Goal: Information Seeking & Learning: Learn about a topic

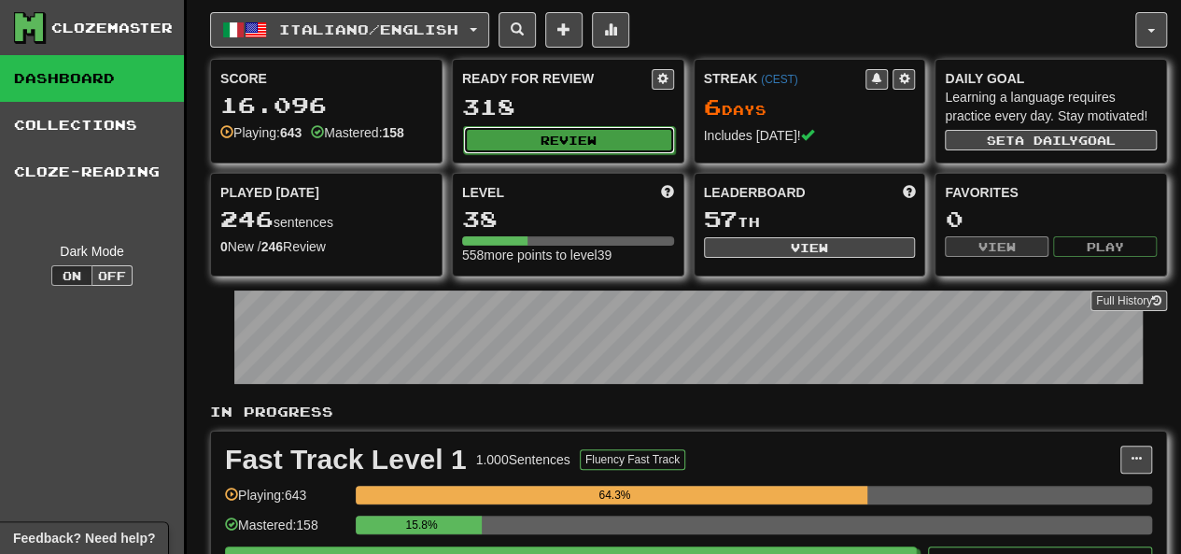
click at [516, 143] on button "Review" at bounding box center [569, 140] width 212 height 28
select select "********"
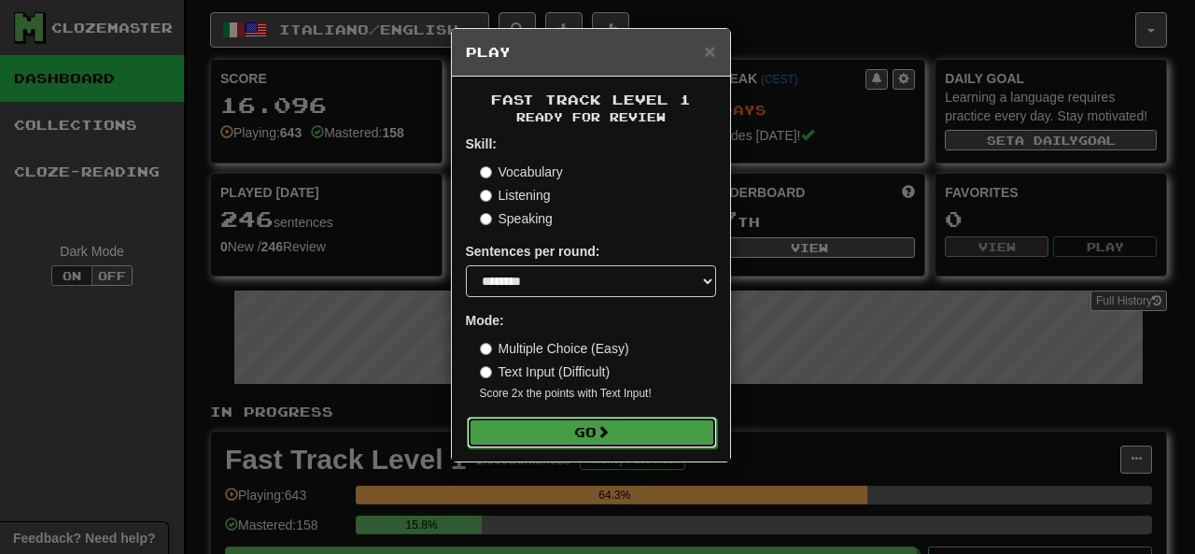
click at [512, 421] on button "Go" at bounding box center [592, 432] width 250 height 32
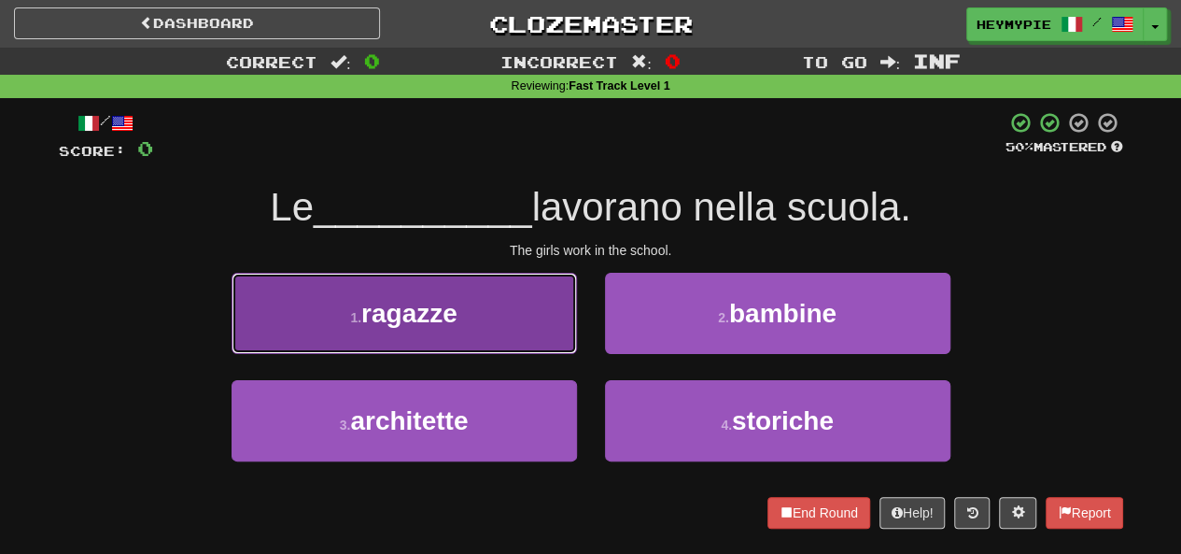
click at [465, 290] on button "1 . ragazze" at bounding box center [403, 313] width 345 height 81
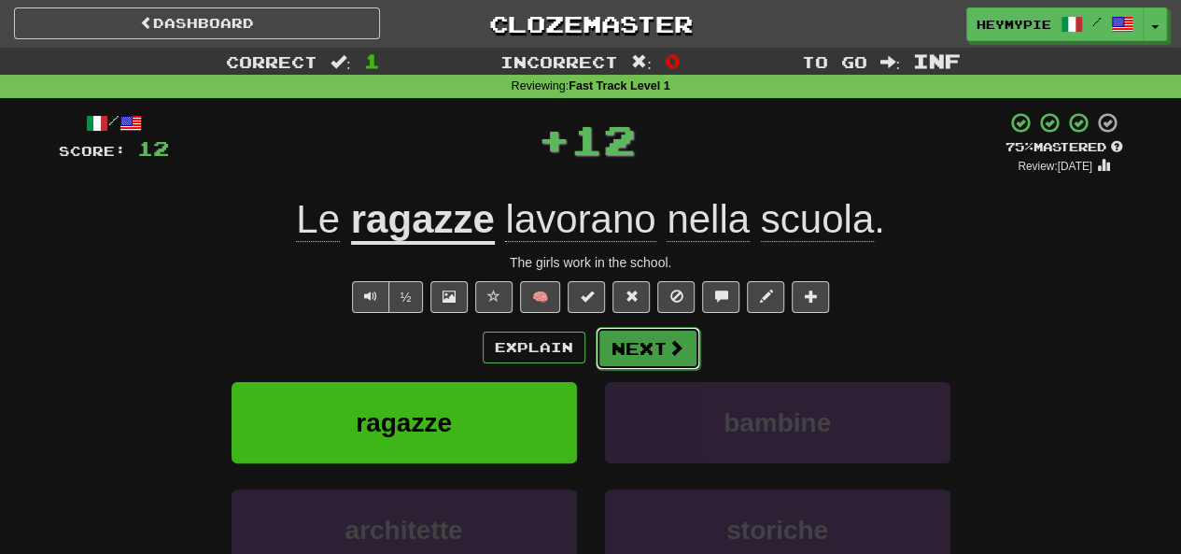
click at [622, 343] on button "Next" at bounding box center [648, 348] width 105 height 43
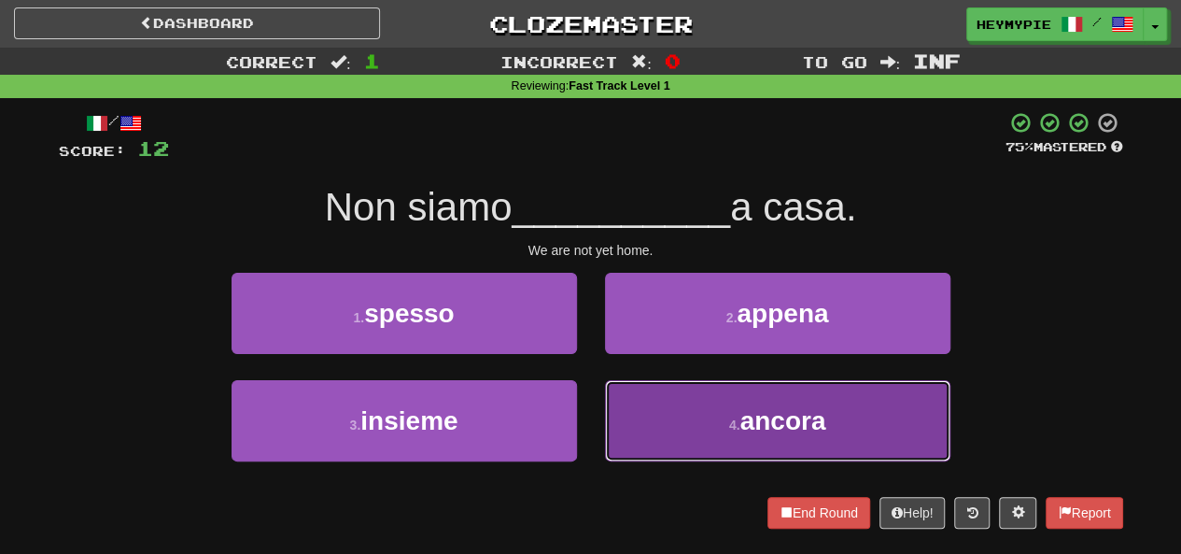
click at [644, 438] on button "4 . ancora" at bounding box center [777, 420] width 345 height 81
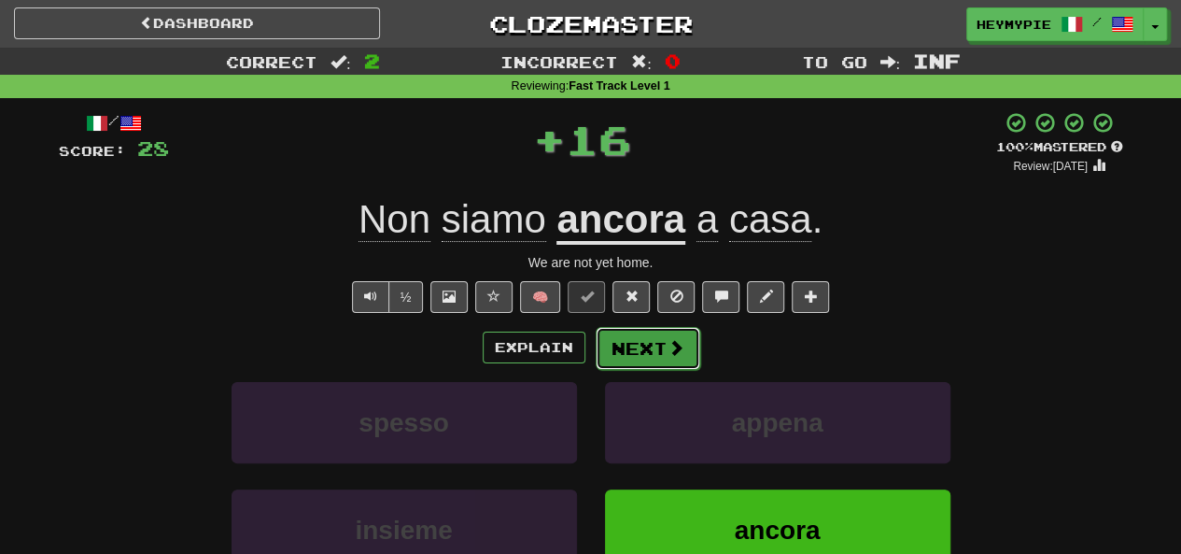
click at [624, 361] on button "Next" at bounding box center [648, 348] width 105 height 43
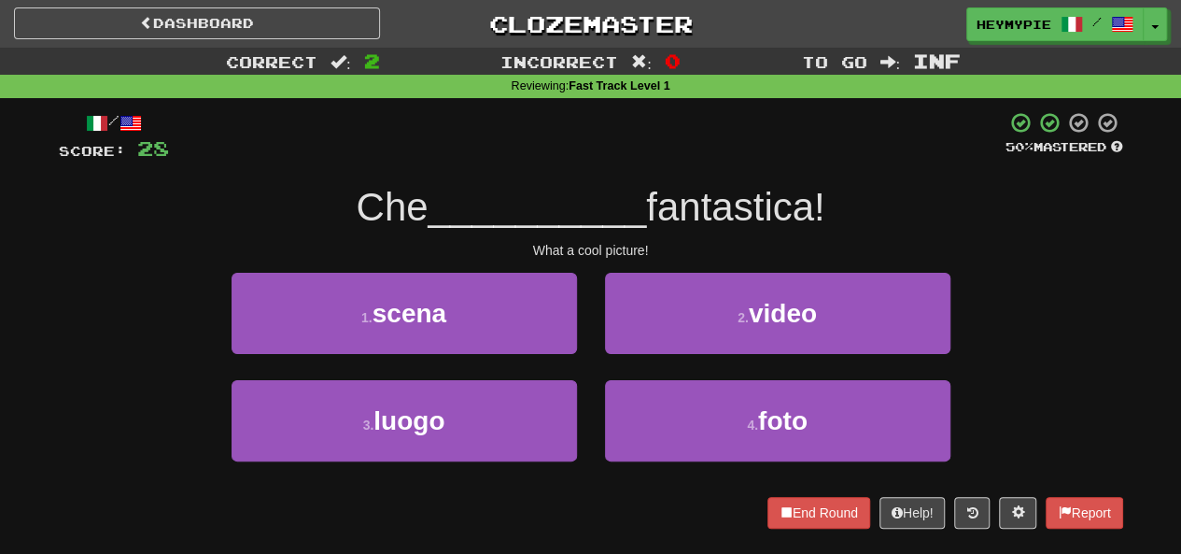
click at [599, 408] on div "4 . foto" at bounding box center [777, 433] width 373 height 107
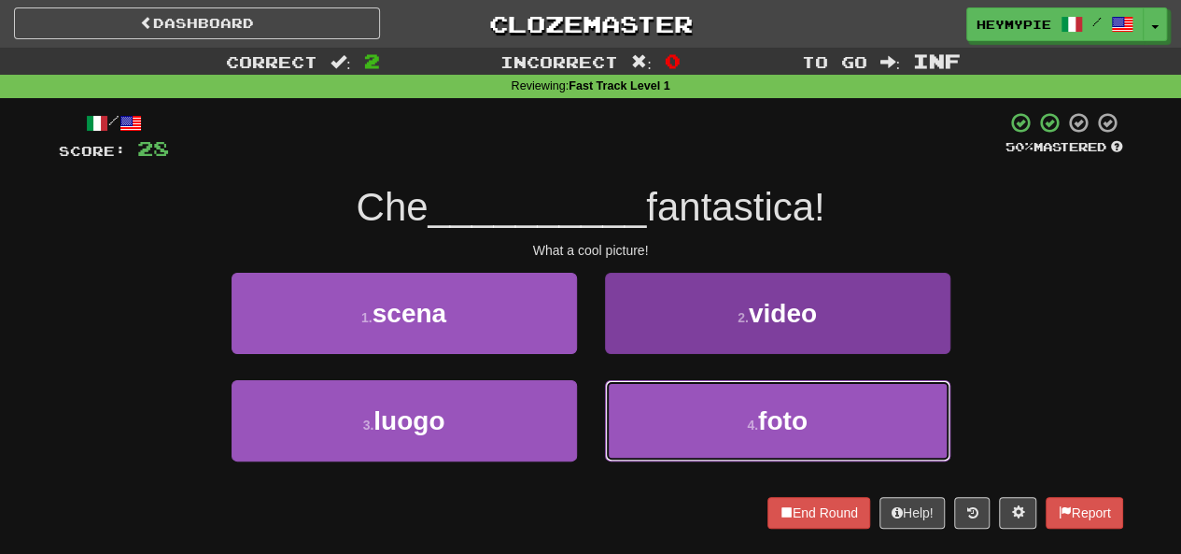
click at [623, 417] on button "4 . foto" at bounding box center [777, 420] width 345 height 81
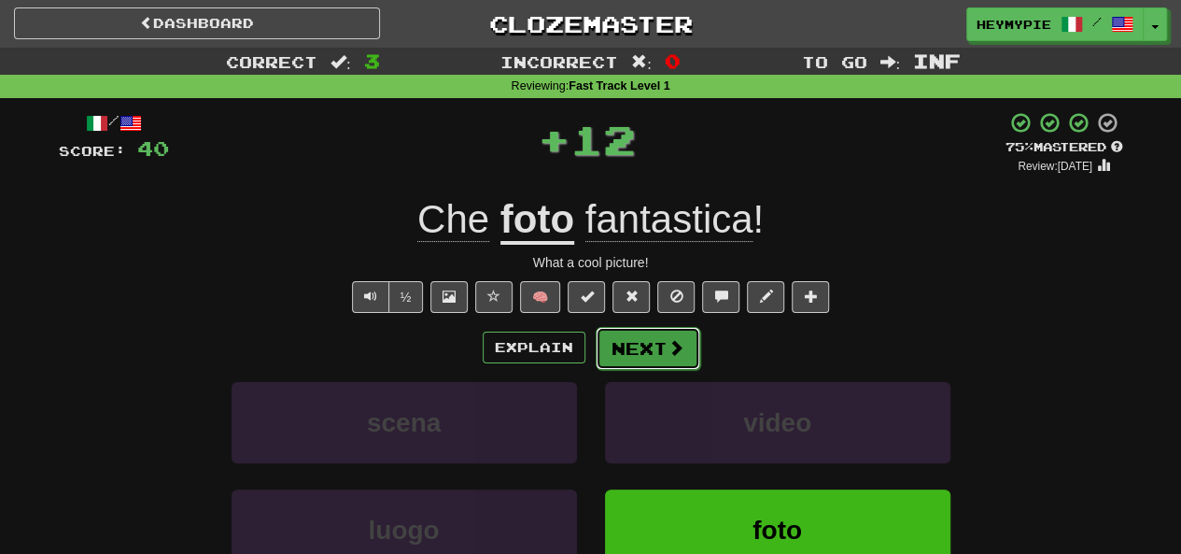
click at [647, 344] on button "Next" at bounding box center [648, 348] width 105 height 43
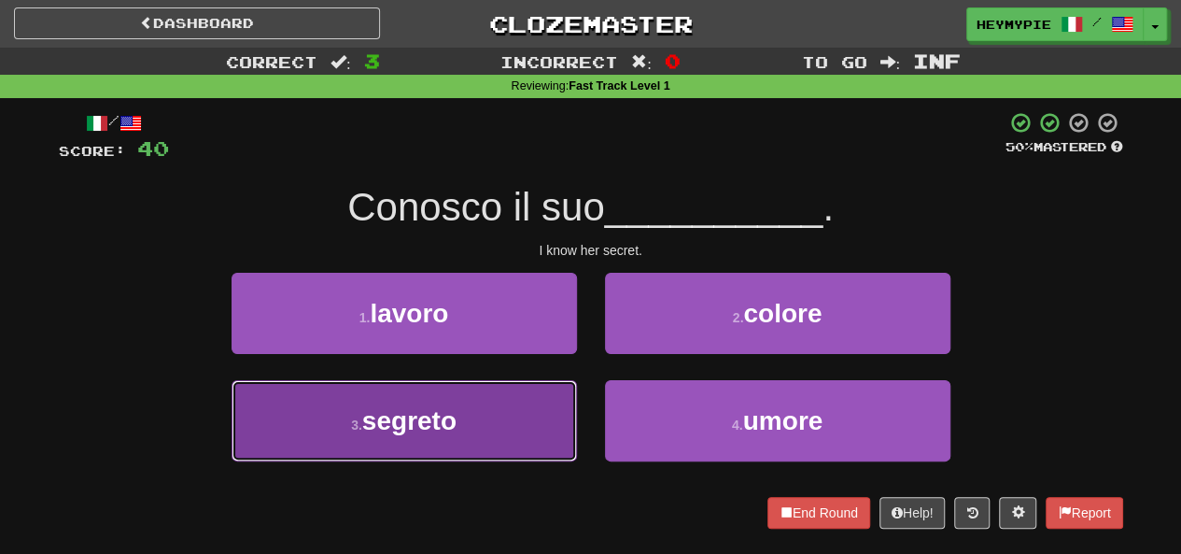
drag, startPoint x: 539, startPoint y: 407, endPoint x: 569, endPoint y: 399, distance: 31.9
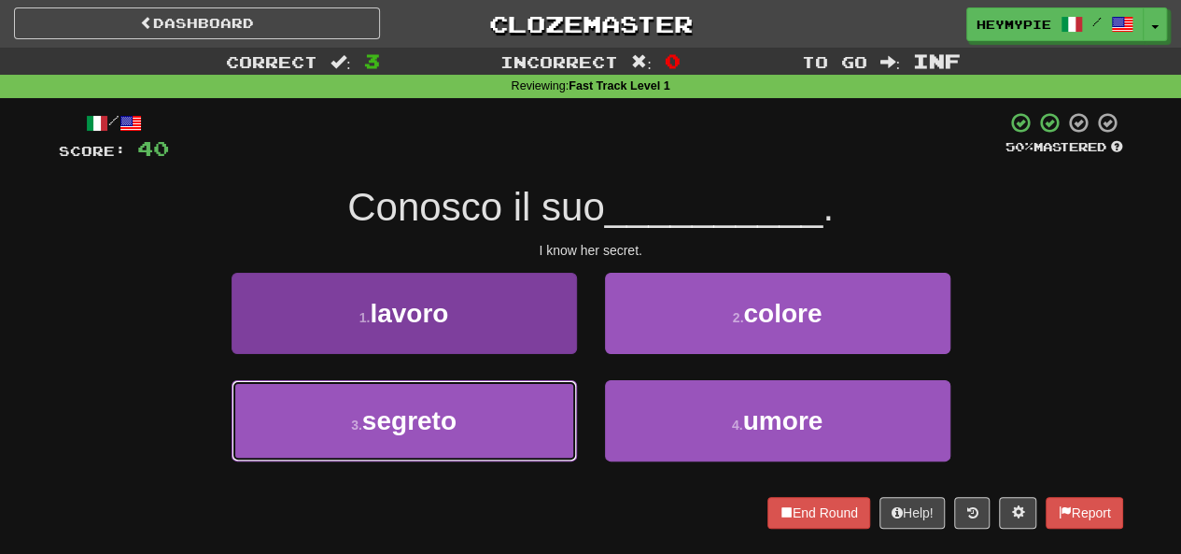
click at [540, 407] on button "3 . segreto" at bounding box center [403, 420] width 345 height 81
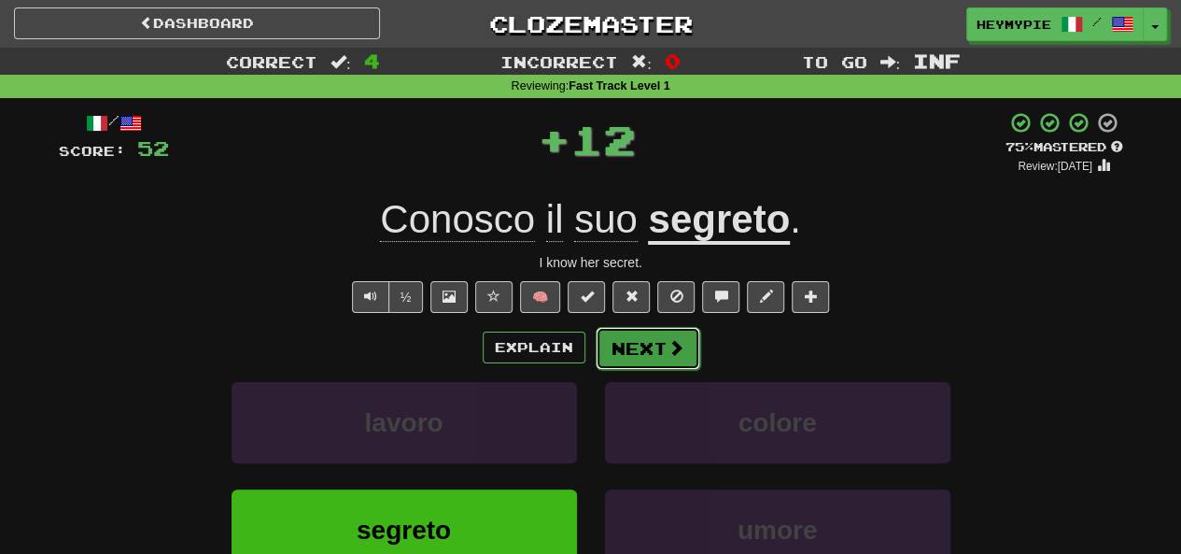
click at [637, 361] on button "Next" at bounding box center [648, 348] width 105 height 43
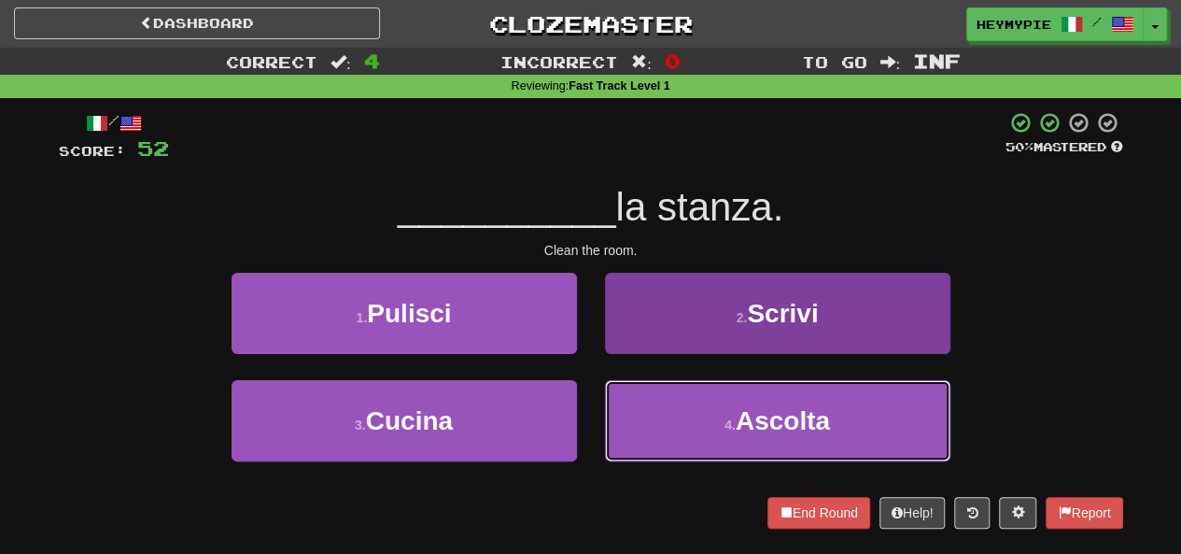
click at [650, 408] on button "4 . Ascolta" at bounding box center [777, 420] width 345 height 81
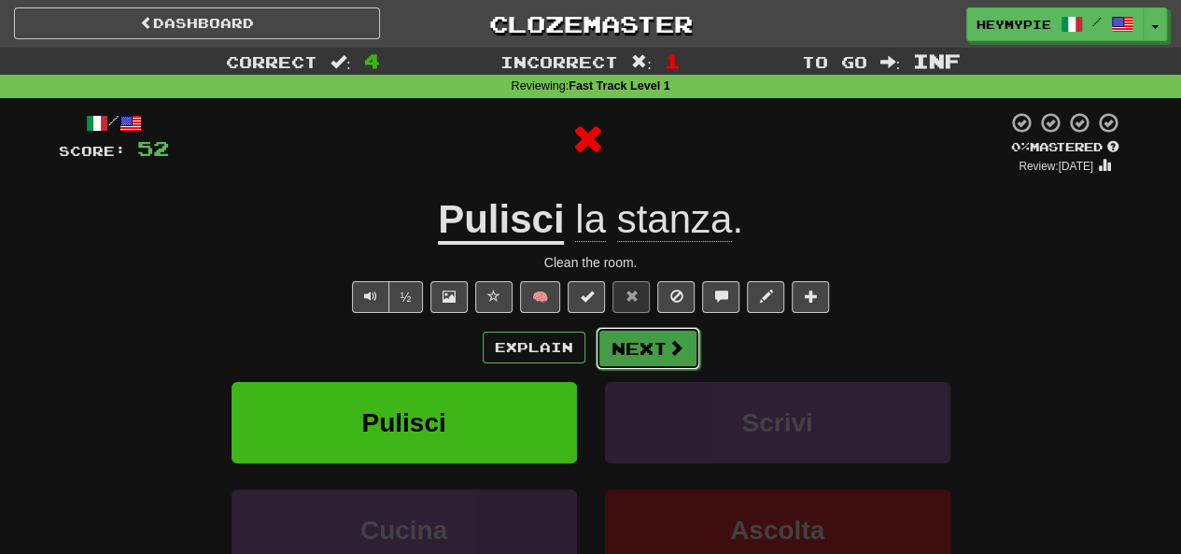
click at [633, 344] on button "Next" at bounding box center [648, 348] width 105 height 43
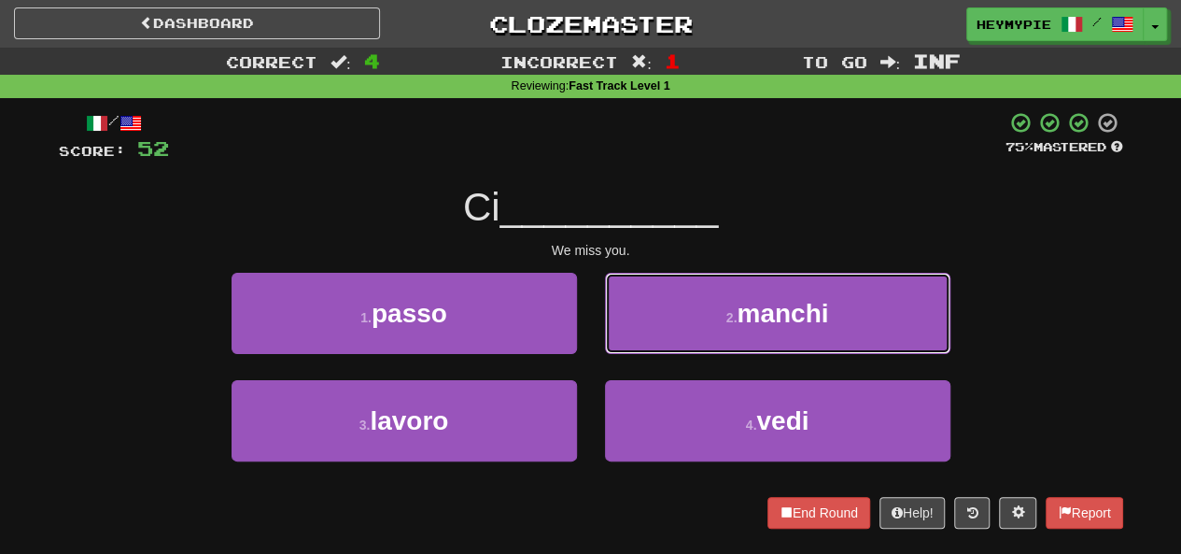
click at [699, 304] on button "2 . manchi" at bounding box center [777, 313] width 345 height 81
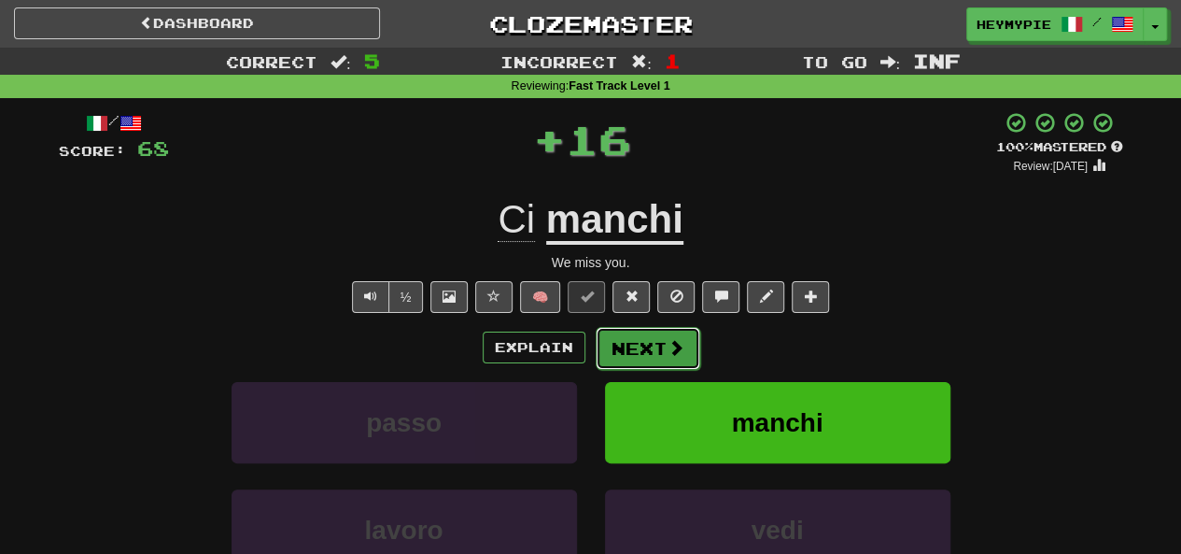
click at [630, 358] on button "Next" at bounding box center [648, 348] width 105 height 43
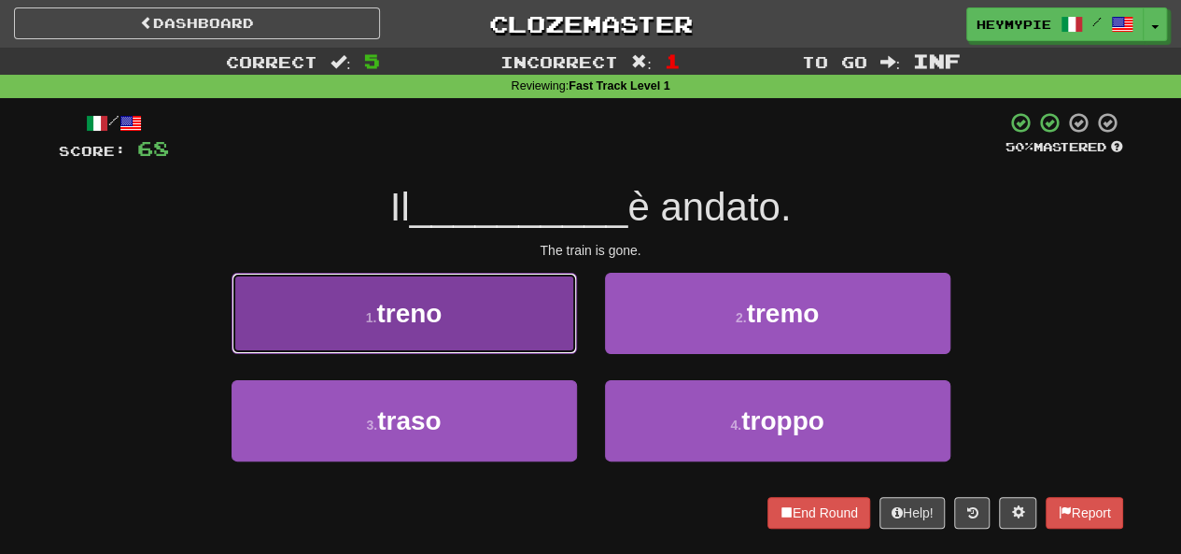
click at [509, 303] on button "1 . treno" at bounding box center [403, 313] width 345 height 81
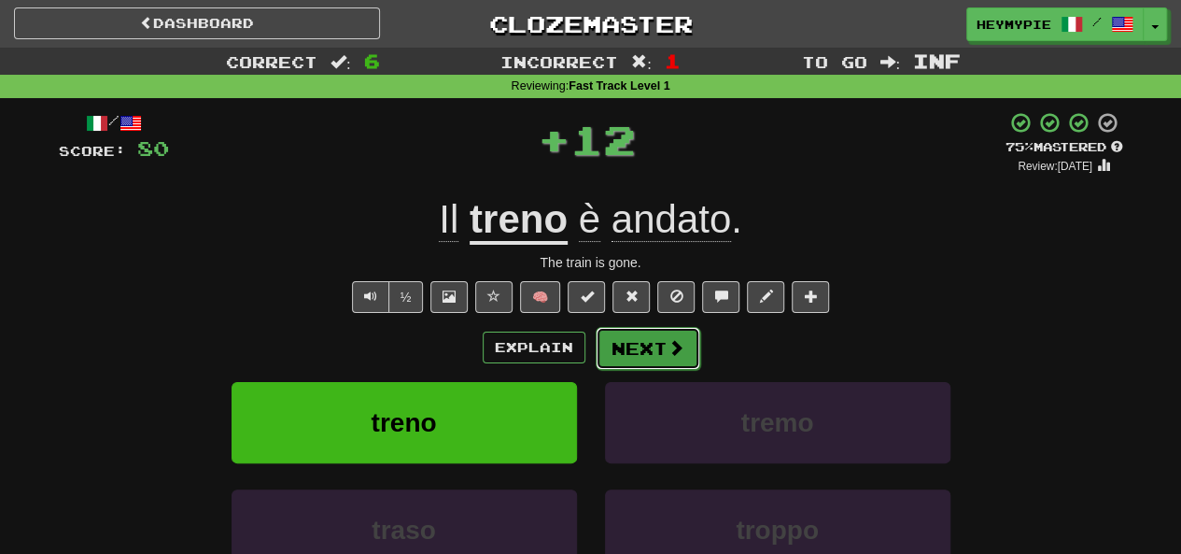
click at [625, 362] on button "Next" at bounding box center [648, 348] width 105 height 43
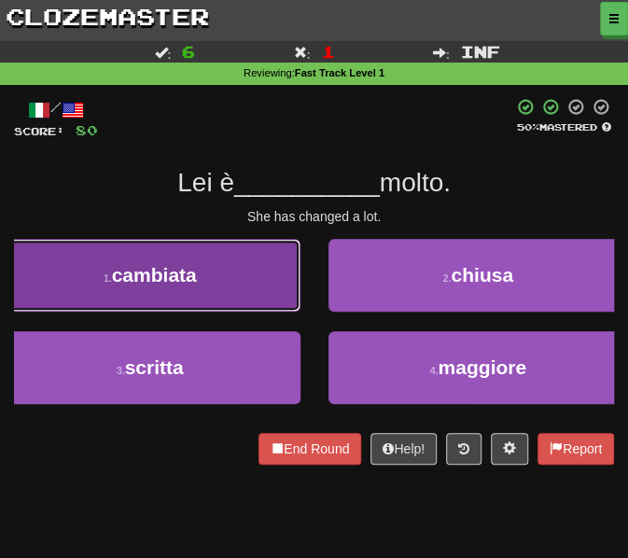
click at [212, 273] on button "1 . cambiata" at bounding box center [150, 275] width 301 height 73
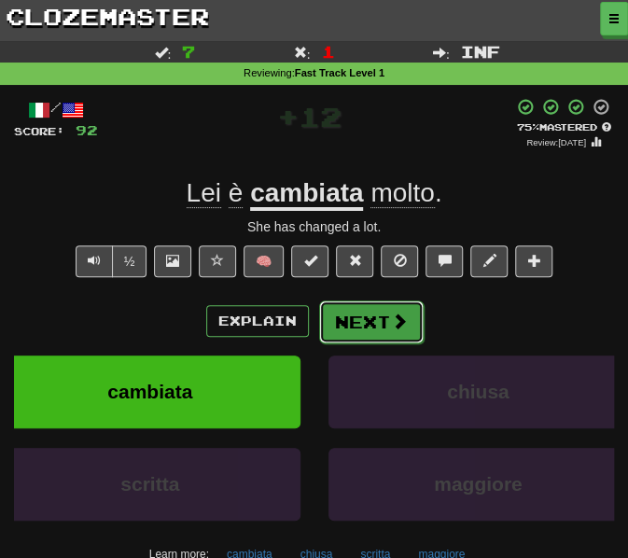
click at [332, 317] on button "Next" at bounding box center [371, 322] width 105 height 43
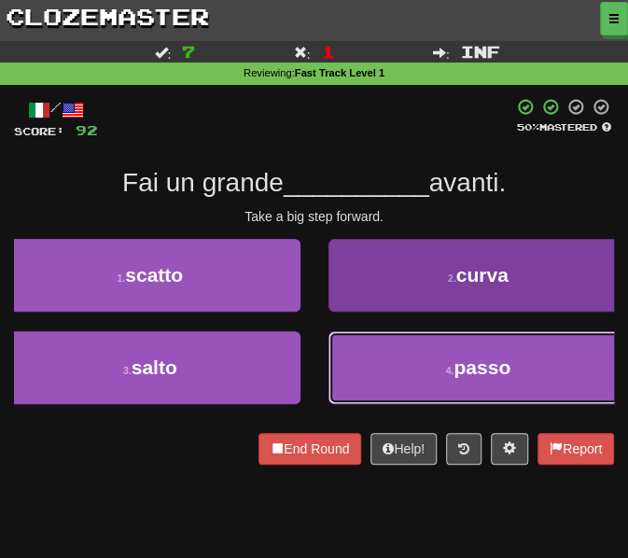
click at [414, 386] on button "4 . passo" at bounding box center [479, 367] width 301 height 73
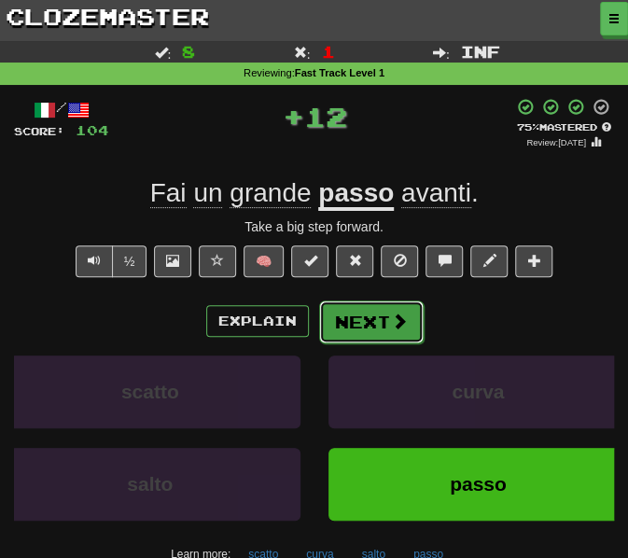
click at [367, 322] on button "Next" at bounding box center [371, 322] width 105 height 43
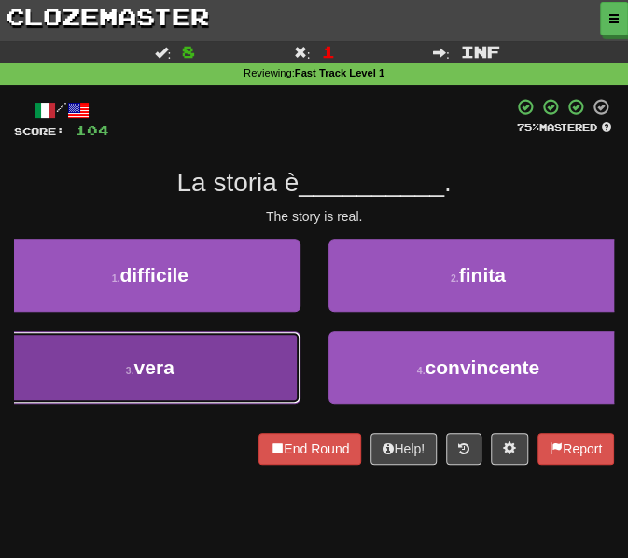
click at [192, 361] on button "3 . vera" at bounding box center [150, 367] width 301 height 73
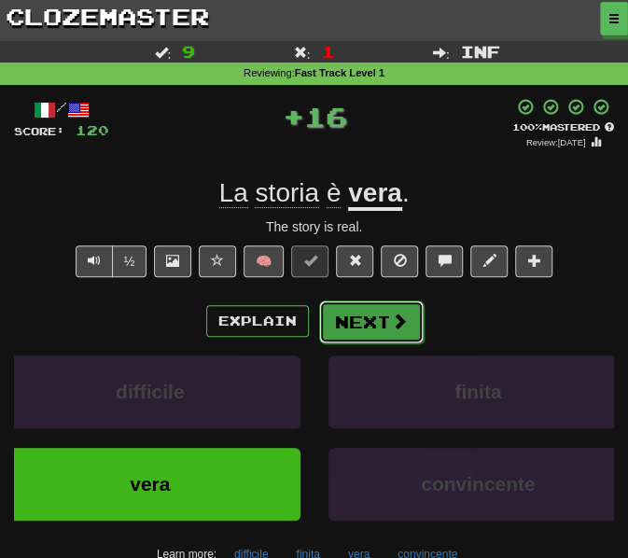
click at [358, 321] on button "Next" at bounding box center [371, 322] width 105 height 43
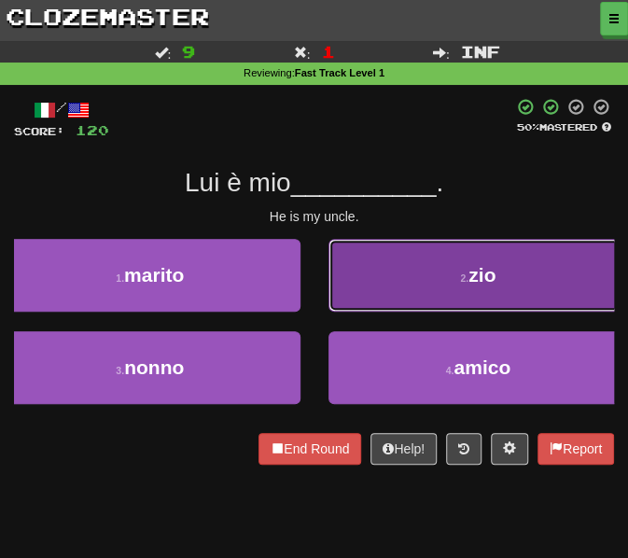
click at [346, 266] on button "2 . zio" at bounding box center [479, 275] width 301 height 73
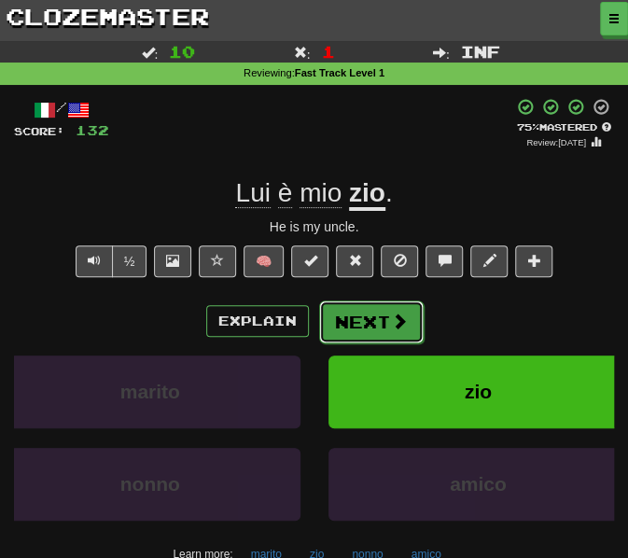
click at [330, 313] on button "Next" at bounding box center [371, 322] width 105 height 43
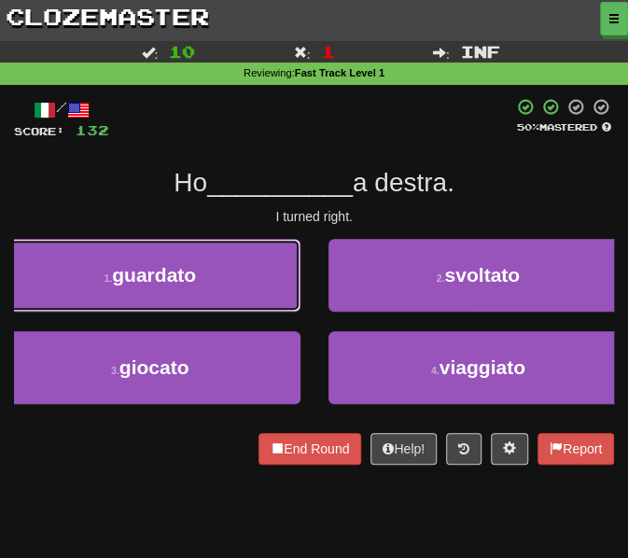
click at [188, 290] on button "1 . guardato" at bounding box center [150, 275] width 301 height 73
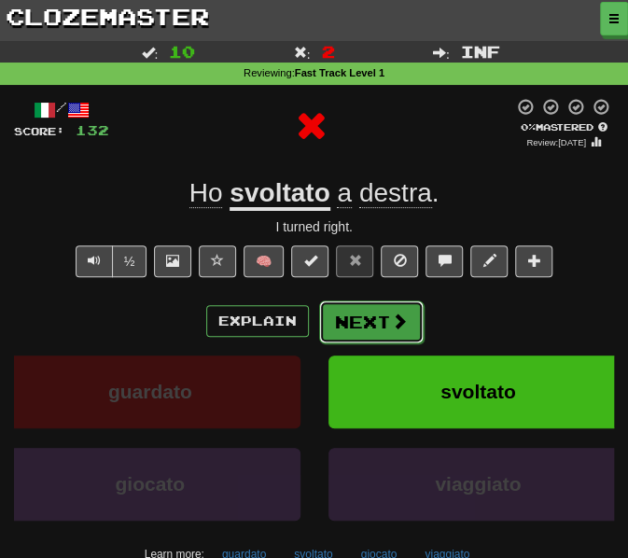
click at [342, 330] on button "Next" at bounding box center [371, 322] width 105 height 43
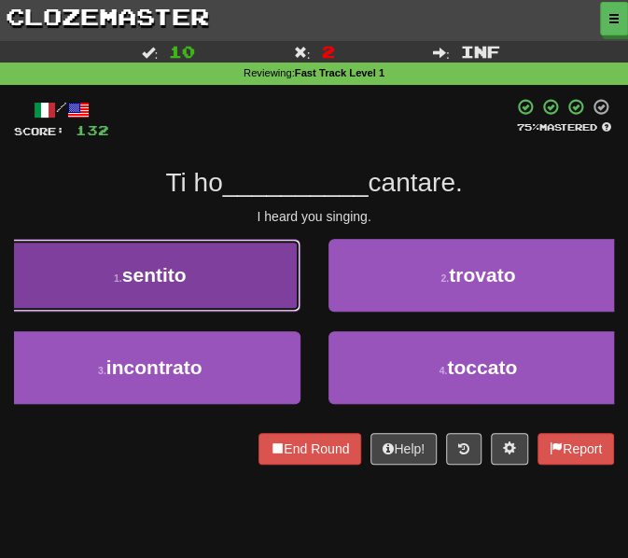
click at [153, 276] on span "sentito" at bounding box center [154, 274] width 64 height 21
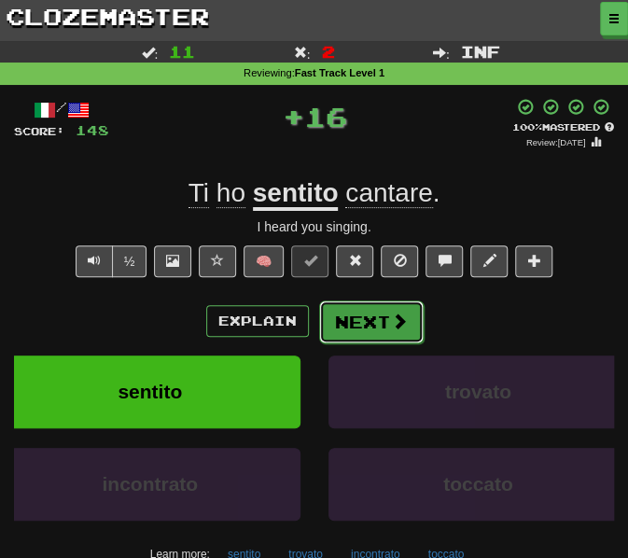
click at [353, 330] on button "Next" at bounding box center [371, 322] width 105 height 43
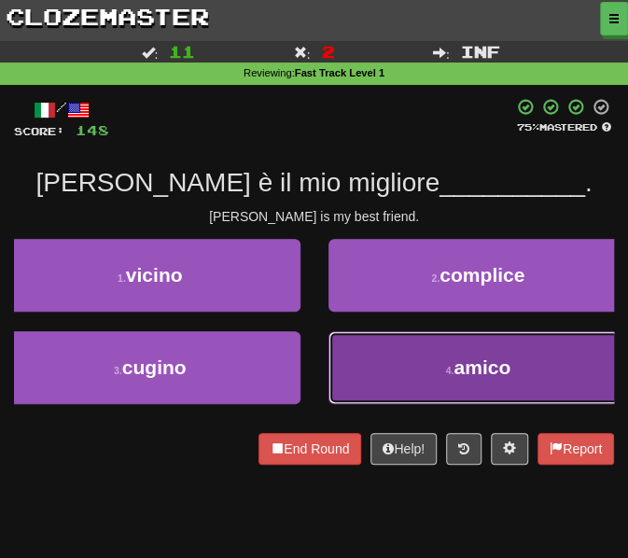
click at [413, 357] on button "4 . amico" at bounding box center [479, 367] width 301 height 73
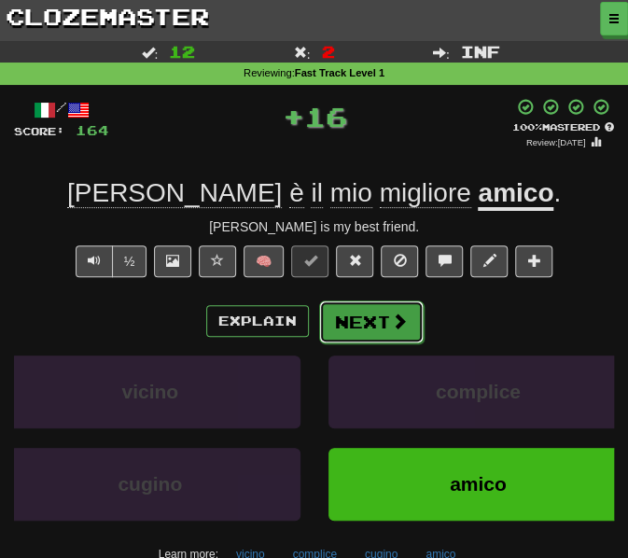
click at [347, 328] on button "Next" at bounding box center [371, 322] width 105 height 43
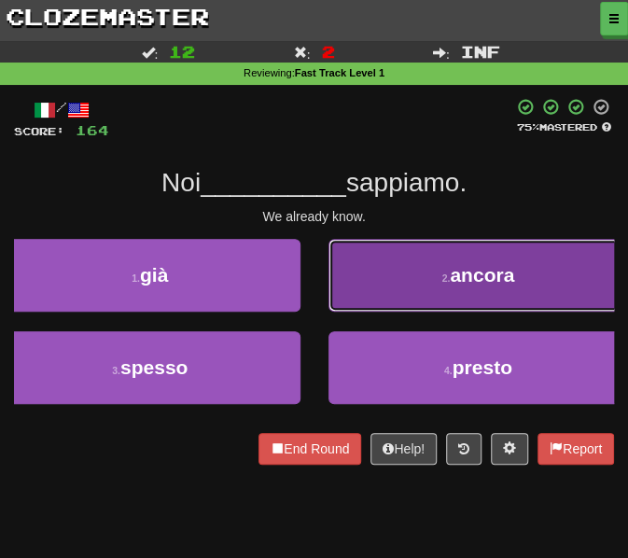
click at [461, 260] on button "2 . ancora" at bounding box center [479, 275] width 301 height 73
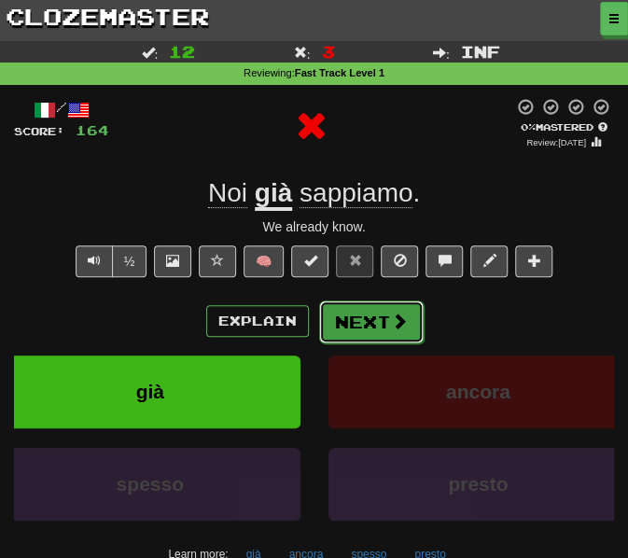
click at [372, 311] on button "Next" at bounding box center [371, 322] width 105 height 43
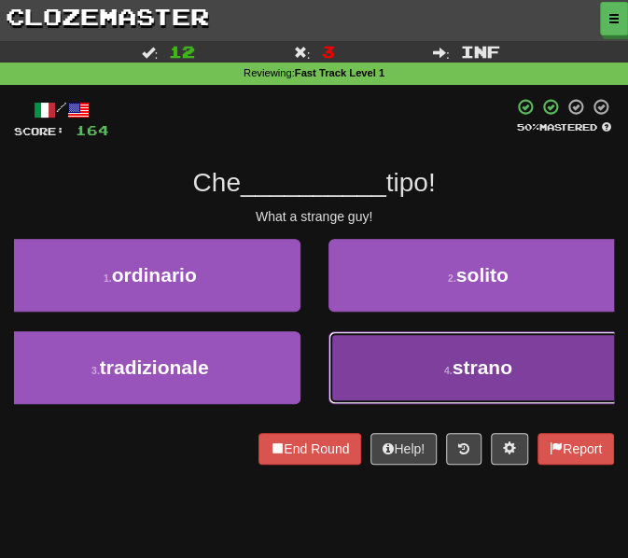
click at [380, 382] on button "4 . strano" at bounding box center [479, 367] width 301 height 73
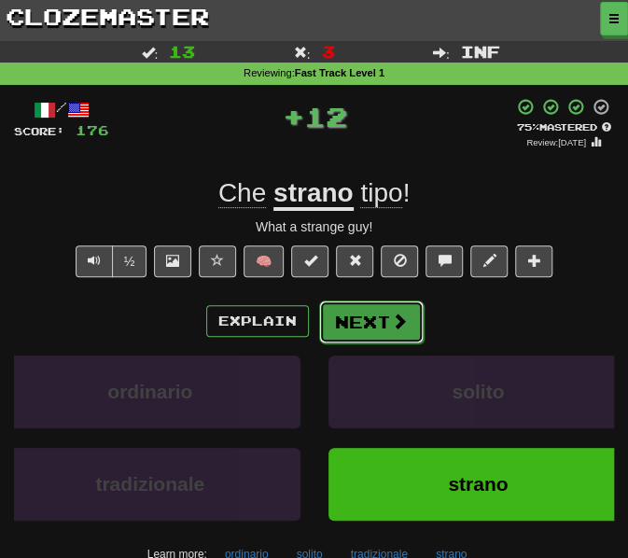
click at [342, 315] on button "Next" at bounding box center [371, 322] width 105 height 43
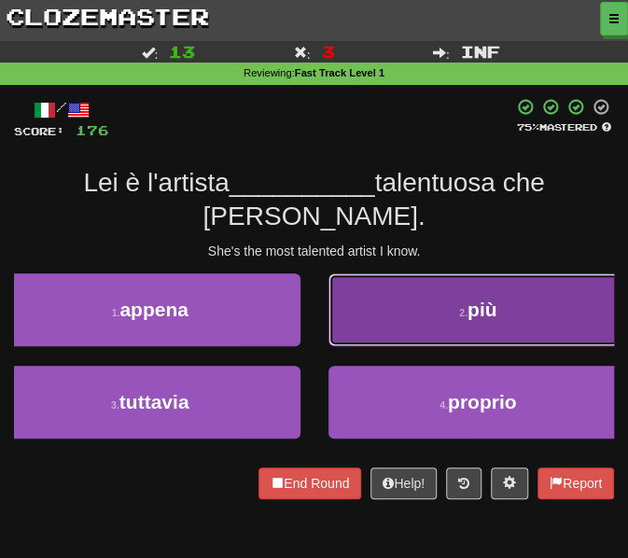
click at [391, 292] on button "2 . più" at bounding box center [479, 310] width 301 height 73
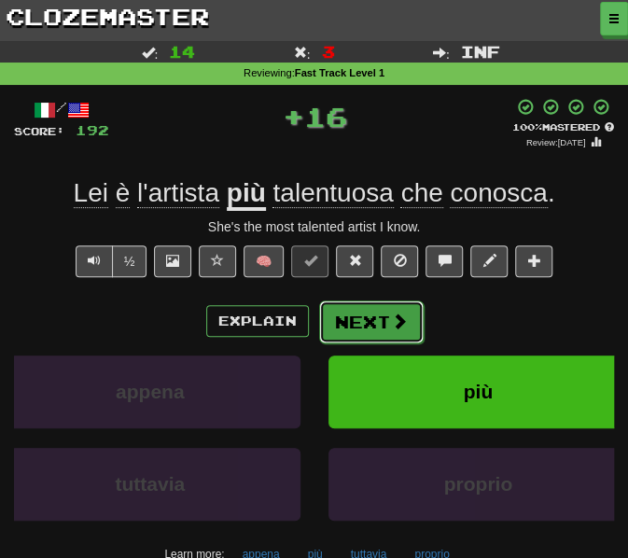
click at [358, 332] on button "Next" at bounding box center [371, 322] width 105 height 43
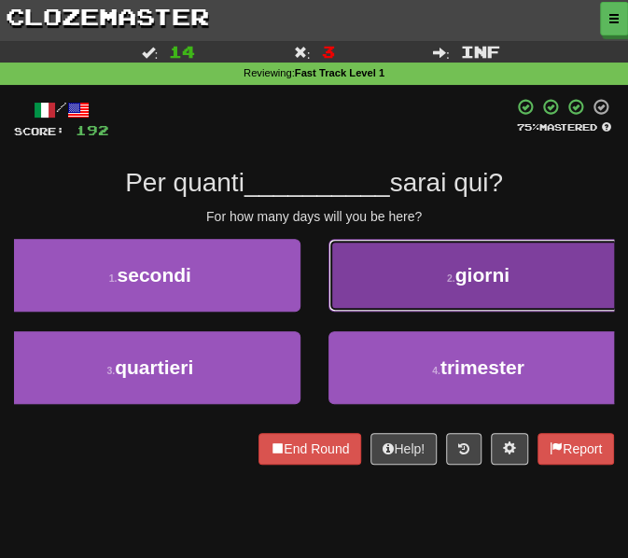
click at [371, 263] on button "2 . giorni" at bounding box center [479, 275] width 301 height 73
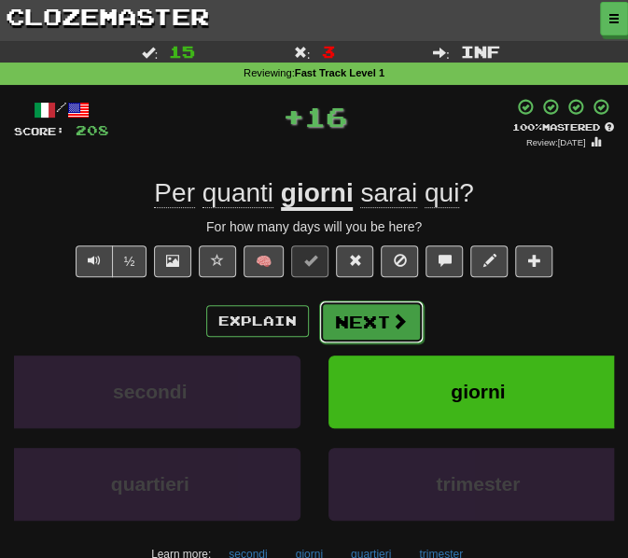
click at [354, 318] on button "Next" at bounding box center [371, 322] width 105 height 43
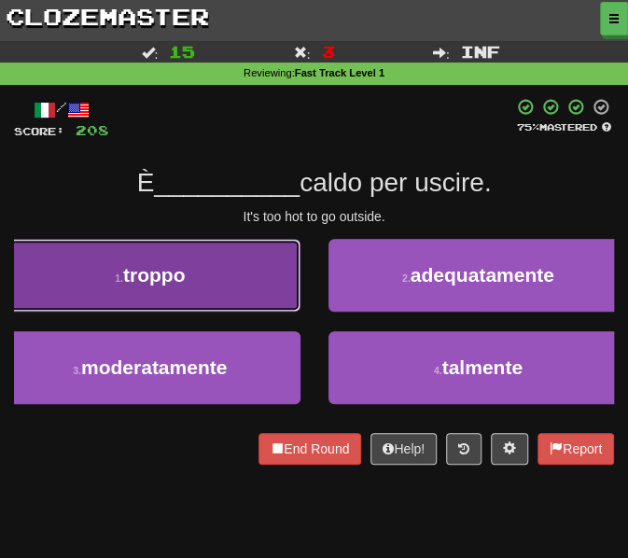
click at [227, 279] on button "1 . troppo" at bounding box center [150, 275] width 301 height 73
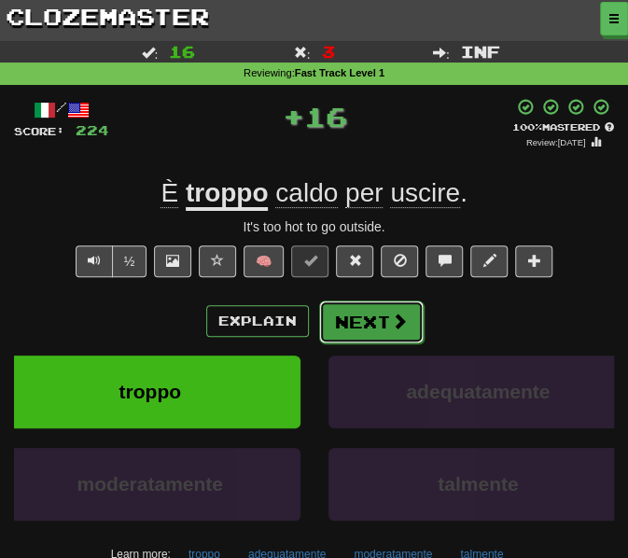
click at [373, 330] on button "Next" at bounding box center [371, 322] width 105 height 43
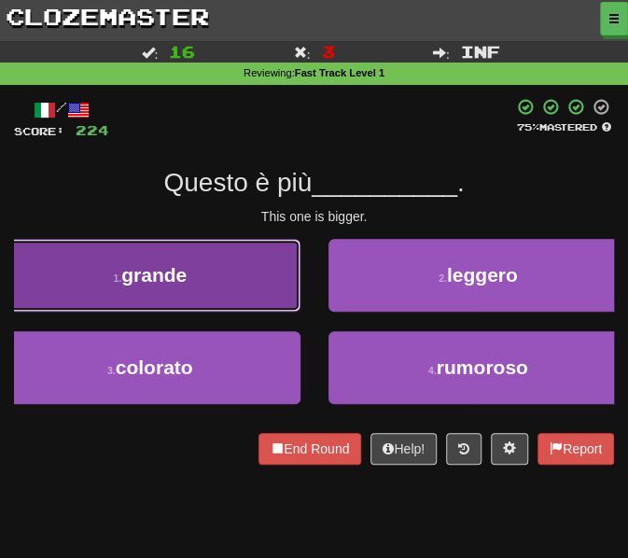
click at [236, 277] on button "1 . grande" at bounding box center [150, 275] width 301 height 73
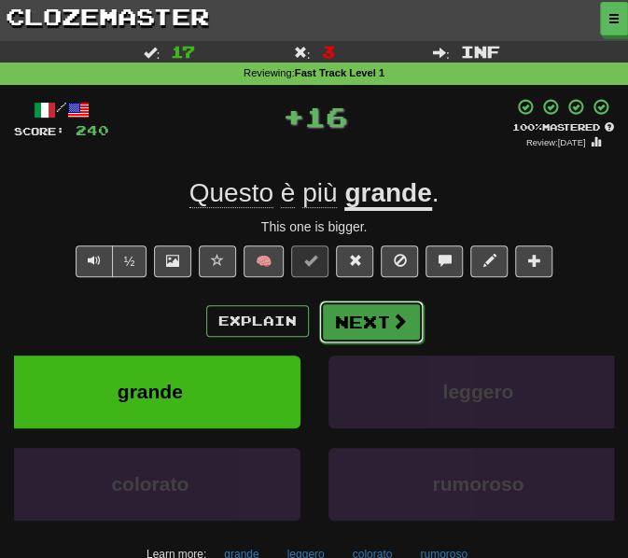
click at [366, 317] on button "Next" at bounding box center [371, 322] width 105 height 43
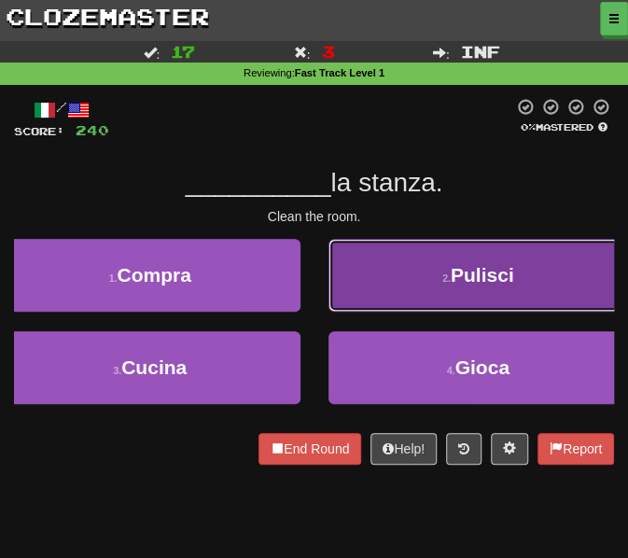
click at [413, 270] on button "2 . Pulisci" at bounding box center [479, 275] width 301 height 73
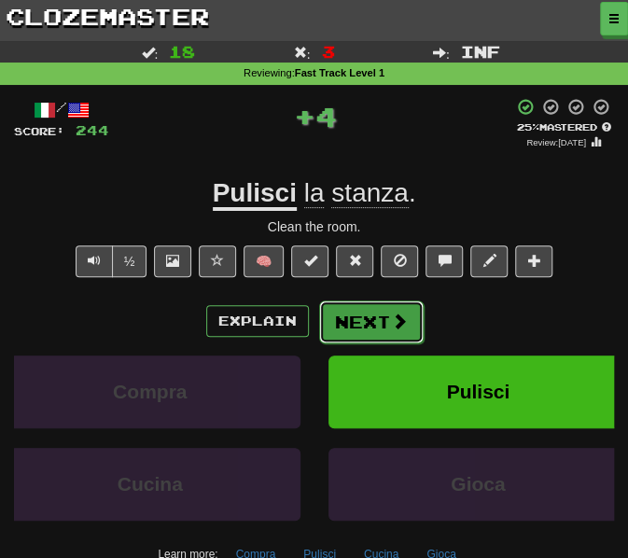
click at [368, 313] on button "Next" at bounding box center [371, 322] width 105 height 43
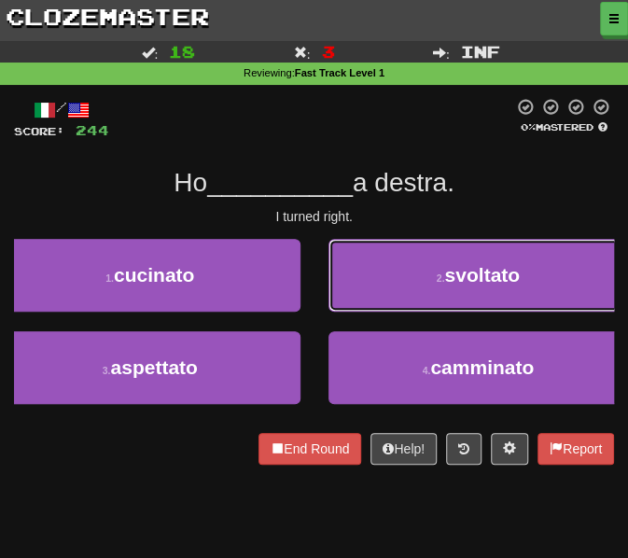
click at [434, 291] on button "2 . svoltato" at bounding box center [479, 275] width 301 height 73
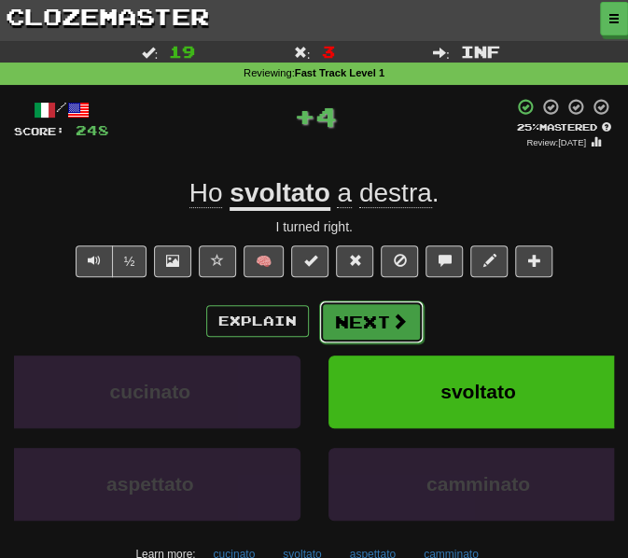
click at [355, 318] on button "Next" at bounding box center [371, 322] width 105 height 43
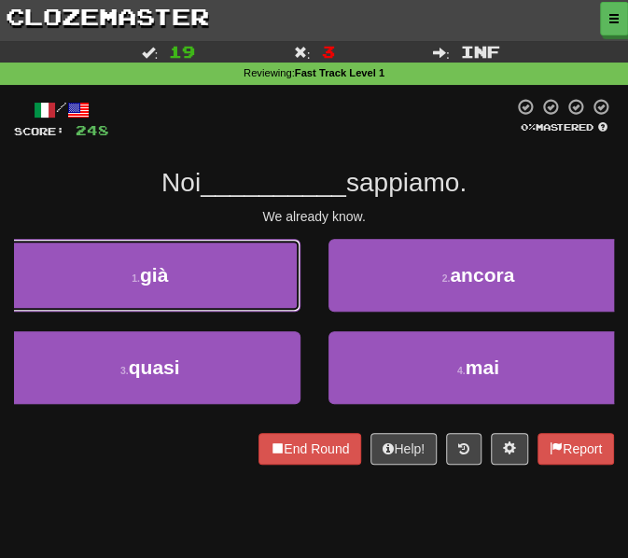
click at [222, 276] on button "1 . già" at bounding box center [150, 275] width 301 height 73
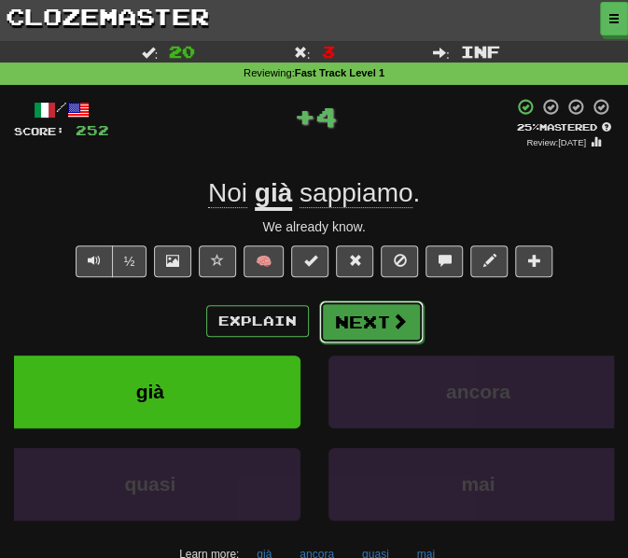
click at [369, 312] on button "Next" at bounding box center [371, 322] width 105 height 43
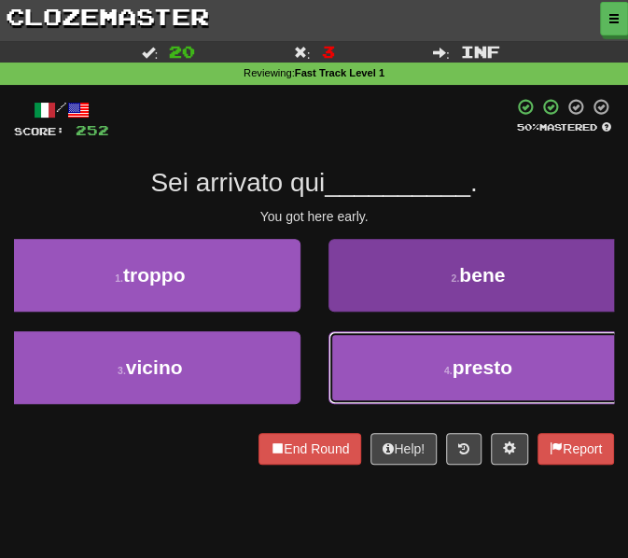
click at [379, 373] on button "4 . presto" at bounding box center [479, 367] width 301 height 73
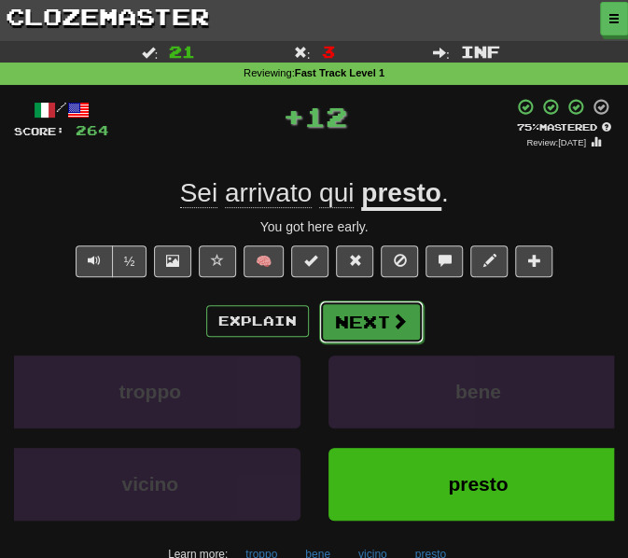
click at [344, 334] on button "Next" at bounding box center [371, 322] width 105 height 43
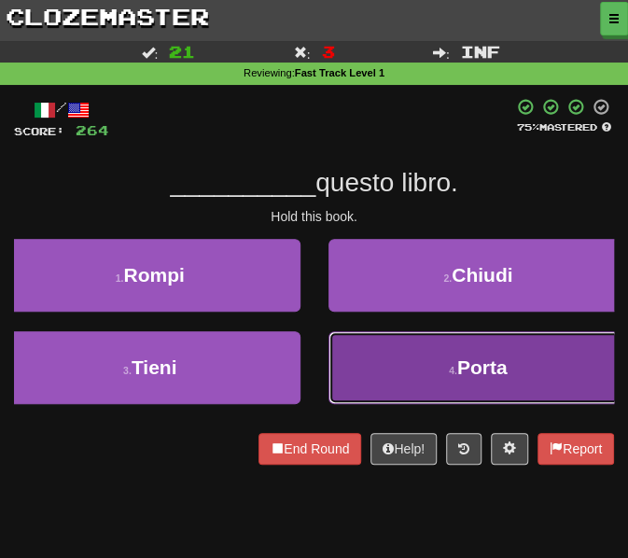
click at [398, 363] on button "4 . Porta" at bounding box center [479, 367] width 301 height 73
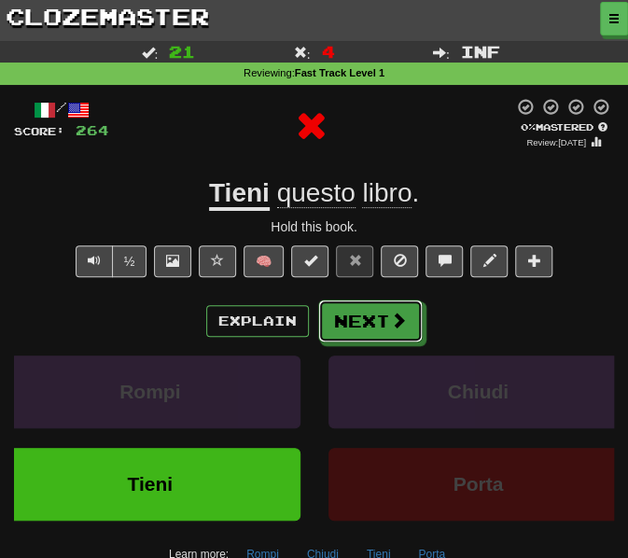
click at [360, 300] on button "Next" at bounding box center [370, 321] width 105 height 43
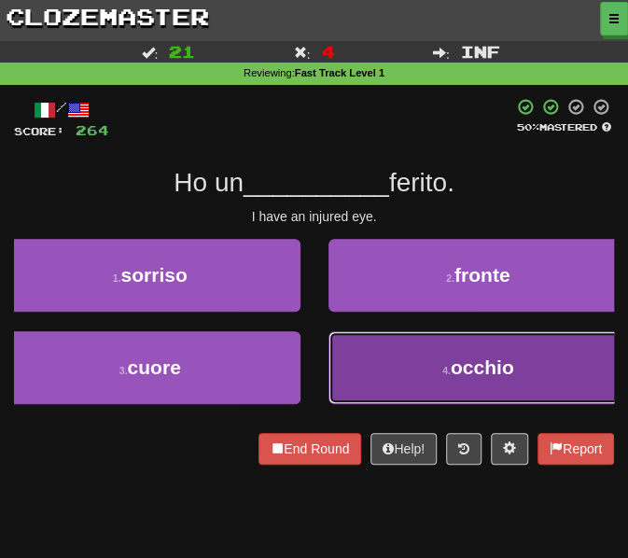
click at [377, 368] on button "4 . occhio" at bounding box center [479, 367] width 301 height 73
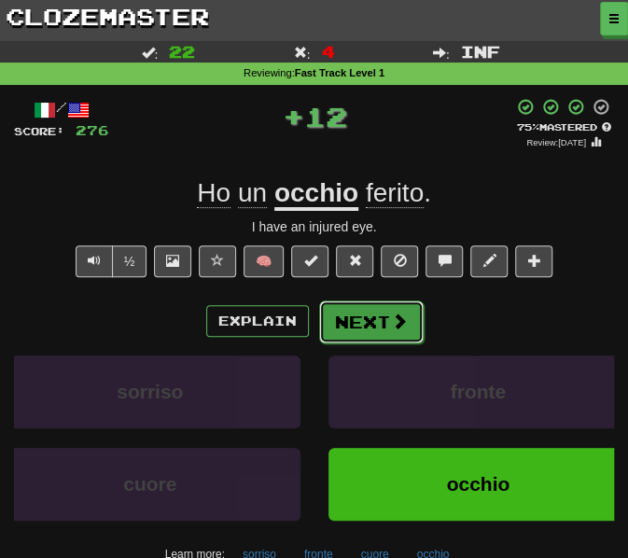
click at [352, 319] on button "Next" at bounding box center [371, 322] width 105 height 43
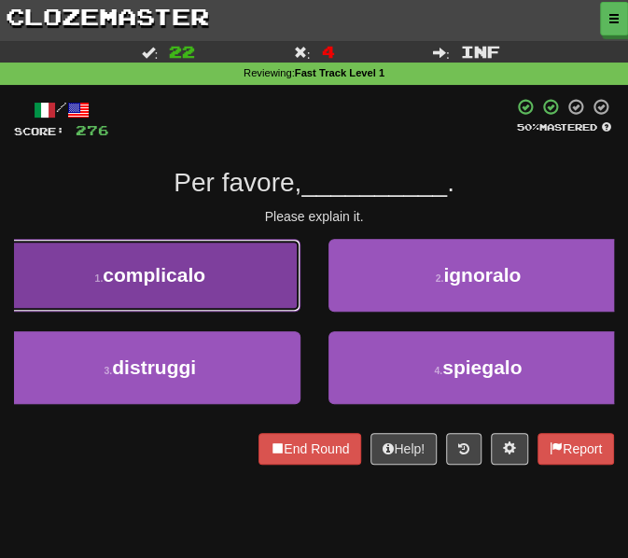
click at [157, 284] on span "complicalo" at bounding box center [154, 274] width 103 height 21
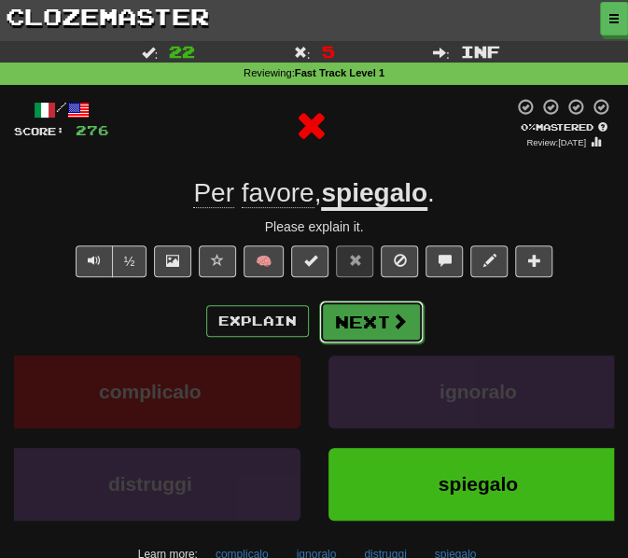
click at [368, 315] on button "Next" at bounding box center [371, 322] width 105 height 43
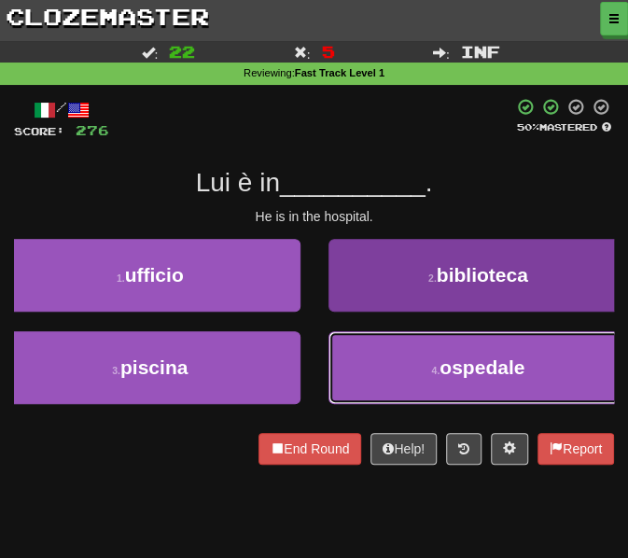
click at [392, 381] on button "4 . ospedale" at bounding box center [479, 367] width 301 height 73
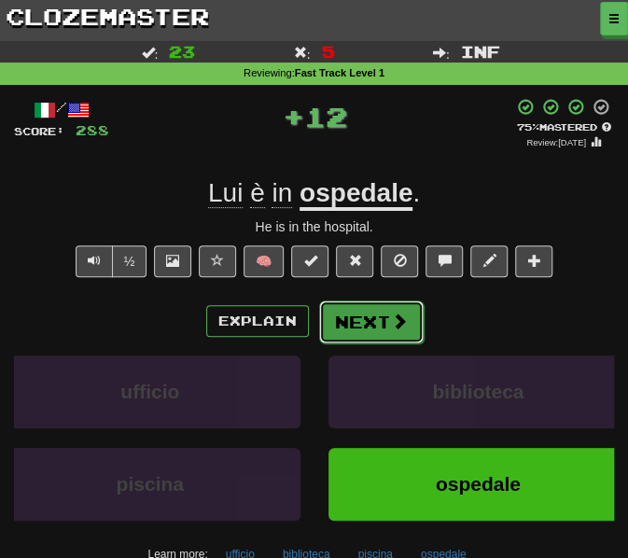
click at [351, 324] on button "Next" at bounding box center [371, 322] width 105 height 43
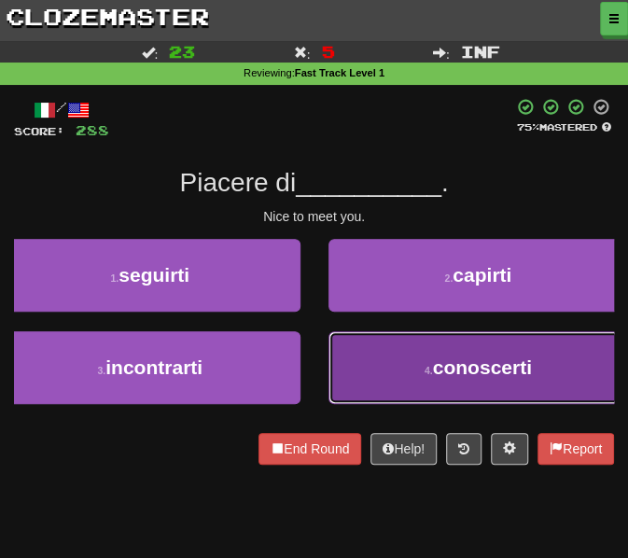
click at [400, 391] on button "4 . conoscerti" at bounding box center [479, 367] width 301 height 73
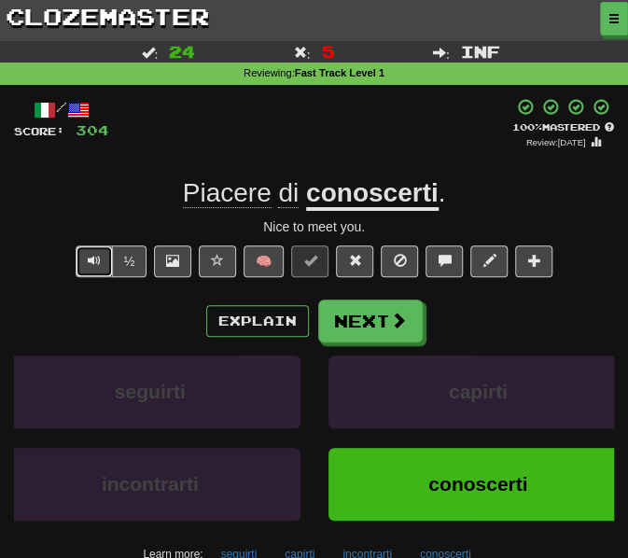
click at [83, 264] on button "Text-to-speech controls" at bounding box center [94, 261] width 37 height 32
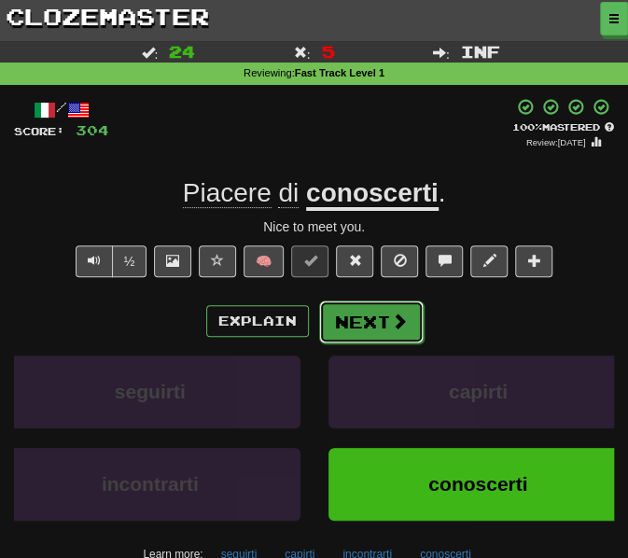
click at [345, 327] on button "Next" at bounding box center [371, 322] width 105 height 43
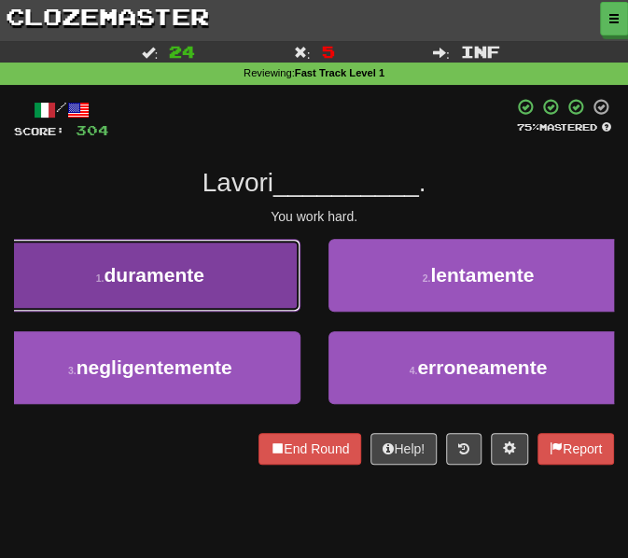
click at [162, 274] on span "duramente" at bounding box center [154, 274] width 100 height 21
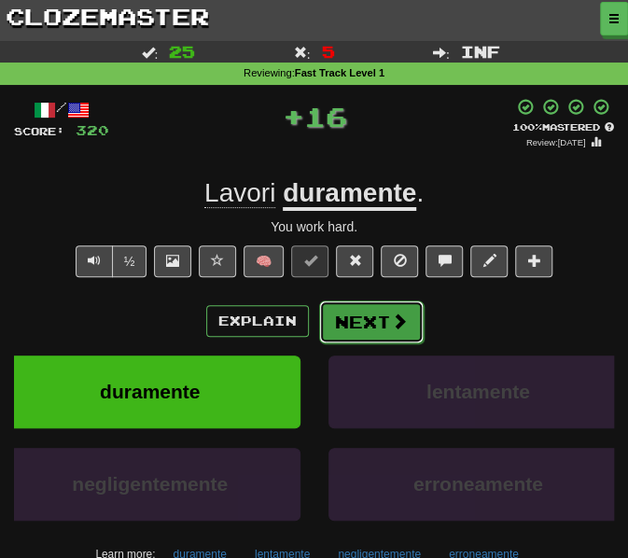
click at [344, 318] on button "Next" at bounding box center [371, 322] width 105 height 43
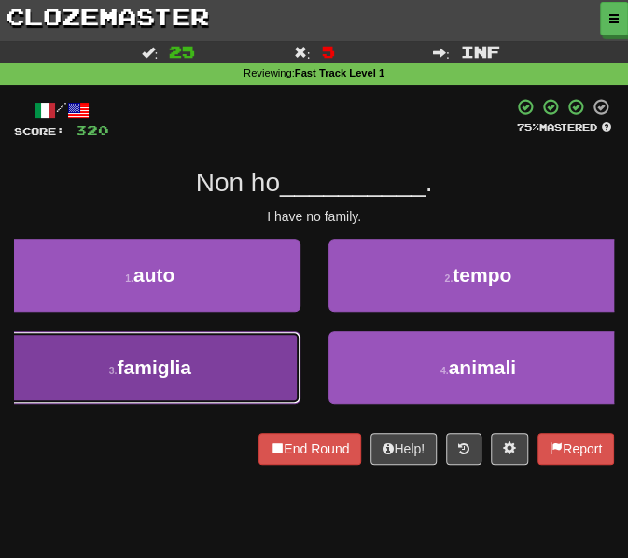
click at [154, 333] on button "3 . famiglia" at bounding box center [150, 367] width 301 height 73
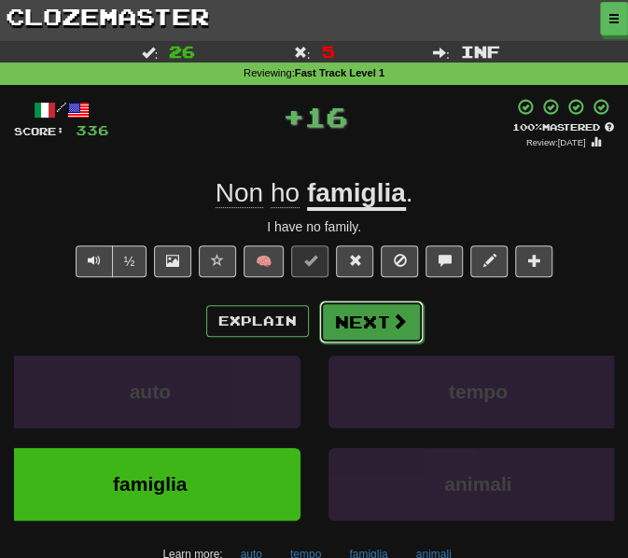
click at [381, 333] on button "Next" at bounding box center [371, 322] width 105 height 43
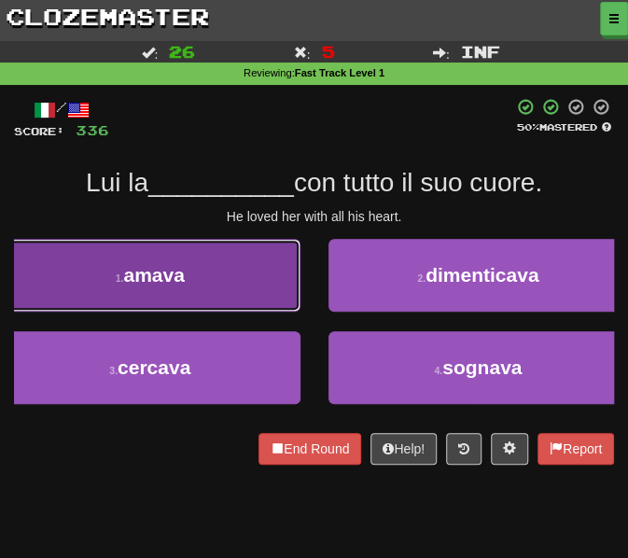
click at [216, 257] on button "1 . amava" at bounding box center [150, 275] width 301 height 73
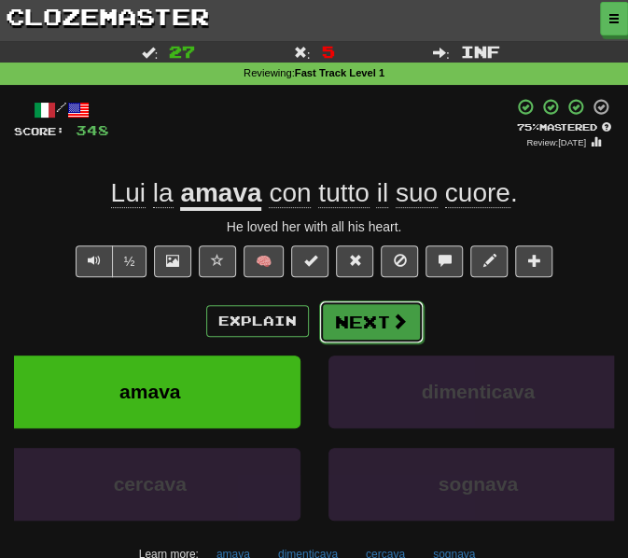
click at [354, 325] on button "Next" at bounding box center [371, 322] width 105 height 43
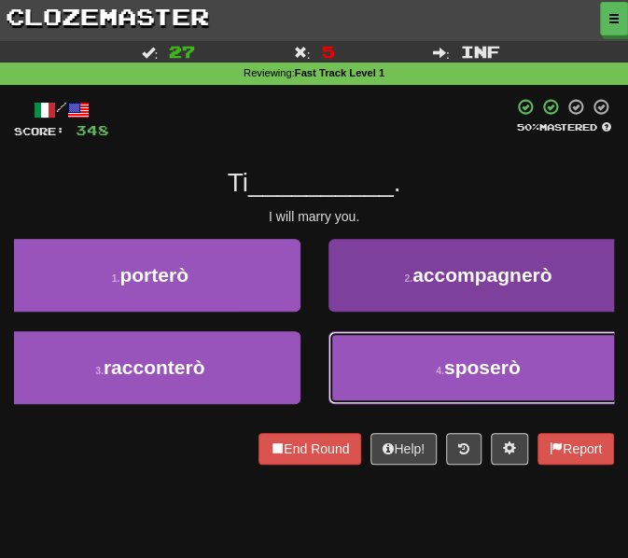
click at [353, 375] on button "4 . sposerò" at bounding box center [479, 367] width 301 height 73
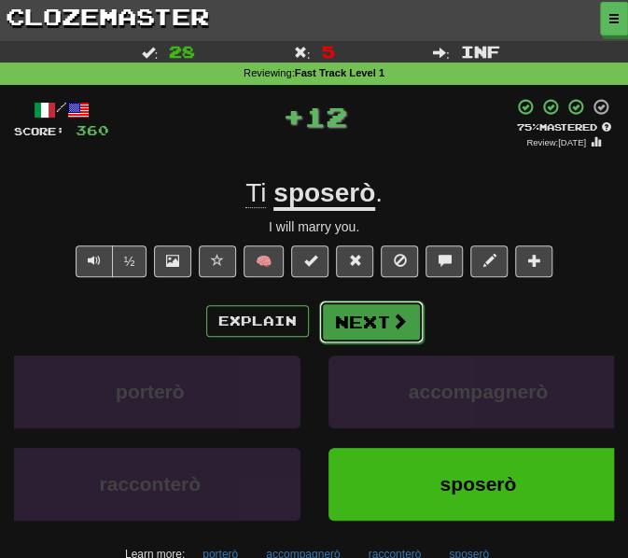
click at [330, 318] on button "Next" at bounding box center [371, 322] width 105 height 43
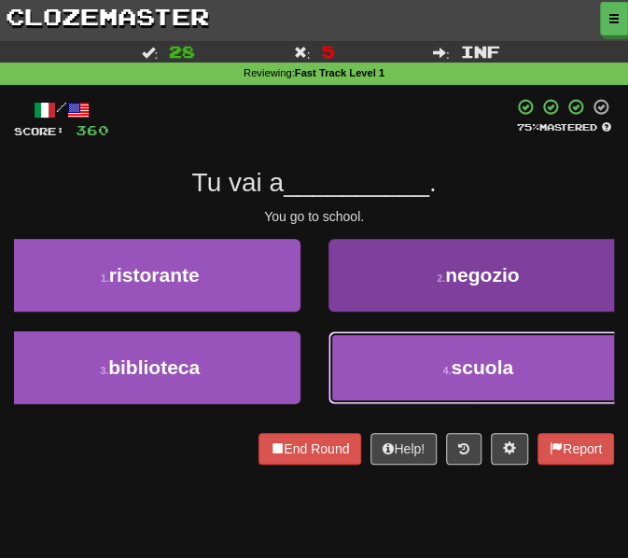
click at [388, 372] on button "4 . scuola" at bounding box center [479, 367] width 301 height 73
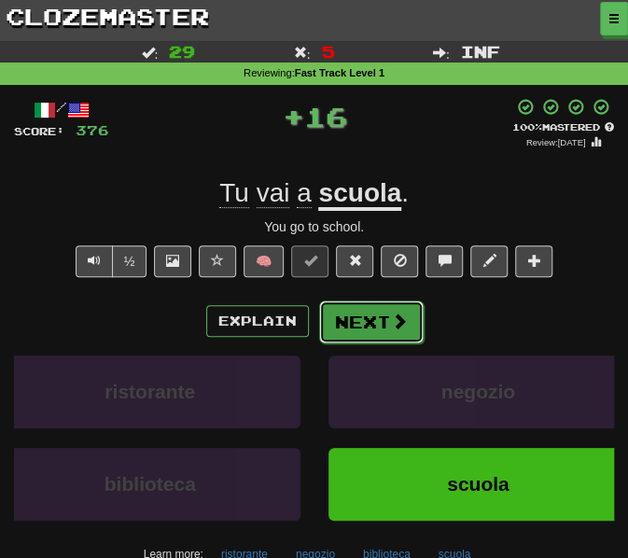
click at [366, 318] on button "Next" at bounding box center [371, 322] width 105 height 43
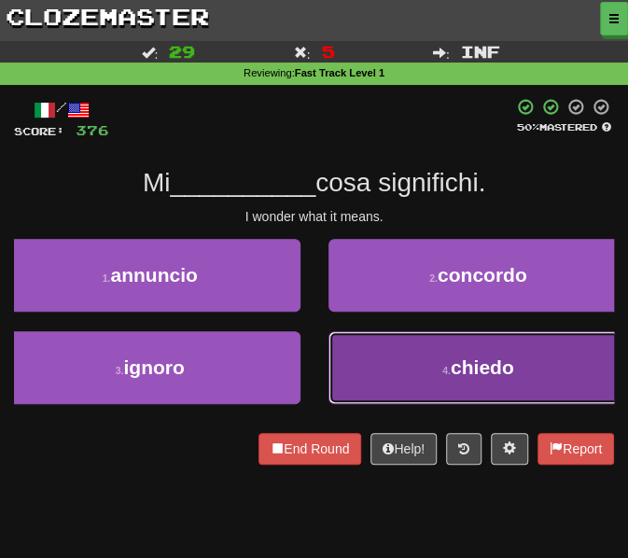
click at [402, 363] on button "4 . chiedo" at bounding box center [479, 367] width 301 height 73
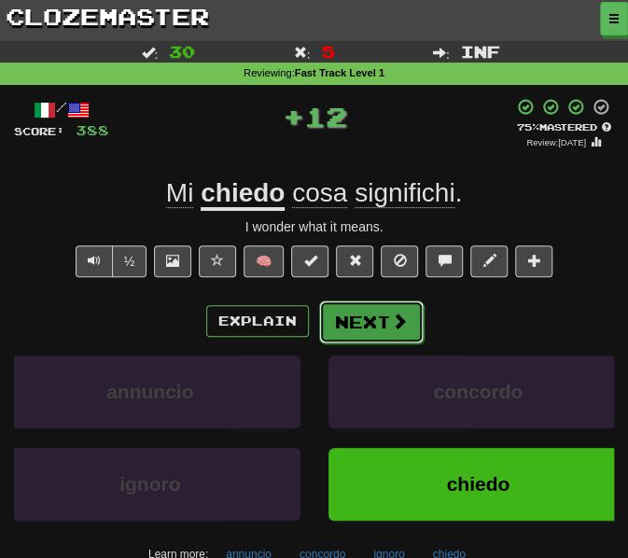
click at [354, 326] on button "Next" at bounding box center [371, 322] width 105 height 43
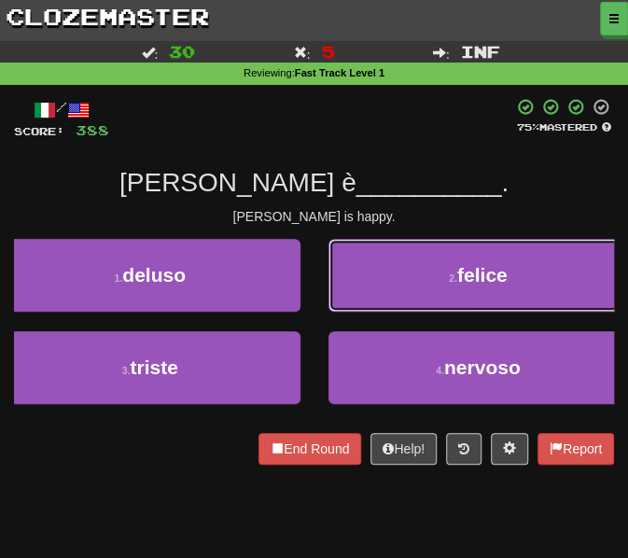
click at [356, 283] on button "2 . felice" at bounding box center [479, 275] width 301 height 73
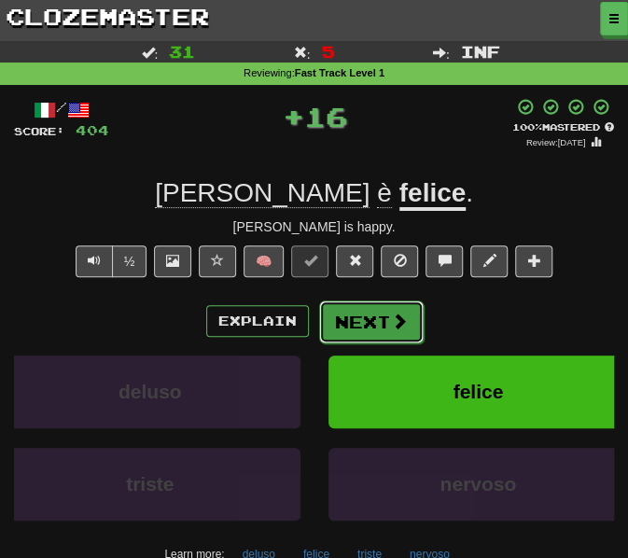
click at [371, 318] on button "Next" at bounding box center [371, 322] width 105 height 43
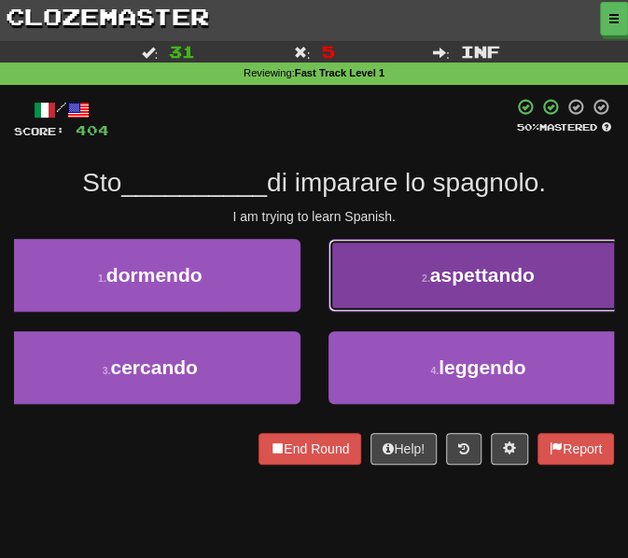
click at [357, 260] on button "2 . aspettando" at bounding box center [479, 275] width 301 height 73
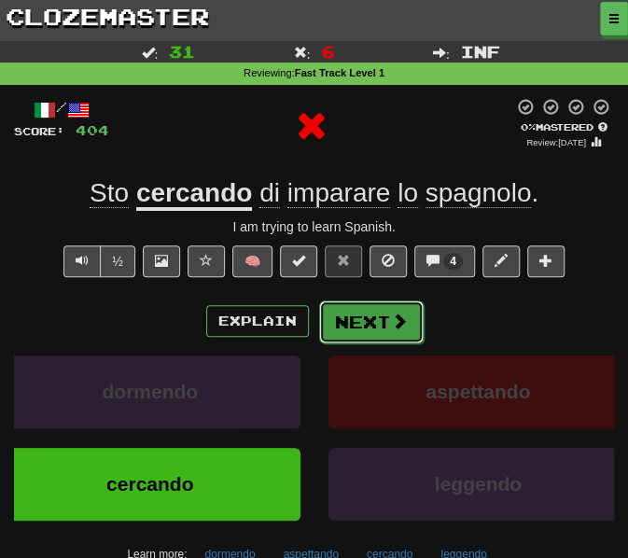
click at [353, 320] on button "Next" at bounding box center [371, 322] width 105 height 43
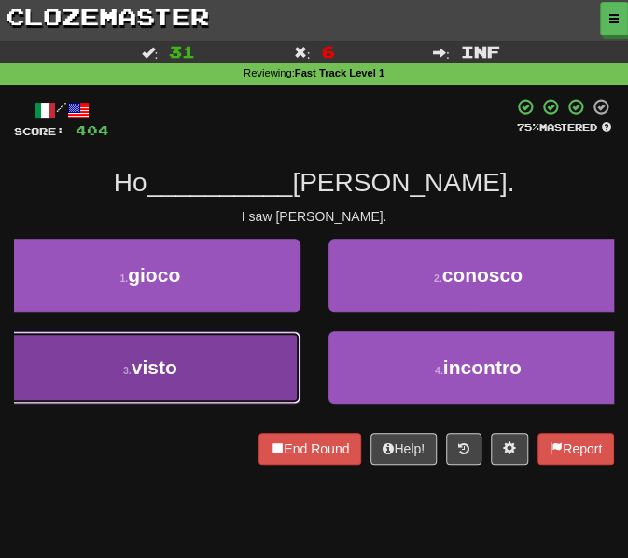
drag, startPoint x: 186, startPoint y: 370, endPoint x: 255, endPoint y: 356, distance: 70.5
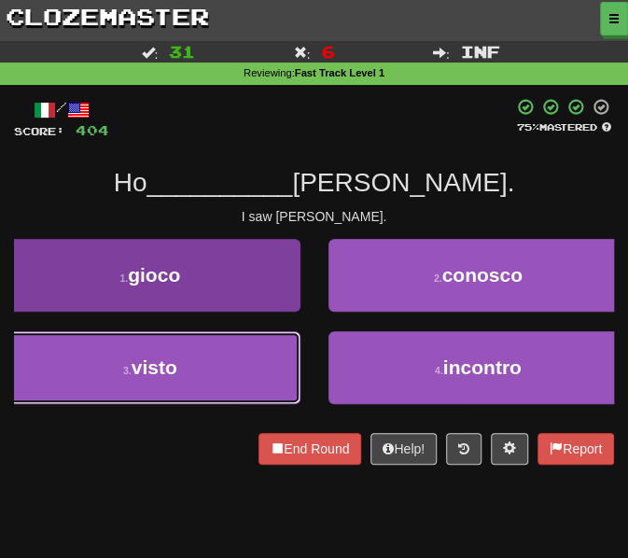
click at [186, 371] on button "3 . visto" at bounding box center [150, 367] width 301 height 73
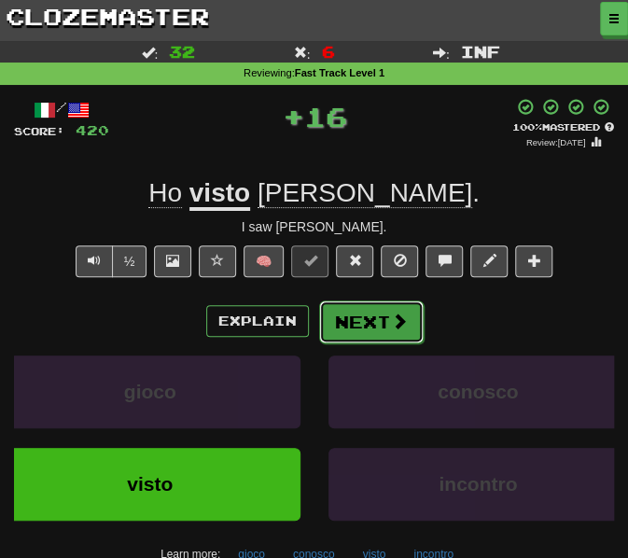
click at [358, 309] on button "Next" at bounding box center [371, 322] width 105 height 43
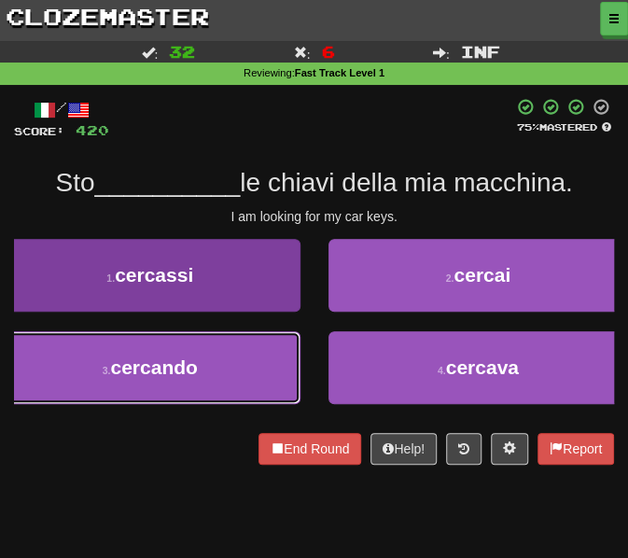
click at [203, 359] on button "3 . cercando" at bounding box center [150, 367] width 301 height 73
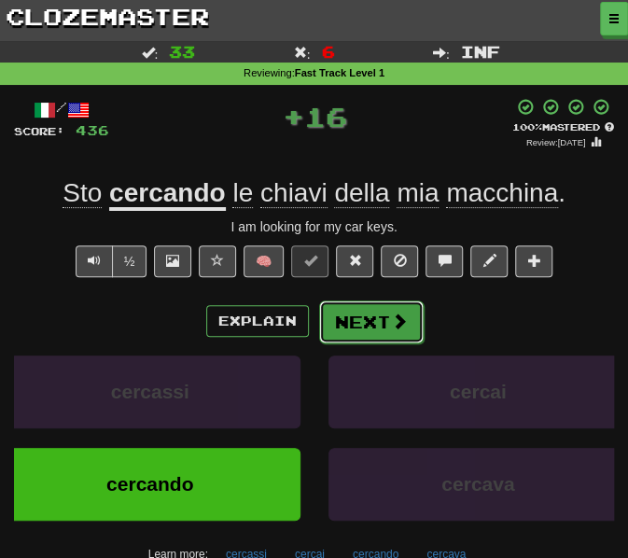
click at [357, 320] on button "Next" at bounding box center [371, 322] width 105 height 43
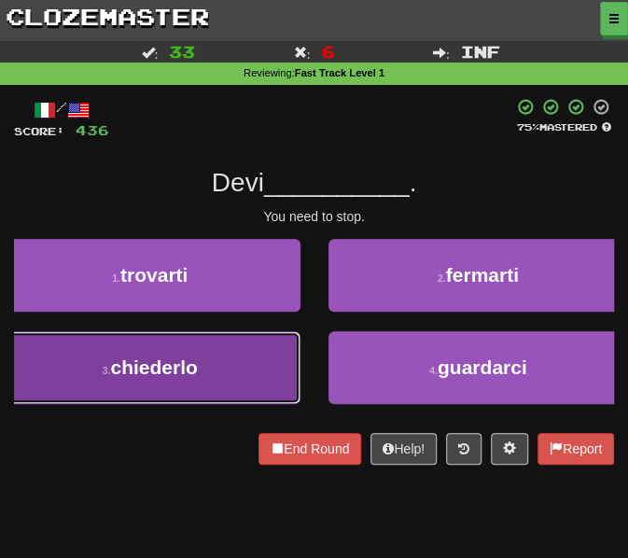
click at [144, 372] on span "chiederlo" at bounding box center [153, 367] width 87 height 21
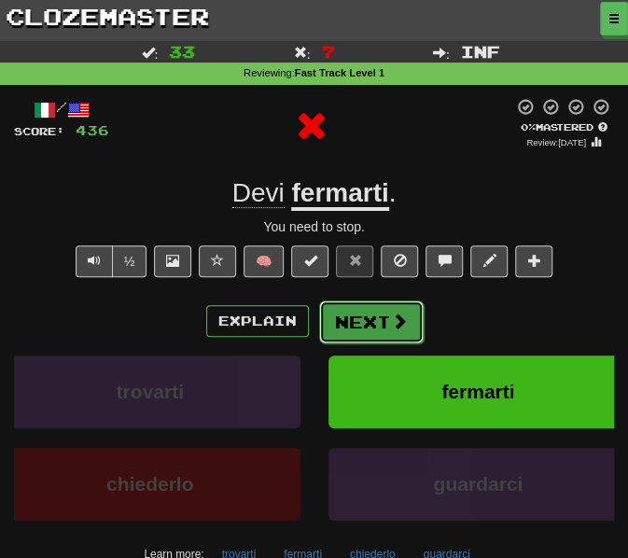
click at [337, 315] on button "Next" at bounding box center [371, 322] width 105 height 43
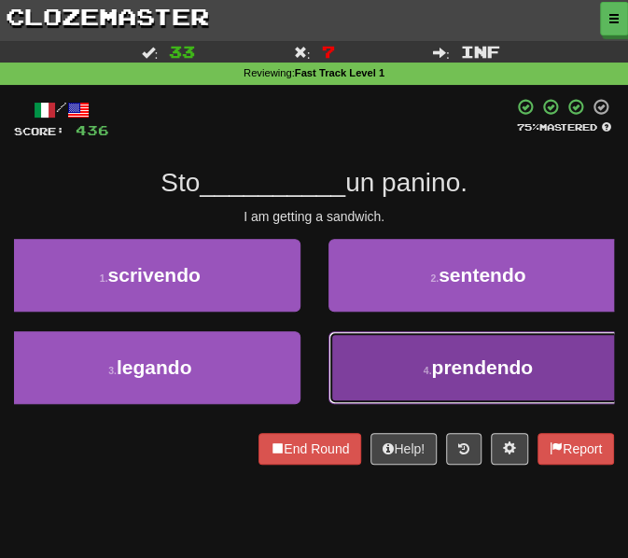
click at [390, 350] on button "4 . prendendo" at bounding box center [479, 367] width 301 height 73
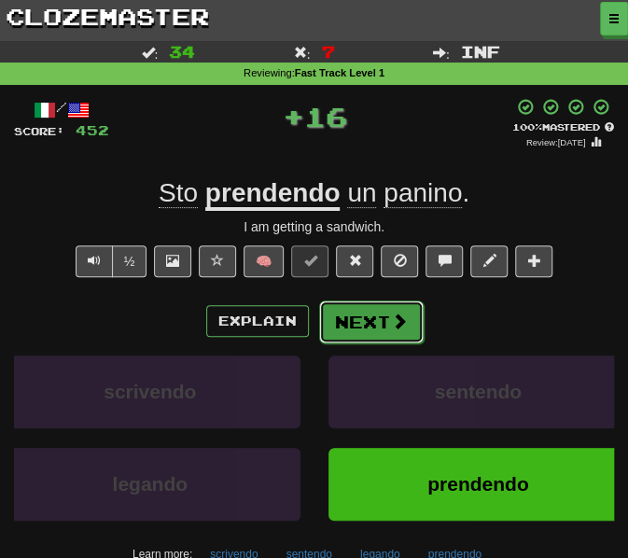
click at [368, 326] on button "Next" at bounding box center [371, 322] width 105 height 43
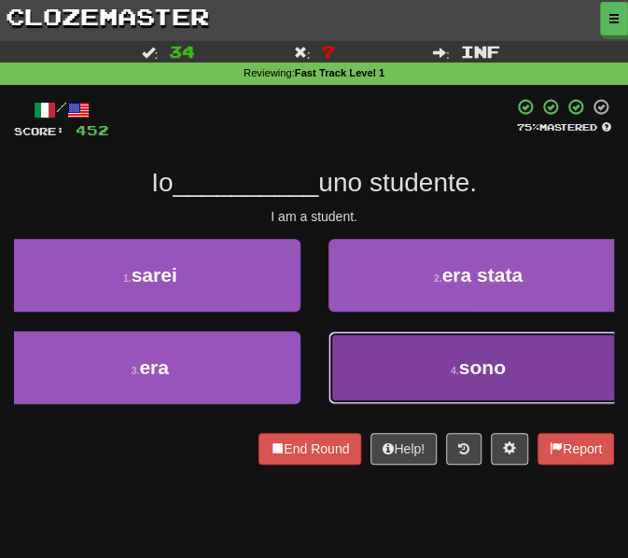
click at [442, 368] on button "4 . sono" at bounding box center [479, 367] width 301 height 73
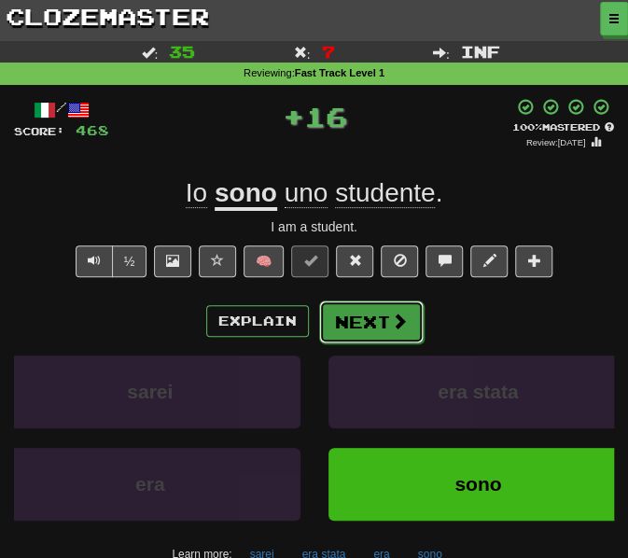
click at [359, 326] on button "Next" at bounding box center [371, 322] width 105 height 43
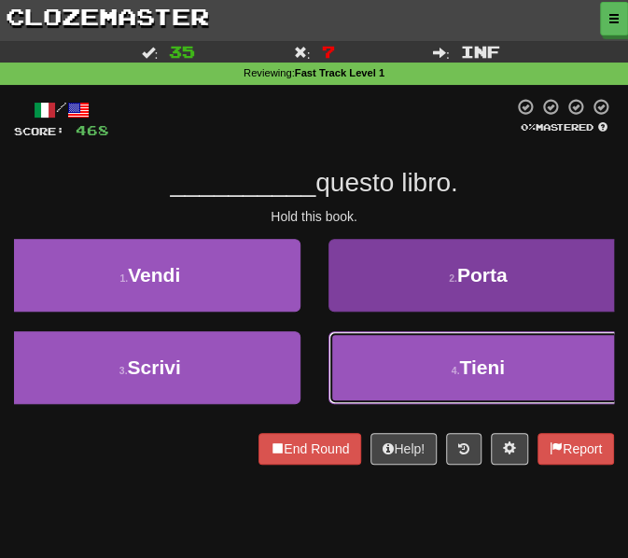
click at [433, 379] on button "4 . Tieni" at bounding box center [479, 367] width 301 height 73
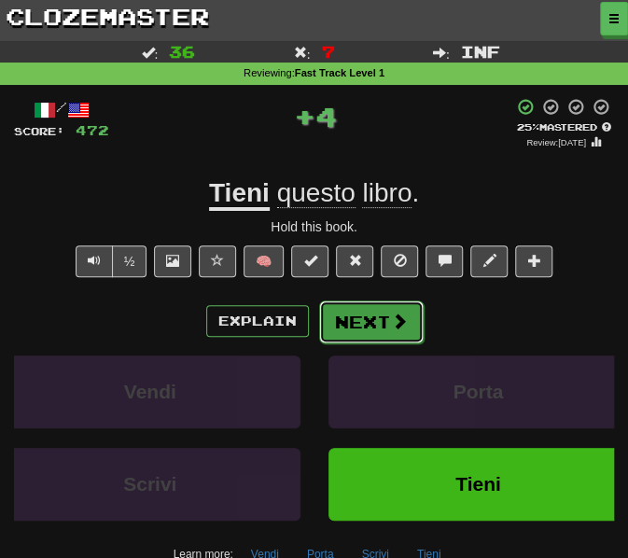
click at [356, 328] on button "Next" at bounding box center [371, 322] width 105 height 43
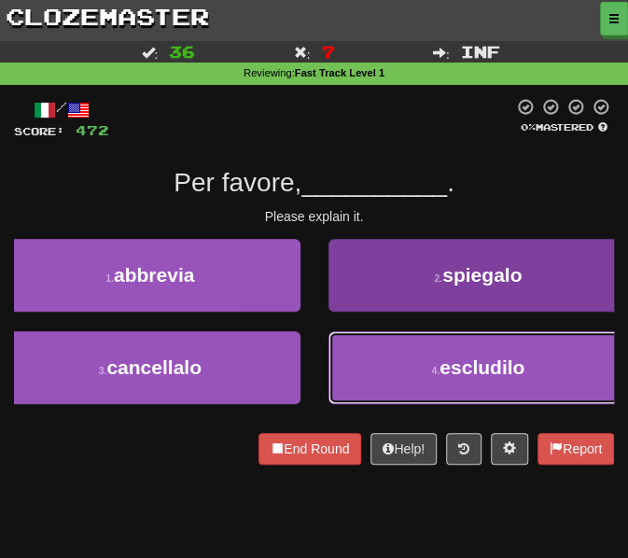
click at [331, 370] on button "4 . escludilo" at bounding box center [479, 367] width 301 height 73
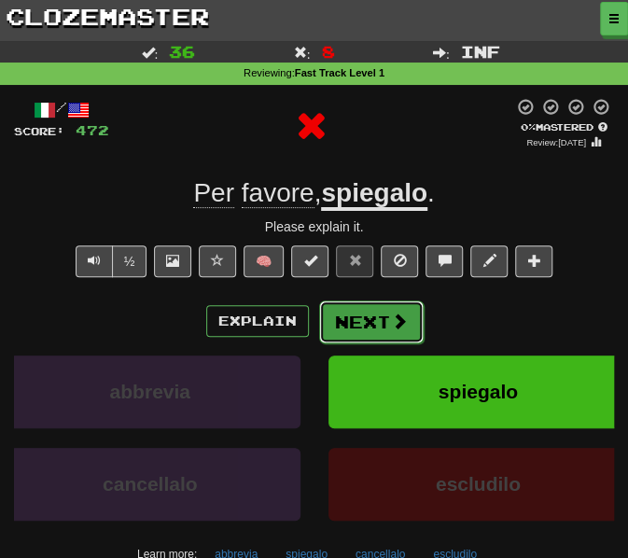
click at [330, 316] on button "Next" at bounding box center [371, 322] width 105 height 43
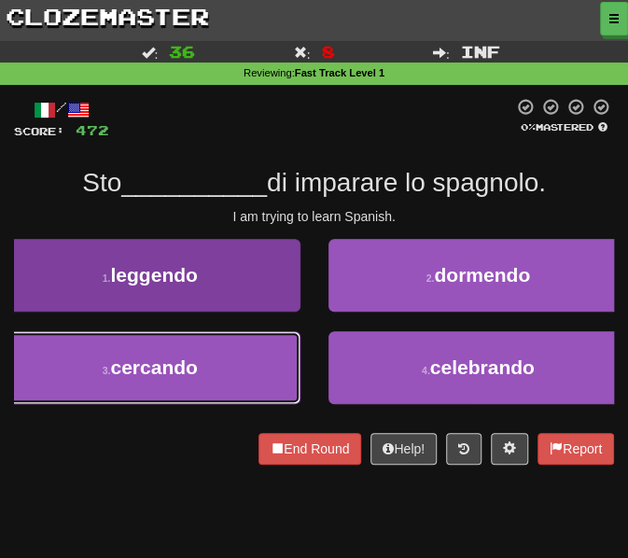
click at [161, 378] on button "3 . cercando" at bounding box center [150, 367] width 301 height 73
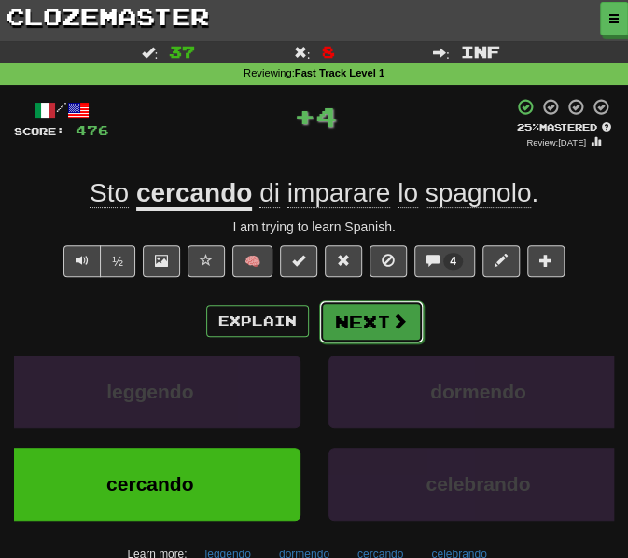
click at [341, 318] on button "Next" at bounding box center [371, 322] width 105 height 43
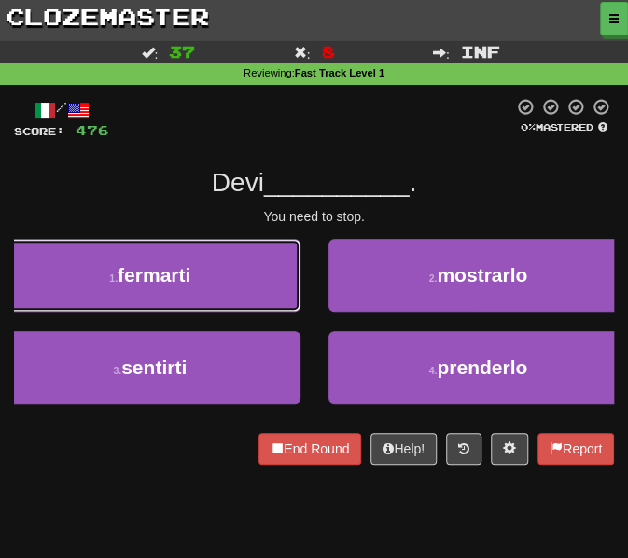
click at [194, 272] on button "1 . fermarti" at bounding box center [150, 275] width 301 height 73
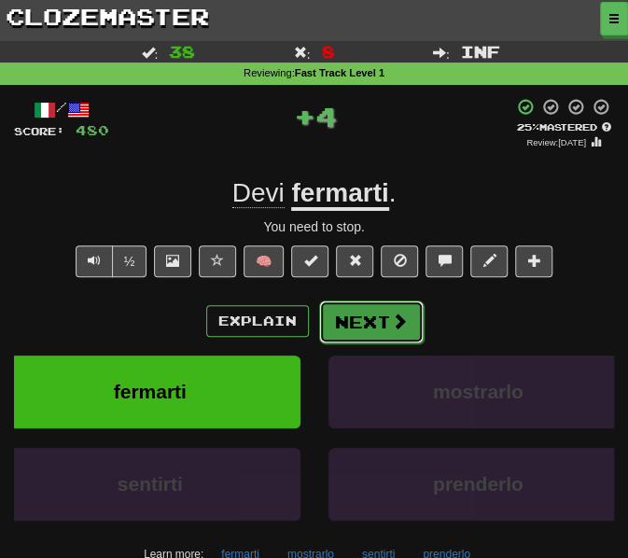
click at [364, 316] on button "Next" at bounding box center [371, 322] width 105 height 43
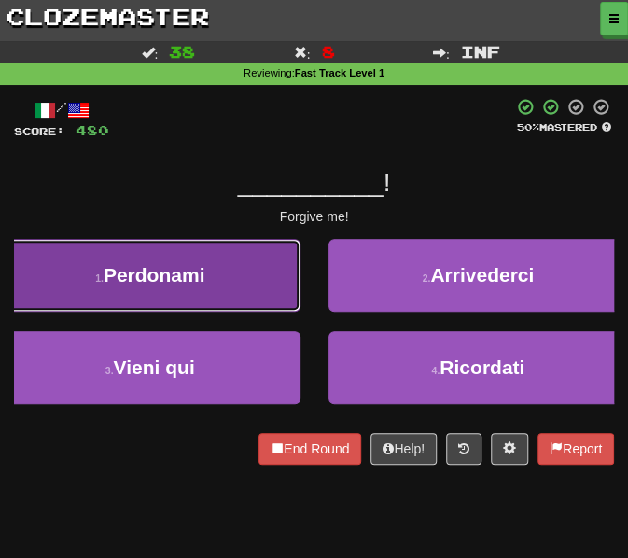
click at [191, 294] on button "1 . Perdonami" at bounding box center [150, 275] width 301 height 73
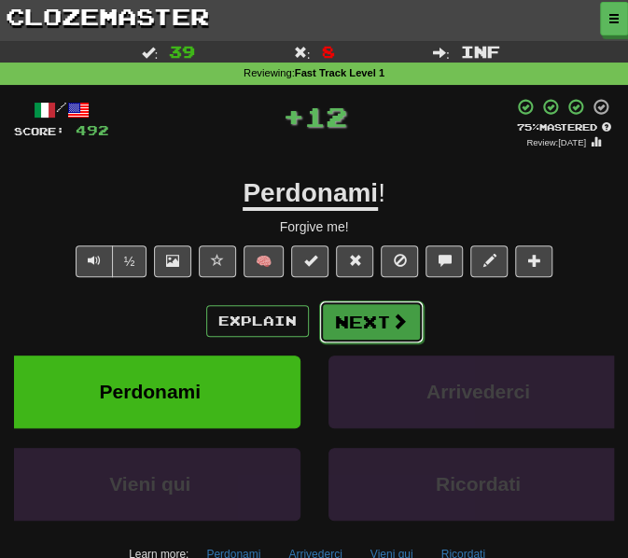
click at [372, 324] on button "Next" at bounding box center [371, 322] width 105 height 43
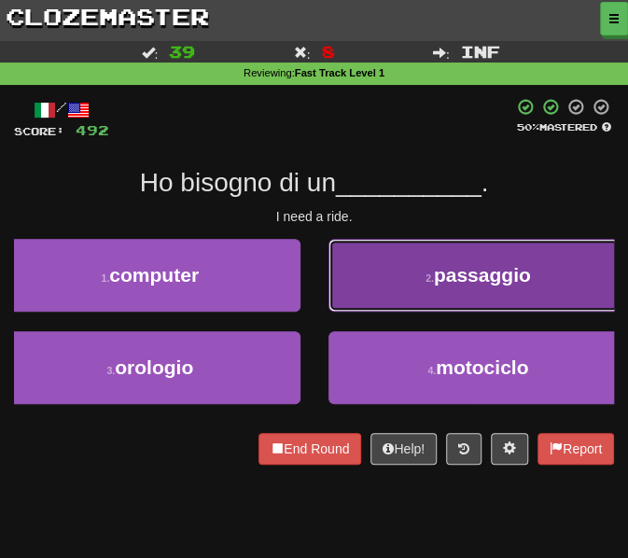
click at [389, 283] on button "2 . passaggio" at bounding box center [479, 275] width 301 height 73
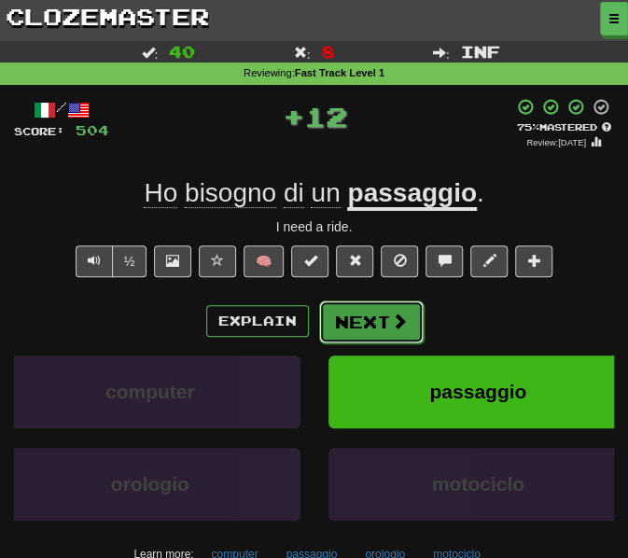
click at [340, 326] on button "Next" at bounding box center [371, 322] width 105 height 43
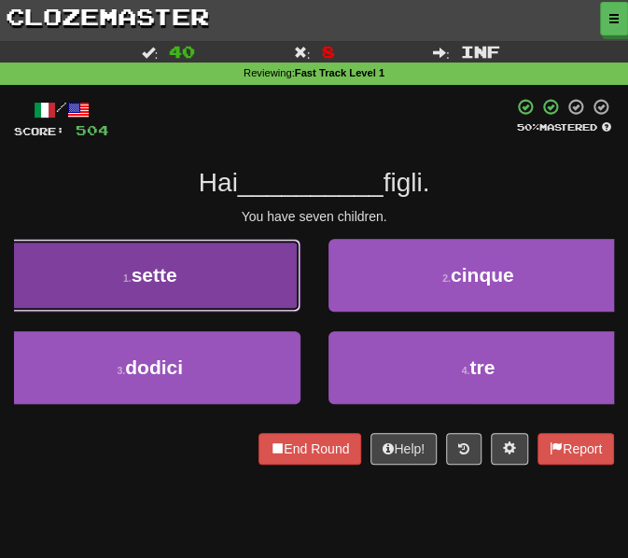
click at [206, 260] on button "1 . sette" at bounding box center [150, 275] width 301 height 73
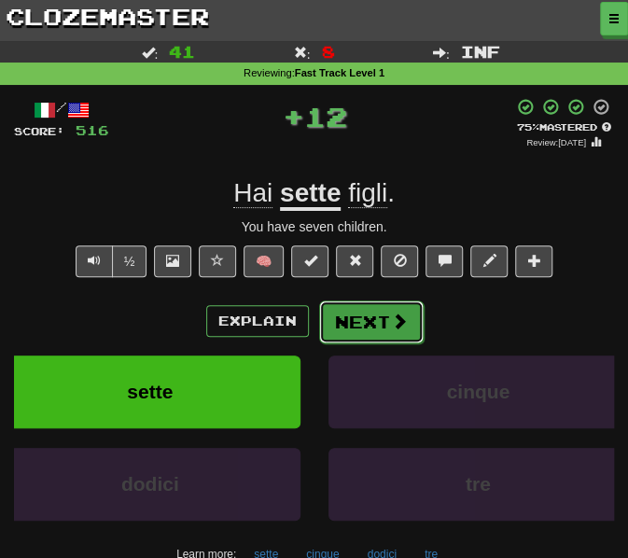
click at [348, 321] on button "Next" at bounding box center [371, 322] width 105 height 43
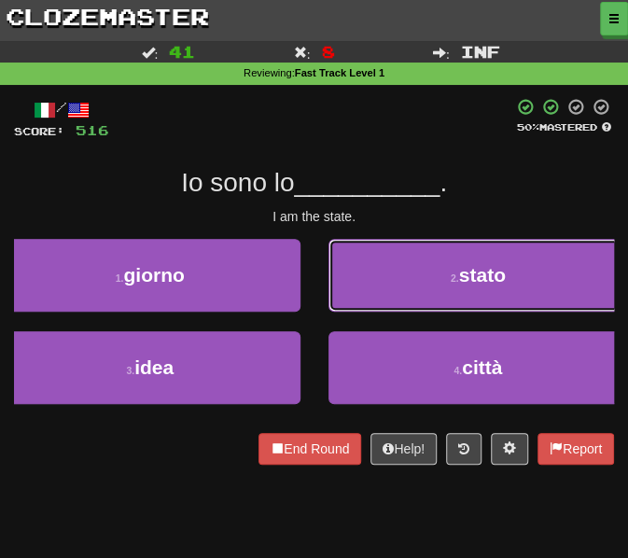
click at [422, 272] on button "2 . stato" at bounding box center [479, 275] width 301 height 73
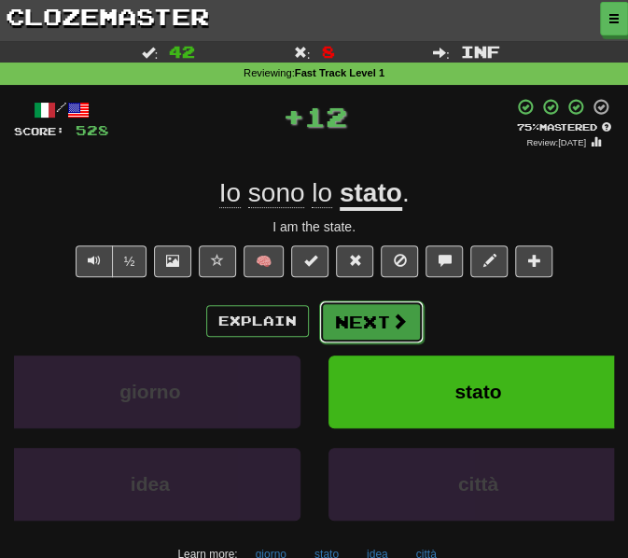
click at [355, 338] on button "Next" at bounding box center [371, 322] width 105 height 43
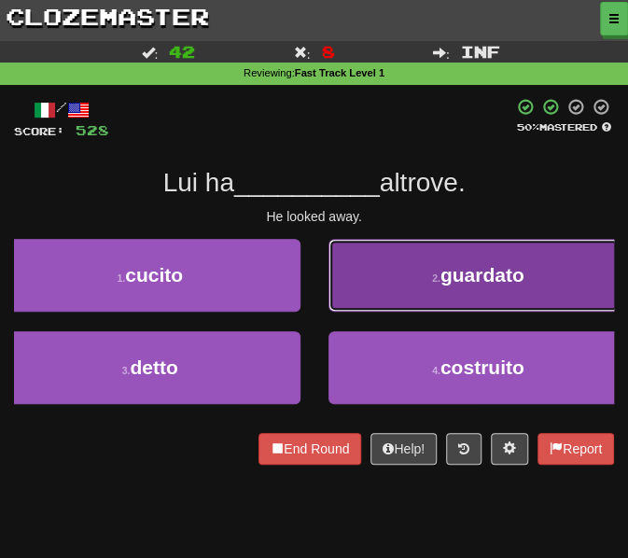
click at [357, 307] on button "2 . guardato" at bounding box center [479, 275] width 301 height 73
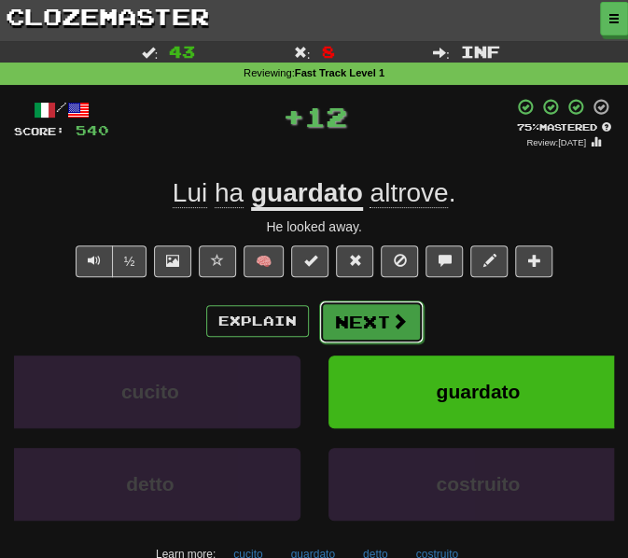
click at [355, 330] on button "Next" at bounding box center [371, 322] width 105 height 43
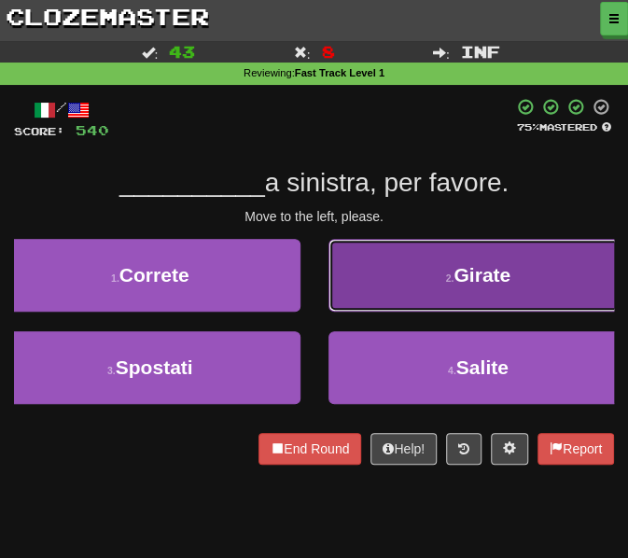
click at [356, 296] on button "2 . Girate" at bounding box center [479, 275] width 301 height 73
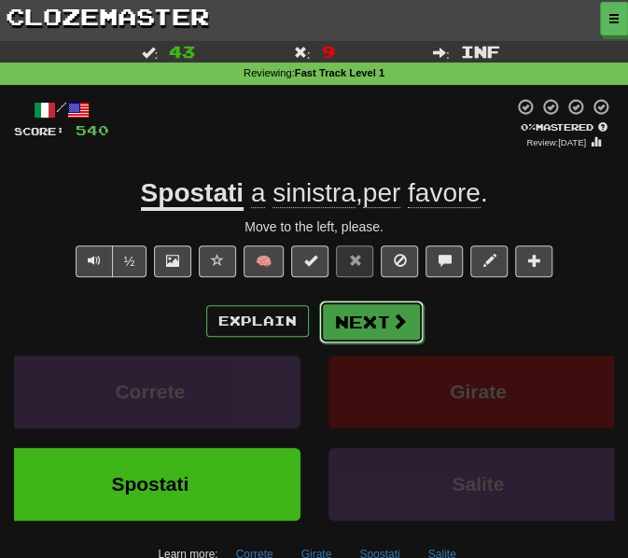
click at [358, 321] on button "Next" at bounding box center [371, 322] width 105 height 43
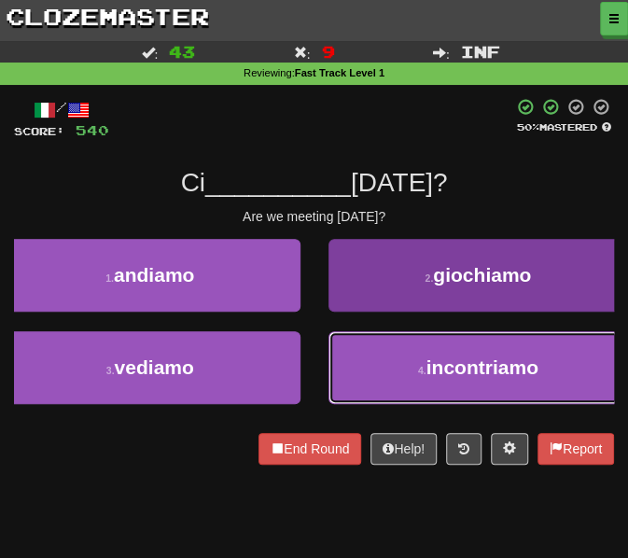
click at [426, 384] on button "4 . incontriamo" at bounding box center [479, 367] width 301 height 73
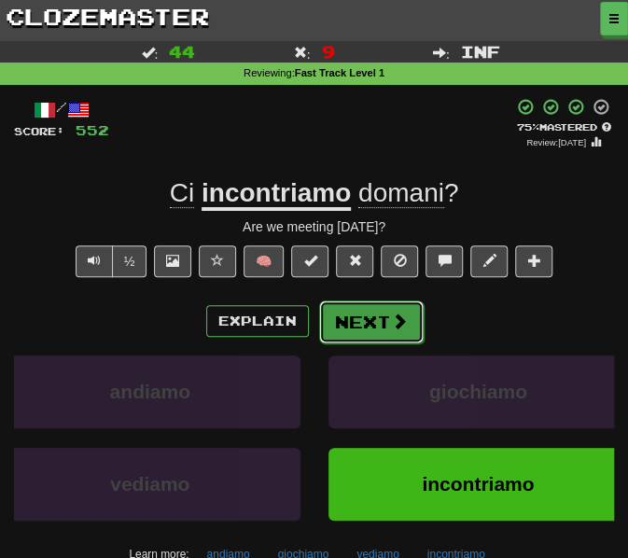
click at [379, 324] on button "Next" at bounding box center [371, 322] width 105 height 43
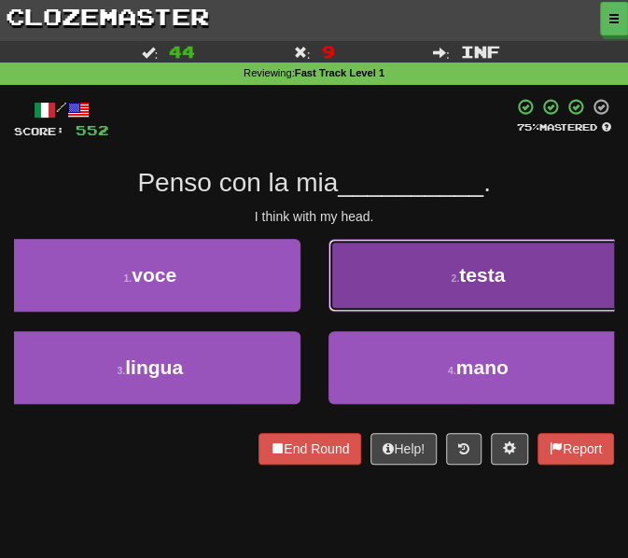
click at [387, 288] on button "2 . testa" at bounding box center [479, 275] width 301 height 73
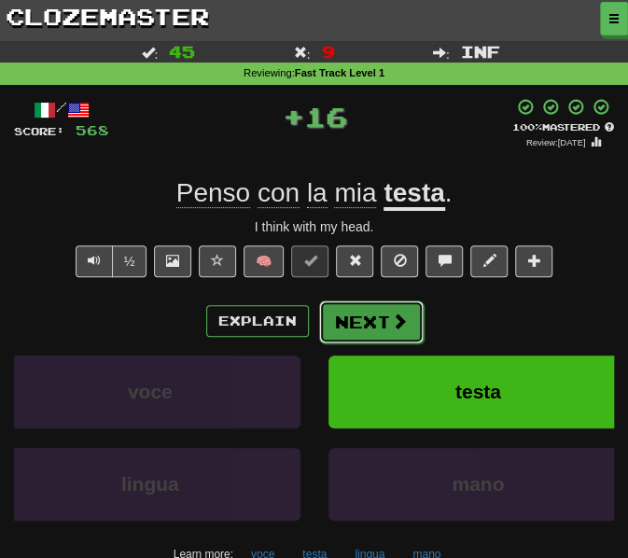
click at [345, 333] on button "Next" at bounding box center [371, 322] width 105 height 43
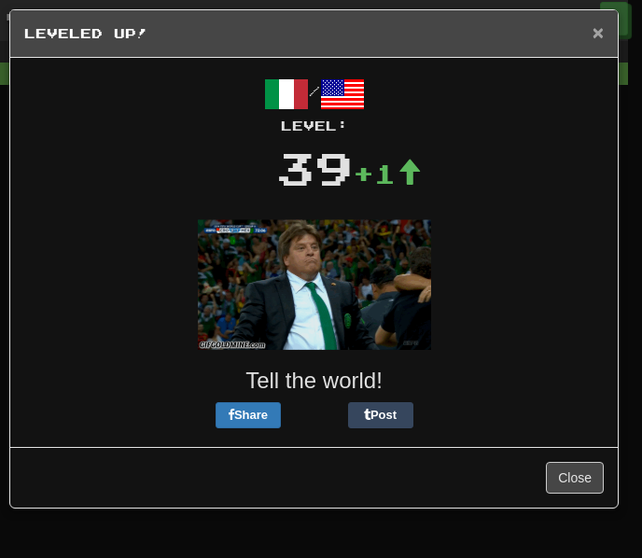
click at [603, 34] on span "×" at bounding box center [598, 31] width 11 height 21
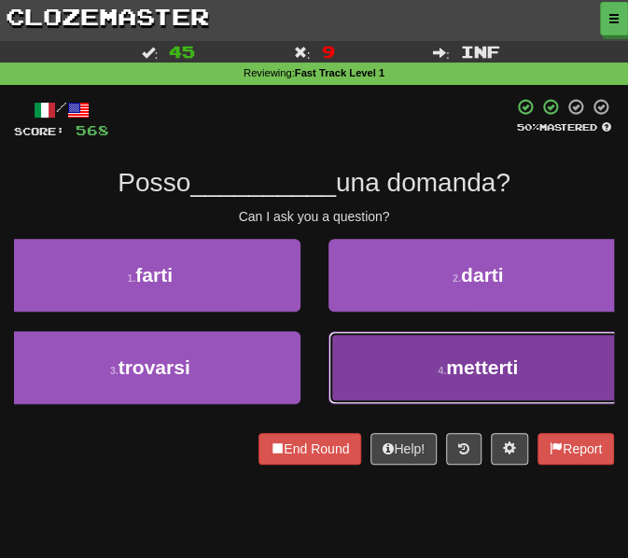
click at [382, 384] on button "4 . metterti" at bounding box center [479, 367] width 301 height 73
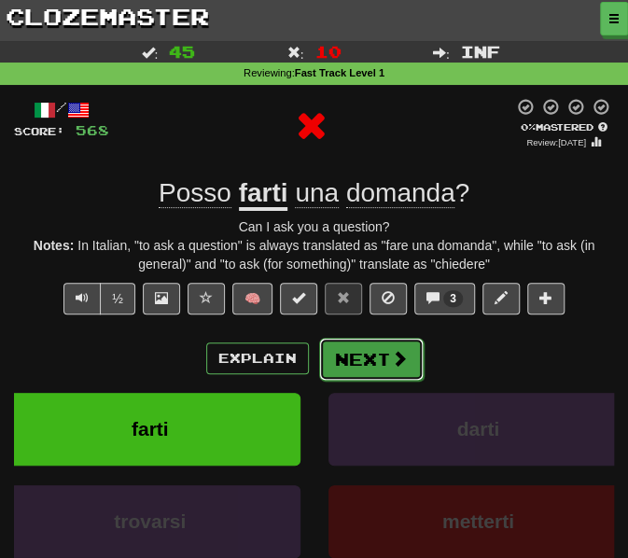
click at [353, 357] on button "Next" at bounding box center [371, 359] width 105 height 43
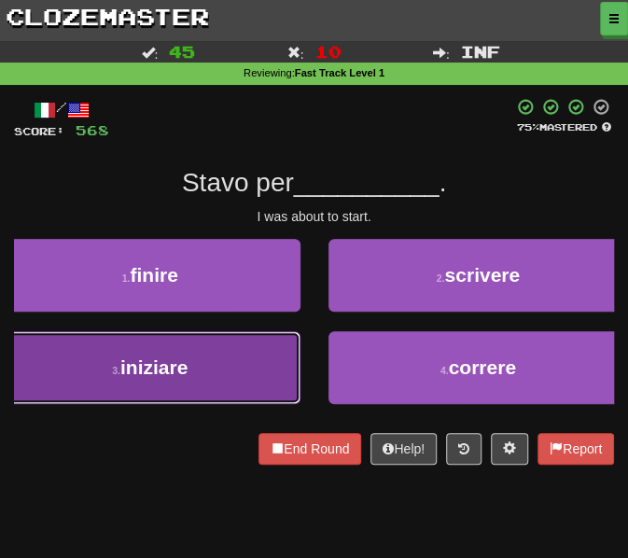
click at [228, 379] on button "3 . iniziare" at bounding box center [150, 367] width 301 height 73
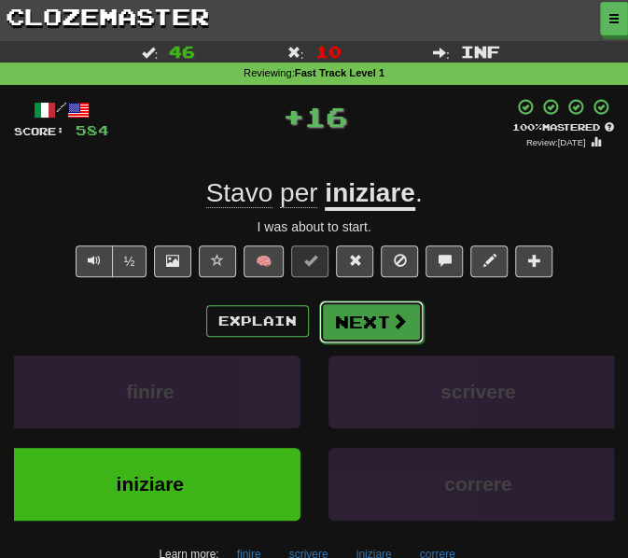
click at [355, 322] on button "Next" at bounding box center [371, 322] width 105 height 43
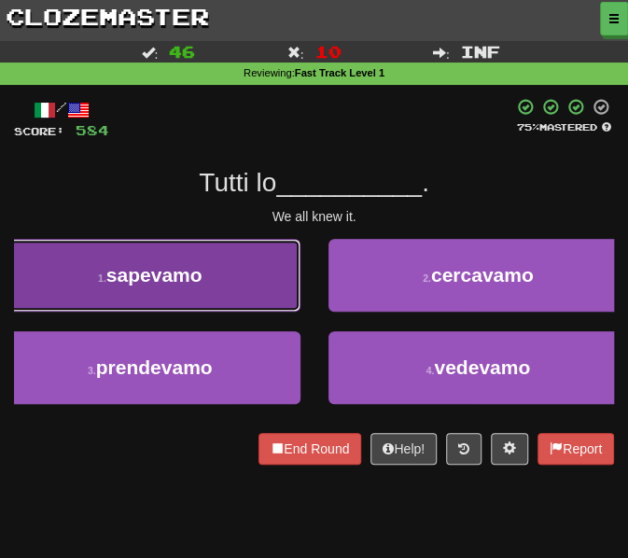
click at [140, 275] on span "sapevamo" at bounding box center [154, 274] width 96 height 21
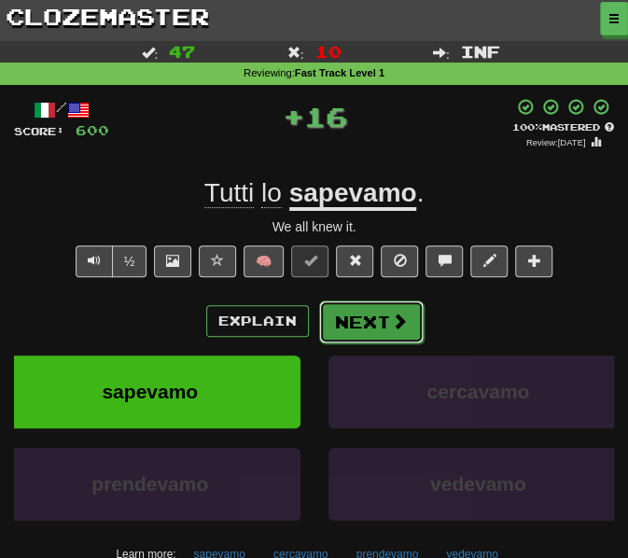
click at [351, 318] on button "Next" at bounding box center [371, 322] width 105 height 43
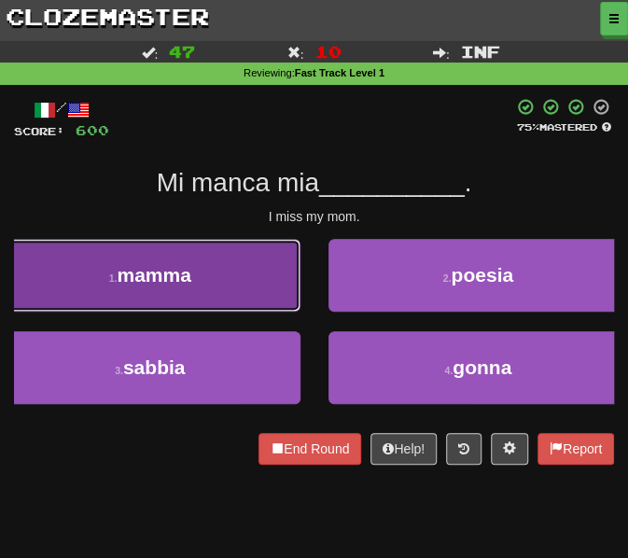
click at [155, 272] on span "mamma" at bounding box center [154, 274] width 74 height 21
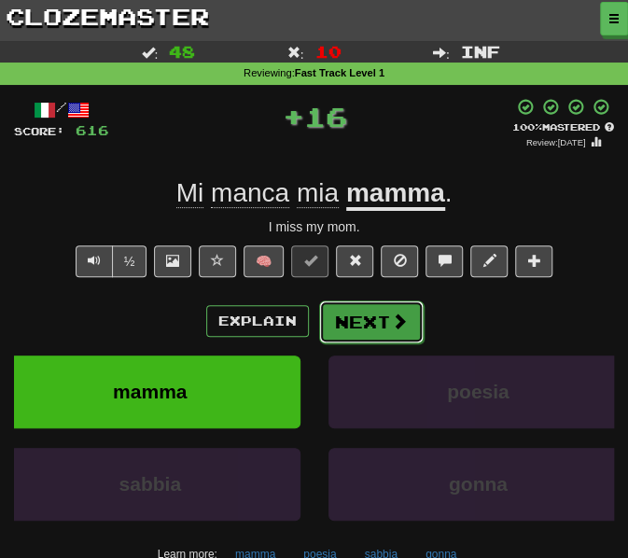
click at [360, 324] on button "Next" at bounding box center [371, 322] width 105 height 43
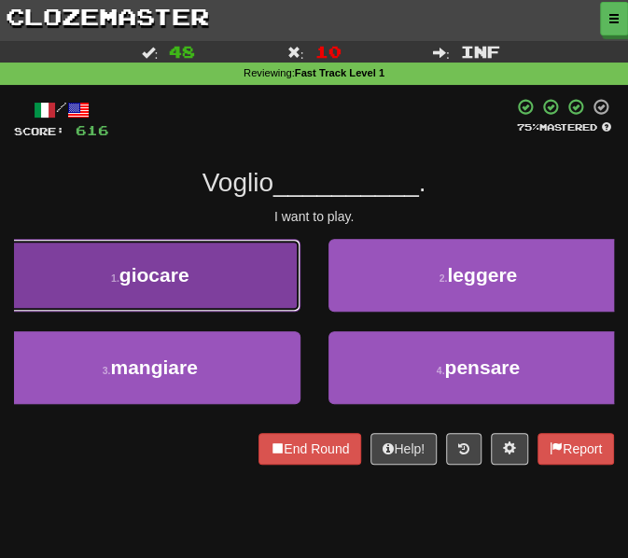
click at [215, 245] on button "1 . giocare" at bounding box center [150, 275] width 301 height 73
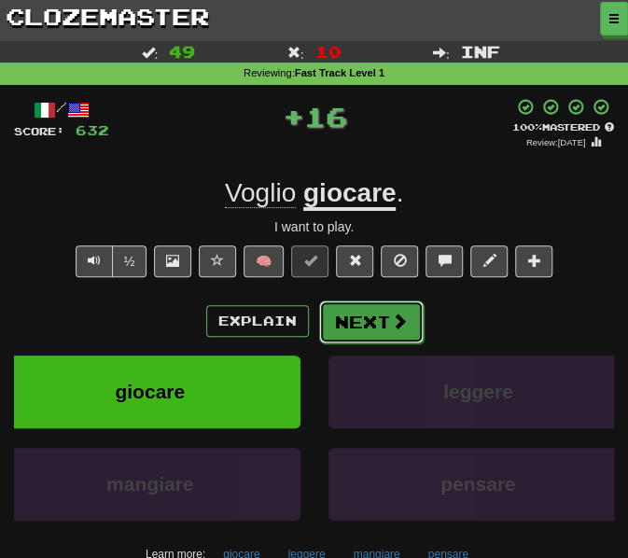
click at [349, 315] on button "Next" at bounding box center [371, 322] width 105 height 43
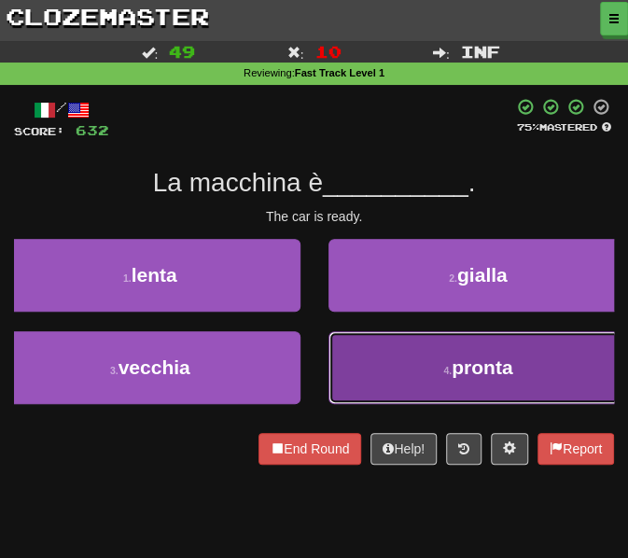
click at [369, 348] on button "4 . pronta" at bounding box center [479, 367] width 301 height 73
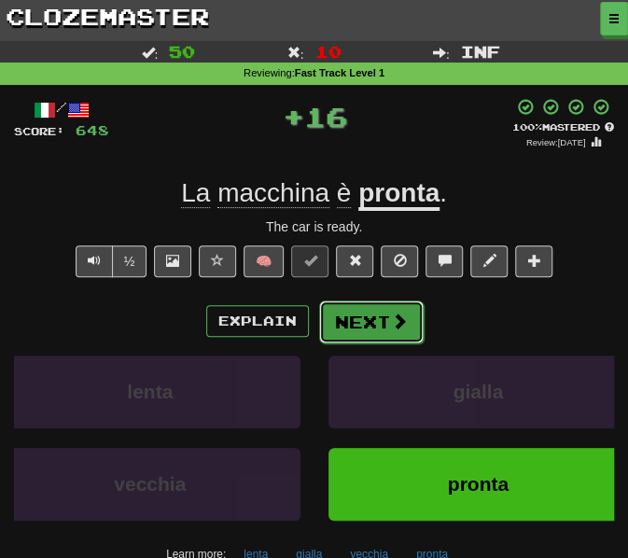
click at [362, 315] on button "Next" at bounding box center [371, 322] width 105 height 43
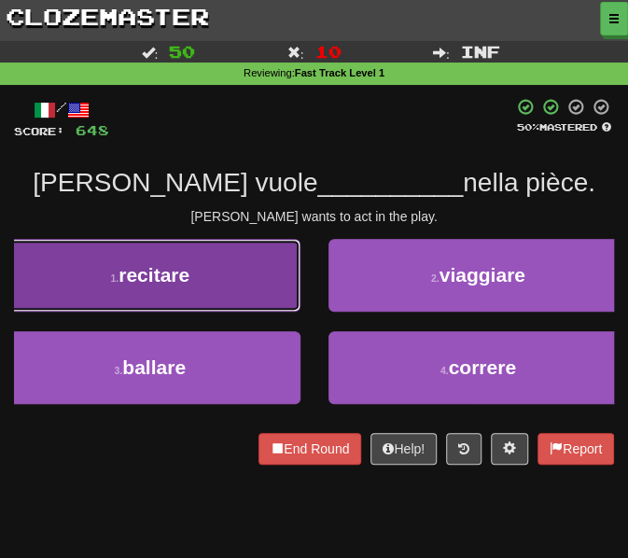
click at [189, 282] on span "recitare" at bounding box center [154, 274] width 71 height 21
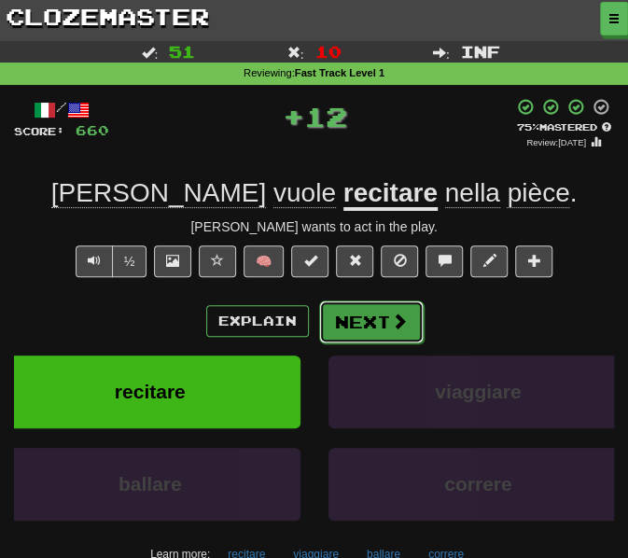
click at [359, 313] on button "Next" at bounding box center [371, 322] width 105 height 43
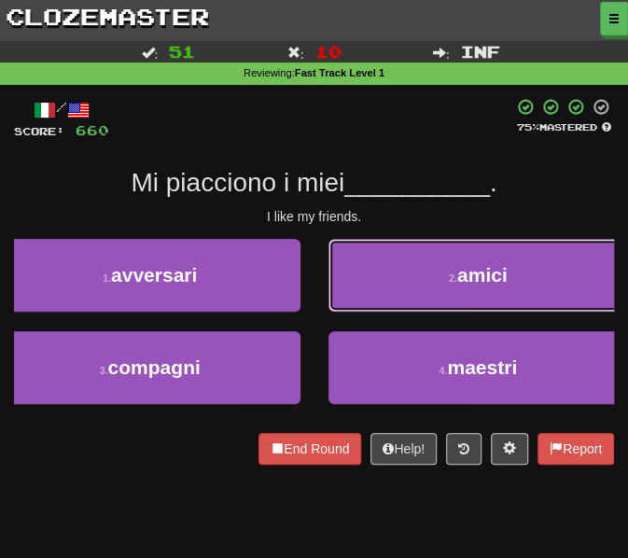
click at [405, 291] on button "2 . amici" at bounding box center [479, 275] width 301 height 73
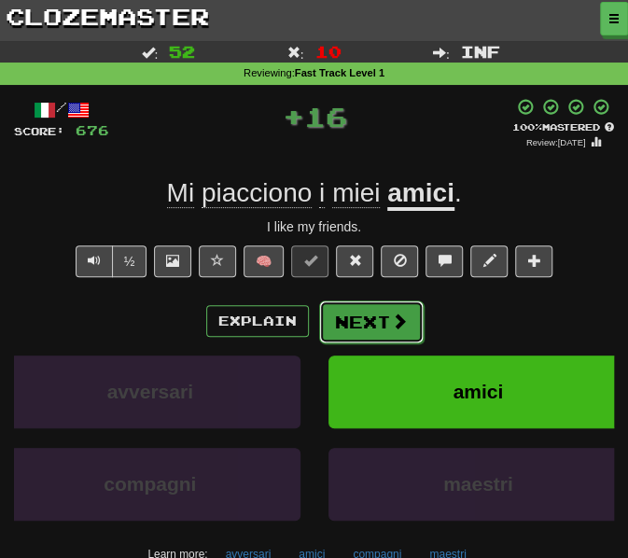
click at [370, 336] on button "Next" at bounding box center [371, 322] width 105 height 43
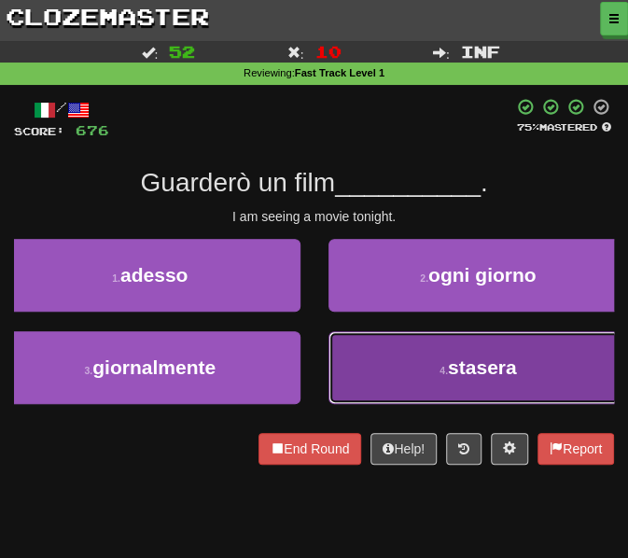
click at [394, 358] on button "4 . stasera" at bounding box center [479, 367] width 301 height 73
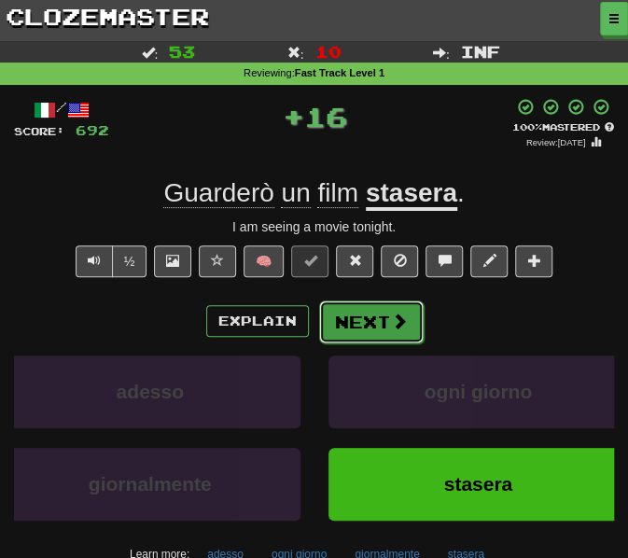
click at [358, 323] on button "Next" at bounding box center [371, 322] width 105 height 43
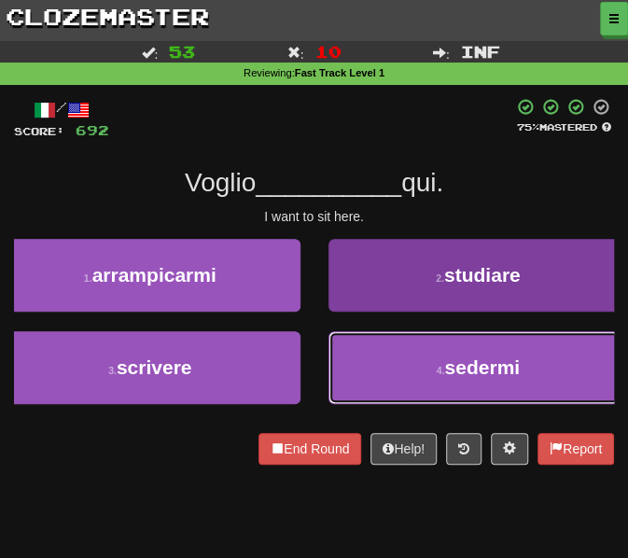
click at [409, 357] on button "4 . sedermi" at bounding box center [479, 367] width 301 height 73
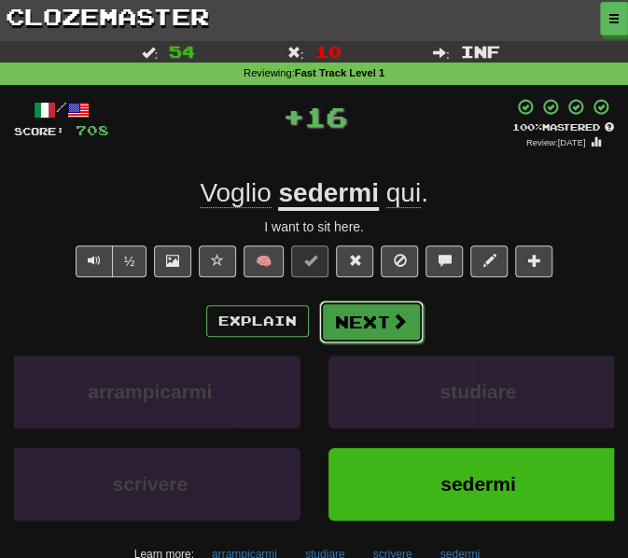
click at [356, 335] on button "Next" at bounding box center [371, 322] width 105 height 43
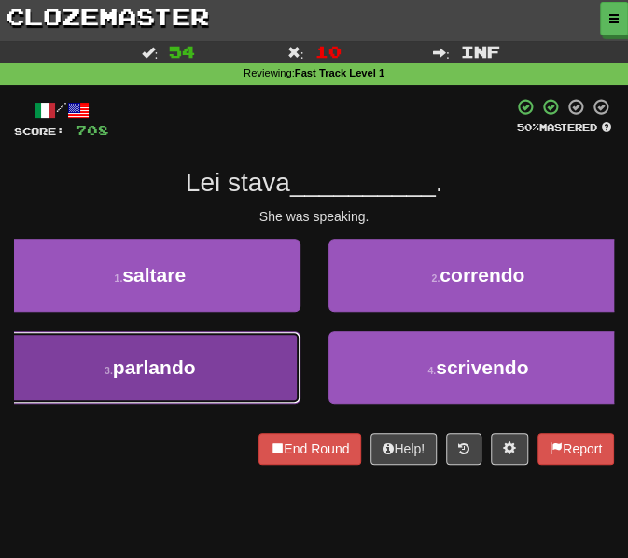
click at [212, 354] on button "3 . parlando" at bounding box center [150, 367] width 301 height 73
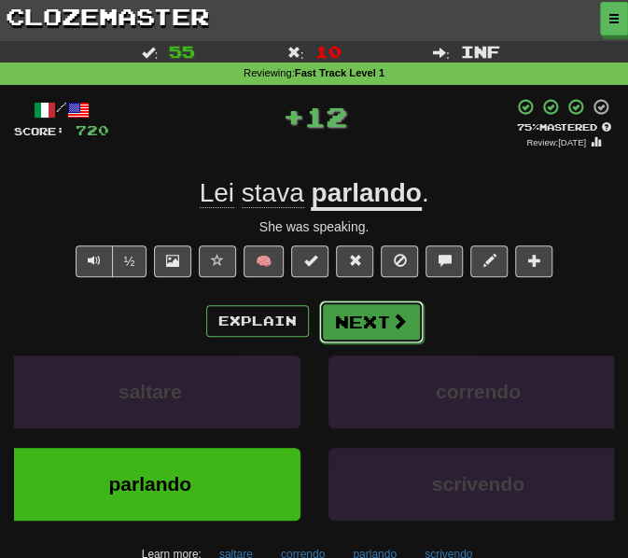
click at [344, 325] on button "Next" at bounding box center [371, 322] width 105 height 43
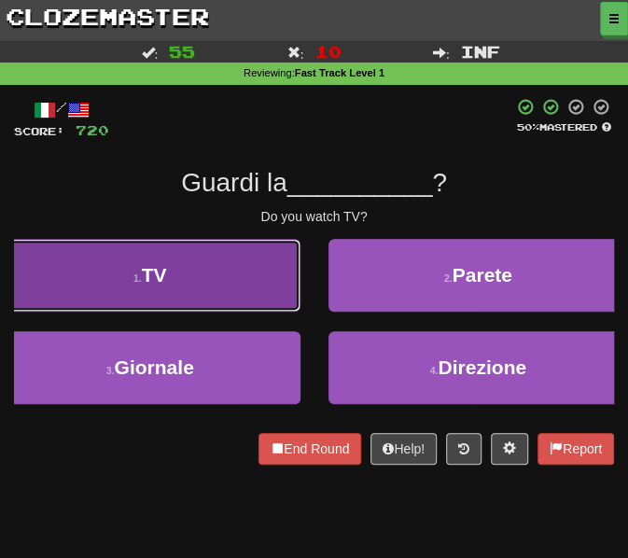
click at [167, 259] on button "1 . TV" at bounding box center [150, 275] width 301 height 73
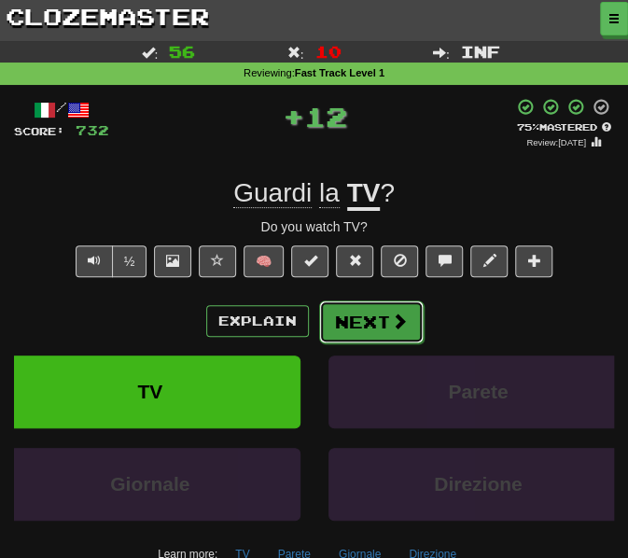
click at [365, 335] on button "Next" at bounding box center [371, 322] width 105 height 43
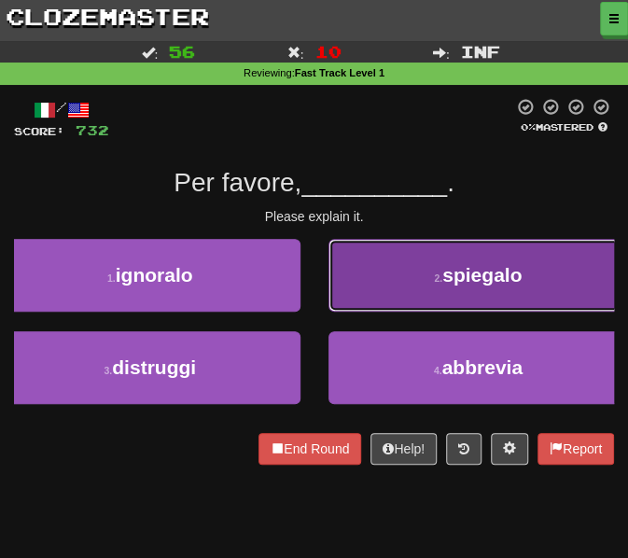
click at [417, 278] on button "2 . spiegalo" at bounding box center [479, 275] width 301 height 73
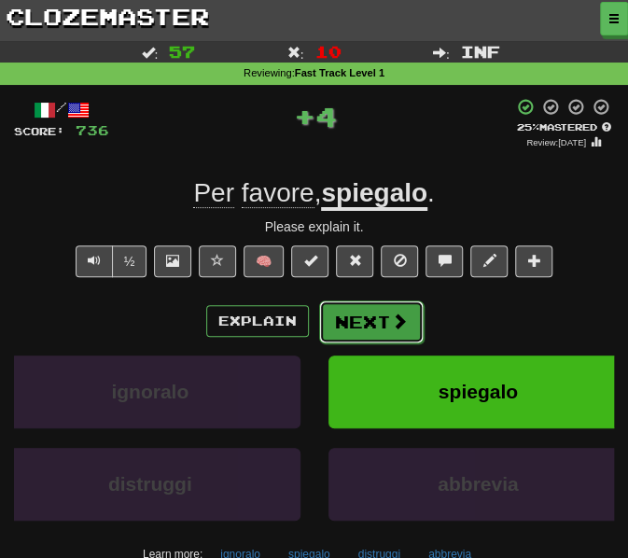
click at [377, 322] on button "Next" at bounding box center [371, 322] width 105 height 43
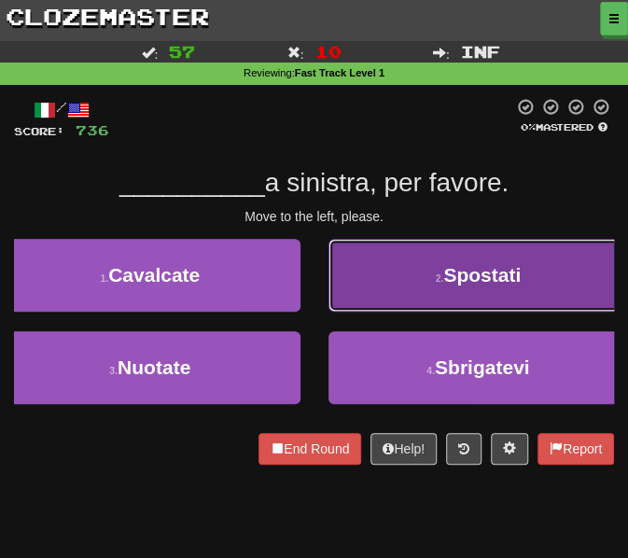
click at [383, 284] on button "2 . Spostati" at bounding box center [479, 275] width 301 height 73
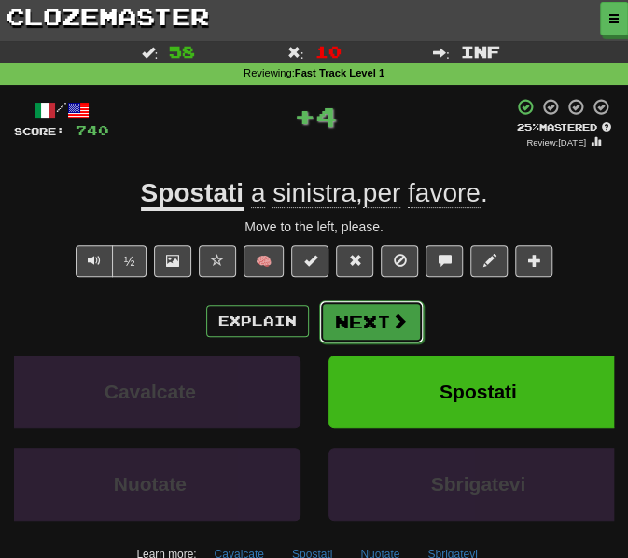
click at [378, 319] on button "Next" at bounding box center [371, 322] width 105 height 43
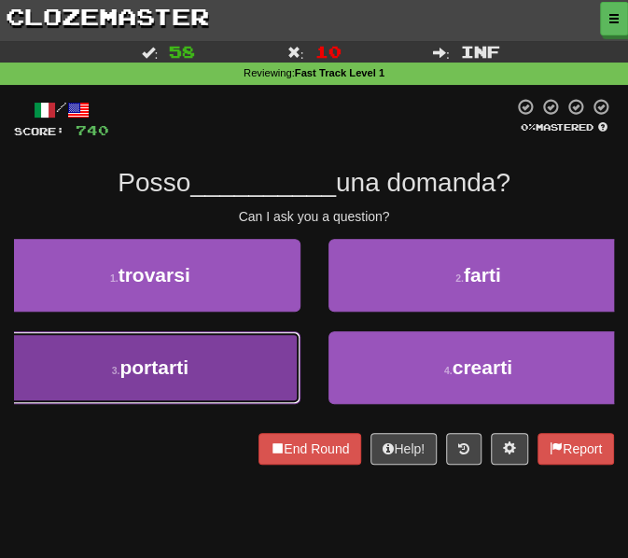
click at [248, 374] on button "3 . portarti" at bounding box center [150, 367] width 301 height 73
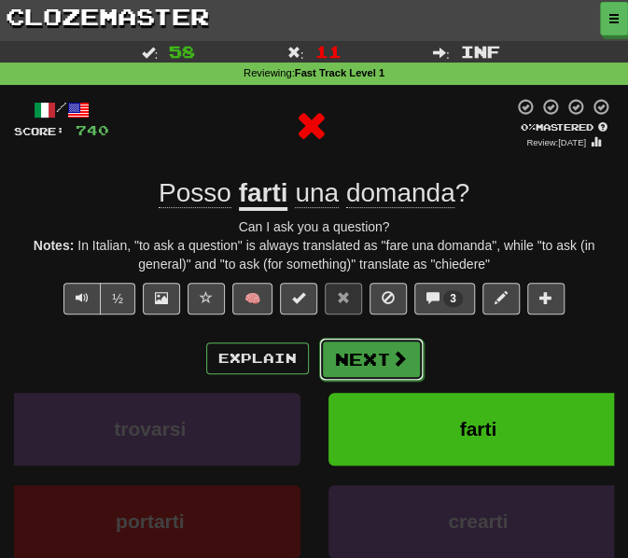
click at [345, 354] on button "Next" at bounding box center [371, 359] width 105 height 43
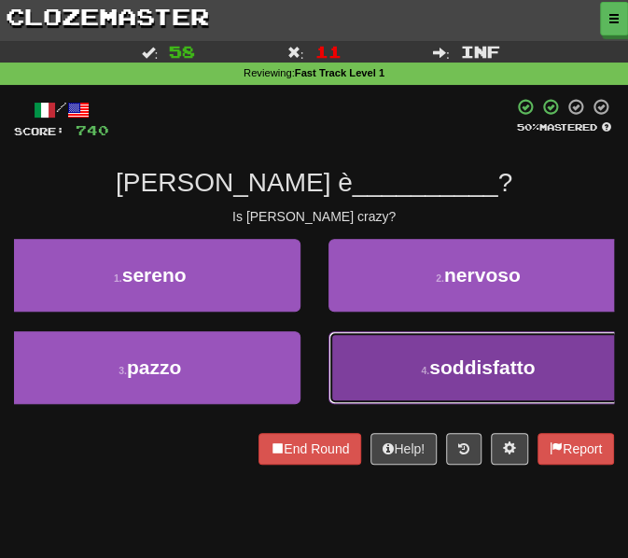
click at [356, 387] on button "4 . soddisfatto" at bounding box center [479, 367] width 301 height 73
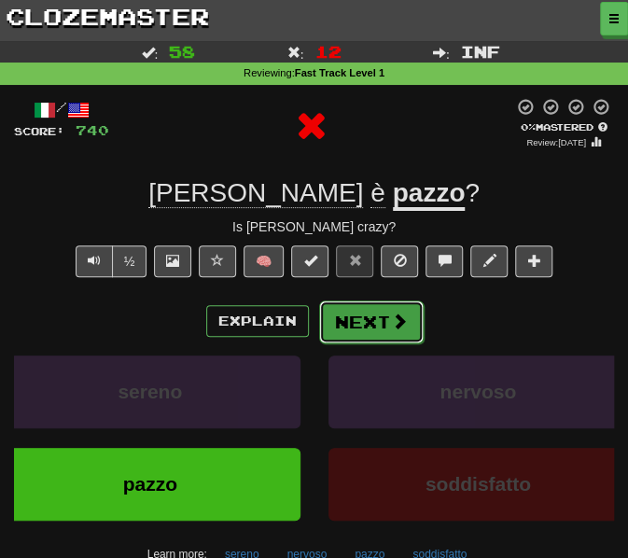
click at [333, 324] on button "Next" at bounding box center [371, 322] width 105 height 43
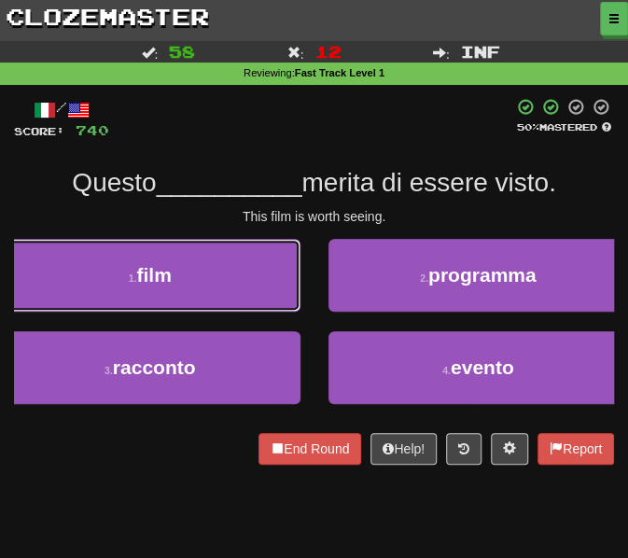
click at [245, 295] on button "1 . film" at bounding box center [150, 275] width 301 height 73
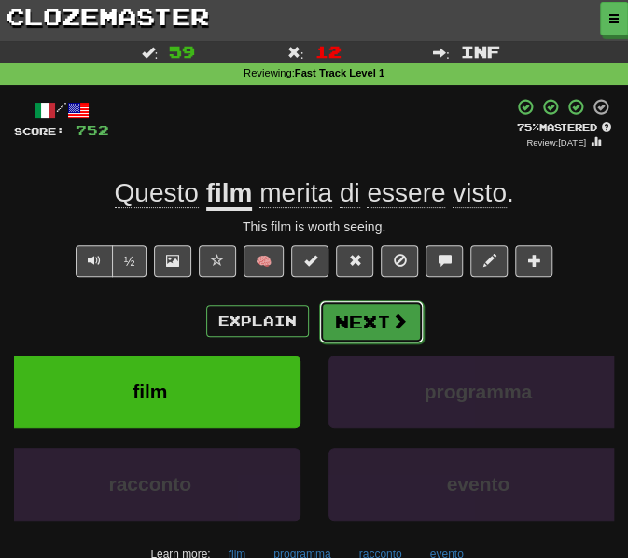
click at [376, 322] on button "Next" at bounding box center [371, 322] width 105 height 43
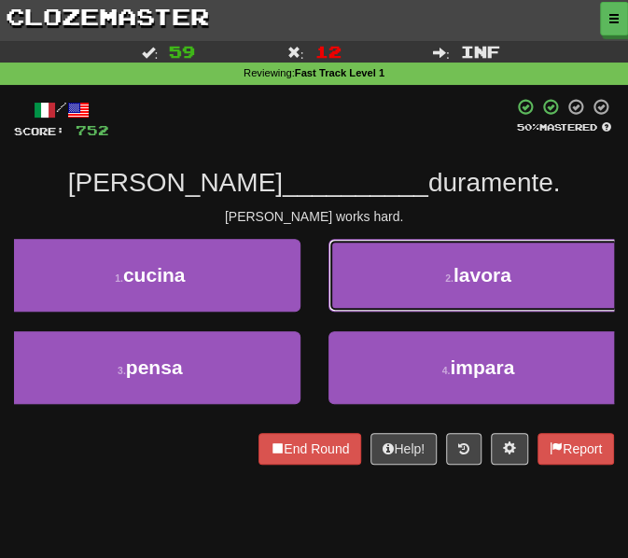
drag, startPoint x: 402, startPoint y: 305, endPoint x: 400, endPoint y: 315, distance: 9.5
click at [402, 313] on div "2 . lavora" at bounding box center [479, 285] width 329 height 92
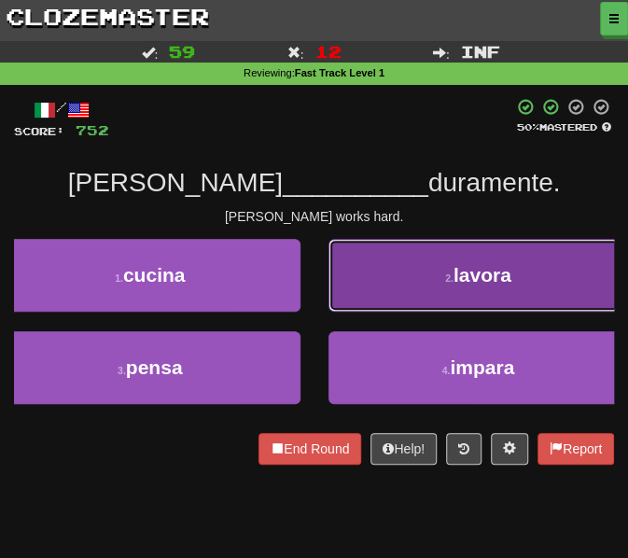
click at [394, 285] on button "2 . lavora" at bounding box center [479, 275] width 301 height 73
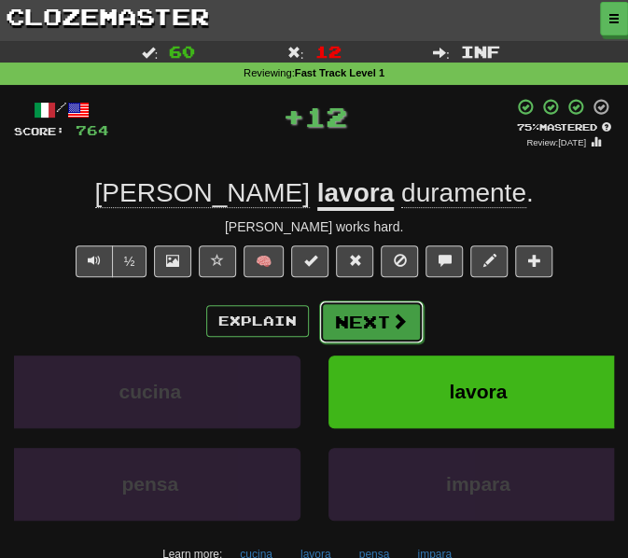
click at [362, 331] on button "Next" at bounding box center [371, 322] width 105 height 43
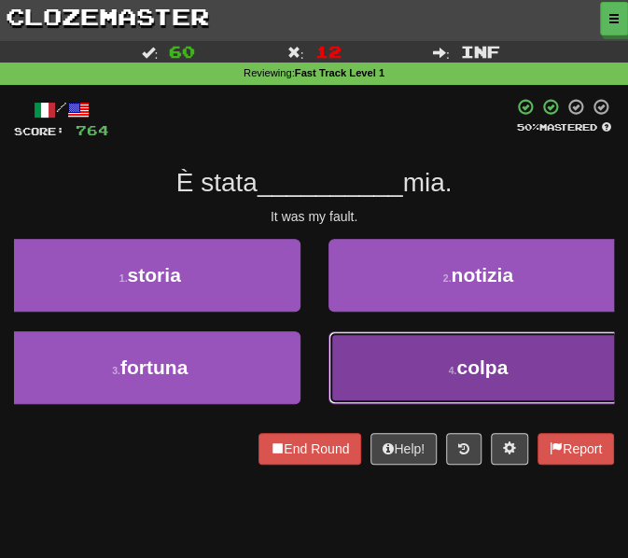
click at [358, 376] on button "4 . colpa" at bounding box center [479, 367] width 301 height 73
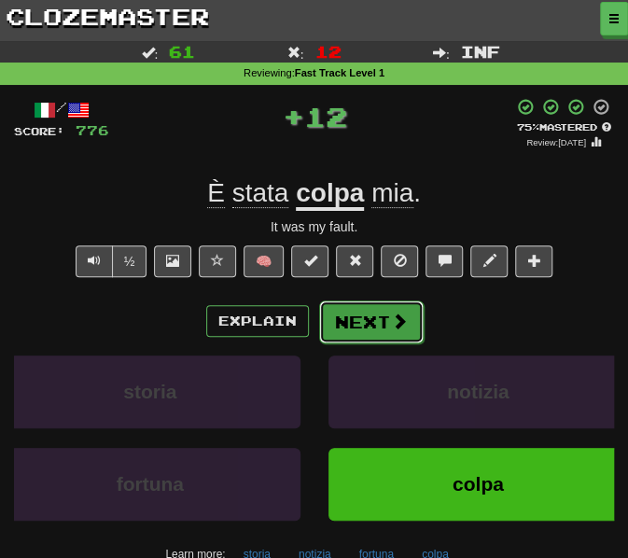
click at [354, 323] on button "Next" at bounding box center [371, 322] width 105 height 43
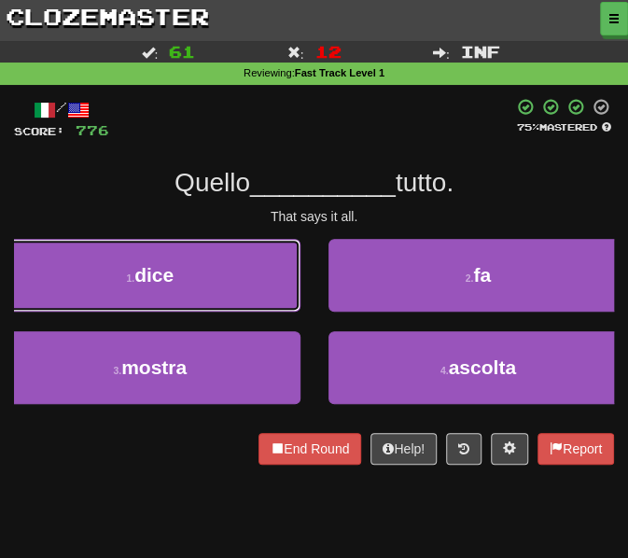
drag, startPoint x: 198, startPoint y: 277, endPoint x: 225, endPoint y: 277, distance: 27.1
click at [197, 277] on button "1 . dice" at bounding box center [150, 275] width 301 height 73
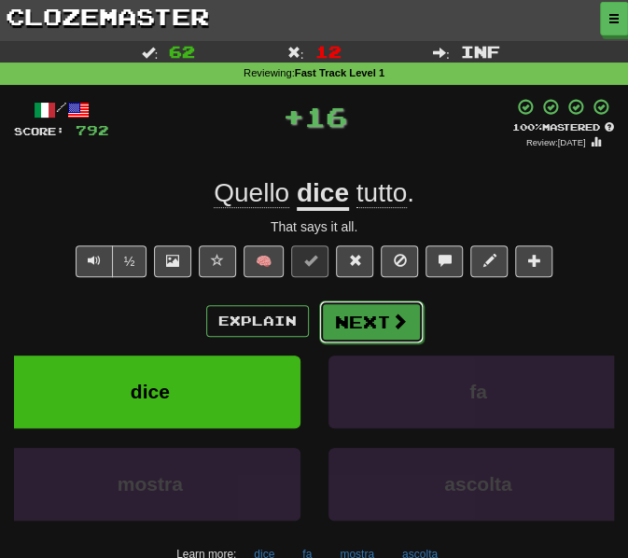
click at [349, 324] on button "Next" at bounding box center [371, 322] width 105 height 43
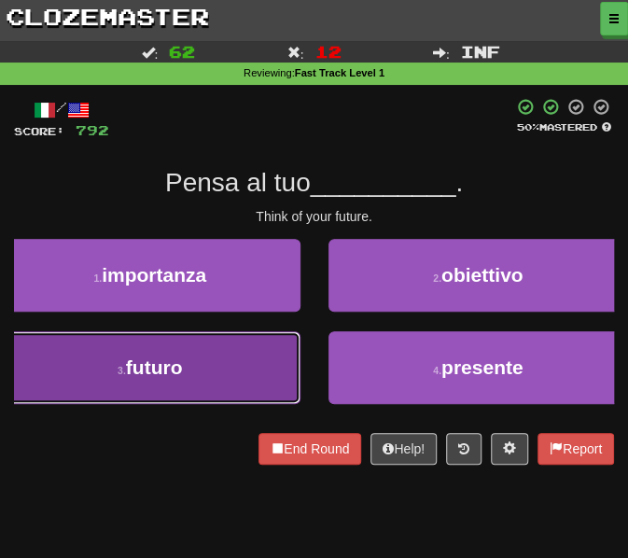
click at [213, 358] on button "3 . futuro" at bounding box center [150, 367] width 301 height 73
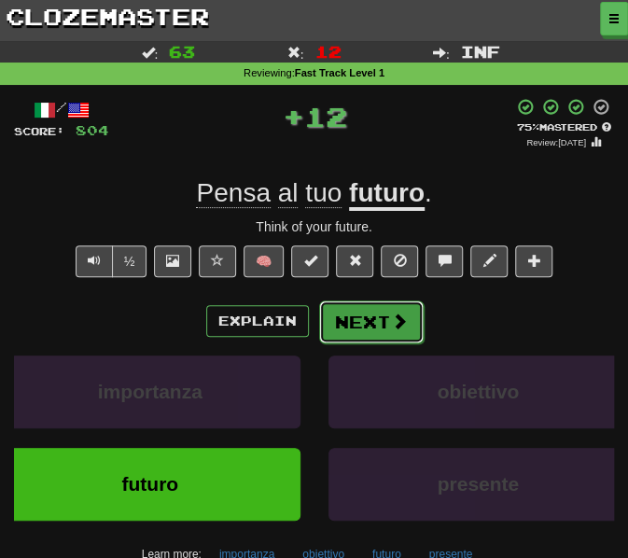
click at [364, 314] on button "Next" at bounding box center [371, 322] width 105 height 43
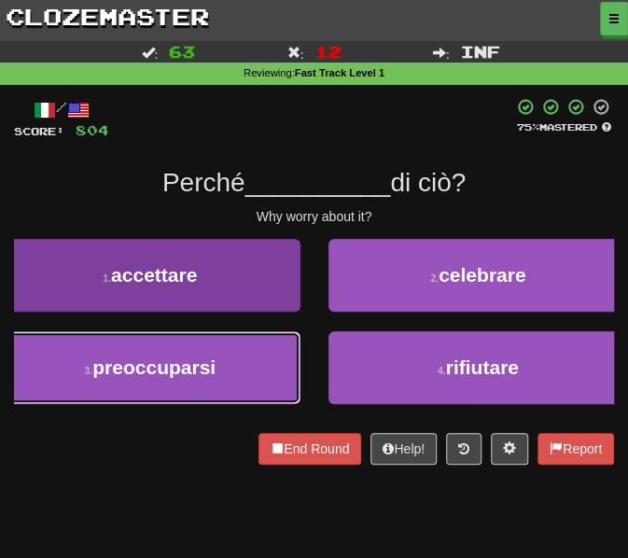
click at [164, 358] on span "preoccuparsi" at bounding box center [153, 367] width 123 height 21
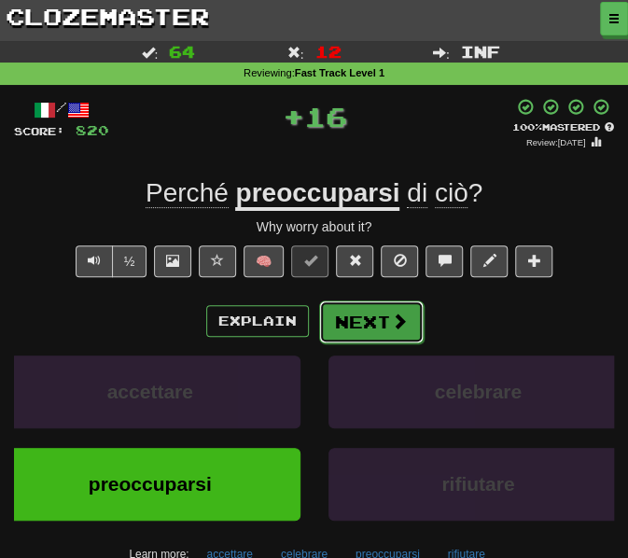
click at [369, 338] on button "Next" at bounding box center [371, 322] width 105 height 43
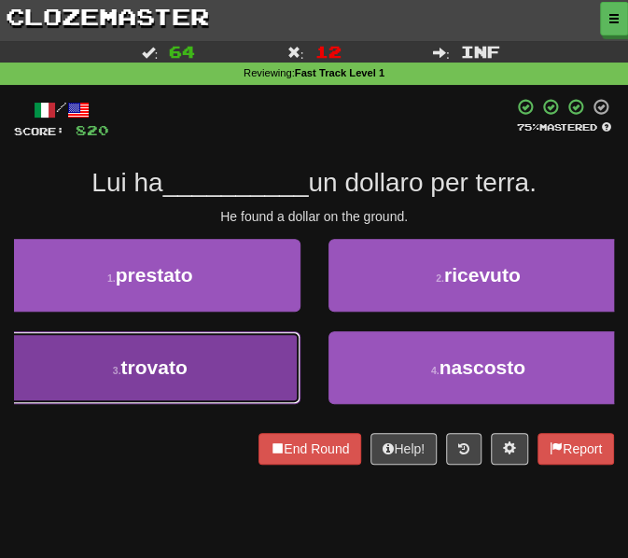
click at [200, 371] on button "3 . trovato" at bounding box center [150, 367] width 301 height 73
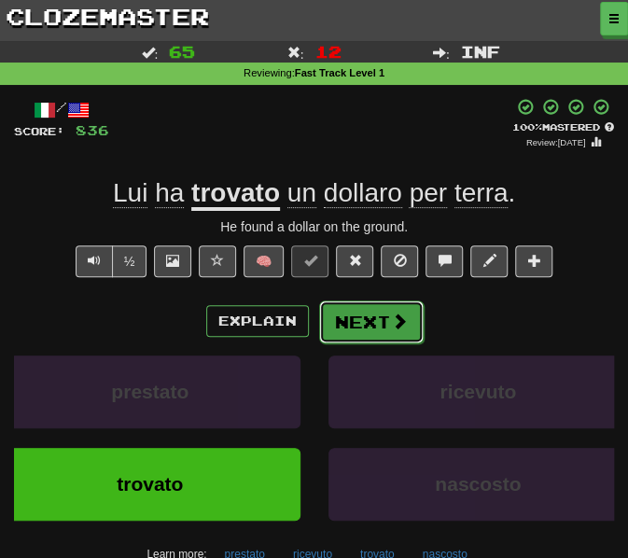
click at [363, 318] on button "Next" at bounding box center [371, 322] width 105 height 43
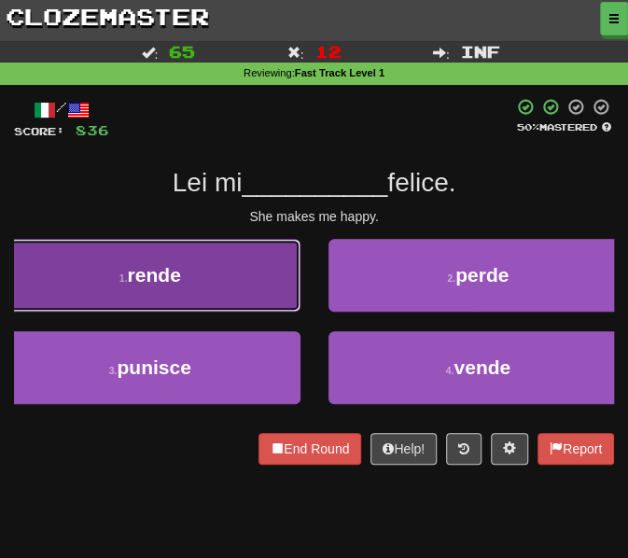
click at [198, 275] on button "1 . rende" at bounding box center [150, 275] width 301 height 73
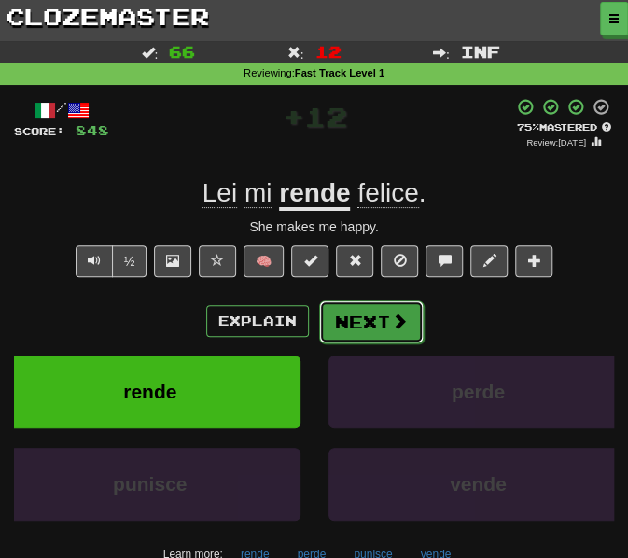
click at [370, 320] on button "Next" at bounding box center [371, 322] width 105 height 43
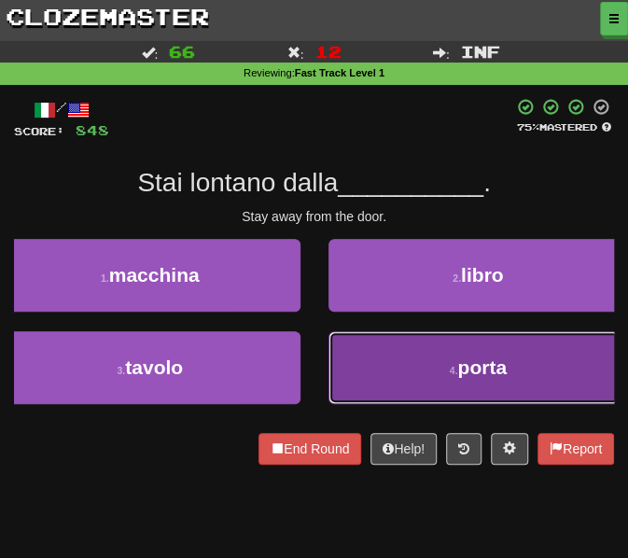
click at [357, 372] on button "4 . porta" at bounding box center [479, 367] width 301 height 73
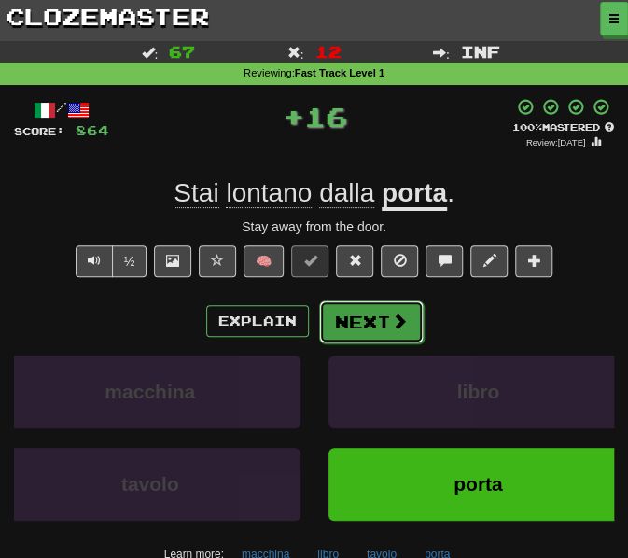
click at [340, 317] on button "Next" at bounding box center [371, 322] width 105 height 43
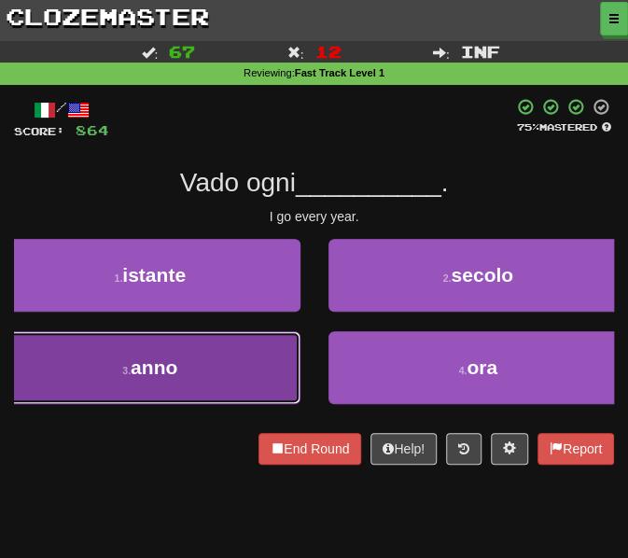
click at [245, 344] on button "3 . anno" at bounding box center [150, 367] width 301 height 73
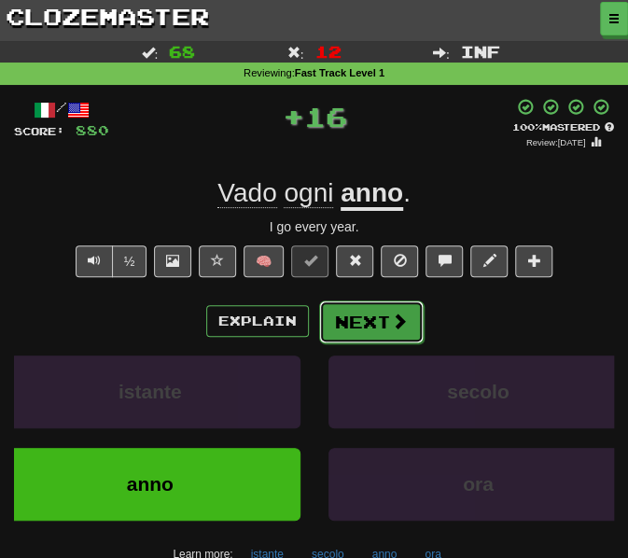
click at [336, 318] on button "Next" at bounding box center [371, 322] width 105 height 43
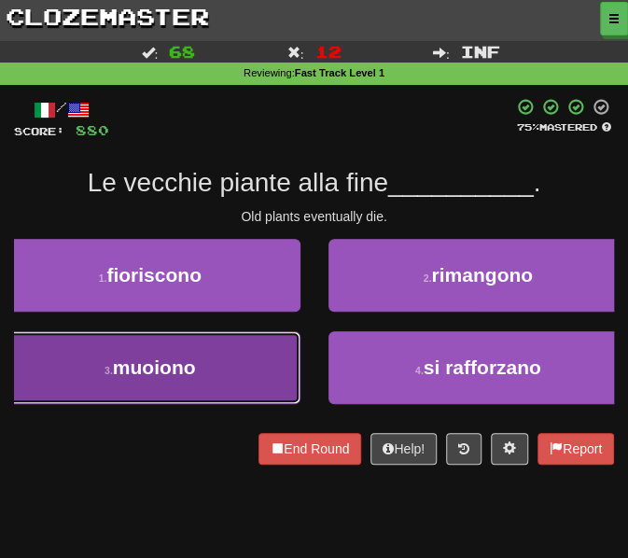
click at [207, 373] on button "3 . muoiono" at bounding box center [150, 367] width 301 height 73
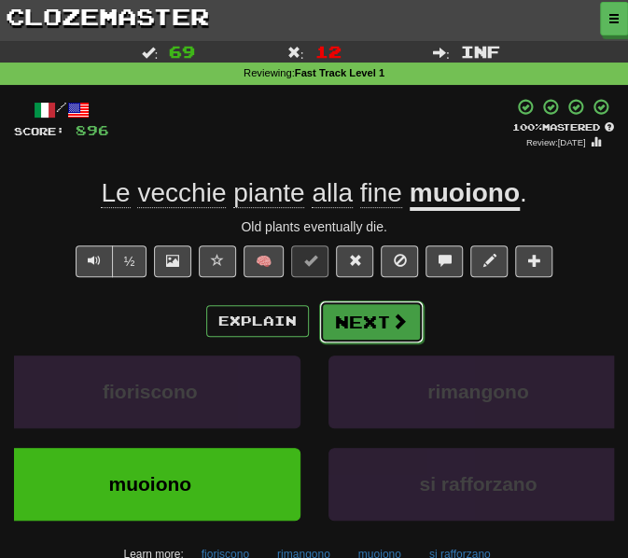
click at [360, 323] on button "Next" at bounding box center [371, 322] width 105 height 43
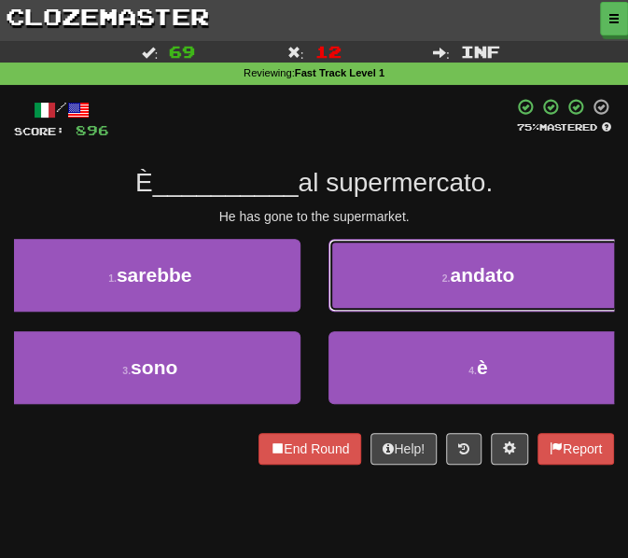
drag, startPoint x: 364, startPoint y: 269, endPoint x: 363, endPoint y: 280, distance: 11.2
click at [364, 272] on button "2 . andato" at bounding box center [479, 275] width 301 height 73
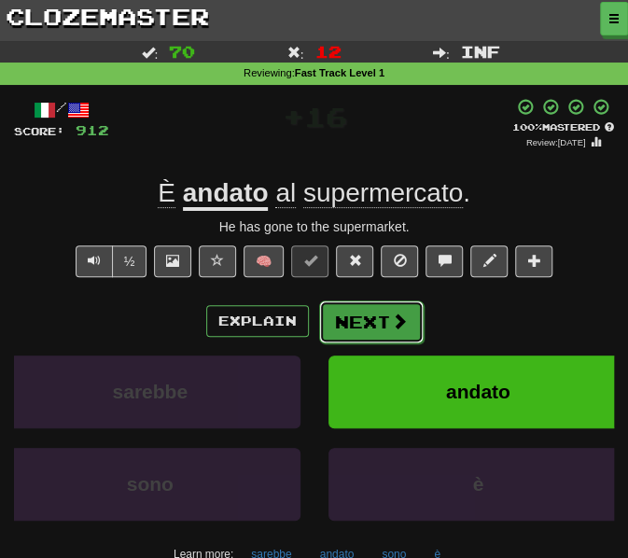
click at [357, 327] on button "Next" at bounding box center [371, 322] width 105 height 43
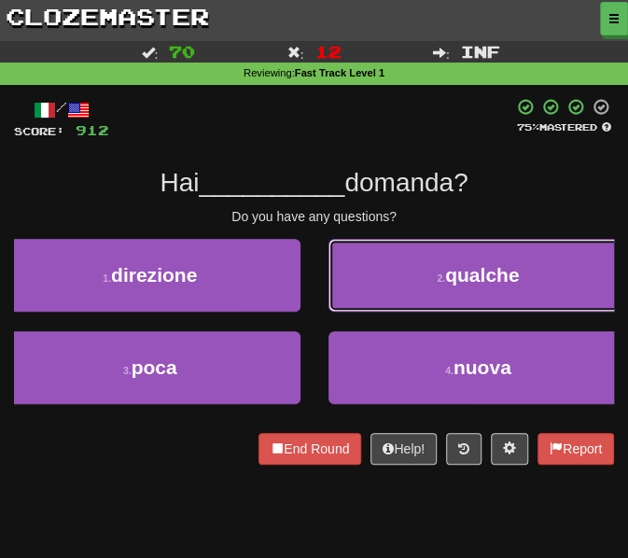
click at [401, 283] on button "2 . qualche" at bounding box center [479, 275] width 301 height 73
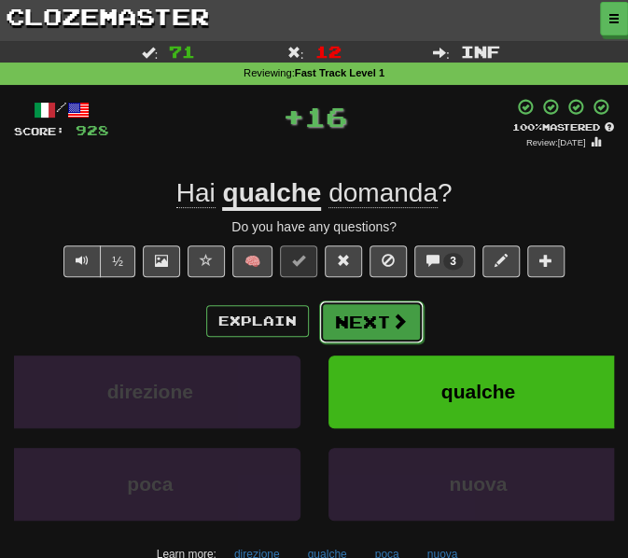
click at [370, 329] on button "Next" at bounding box center [371, 322] width 105 height 43
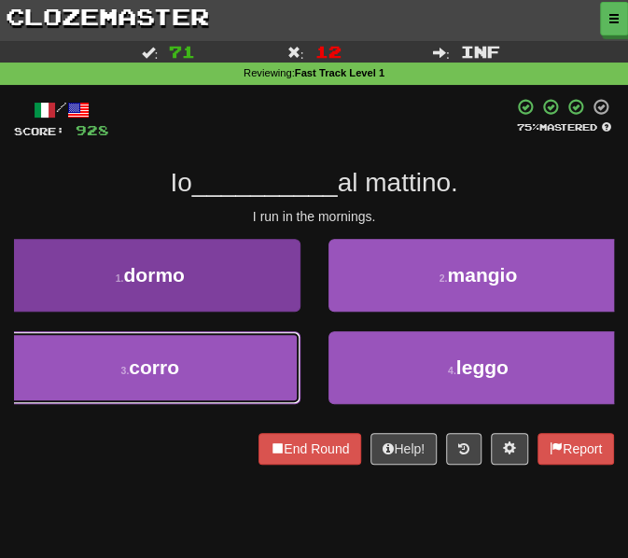
click at [198, 371] on button "3 . corro" at bounding box center [150, 367] width 301 height 73
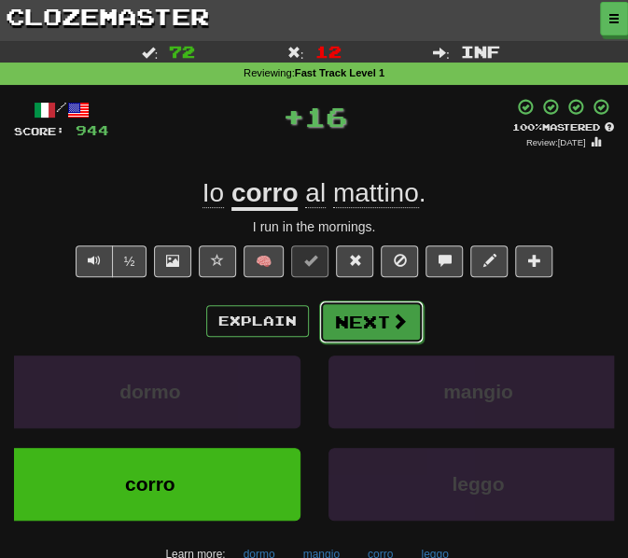
click at [339, 321] on button "Next" at bounding box center [371, 322] width 105 height 43
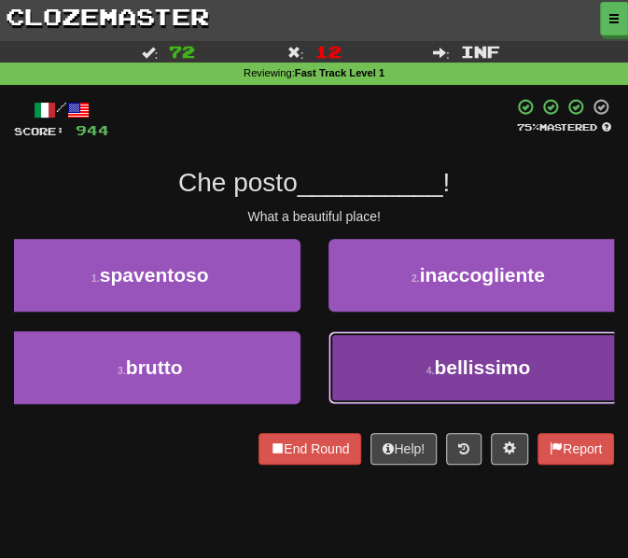
click at [351, 372] on button "4 . bellissimo" at bounding box center [479, 367] width 301 height 73
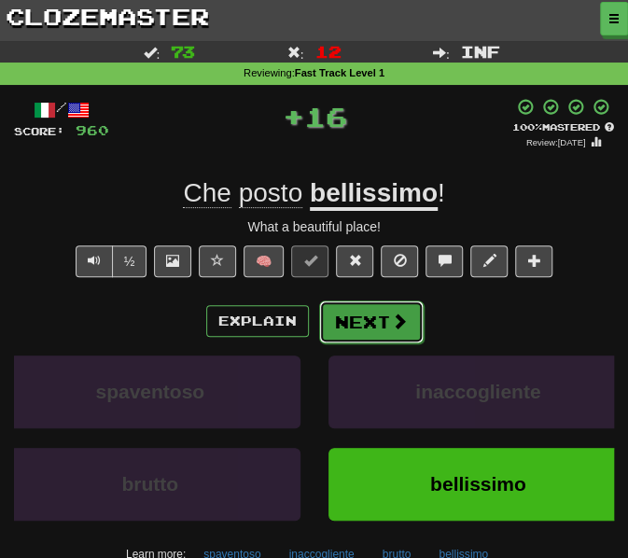
click at [366, 324] on button "Next" at bounding box center [371, 322] width 105 height 43
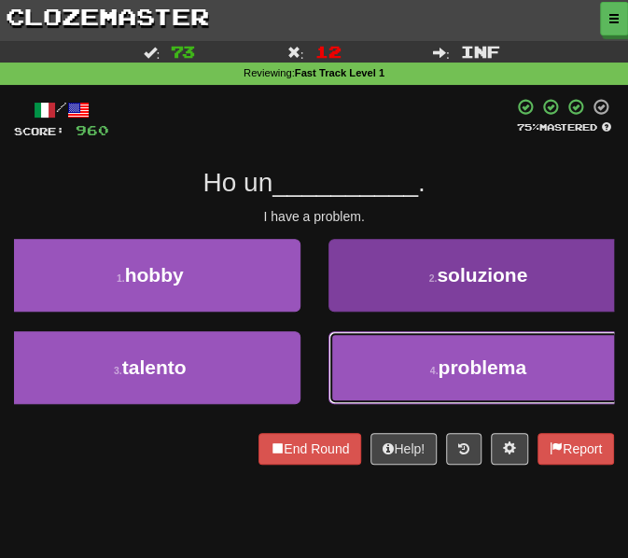
click at [366, 385] on button "4 . problema" at bounding box center [479, 367] width 301 height 73
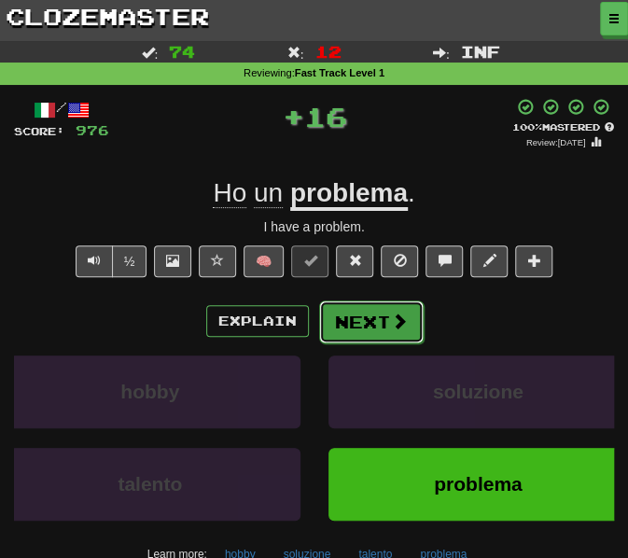
click at [344, 324] on button "Next" at bounding box center [371, 322] width 105 height 43
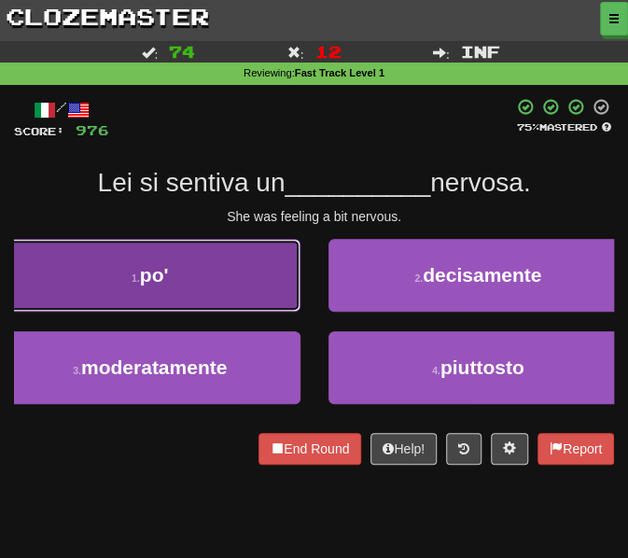
click at [209, 296] on button "1 . po'" at bounding box center [150, 275] width 301 height 73
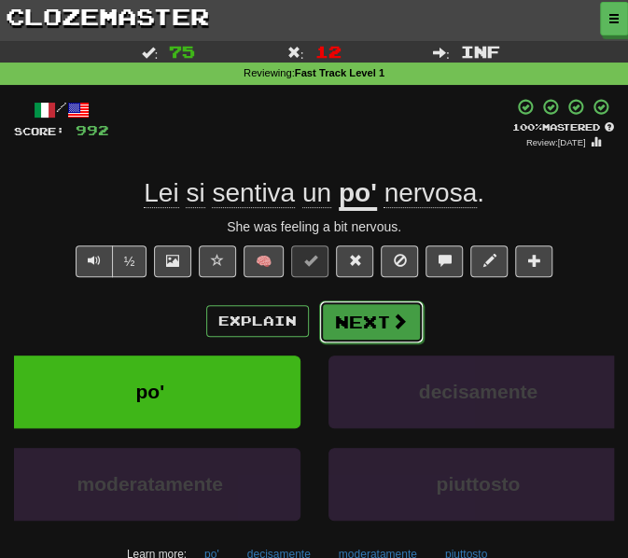
click at [382, 330] on button "Next" at bounding box center [371, 322] width 105 height 43
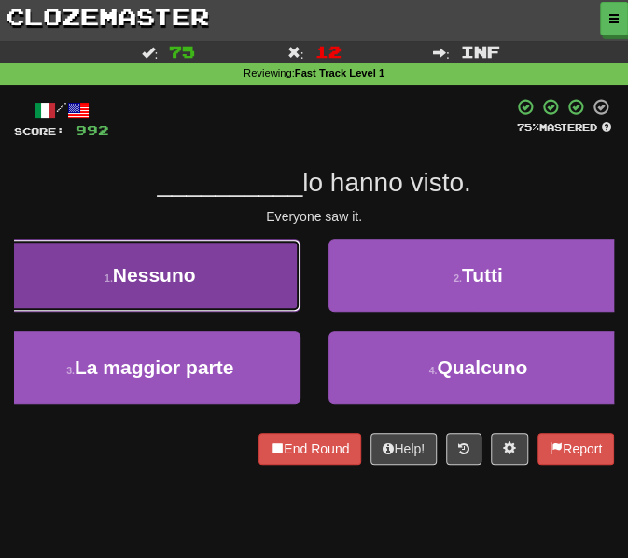
click at [184, 283] on span "Nessuno" at bounding box center [154, 274] width 83 height 21
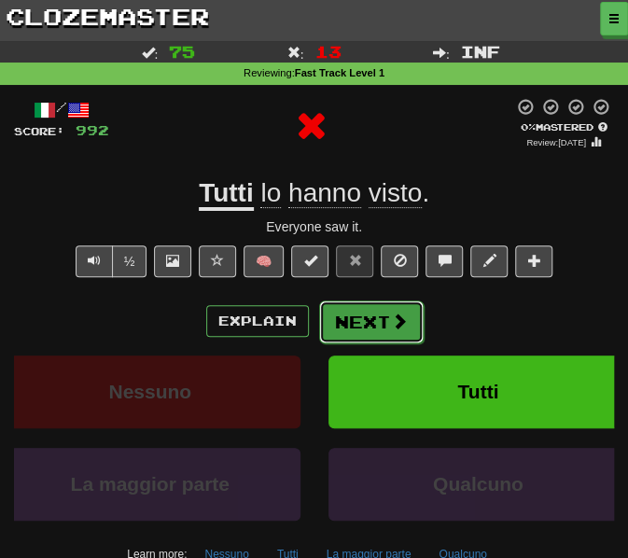
click at [329, 313] on button "Next" at bounding box center [371, 322] width 105 height 43
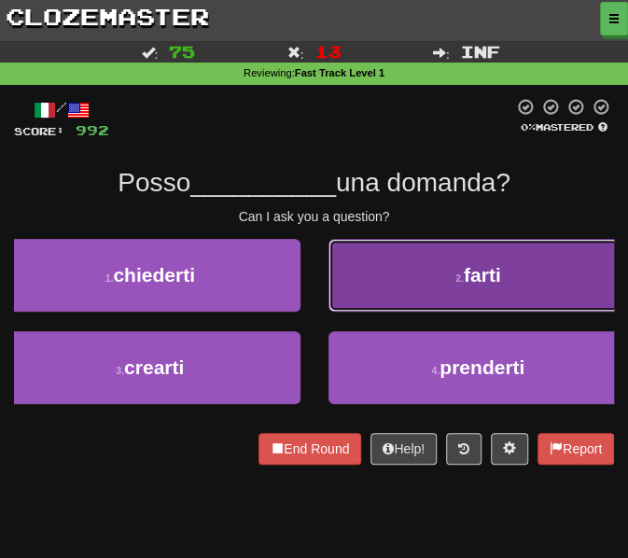
click at [426, 284] on button "2 . farti" at bounding box center [479, 275] width 301 height 73
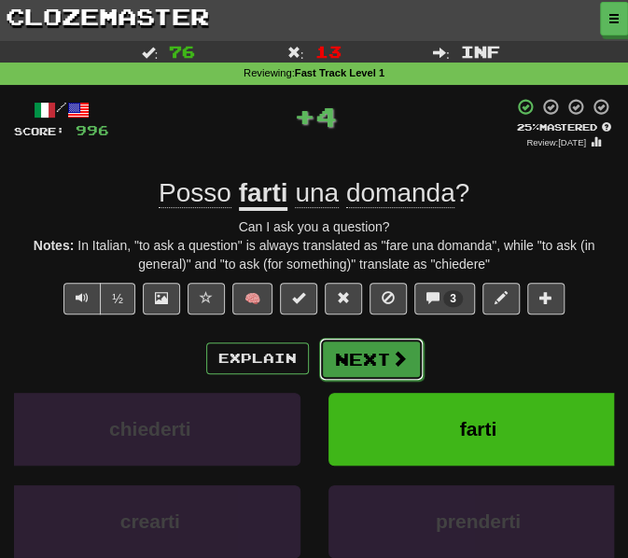
click at [370, 360] on button "Next" at bounding box center [371, 359] width 105 height 43
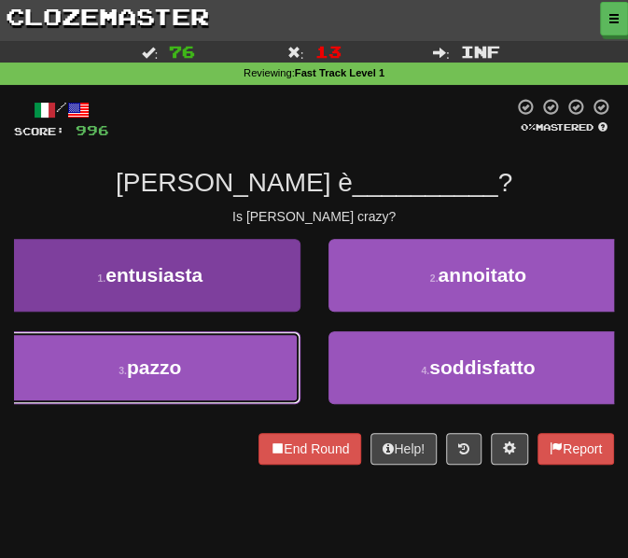
click at [224, 354] on button "3 . pazzo" at bounding box center [150, 367] width 301 height 73
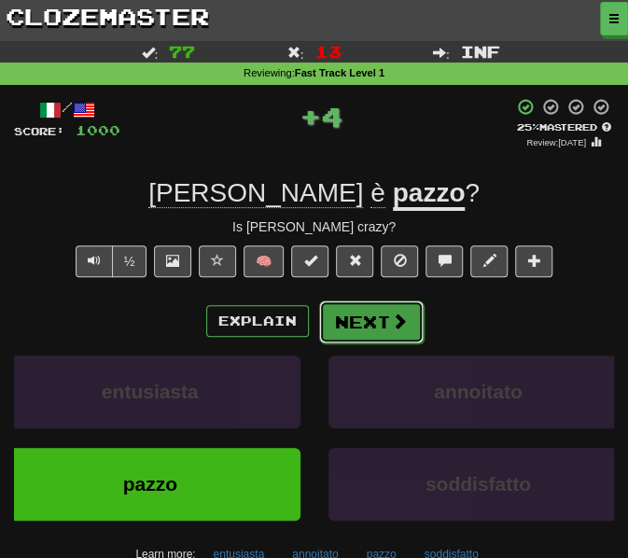
click at [359, 319] on button "Next" at bounding box center [371, 322] width 105 height 43
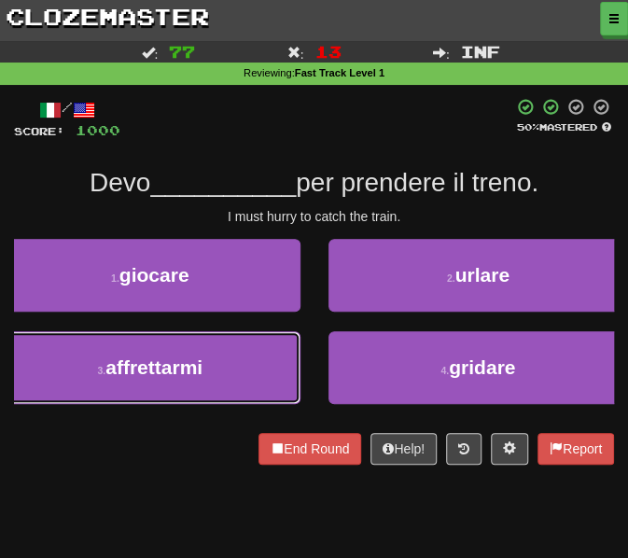
click at [227, 346] on button "3 . affrettarmi" at bounding box center [150, 367] width 301 height 73
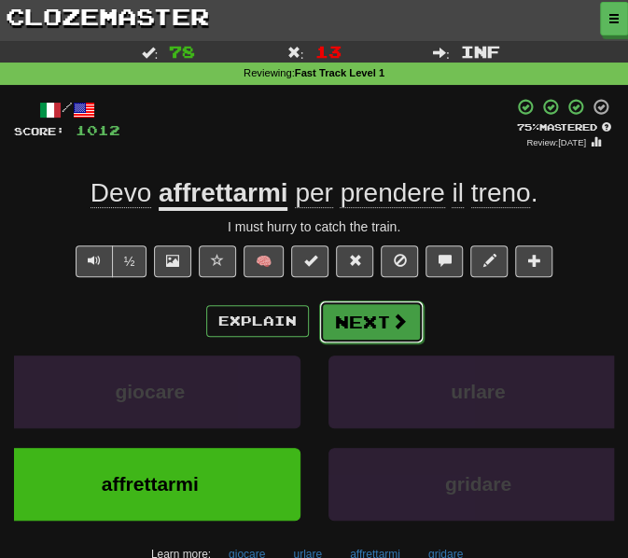
click at [372, 330] on button "Next" at bounding box center [371, 322] width 105 height 43
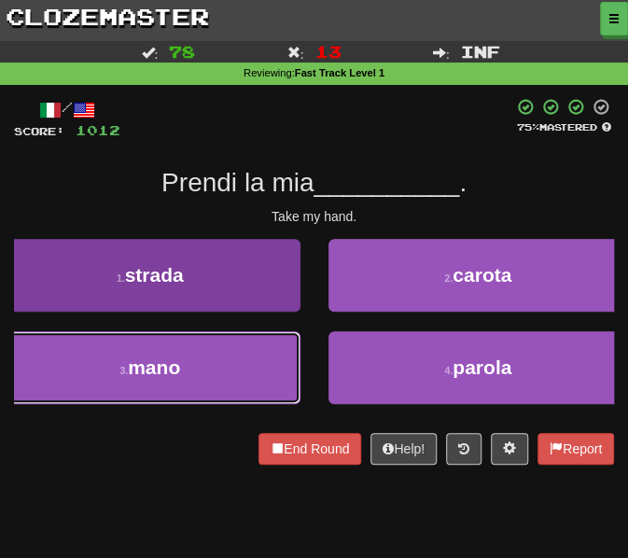
click at [196, 380] on button "3 . mano" at bounding box center [150, 367] width 301 height 73
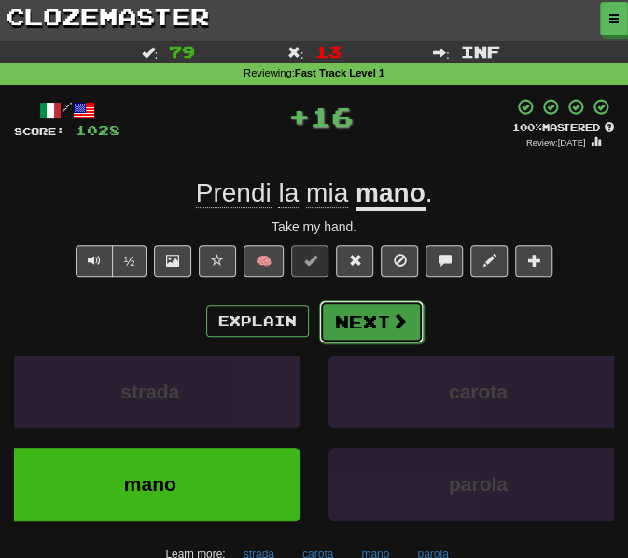
click at [349, 326] on button "Next" at bounding box center [371, 322] width 105 height 43
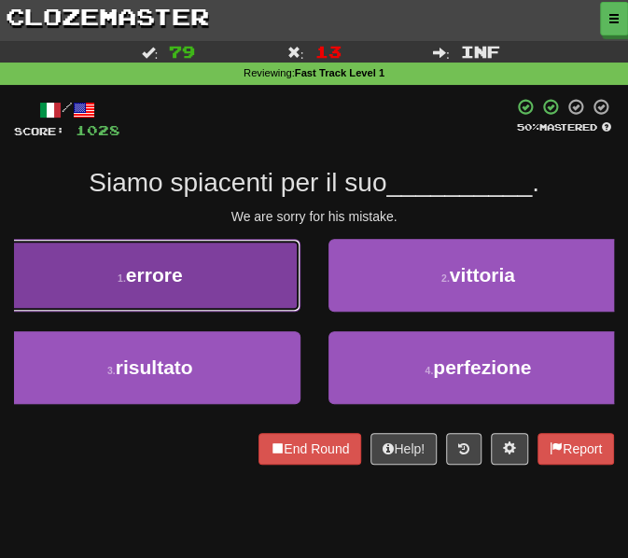
click at [209, 272] on button "1 . errore" at bounding box center [150, 275] width 301 height 73
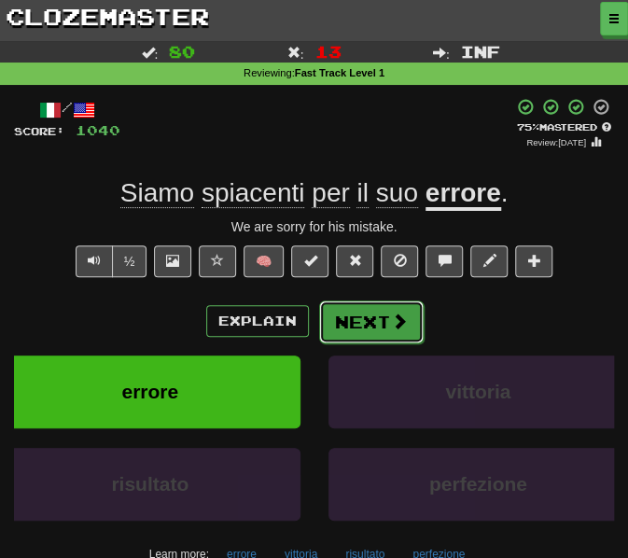
click at [381, 315] on button "Next" at bounding box center [371, 322] width 105 height 43
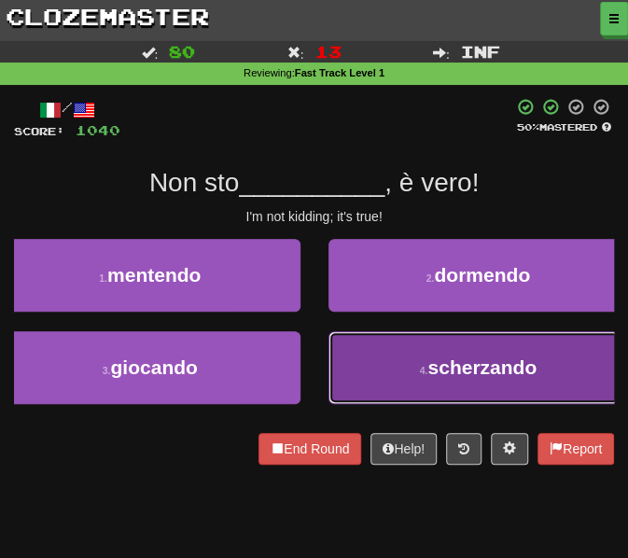
click at [370, 366] on button "4 . scherzando" at bounding box center [479, 367] width 301 height 73
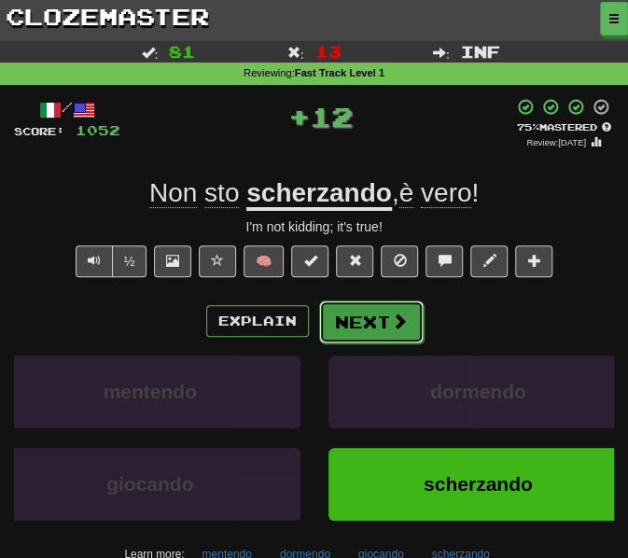
click at [362, 328] on button "Next" at bounding box center [371, 322] width 105 height 43
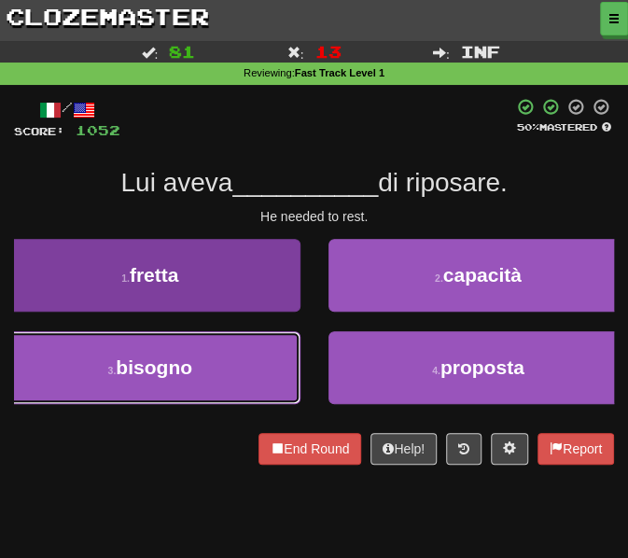
click at [169, 361] on span "bisogno" at bounding box center [154, 367] width 77 height 21
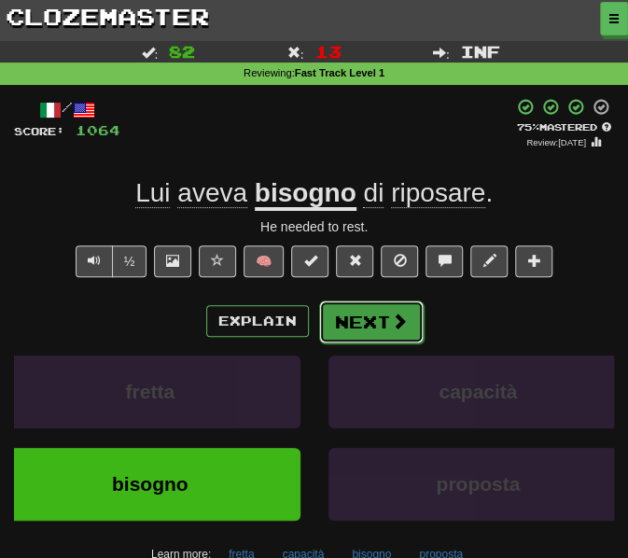
click at [370, 323] on button "Next" at bounding box center [371, 322] width 105 height 43
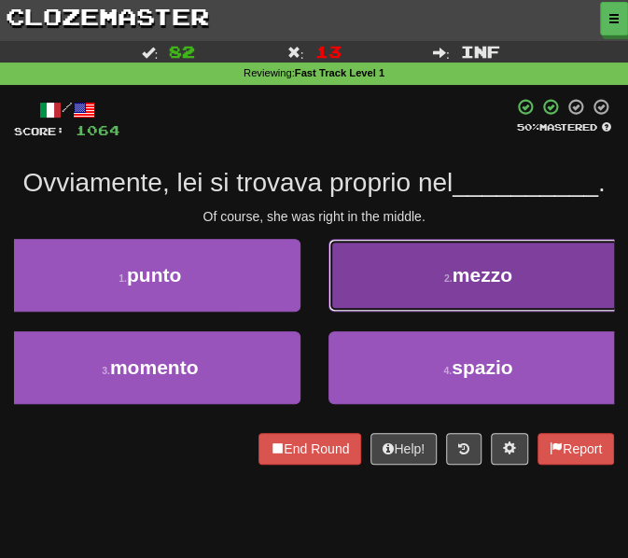
click at [375, 302] on button "2 . mezzo" at bounding box center [479, 275] width 301 height 73
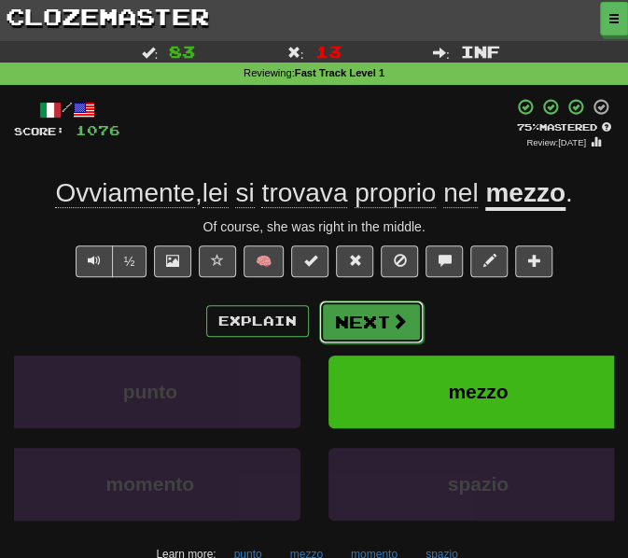
click at [350, 335] on button "Next" at bounding box center [371, 322] width 105 height 43
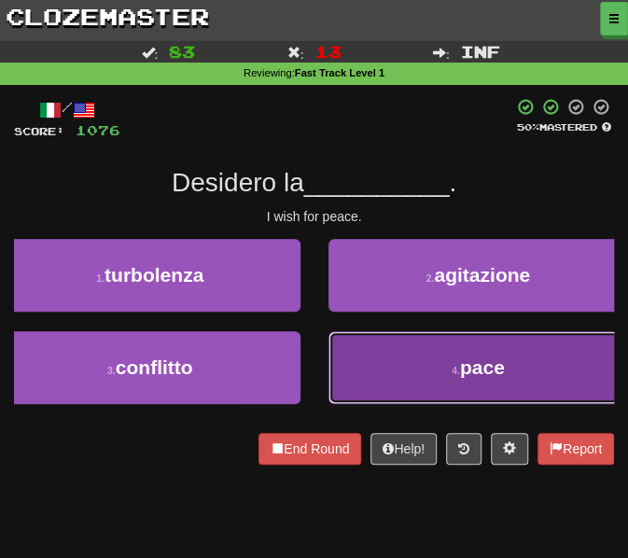
click at [379, 396] on button "4 . pace" at bounding box center [479, 367] width 301 height 73
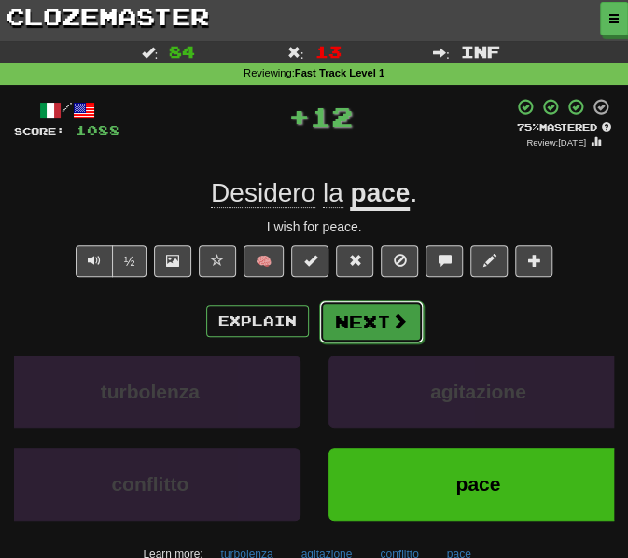
click at [346, 325] on button "Next" at bounding box center [371, 322] width 105 height 43
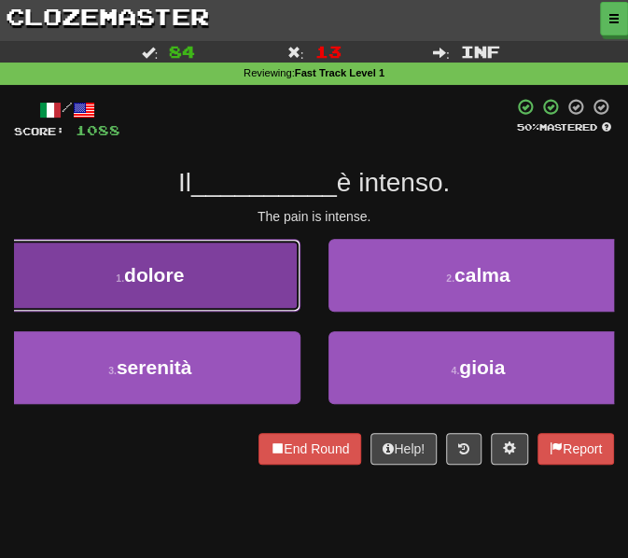
click at [186, 262] on button "1 . dolore" at bounding box center [150, 275] width 301 height 73
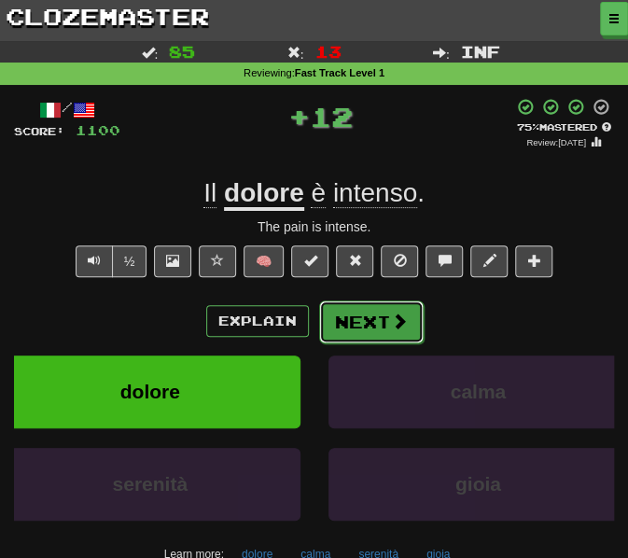
click at [371, 326] on button "Next" at bounding box center [371, 322] width 105 height 43
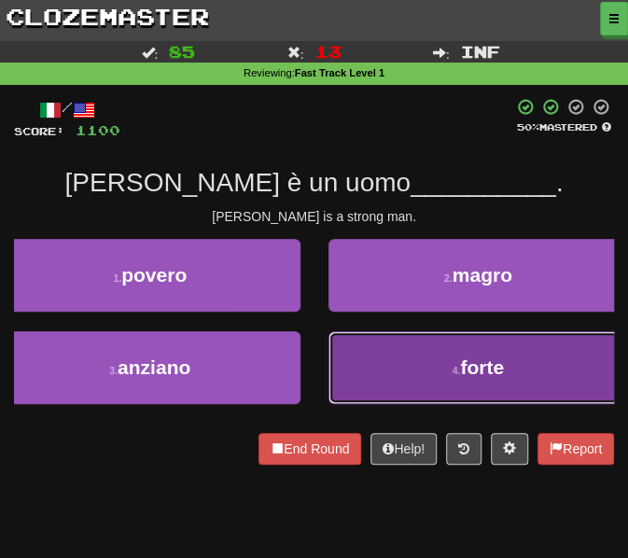
click at [423, 385] on button "4 . forte" at bounding box center [479, 367] width 301 height 73
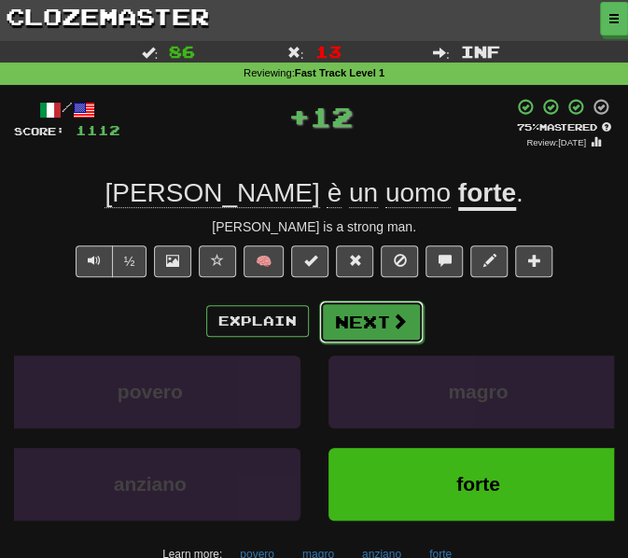
click at [362, 326] on button "Next" at bounding box center [371, 322] width 105 height 43
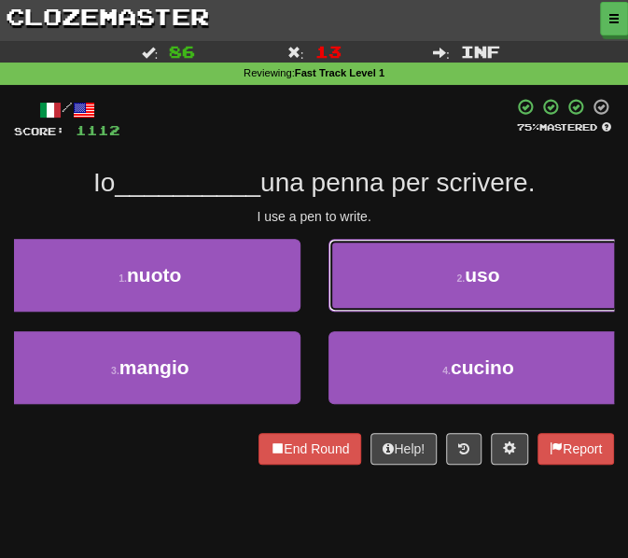
click at [392, 295] on button "2 . uso" at bounding box center [479, 275] width 301 height 73
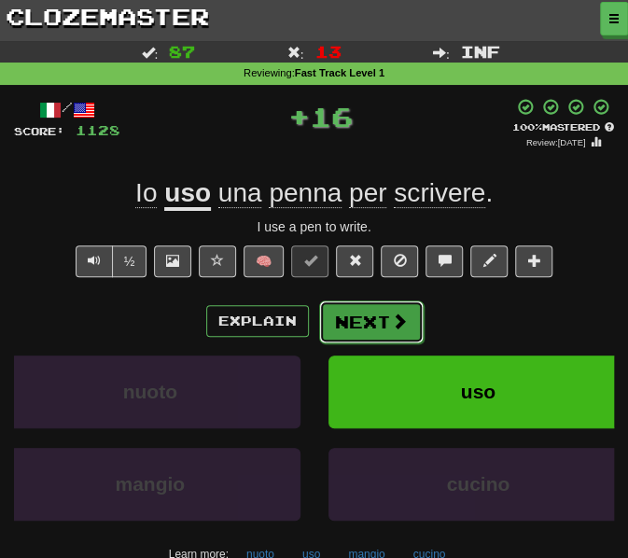
click at [361, 325] on button "Next" at bounding box center [371, 322] width 105 height 43
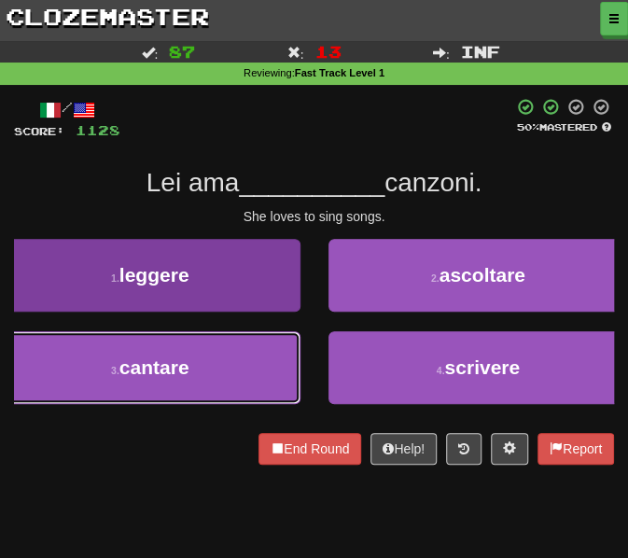
click at [200, 367] on button "3 . cantare" at bounding box center [150, 367] width 301 height 73
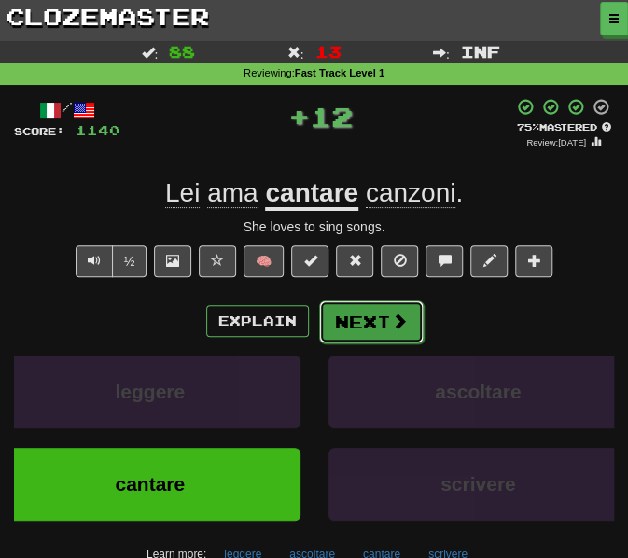
click at [370, 328] on button "Next" at bounding box center [371, 322] width 105 height 43
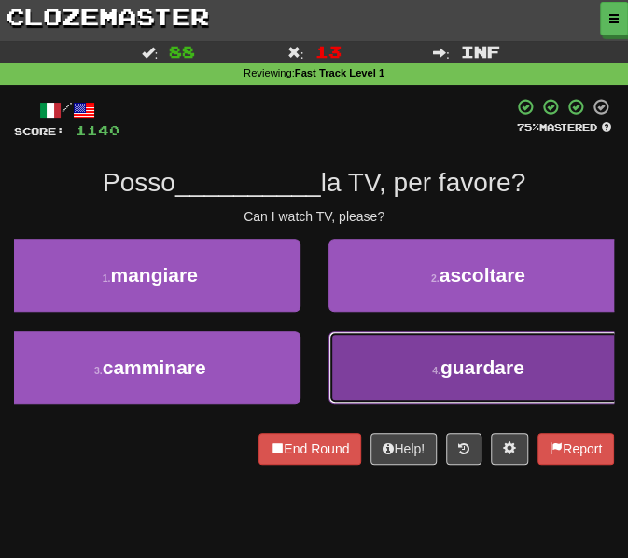
click at [372, 368] on button "4 . guardare" at bounding box center [479, 367] width 301 height 73
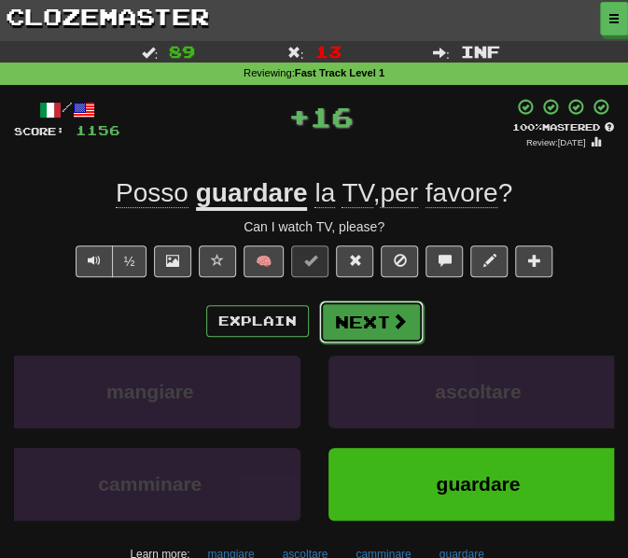
click at [372, 312] on button "Next" at bounding box center [371, 322] width 105 height 43
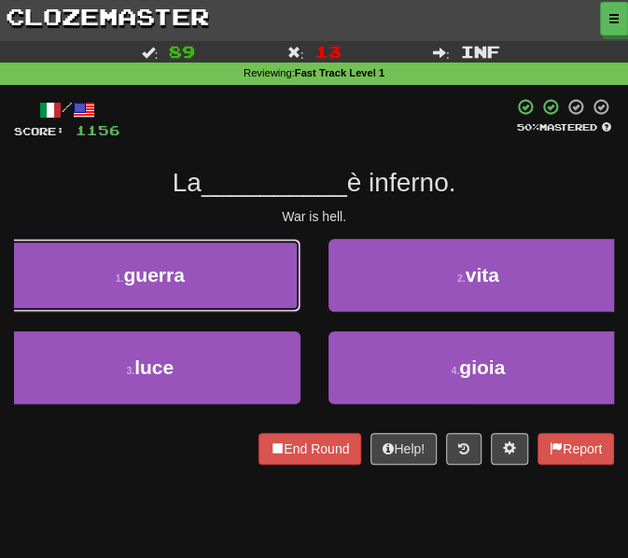
click at [231, 277] on button "1 . guerra" at bounding box center [150, 275] width 301 height 73
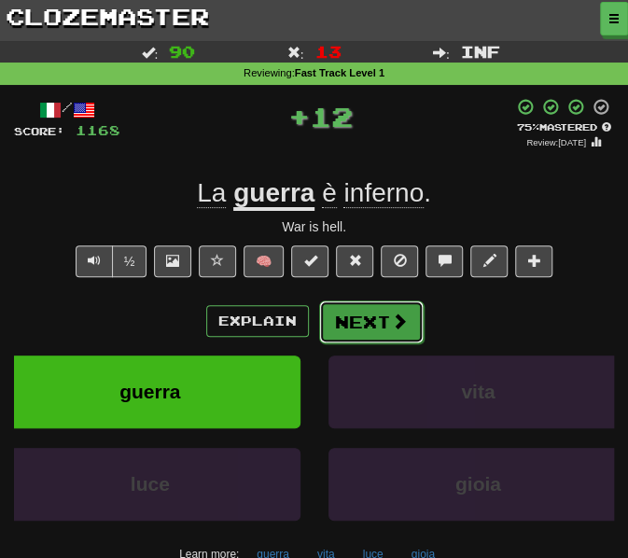
click at [377, 320] on button "Next" at bounding box center [371, 322] width 105 height 43
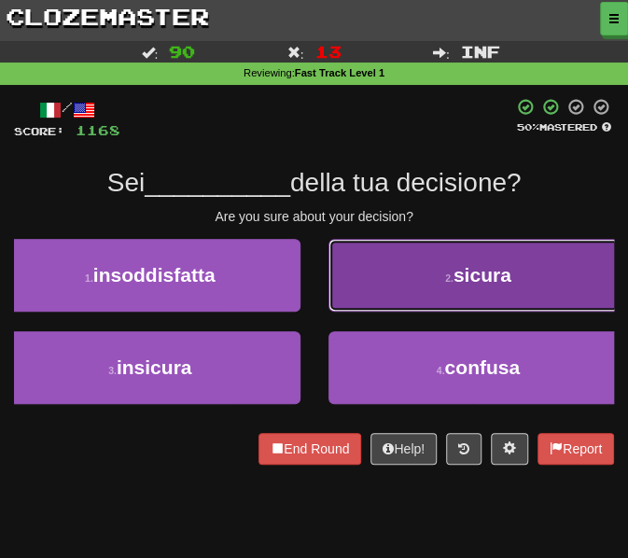
click at [367, 296] on button "2 . sicura" at bounding box center [479, 275] width 301 height 73
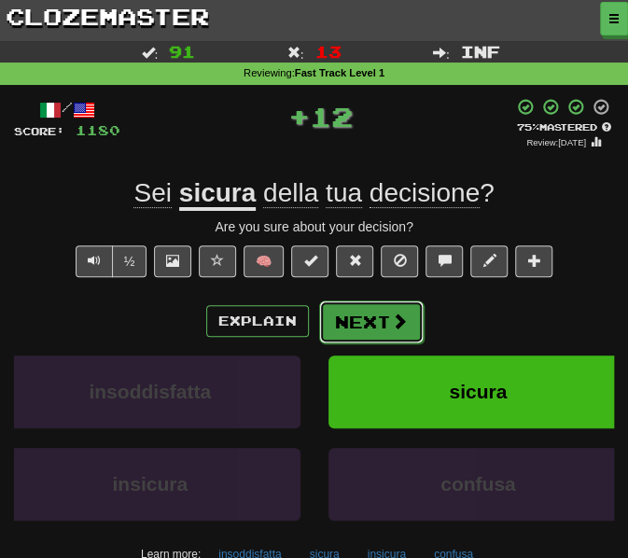
click at [375, 311] on button "Next" at bounding box center [371, 322] width 105 height 43
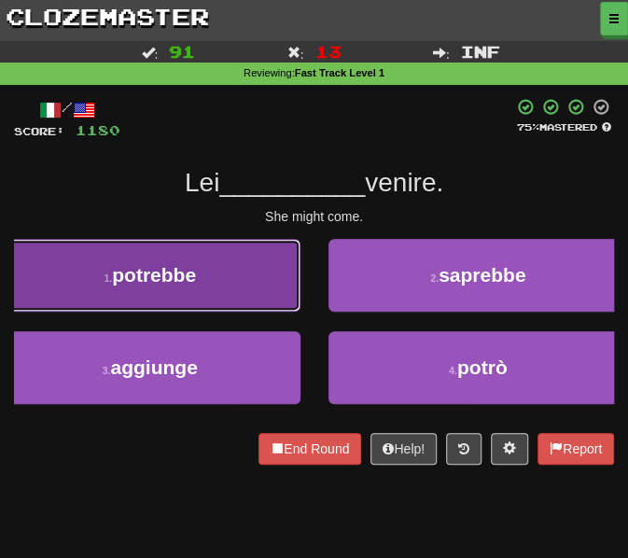
click at [224, 300] on button "1 . potrebbe" at bounding box center [150, 275] width 301 height 73
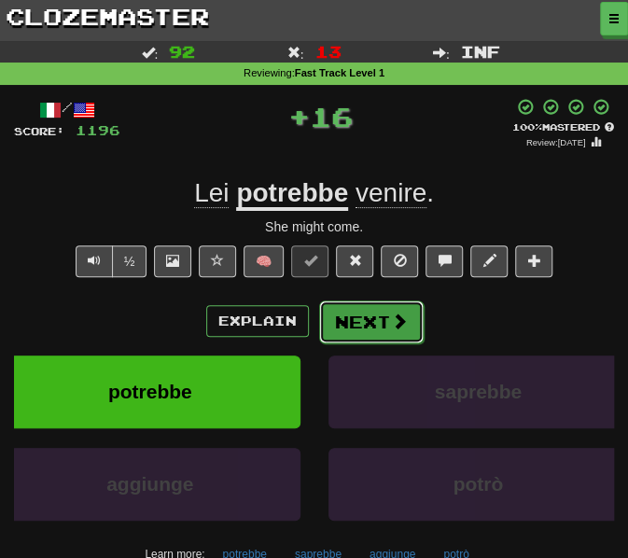
click at [370, 320] on button "Next" at bounding box center [371, 322] width 105 height 43
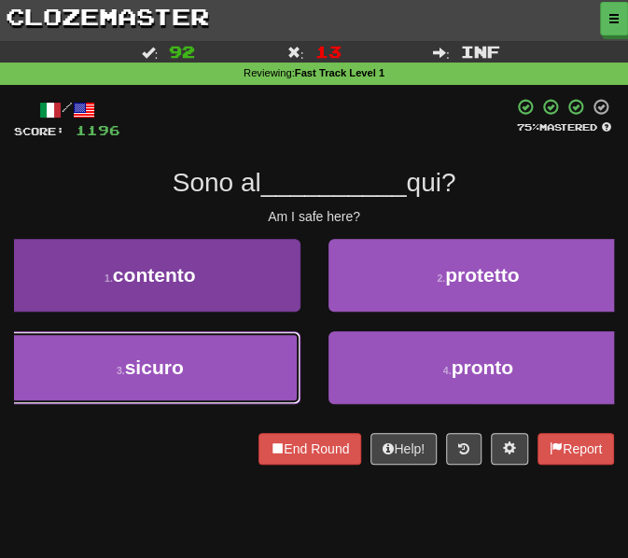
click at [251, 360] on button "3 . sicuro" at bounding box center [150, 367] width 301 height 73
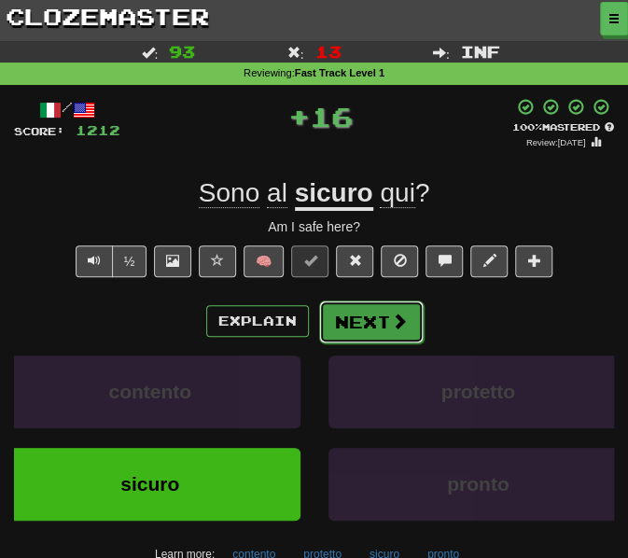
click at [368, 313] on button "Next" at bounding box center [371, 322] width 105 height 43
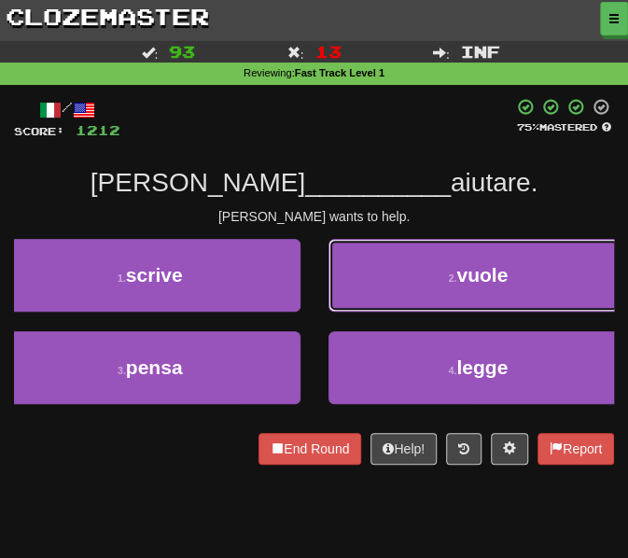
click at [354, 277] on button "2 . vuole" at bounding box center [479, 275] width 301 height 73
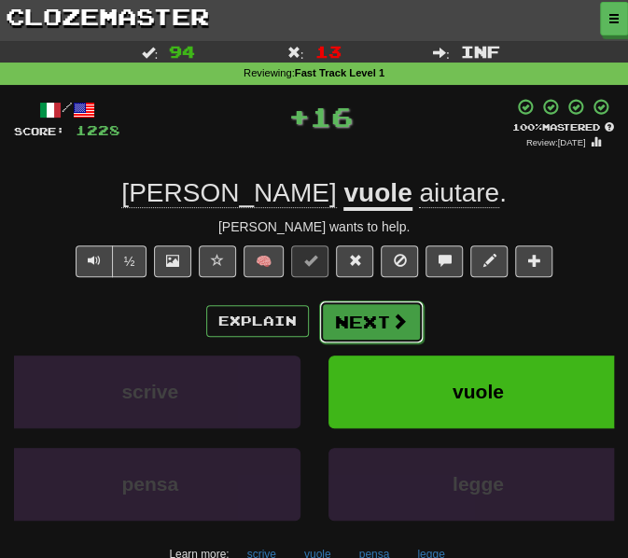
click at [370, 339] on button "Next" at bounding box center [371, 322] width 105 height 43
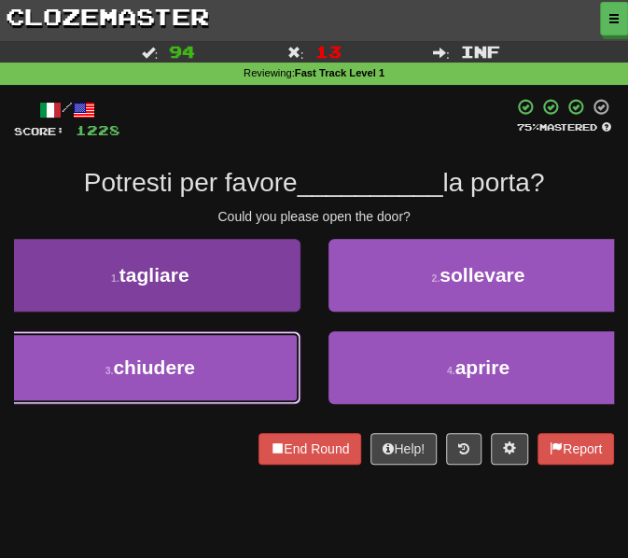
click at [231, 369] on button "3 . chiudere" at bounding box center [150, 367] width 301 height 73
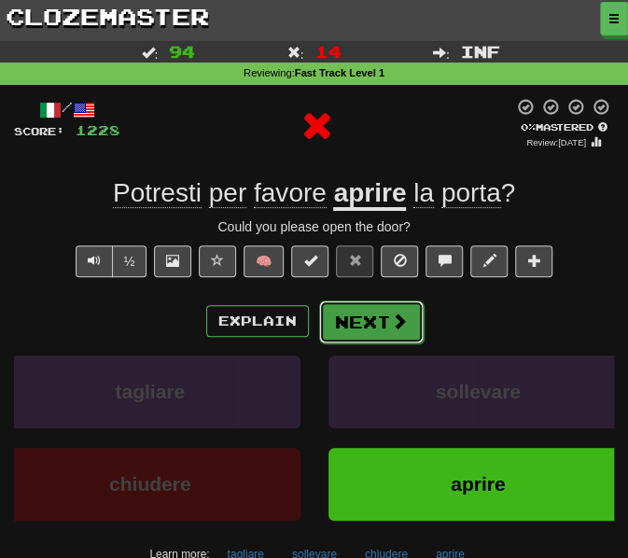
click at [347, 316] on button "Next" at bounding box center [371, 322] width 105 height 43
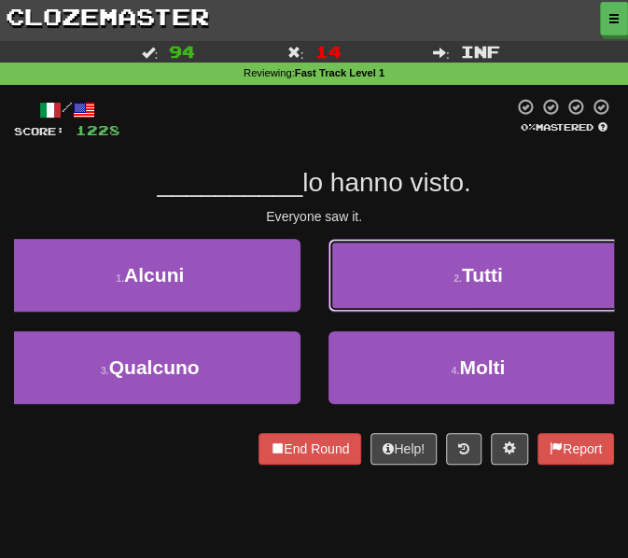
click at [373, 292] on button "2 . Tutti" at bounding box center [479, 275] width 301 height 73
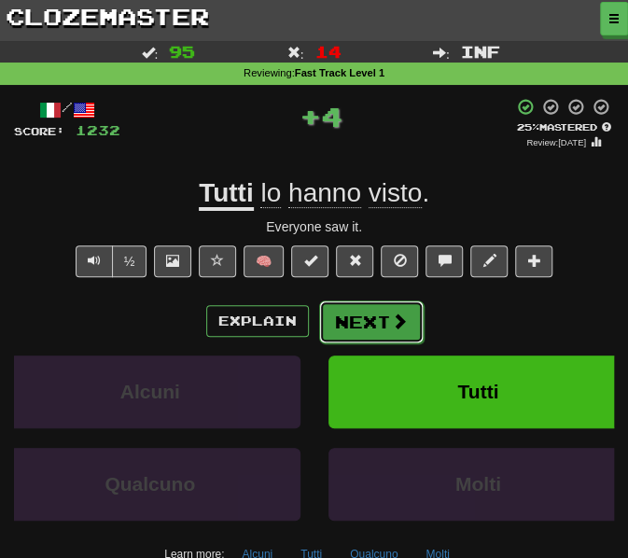
click at [332, 316] on button "Next" at bounding box center [371, 322] width 105 height 43
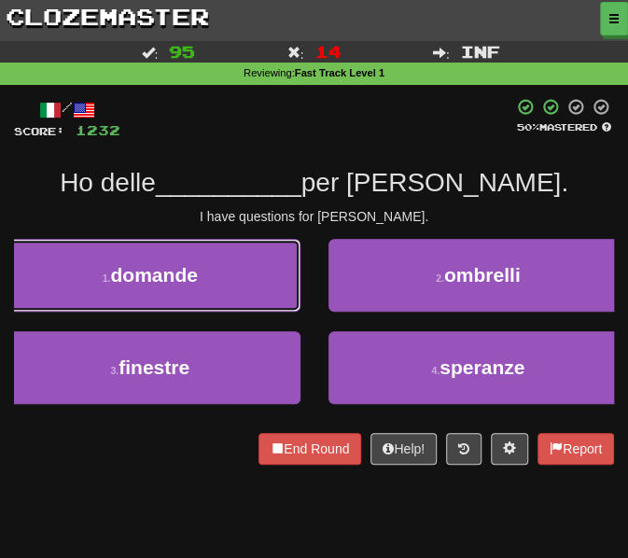
click at [188, 282] on span "domande" at bounding box center [153, 274] width 87 height 21
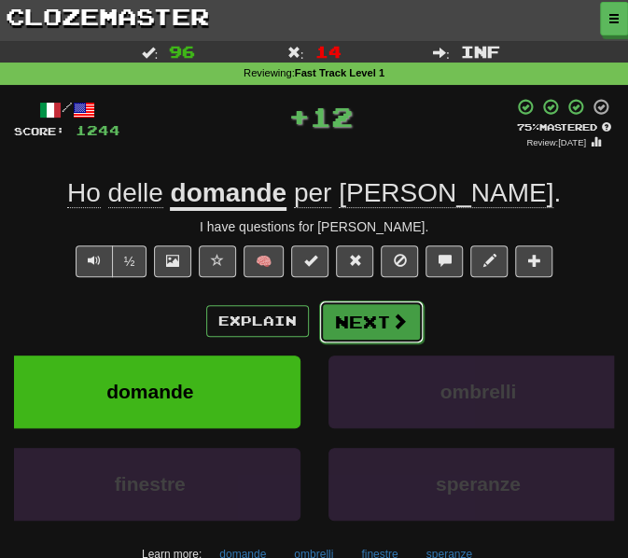
click at [348, 330] on button "Next" at bounding box center [371, 322] width 105 height 43
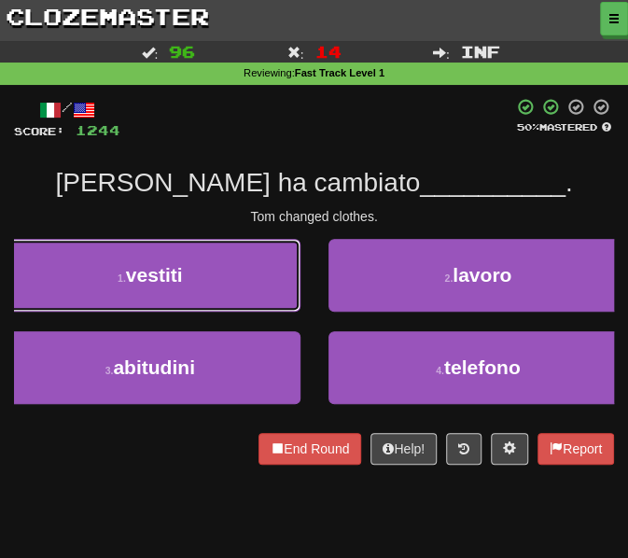
click at [224, 287] on button "1 . vestiti" at bounding box center [150, 275] width 301 height 73
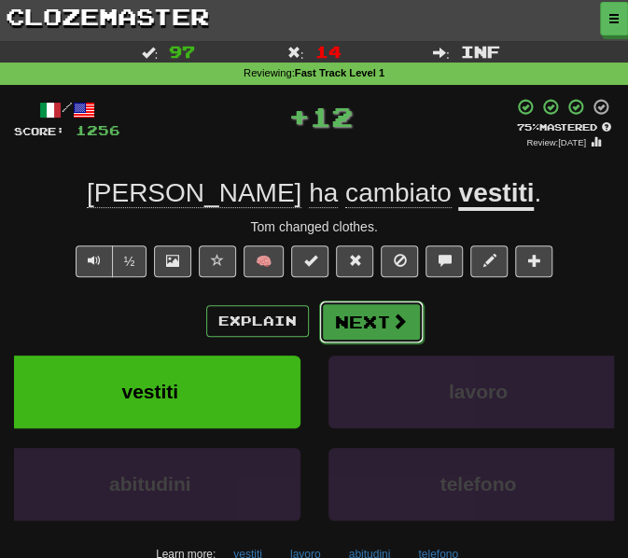
click at [353, 322] on button "Next" at bounding box center [371, 322] width 105 height 43
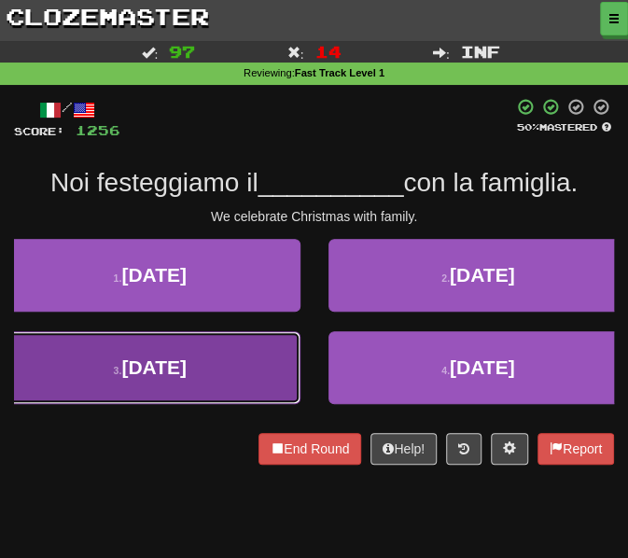
click at [236, 358] on button "3 . Natale" at bounding box center [150, 367] width 301 height 73
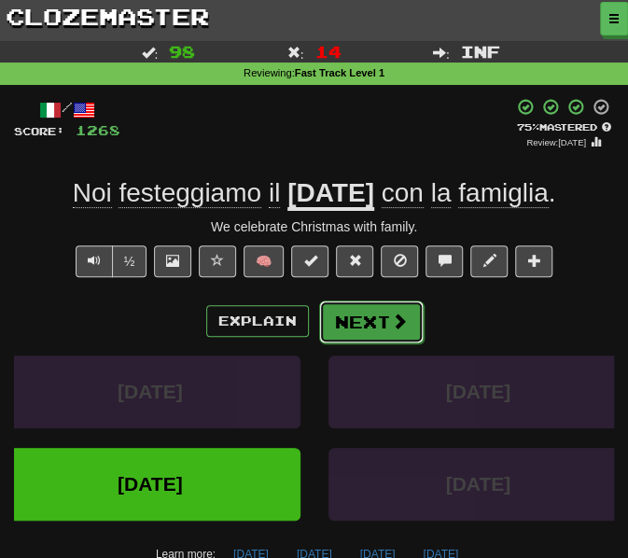
click at [375, 333] on button "Next" at bounding box center [371, 322] width 105 height 43
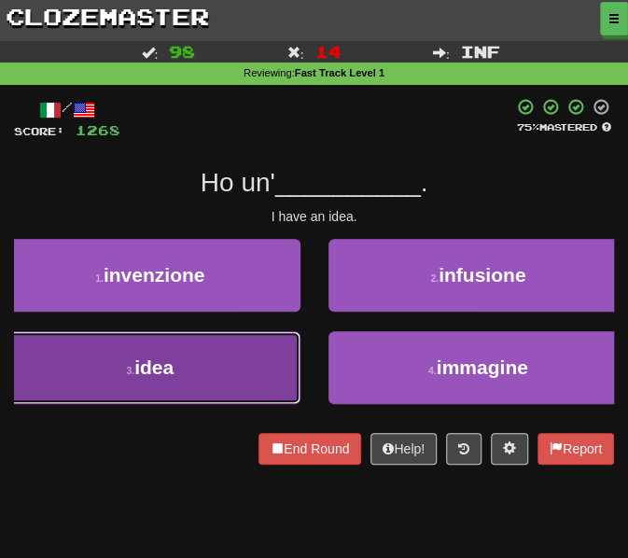
click at [237, 373] on button "3 . idea" at bounding box center [150, 367] width 301 height 73
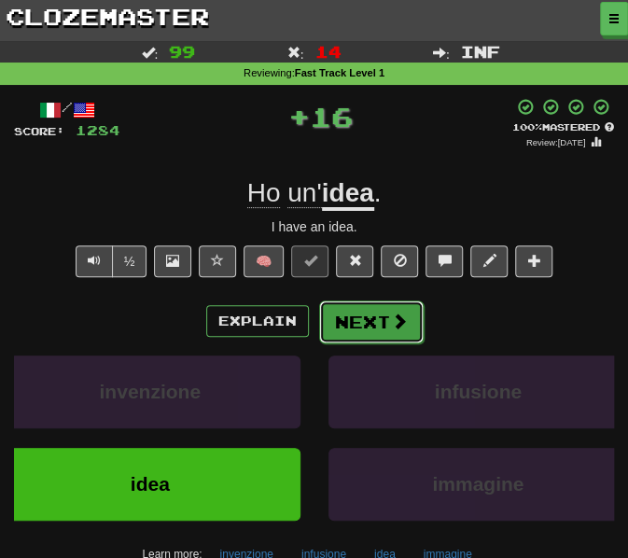
click at [385, 301] on button "Next" at bounding box center [371, 322] width 105 height 43
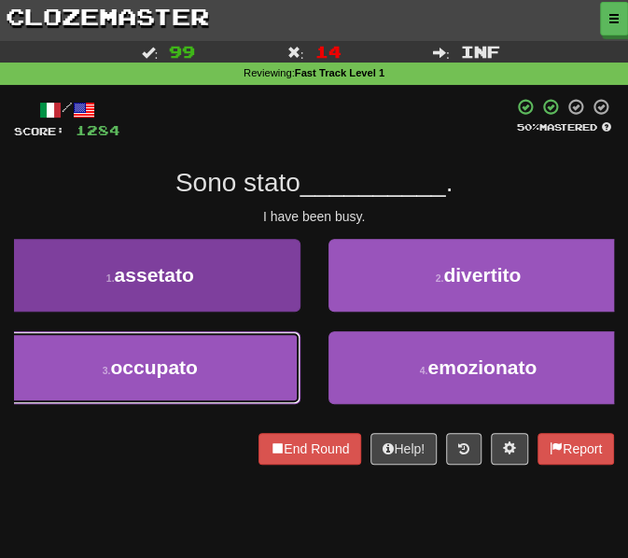
click at [187, 379] on button "3 . occupato" at bounding box center [150, 367] width 301 height 73
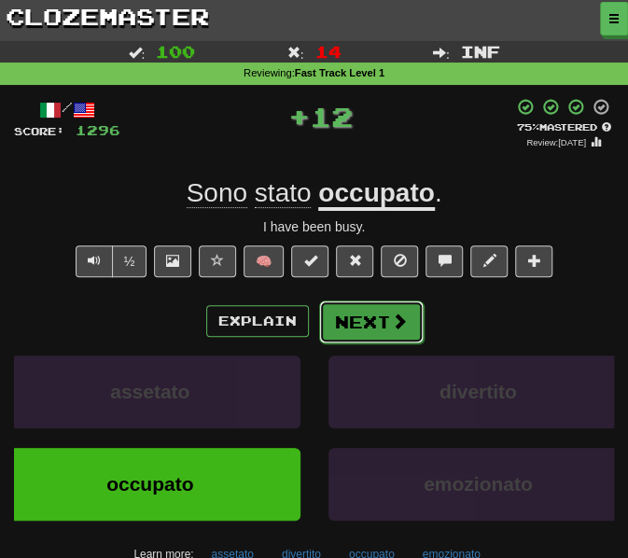
click at [353, 325] on button "Next" at bounding box center [371, 322] width 105 height 43
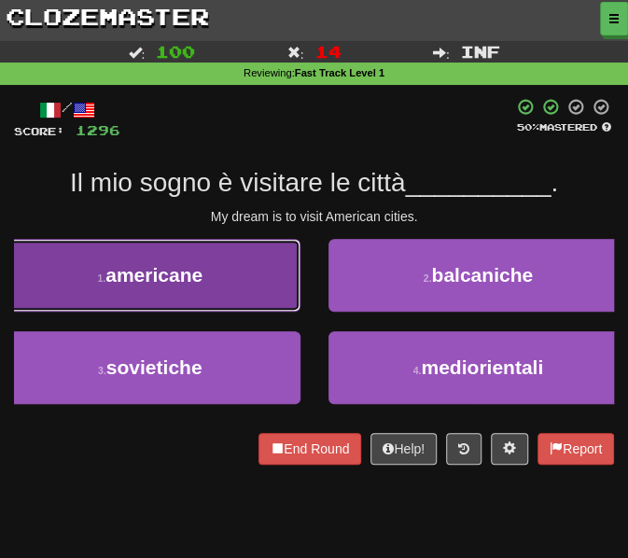
click at [209, 273] on button "1 . americane" at bounding box center [150, 275] width 301 height 73
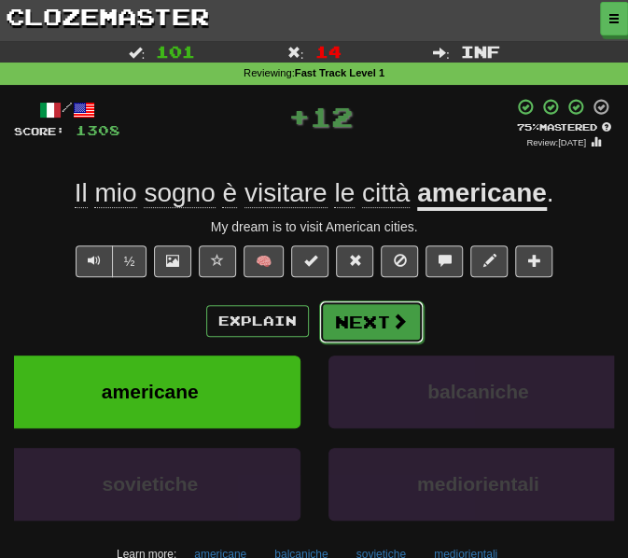
click at [387, 324] on button "Next" at bounding box center [371, 322] width 105 height 43
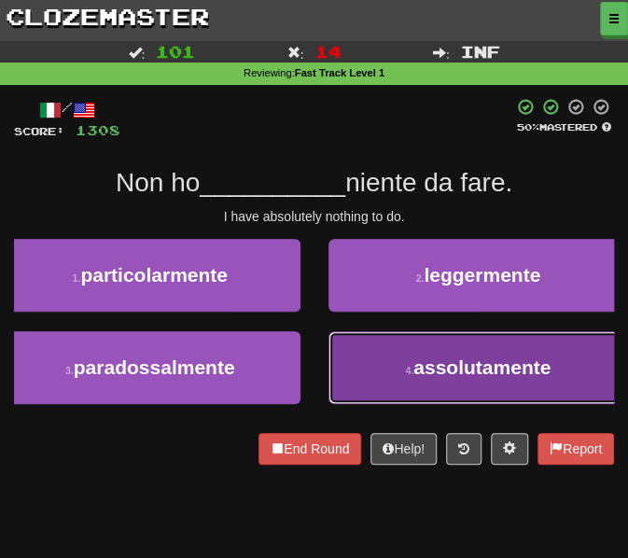
click at [421, 371] on span "assolutamente" at bounding box center [482, 367] width 137 height 21
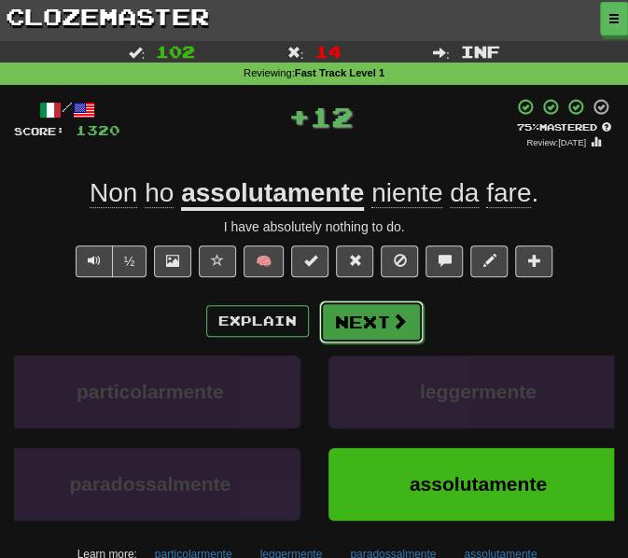
click at [373, 323] on button "Next" at bounding box center [371, 322] width 105 height 43
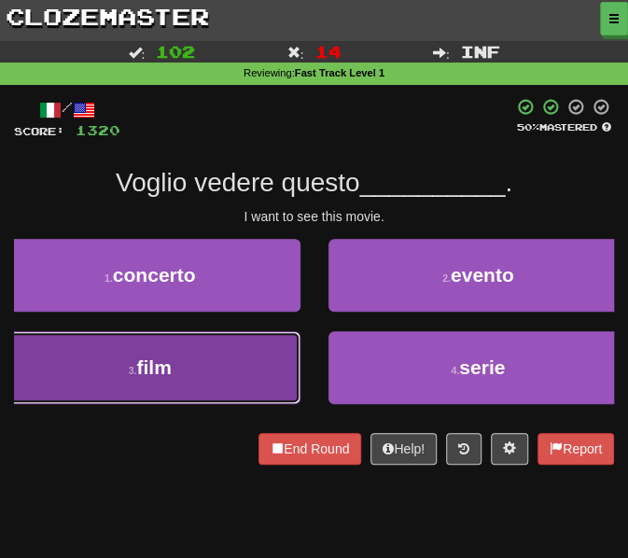
click at [183, 378] on button "3 . film" at bounding box center [150, 367] width 301 height 73
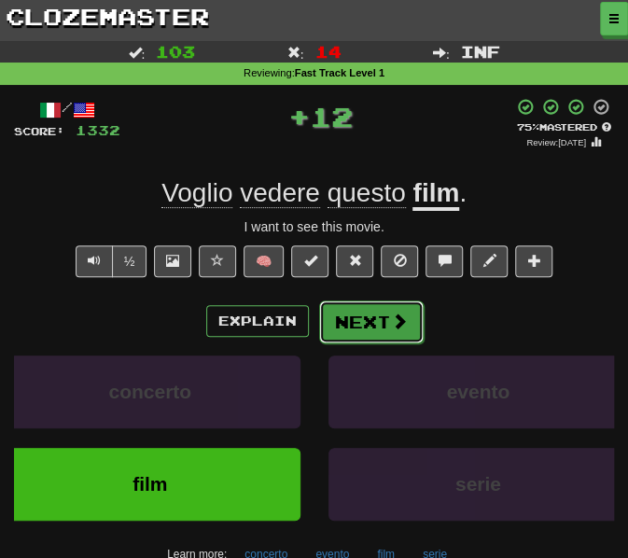
click at [365, 326] on button "Next" at bounding box center [371, 322] width 105 height 43
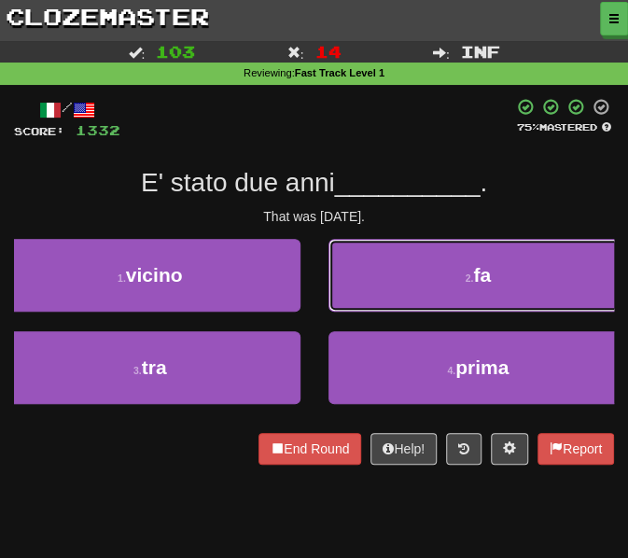
click at [368, 285] on button "2 . fa" at bounding box center [479, 275] width 301 height 73
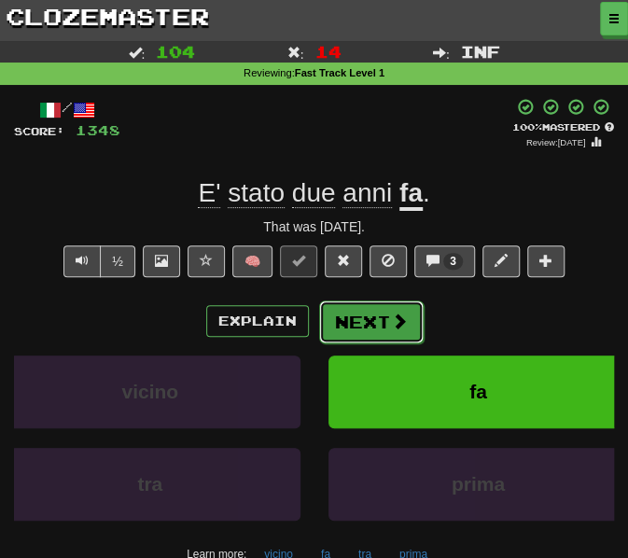
click at [363, 324] on button "Next" at bounding box center [371, 322] width 105 height 43
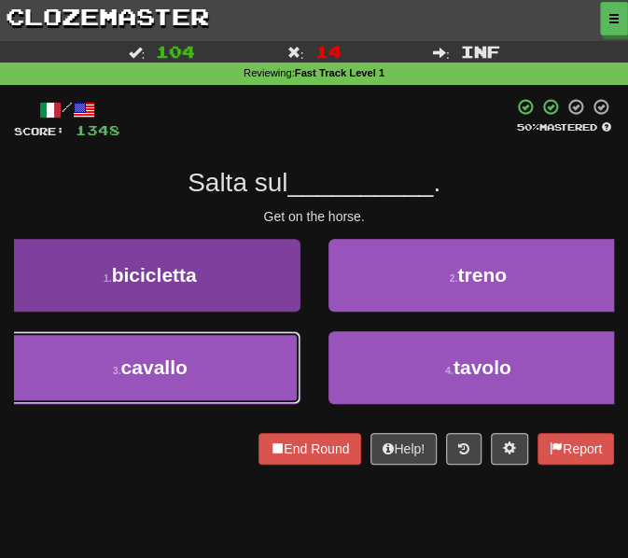
click at [168, 393] on button "3 . cavallo" at bounding box center [150, 367] width 301 height 73
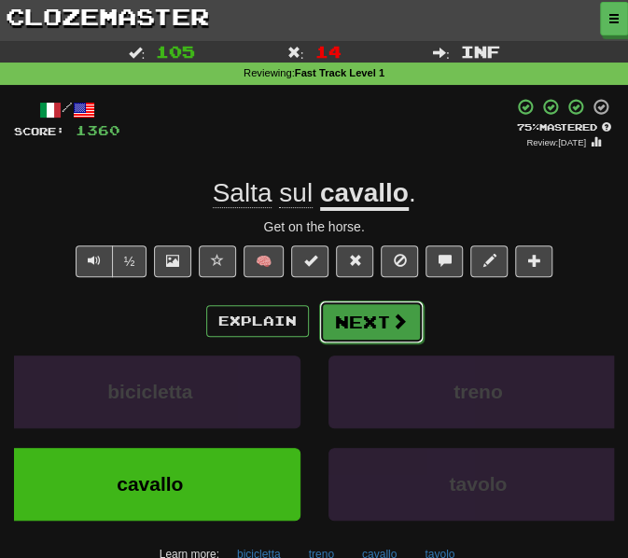
click at [363, 322] on button "Next" at bounding box center [371, 322] width 105 height 43
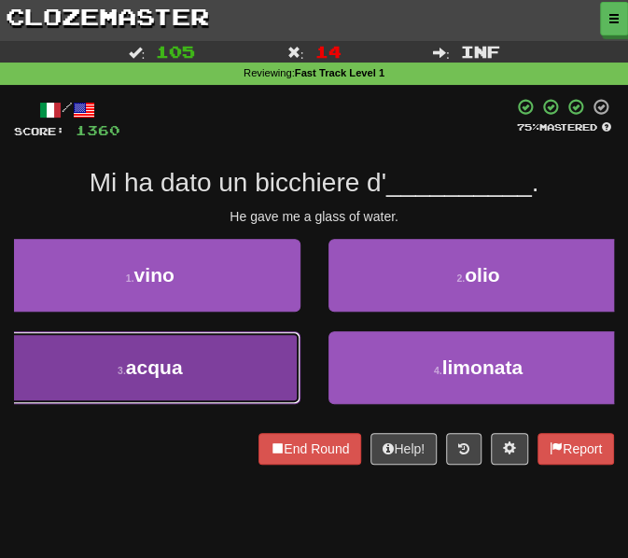
drag, startPoint x: 181, startPoint y: 360, endPoint x: 209, endPoint y: 344, distance: 32.7
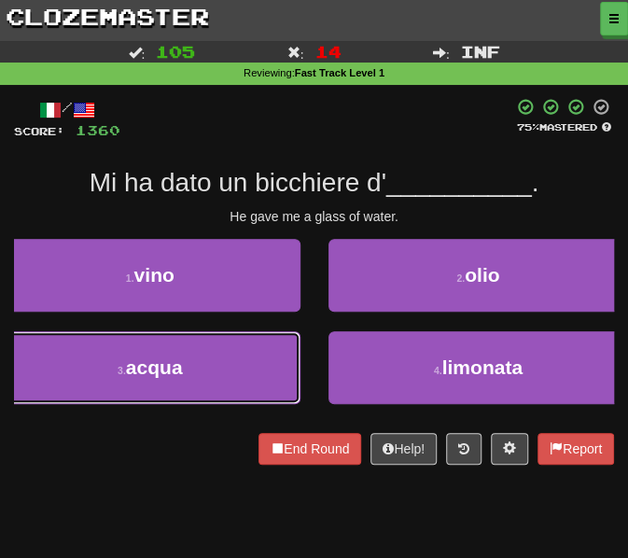
click at [181, 361] on span "acqua" at bounding box center [154, 367] width 57 height 21
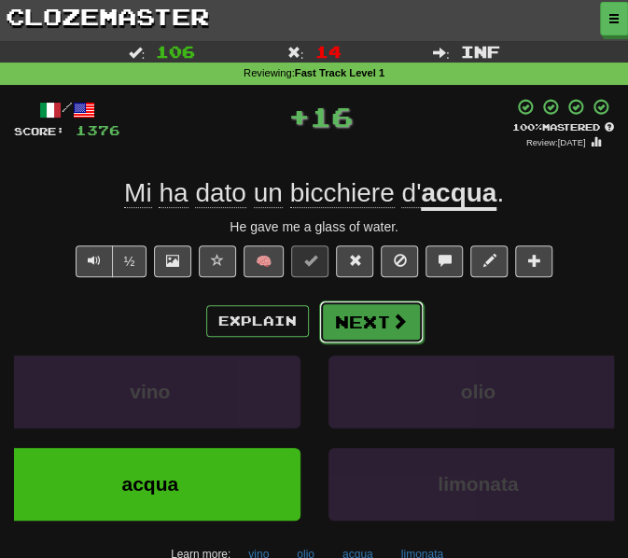
click at [377, 326] on button "Next" at bounding box center [371, 322] width 105 height 43
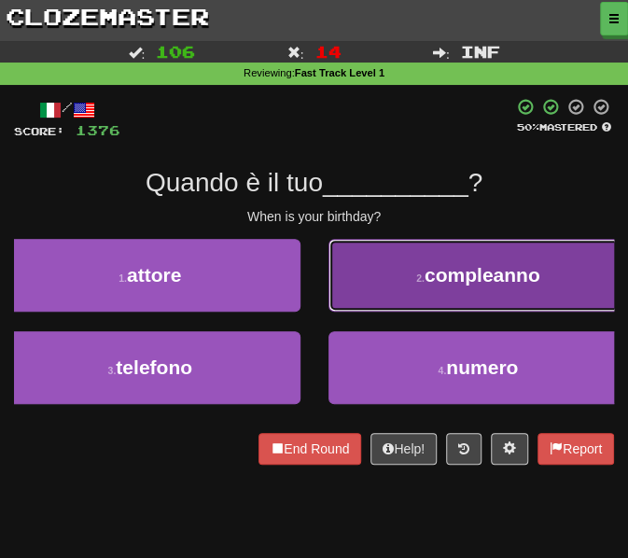
click at [405, 292] on button "2 . compleanno" at bounding box center [479, 275] width 301 height 73
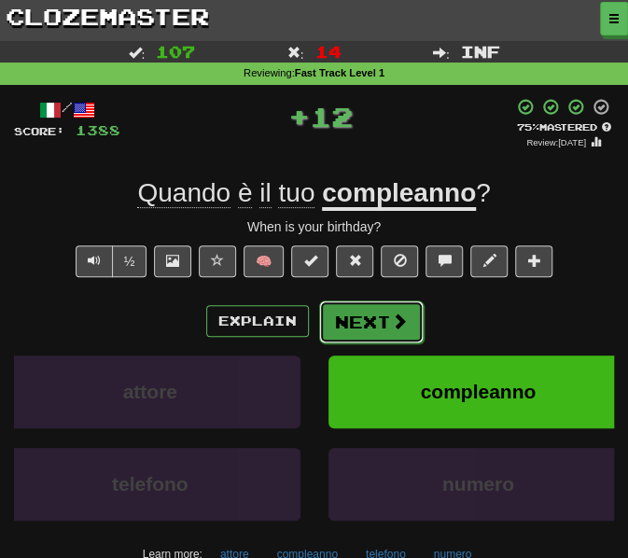
click at [364, 330] on button "Next" at bounding box center [371, 322] width 105 height 43
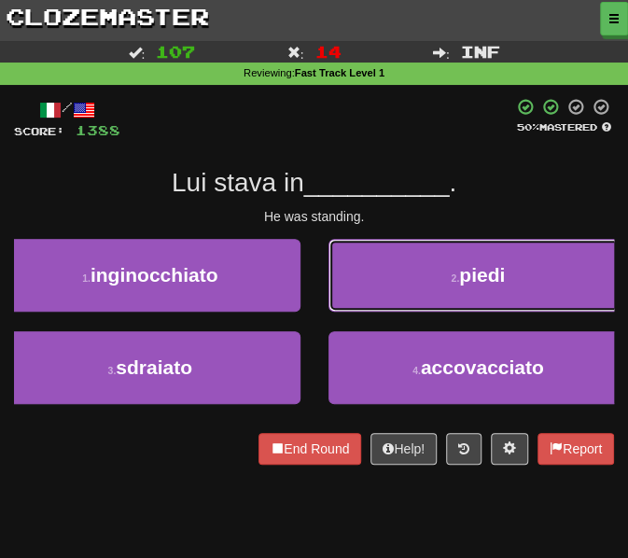
click at [397, 283] on button "2 . piedi" at bounding box center [479, 275] width 301 height 73
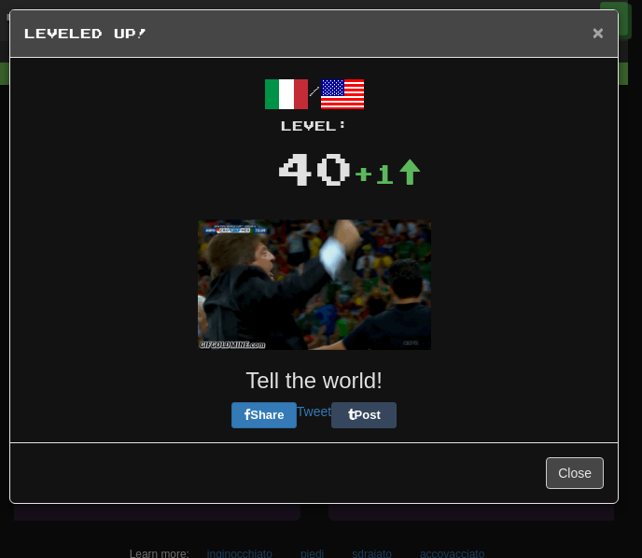
click at [600, 33] on span "×" at bounding box center [598, 31] width 11 height 21
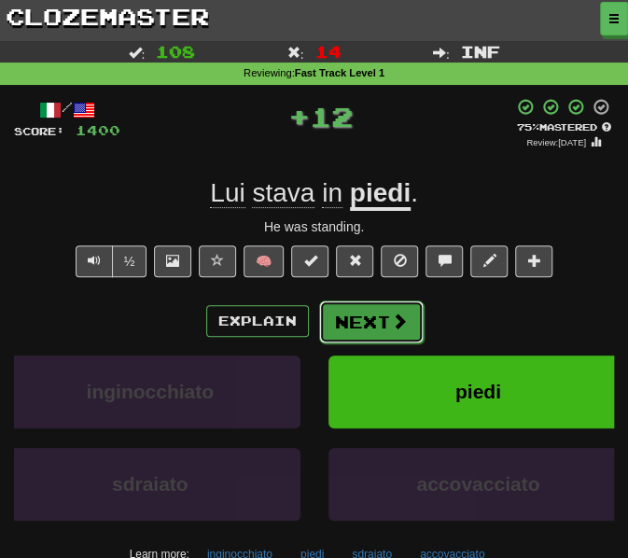
click at [365, 326] on button "Next" at bounding box center [371, 322] width 105 height 43
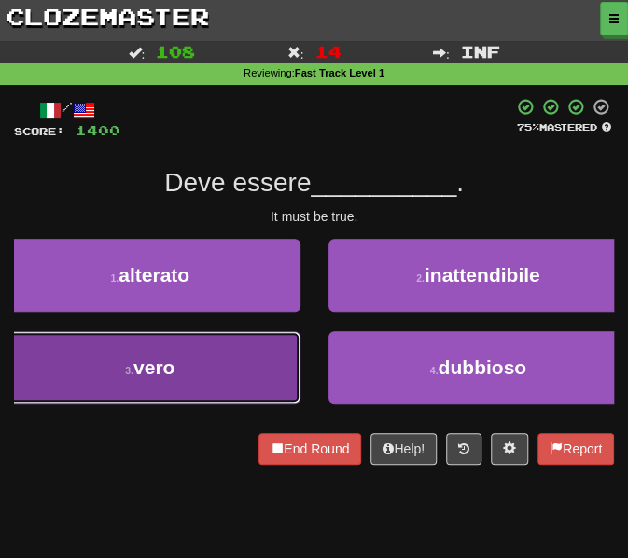
click at [239, 352] on button "3 . vero" at bounding box center [150, 367] width 301 height 73
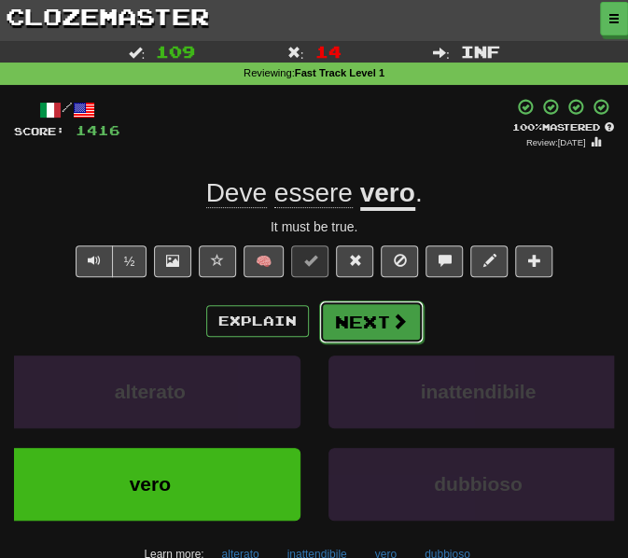
click at [354, 312] on button "Next" at bounding box center [371, 322] width 105 height 43
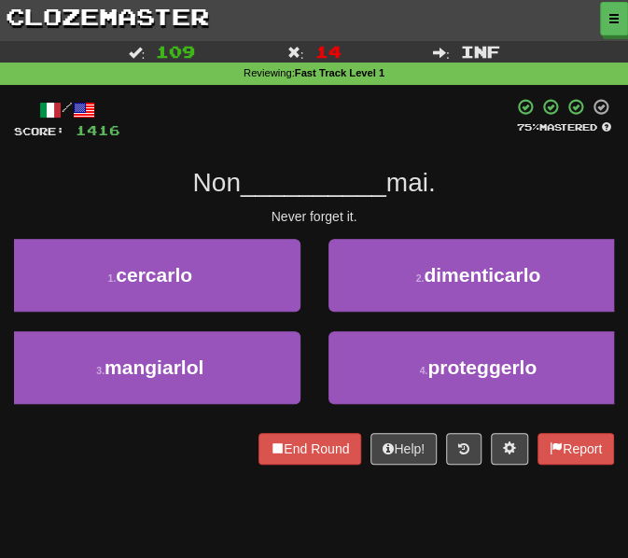
click at [238, 119] on div at bounding box center [316, 119] width 393 height 42
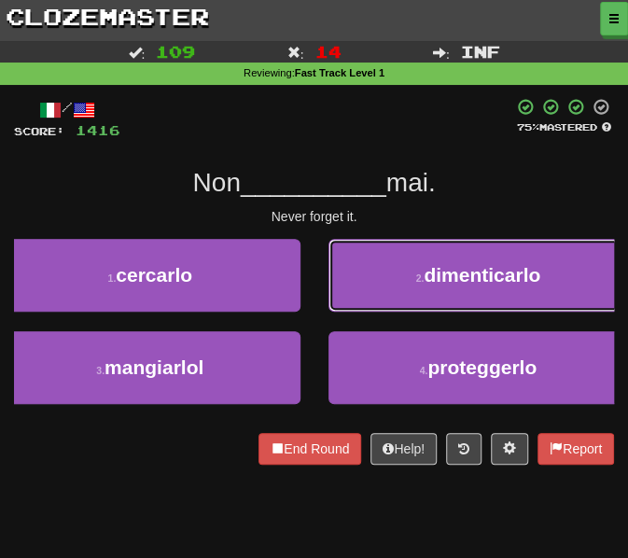
click at [388, 290] on button "2 . dimenticarlo" at bounding box center [479, 275] width 301 height 73
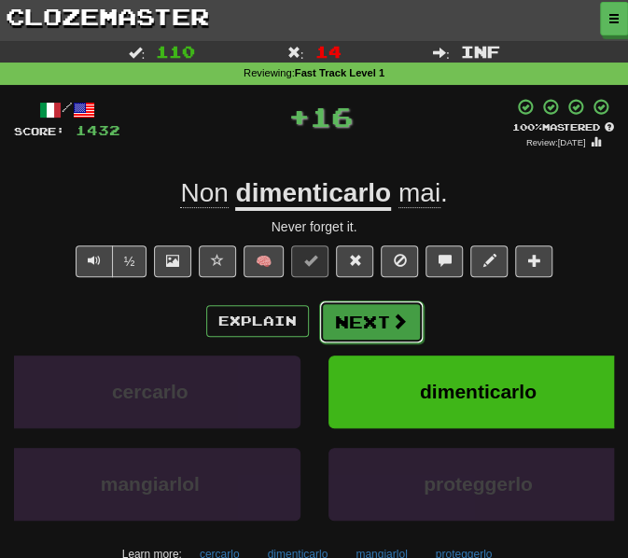
click at [372, 326] on button "Next" at bounding box center [371, 322] width 105 height 43
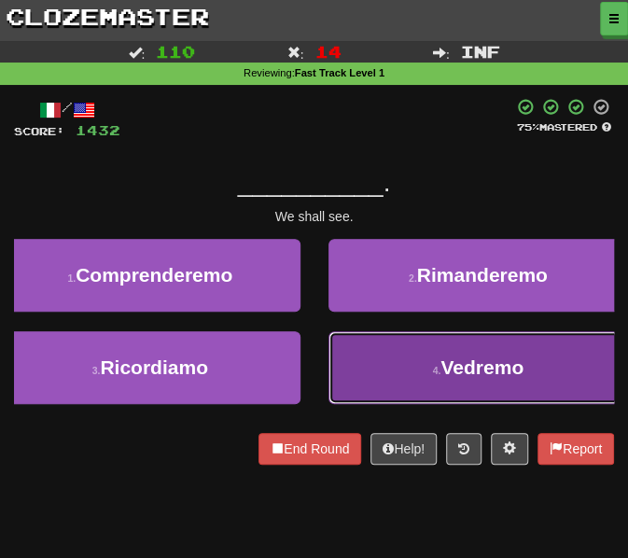
click at [374, 376] on button "4 . Vedremo" at bounding box center [479, 367] width 301 height 73
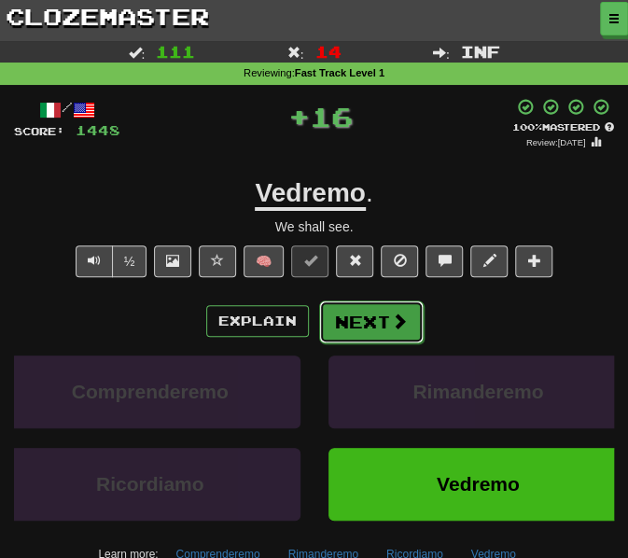
click at [353, 316] on button "Next" at bounding box center [371, 322] width 105 height 43
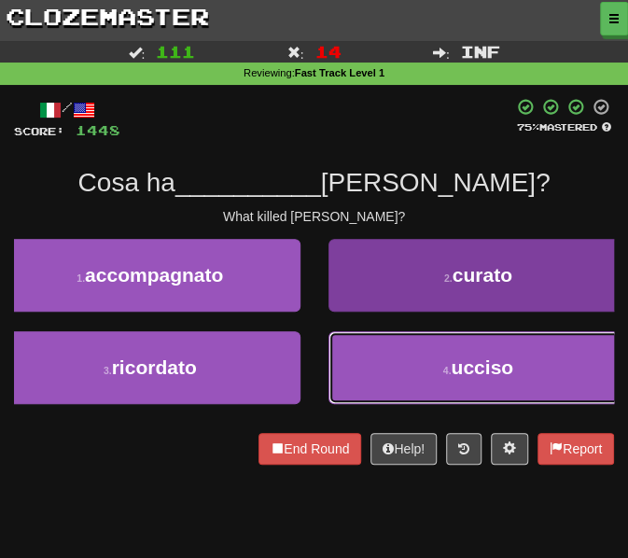
click at [388, 365] on button "4 . ucciso" at bounding box center [479, 367] width 301 height 73
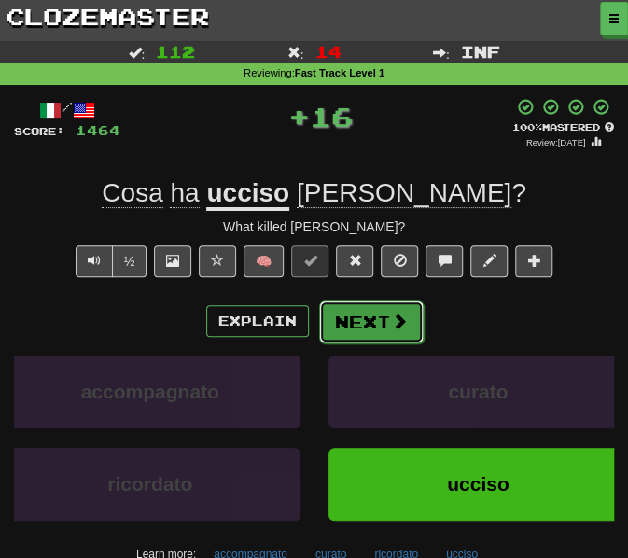
click at [350, 327] on button "Next" at bounding box center [371, 322] width 105 height 43
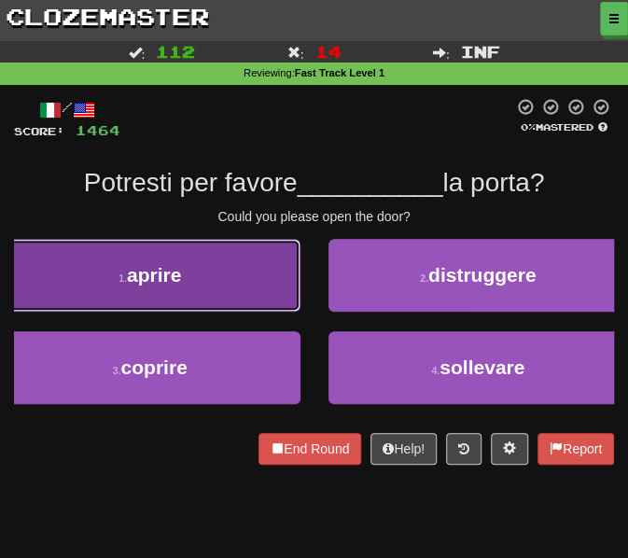
click at [196, 270] on button "1 . aprire" at bounding box center [150, 275] width 301 height 73
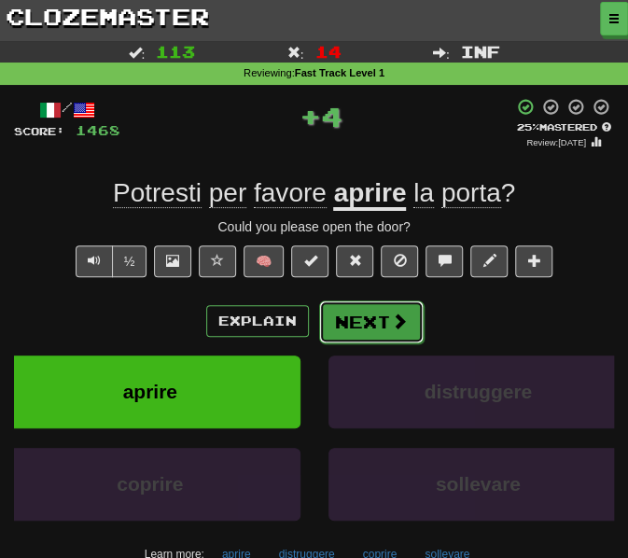
click at [358, 324] on button "Next" at bounding box center [371, 322] width 105 height 43
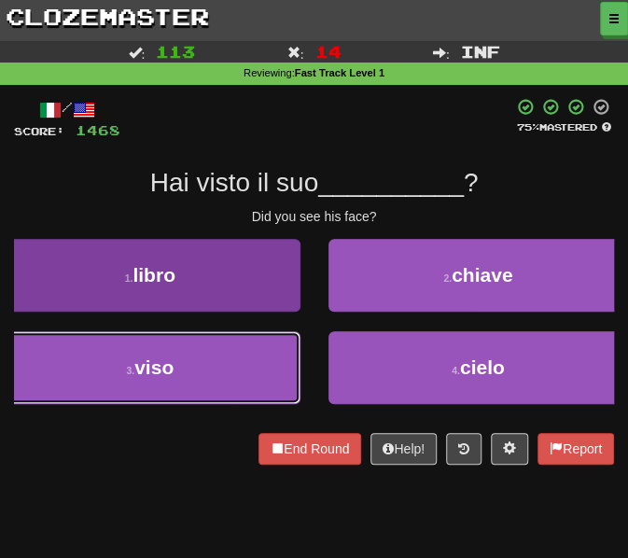
click at [170, 378] on span "viso" at bounding box center [153, 367] width 39 height 21
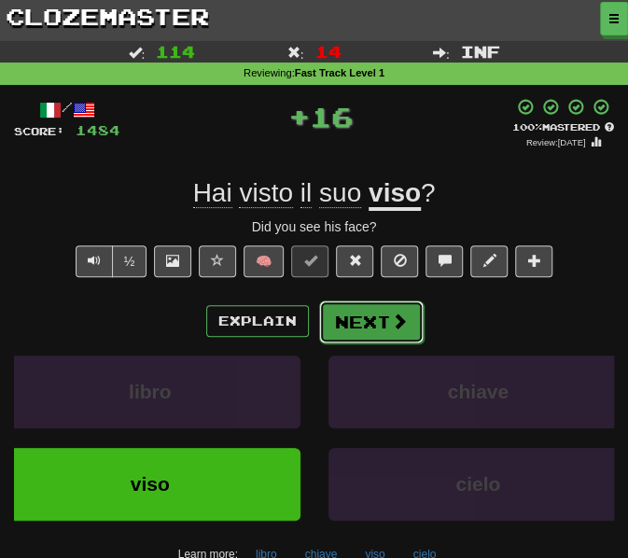
click at [353, 313] on button "Next" at bounding box center [371, 322] width 105 height 43
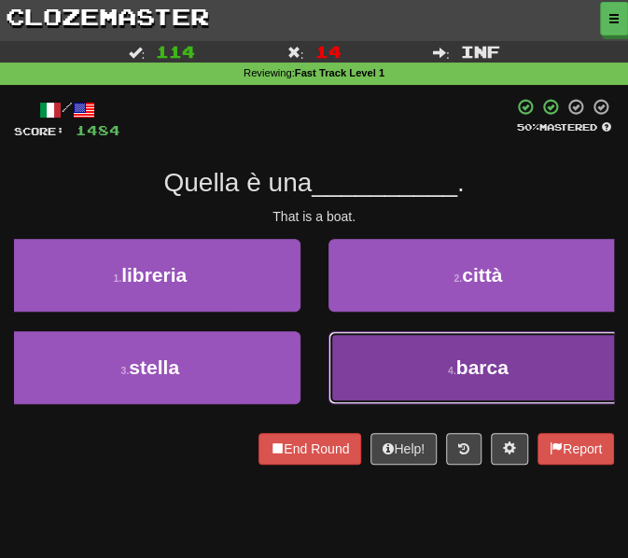
click at [353, 360] on button "4 . barca" at bounding box center [479, 367] width 301 height 73
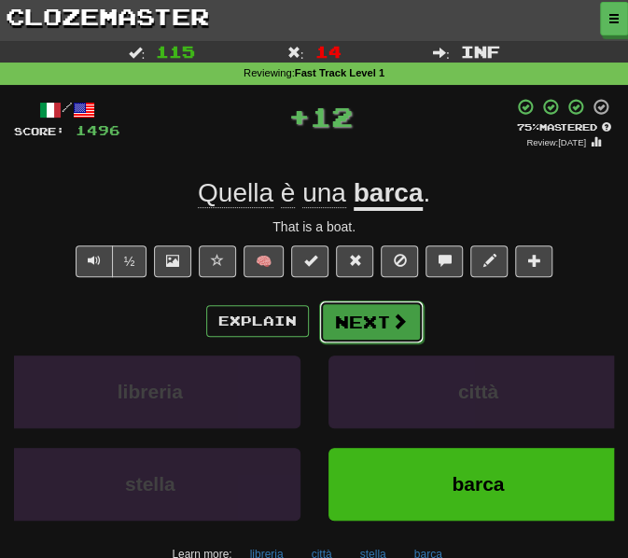
click at [362, 318] on button "Next" at bounding box center [371, 322] width 105 height 43
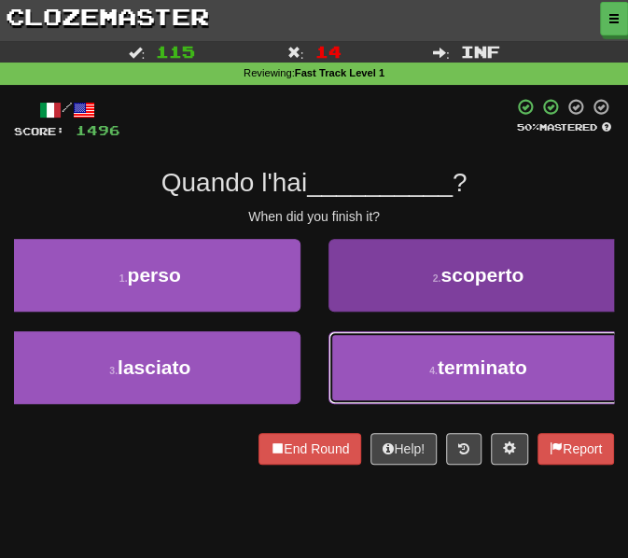
drag, startPoint x: 355, startPoint y: 358, endPoint x: 347, endPoint y: 365, distance: 9.9
click at [356, 363] on button "4 . terminato" at bounding box center [479, 367] width 301 height 73
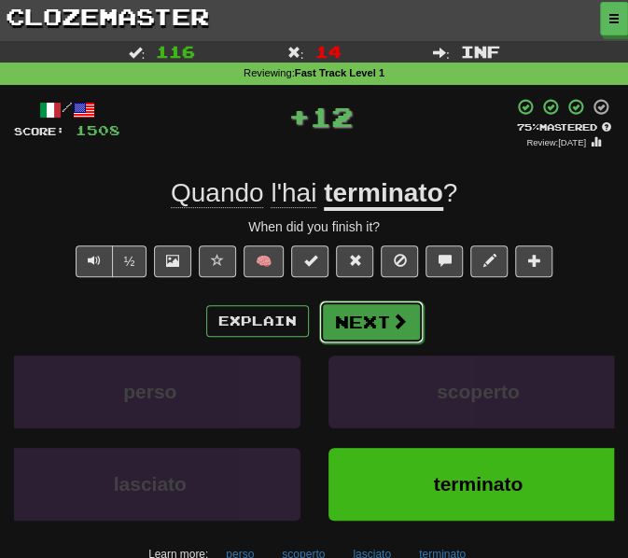
click at [370, 330] on button "Next" at bounding box center [371, 322] width 105 height 43
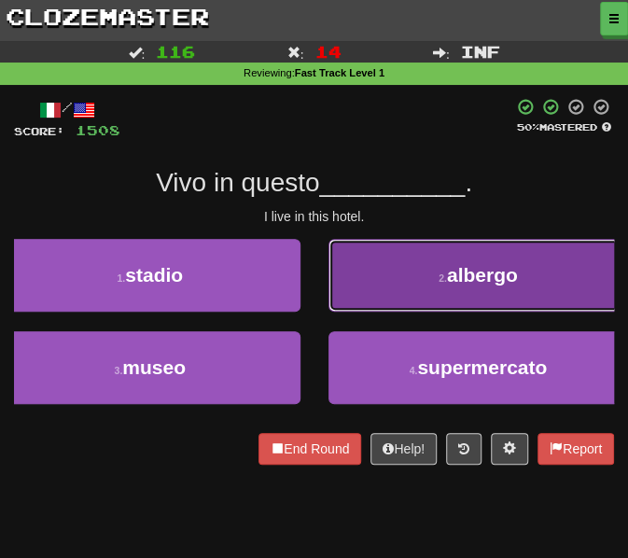
click at [396, 281] on button "2 . albergo" at bounding box center [479, 275] width 301 height 73
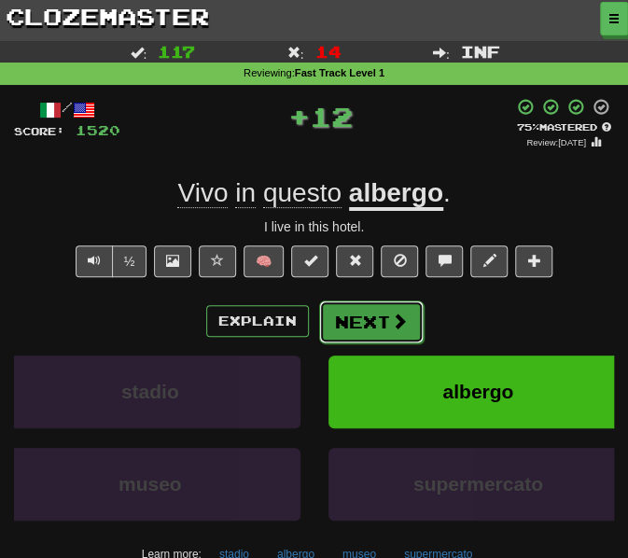
click at [366, 324] on button "Next" at bounding box center [371, 322] width 105 height 43
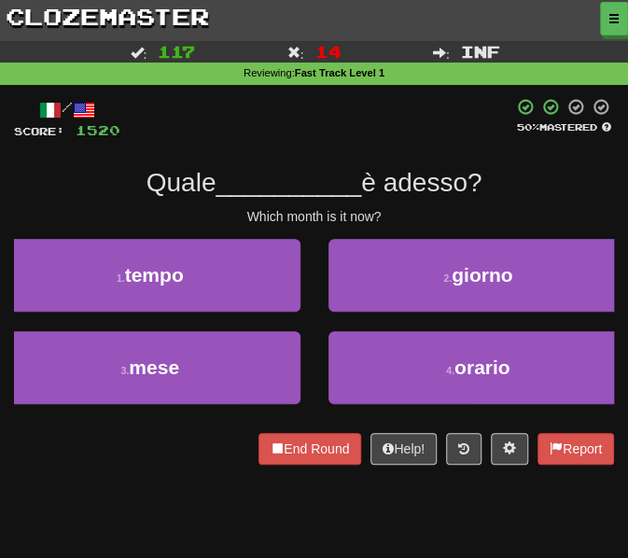
click at [190, 406] on div "3 . mese" at bounding box center [150, 377] width 329 height 92
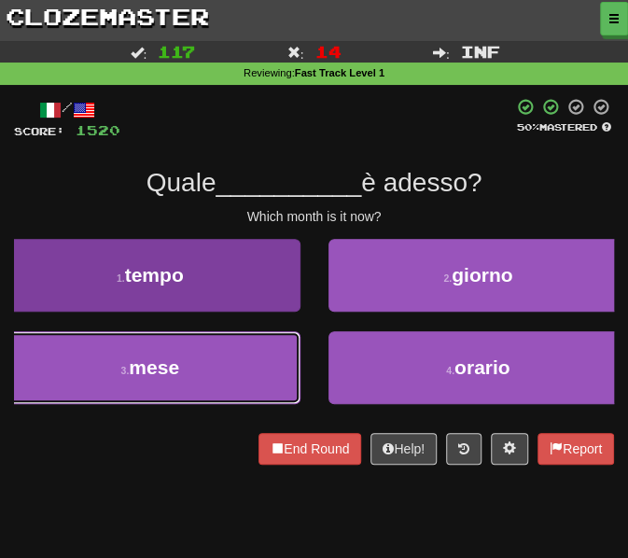
click at [220, 363] on button "3 . mese" at bounding box center [150, 367] width 301 height 73
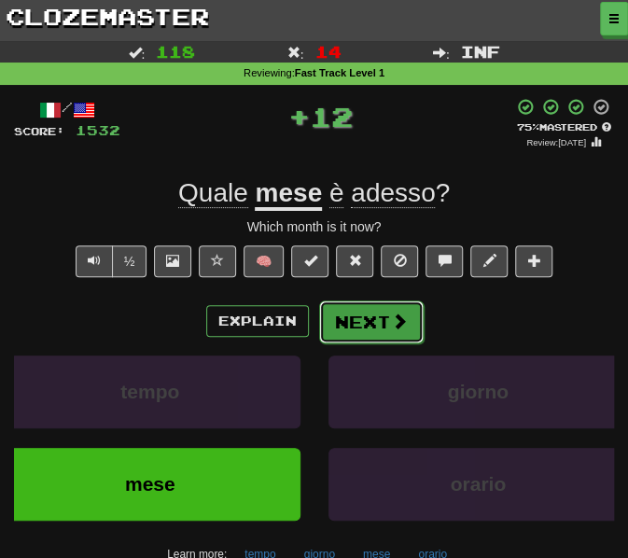
click at [364, 333] on button "Next" at bounding box center [371, 322] width 105 height 43
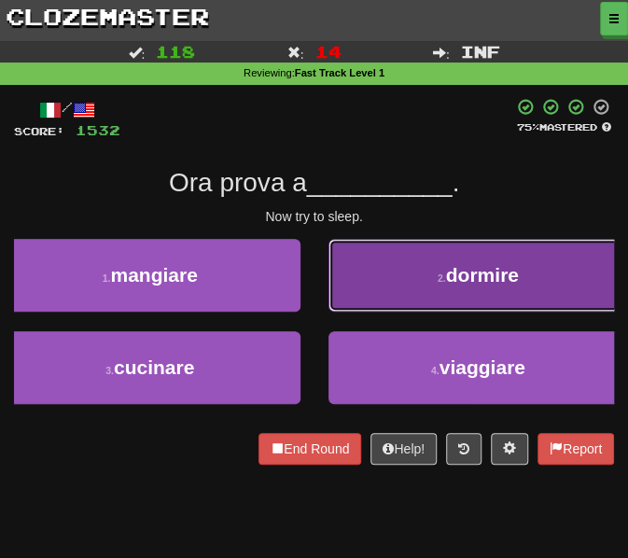
click at [407, 249] on button "2 . dormire" at bounding box center [479, 275] width 301 height 73
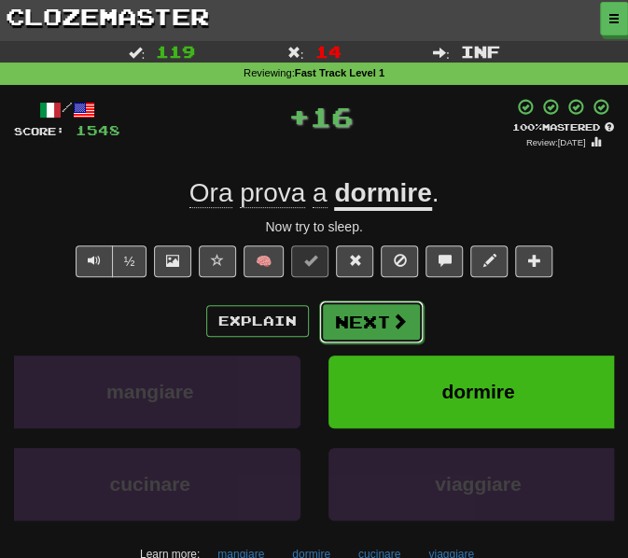
click at [372, 329] on button "Next" at bounding box center [371, 322] width 105 height 43
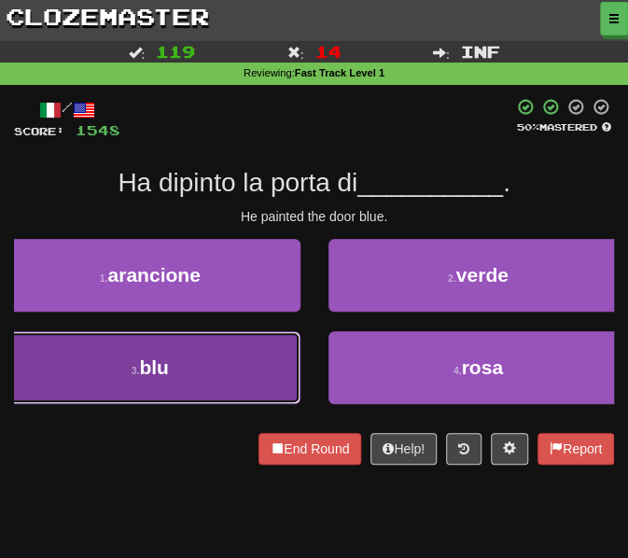
click at [189, 382] on button "3 . blu" at bounding box center [150, 367] width 301 height 73
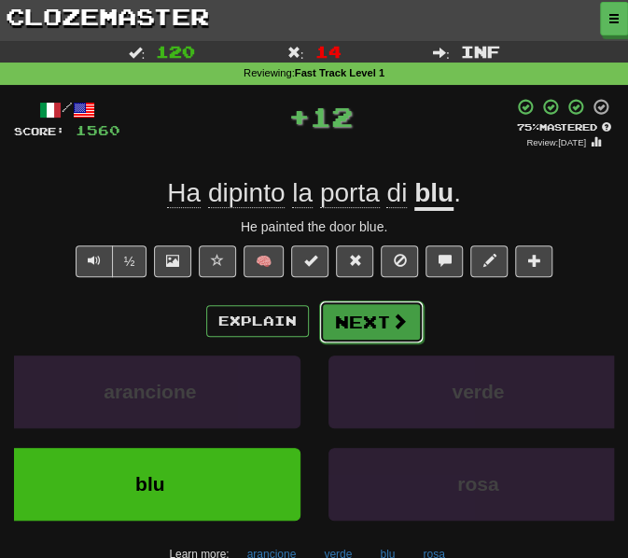
click at [362, 321] on button "Next" at bounding box center [371, 322] width 105 height 43
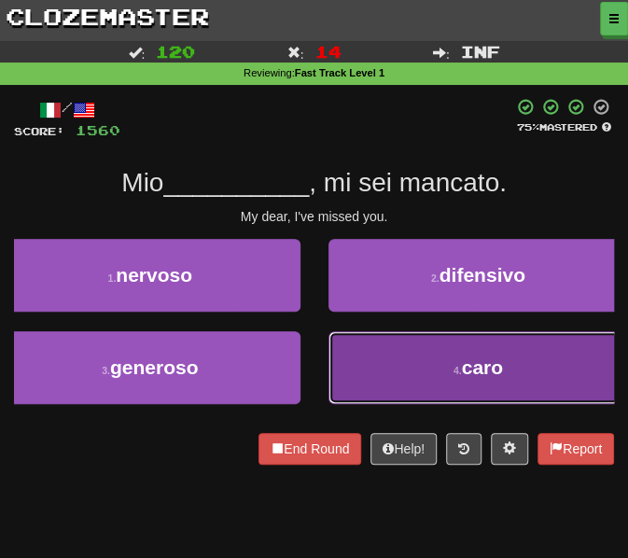
click at [385, 382] on button "4 . caro" at bounding box center [479, 367] width 301 height 73
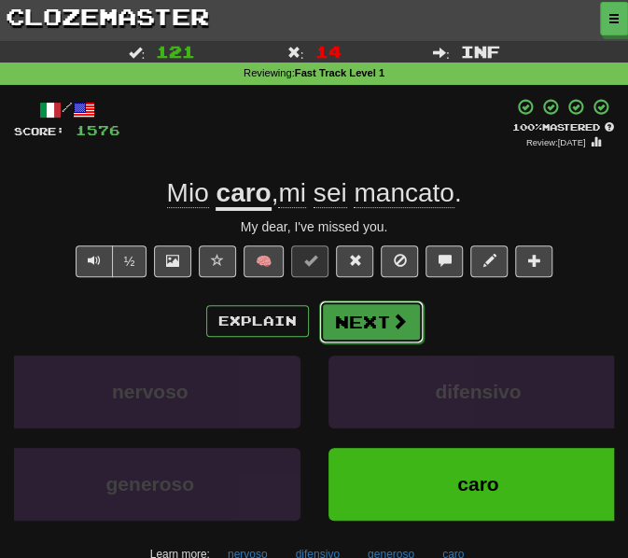
click at [360, 336] on button "Next" at bounding box center [371, 322] width 105 height 43
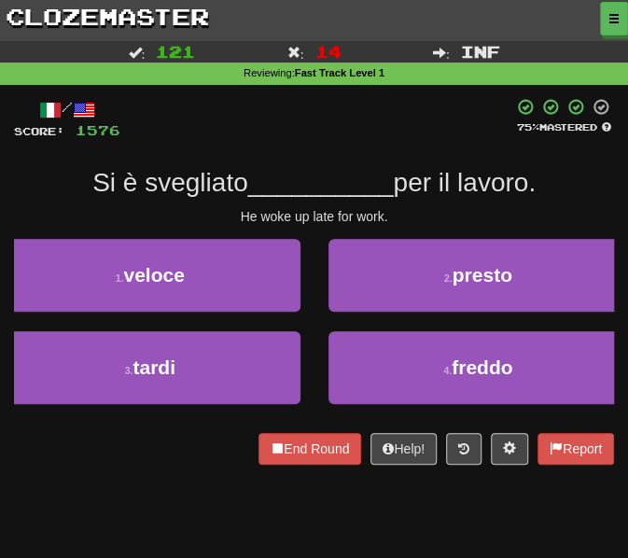
click at [194, 407] on div "3 . tardi" at bounding box center [150, 377] width 329 height 92
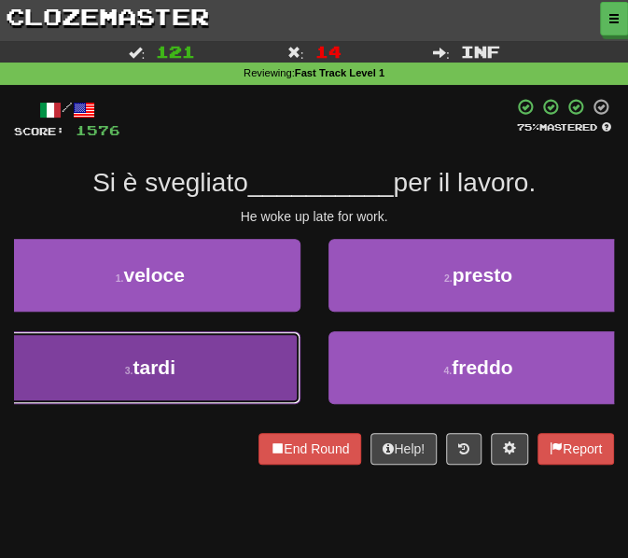
click at [235, 354] on button "3 . tardi" at bounding box center [150, 367] width 301 height 73
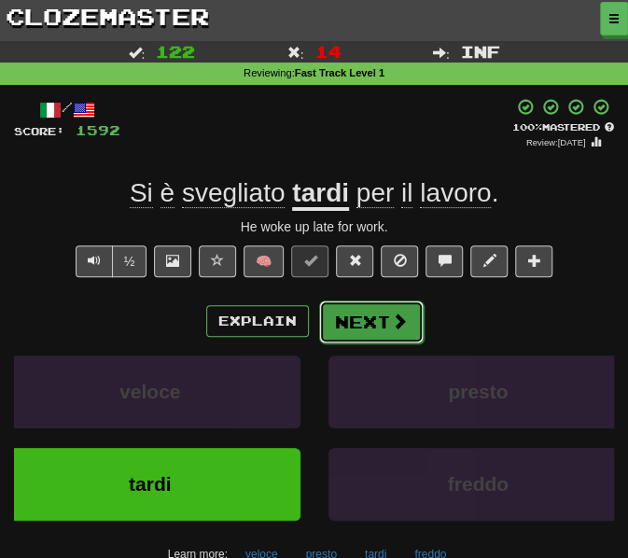
click at [350, 324] on button "Next" at bounding box center [371, 322] width 105 height 43
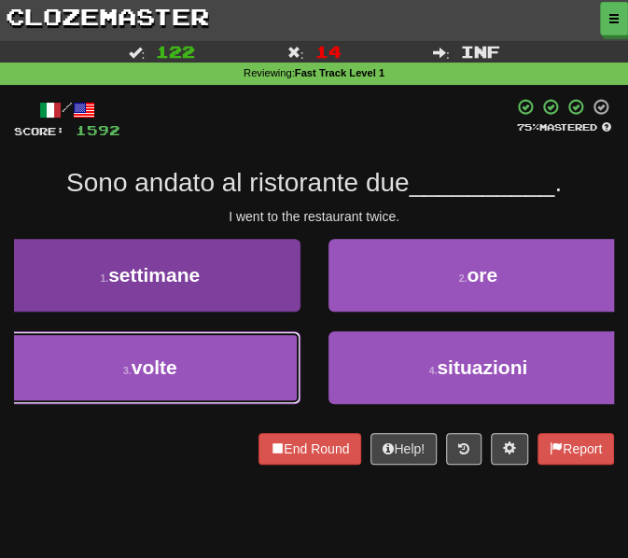
click at [175, 354] on button "3 . volte" at bounding box center [150, 367] width 301 height 73
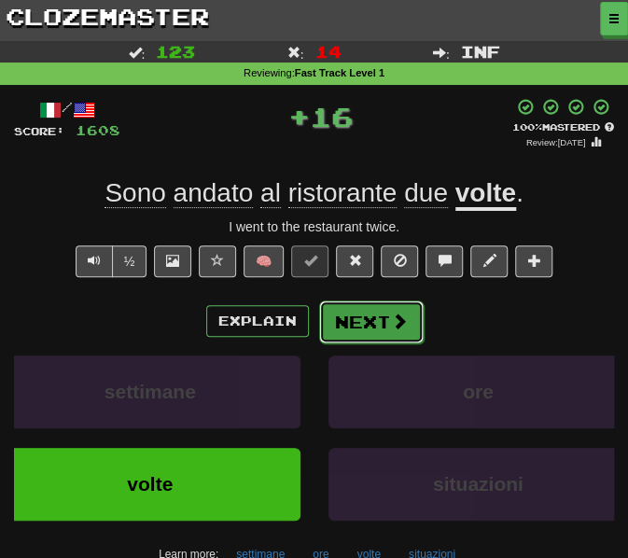
click at [362, 317] on button "Next" at bounding box center [371, 322] width 105 height 43
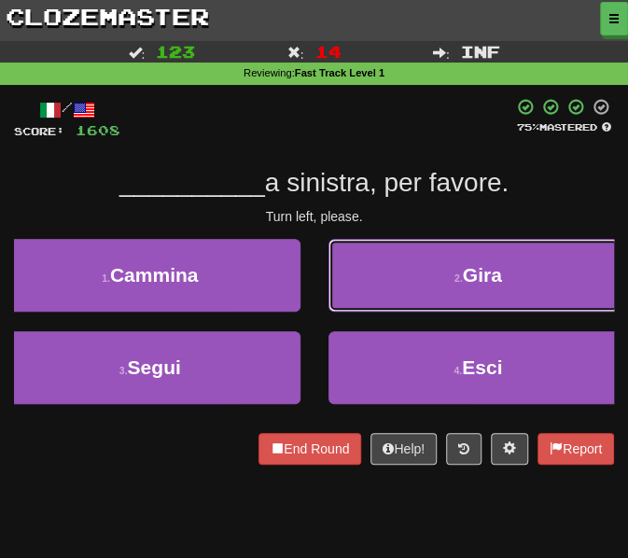
drag, startPoint x: 393, startPoint y: 287, endPoint x: 386, endPoint y: 278, distance: 10.6
click at [394, 288] on button "2 . Gira" at bounding box center [479, 275] width 301 height 73
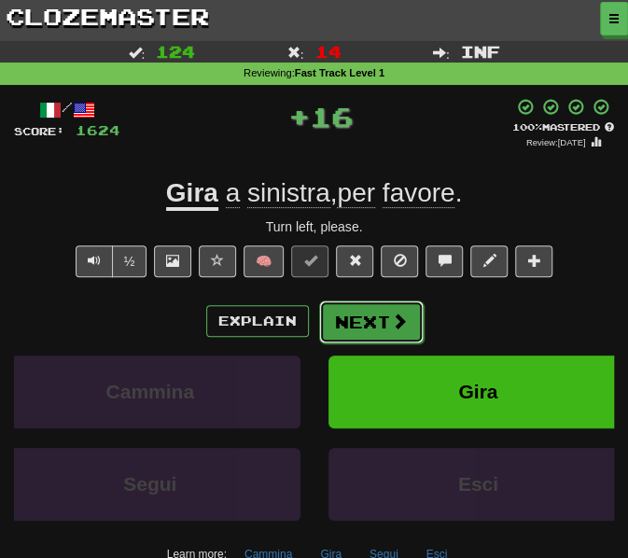
click at [359, 319] on button "Next" at bounding box center [371, 322] width 105 height 43
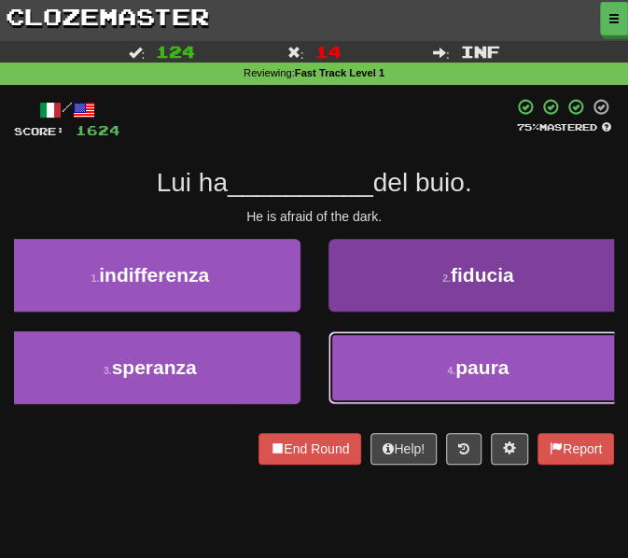
click at [375, 381] on button "4 . paura" at bounding box center [479, 367] width 301 height 73
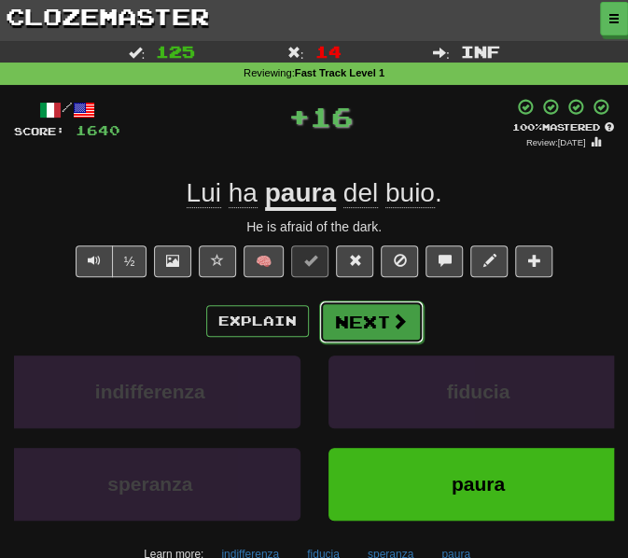
click at [353, 318] on button "Next" at bounding box center [371, 322] width 105 height 43
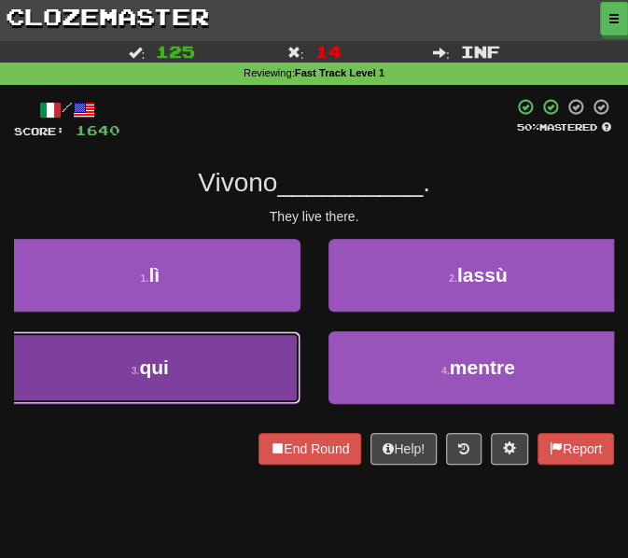
click at [214, 376] on button "3 . qui" at bounding box center [150, 367] width 301 height 73
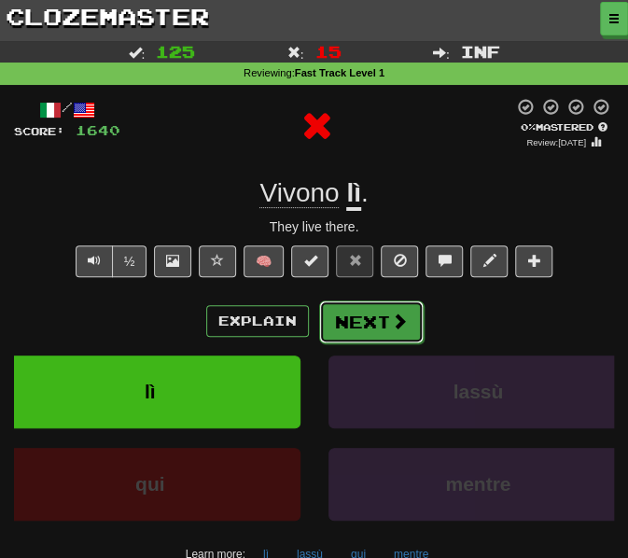
click at [373, 329] on button "Next" at bounding box center [371, 322] width 105 height 43
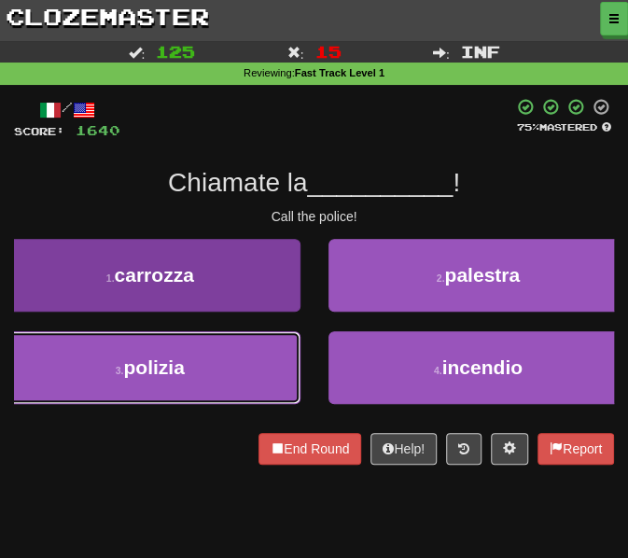
click at [148, 384] on button "3 . polizia" at bounding box center [150, 367] width 301 height 73
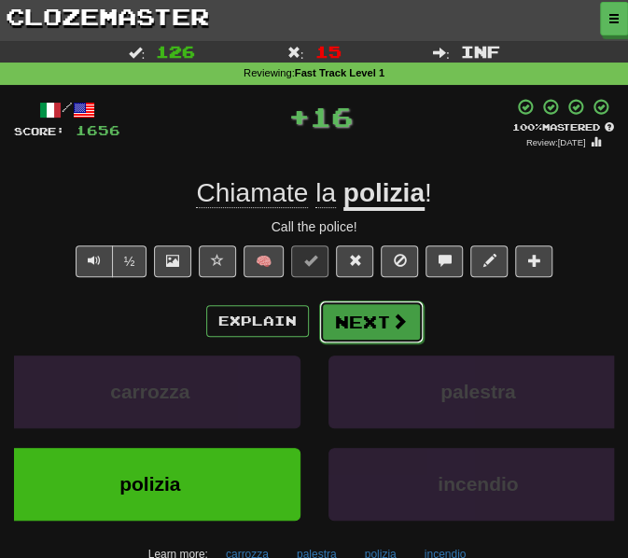
click at [354, 323] on button "Next" at bounding box center [371, 322] width 105 height 43
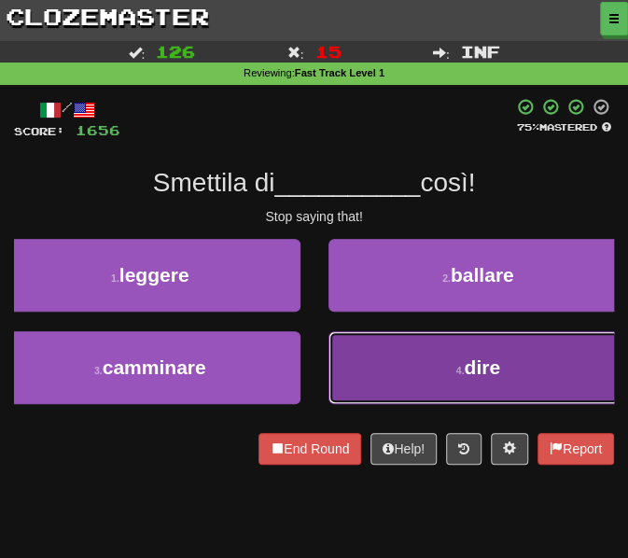
click at [355, 371] on button "4 . dire" at bounding box center [479, 367] width 301 height 73
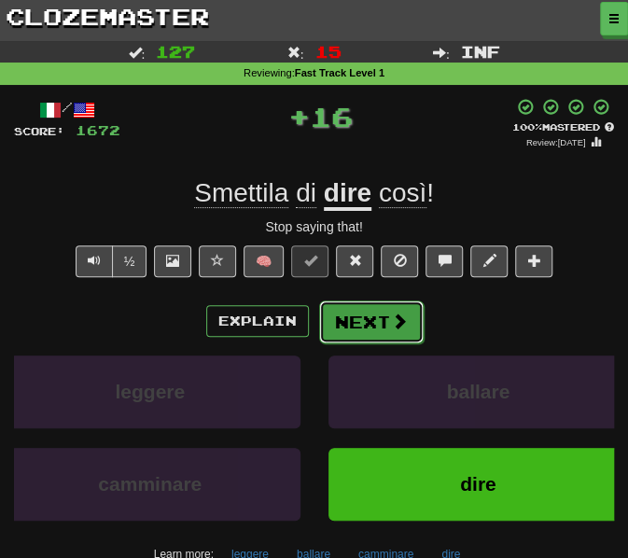
click at [345, 328] on button "Next" at bounding box center [371, 322] width 105 height 43
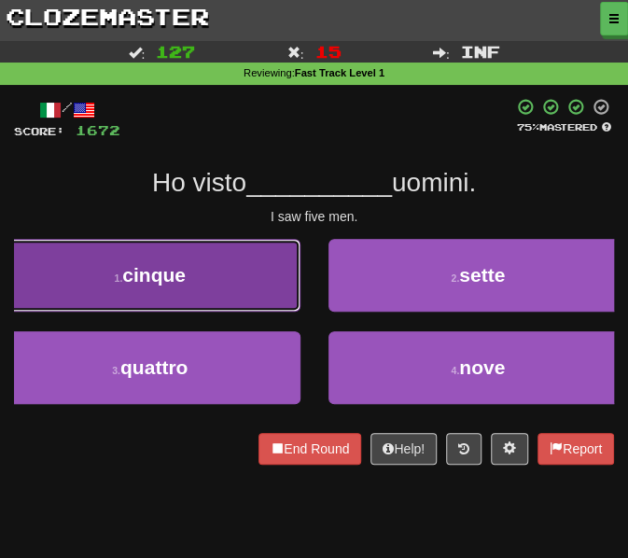
click at [203, 277] on button "1 . cinque" at bounding box center [150, 275] width 301 height 73
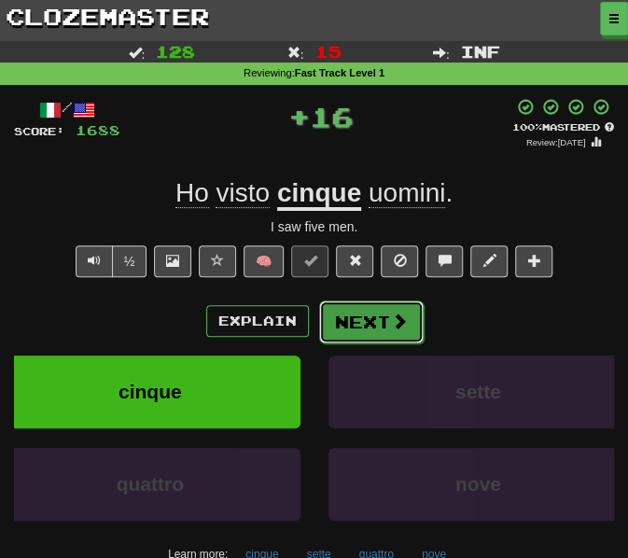
click at [350, 321] on button "Next" at bounding box center [371, 322] width 105 height 43
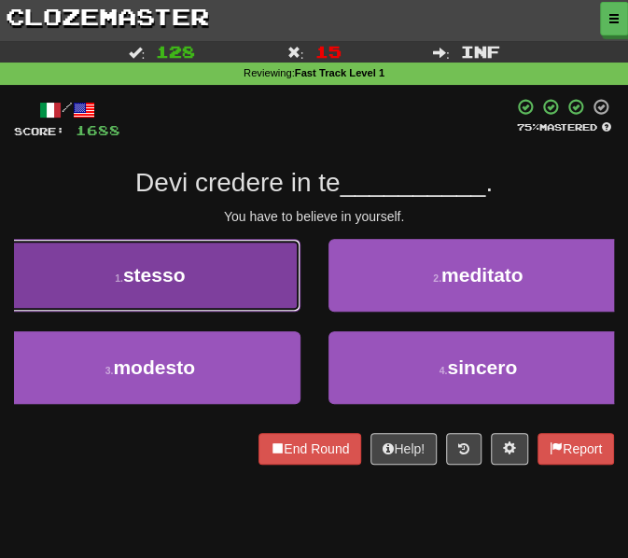
click at [189, 292] on button "1 . stesso" at bounding box center [150, 275] width 301 height 73
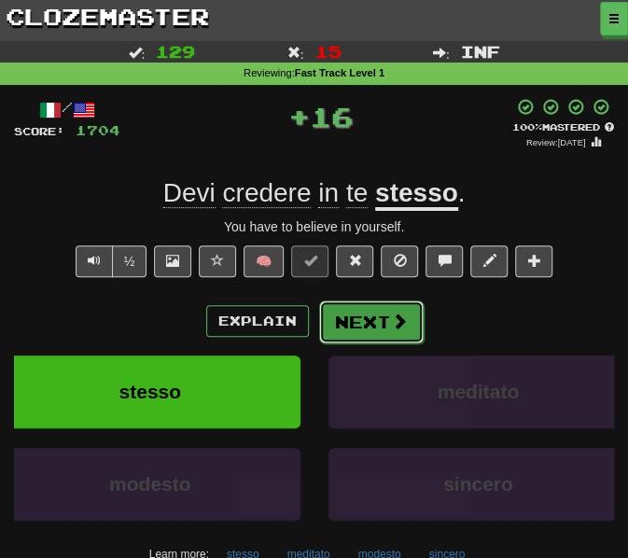
click at [368, 326] on button "Next" at bounding box center [371, 322] width 105 height 43
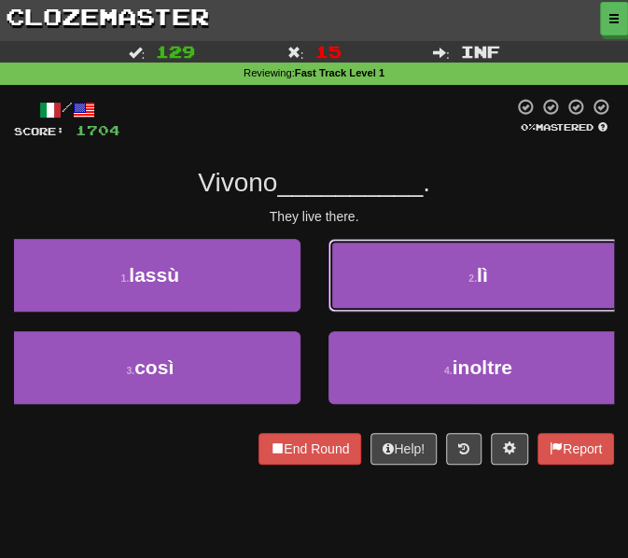
drag, startPoint x: 355, startPoint y: 286, endPoint x: 362, endPoint y: 279, distance: 9.9
click at [357, 286] on button "2 . lì" at bounding box center [479, 275] width 301 height 73
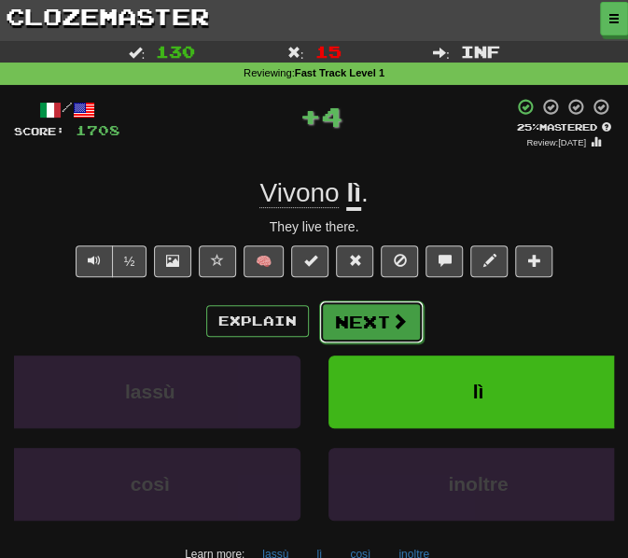
click at [361, 316] on button "Next" at bounding box center [371, 322] width 105 height 43
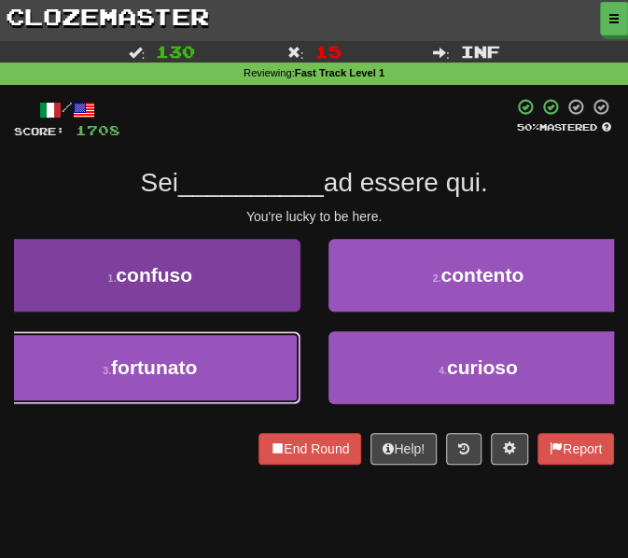
click at [215, 370] on button "3 . fortunato" at bounding box center [150, 367] width 301 height 73
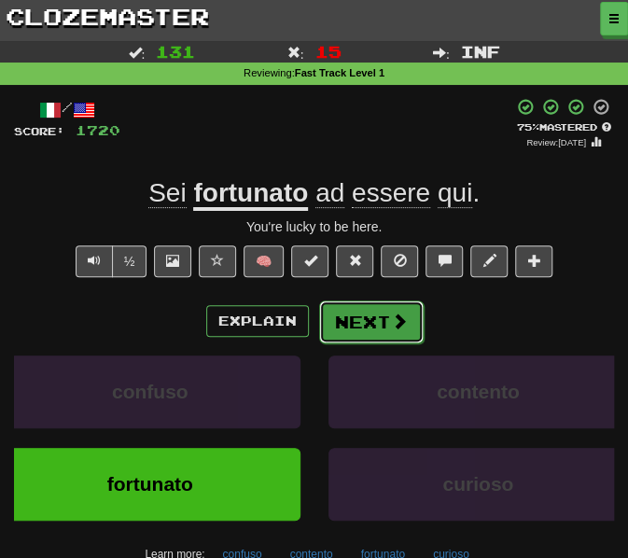
click at [357, 315] on button "Next" at bounding box center [371, 322] width 105 height 43
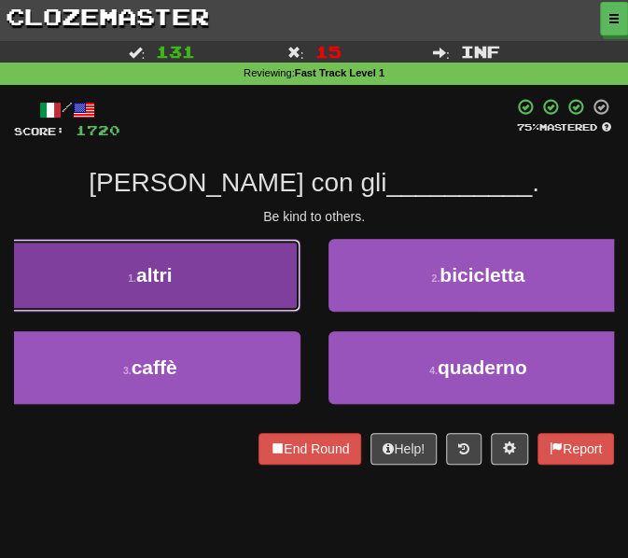
click at [238, 268] on button "1 . altri" at bounding box center [150, 275] width 301 height 73
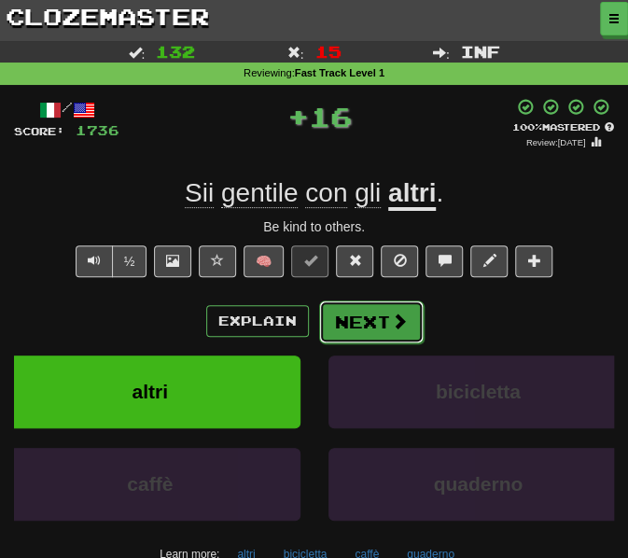
click at [379, 331] on button "Next" at bounding box center [371, 322] width 105 height 43
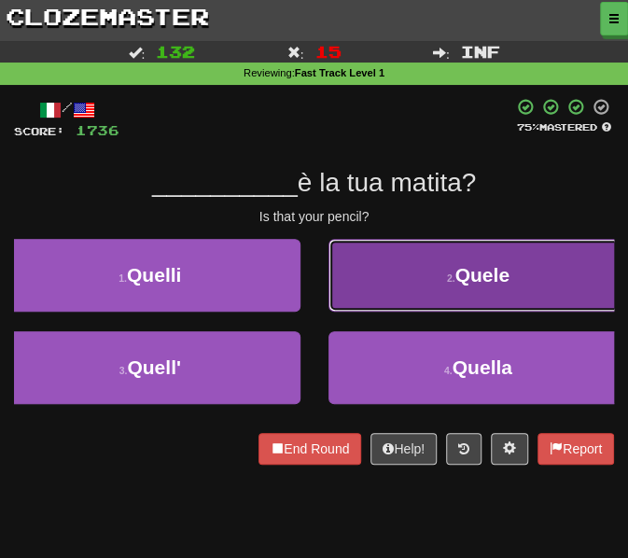
click at [381, 303] on button "2 . Quele" at bounding box center [479, 275] width 301 height 73
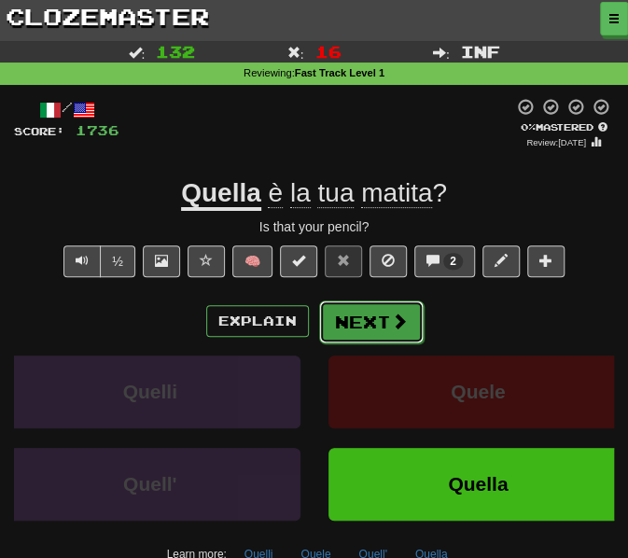
click at [366, 316] on button "Next" at bounding box center [371, 322] width 105 height 43
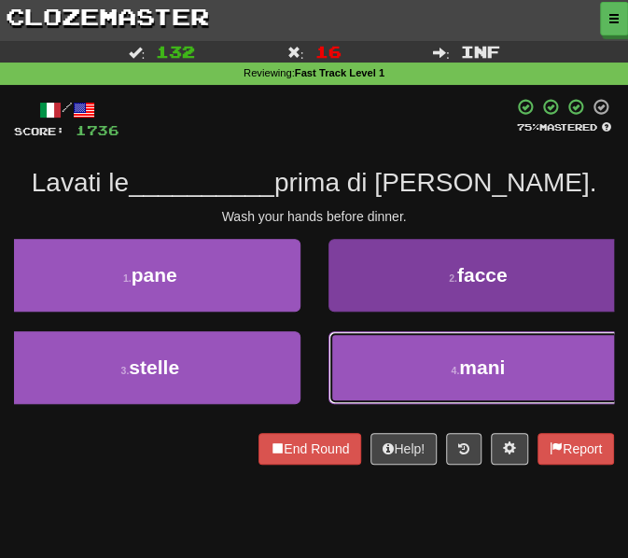
click at [368, 371] on button "4 . mani" at bounding box center [479, 367] width 301 height 73
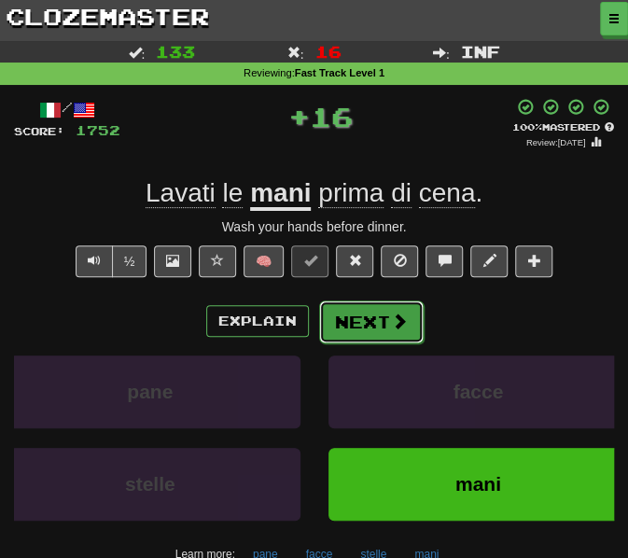
click at [346, 331] on button "Next" at bounding box center [371, 322] width 105 height 43
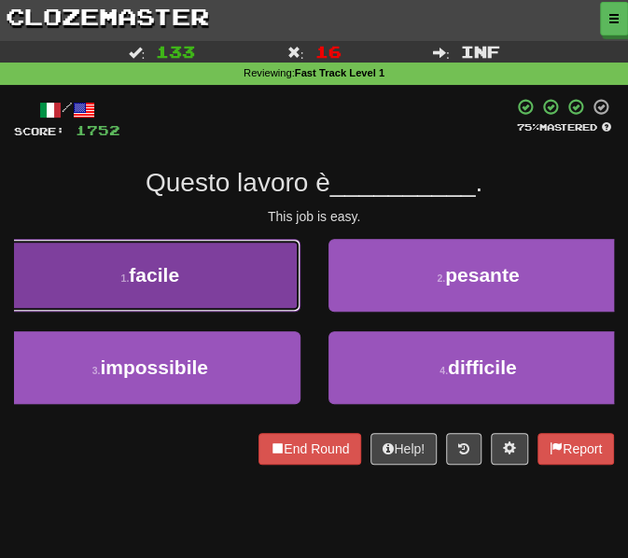
click at [149, 311] on button "1 . facile" at bounding box center [150, 275] width 301 height 73
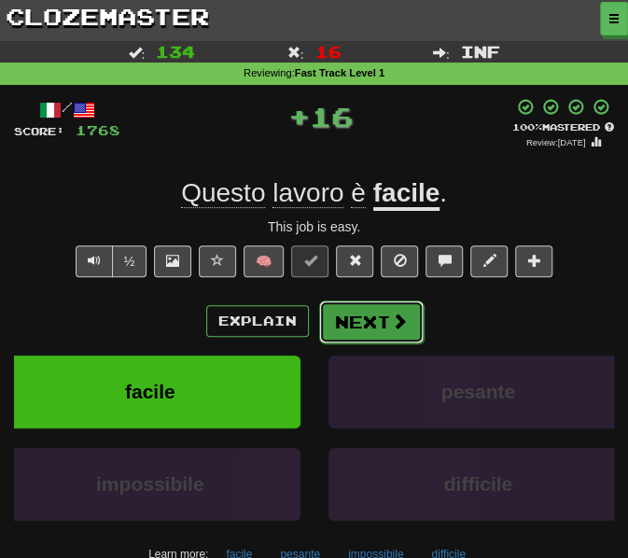
click at [376, 326] on button "Next" at bounding box center [371, 322] width 105 height 43
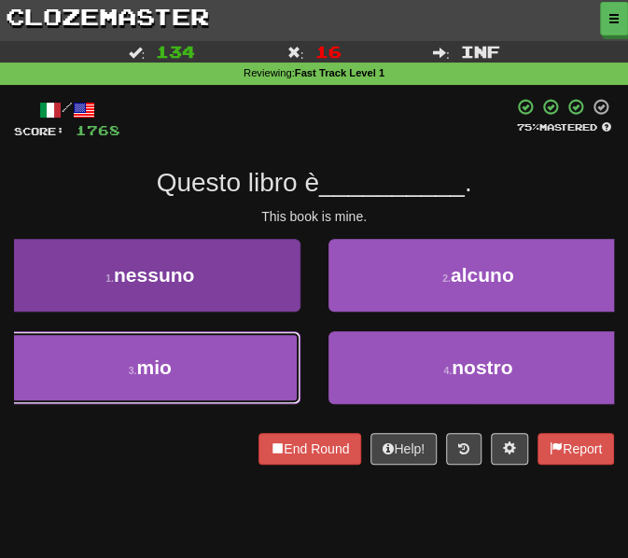
click at [166, 358] on span "mio" at bounding box center [153, 367] width 35 height 21
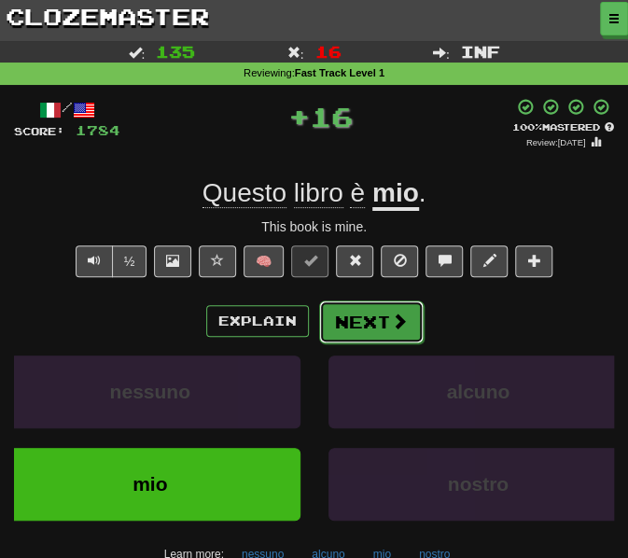
click at [352, 320] on button "Next" at bounding box center [371, 322] width 105 height 43
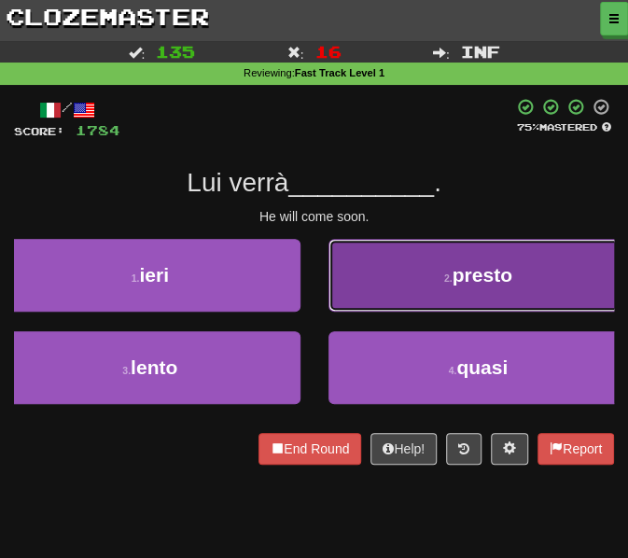
click at [381, 270] on button "2 . presto" at bounding box center [479, 275] width 301 height 73
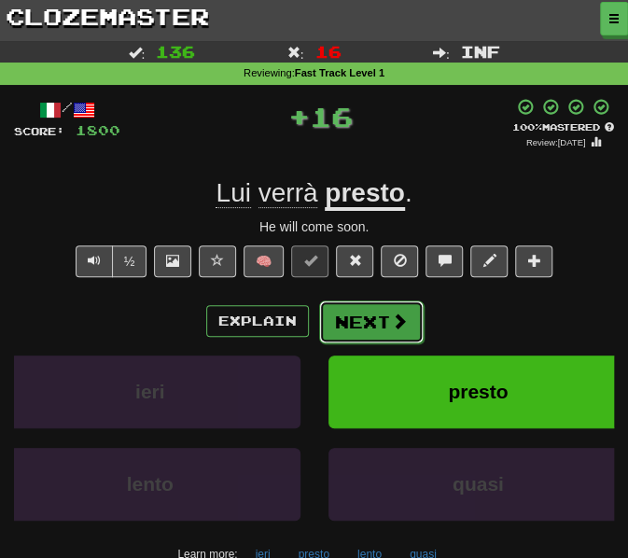
click at [367, 329] on button "Next" at bounding box center [371, 322] width 105 height 43
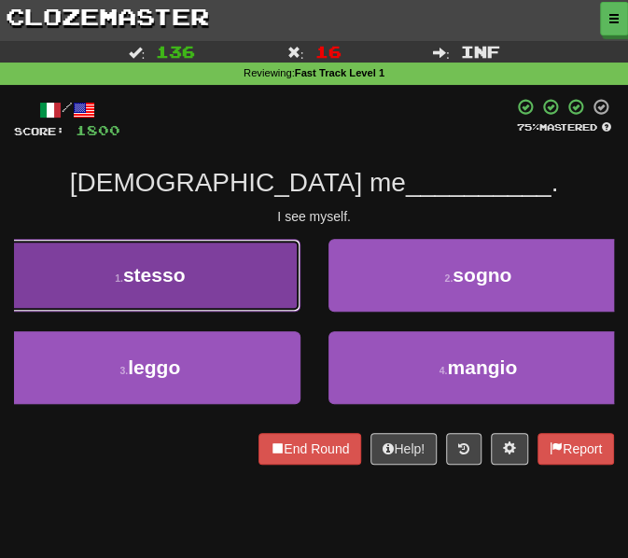
click at [208, 249] on button "1 . stesso" at bounding box center [150, 275] width 301 height 73
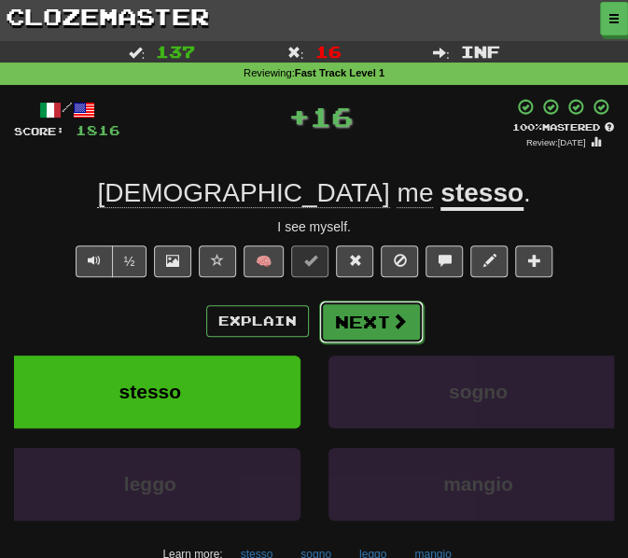
click at [363, 326] on button "Next" at bounding box center [371, 322] width 105 height 43
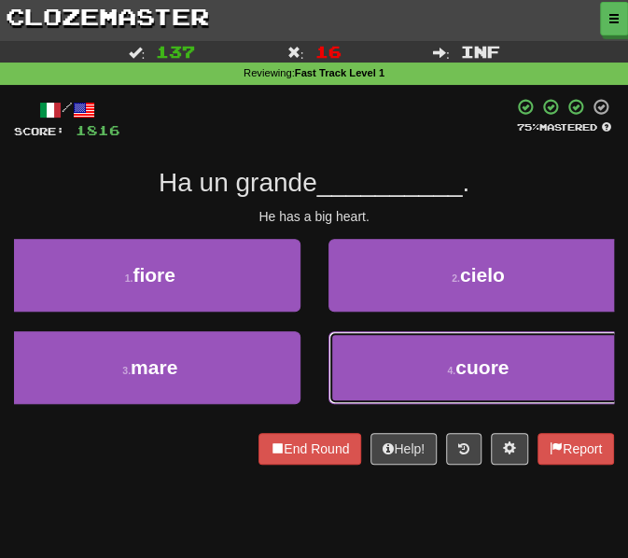
click at [358, 360] on button "4 . cuore" at bounding box center [479, 367] width 301 height 73
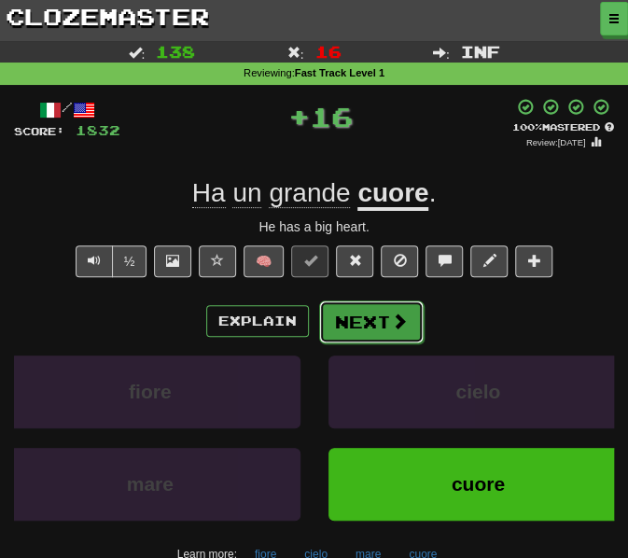
click at [364, 326] on button "Next" at bounding box center [371, 322] width 105 height 43
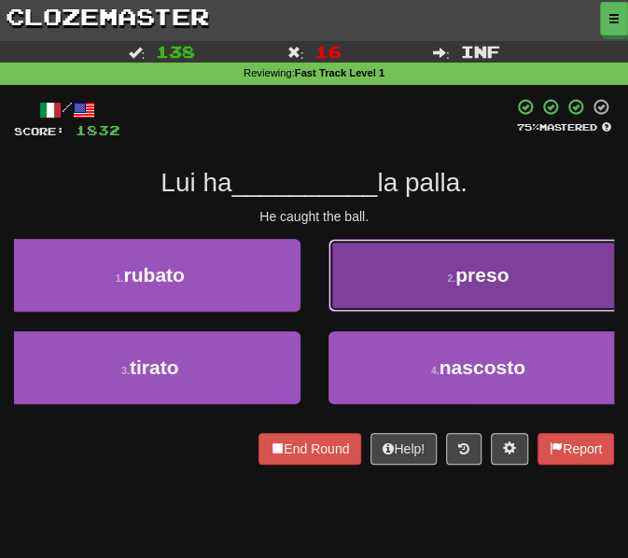
click at [373, 306] on button "2 . preso" at bounding box center [479, 275] width 301 height 73
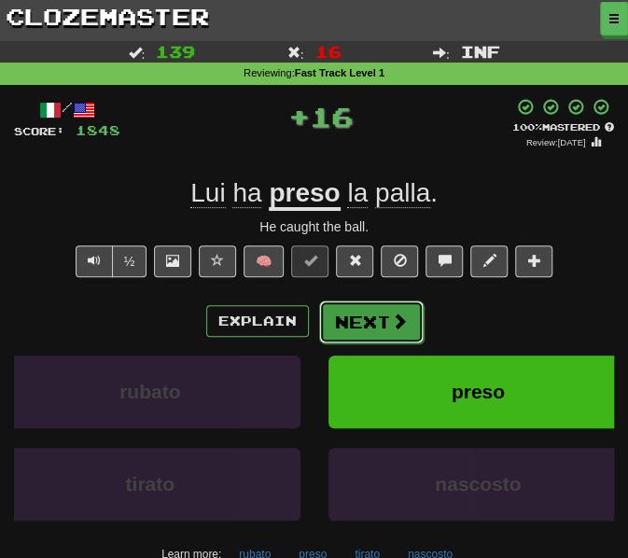
click at [365, 309] on button "Next" at bounding box center [371, 322] width 105 height 43
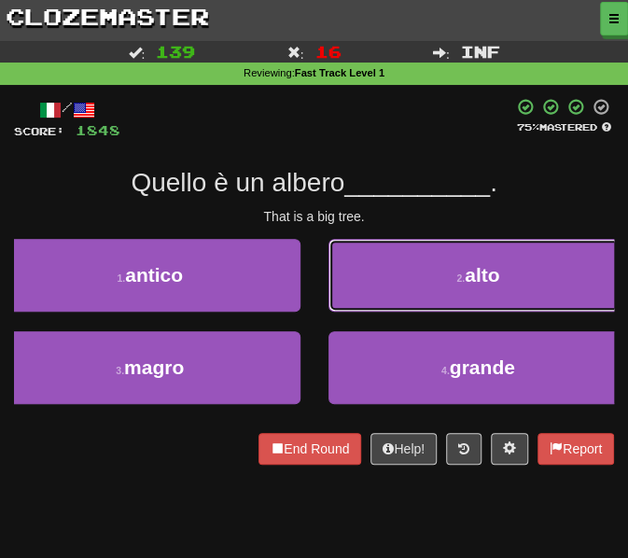
click at [384, 281] on button "2 . alto" at bounding box center [479, 275] width 301 height 73
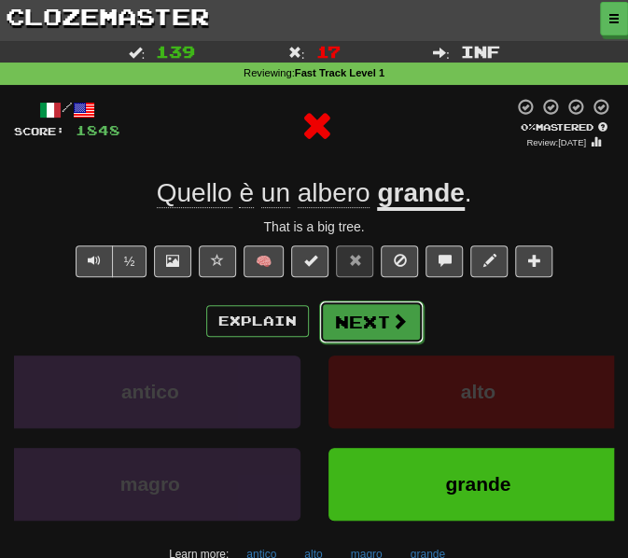
click at [372, 333] on button "Next" at bounding box center [371, 322] width 105 height 43
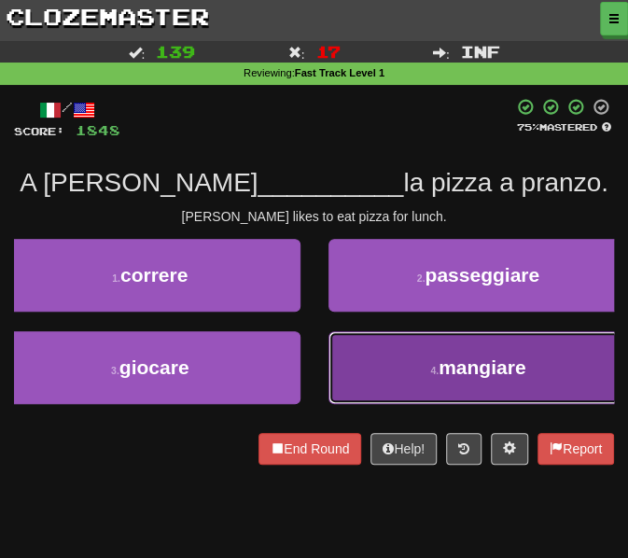
click at [372, 373] on button "4 . mangiare" at bounding box center [479, 367] width 301 height 73
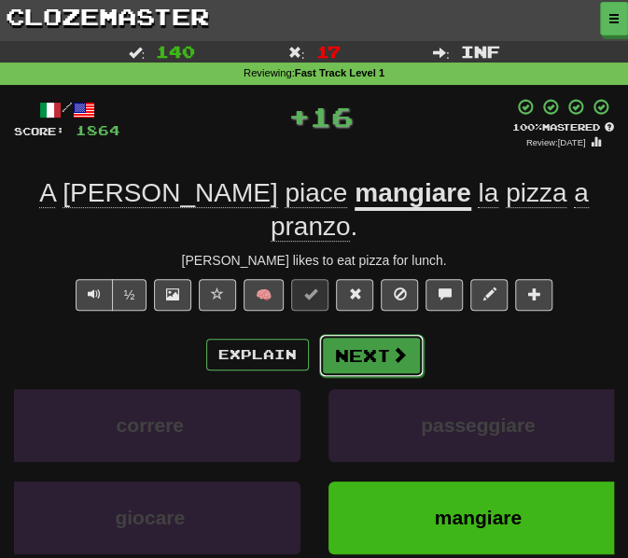
click at [363, 334] on button "Next" at bounding box center [371, 355] width 105 height 43
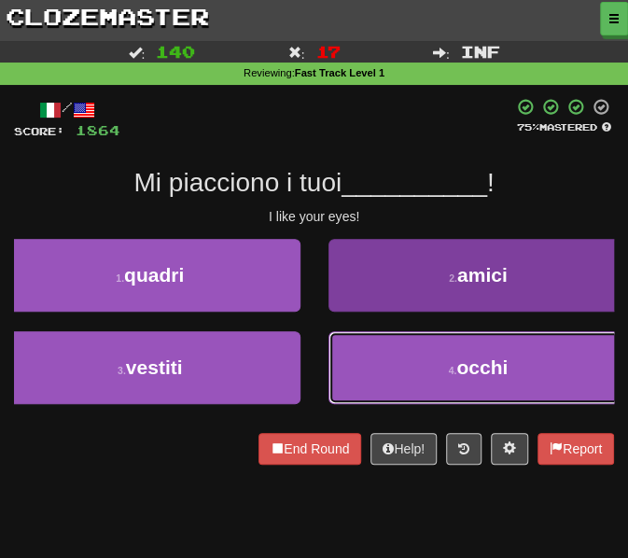
drag, startPoint x: 366, startPoint y: 363, endPoint x: 372, endPoint y: 356, distance: 9.9
click at [367, 364] on button "4 . occhi" at bounding box center [479, 367] width 301 height 73
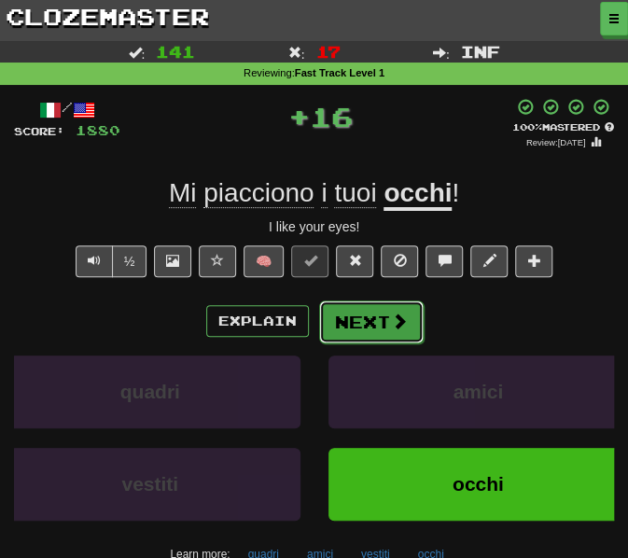
click at [347, 328] on button "Next" at bounding box center [371, 322] width 105 height 43
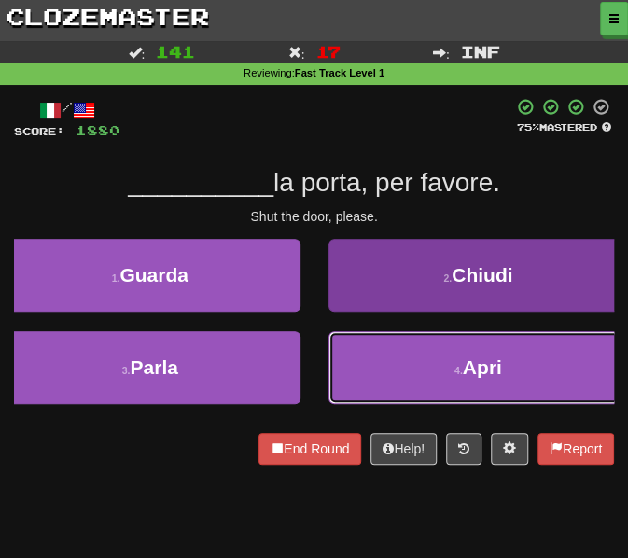
click at [373, 376] on button "4 . Apri" at bounding box center [479, 367] width 301 height 73
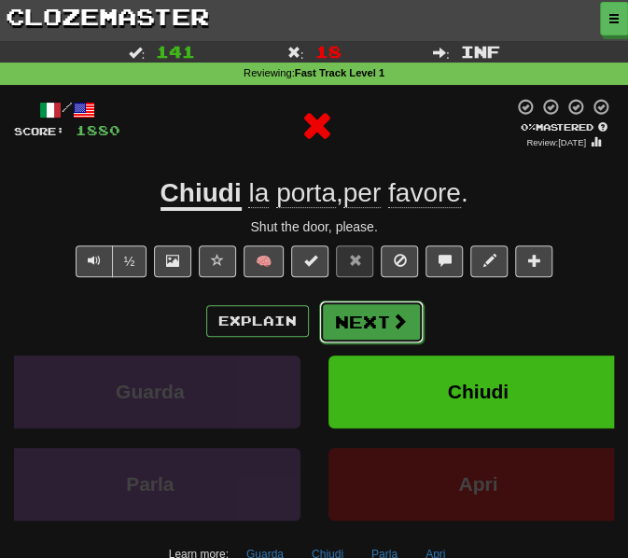
click at [346, 316] on button "Next" at bounding box center [371, 322] width 105 height 43
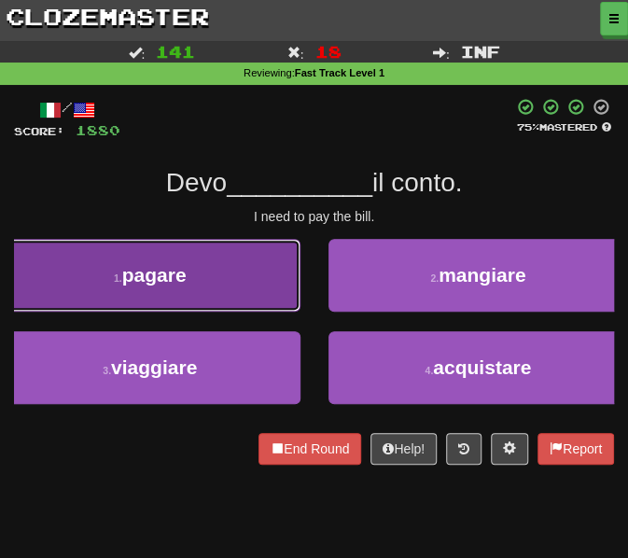
click at [194, 296] on button "1 . pagare" at bounding box center [150, 275] width 301 height 73
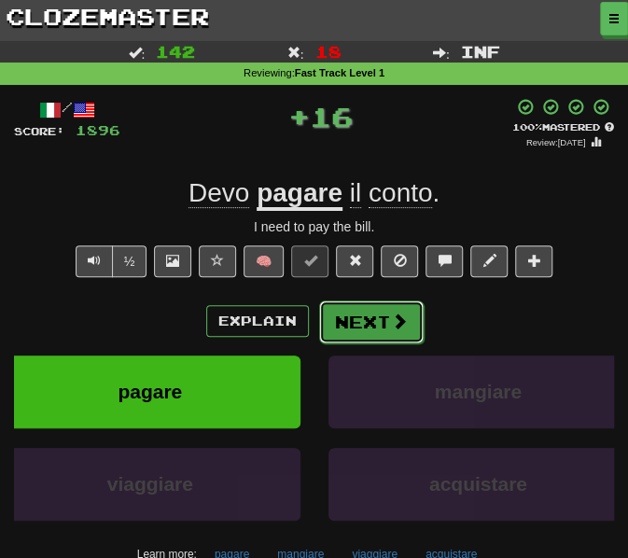
click at [375, 326] on button "Next" at bounding box center [371, 322] width 105 height 43
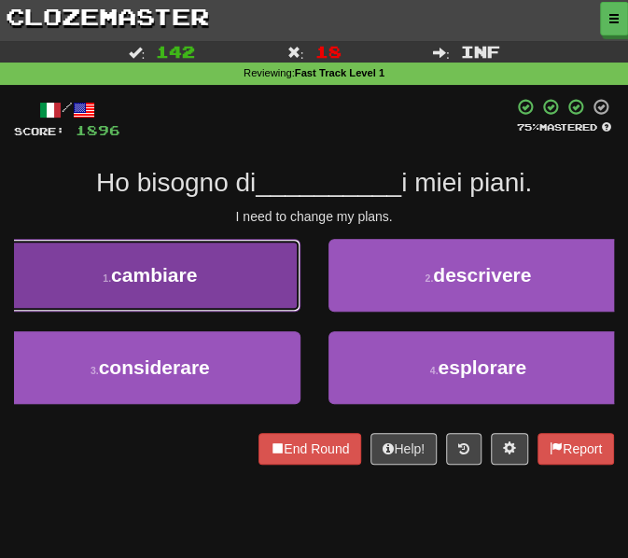
click at [200, 253] on button "1 . cambiare" at bounding box center [150, 275] width 301 height 73
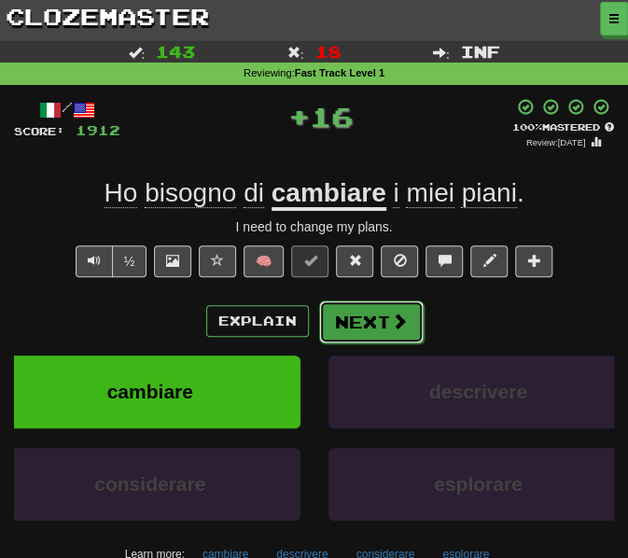
click at [352, 326] on button "Next" at bounding box center [371, 322] width 105 height 43
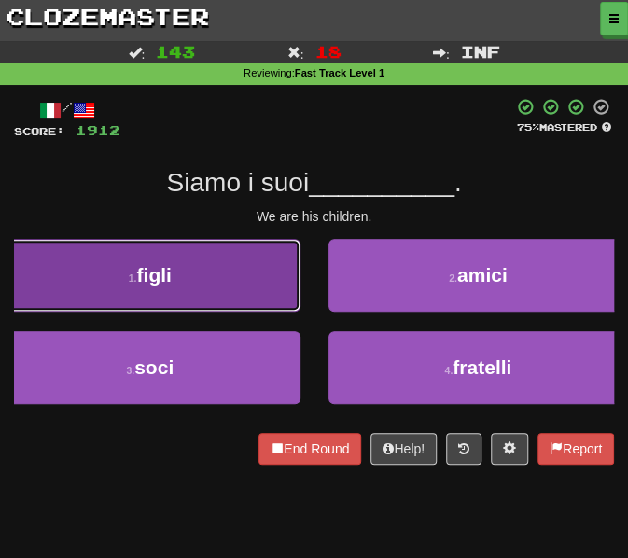
click at [185, 306] on button "1 . figli" at bounding box center [150, 275] width 301 height 73
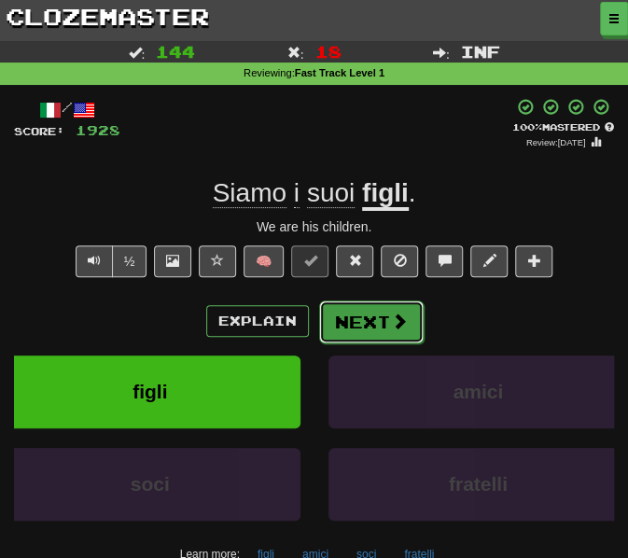
click at [334, 318] on button "Next" at bounding box center [371, 322] width 105 height 43
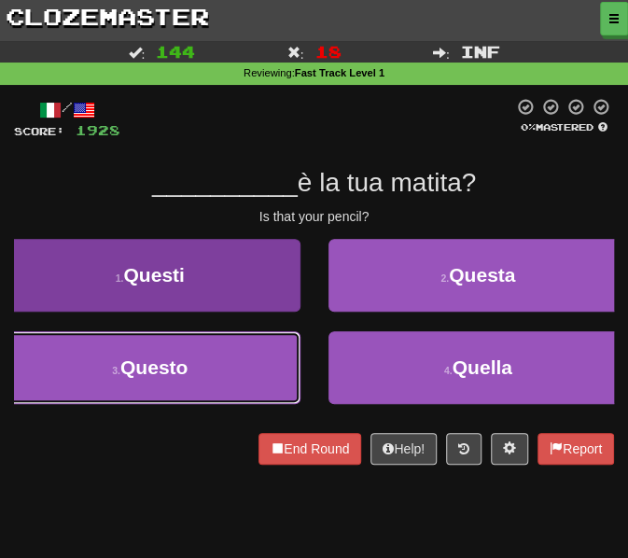
click at [192, 355] on button "3 . Questo" at bounding box center [150, 367] width 301 height 73
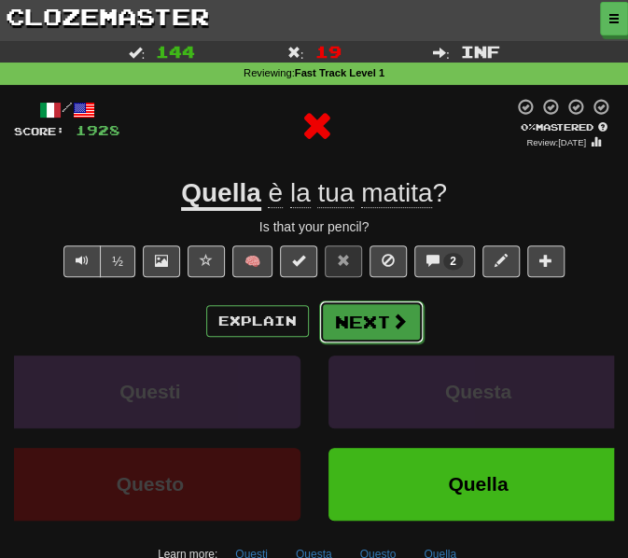
click at [357, 316] on button "Next" at bounding box center [371, 322] width 105 height 43
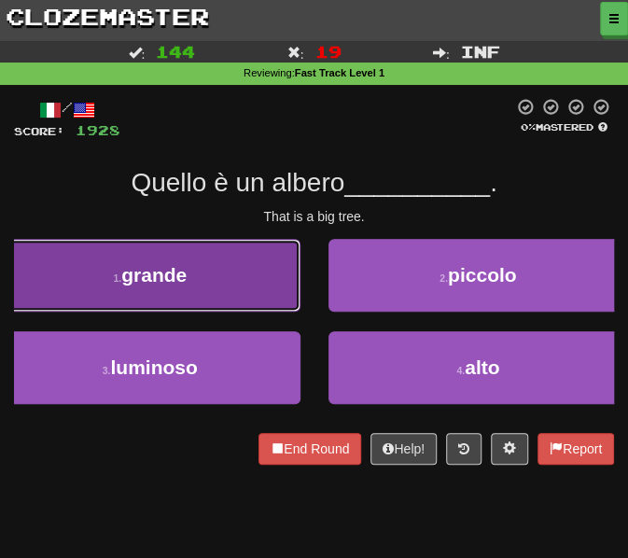
click at [219, 283] on button "1 . grande" at bounding box center [150, 275] width 301 height 73
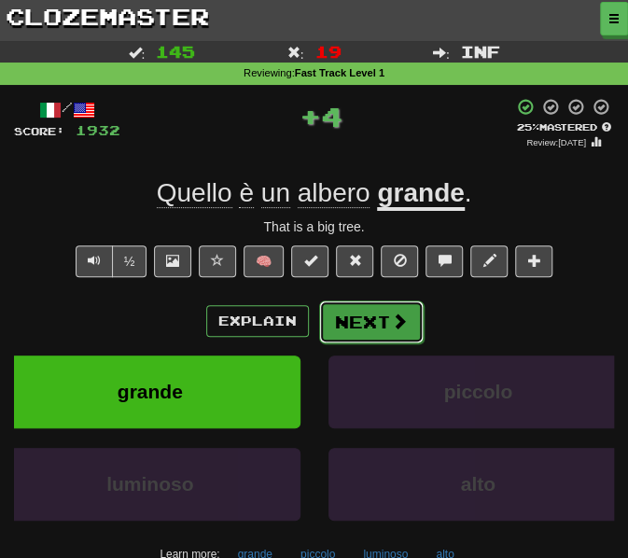
click at [353, 326] on button "Next" at bounding box center [371, 322] width 105 height 43
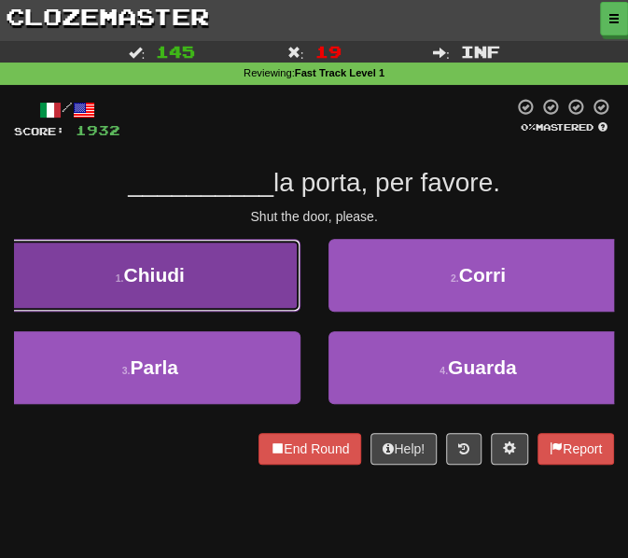
click at [226, 272] on button "1 . Chiudi" at bounding box center [150, 275] width 301 height 73
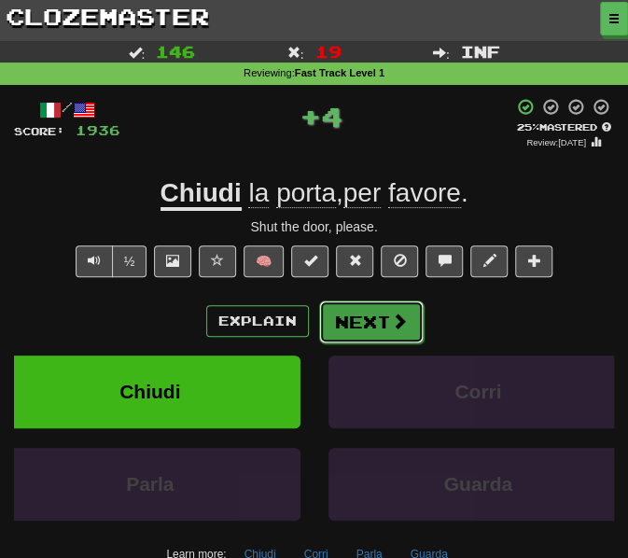
click at [372, 330] on button "Next" at bounding box center [371, 322] width 105 height 43
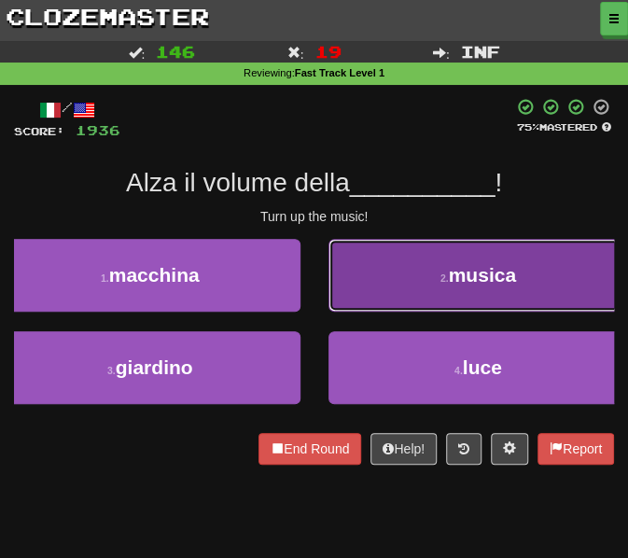
click at [382, 290] on button "2 . musica" at bounding box center [479, 275] width 301 height 73
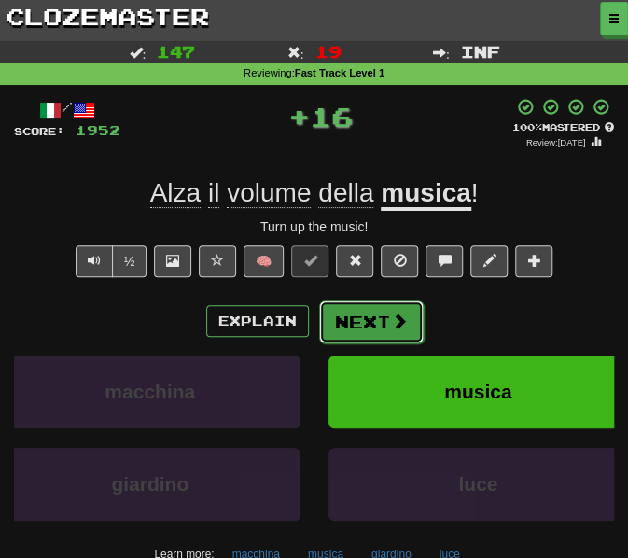
click at [358, 327] on button "Next" at bounding box center [371, 322] width 105 height 43
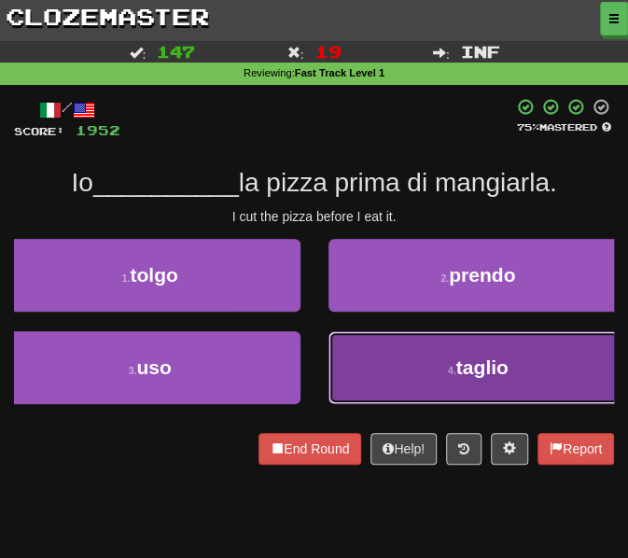
click at [370, 361] on button "4 . taglio" at bounding box center [479, 367] width 301 height 73
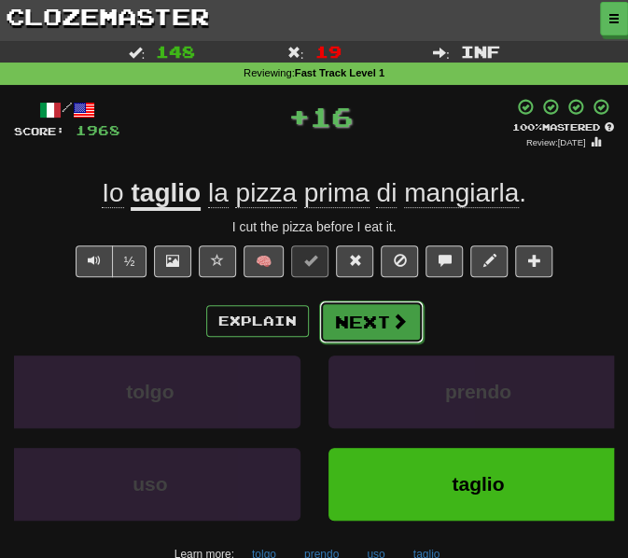
click at [347, 318] on button "Next" at bounding box center [371, 322] width 105 height 43
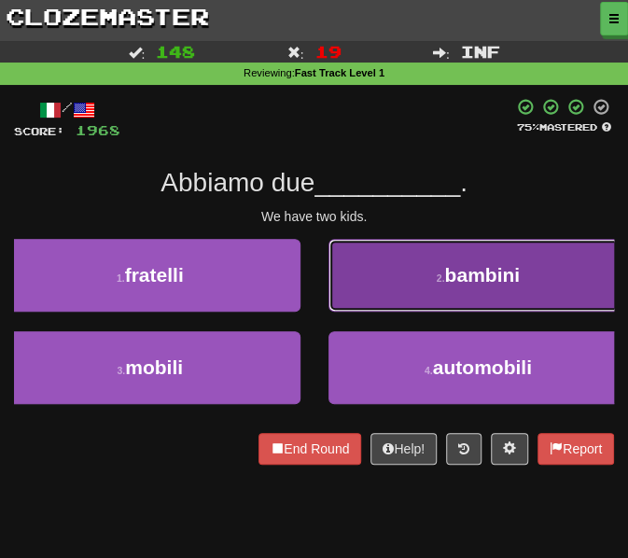
click at [381, 297] on button "2 . bambini" at bounding box center [479, 275] width 301 height 73
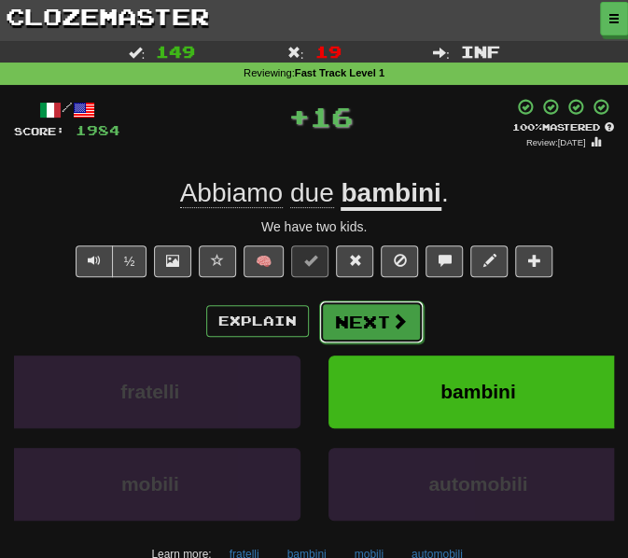
click at [335, 318] on button "Next" at bounding box center [371, 322] width 105 height 43
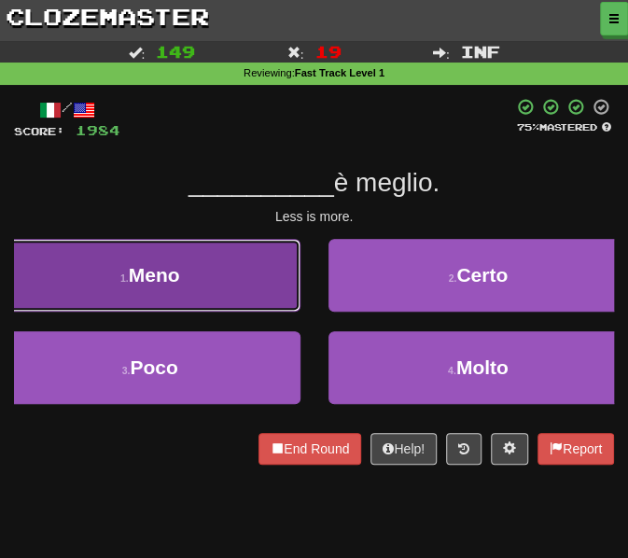
click at [224, 302] on button "1 . Meno" at bounding box center [150, 275] width 301 height 73
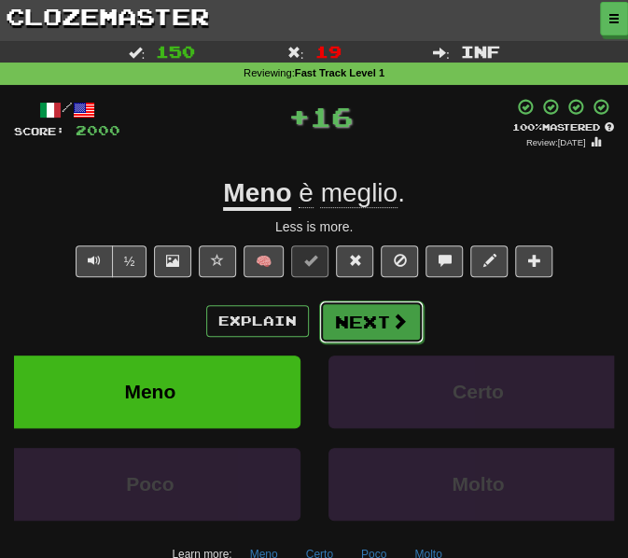
click at [364, 330] on button "Next" at bounding box center [371, 322] width 105 height 43
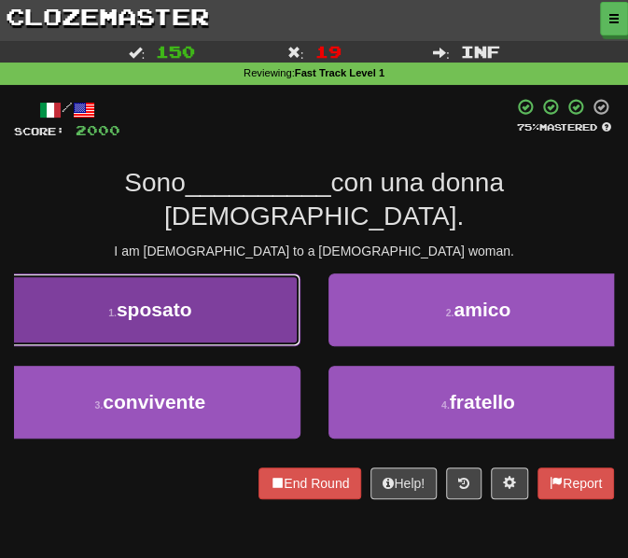
click at [153, 294] on button "1 . sposato" at bounding box center [150, 310] width 301 height 73
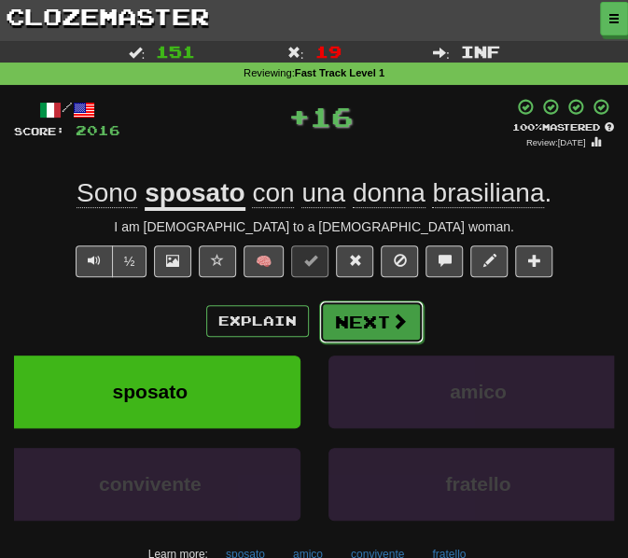
click at [339, 324] on button "Next" at bounding box center [371, 322] width 105 height 43
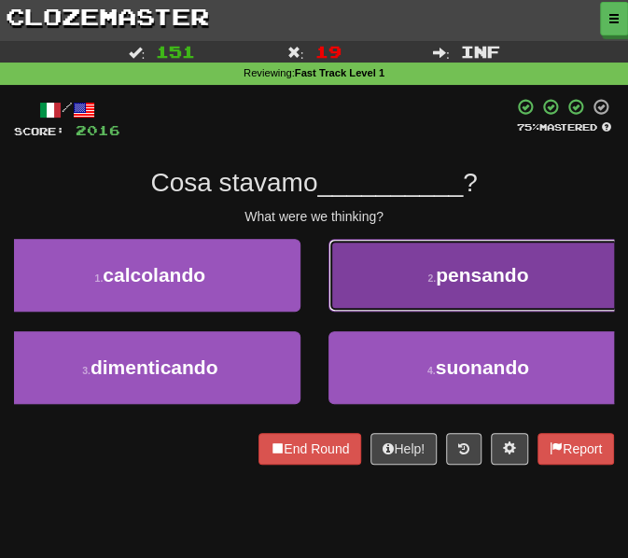
click at [409, 288] on button "2 . pensando" at bounding box center [479, 275] width 301 height 73
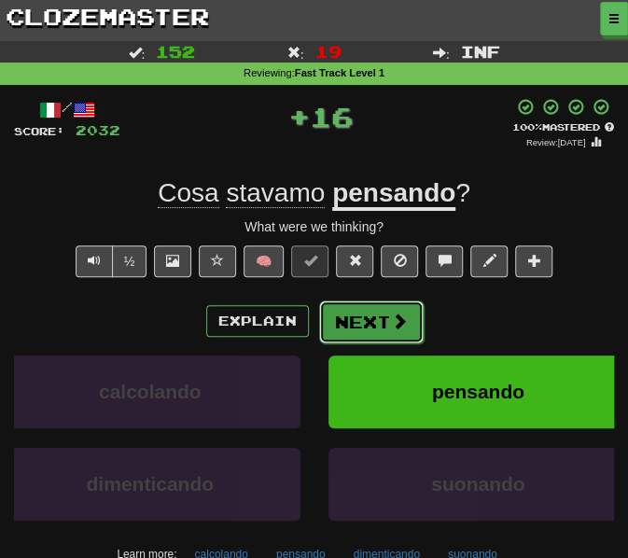
click at [363, 325] on button "Next" at bounding box center [371, 322] width 105 height 43
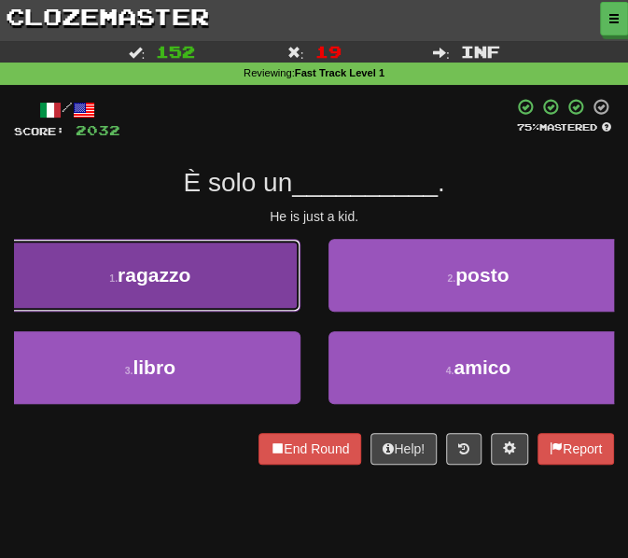
click at [223, 260] on button "1 . ragazzo" at bounding box center [150, 275] width 301 height 73
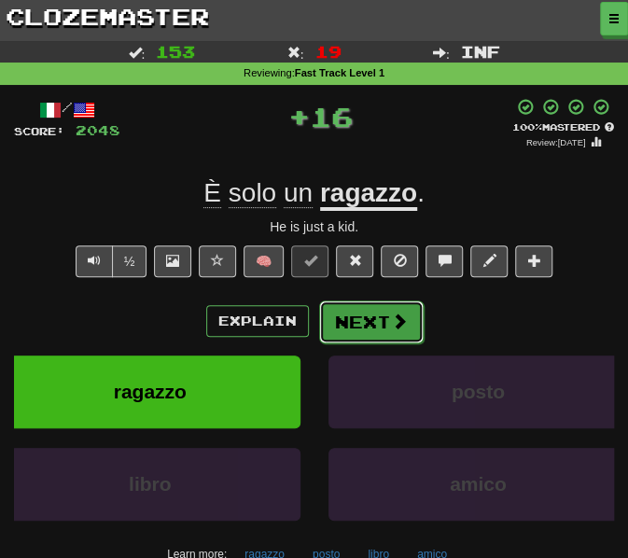
click at [360, 318] on button "Next" at bounding box center [371, 322] width 105 height 43
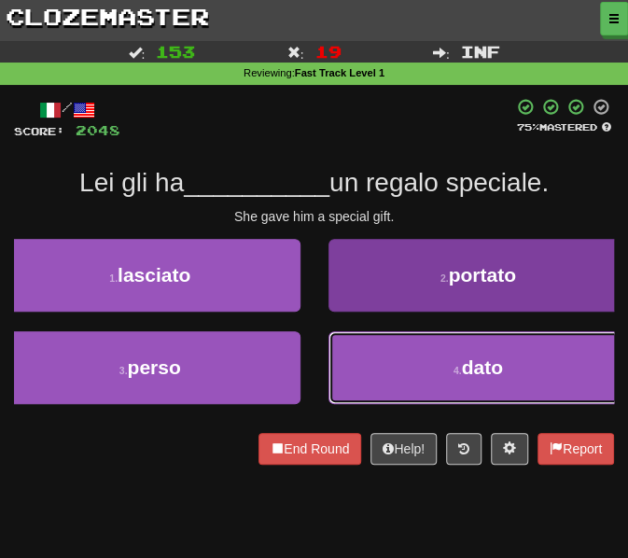
click at [424, 388] on button "4 . dato" at bounding box center [479, 367] width 301 height 73
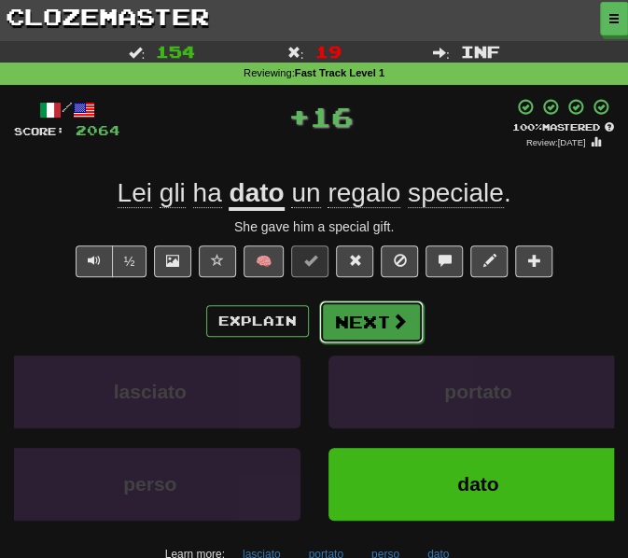
click at [379, 318] on button "Next" at bounding box center [371, 322] width 105 height 43
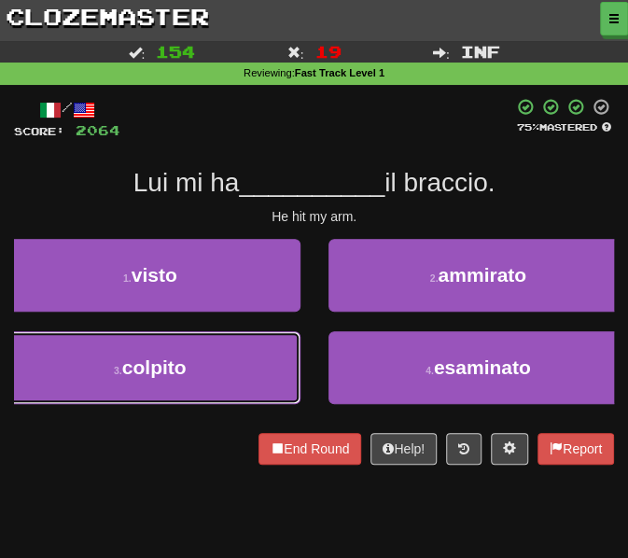
click at [272, 350] on button "3 . colpito" at bounding box center [150, 367] width 301 height 73
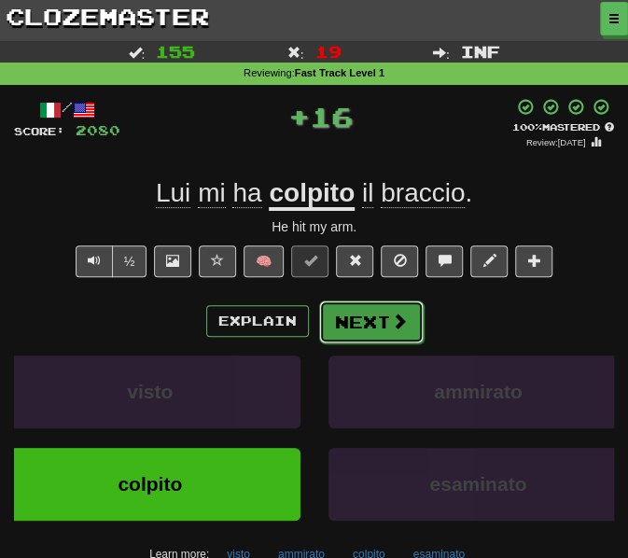
click at [375, 333] on button "Next" at bounding box center [371, 322] width 105 height 43
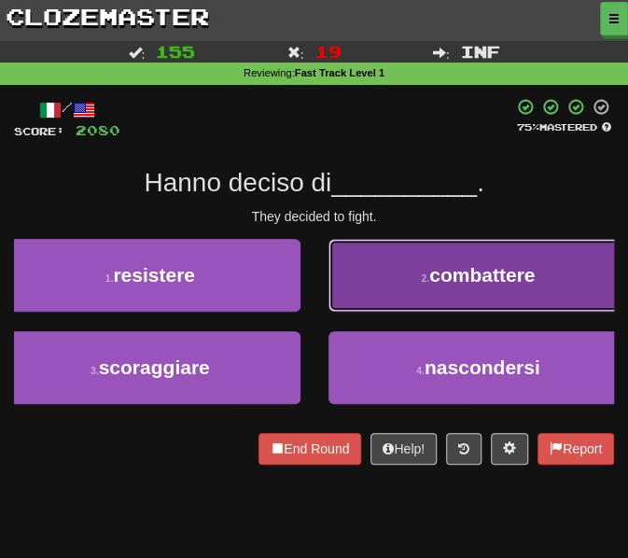
click at [410, 288] on button "2 . combattere" at bounding box center [479, 275] width 301 height 73
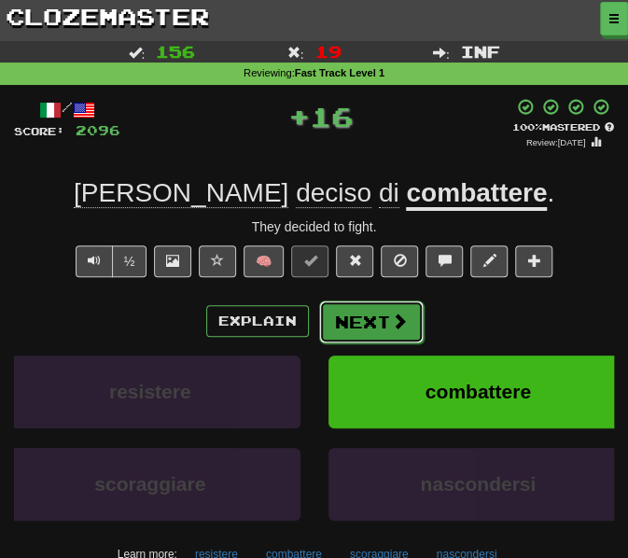
click at [354, 326] on button "Next" at bounding box center [371, 322] width 105 height 43
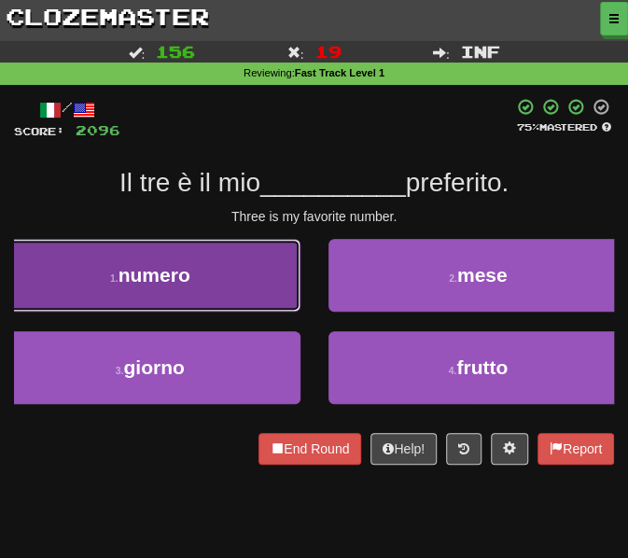
click at [231, 267] on button "1 . numero" at bounding box center [150, 275] width 301 height 73
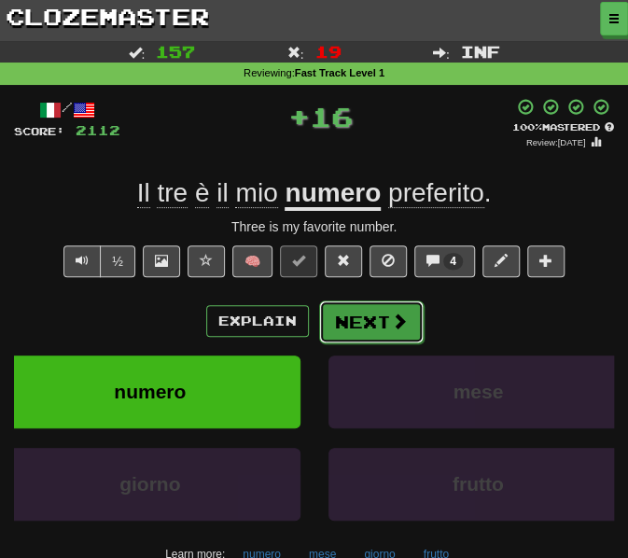
click at [375, 313] on button "Next" at bounding box center [371, 322] width 105 height 43
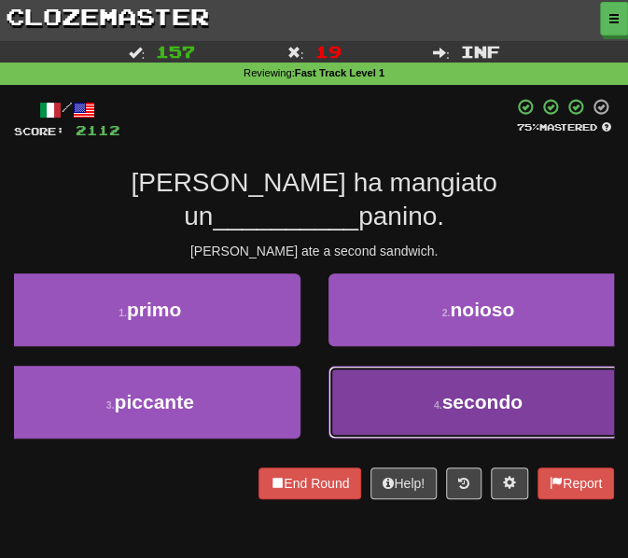
click at [374, 366] on button "4 . secondo" at bounding box center [479, 402] width 301 height 73
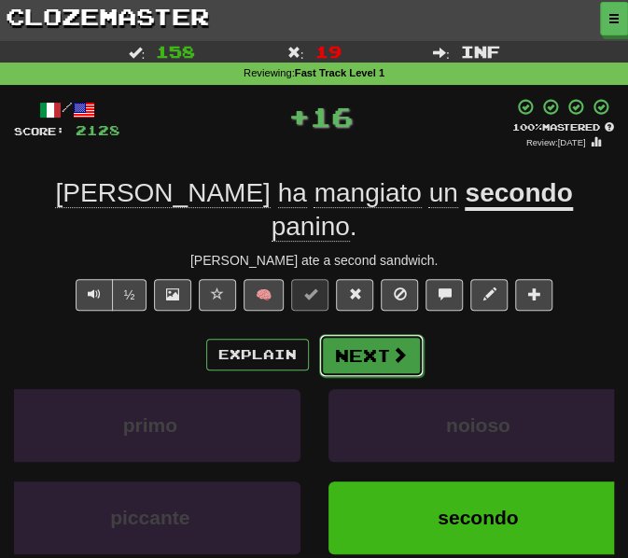
click at [377, 334] on button "Next" at bounding box center [371, 355] width 105 height 43
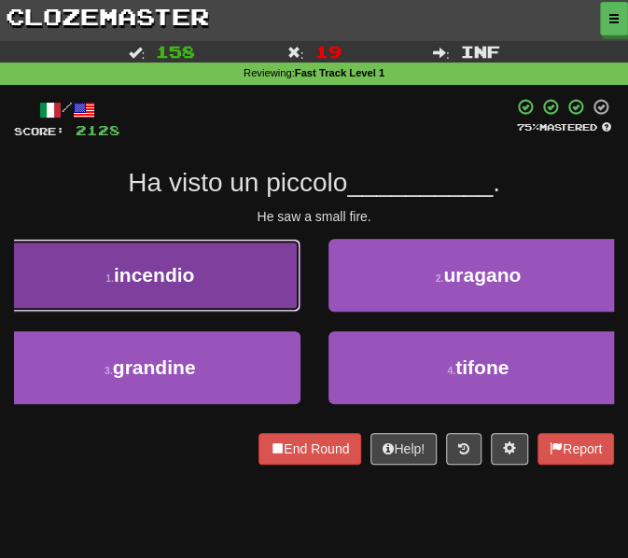
click at [209, 262] on button "1 . incendio" at bounding box center [150, 275] width 301 height 73
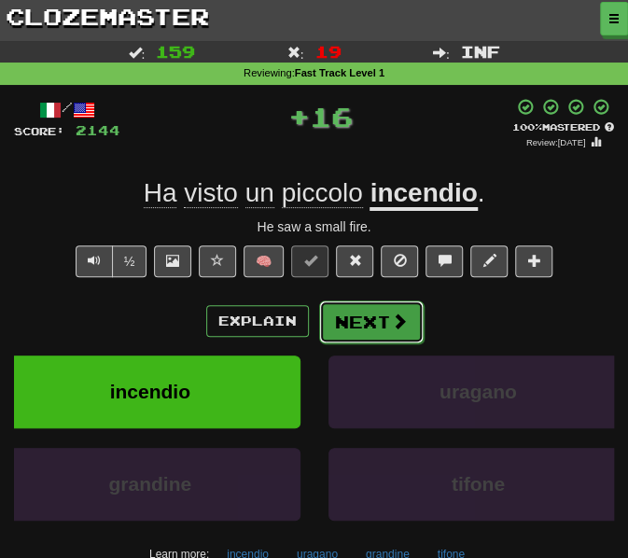
click at [362, 324] on button "Next" at bounding box center [371, 322] width 105 height 43
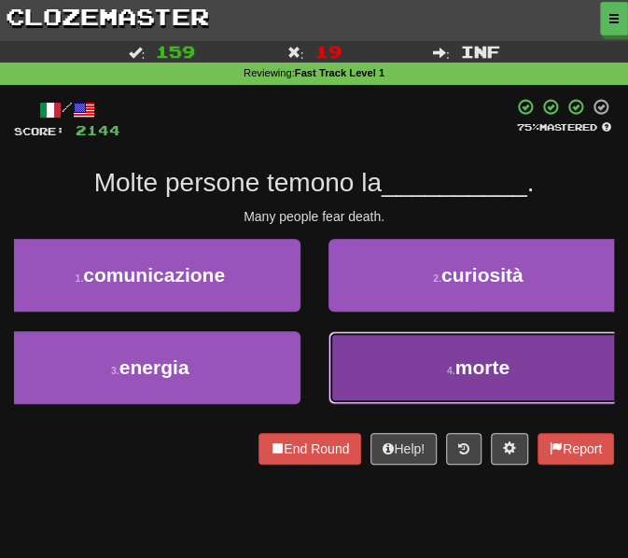
click at [395, 381] on button "4 . morte" at bounding box center [479, 367] width 301 height 73
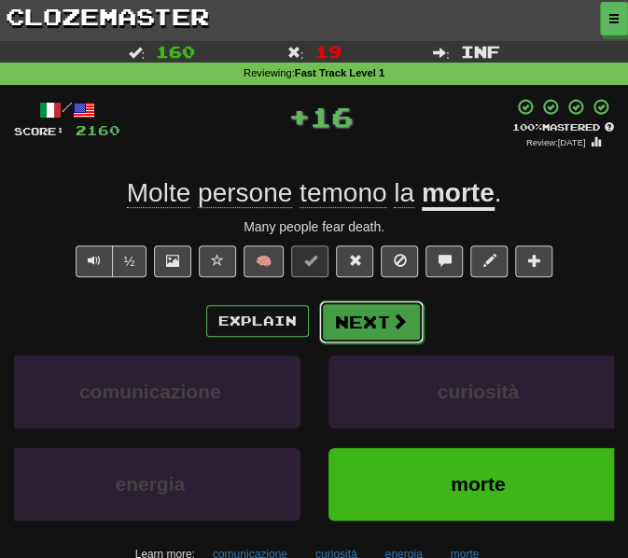
click at [348, 330] on button "Next" at bounding box center [371, 322] width 105 height 43
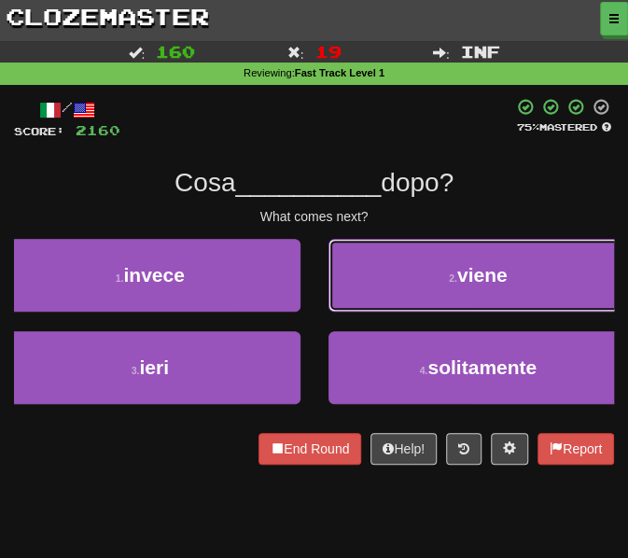
click at [387, 288] on button "2 . viene" at bounding box center [479, 275] width 301 height 73
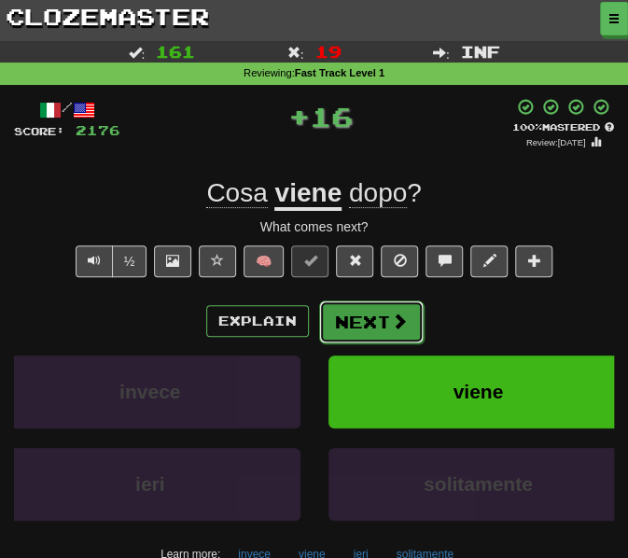
click at [357, 322] on button "Next" at bounding box center [371, 322] width 105 height 43
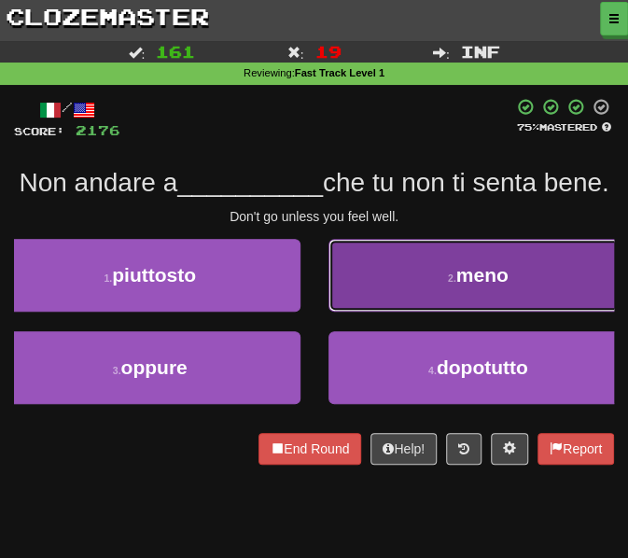
click at [353, 302] on button "2 . meno" at bounding box center [479, 275] width 301 height 73
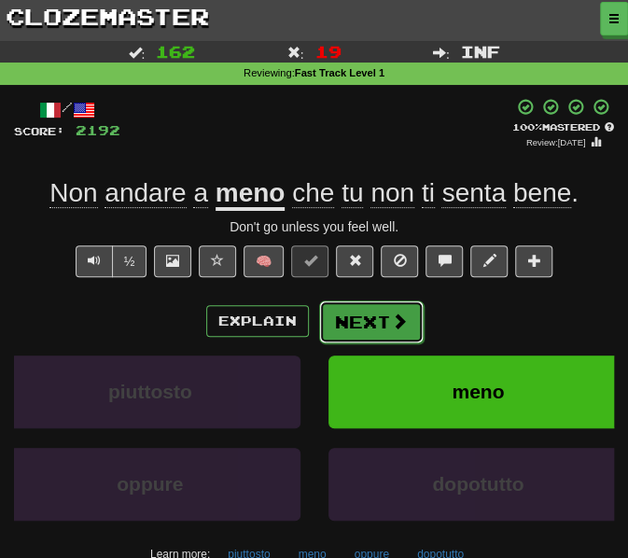
click at [374, 316] on button "Next" at bounding box center [371, 322] width 105 height 43
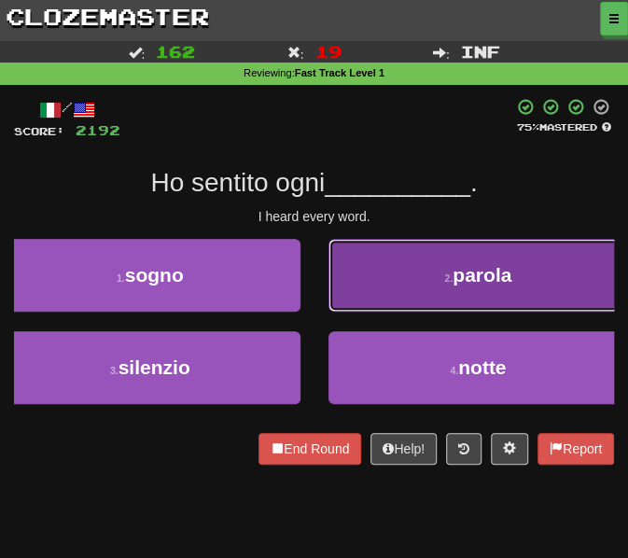
click at [400, 281] on button "2 . parola" at bounding box center [479, 275] width 301 height 73
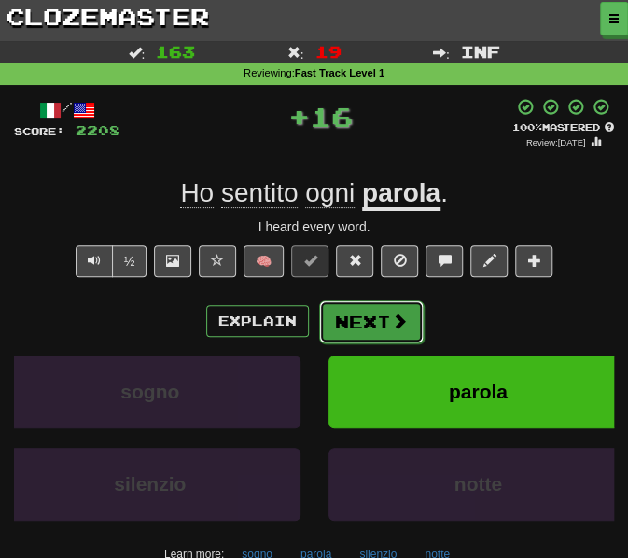
click at [365, 318] on button "Next" at bounding box center [371, 322] width 105 height 43
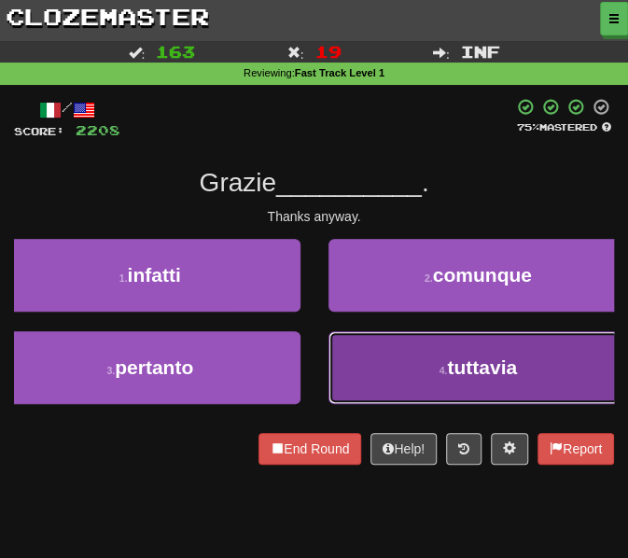
click at [373, 379] on button "4 . tuttavia" at bounding box center [479, 367] width 301 height 73
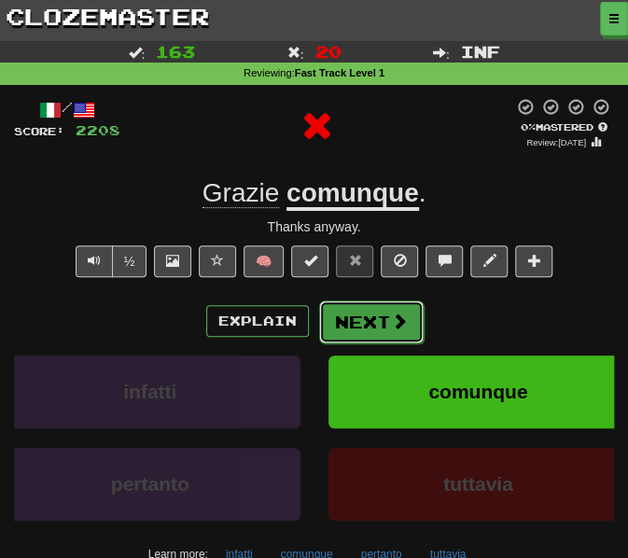
click at [362, 320] on button "Next" at bounding box center [371, 322] width 105 height 43
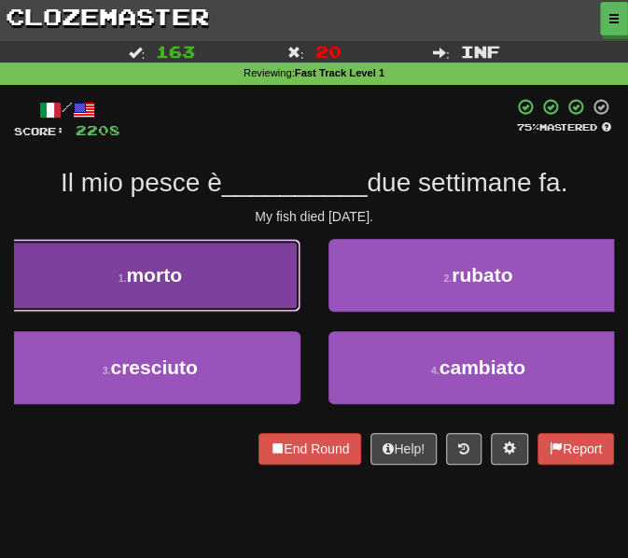
drag, startPoint x: 248, startPoint y: 298, endPoint x: 228, endPoint y: 300, distance: 20.6
click at [228, 300] on button "1 . morto" at bounding box center [150, 275] width 301 height 73
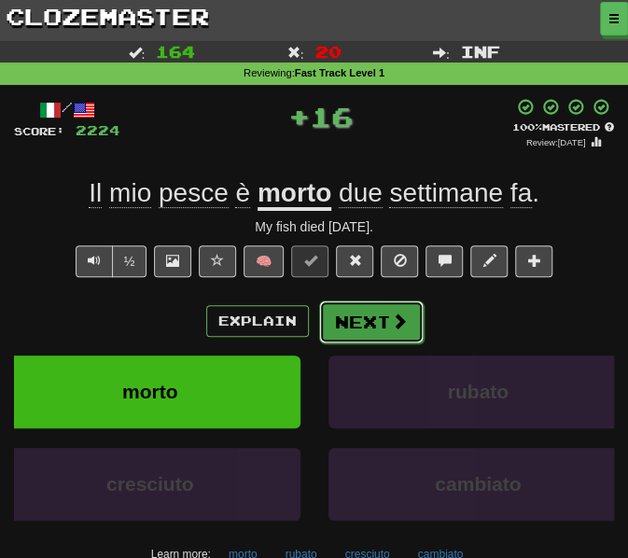
click at [375, 316] on button "Next" at bounding box center [371, 322] width 105 height 43
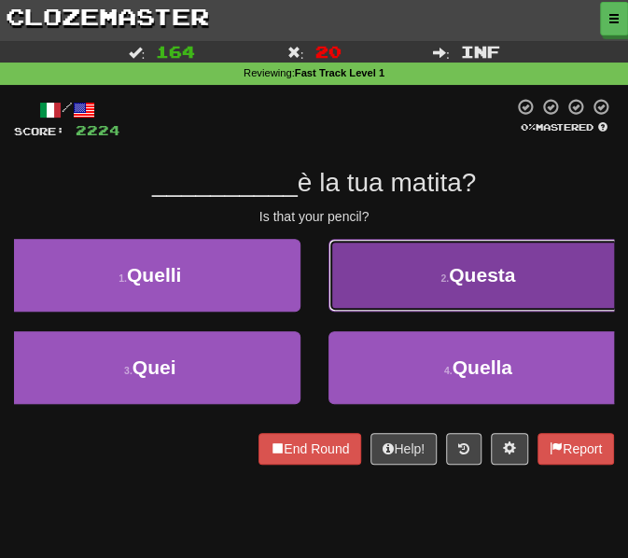
click at [353, 298] on button "2 . Questa" at bounding box center [479, 275] width 301 height 73
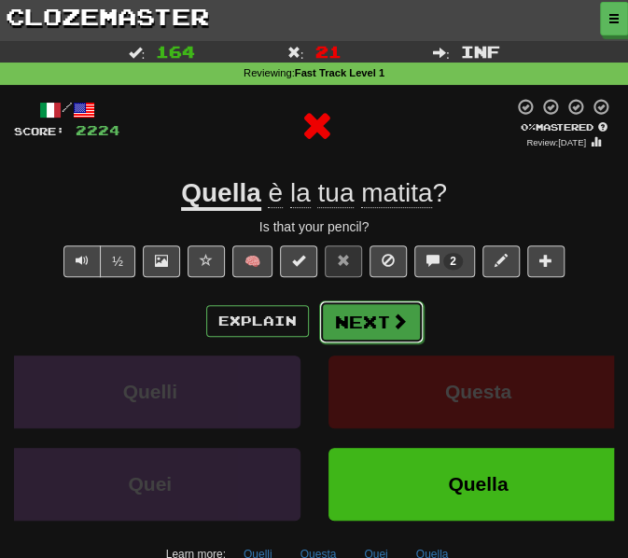
click at [345, 320] on button "Next" at bounding box center [371, 322] width 105 height 43
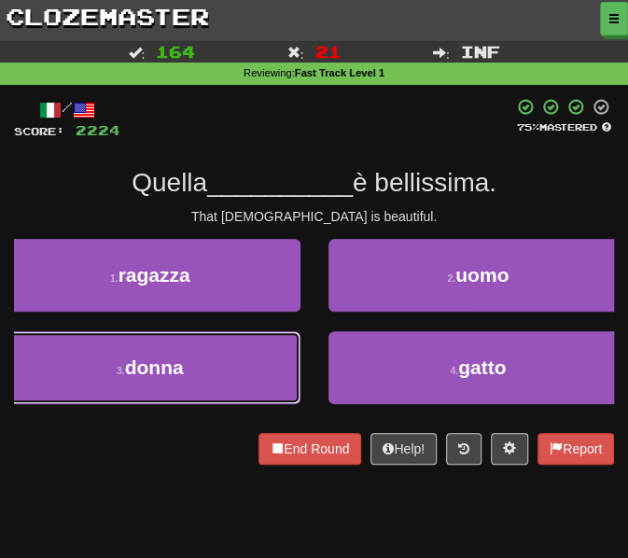
click at [248, 353] on button "3 . donna" at bounding box center [150, 367] width 301 height 73
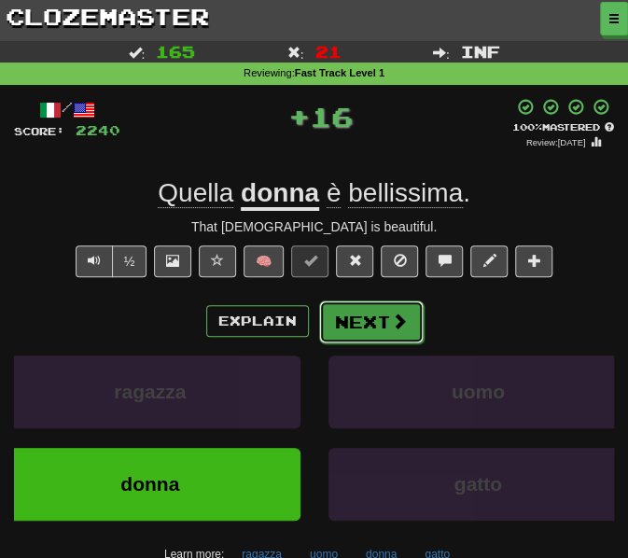
click at [367, 313] on button "Next" at bounding box center [371, 322] width 105 height 43
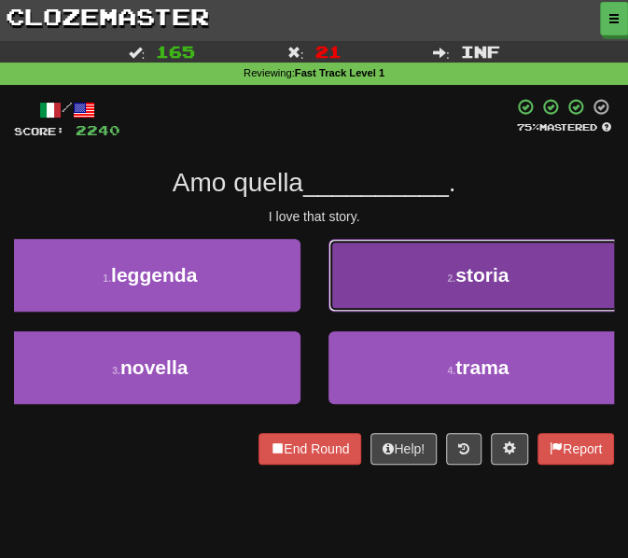
click at [345, 255] on button "2 . storia" at bounding box center [479, 275] width 301 height 73
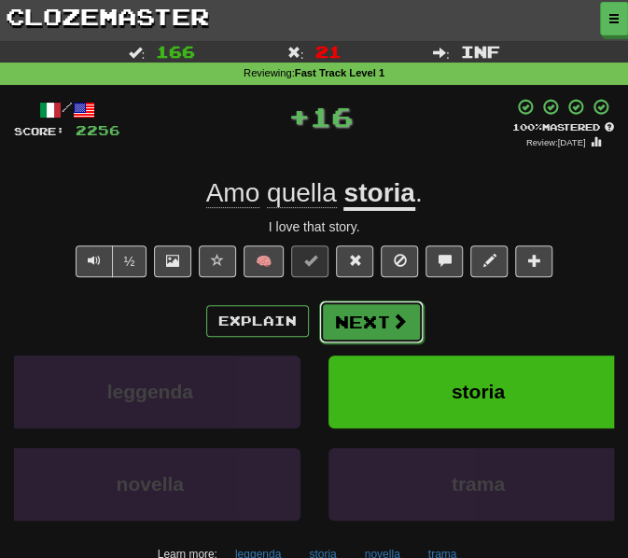
click at [364, 324] on button "Next" at bounding box center [371, 322] width 105 height 43
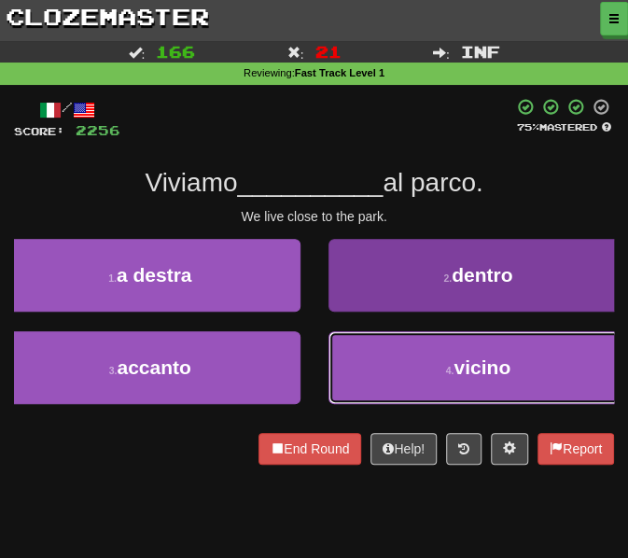
click at [366, 379] on button "4 . vicino" at bounding box center [479, 367] width 301 height 73
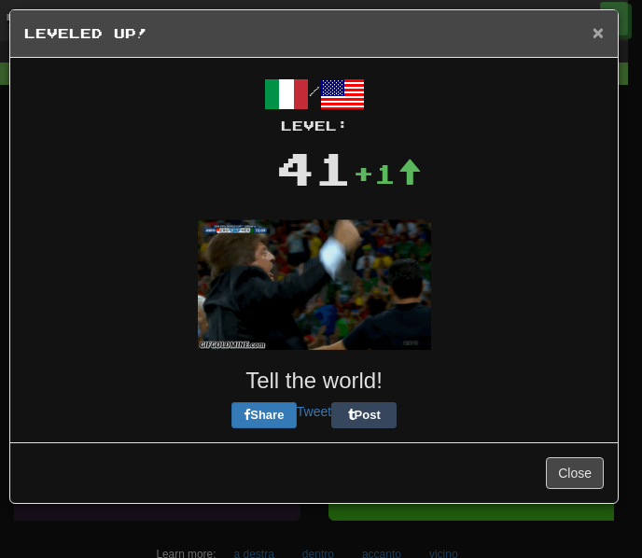
click at [594, 36] on span "×" at bounding box center [598, 31] width 11 height 21
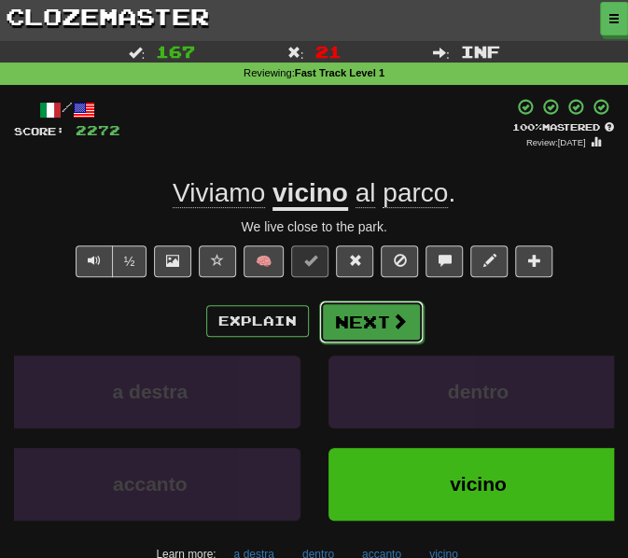
click at [368, 317] on button "Next" at bounding box center [371, 322] width 105 height 43
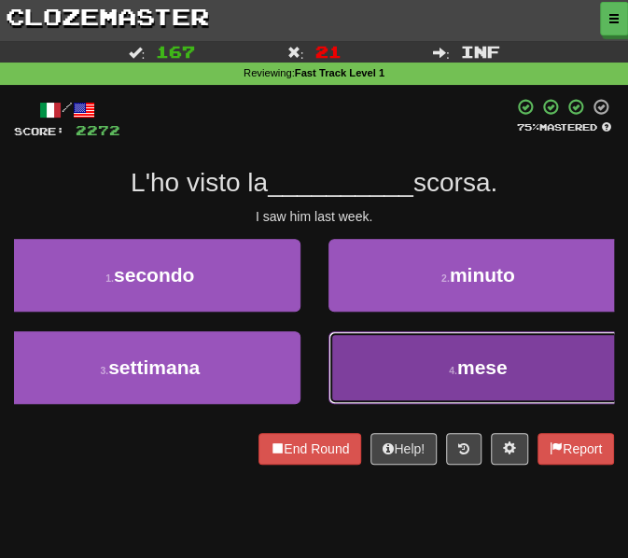
click at [337, 368] on button "4 . mese" at bounding box center [479, 367] width 301 height 73
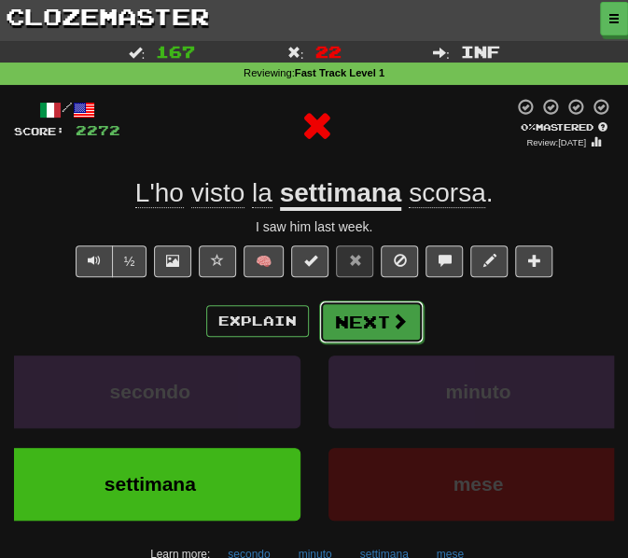
click at [342, 333] on button "Next" at bounding box center [371, 322] width 105 height 43
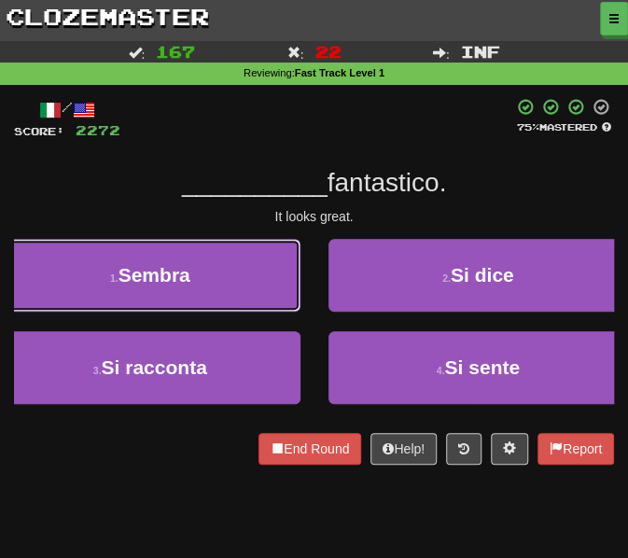
click at [250, 288] on button "1 . Sembra" at bounding box center [150, 275] width 301 height 73
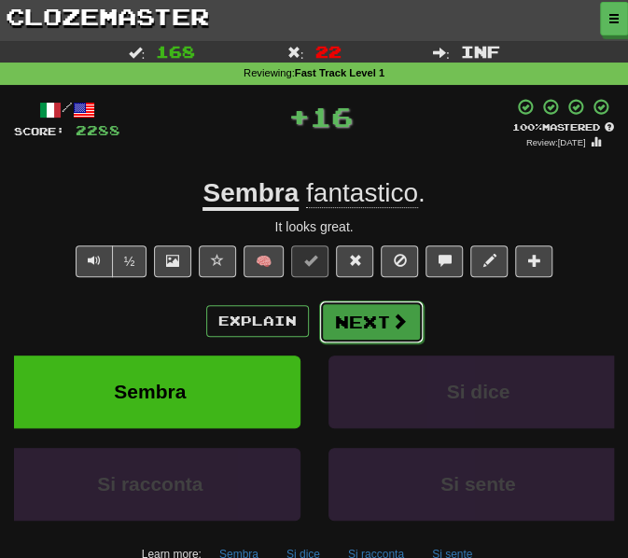
click at [354, 336] on button "Next" at bounding box center [371, 322] width 105 height 43
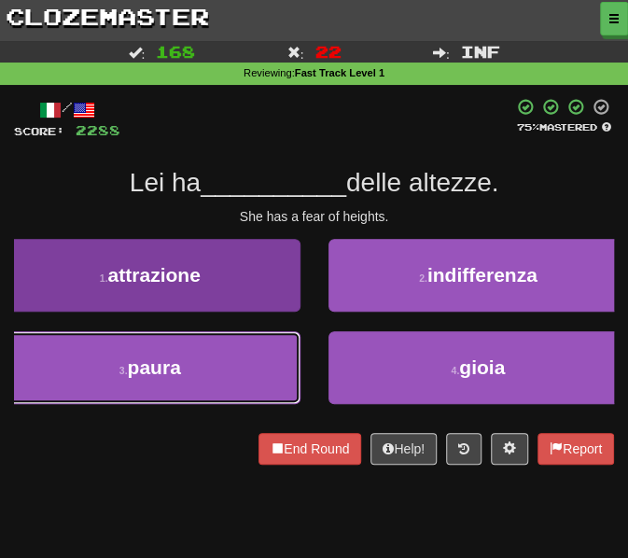
click at [215, 367] on button "3 . paura" at bounding box center [150, 367] width 301 height 73
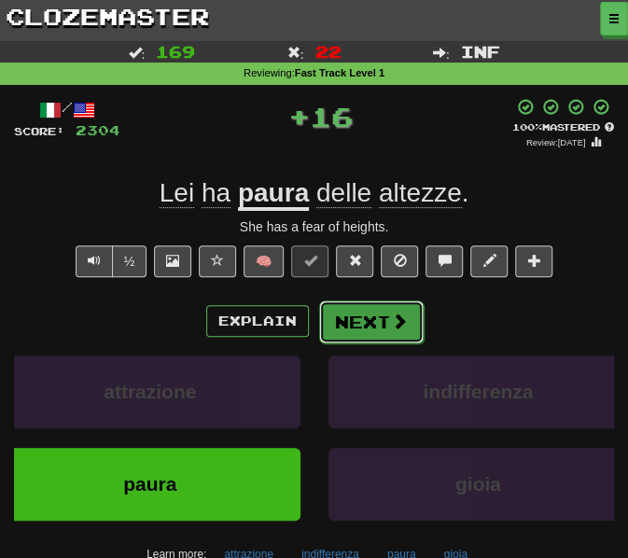
click at [349, 326] on button "Next" at bounding box center [371, 322] width 105 height 43
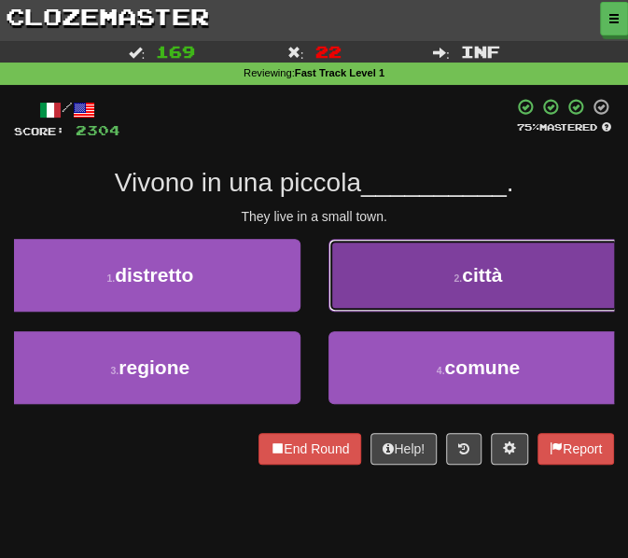
click at [405, 292] on button "2 . città" at bounding box center [479, 275] width 301 height 73
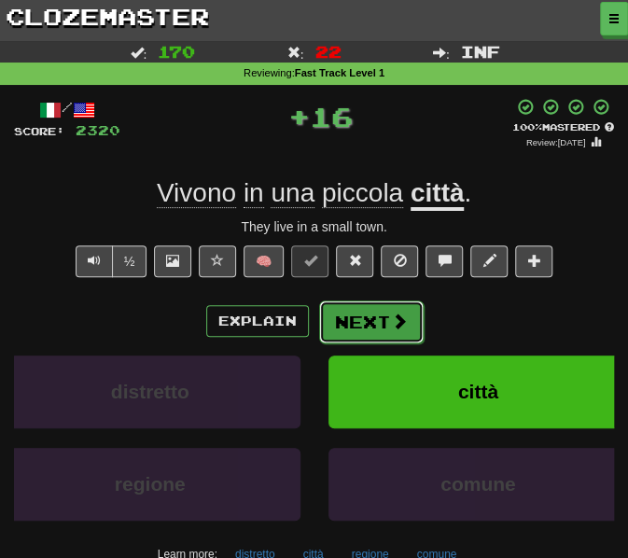
click at [379, 331] on button "Next" at bounding box center [371, 322] width 105 height 43
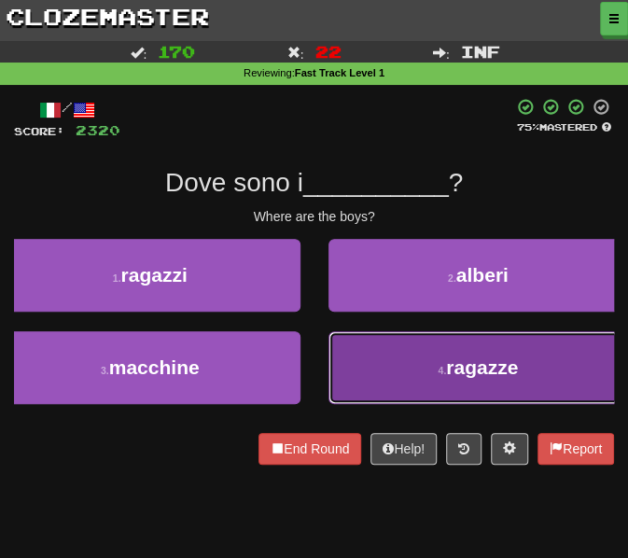
click at [381, 353] on button "4 . ragazze" at bounding box center [479, 367] width 301 height 73
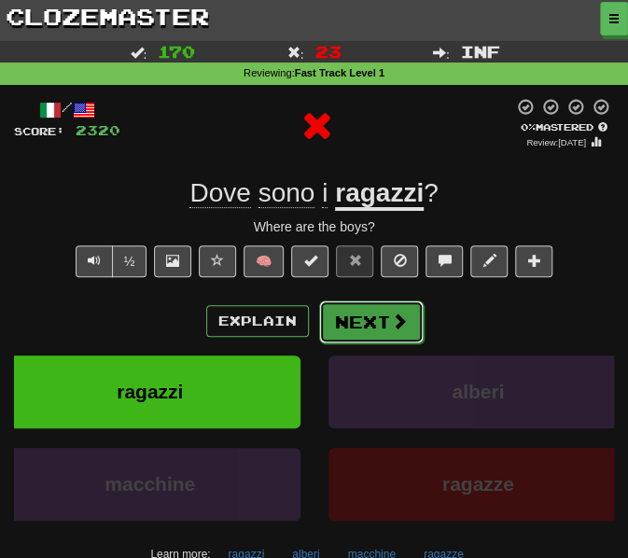
click at [362, 316] on button "Next" at bounding box center [371, 322] width 105 height 43
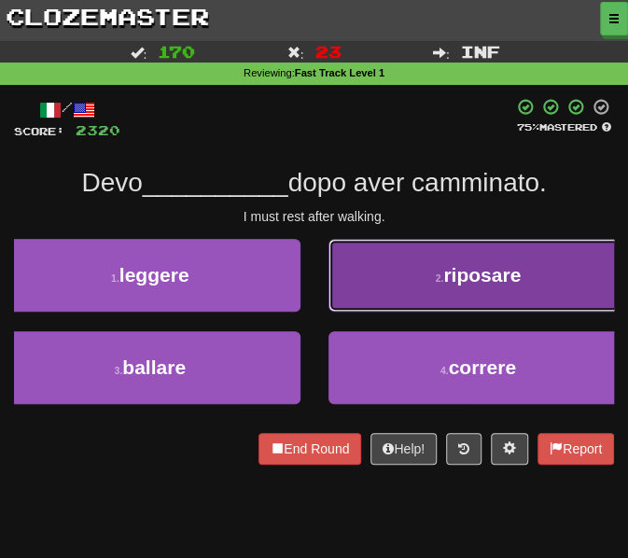
click at [359, 266] on button "2 . riposare" at bounding box center [479, 275] width 301 height 73
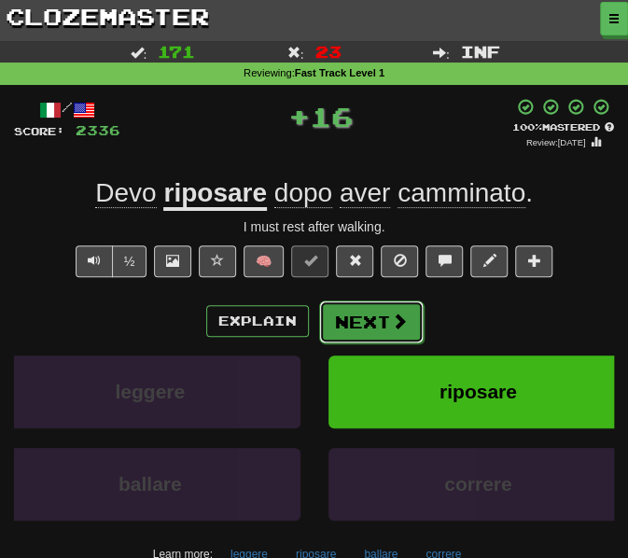
click at [359, 318] on button "Next" at bounding box center [371, 322] width 105 height 43
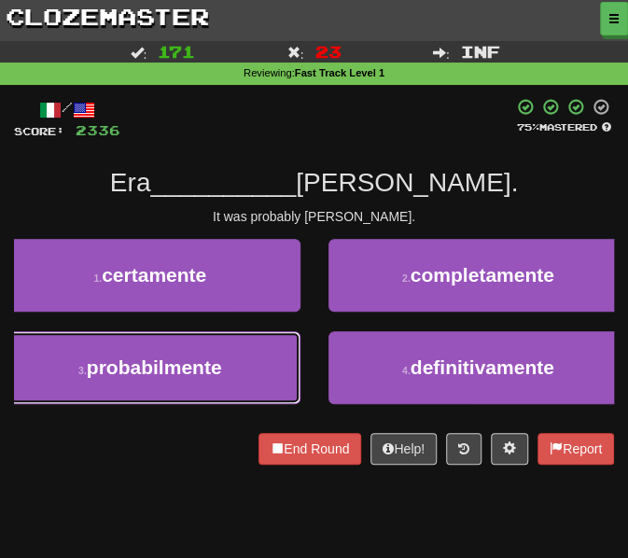
click at [239, 346] on button "3 . probabilmente" at bounding box center [150, 367] width 301 height 73
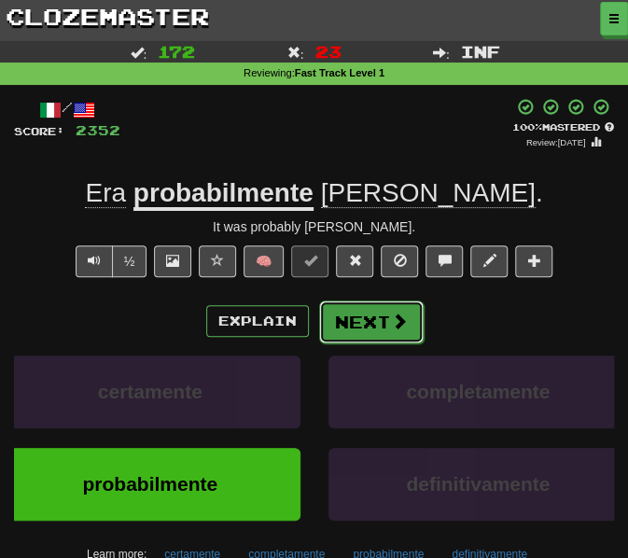
click at [353, 326] on button "Next" at bounding box center [371, 322] width 105 height 43
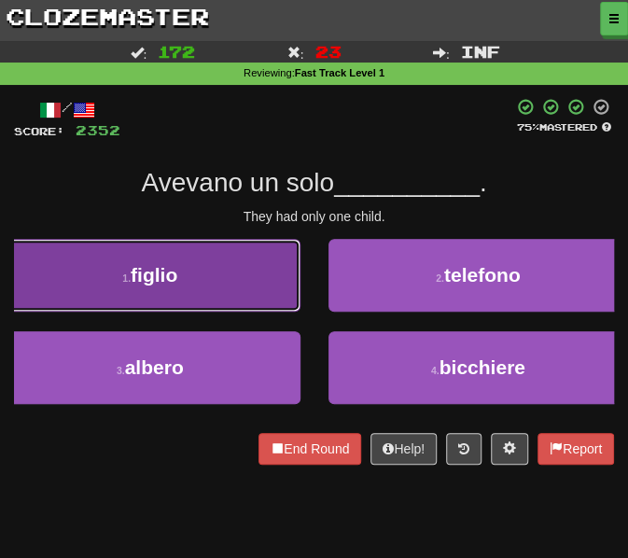
click at [202, 297] on button "1 . figlio" at bounding box center [150, 275] width 301 height 73
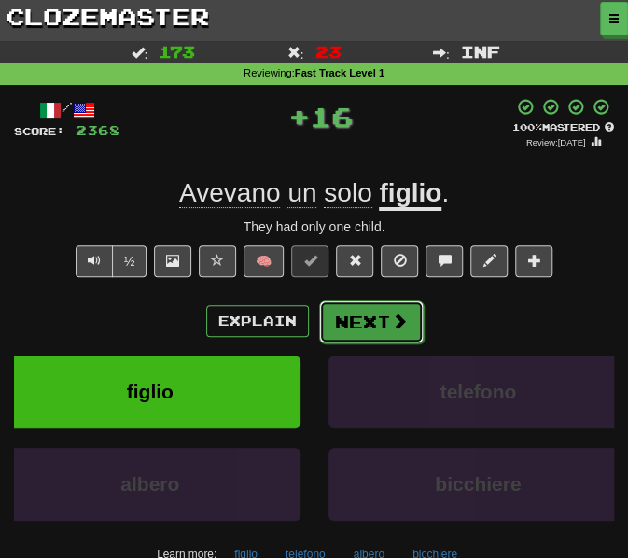
click at [352, 334] on button "Next" at bounding box center [371, 322] width 105 height 43
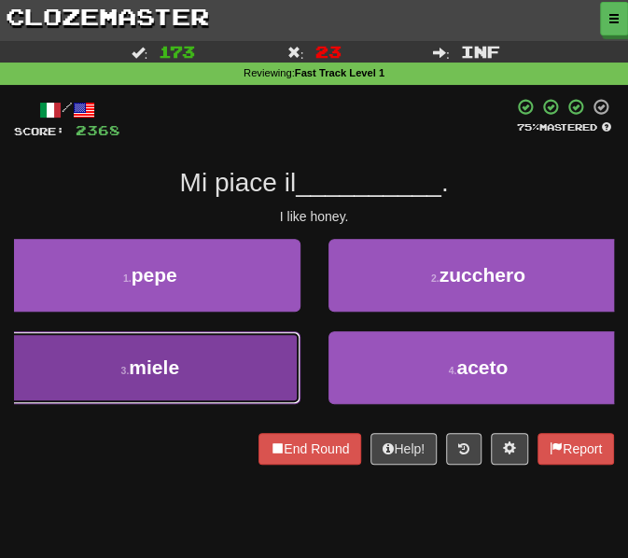
click at [247, 350] on button "3 . miele" at bounding box center [150, 367] width 301 height 73
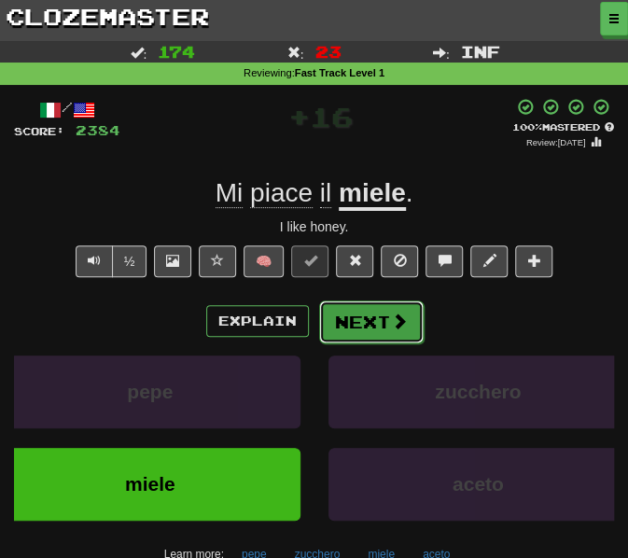
click at [338, 328] on button "Next" at bounding box center [371, 322] width 105 height 43
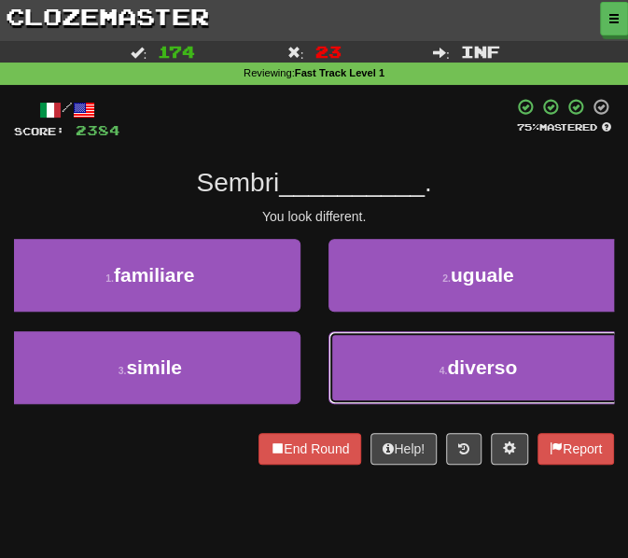
click at [351, 349] on button "4 . diverso" at bounding box center [479, 367] width 301 height 73
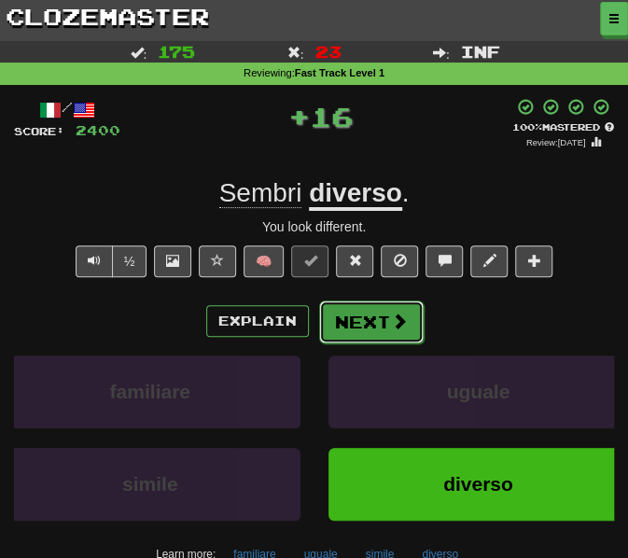
click at [339, 323] on button "Next" at bounding box center [371, 322] width 105 height 43
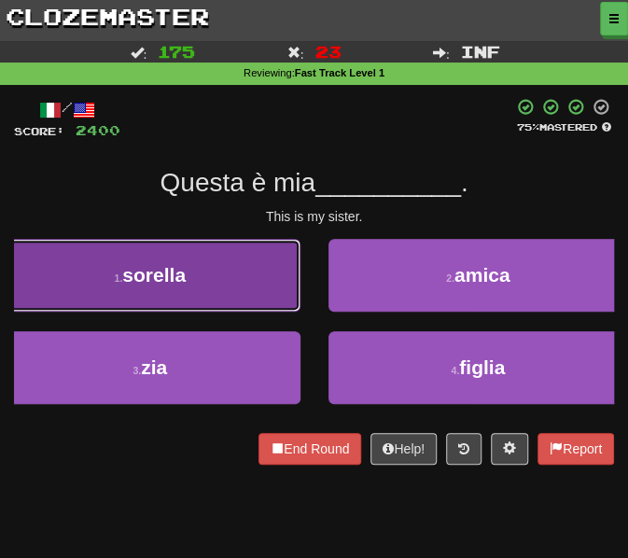
click at [220, 303] on button "1 . sorella" at bounding box center [150, 275] width 301 height 73
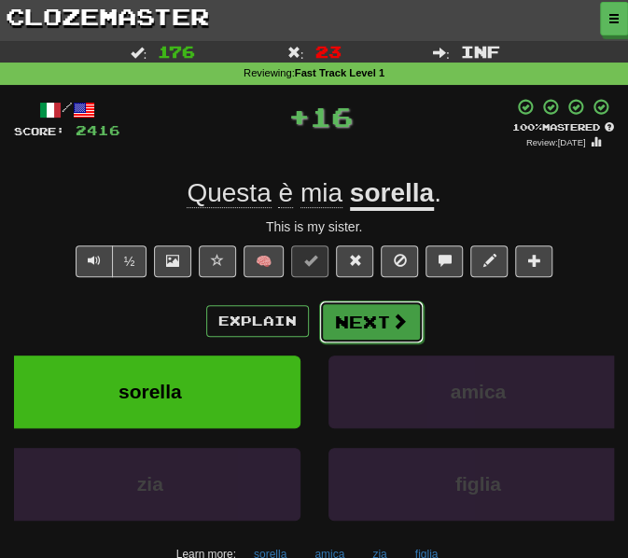
click at [372, 316] on button "Next" at bounding box center [371, 322] width 105 height 43
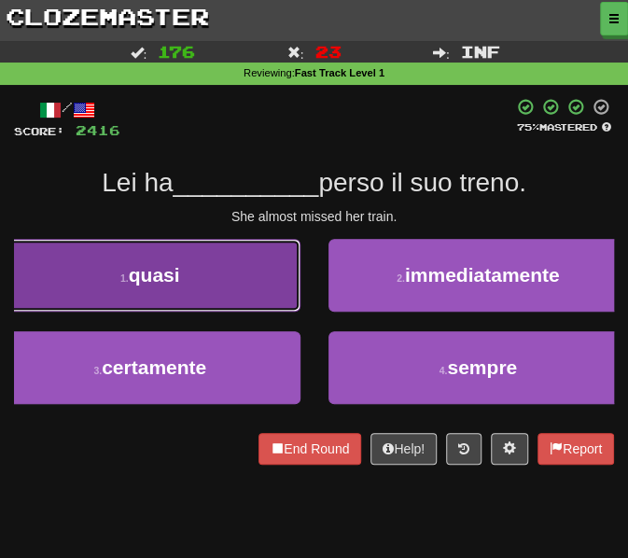
click at [243, 283] on button "1 . quasi" at bounding box center [150, 275] width 301 height 73
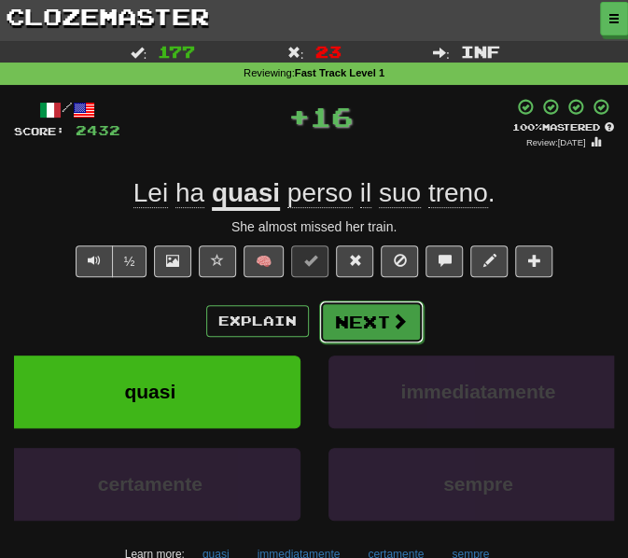
click at [362, 330] on button "Next" at bounding box center [371, 322] width 105 height 43
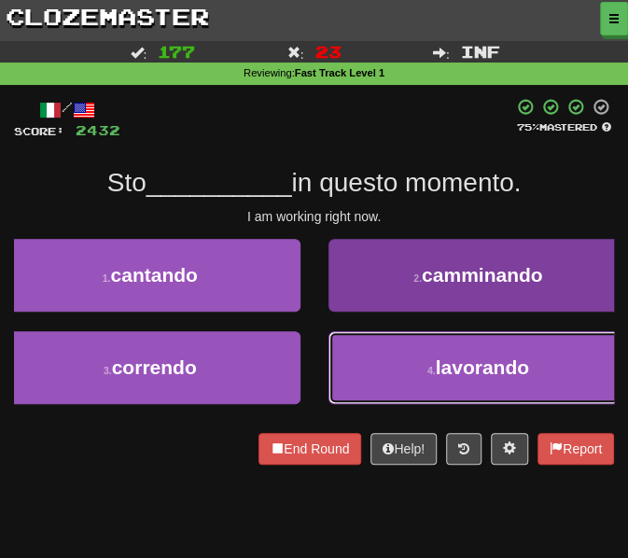
click at [356, 363] on button "4 . lavorando" at bounding box center [479, 367] width 301 height 73
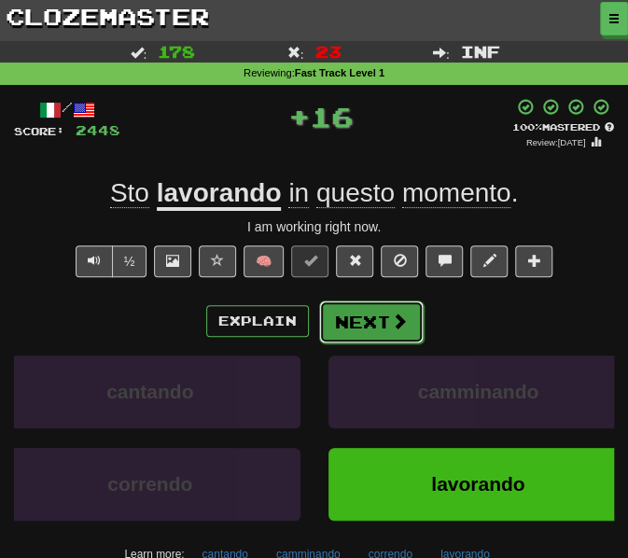
click at [348, 324] on button "Next" at bounding box center [371, 322] width 105 height 43
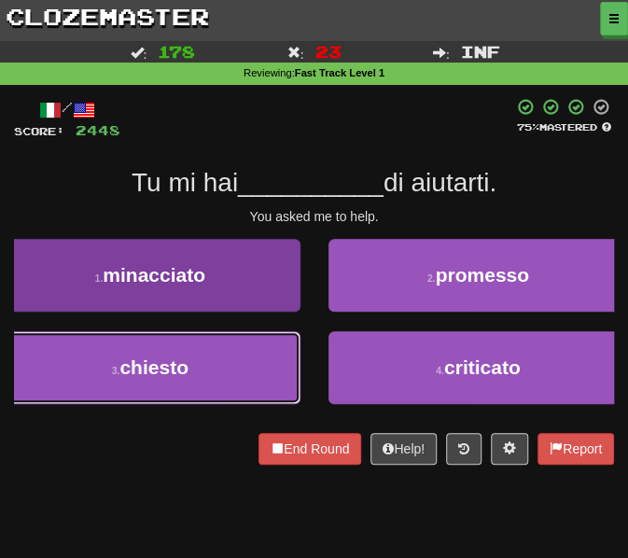
click at [257, 375] on button "3 . chiesto" at bounding box center [150, 367] width 301 height 73
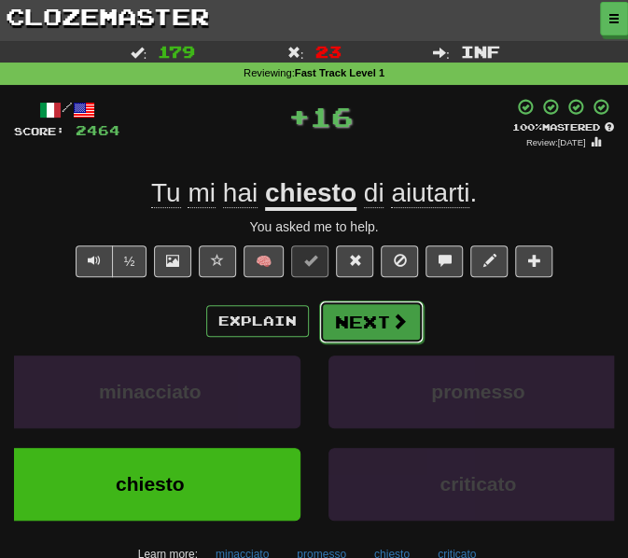
click at [365, 319] on button "Next" at bounding box center [371, 322] width 105 height 43
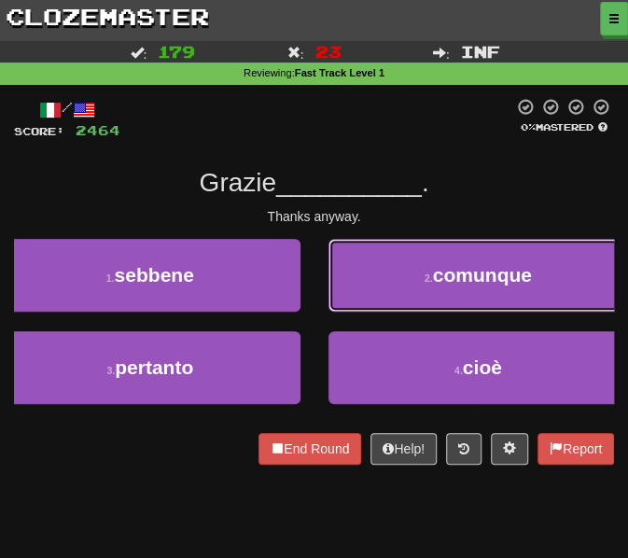
click at [361, 281] on button "2 . comunque" at bounding box center [479, 275] width 301 height 73
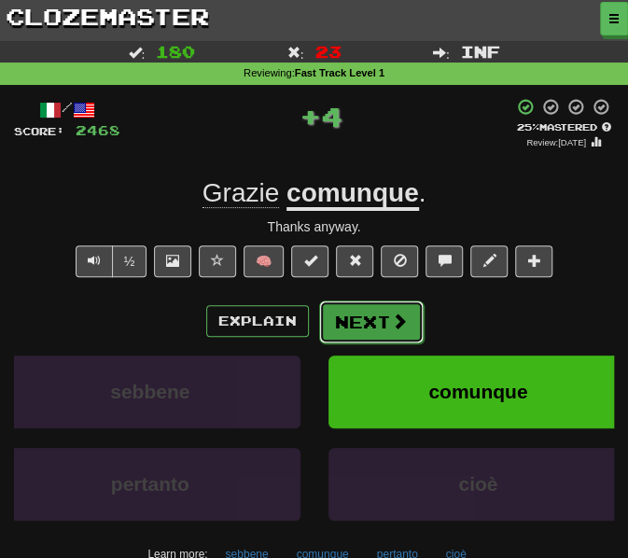
click at [357, 320] on button "Next" at bounding box center [371, 322] width 105 height 43
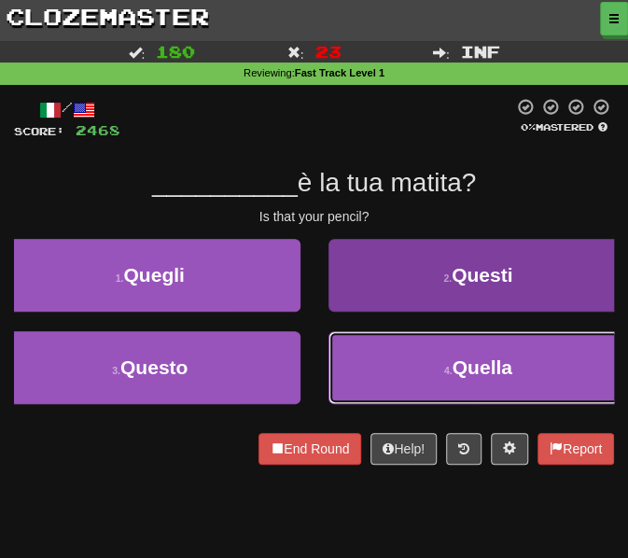
click at [357, 358] on button "4 . Quella" at bounding box center [479, 367] width 301 height 73
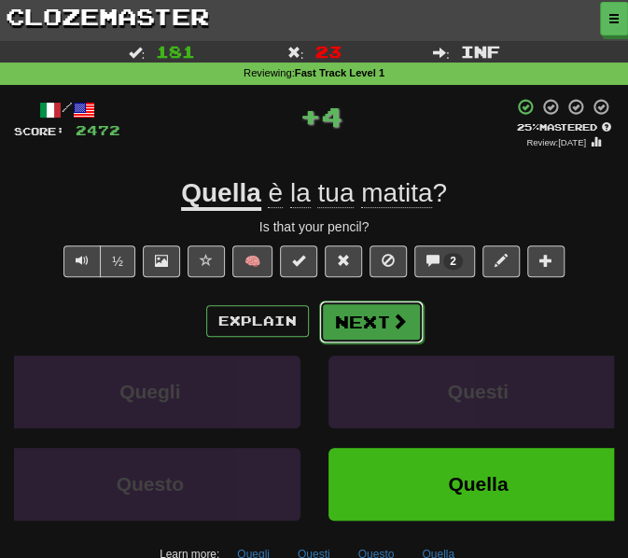
click at [362, 314] on button "Next" at bounding box center [371, 322] width 105 height 43
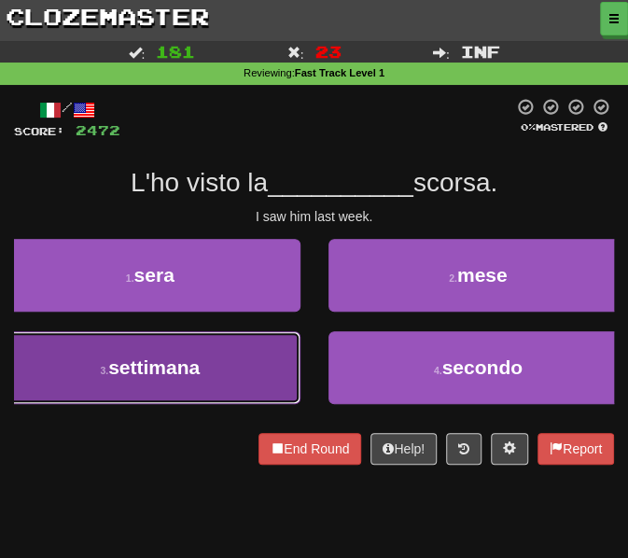
click at [200, 355] on button "3 . settimana" at bounding box center [150, 367] width 301 height 73
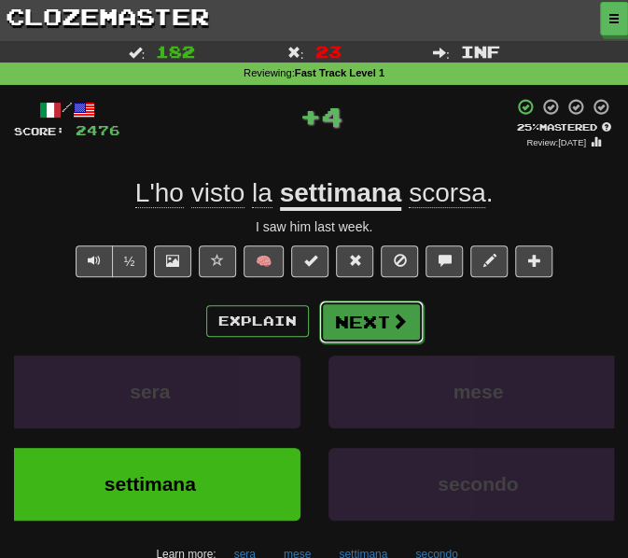
click at [359, 316] on button "Next" at bounding box center [371, 322] width 105 height 43
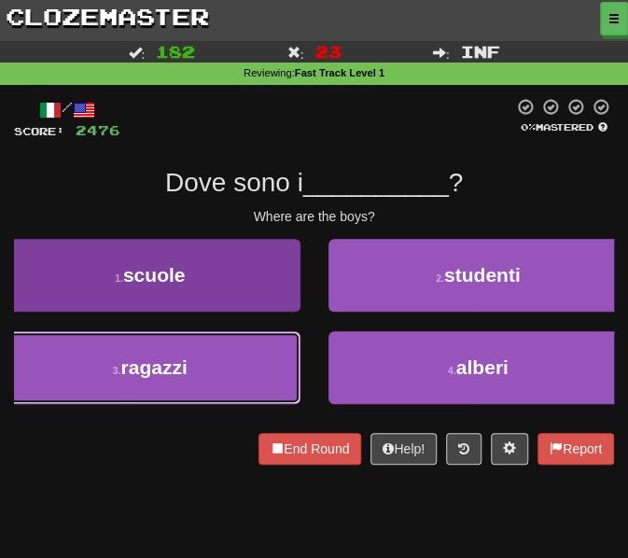
click at [196, 358] on button "3 . ragazzi" at bounding box center [150, 367] width 301 height 73
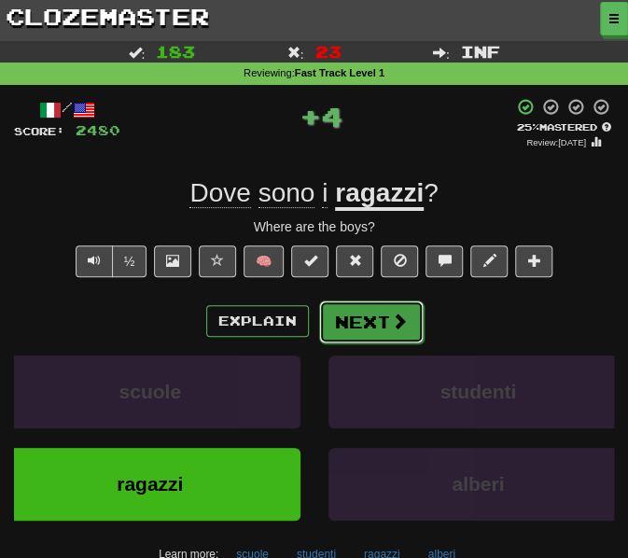
click at [351, 308] on button "Next" at bounding box center [371, 322] width 105 height 43
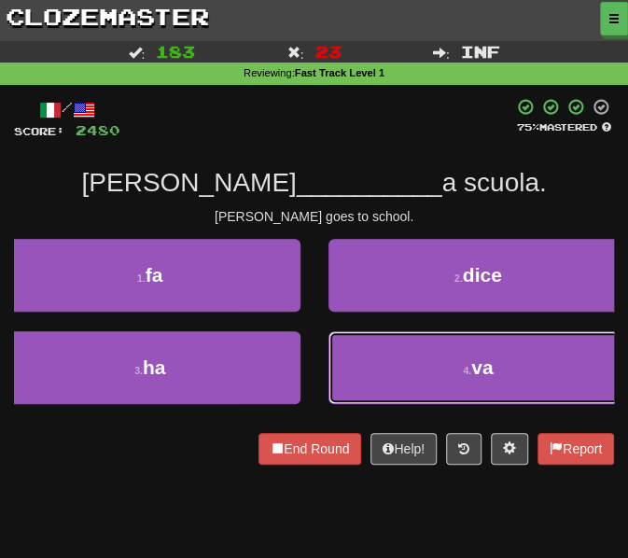
click at [378, 342] on button "4 . va" at bounding box center [479, 367] width 301 height 73
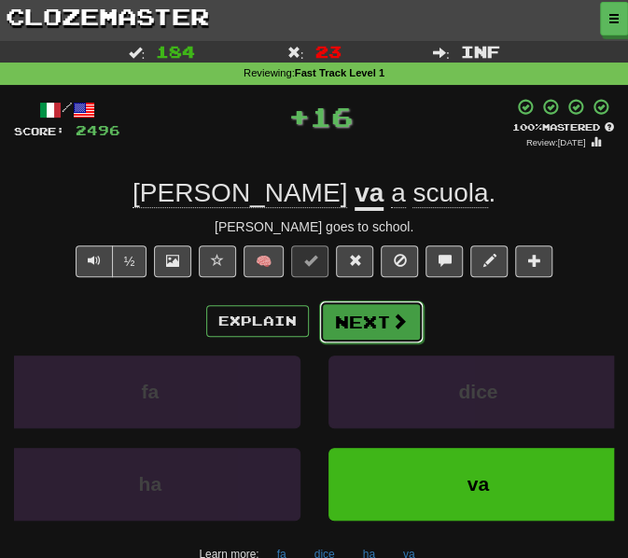
click at [352, 324] on button "Next" at bounding box center [371, 322] width 105 height 43
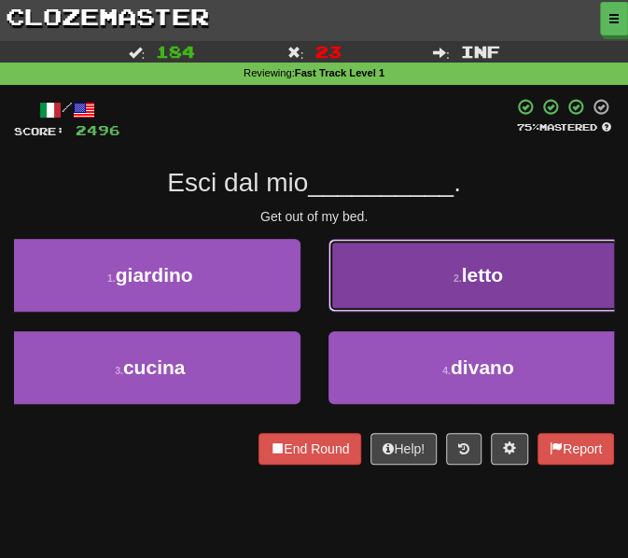
click at [377, 305] on button "2 . letto" at bounding box center [479, 275] width 301 height 73
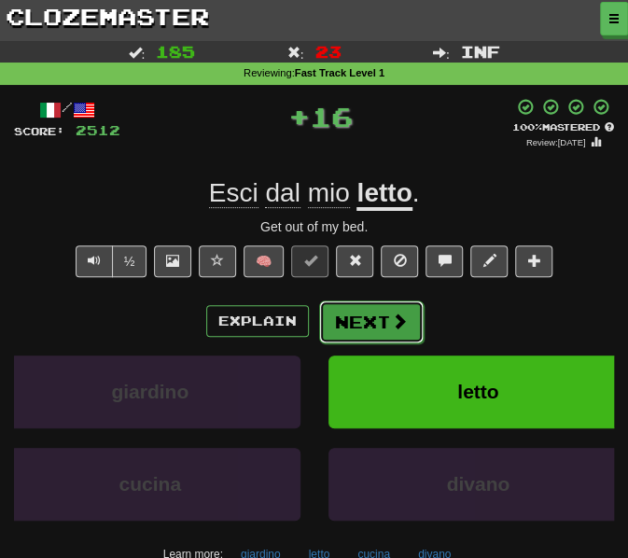
click at [368, 330] on button "Next" at bounding box center [371, 322] width 105 height 43
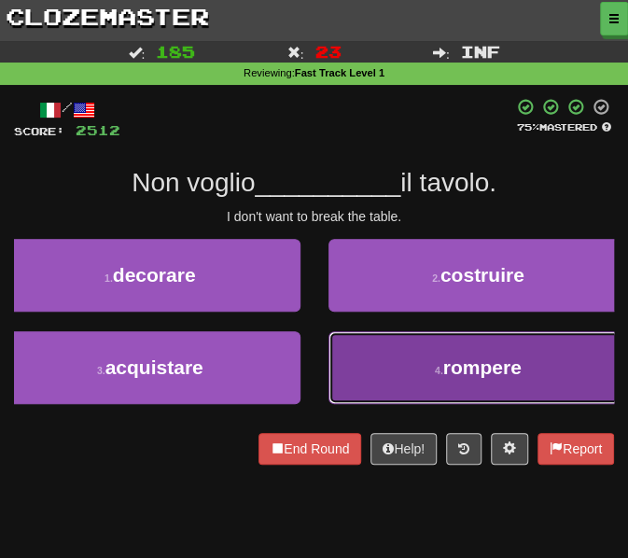
click at [380, 379] on button "4 . rompere" at bounding box center [479, 367] width 301 height 73
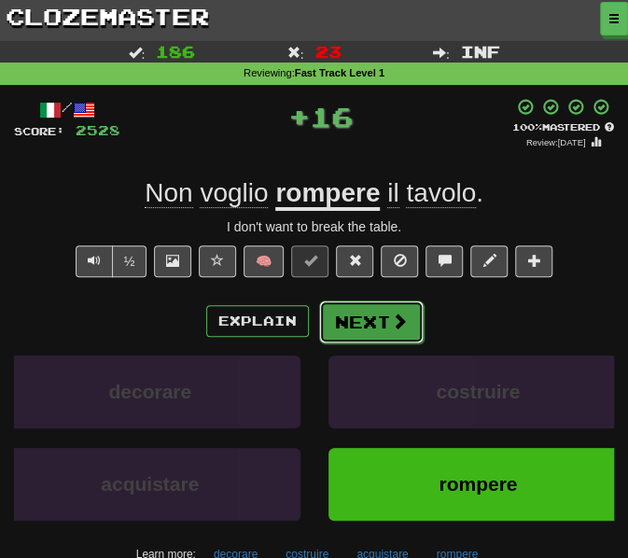
click at [359, 335] on button "Next" at bounding box center [371, 322] width 105 height 43
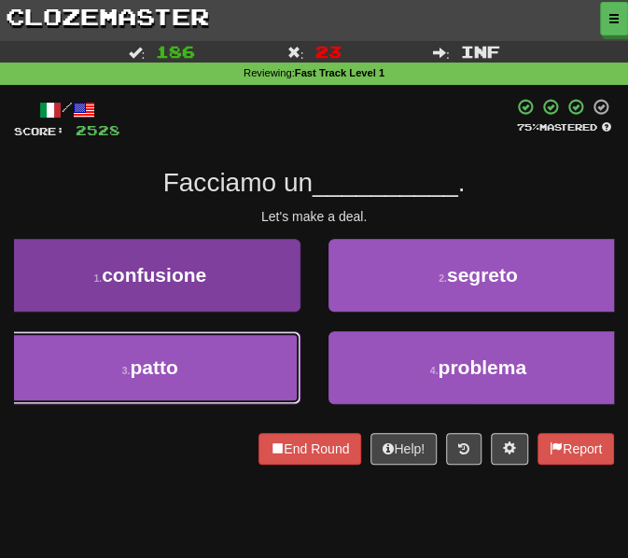
click at [225, 358] on button "3 . patto" at bounding box center [150, 367] width 301 height 73
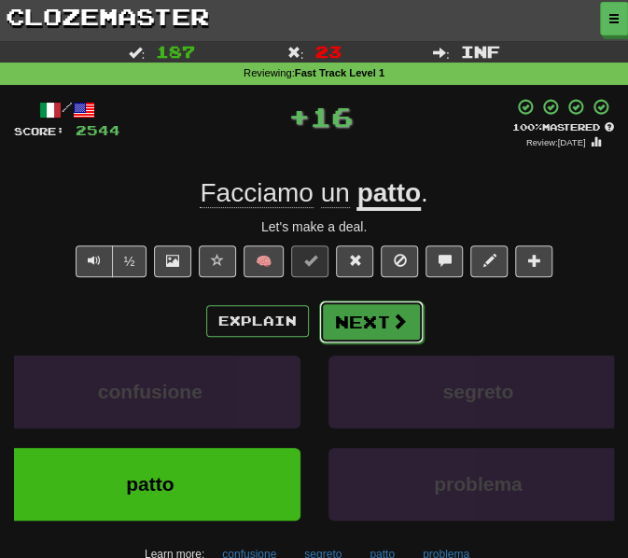
click at [354, 327] on button "Next" at bounding box center [371, 322] width 105 height 43
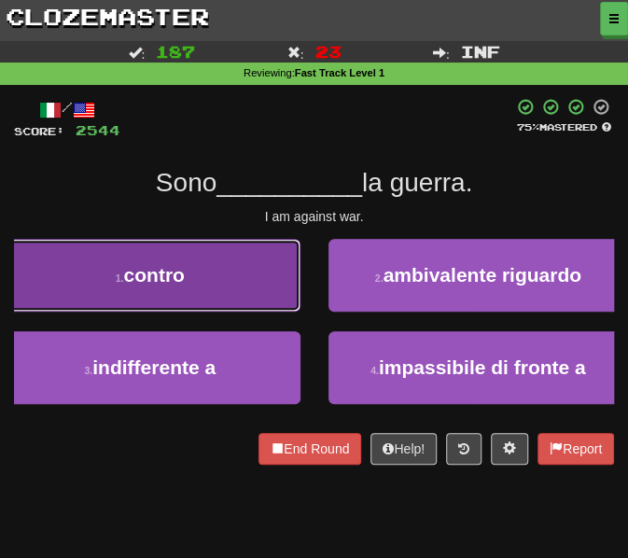
click at [252, 294] on button "1 . contro" at bounding box center [150, 275] width 301 height 73
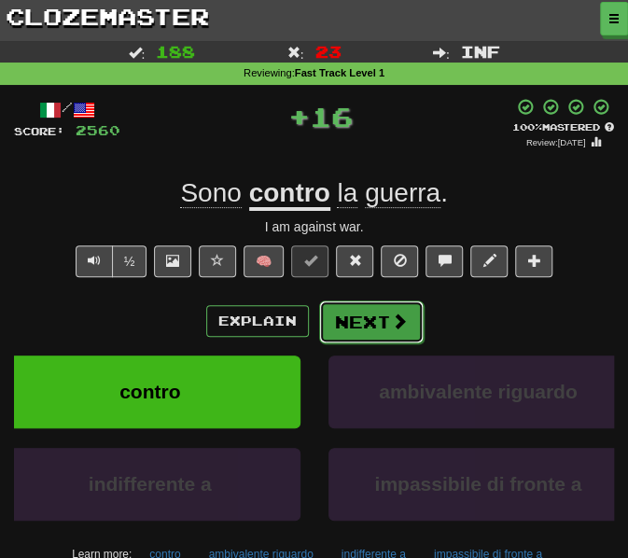
click at [396, 322] on span at bounding box center [399, 321] width 17 height 17
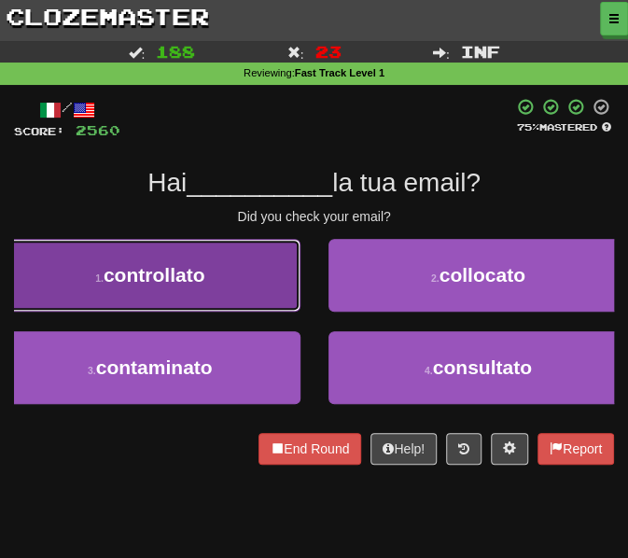
click at [248, 272] on button "1 . controllato" at bounding box center [150, 275] width 301 height 73
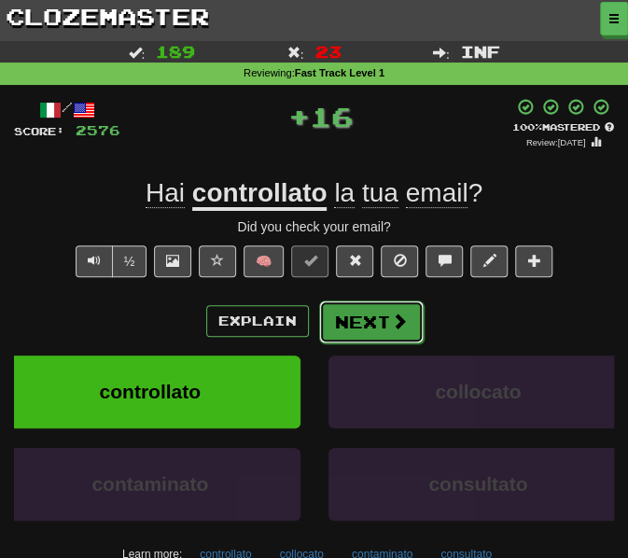
click at [385, 326] on button "Next" at bounding box center [371, 322] width 105 height 43
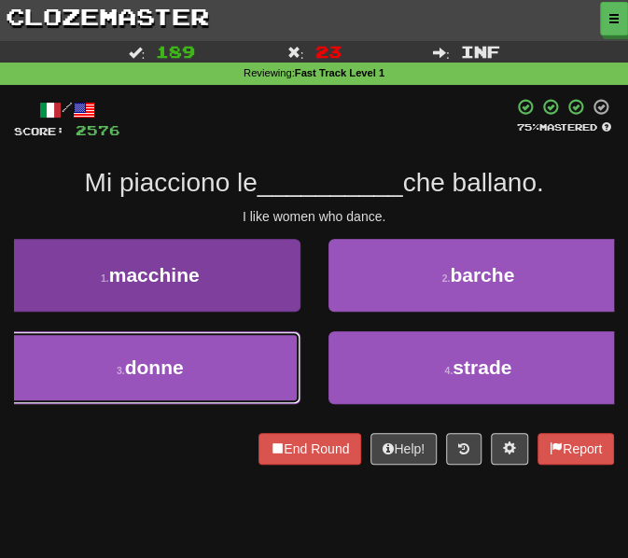
click at [250, 363] on button "3 . donne" at bounding box center [150, 367] width 301 height 73
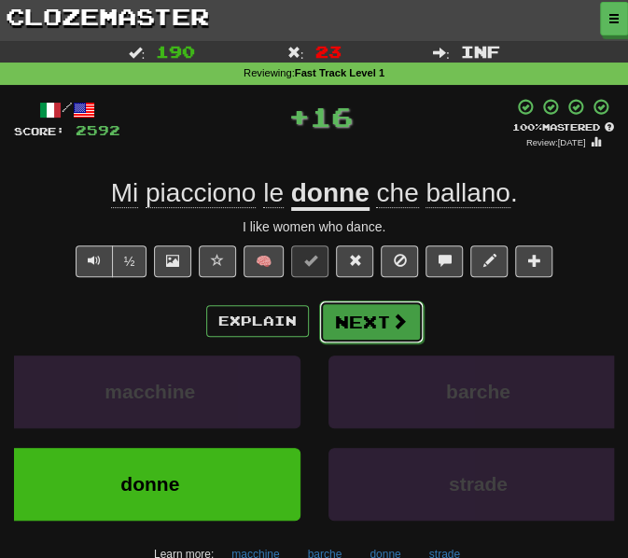
click at [364, 322] on button "Next" at bounding box center [371, 322] width 105 height 43
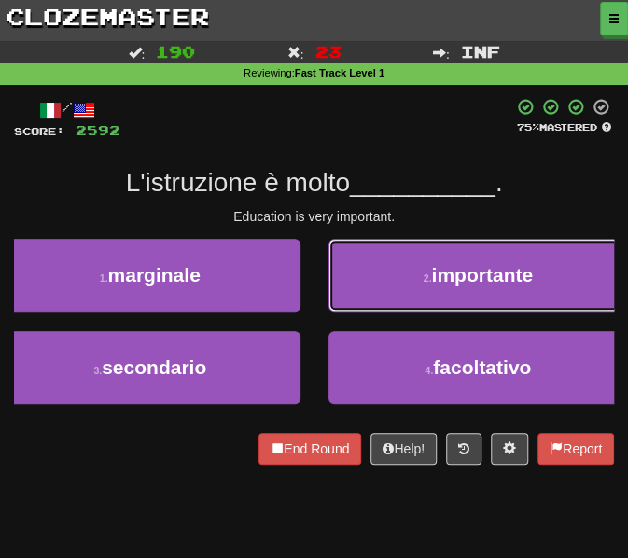
click at [425, 274] on small "2 ." at bounding box center [428, 278] width 8 height 11
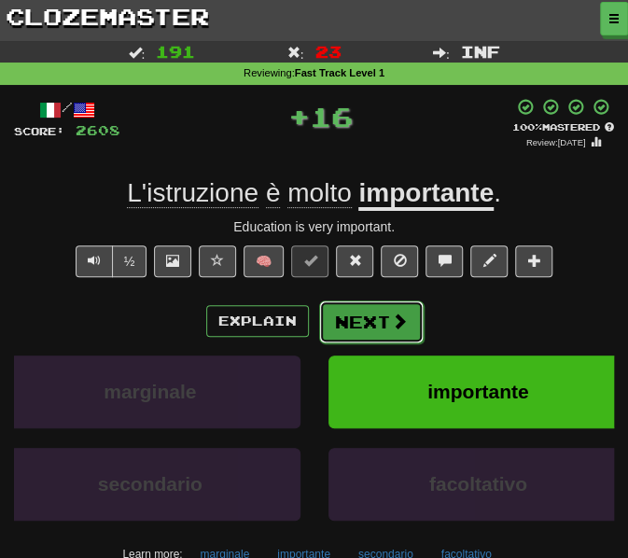
click at [372, 337] on button "Next" at bounding box center [371, 322] width 105 height 43
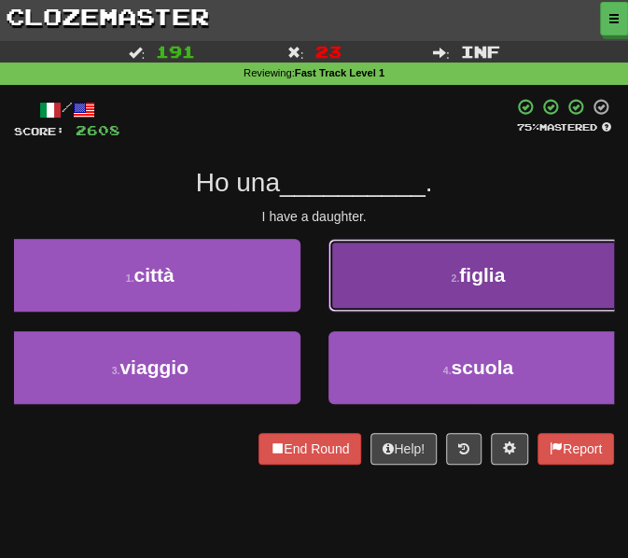
click at [396, 285] on button "2 . figlia" at bounding box center [479, 275] width 301 height 73
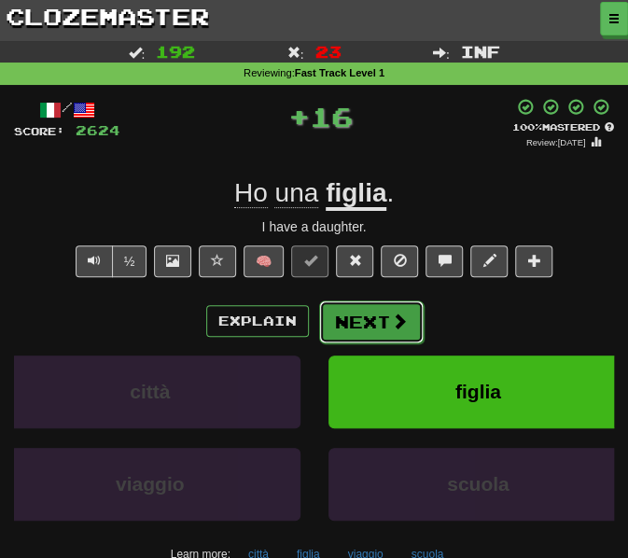
click at [356, 328] on button "Next" at bounding box center [371, 322] width 105 height 43
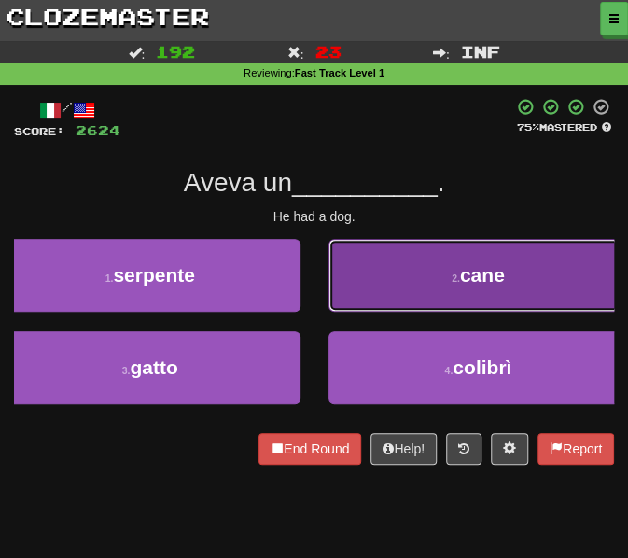
click at [403, 287] on button "2 . cane" at bounding box center [479, 275] width 301 height 73
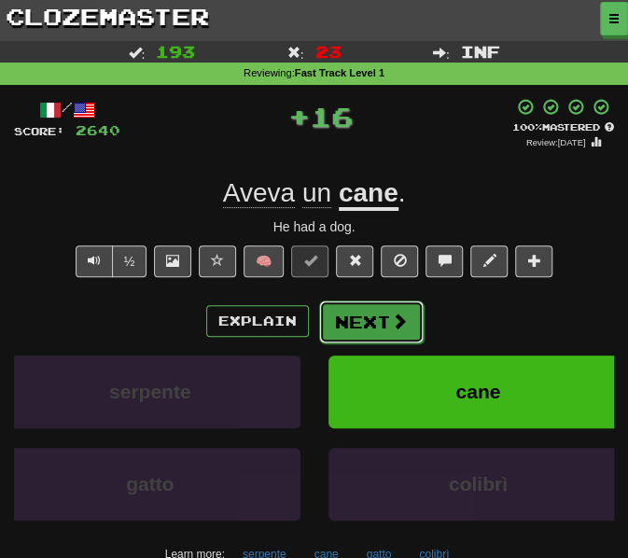
click at [352, 320] on button "Next" at bounding box center [371, 322] width 105 height 43
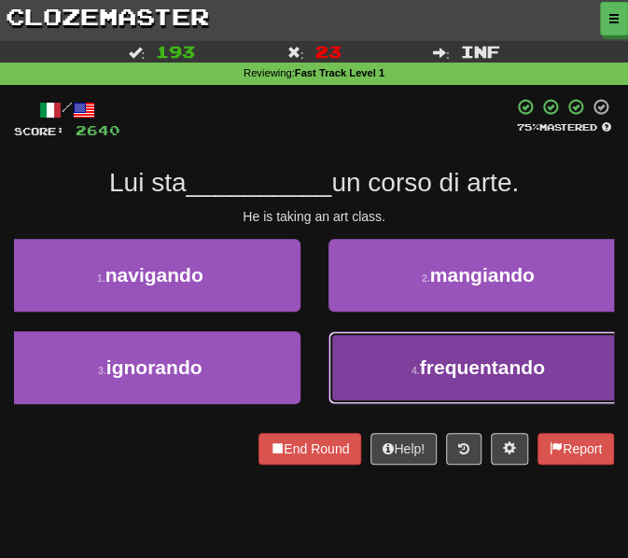
click at [373, 337] on button "4 . frequentando" at bounding box center [479, 367] width 301 height 73
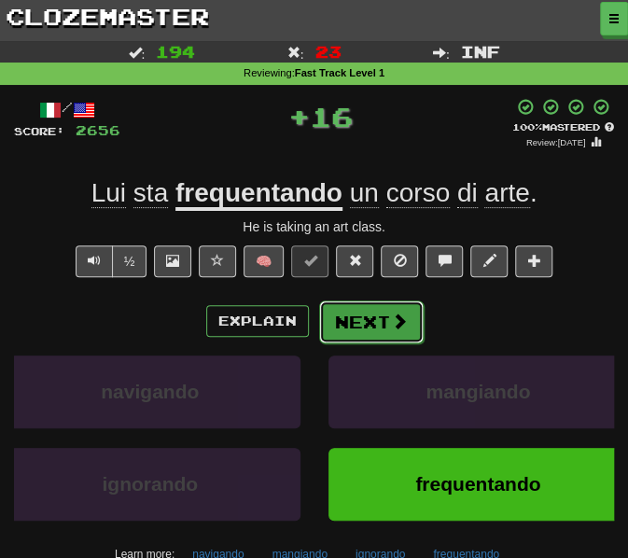
click at [360, 324] on button "Next" at bounding box center [371, 322] width 105 height 43
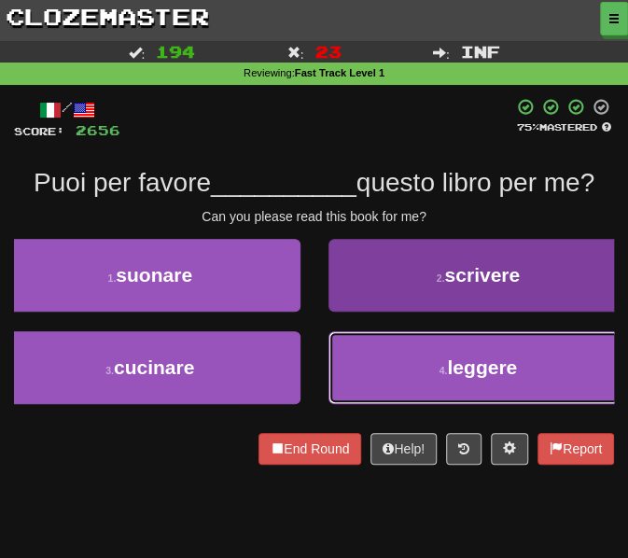
click at [403, 369] on button "4 . leggere" at bounding box center [479, 367] width 301 height 73
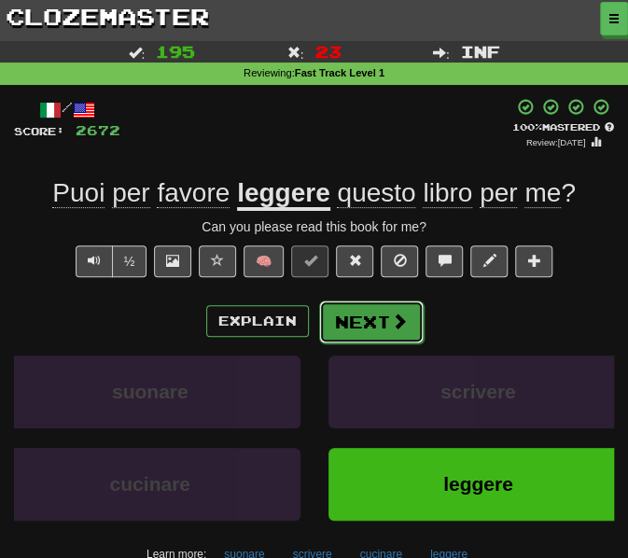
click at [397, 336] on button "Next" at bounding box center [371, 322] width 105 height 43
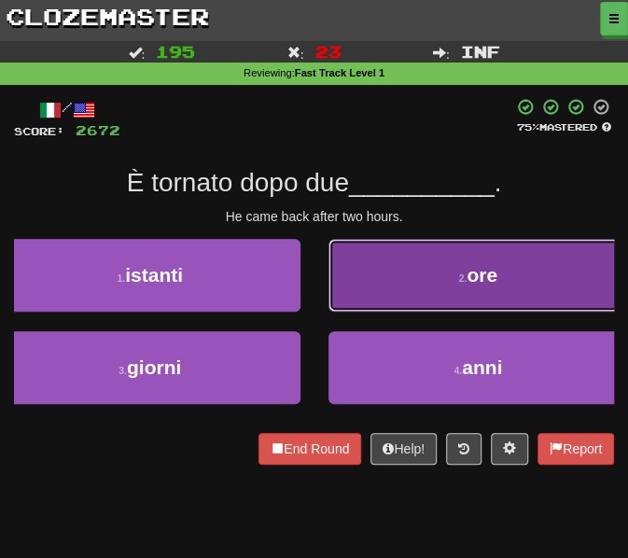
click at [400, 294] on button "2 . ore" at bounding box center [479, 275] width 301 height 73
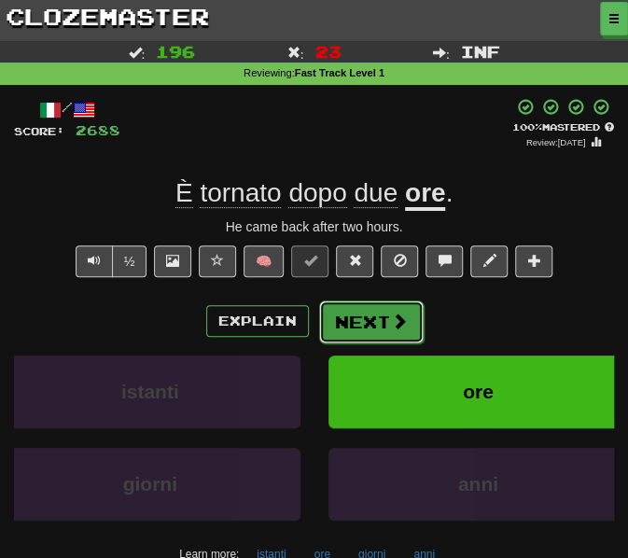
click at [349, 320] on button "Next" at bounding box center [371, 322] width 105 height 43
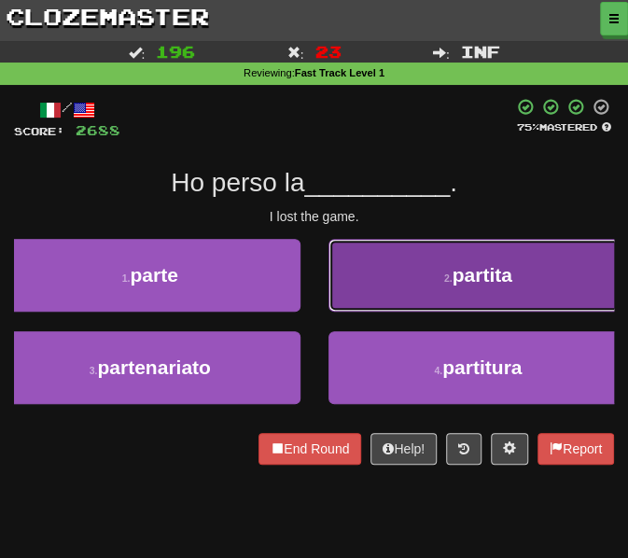
click at [401, 279] on button "2 . partita" at bounding box center [479, 275] width 301 height 73
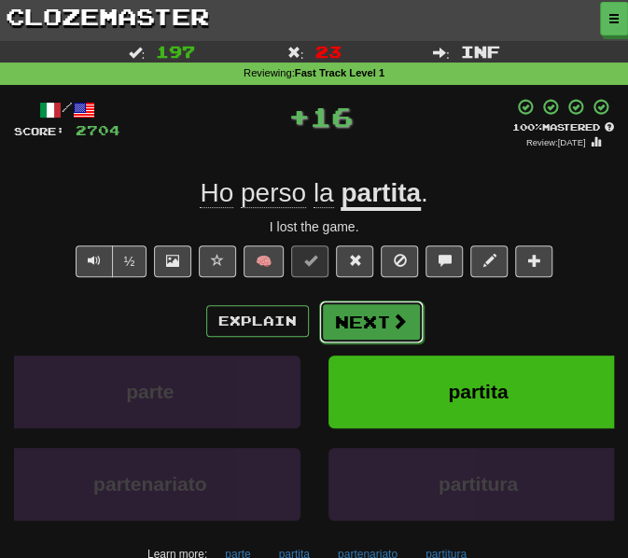
click at [370, 329] on button "Next" at bounding box center [371, 322] width 105 height 43
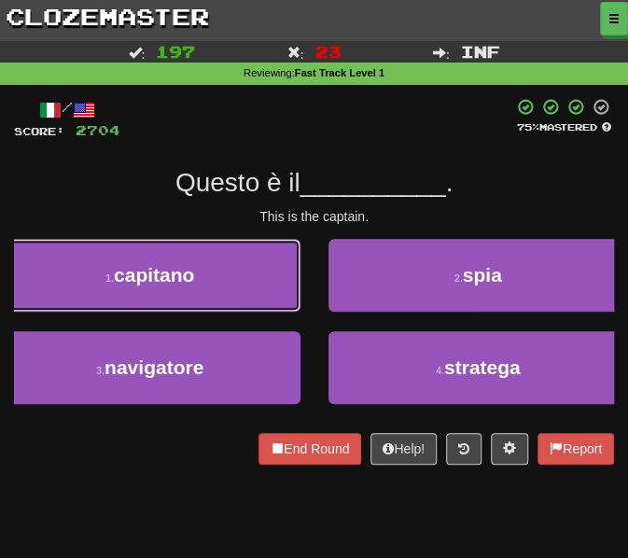
click at [217, 285] on button "1 . capitano" at bounding box center [150, 275] width 301 height 73
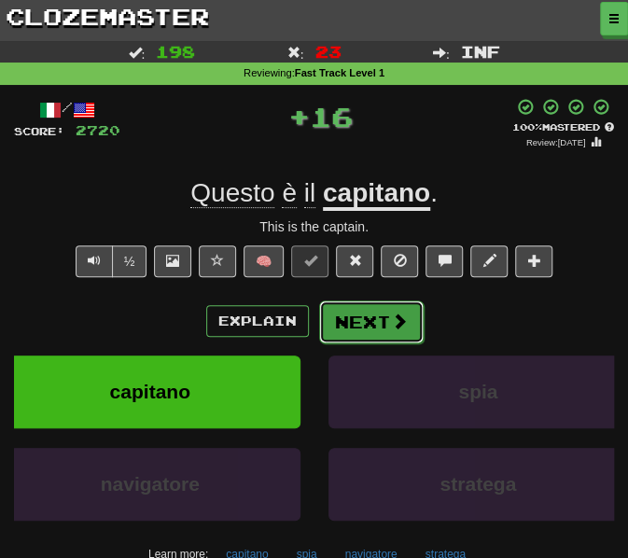
click at [364, 325] on button "Next" at bounding box center [371, 322] width 105 height 43
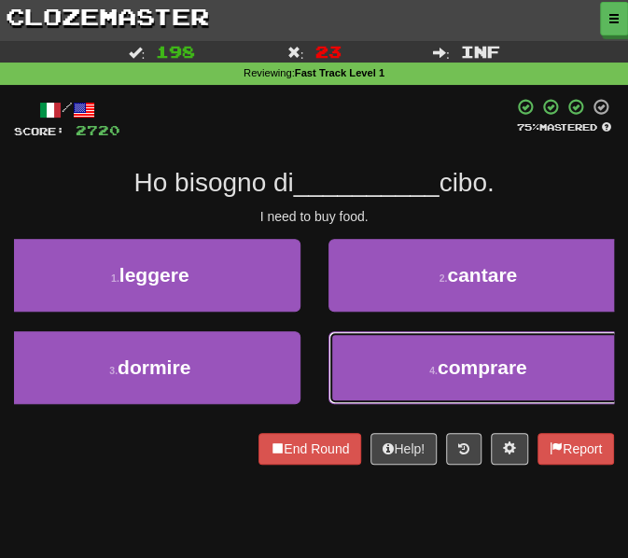
click at [360, 352] on button "4 . comprare" at bounding box center [479, 367] width 301 height 73
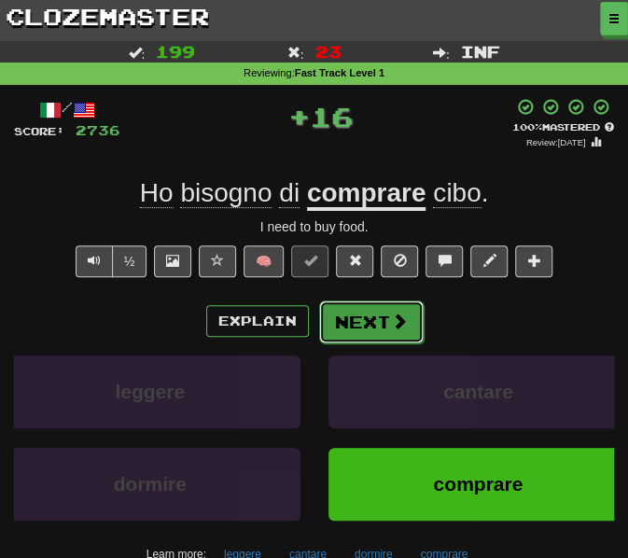
click at [362, 326] on button "Next" at bounding box center [371, 322] width 105 height 43
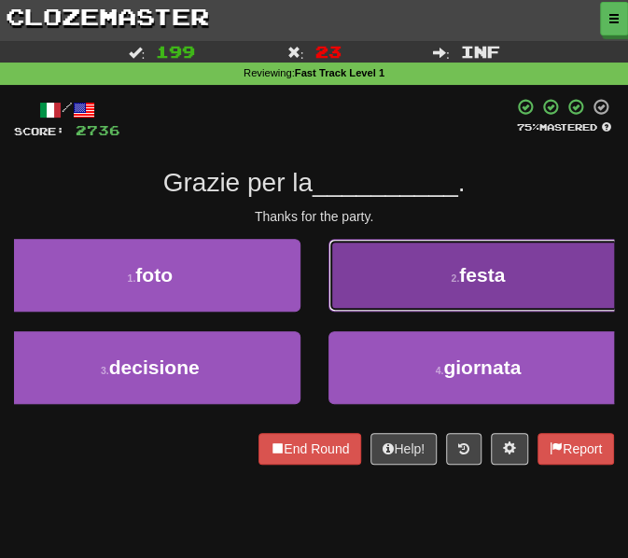
click at [358, 286] on button "2 . festa" at bounding box center [479, 275] width 301 height 73
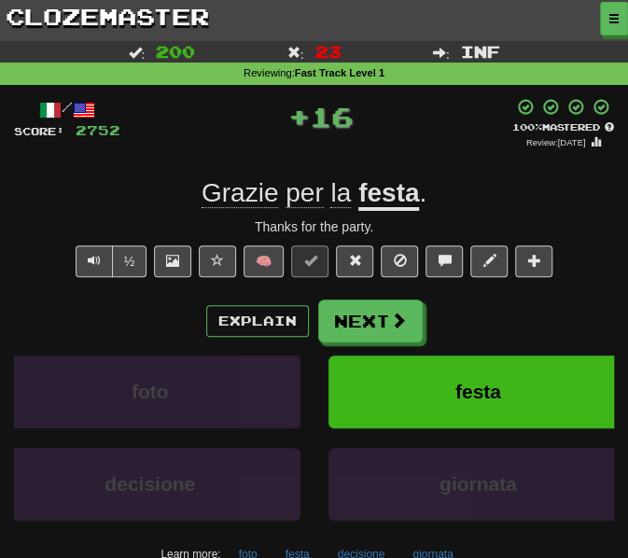
click at [353, 342] on div "Explain Next foto festa decisione giornata Learn more: foto festa decisione gio…" at bounding box center [314, 434] width 600 height 269
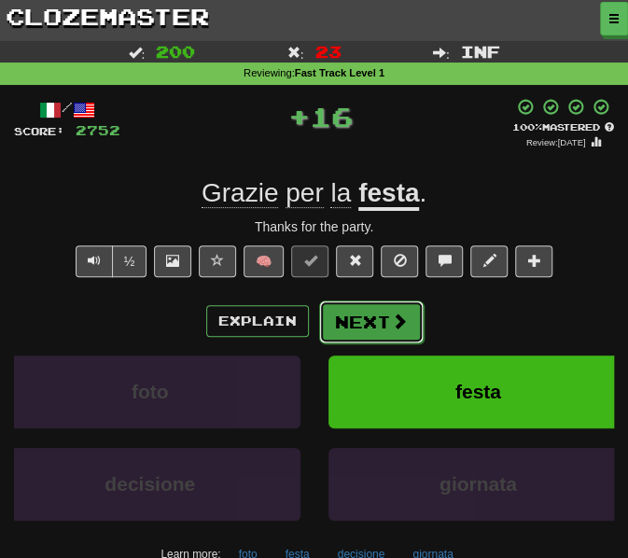
click at [347, 338] on button "Next" at bounding box center [371, 322] width 105 height 43
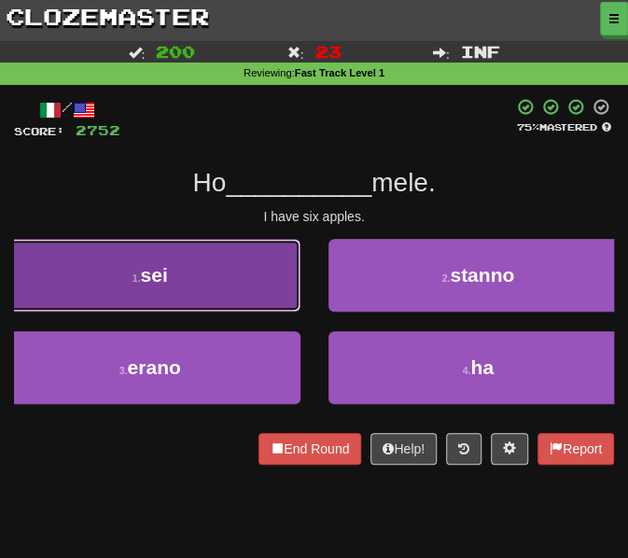
click at [251, 290] on button "1 . sei" at bounding box center [150, 275] width 301 height 73
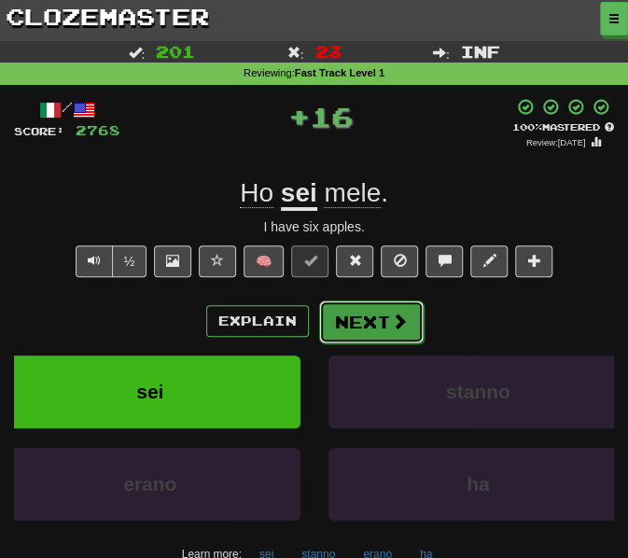
click at [360, 330] on button "Next" at bounding box center [371, 322] width 105 height 43
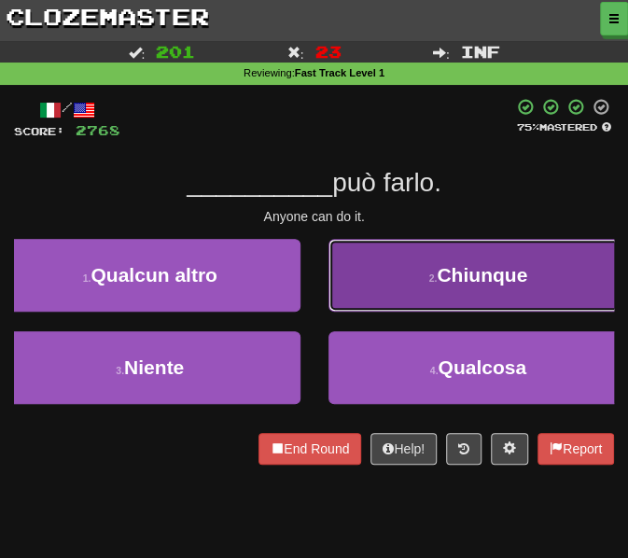
click at [390, 303] on button "2 . Chiunque" at bounding box center [479, 275] width 301 height 73
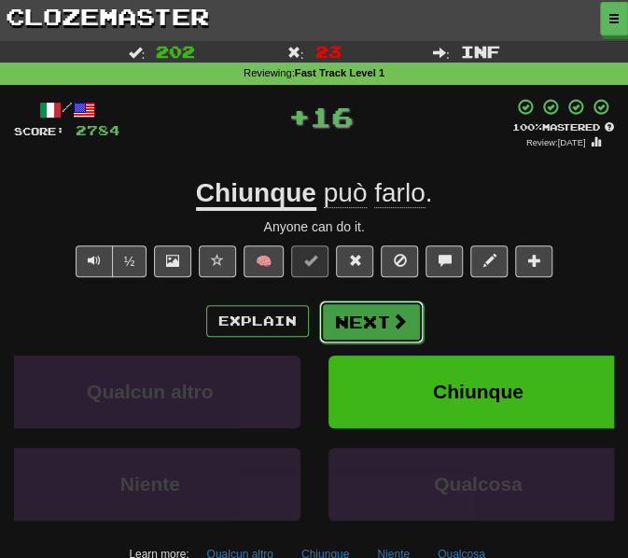
click at [366, 328] on button "Next" at bounding box center [371, 322] width 105 height 43
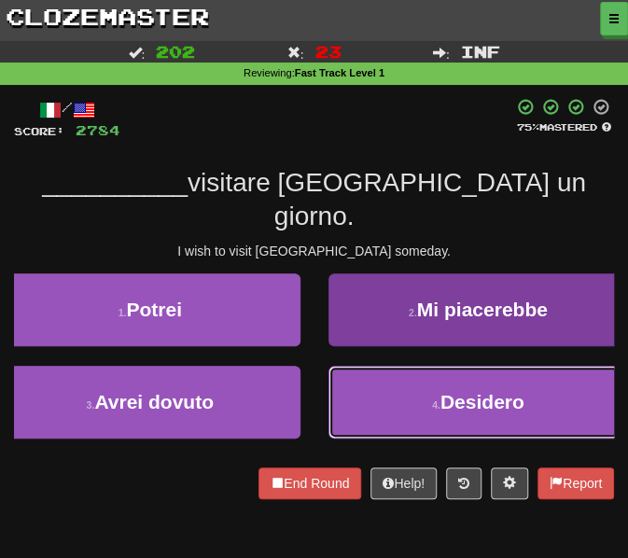
click at [375, 375] on button "4 . Desidero" at bounding box center [479, 402] width 301 height 73
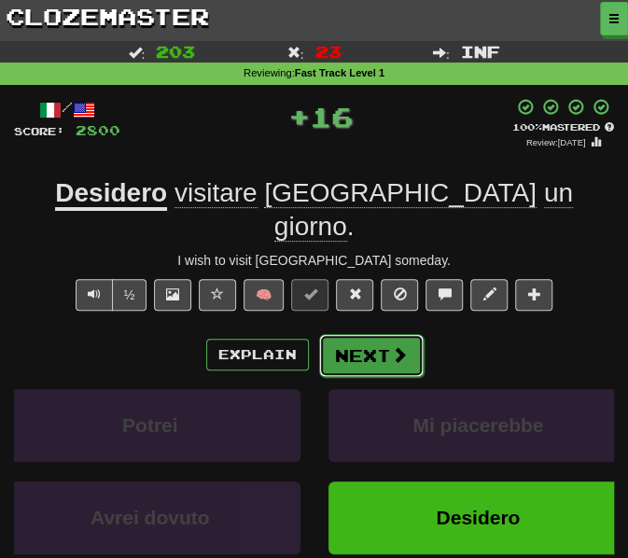
click at [361, 334] on button "Next" at bounding box center [371, 355] width 105 height 43
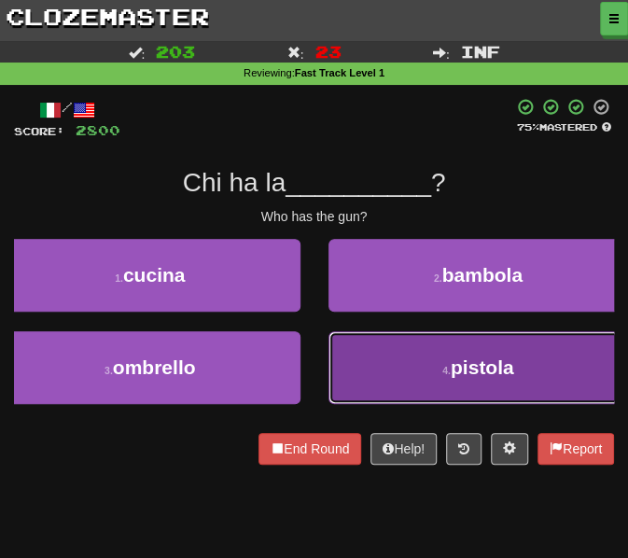
click at [367, 359] on button "4 . pistola" at bounding box center [479, 367] width 301 height 73
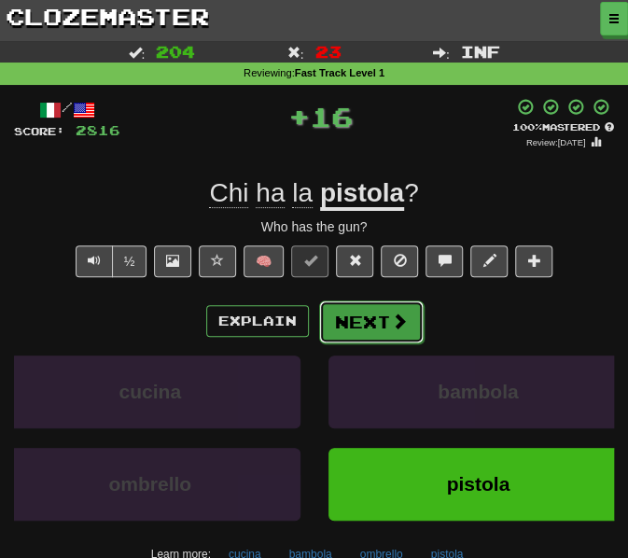
click at [360, 326] on button "Next" at bounding box center [371, 322] width 105 height 43
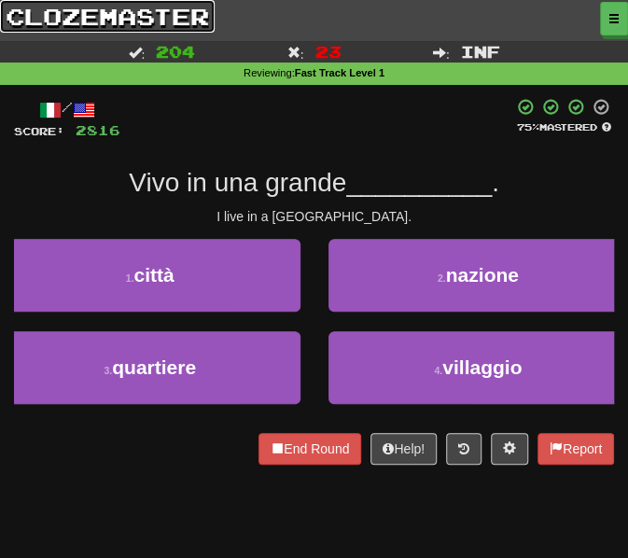
click at [98, 25] on link "clozemaster" at bounding box center [107, 16] width 215 height 33
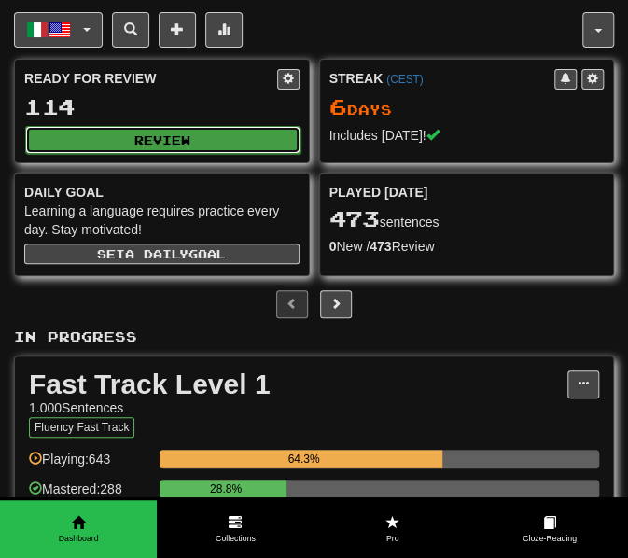
click at [163, 129] on button "Review" at bounding box center [162, 140] width 275 height 28
select select "********"
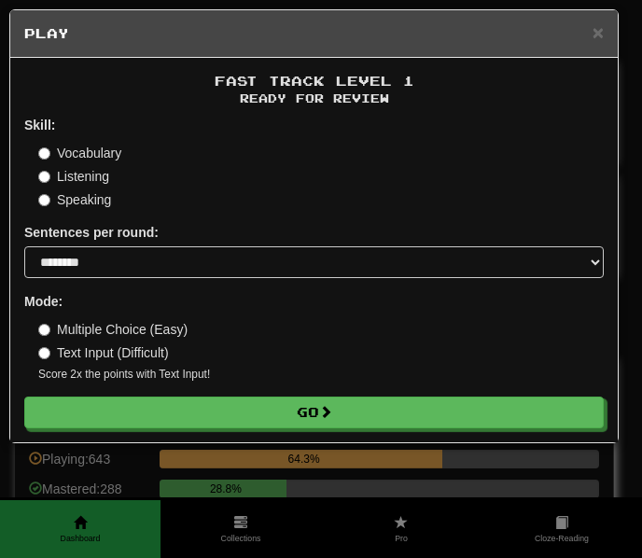
click at [139, 428] on div "Fast Track Level 1 Ready for Review Skill: Vocabulary Listening Speaking Senten…" at bounding box center [314, 250] width 608 height 385
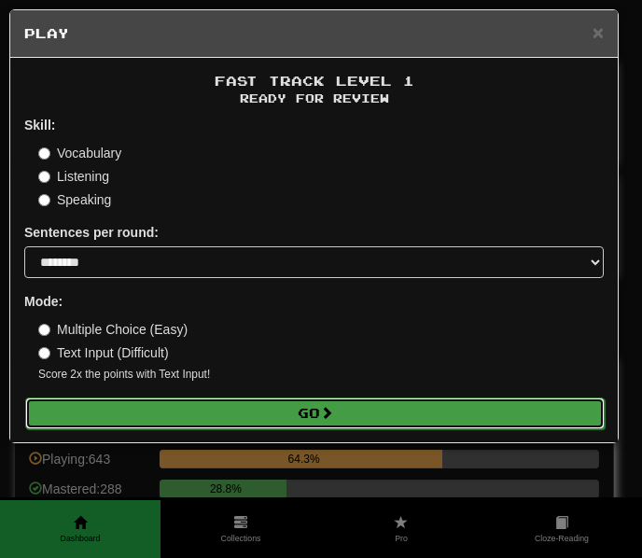
click at [156, 421] on button "Go" at bounding box center [315, 414] width 580 height 32
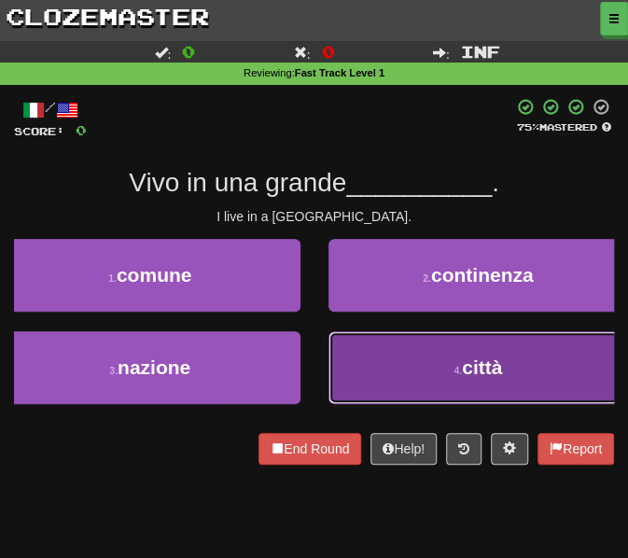
click at [413, 379] on button "4 . città" at bounding box center [479, 367] width 301 height 73
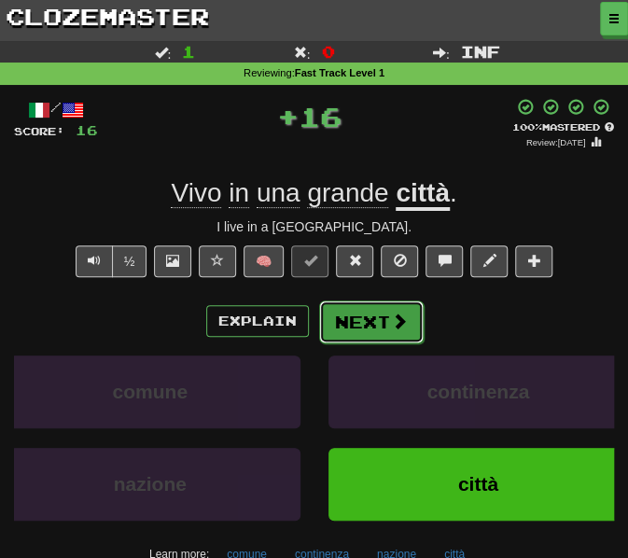
click at [362, 331] on button "Next" at bounding box center [371, 322] width 105 height 43
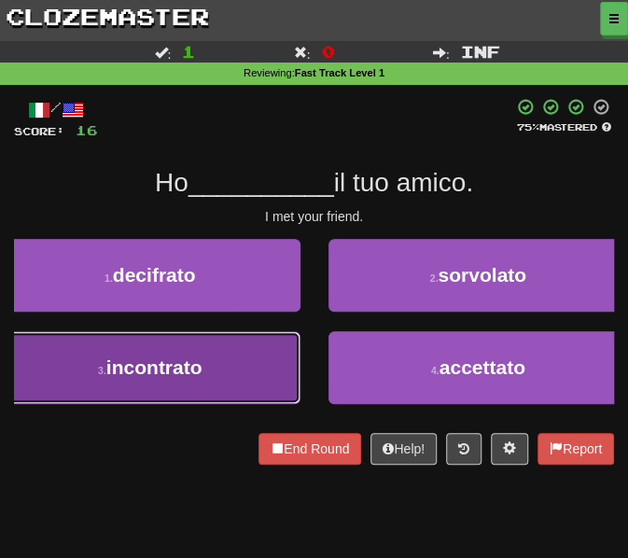
drag, startPoint x: 228, startPoint y: 367, endPoint x: 273, endPoint y: 346, distance: 49.3
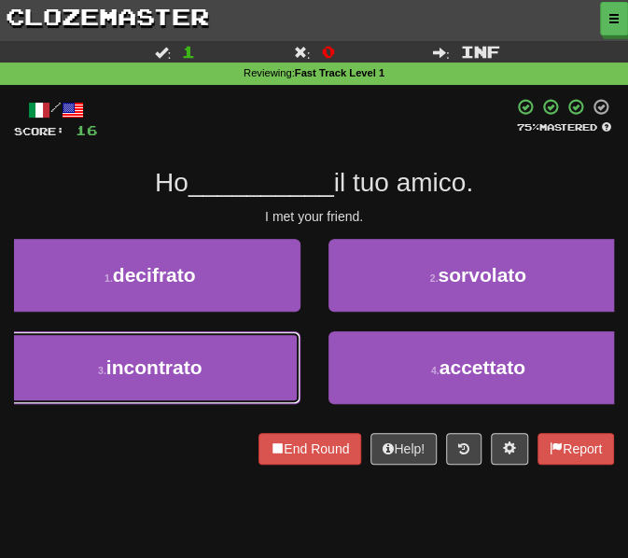
click at [228, 367] on button "3 . incontrato" at bounding box center [150, 367] width 301 height 73
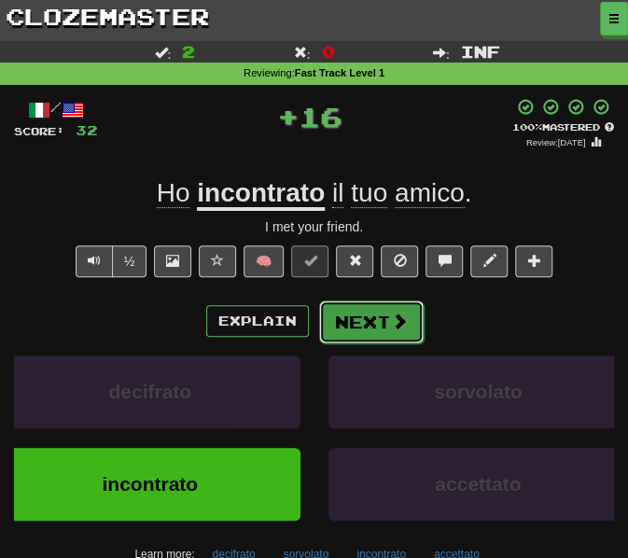
click at [353, 316] on button "Next" at bounding box center [371, 322] width 105 height 43
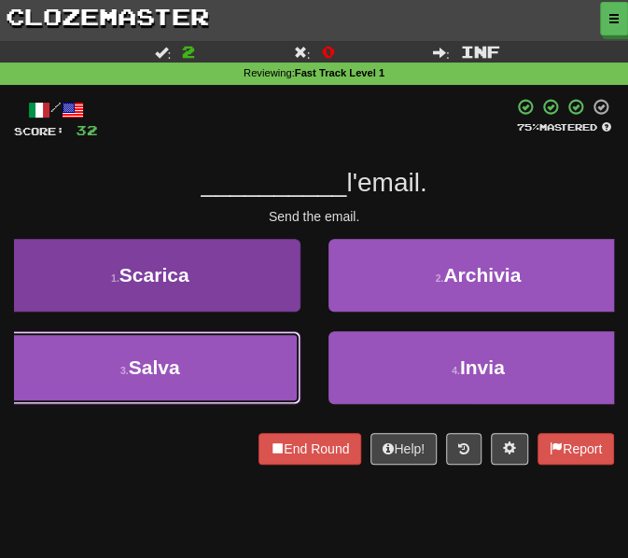
click at [218, 359] on button "3 . Salva" at bounding box center [150, 367] width 301 height 73
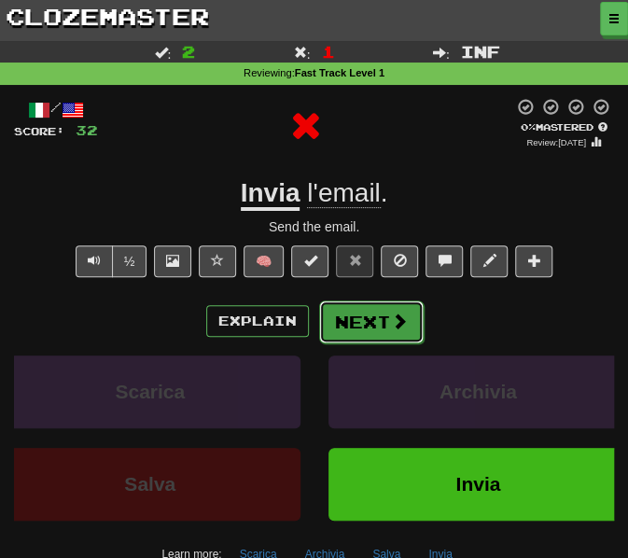
click at [342, 331] on button "Next" at bounding box center [371, 322] width 105 height 43
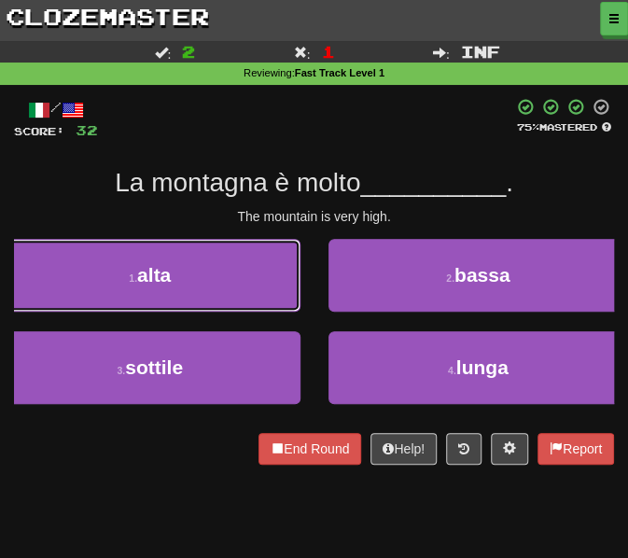
click at [174, 268] on button "1 . alta" at bounding box center [150, 275] width 301 height 73
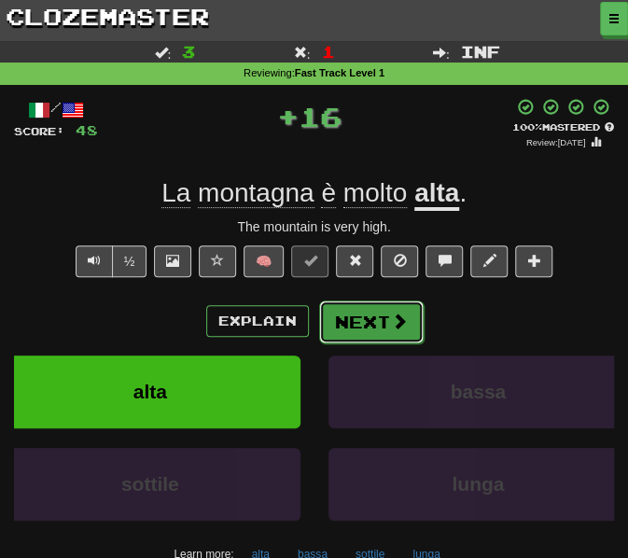
click at [380, 327] on button "Next" at bounding box center [371, 322] width 105 height 43
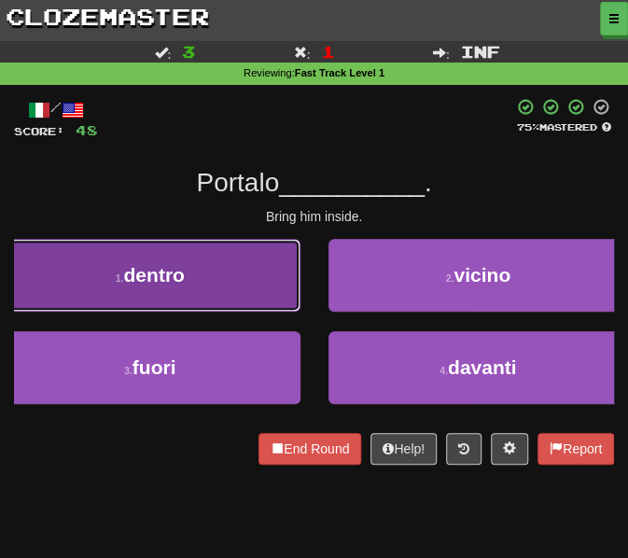
click at [234, 253] on button "1 . dentro" at bounding box center [150, 275] width 301 height 73
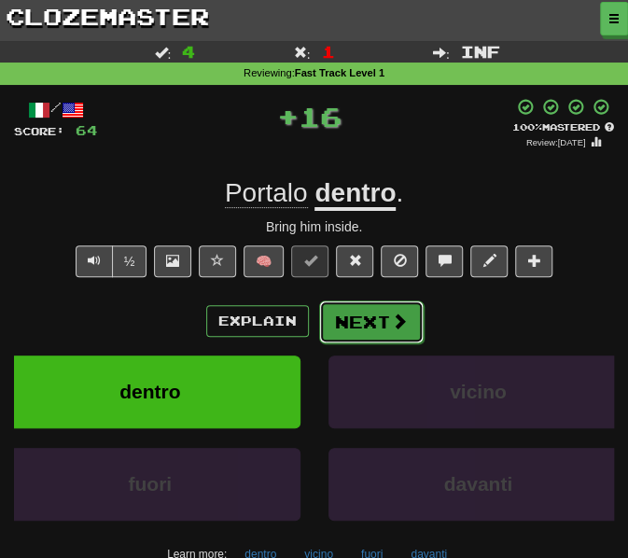
click at [362, 328] on button "Next" at bounding box center [371, 322] width 105 height 43
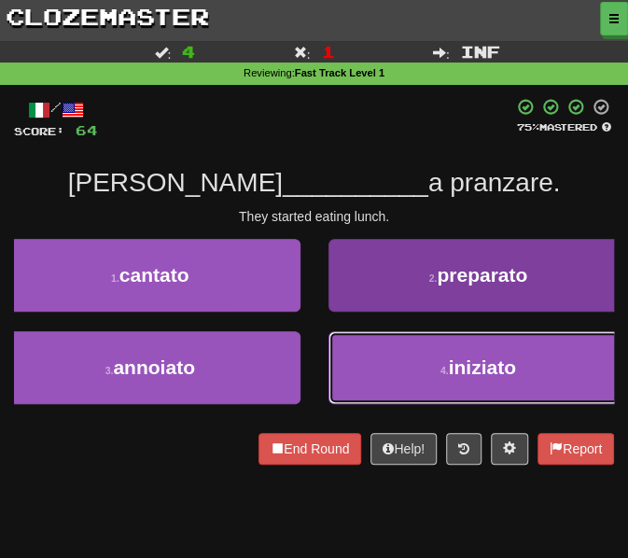
click at [372, 364] on button "4 . iniziato" at bounding box center [479, 367] width 301 height 73
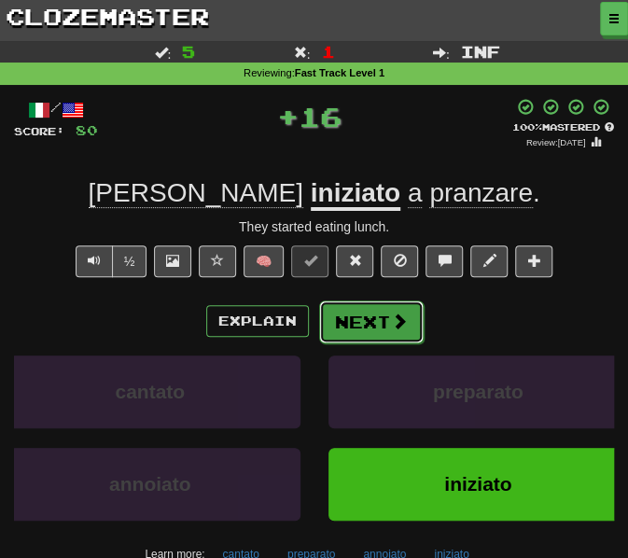
click at [372, 325] on button "Next" at bounding box center [371, 322] width 105 height 43
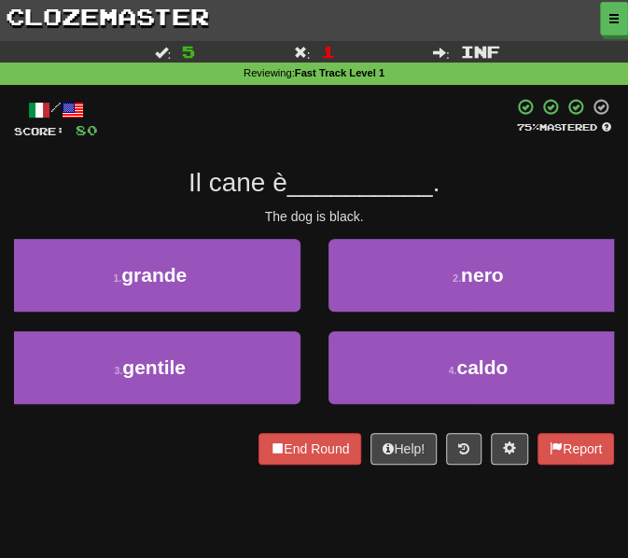
click at [362, 316] on div "2 . nero" at bounding box center [479, 285] width 329 height 92
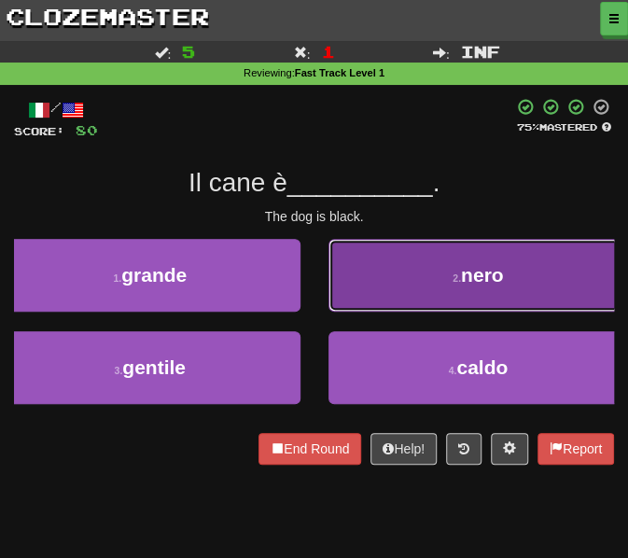
click at [377, 302] on button "2 . nero" at bounding box center [479, 275] width 301 height 73
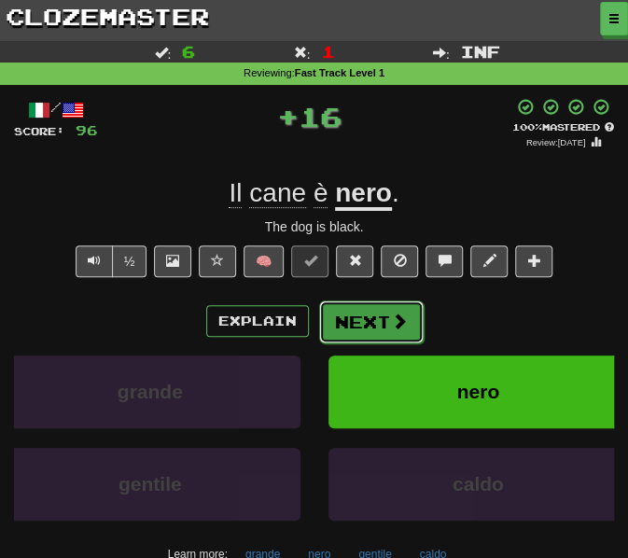
click at [362, 326] on button "Next" at bounding box center [371, 322] width 105 height 43
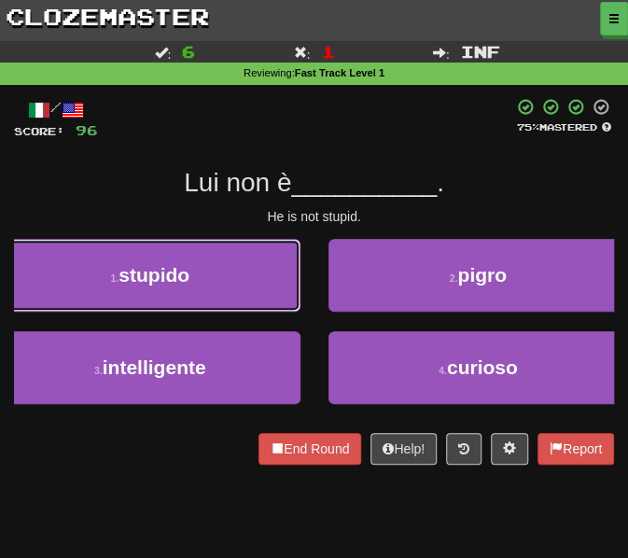
click at [219, 289] on button "1 . stupido" at bounding box center [150, 275] width 301 height 73
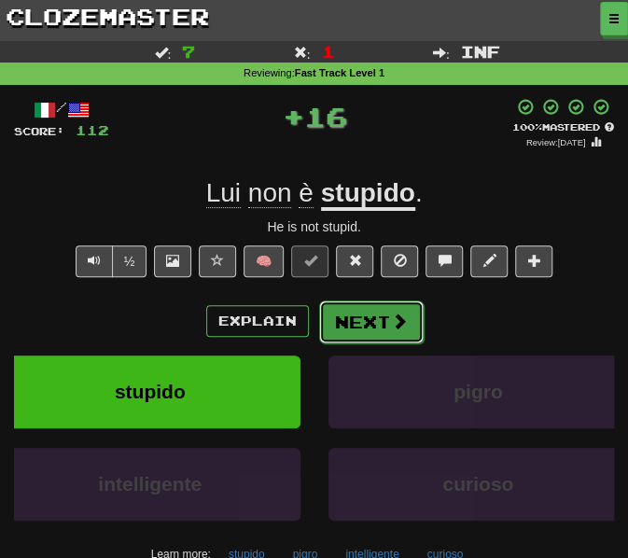
click at [366, 328] on button "Next" at bounding box center [371, 322] width 105 height 43
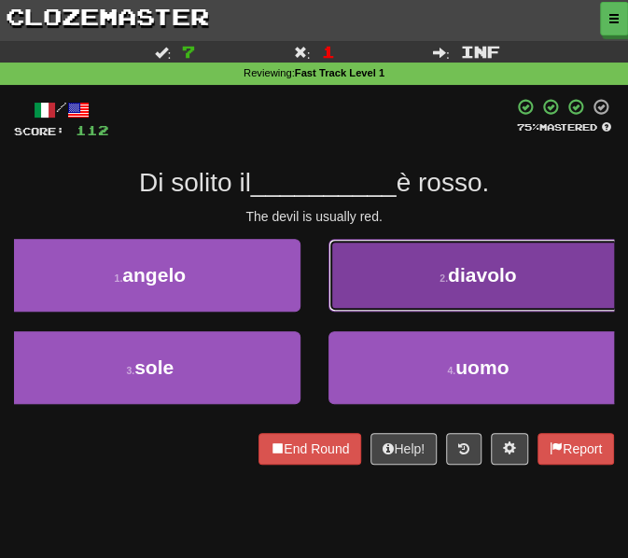
click at [403, 283] on button "2 . diavolo" at bounding box center [479, 275] width 301 height 73
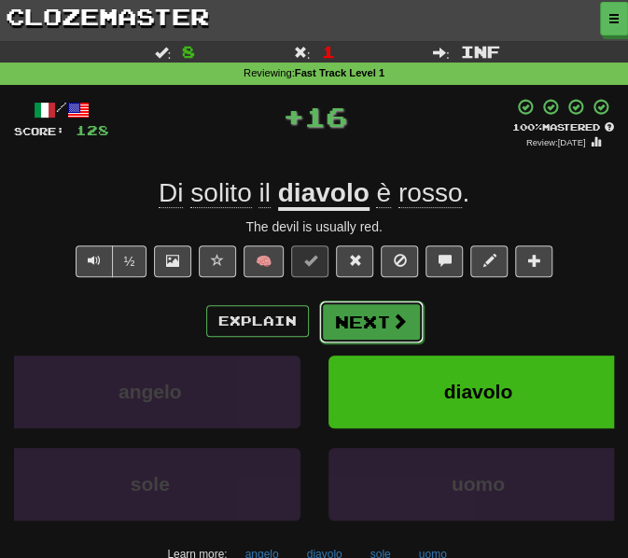
click at [377, 333] on button "Next" at bounding box center [371, 322] width 105 height 43
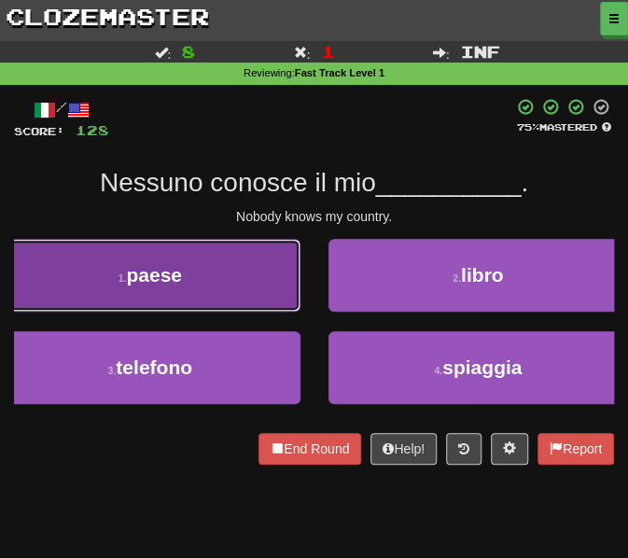
click at [218, 260] on button "1 . paese" at bounding box center [150, 275] width 301 height 73
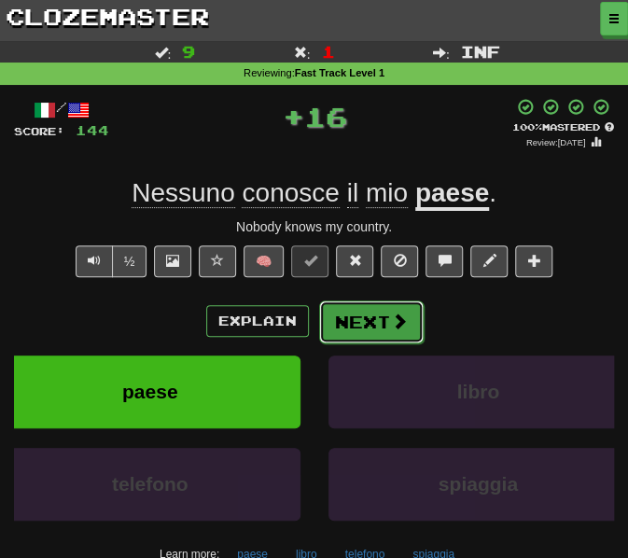
click at [391, 315] on span at bounding box center [399, 321] width 17 height 17
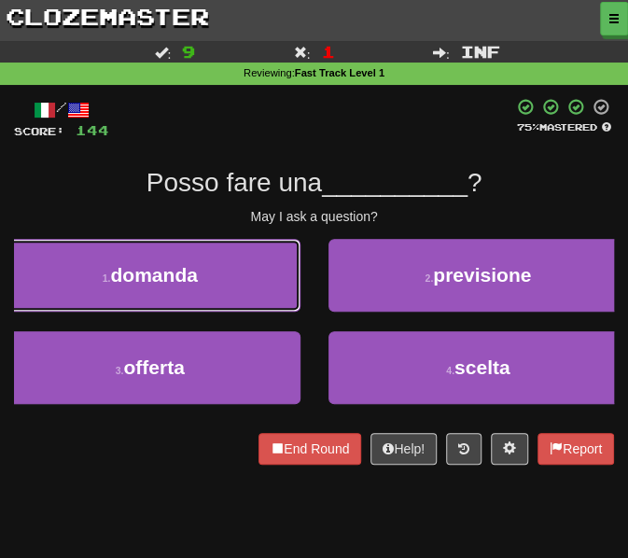
click at [256, 282] on button "1 . domanda" at bounding box center [150, 275] width 301 height 73
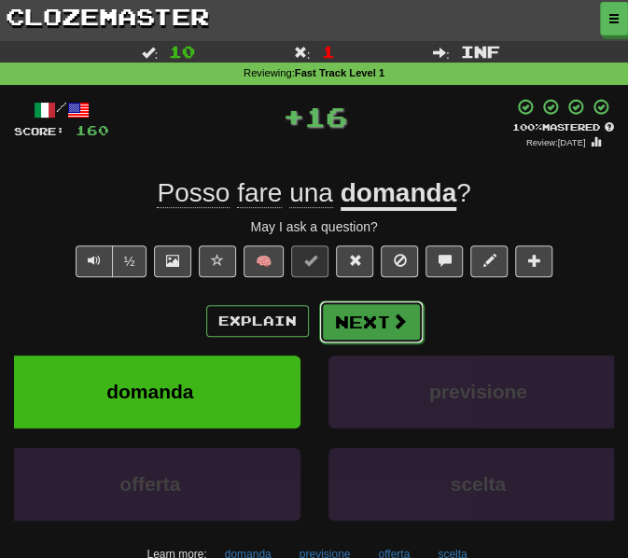
click at [383, 330] on button "Next" at bounding box center [371, 322] width 105 height 43
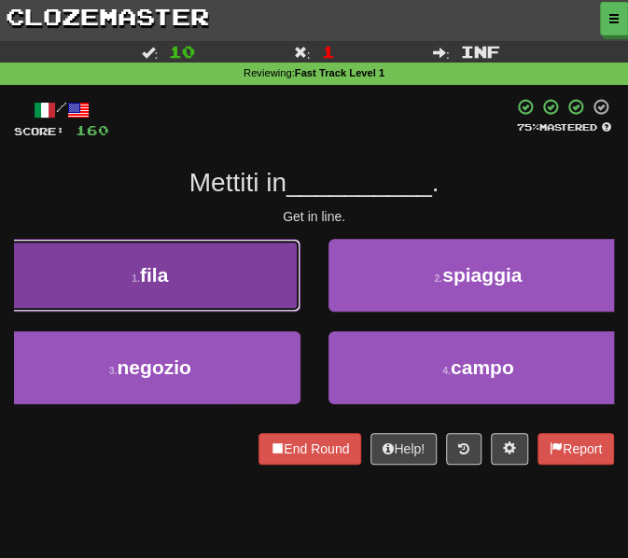
click at [237, 279] on button "1 . fila" at bounding box center [150, 275] width 301 height 73
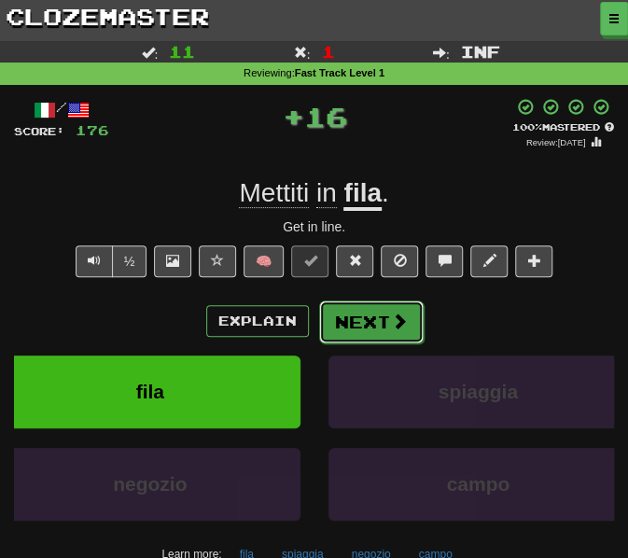
click at [354, 318] on button "Next" at bounding box center [371, 322] width 105 height 43
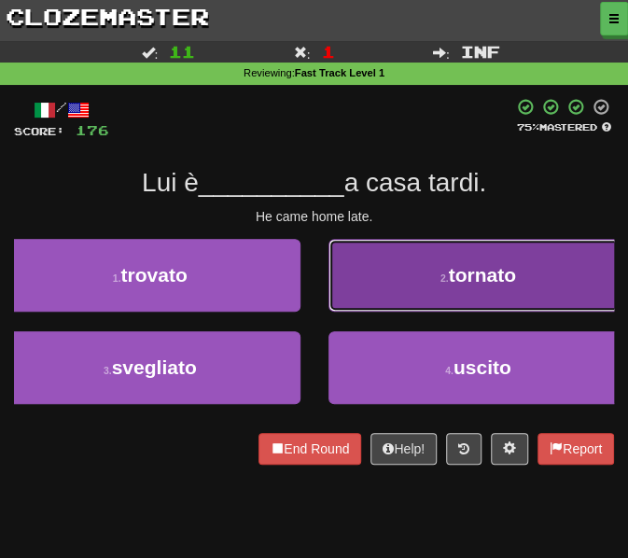
click at [381, 297] on button "2 . tornato" at bounding box center [479, 275] width 301 height 73
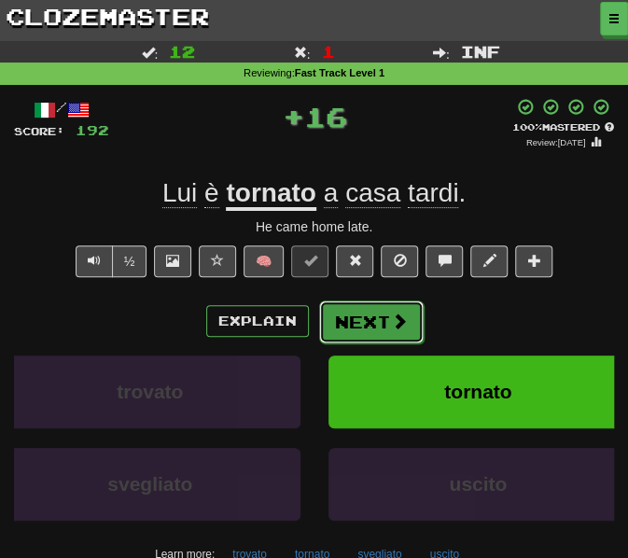
click at [372, 315] on button "Next" at bounding box center [371, 322] width 105 height 43
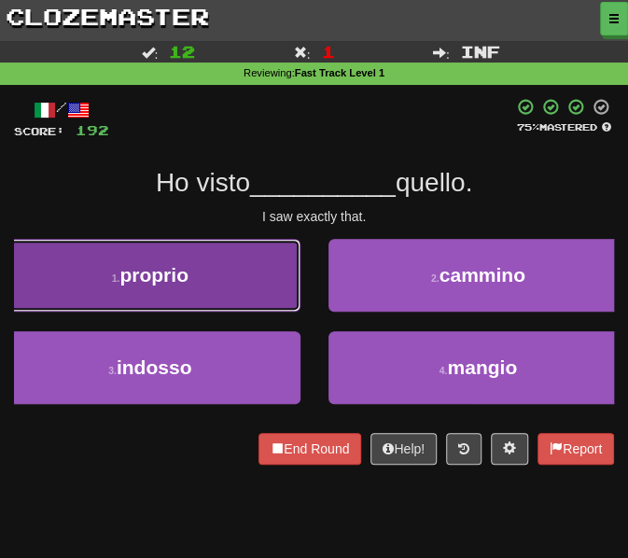
click at [263, 300] on button "1 . proprio" at bounding box center [150, 275] width 301 height 73
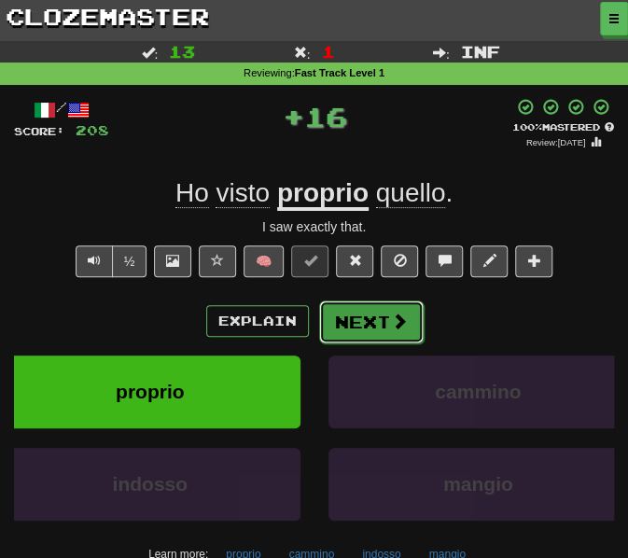
click at [367, 322] on button "Next" at bounding box center [371, 322] width 105 height 43
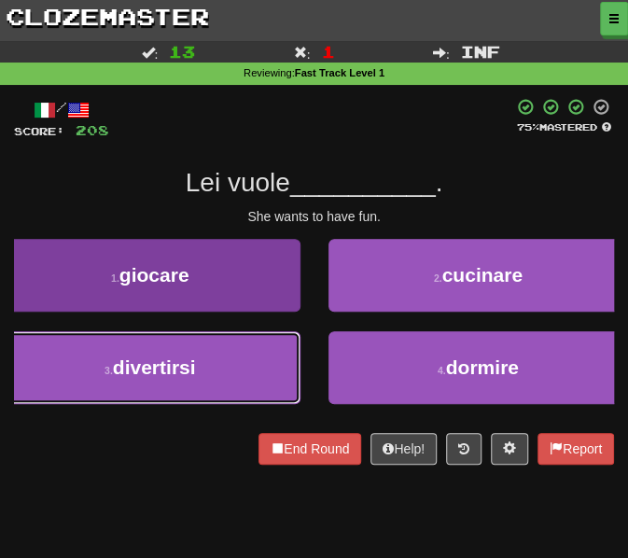
click at [258, 354] on button "3 . divertirsi" at bounding box center [150, 367] width 301 height 73
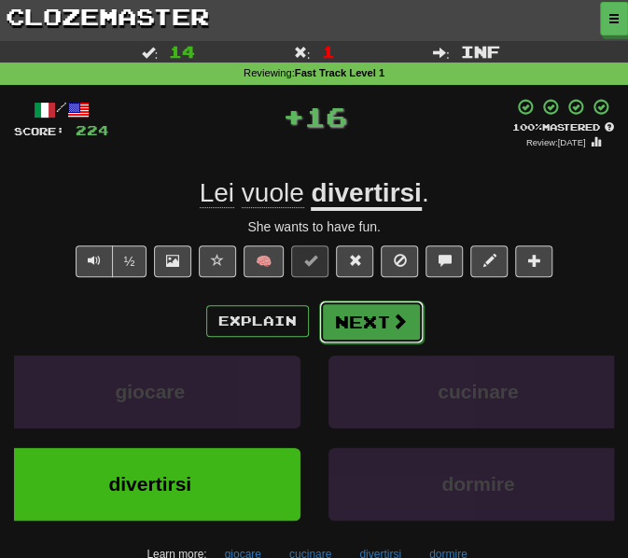
click at [362, 317] on button "Next" at bounding box center [371, 322] width 105 height 43
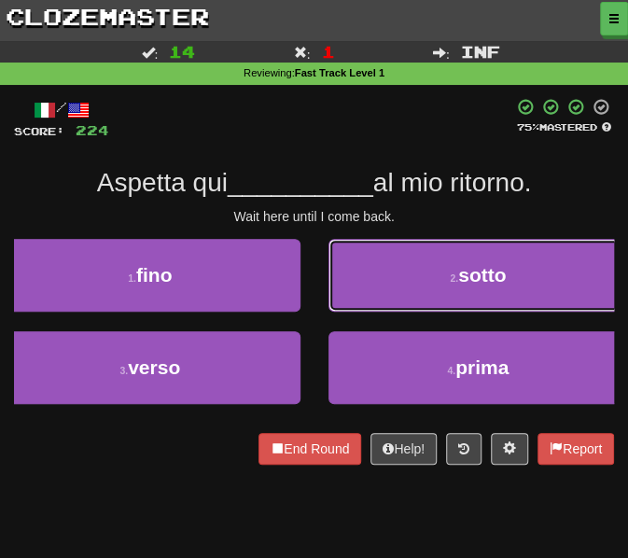
click at [398, 292] on button "2 . sotto" at bounding box center [479, 275] width 301 height 73
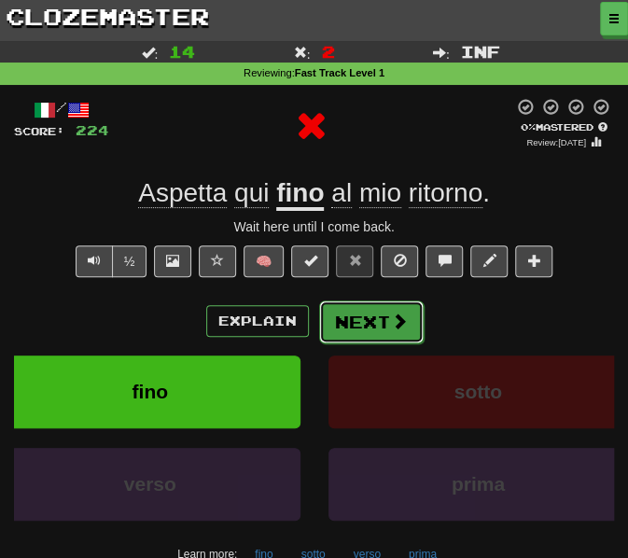
click at [355, 324] on button "Next" at bounding box center [371, 322] width 105 height 43
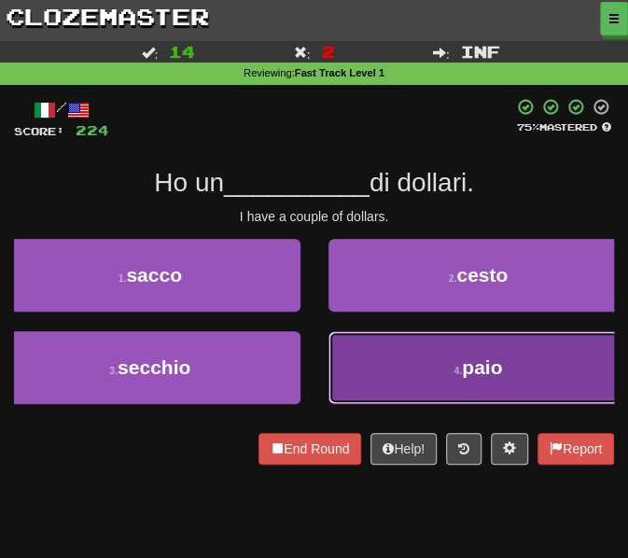
click at [398, 350] on button "4 . paio" at bounding box center [479, 367] width 301 height 73
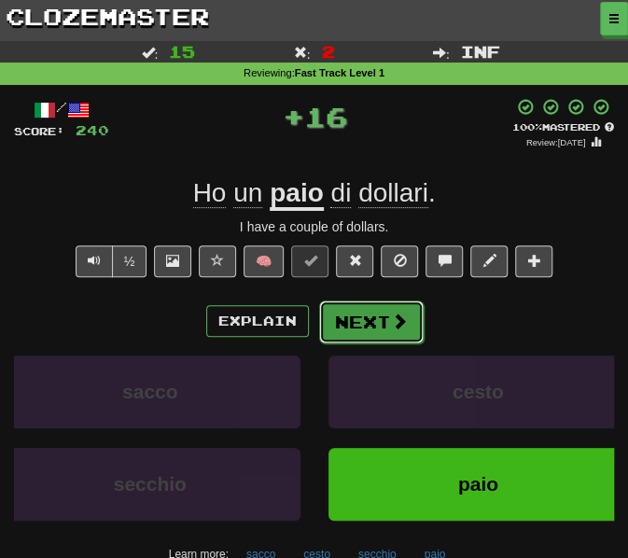
click at [372, 311] on button "Next" at bounding box center [371, 322] width 105 height 43
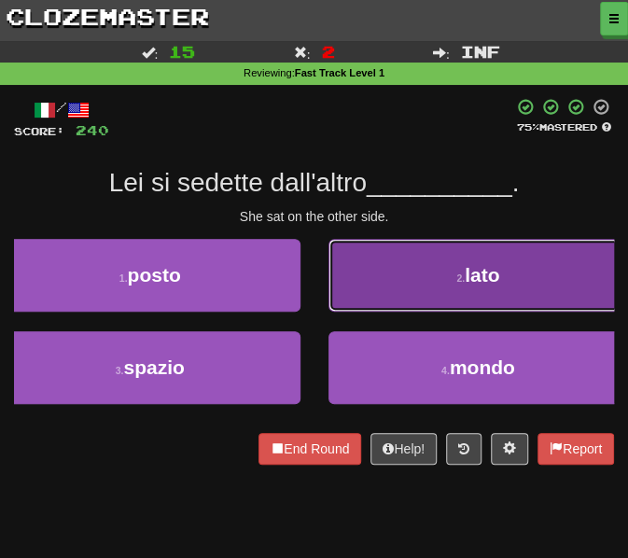
click at [368, 302] on button "2 . lato" at bounding box center [479, 275] width 301 height 73
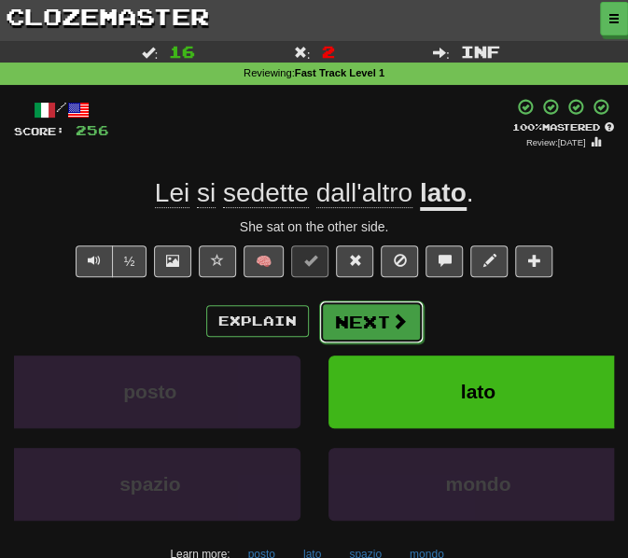
click at [363, 321] on button "Next" at bounding box center [371, 322] width 105 height 43
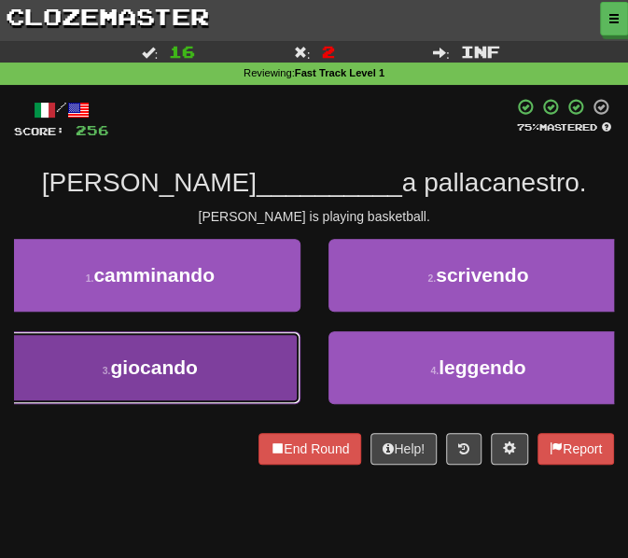
click at [228, 369] on button "3 . giocando" at bounding box center [150, 367] width 301 height 73
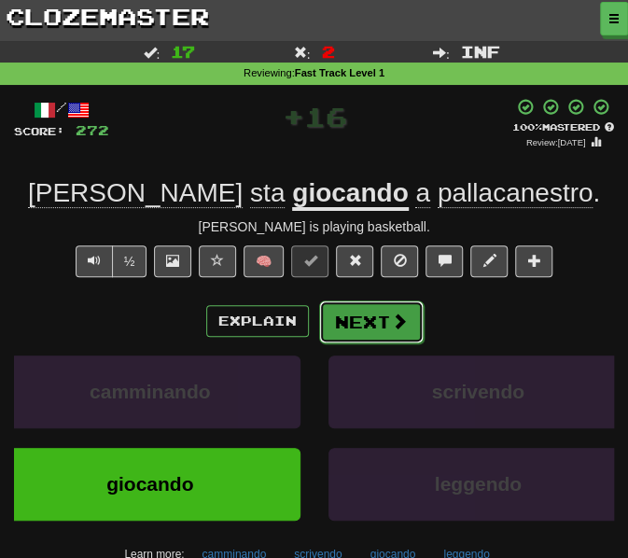
click at [391, 321] on span at bounding box center [399, 321] width 17 height 17
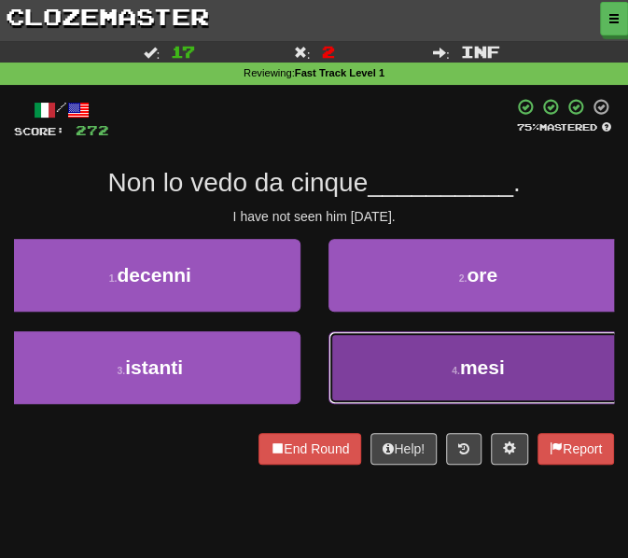
click at [401, 364] on button "4 . mesi" at bounding box center [479, 367] width 301 height 73
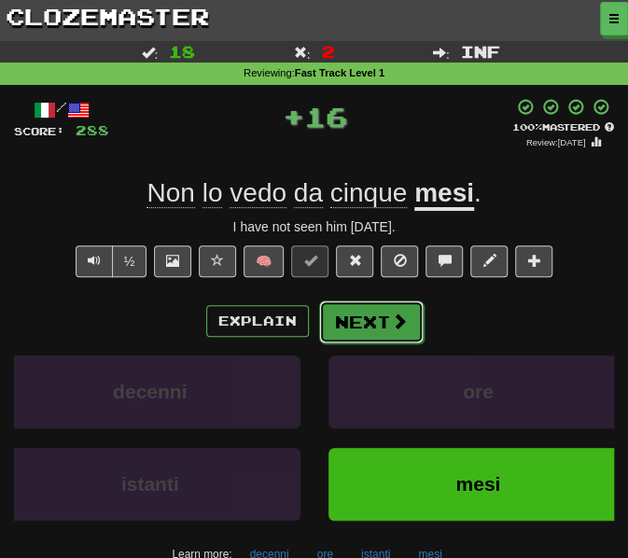
click at [367, 328] on button "Next" at bounding box center [371, 322] width 105 height 43
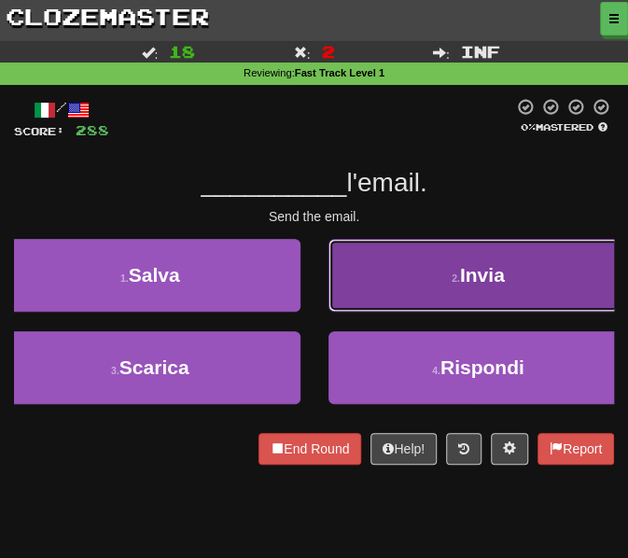
click at [390, 270] on button "2 . Invia" at bounding box center [479, 275] width 301 height 73
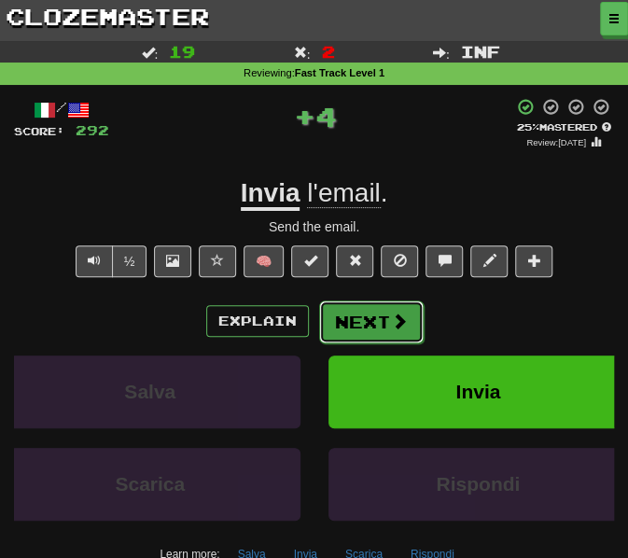
click at [353, 324] on button "Next" at bounding box center [371, 322] width 105 height 43
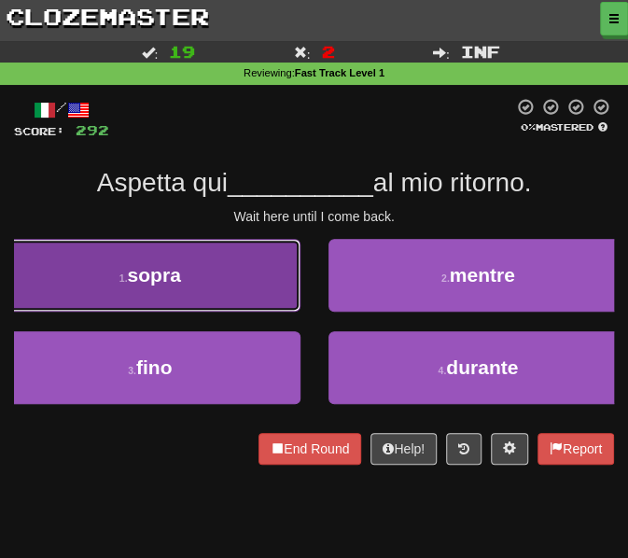
click at [198, 300] on button "1 . sopra" at bounding box center [150, 275] width 301 height 73
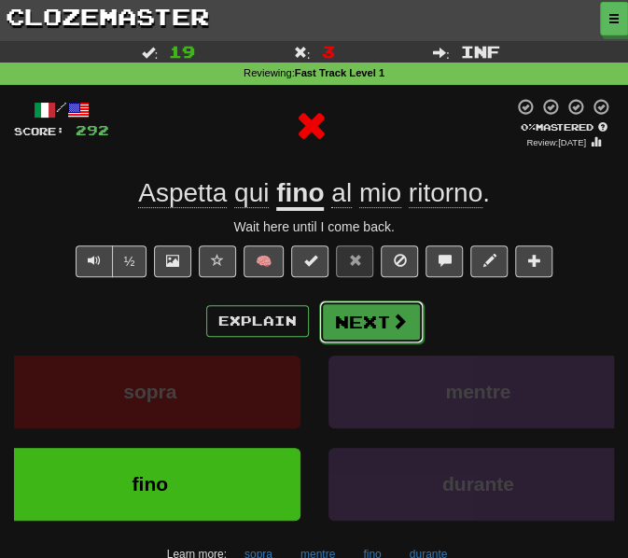
click at [351, 321] on button "Next" at bounding box center [371, 322] width 105 height 43
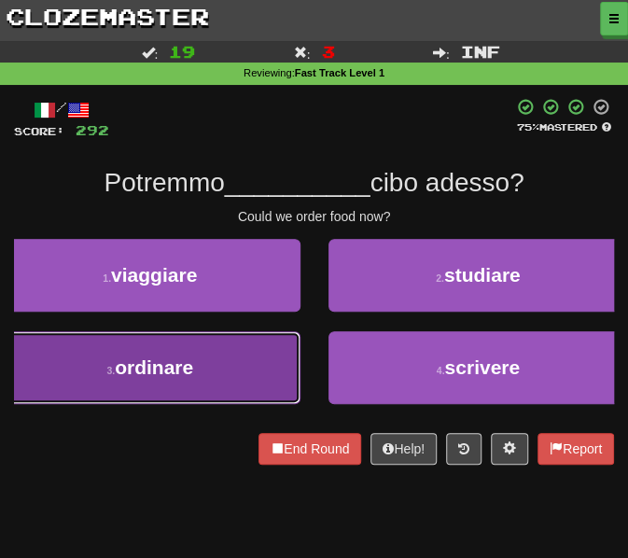
click at [272, 359] on button "3 . ordinare" at bounding box center [150, 367] width 301 height 73
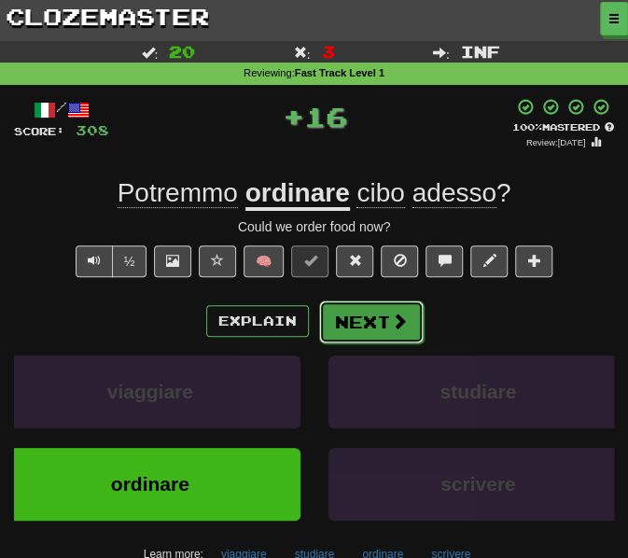
click at [367, 323] on button "Next" at bounding box center [371, 322] width 105 height 43
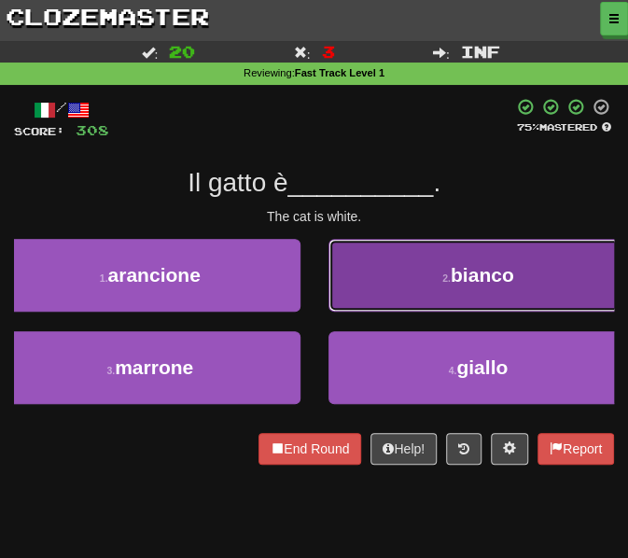
click at [396, 268] on button "2 . bianco" at bounding box center [479, 275] width 301 height 73
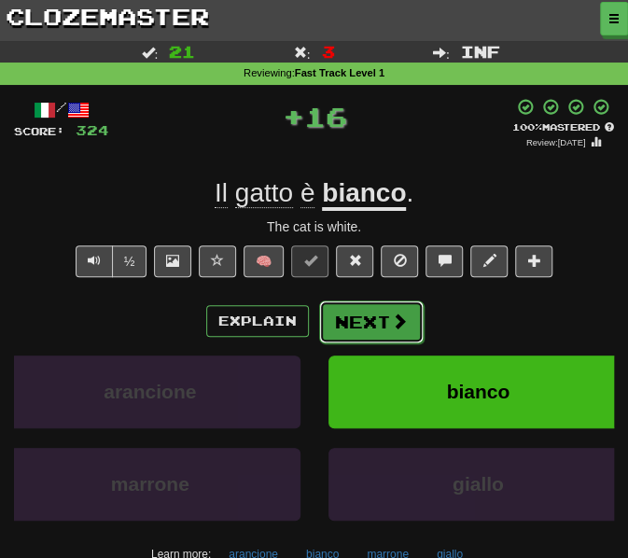
click at [358, 317] on button "Next" at bounding box center [371, 322] width 105 height 43
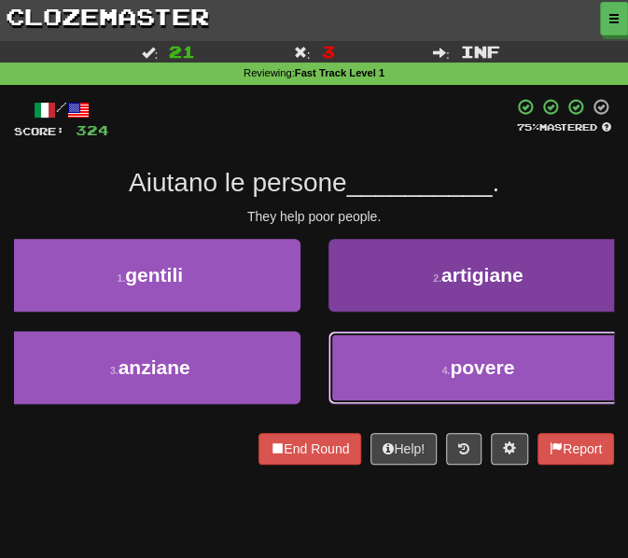
click at [403, 364] on button "4 . povere" at bounding box center [479, 367] width 301 height 73
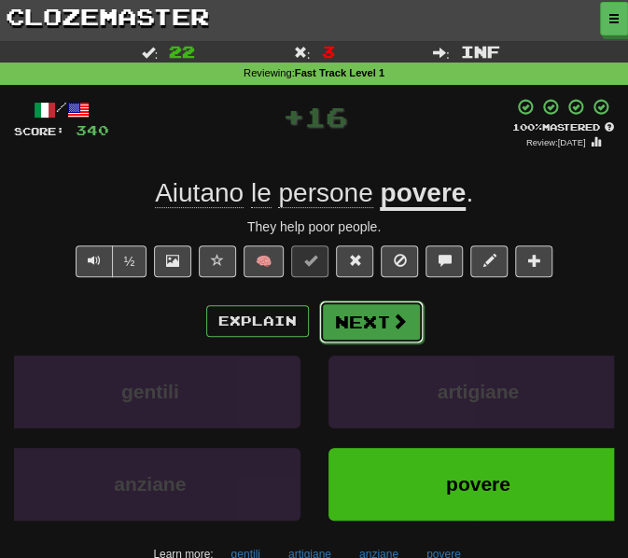
click at [370, 330] on button "Next" at bounding box center [371, 322] width 105 height 43
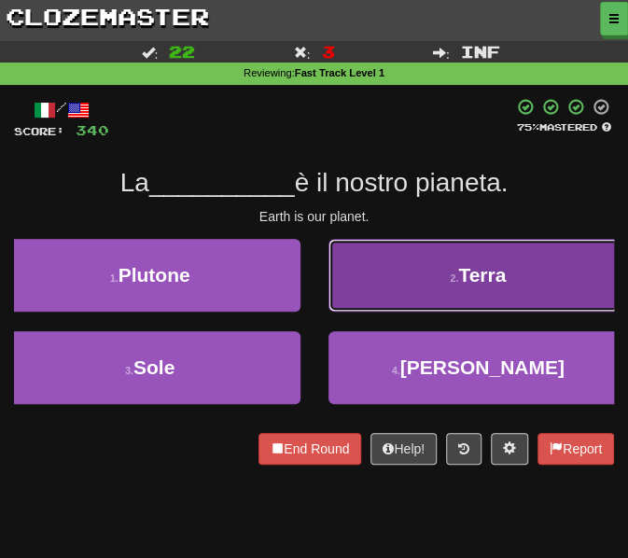
click at [361, 270] on button "2 . Terra" at bounding box center [479, 275] width 301 height 73
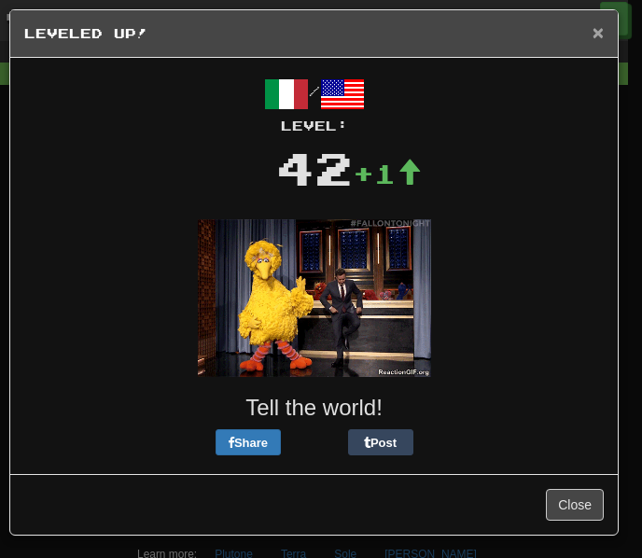
click at [594, 36] on span "×" at bounding box center [598, 31] width 11 height 21
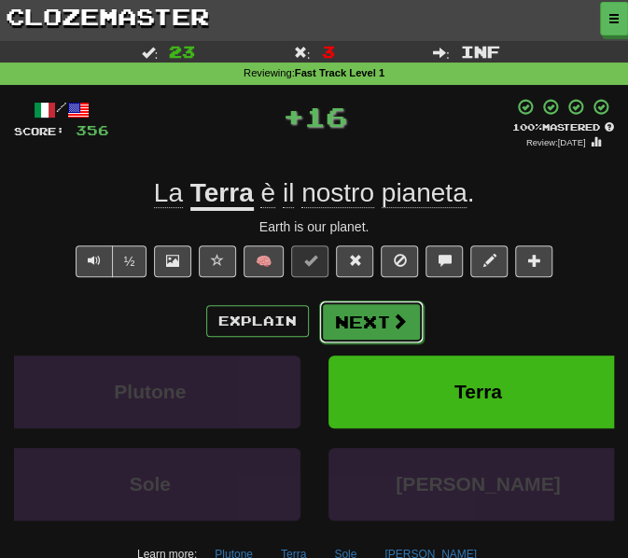
click at [362, 316] on button "Next" at bounding box center [371, 322] width 105 height 43
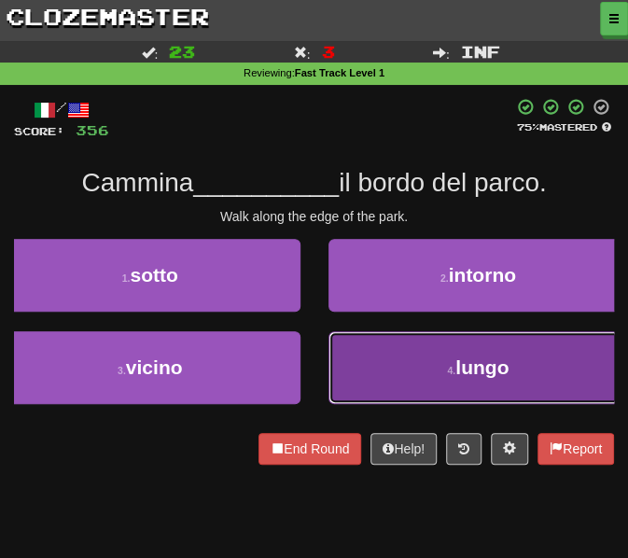
click at [364, 368] on button "4 . lungo" at bounding box center [479, 367] width 301 height 73
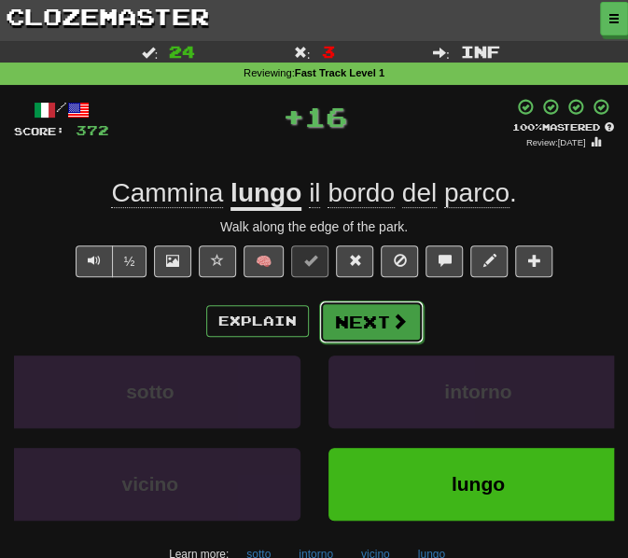
click at [381, 323] on button "Next" at bounding box center [371, 322] width 105 height 43
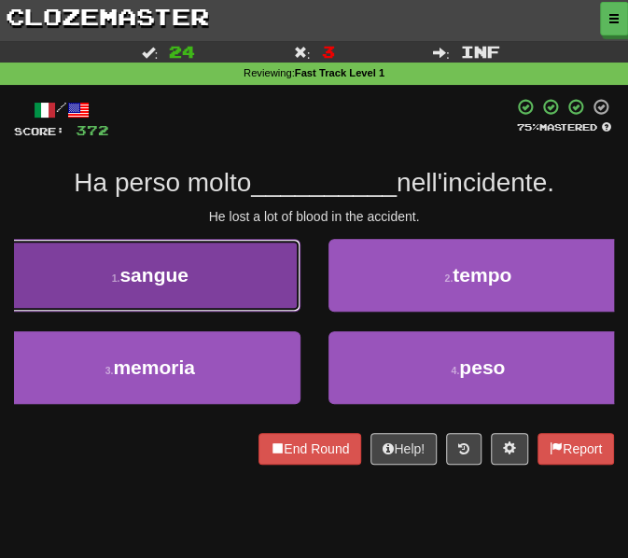
click at [234, 269] on button "1 . sangue" at bounding box center [150, 275] width 301 height 73
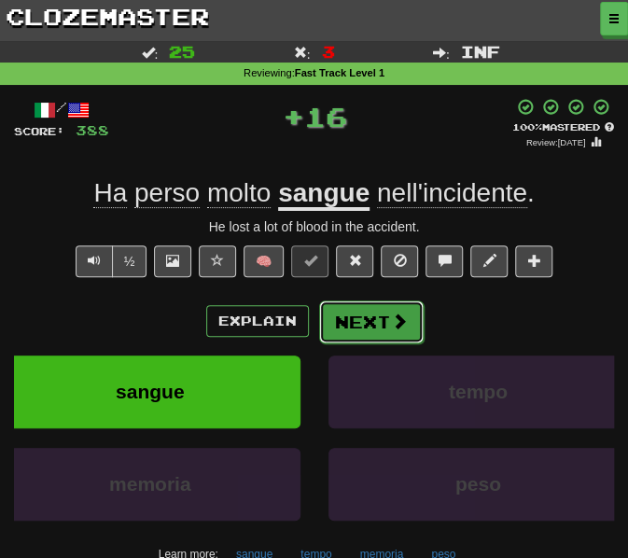
click at [370, 322] on button "Next" at bounding box center [371, 322] width 105 height 43
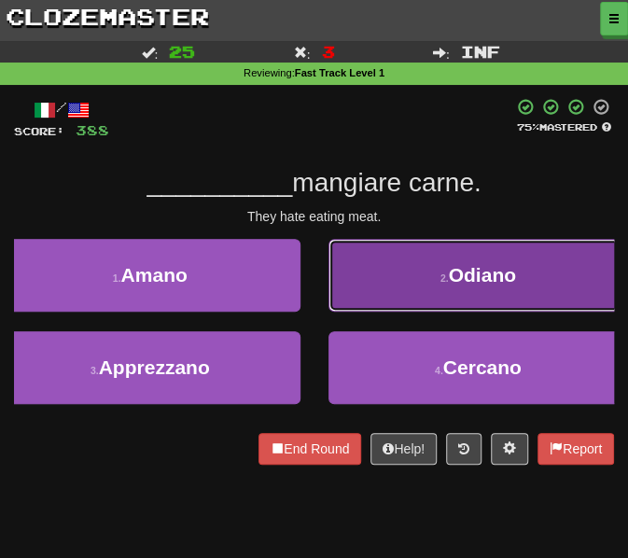
click at [366, 292] on button "2 . Odiano" at bounding box center [479, 275] width 301 height 73
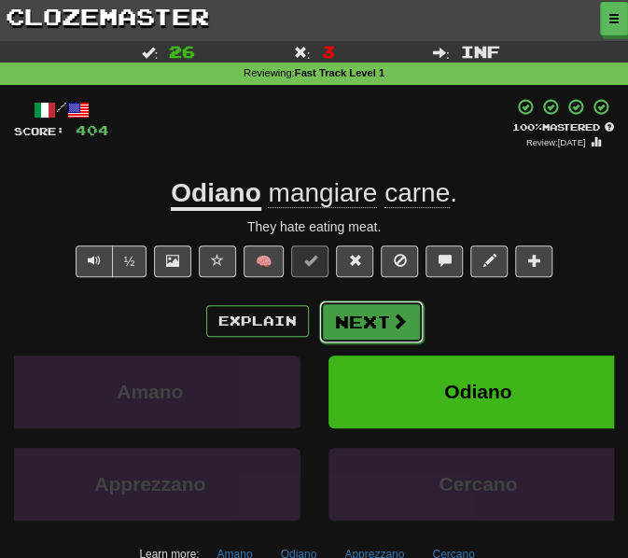
click at [351, 328] on button "Next" at bounding box center [371, 322] width 105 height 43
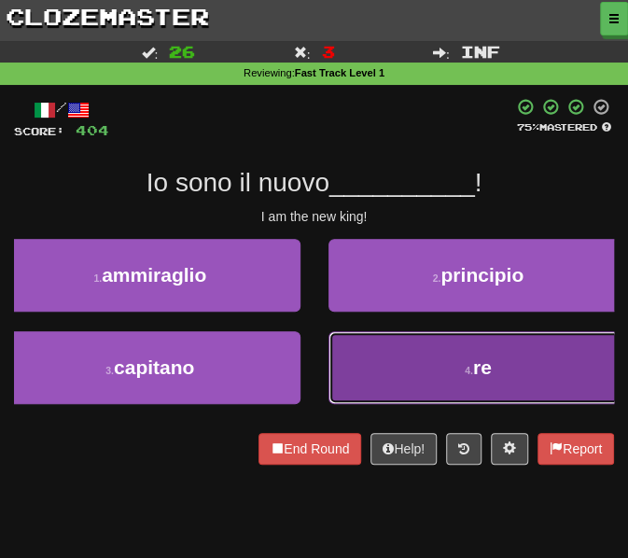
click at [386, 372] on button "4 . re" at bounding box center [479, 367] width 301 height 73
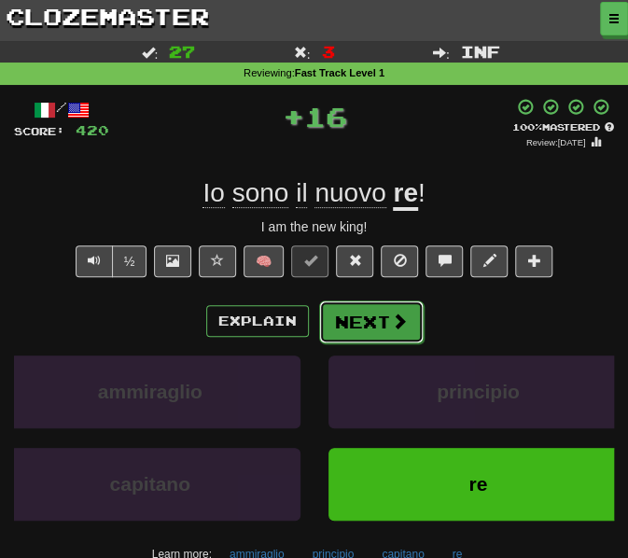
click at [363, 316] on button "Next" at bounding box center [371, 322] width 105 height 43
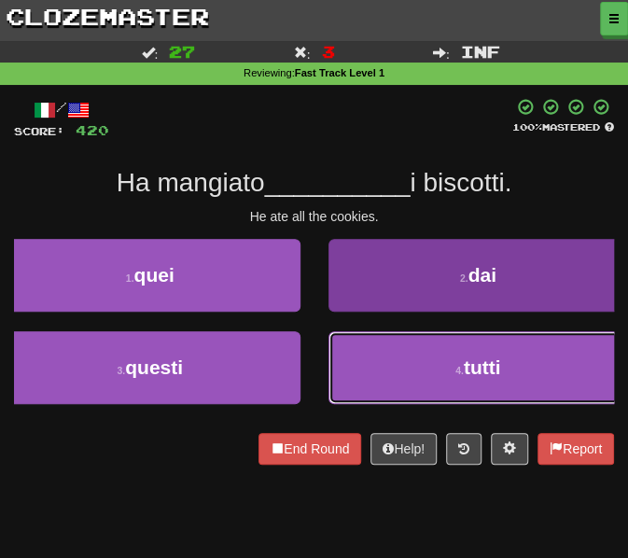
click at [385, 360] on button "4 . tutti" at bounding box center [479, 367] width 301 height 73
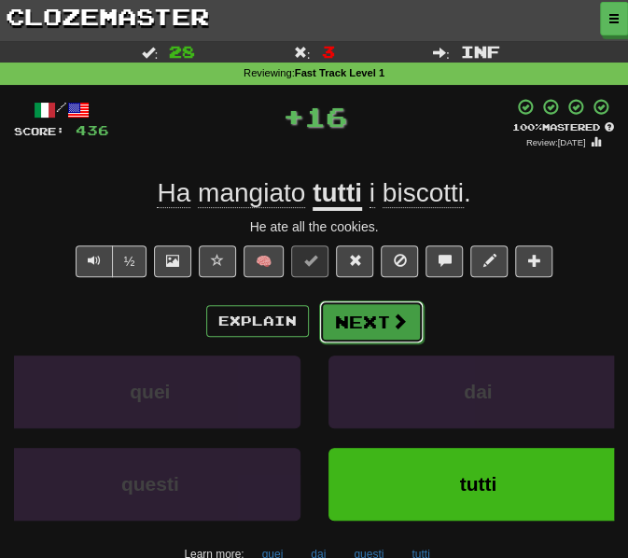
click at [364, 322] on button "Next" at bounding box center [371, 322] width 105 height 43
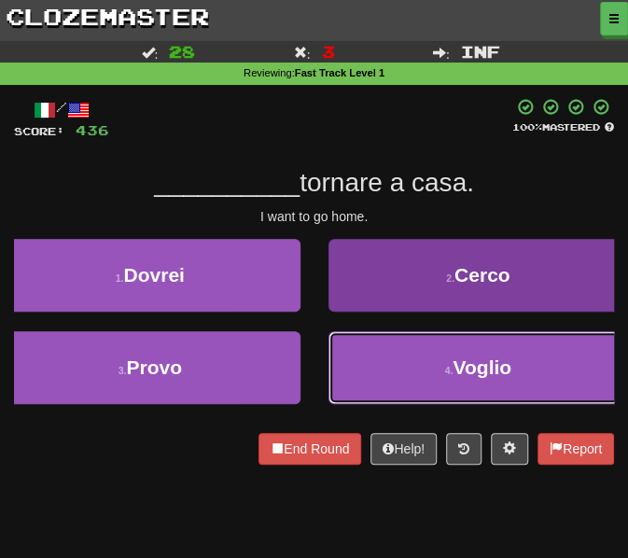
click at [407, 357] on button "4 . Voglio" at bounding box center [479, 367] width 301 height 73
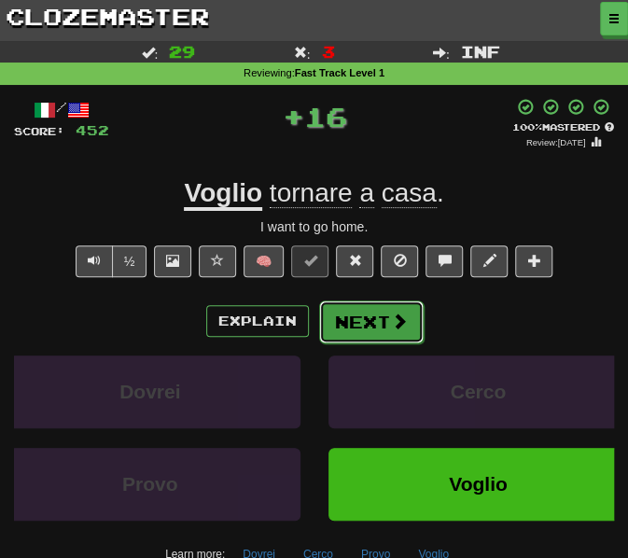
click at [345, 317] on button "Next" at bounding box center [371, 322] width 105 height 43
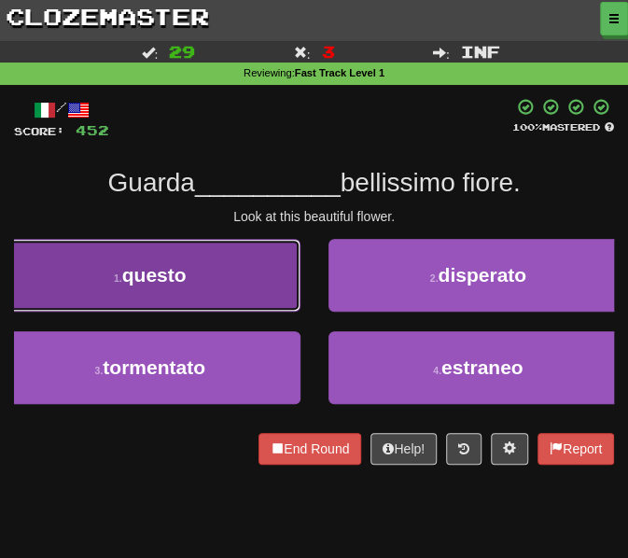
click at [253, 283] on button "1 . questo" at bounding box center [150, 275] width 301 height 73
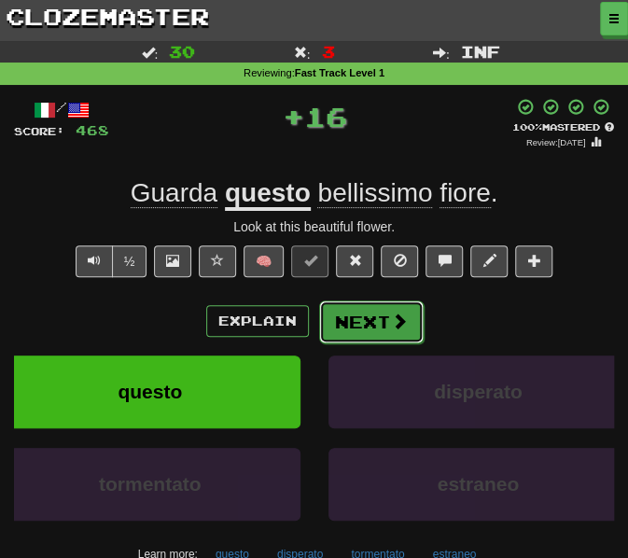
click at [380, 318] on button "Next" at bounding box center [371, 322] width 105 height 43
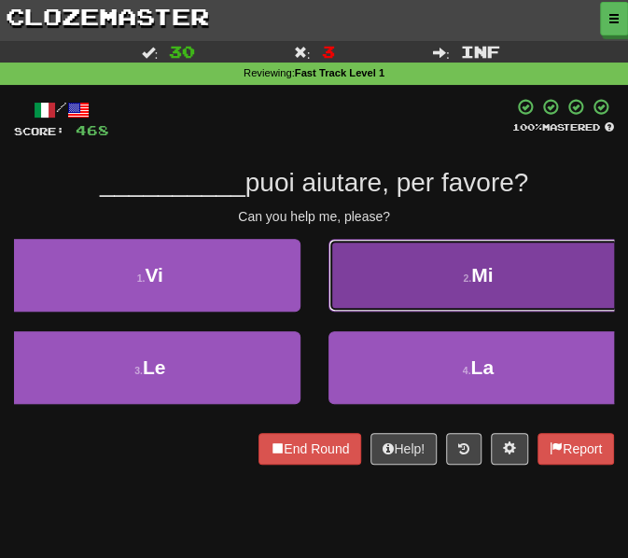
click at [355, 292] on button "2 . Mi" at bounding box center [479, 275] width 301 height 73
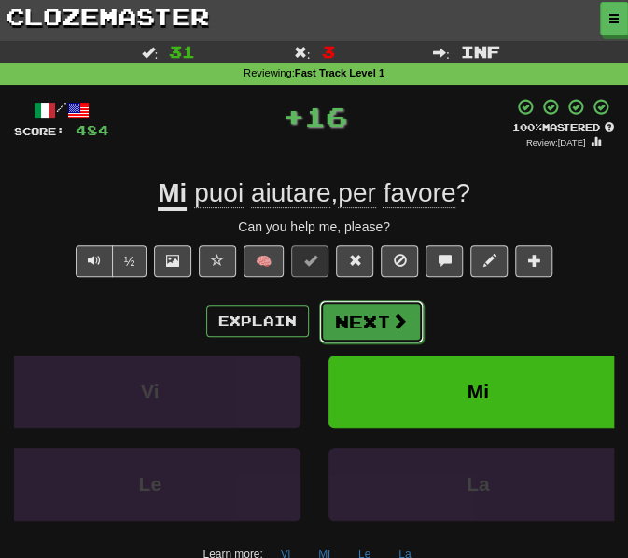
click at [364, 311] on button "Next" at bounding box center [371, 322] width 105 height 43
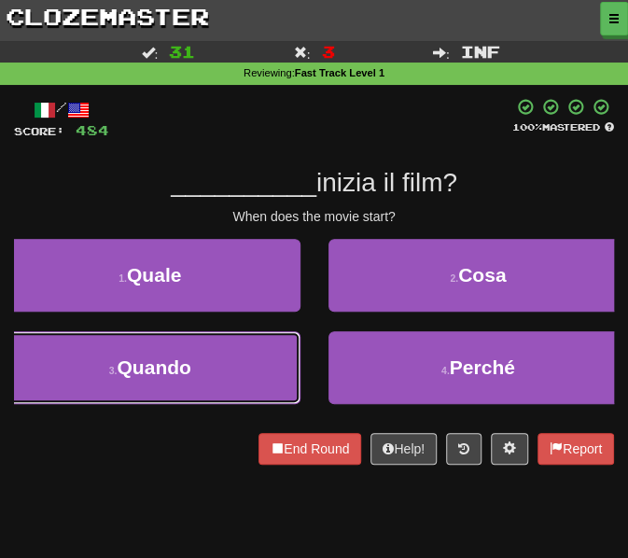
click at [261, 349] on button "3 . Quando" at bounding box center [150, 367] width 301 height 73
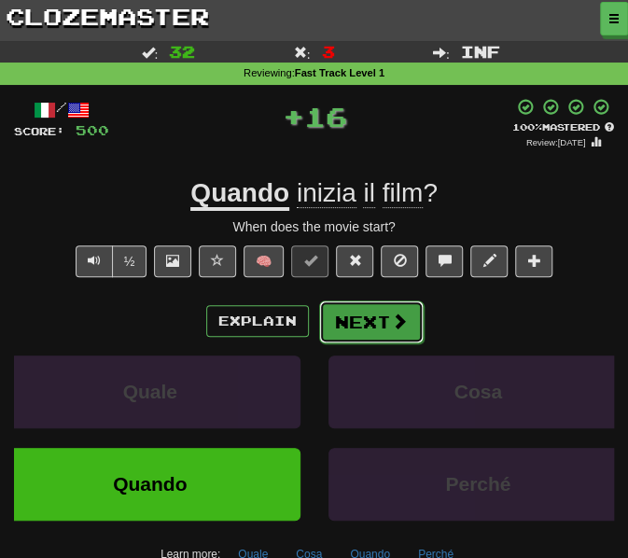
click at [366, 326] on button "Next" at bounding box center [371, 322] width 105 height 43
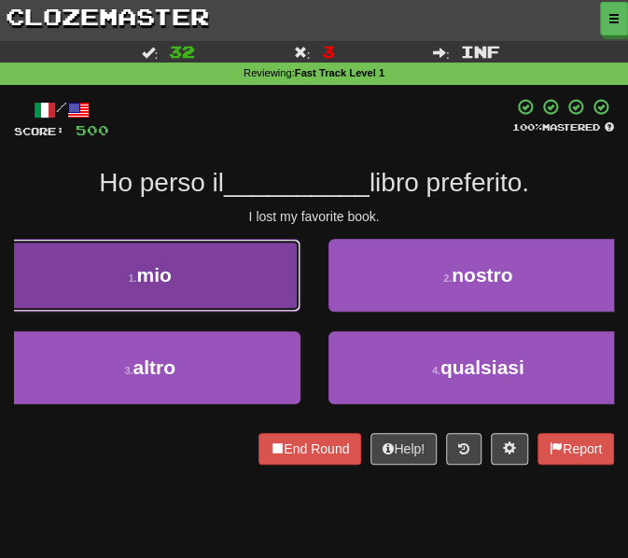
click at [225, 280] on button "1 . mio" at bounding box center [150, 275] width 301 height 73
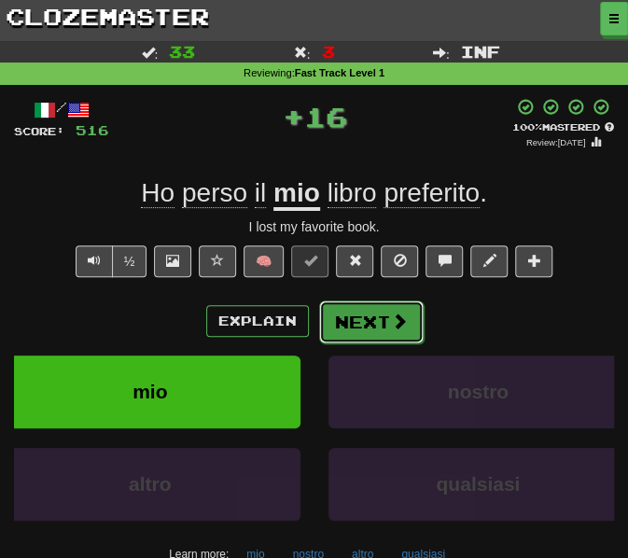
click at [338, 315] on button "Next" at bounding box center [371, 322] width 105 height 43
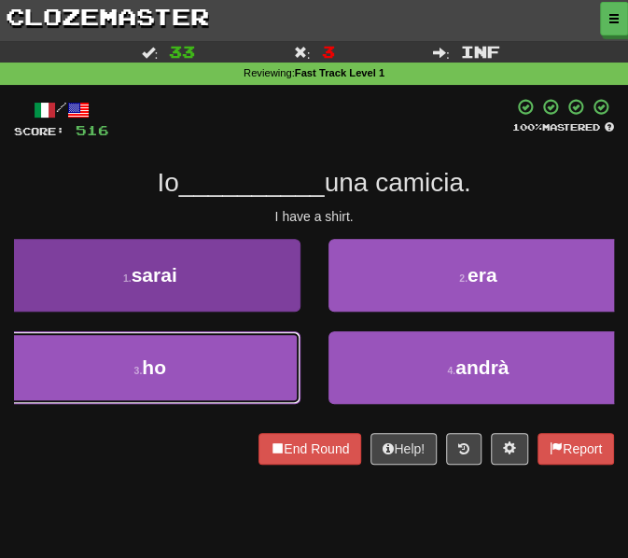
click at [230, 374] on button "3 . ho" at bounding box center [150, 367] width 301 height 73
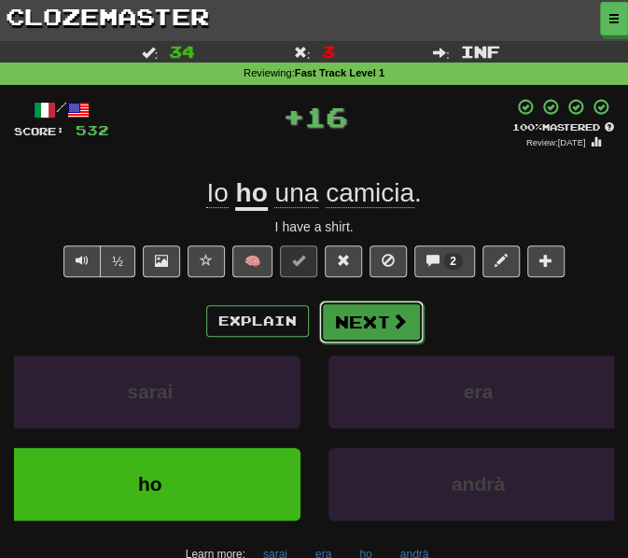
click at [360, 330] on button "Next" at bounding box center [371, 322] width 105 height 43
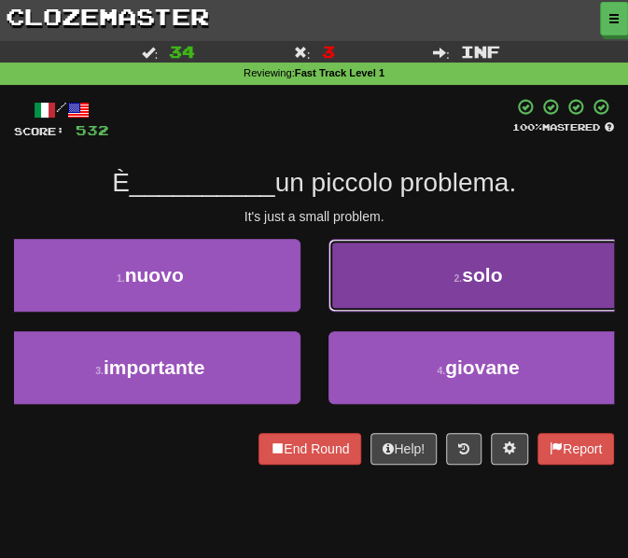
click at [393, 292] on button "2 . solo" at bounding box center [479, 275] width 301 height 73
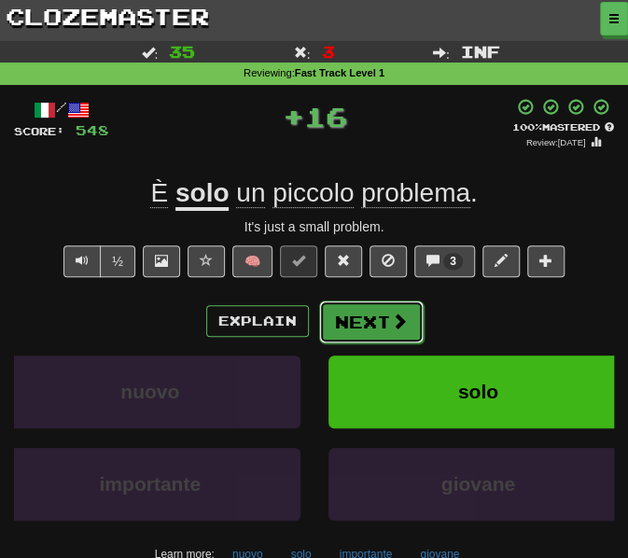
click at [371, 322] on button "Next" at bounding box center [371, 322] width 105 height 43
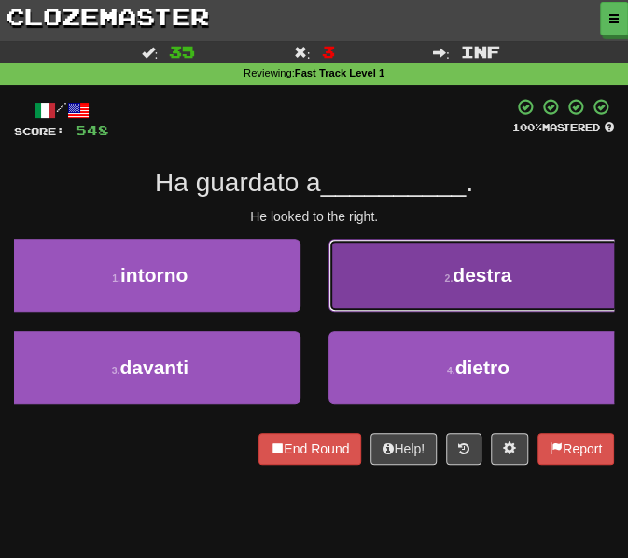
click at [393, 282] on button "2 . destra" at bounding box center [479, 275] width 301 height 73
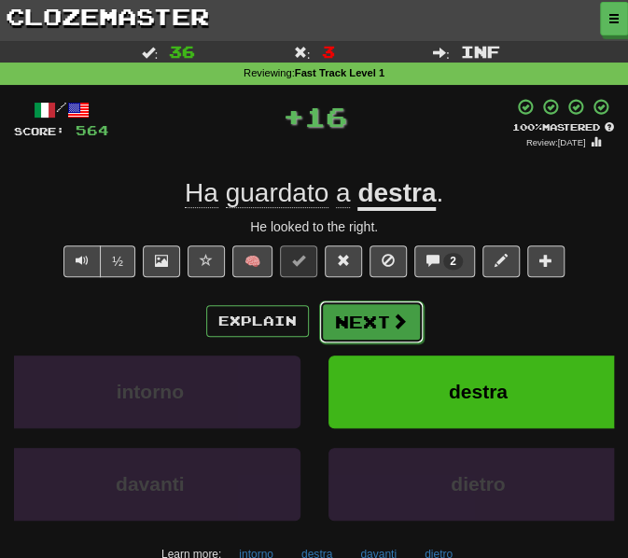
click at [372, 315] on button "Next" at bounding box center [371, 322] width 105 height 43
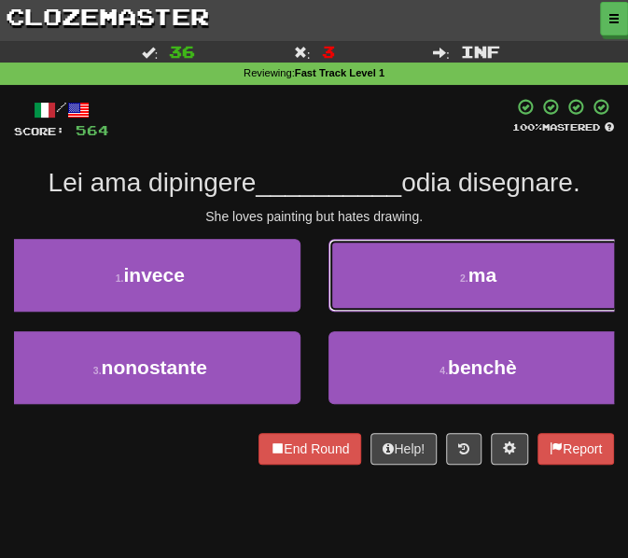
click at [424, 266] on button "2 . ma" at bounding box center [479, 275] width 301 height 73
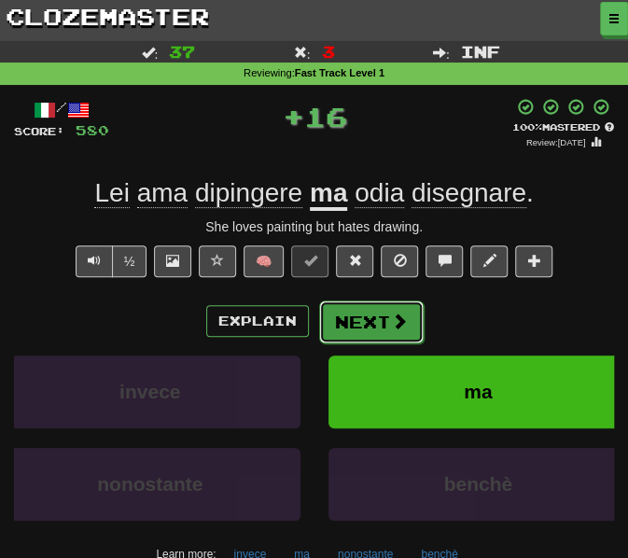
click at [367, 316] on button "Next" at bounding box center [371, 322] width 105 height 43
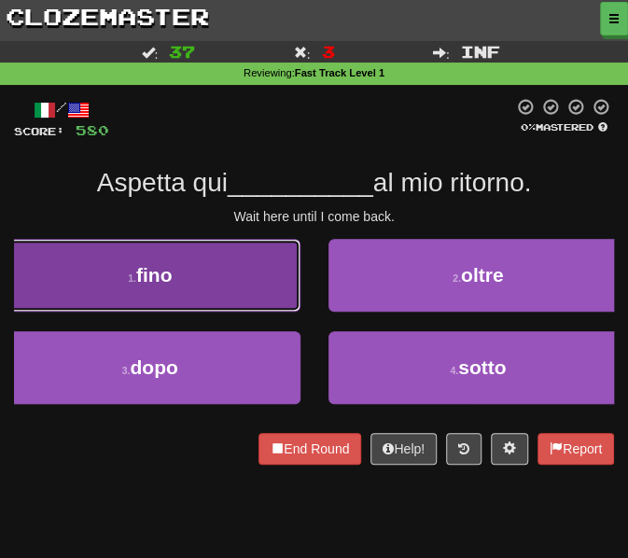
click at [222, 283] on button "1 . fino" at bounding box center [150, 275] width 301 height 73
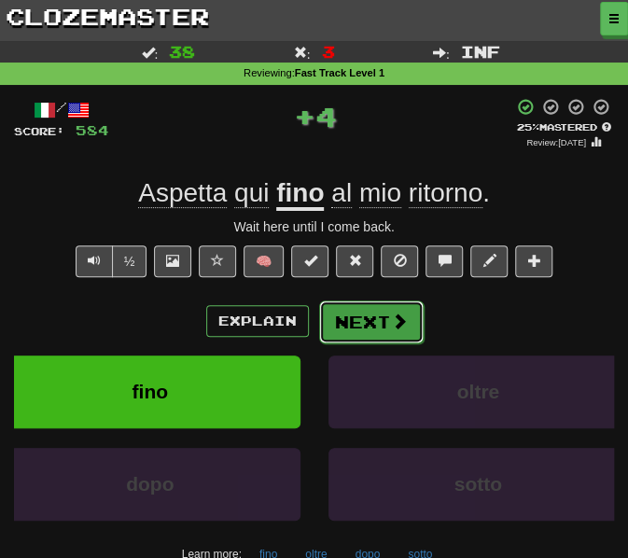
click at [368, 314] on button "Next" at bounding box center [371, 322] width 105 height 43
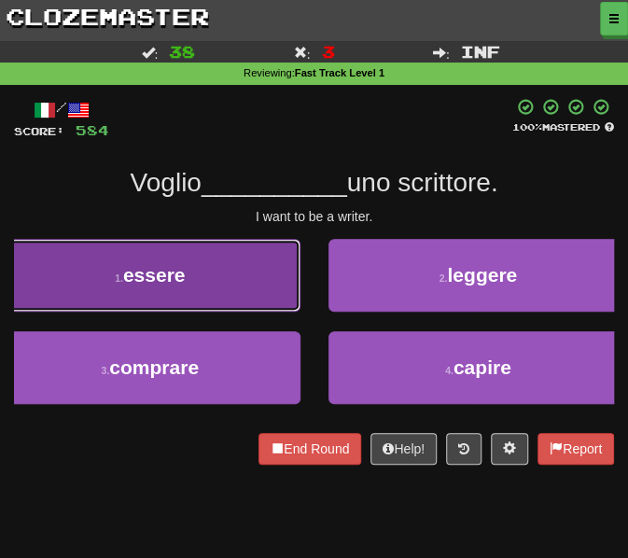
click at [238, 273] on button "1 . essere" at bounding box center [150, 275] width 301 height 73
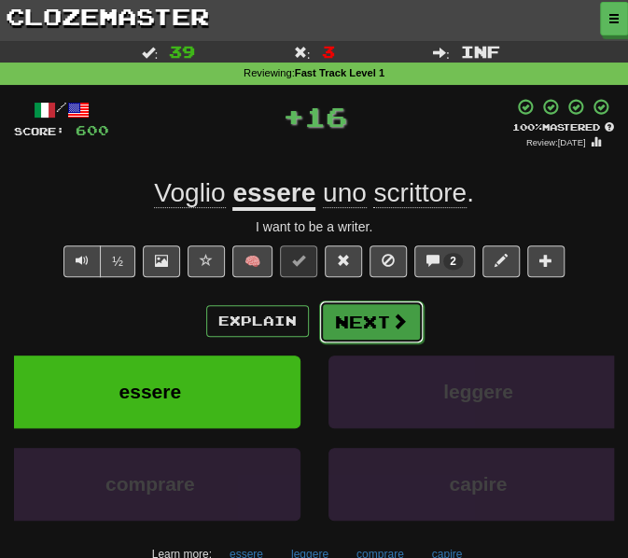
click at [372, 313] on button "Next" at bounding box center [371, 322] width 105 height 43
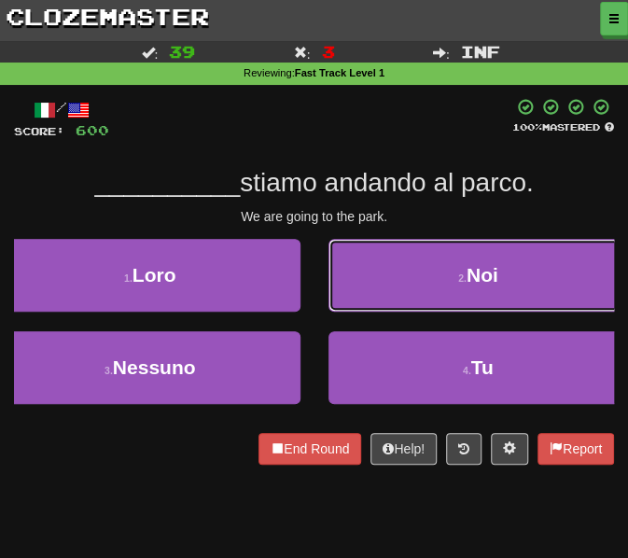
click at [381, 287] on button "2 . Noi" at bounding box center [479, 275] width 301 height 73
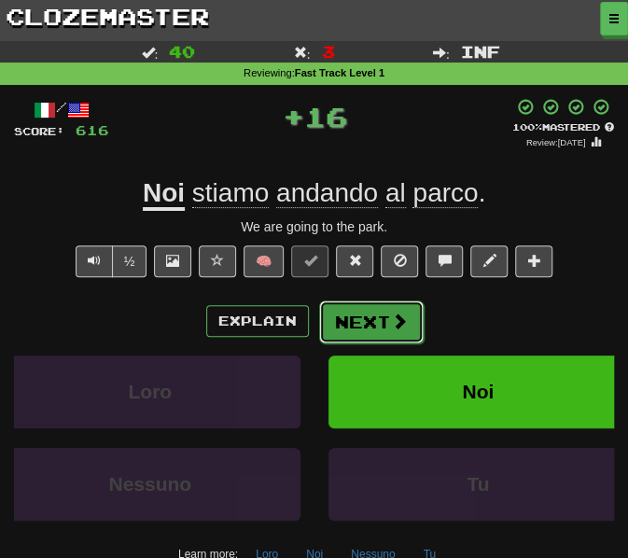
click at [372, 320] on button "Next" at bounding box center [371, 322] width 105 height 43
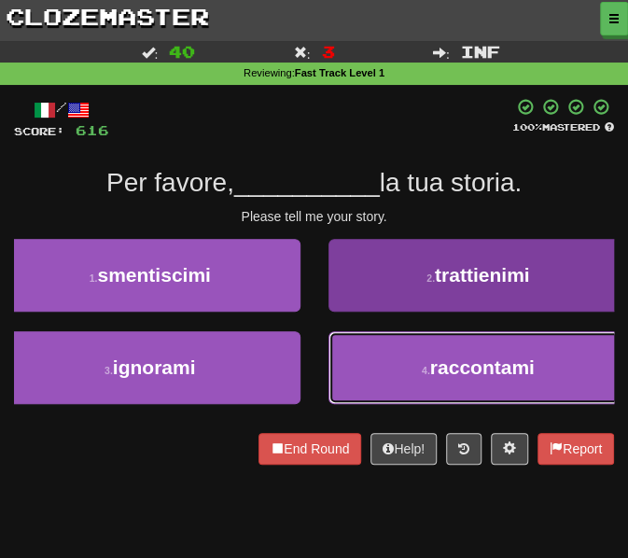
click at [400, 365] on button "4 . raccontami" at bounding box center [479, 367] width 301 height 73
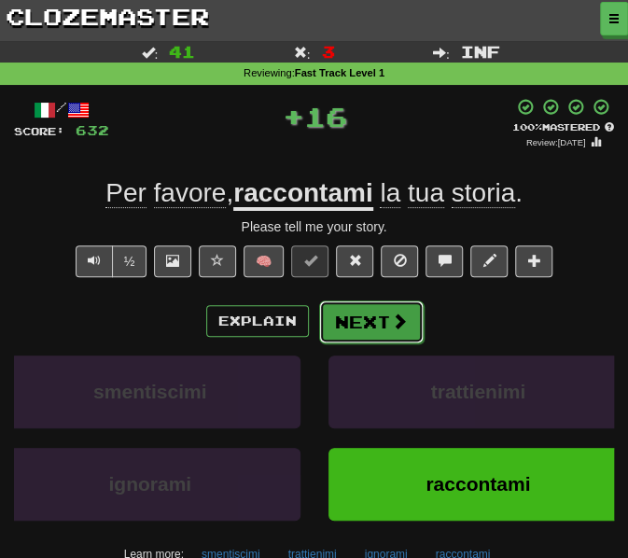
click at [358, 316] on button "Next" at bounding box center [371, 322] width 105 height 43
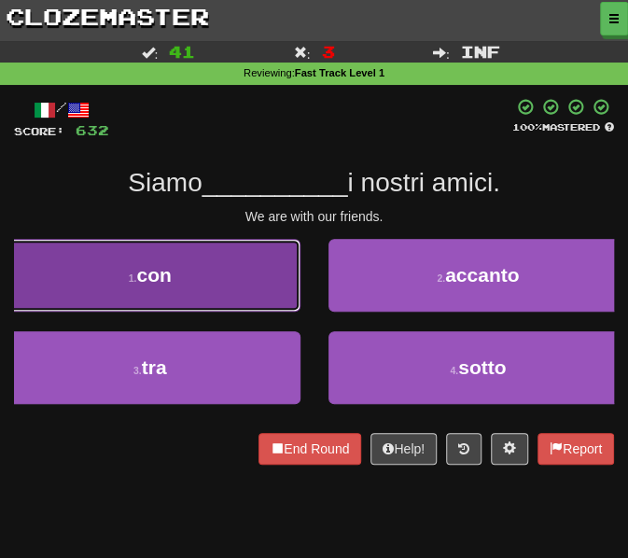
click at [220, 267] on button "1 . con" at bounding box center [150, 275] width 301 height 73
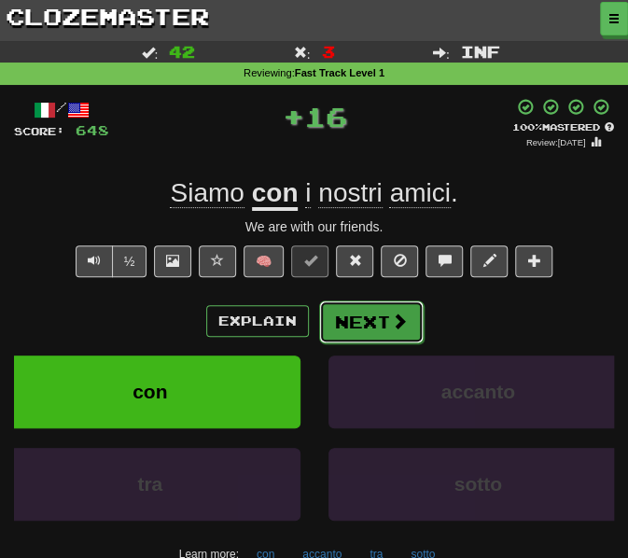
click at [375, 304] on button "Next" at bounding box center [371, 322] width 105 height 43
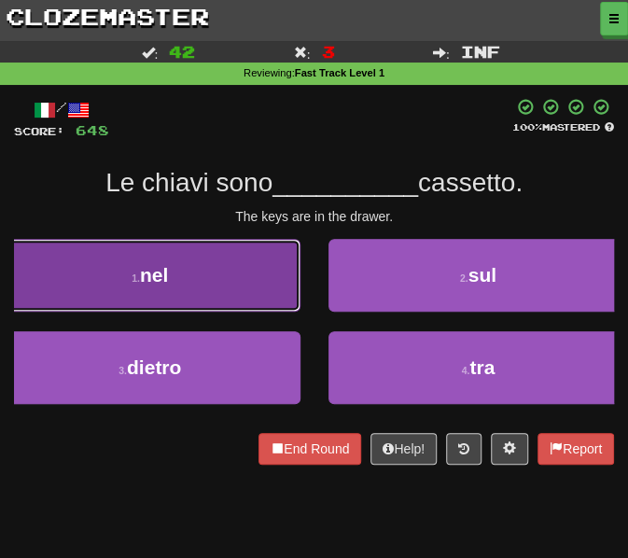
click at [226, 284] on button "1 . nel" at bounding box center [150, 275] width 301 height 73
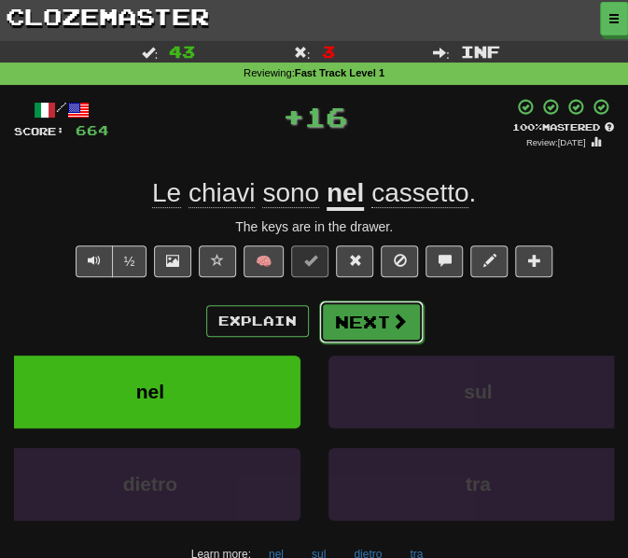
click at [381, 318] on button "Next" at bounding box center [371, 322] width 105 height 43
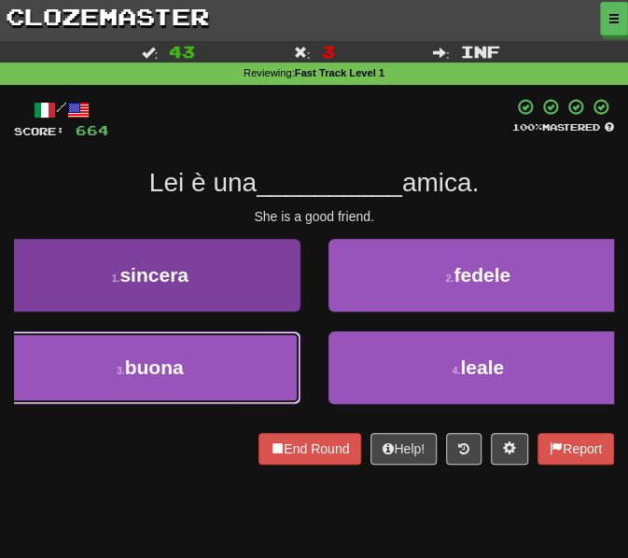
click at [237, 354] on button "3 . buona" at bounding box center [150, 367] width 301 height 73
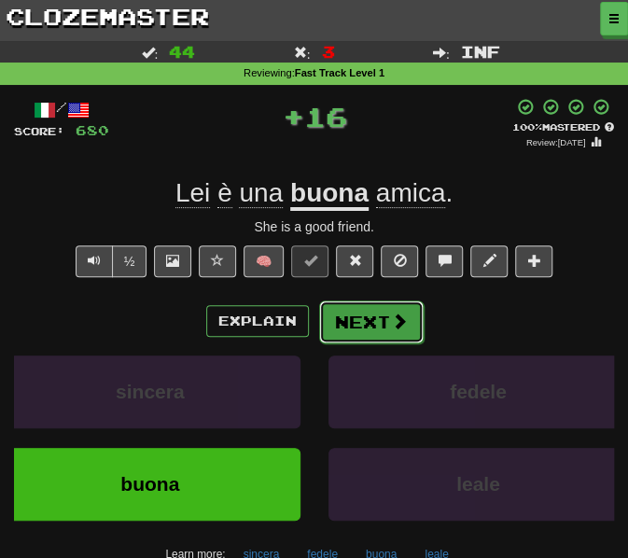
click at [360, 332] on button "Next" at bounding box center [371, 322] width 105 height 43
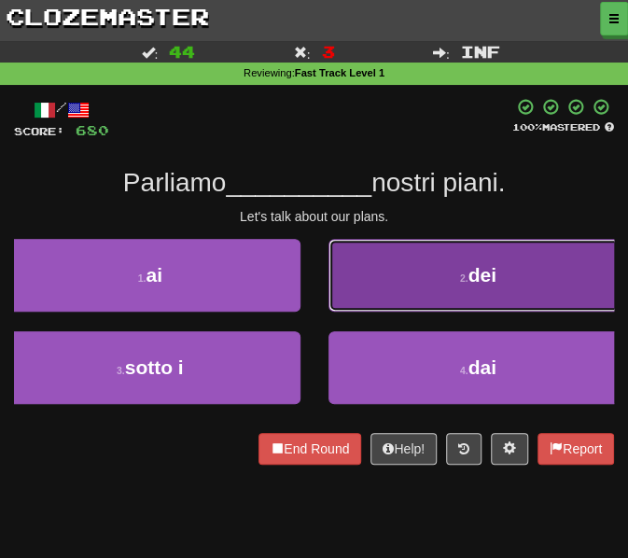
click at [372, 288] on button "2 . dei" at bounding box center [479, 275] width 301 height 73
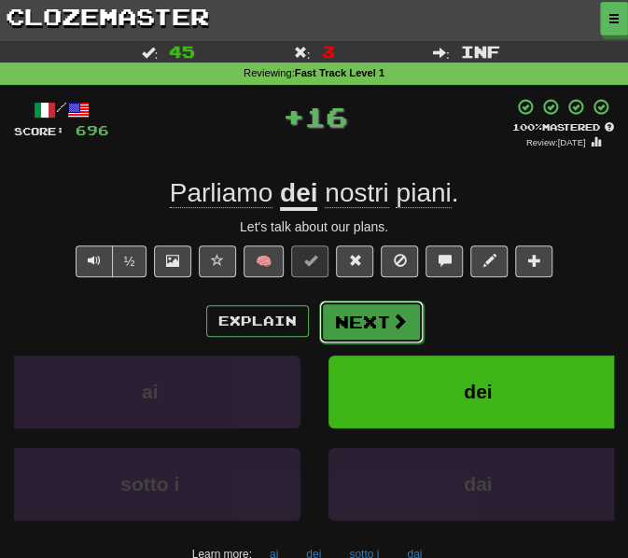
click at [343, 323] on button "Next" at bounding box center [371, 322] width 105 height 43
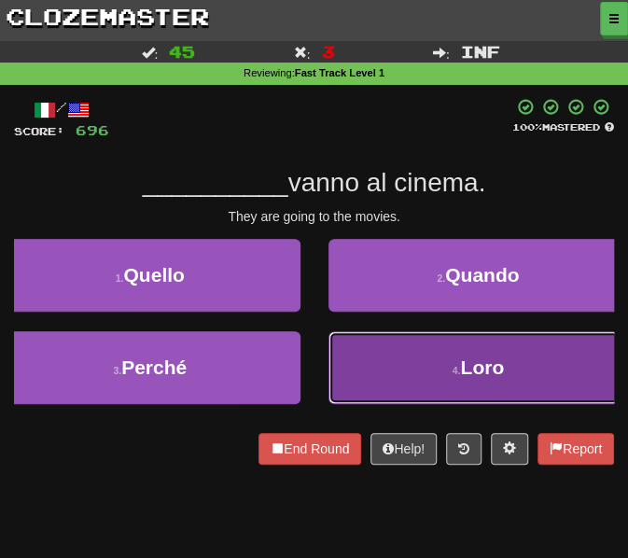
click at [360, 357] on button "4 . Loro" at bounding box center [479, 367] width 301 height 73
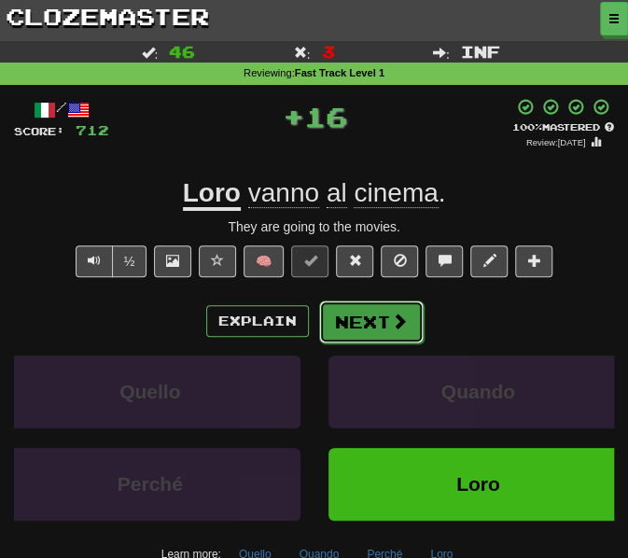
click at [353, 323] on button "Next" at bounding box center [371, 322] width 105 height 43
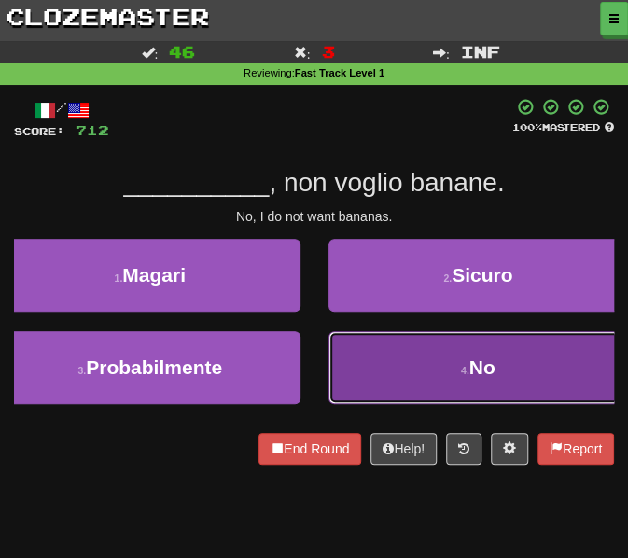
click at [509, 376] on button "4 . No" at bounding box center [479, 367] width 301 height 73
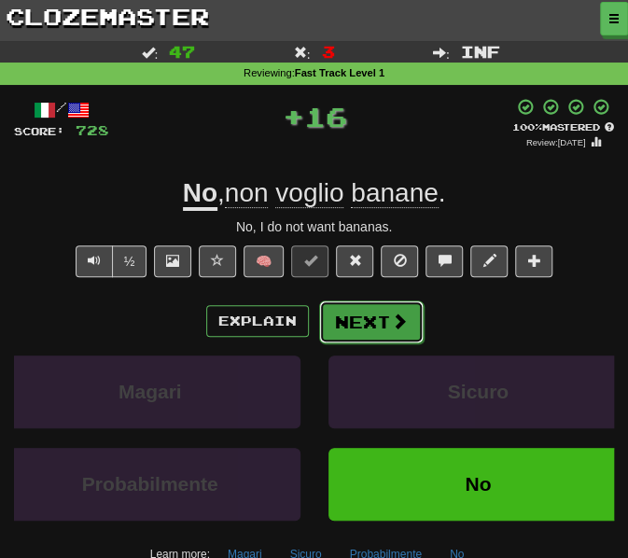
click at [358, 326] on button "Next" at bounding box center [371, 322] width 105 height 43
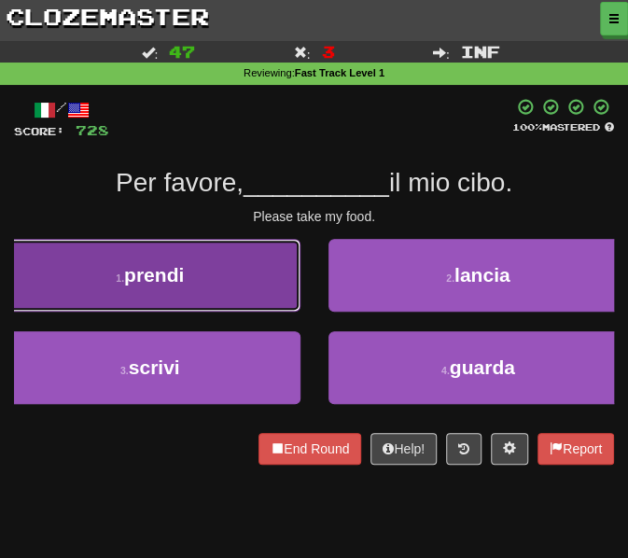
click at [219, 288] on button "1 . prendi" at bounding box center [150, 275] width 301 height 73
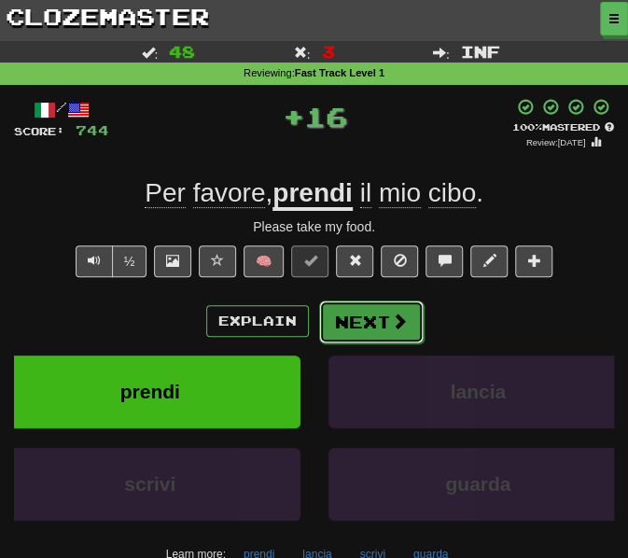
click at [375, 316] on button "Next" at bounding box center [371, 322] width 105 height 43
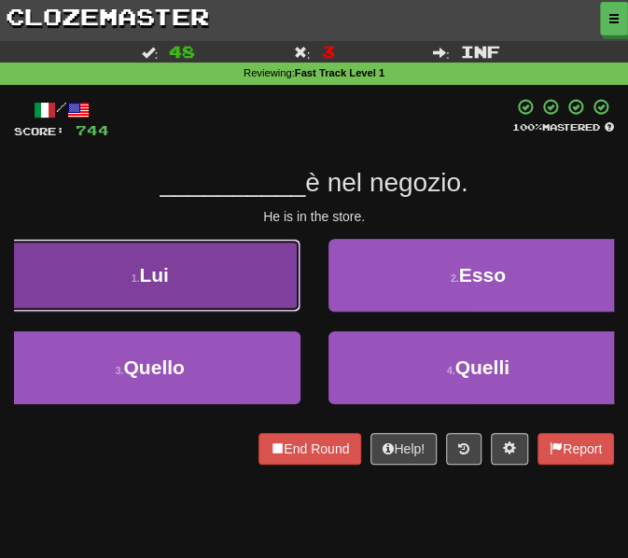
click at [209, 273] on button "1 . Lui" at bounding box center [150, 275] width 301 height 73
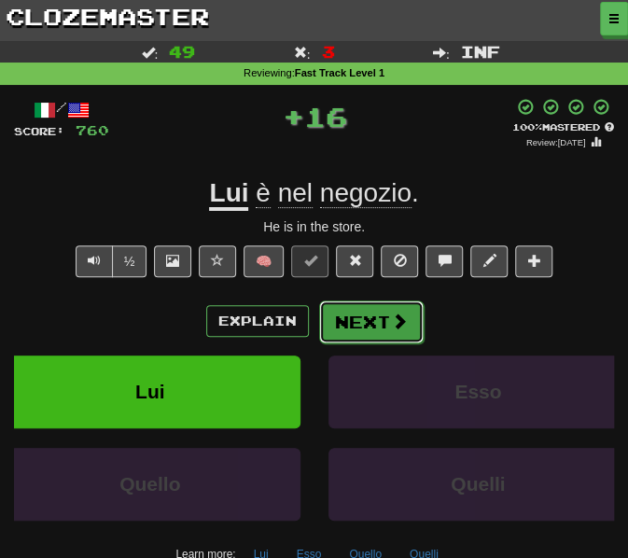
click at [372, 306] on button "Next" at bounding box center [371, 322] width 105 height 43
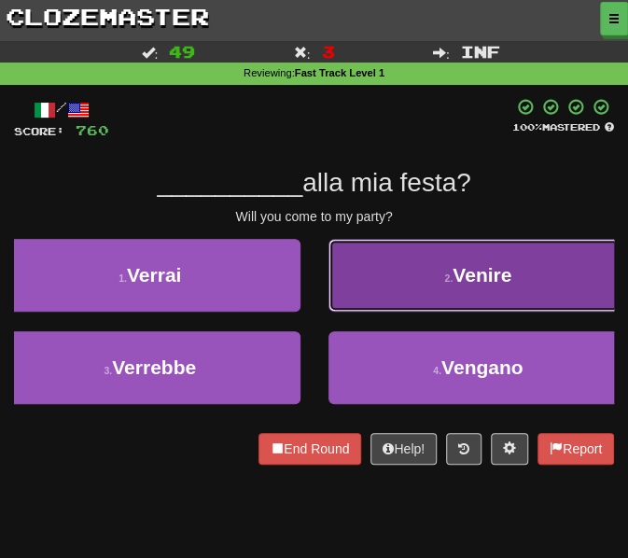
click at [372, 290] on button "2 . Venire" at bounding box center [479, 275] width 301 height 73
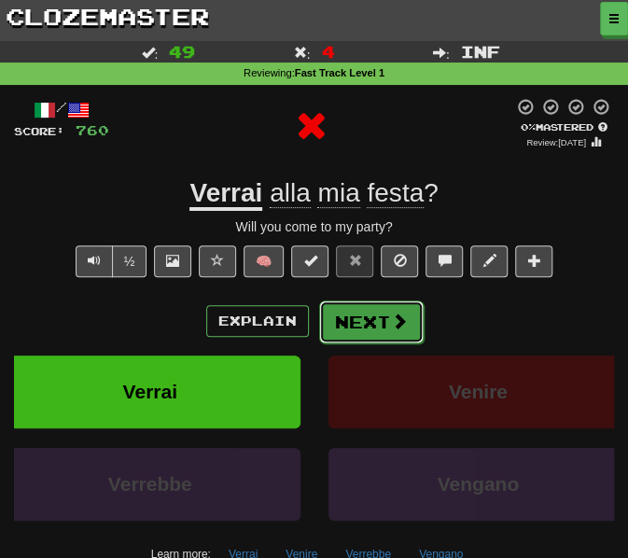
click at [356, 320] on button "Next" at bounding box center [371, 322] width 105 height 43
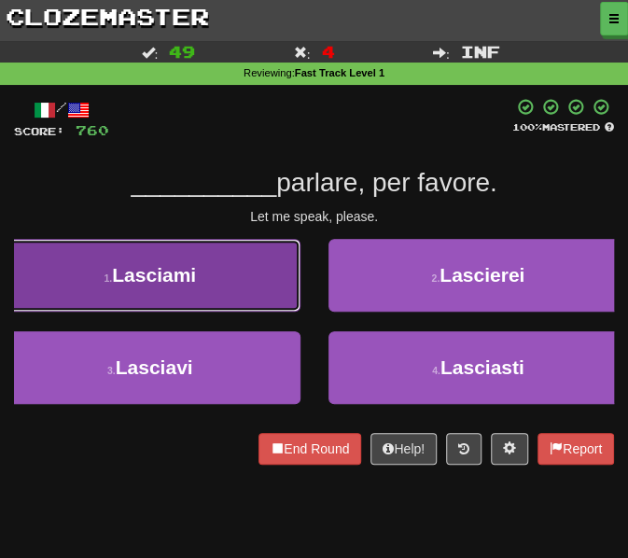
click at [214, 277] on button "1 . Lasciami" at bounding box center [150, 275] width 301 height 73
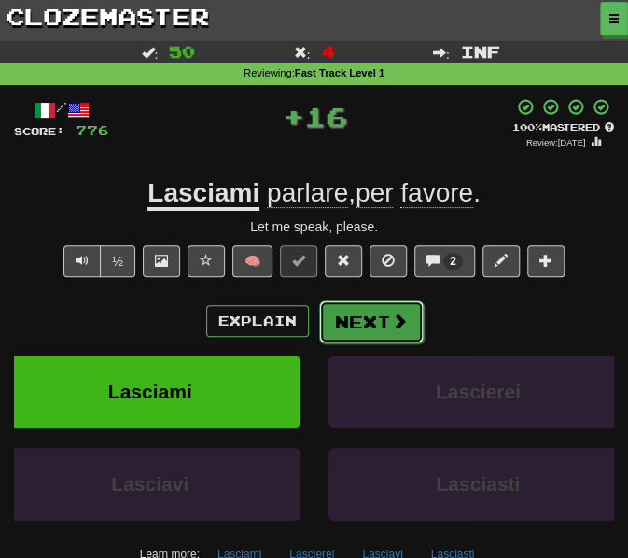
drag, startPoint x: 364, startPoint y: 321, endPoint x: 364, endPoint y: 331, distance: 10.3
click at [364, 331] on button "Next" at bounding box center [371, 322] width 105 height 43
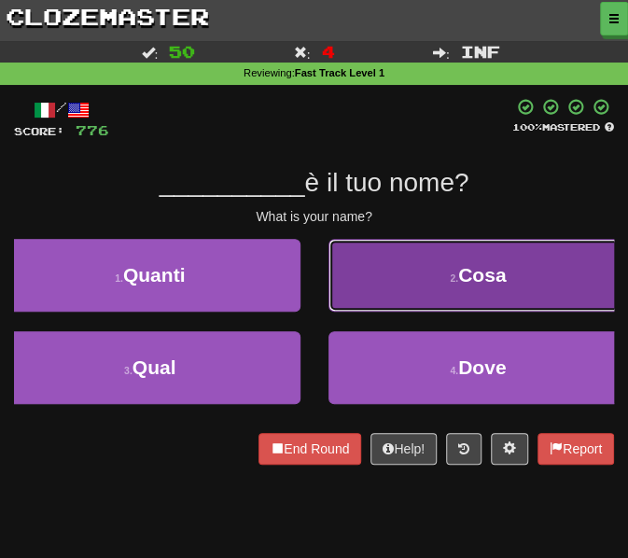
click at [361, 266] on button "2 . Cosa" at bounding box center [479, 275] width 301 height 73
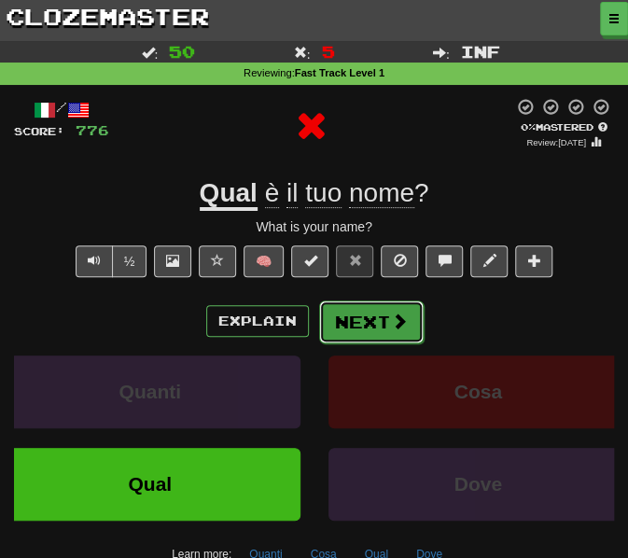
click at [360, 317] on button "Next" at bounding box center [371, 322] width 105 height 43
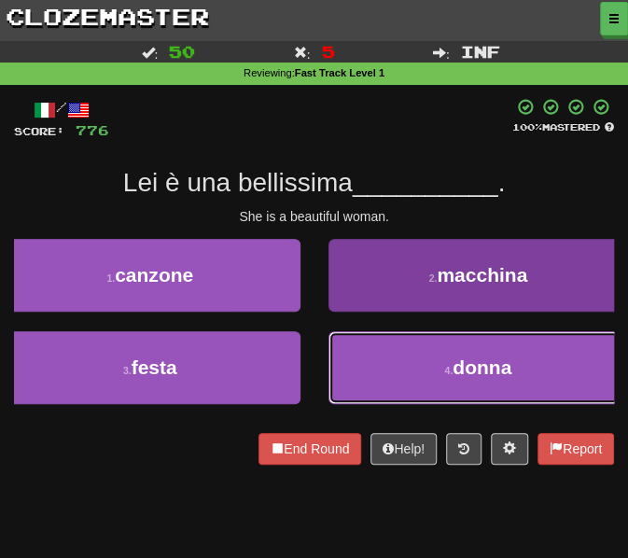
click at [422, 395] on button "4 . donna" at bounding box center [479, 367] width 301 height 73
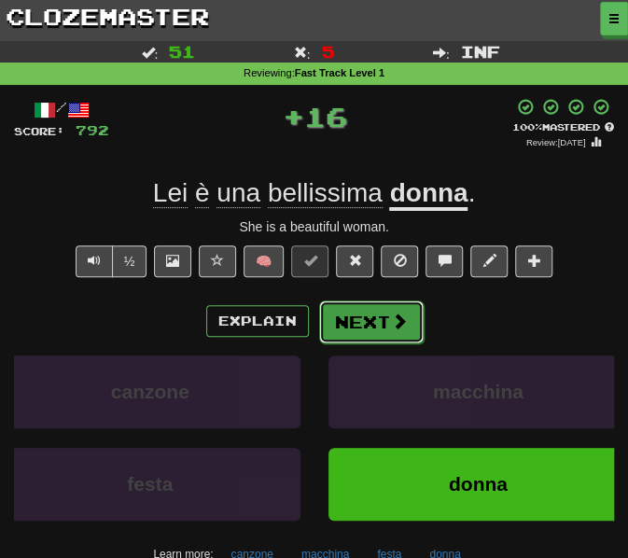
click at [357, 317] on button "Next" at bounding box center [371, 322] width 105 height 43
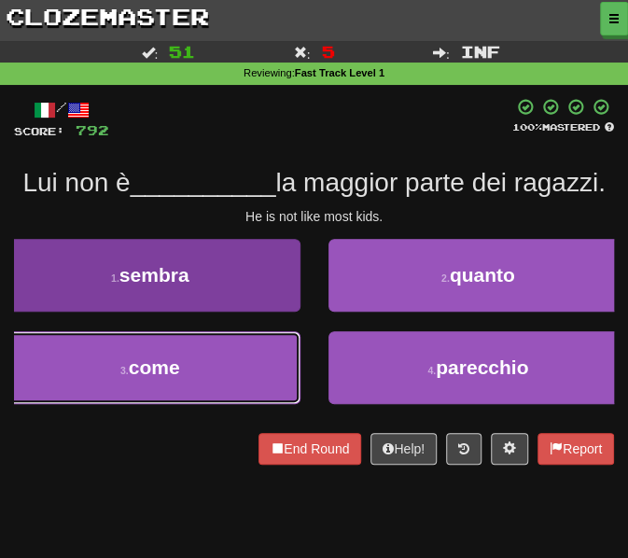
click at [232, 369] on button "3 . come" at bounding box center [150, 367] width 301 height 73
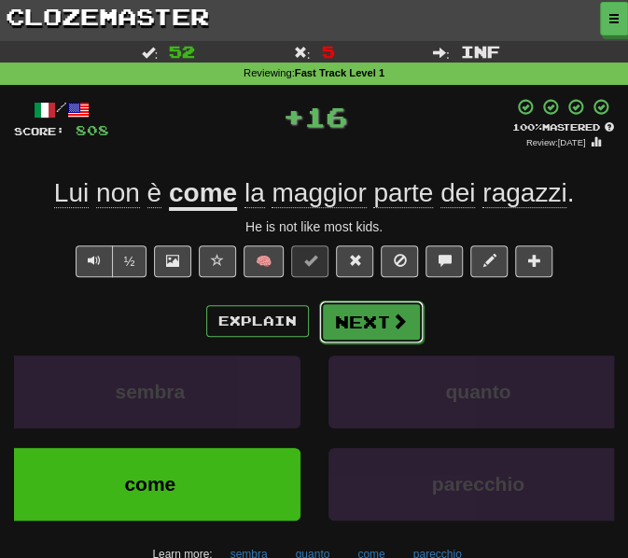
click at [372, 325] on button "Next" at bounding box center [371, 322] width 105 height 43
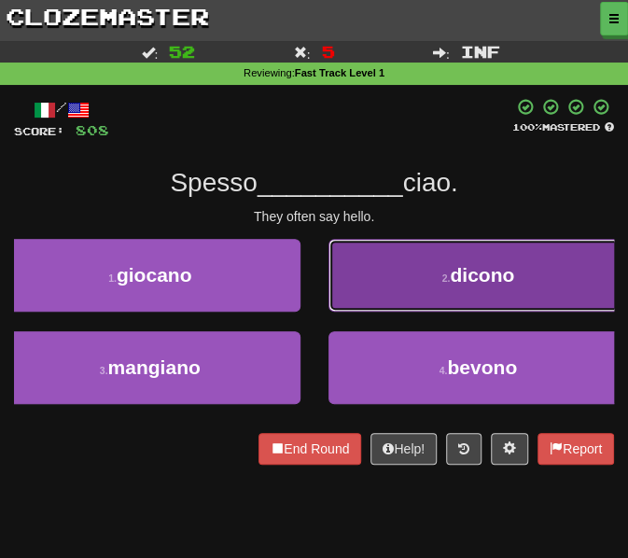
click at [363, 265] on button "2 . dicono" at bounding box center [479, 275] width 301 height 73
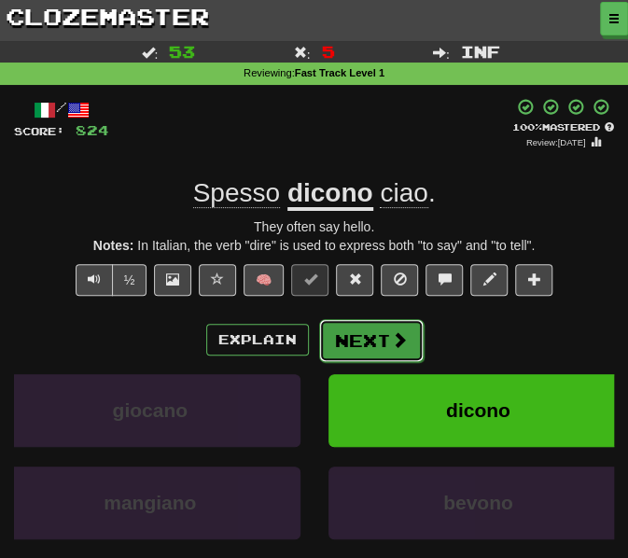
click at [364, 345] on button "Next" at bounding box center [371, 340] width 105 height 43
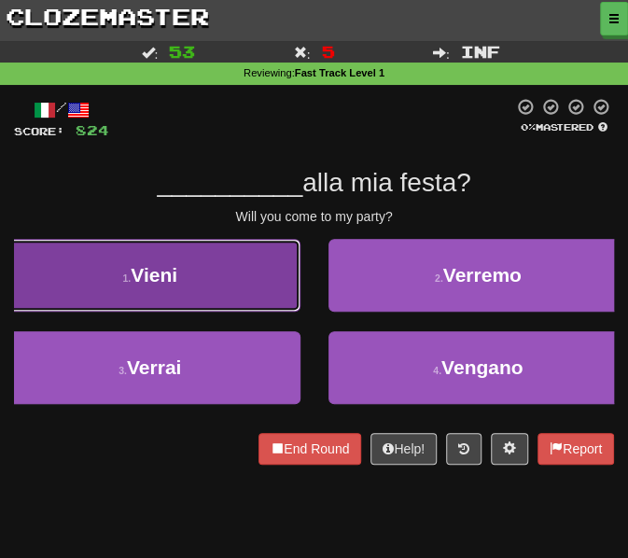
click at [231, 291] on button "1 . Vieni" at bounding box center [150, 275] width 301 height 73
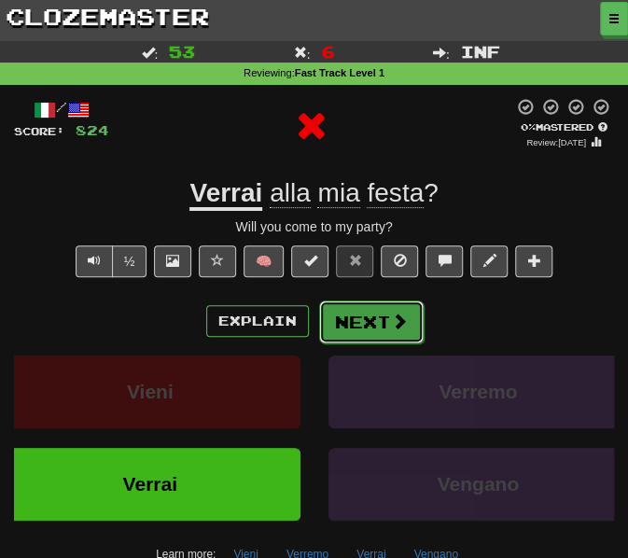
click at [368, 318] on button "Next" at bounding box center [371, 322] width 105 height 43
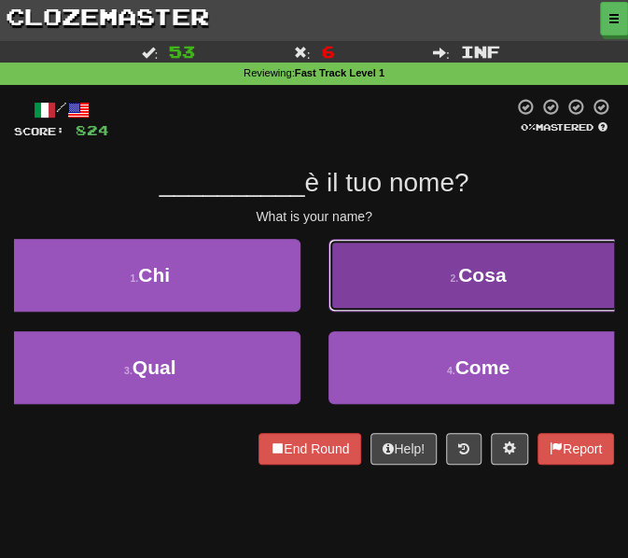
click at [349, 290] on button "2 . Cosa" at bounding box center [479, 275] width 301 height 73
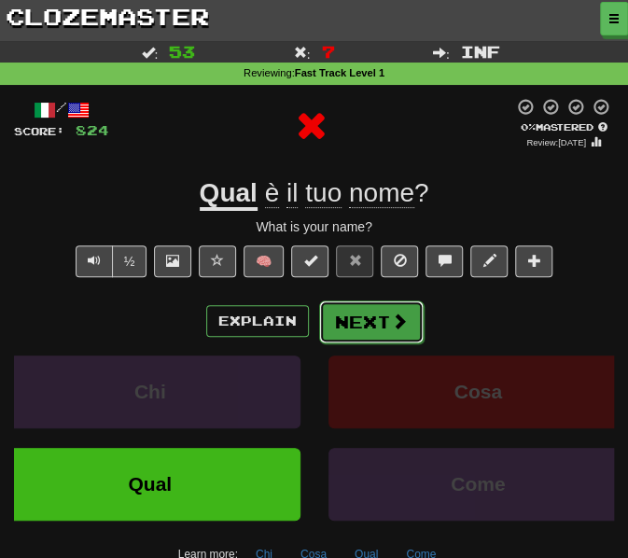
click at [355, 319] on button "Next" at bounding box center [371, 322] width 105 height 43
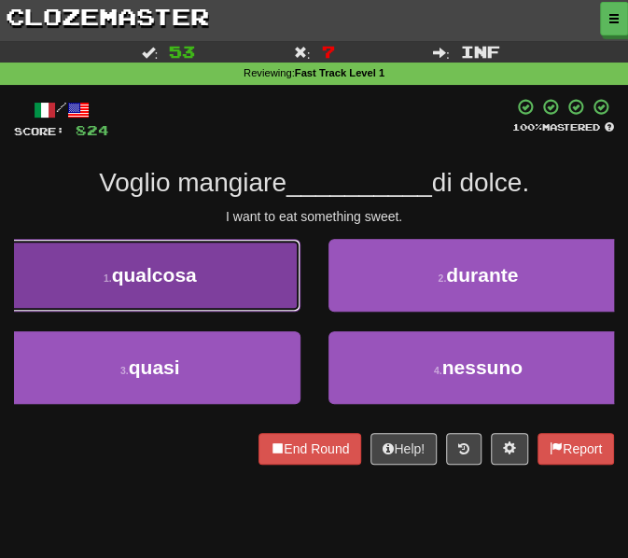
click at [230, 292] on button "1 . qualcosa" at bounding box center [150, 275] width 301 height 73
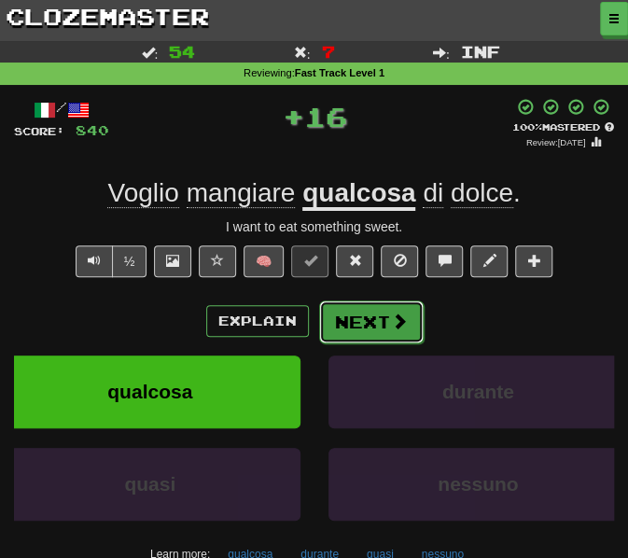
click at [377, 327] on button "Next" at bounding box center [371, 322] width 105 height 43
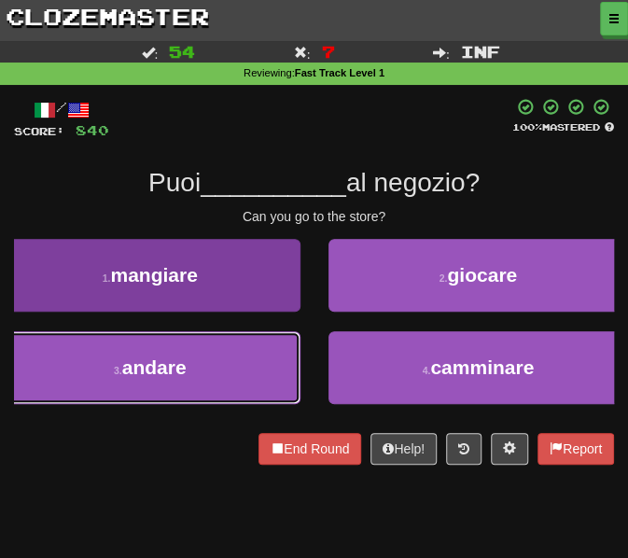
click at [234, 358] on button "3 . andare" at bounding box center [150, 367] width 301 height 73
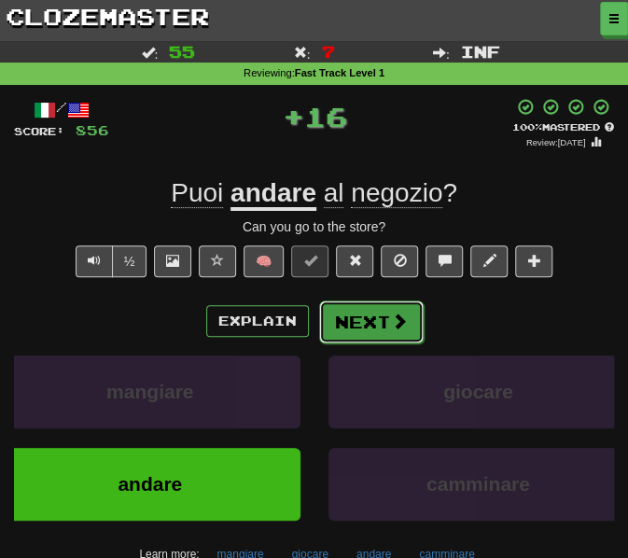
click at [358, 325] on button "Next" at bounding box center [371, 322] width 105 height 43
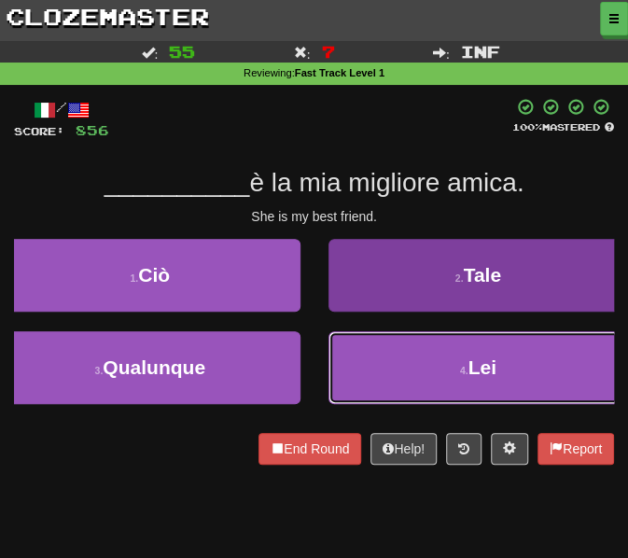
click at [411, 372] on button "4 . Lei" at bounding box center [479, 367] width 301 height 73
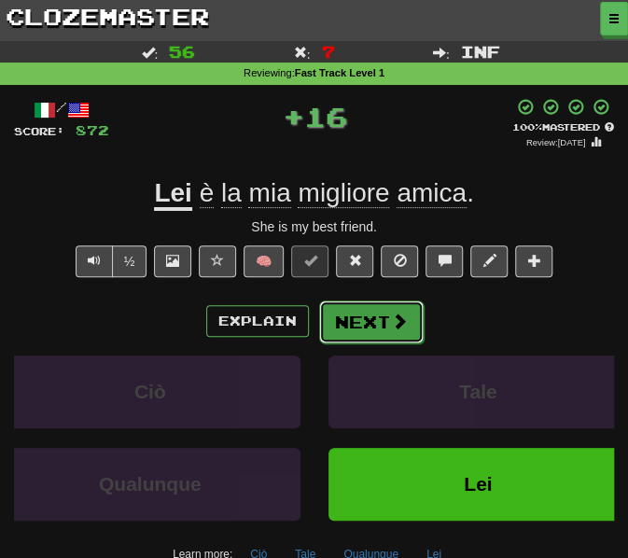
click at [361, 323] on button "Next" at bounding box center [371, 322] width 105 height 43
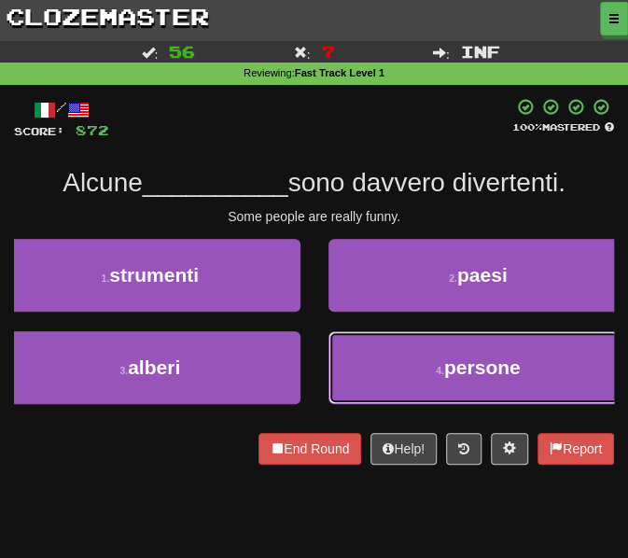
click at [373, 352] on button "4 . persone" at bounding box center [479, 367] width 301 height 73
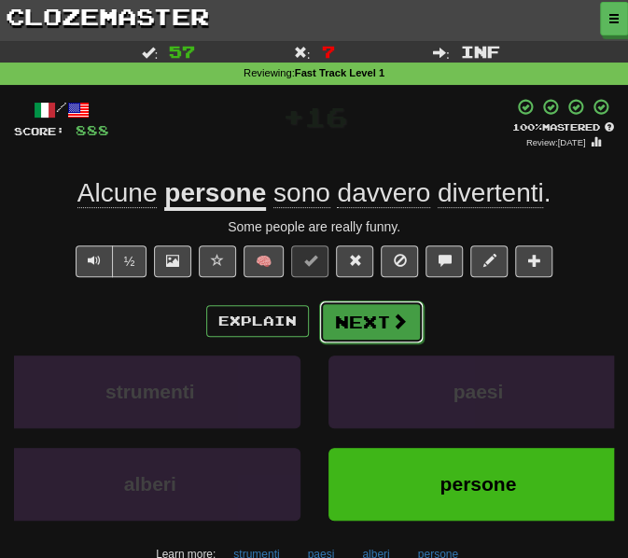
click at [366, 317] on button "Next" at bounding box center [371, 322] width 105 height 43
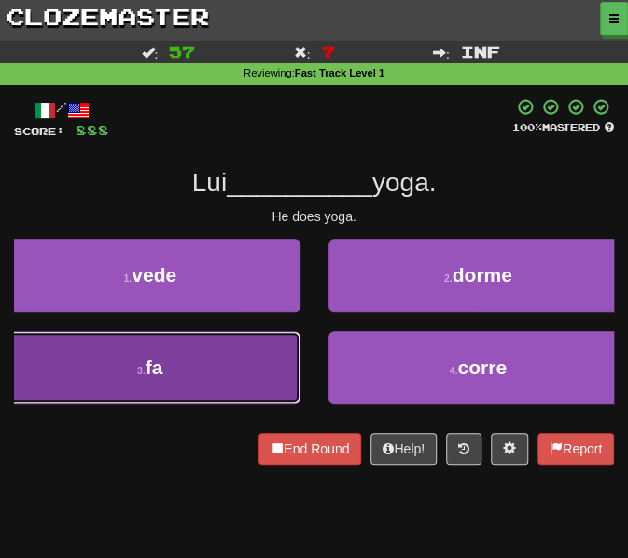
click at [262, 356] on button "3 . fa" at bounding box center [150, 367] width 301 height 73
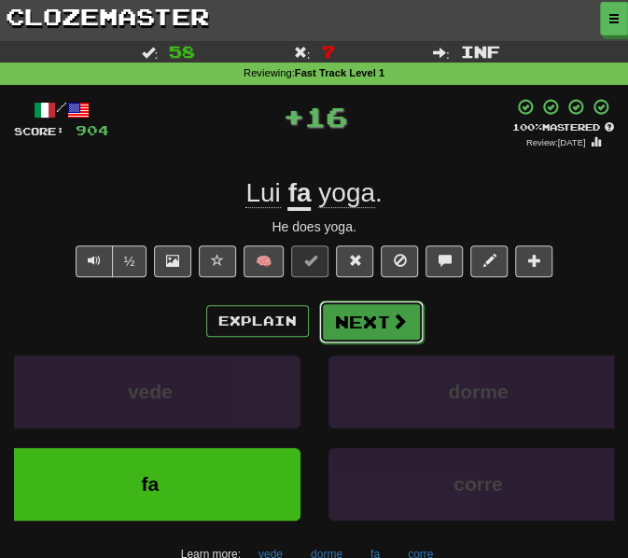
click at [371, 320] on button "Next" at bounding box center [371, 322] width 105 height 43
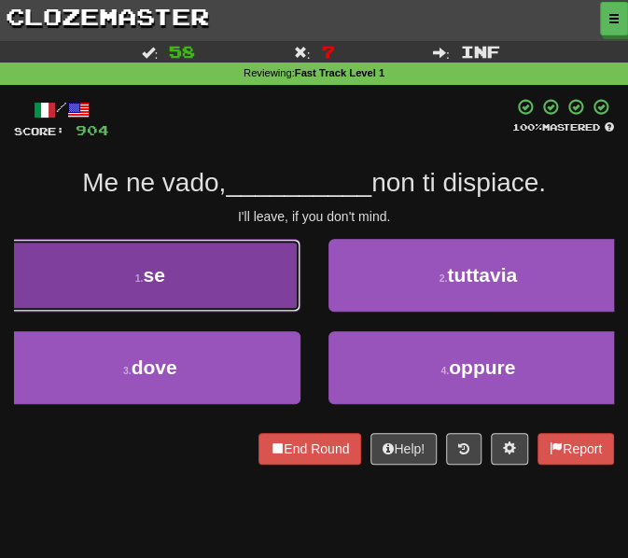
click at [236, 299] on button "1 . se" at bounding box center [150, 275] width 301 height 73
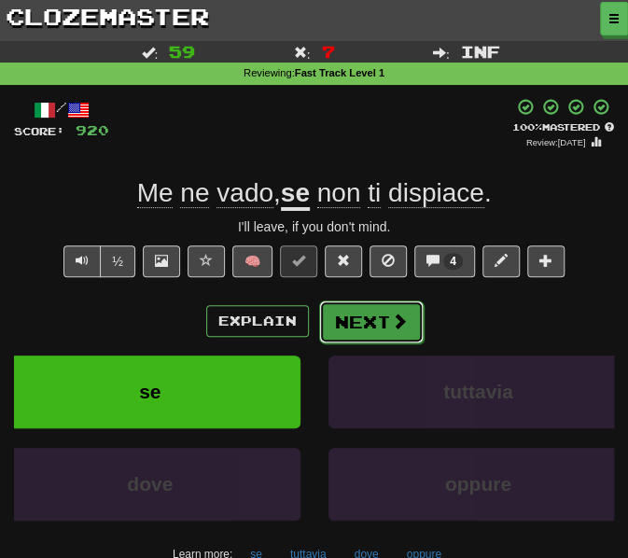
click at [372, 318] on button "Next" at bounding box center [371, 322] width 105 height 43
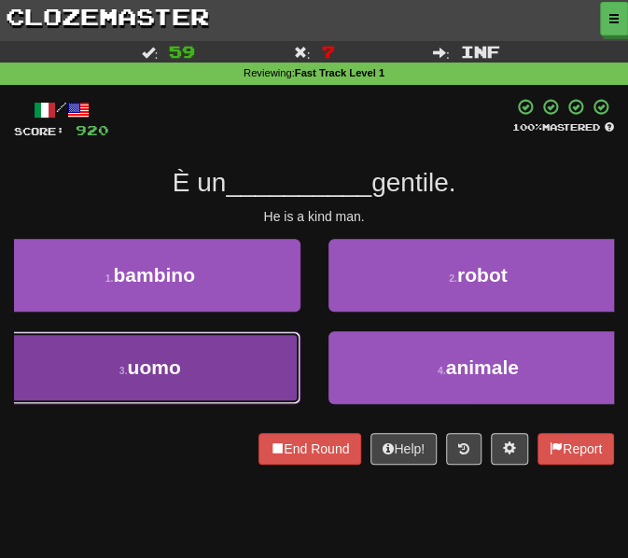
click at [245, 374] on button "3 . uomo" at bounding box center [150, 367] width 301 height 73
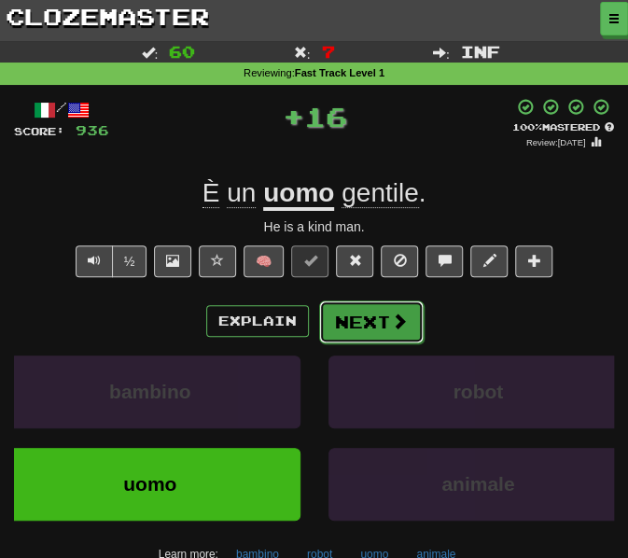
click at [370, 317] on button "Next" at bounding box center [371, 322] width 105 height 43
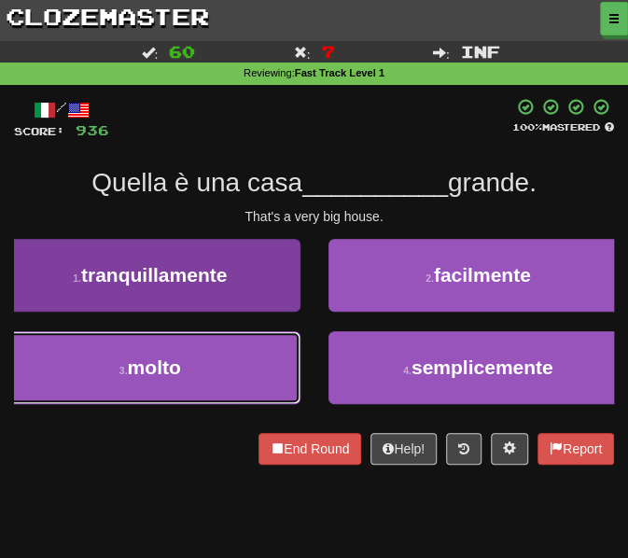
click at [265, 373] on button "3 . molto" at bounding box center [150, 367] width 301 height 73
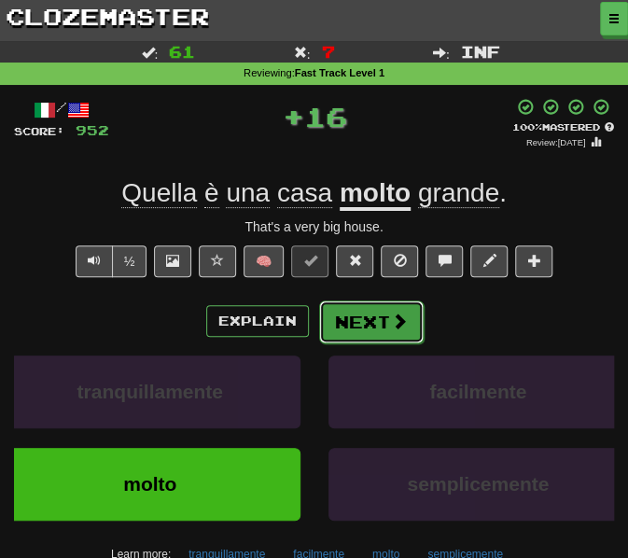
click at [375, 320] on button "Next" at bounding box center [371, 322] width 105 height 43
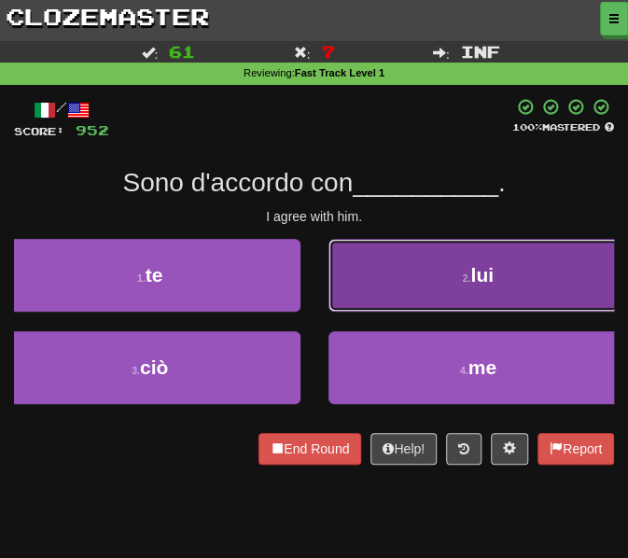
click at [415, 276] on button "2 . lui" at bounding box center [479, 275] width 301 height 73
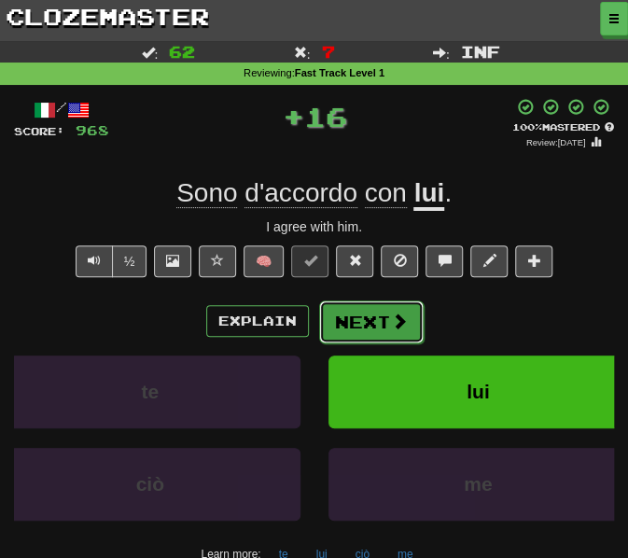
click at [368, 325] on button "Next" at bounding box center [371, 322] width 105 height 43
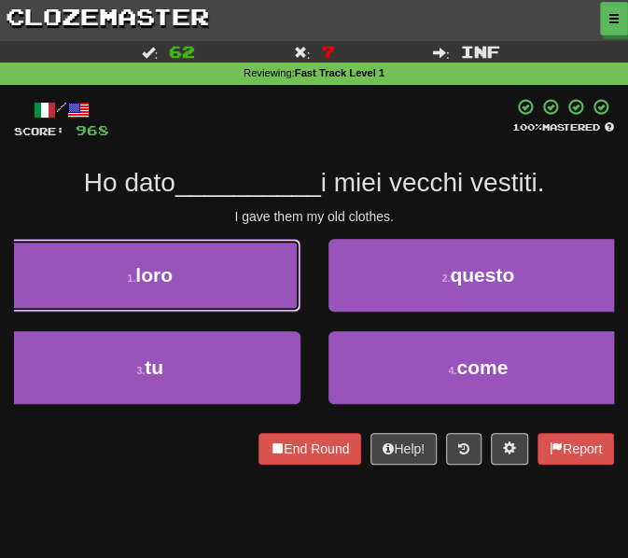
click at [235, 282] on button "1 . loro" at bounding box center [150, 275] width 301 height 73
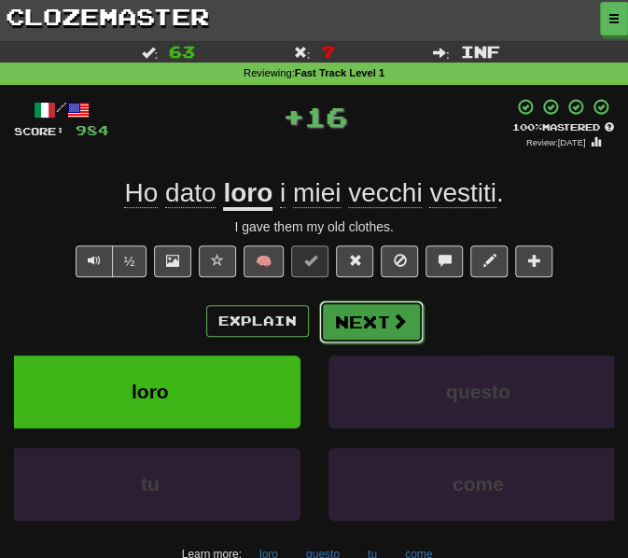
click at [379, 327] on button "Next" at bounding box center [371, 322] width 105 height 43
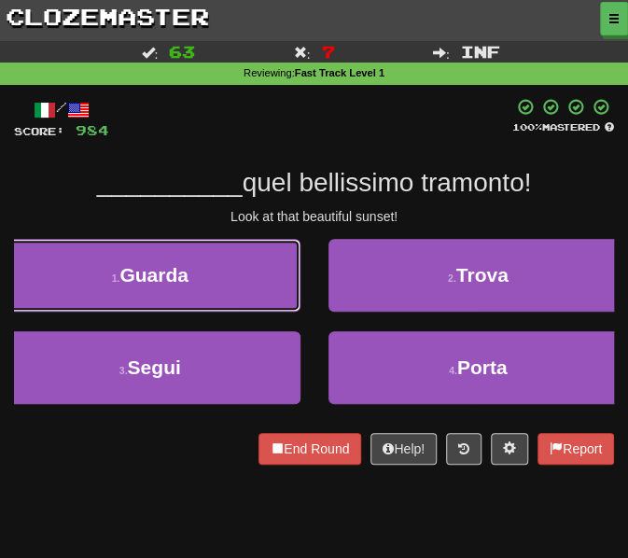
click at [282, 285] on button "1 . Guarda" at bounding box center [150, 275] width 301 height 73
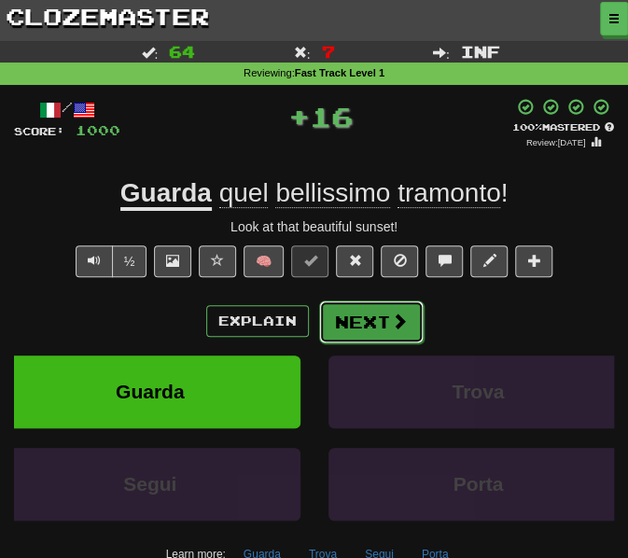
click at [386, 318] on button "Next" at bounding box center [371, 322] width 105 height 43
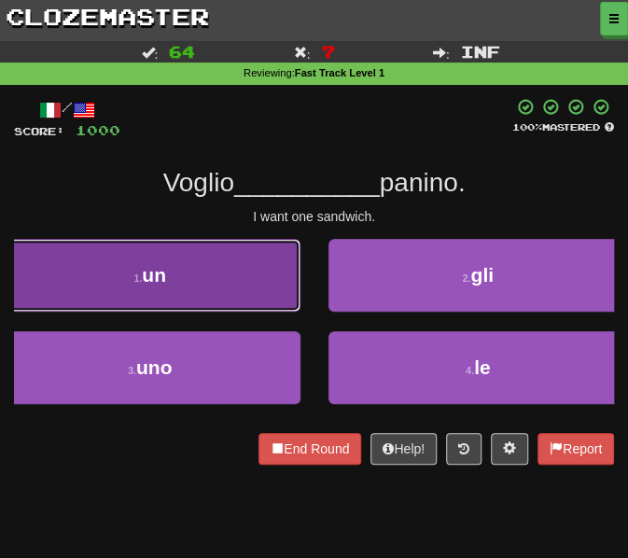
click at [259, 249] on button "1 . un" at bounding box center [150, 275] width 301 height 73
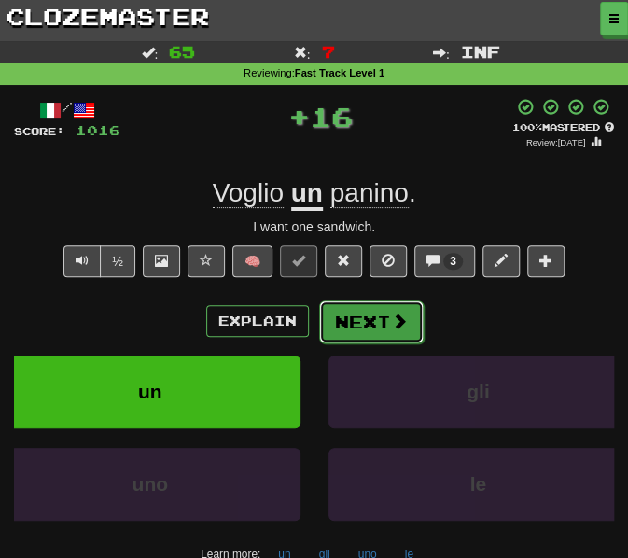
click at [379, 316] on button "Next" at bounding box center [371, 322] width 105 height 43
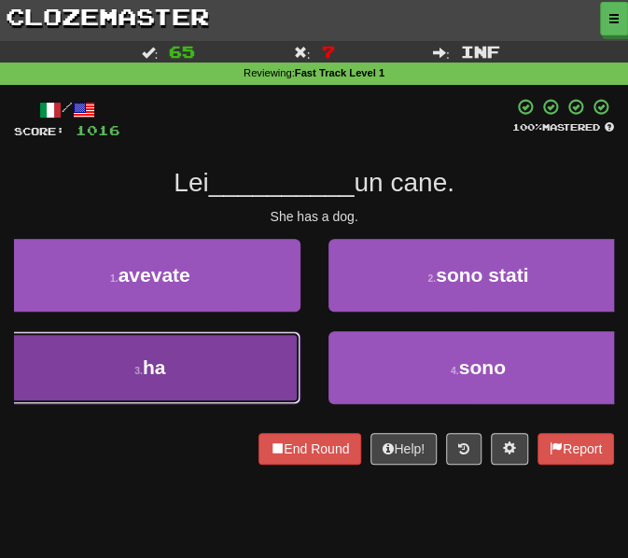
click at [207, 389] on button "3 . ha" at bounding box center [150, 367] width 301 height 73
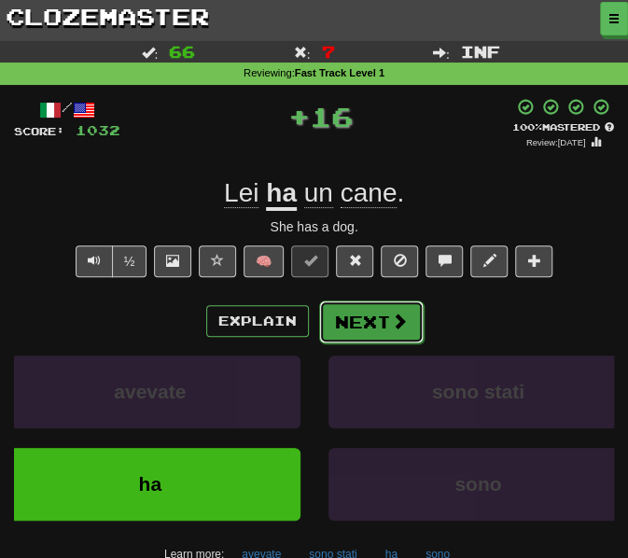
click at [364, 320] on button "Next" at bounding box center [371, 322] width 105 height 43
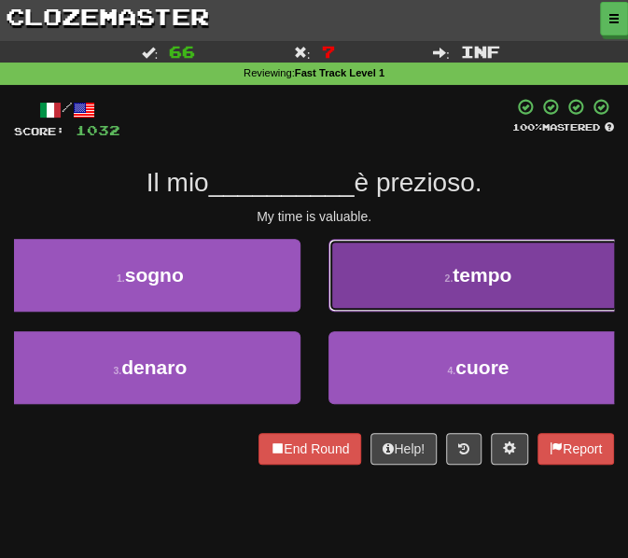
click at [391, 308] on button "2 . tempo" at bounding box center [479, 275] width 301 height 73
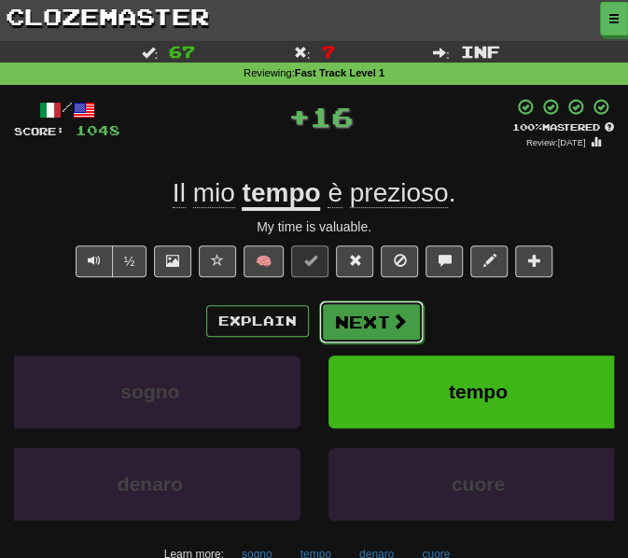
click at [383, 328] on button "Next" at bounding box center [371, 322] width 105 height 43
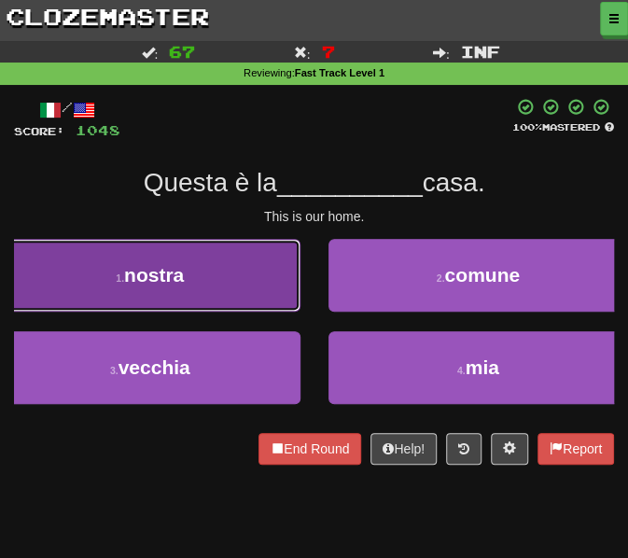
click at [227, 292] on button "1 . nostra" at bounding box center [150, 275] width 301 height 73
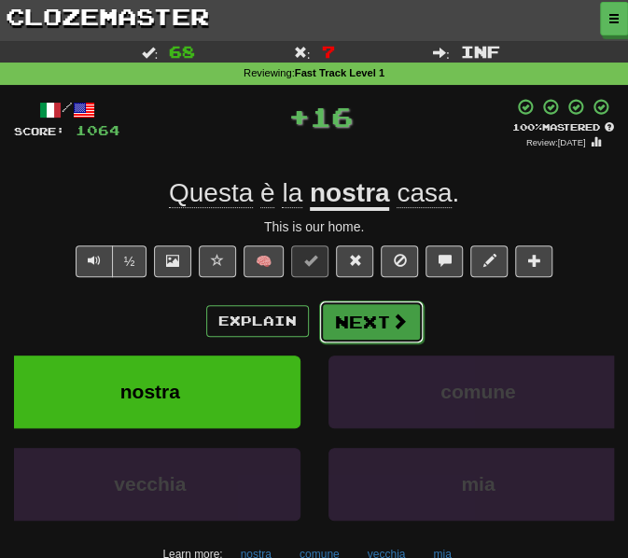
click at [348, 329] on button "Next" at bounding box center [371, 322] width 105 height 43
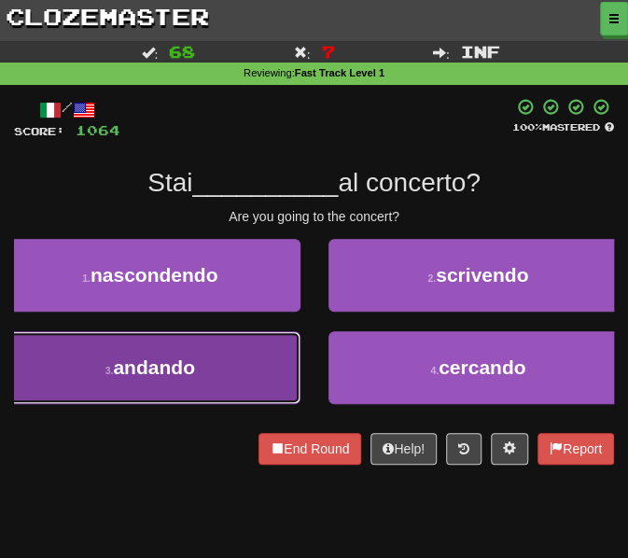
click at [210, 370] on button "3 . andando" at bounding box center [150, 367] width 301 height 73
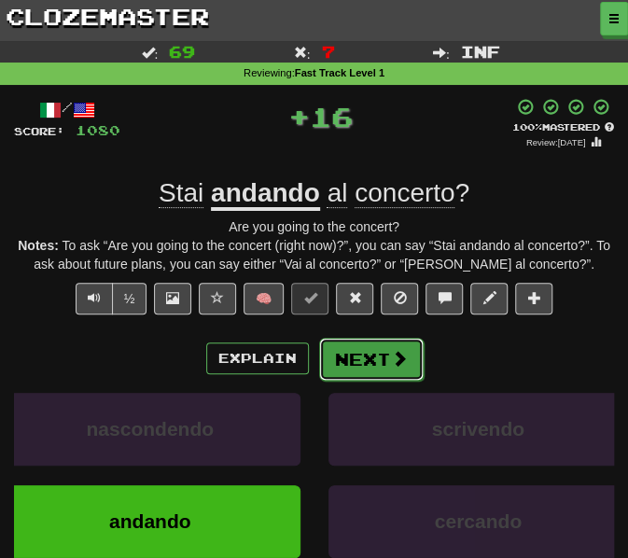
click at [330, 358] on button "Next" at bounding box center [371, 359] width 105 height 43
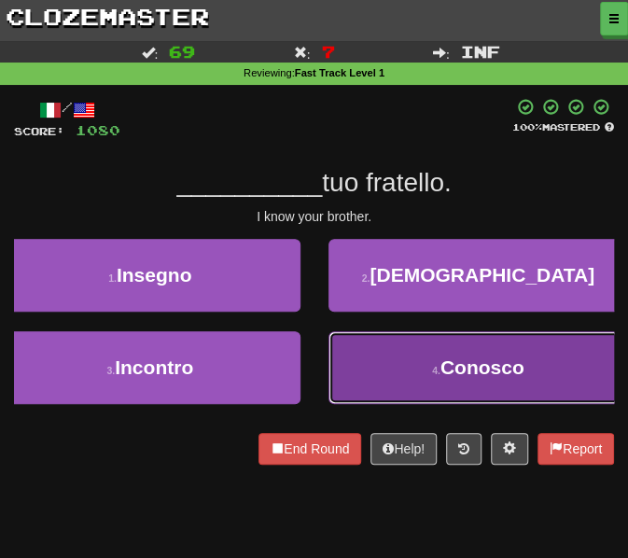
click at [379, 336] on button "4 . Conosco" at bounding box center [479, 367] width 301 height 73
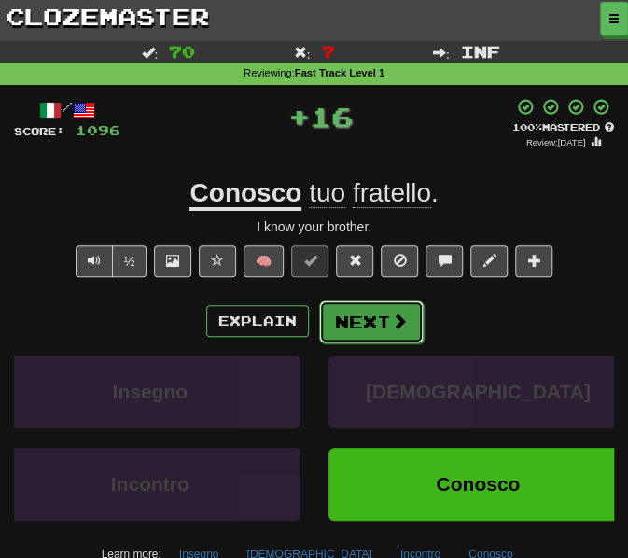
click at [375, 331] on button "Next" at bounding box center [371, 322] width 105 height 43
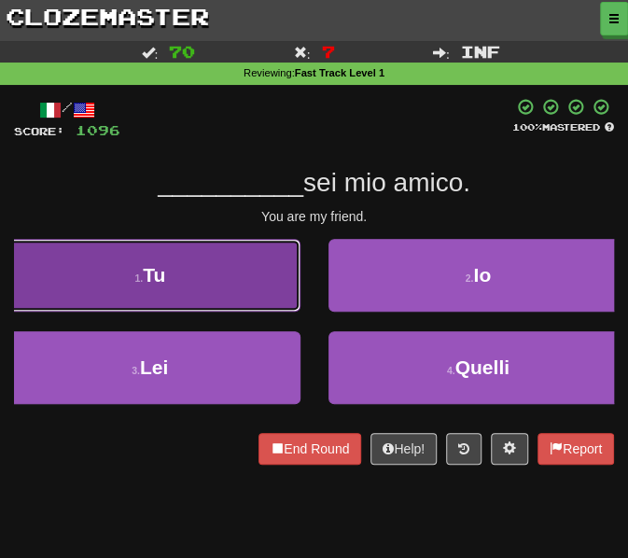
click at [210, 270] on button "1 . Tu" at bounding box center [150, 275] width 301 height 73
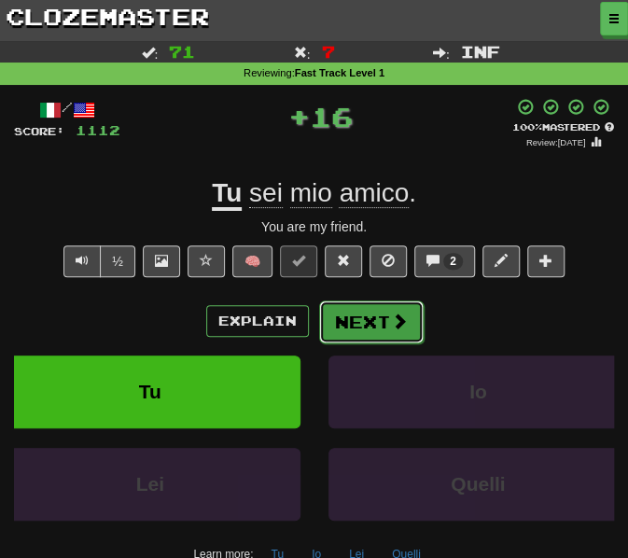
click at [380, 322] on button "Next" at bounding box center [371, 322] width 105 height 43
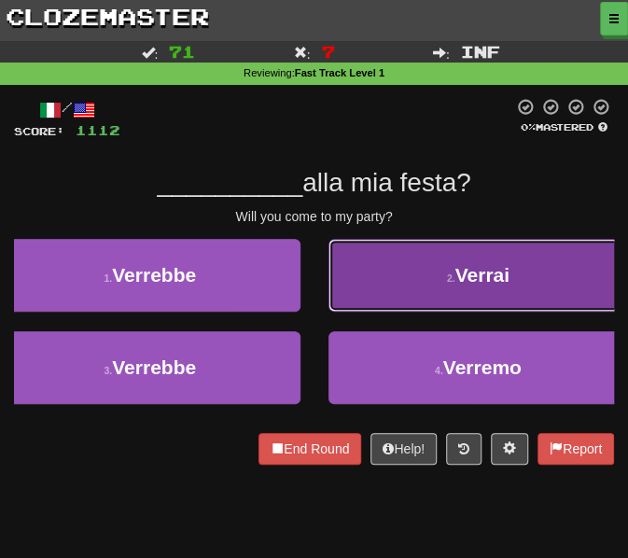
click at [371, 300] on button "2 . Verrai" at bounding box center [479, 275] width 301 height 73
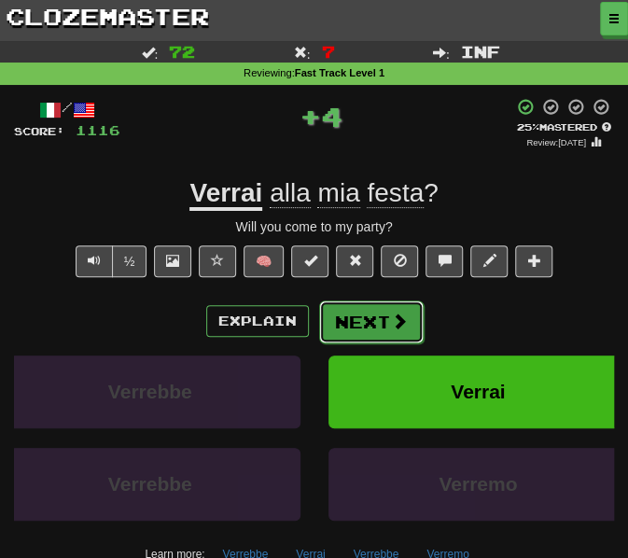
click at [351, 326] on button "Next" at bounding box center [371, 322] width 105 height 43
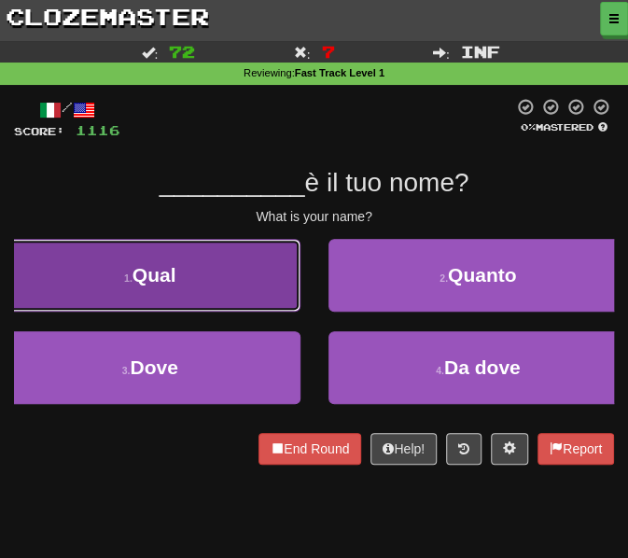
click at [231, 278] on button "1 . Qual" at bounding box center [150, 275] width 301 height 73
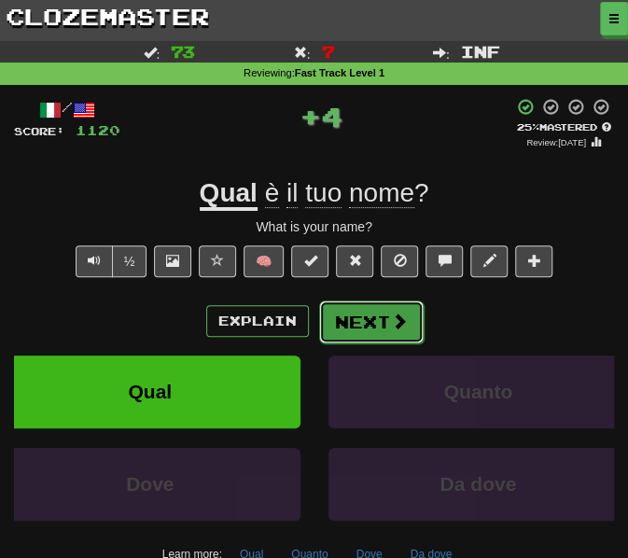
click at [360, 328] on button "Next" at bounding box center [371, 322] width 105 height 43
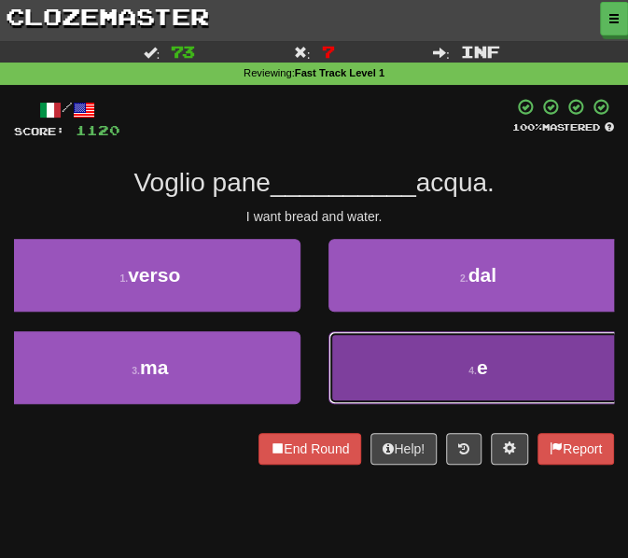
click at [372, 366] on button "4 . e" at bounding box center [479, 367] width 301 height 73
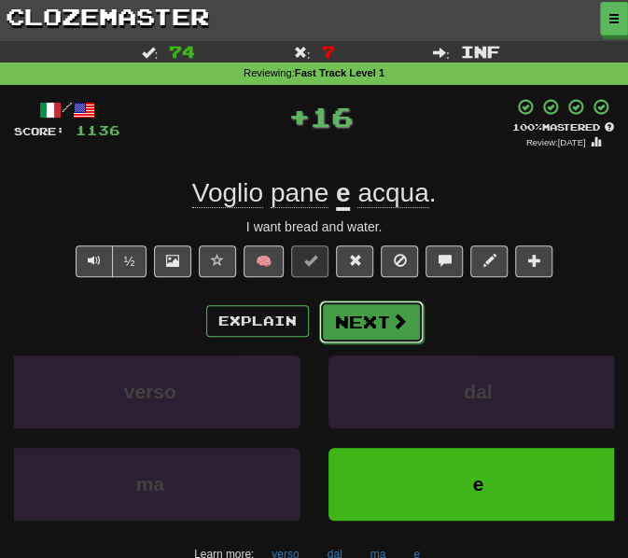
click at [353, 330] on button "Next" at bounding box center [371, 322] width 105 height 43
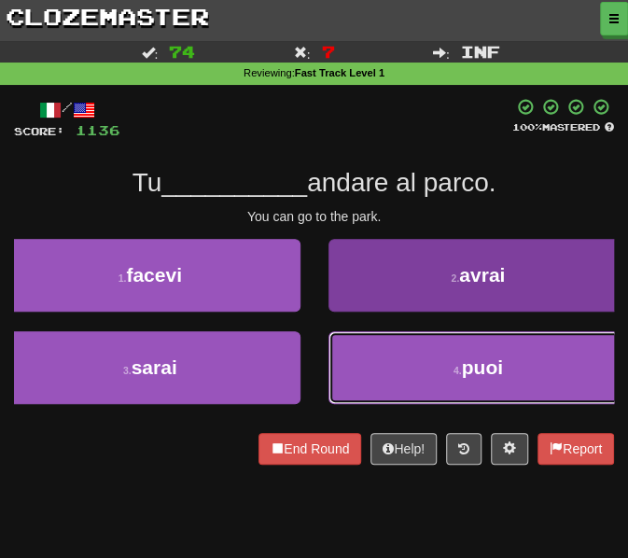
drag, startPoint x: 358, startPoint y: 352, endPoint x: 362, endPoint y: 361, distance: 10.1
click at [361, 359] on button "4 . puoi" at bounding box center [479, 367] width 301 height 73
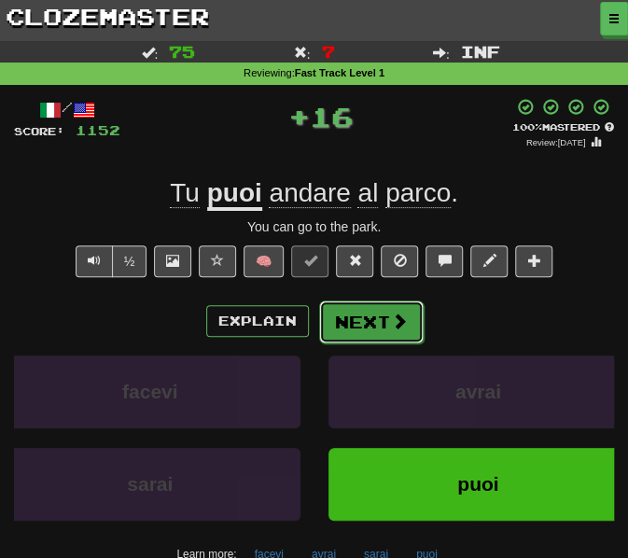
click at [362, 313] on button "Next" at bounding box center [371, 322] width 105 height 43
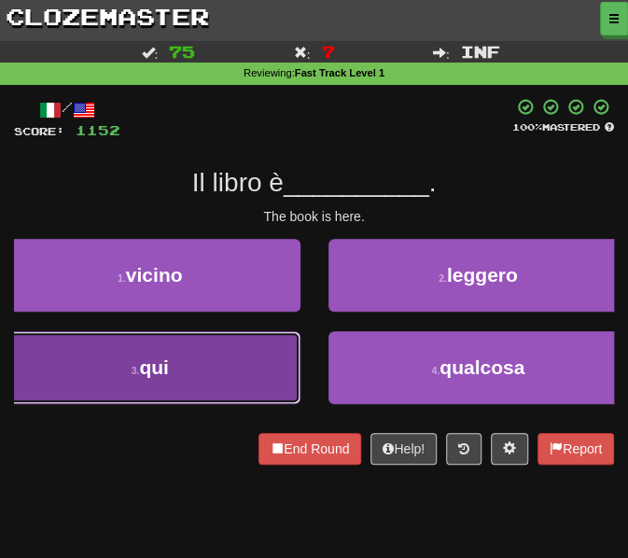
click at [245, 366] on button "3 . qui" at bounding box center [150, 367] width 301 height 73
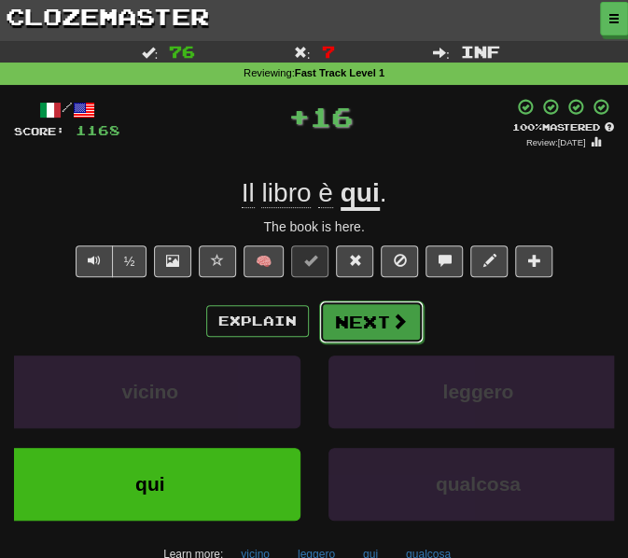
click at [381, 313] on button "Next" at bounding box center [371, 322] width 105 height 43
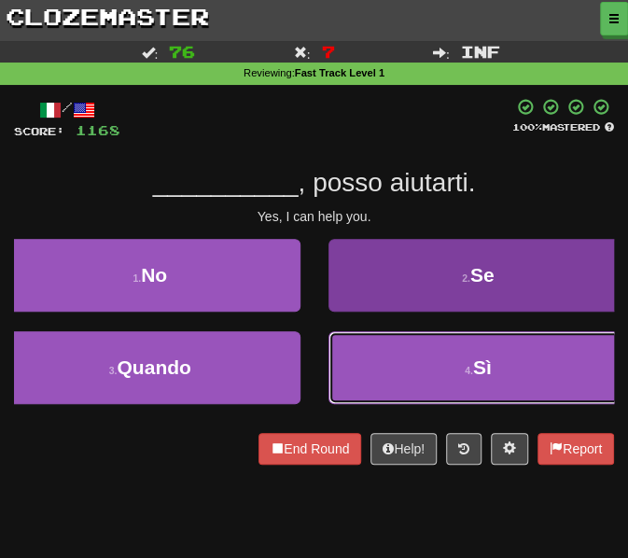
click at [386, 355] on button "4 . Sì" at bounding box center [479, 367] width 301 height 73
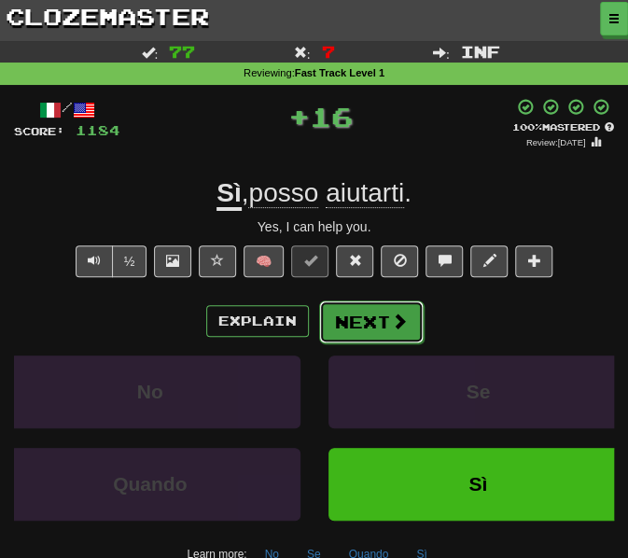
click at [368, 321] on button "Next" at bounding box center [371, 322] width 105 height 43
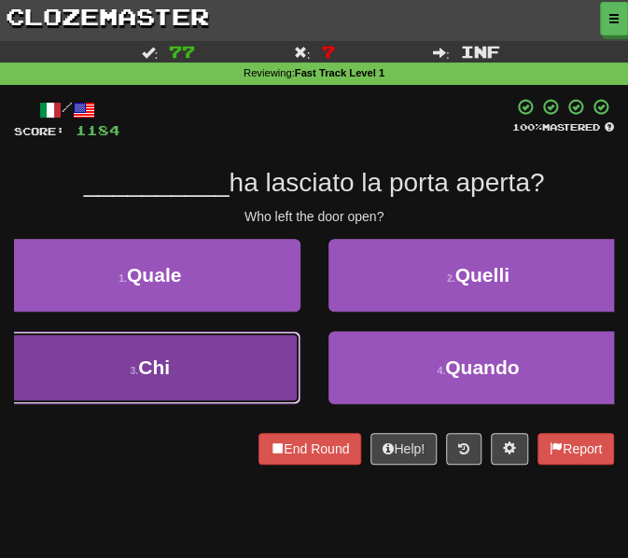
click at [210, 364] on button "3 . Chi" at bounding box center [150, 367] width 301 height 73
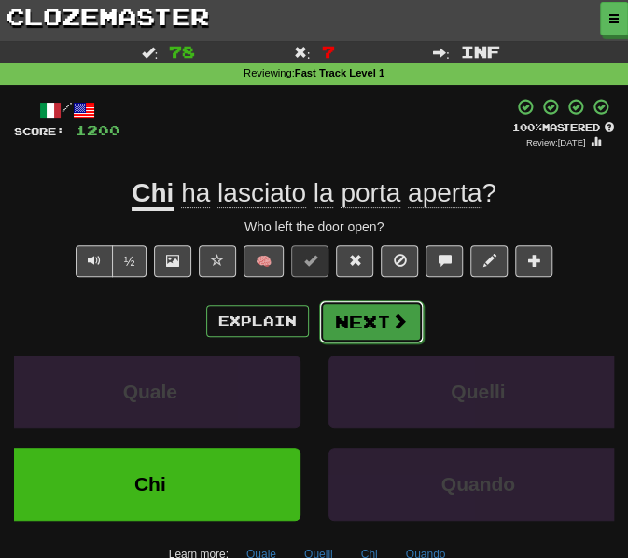
click at [360, 335] on button "Next" at bounding box center [371, 322] width 105 height 43
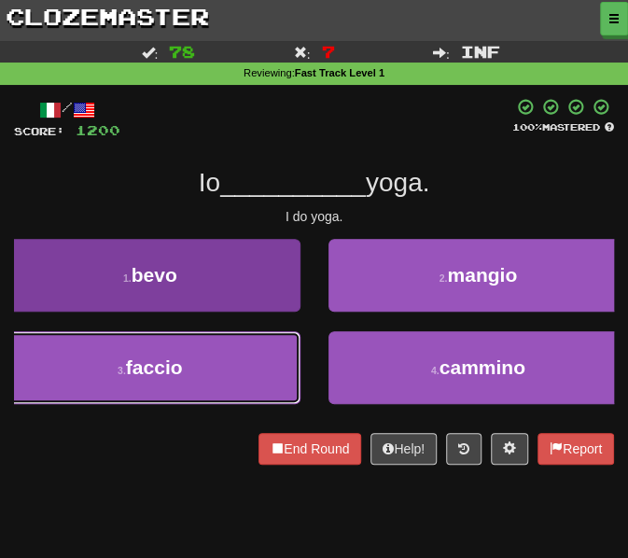
click at [198, 376] on button "3 . faccio" at bounding box center [150, 367] width 301 height 73
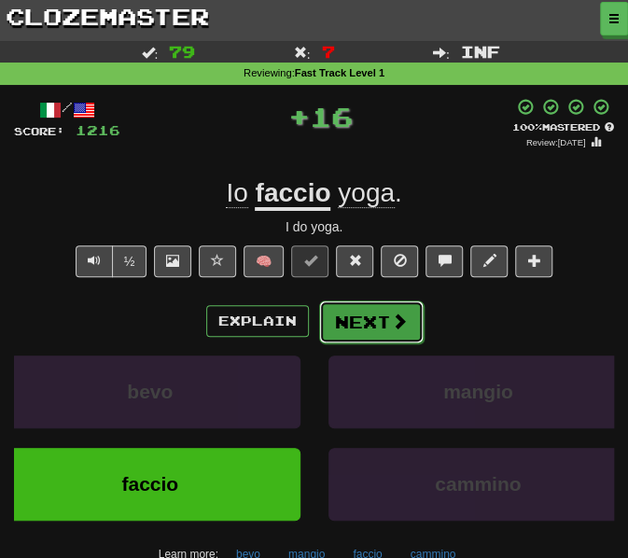
click at [356, 330] on button "Next" at bounding box center [371, 322] width 105 height 43
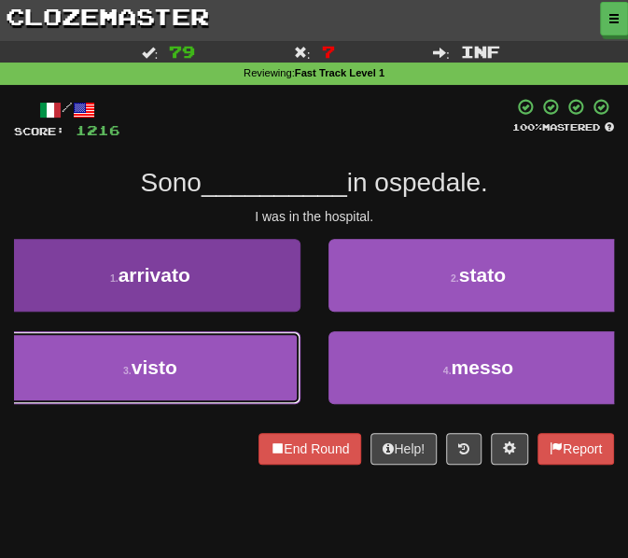
click at [252, 380] on button "3 . visto" at bounding box center [150, 367] width 301 height 73
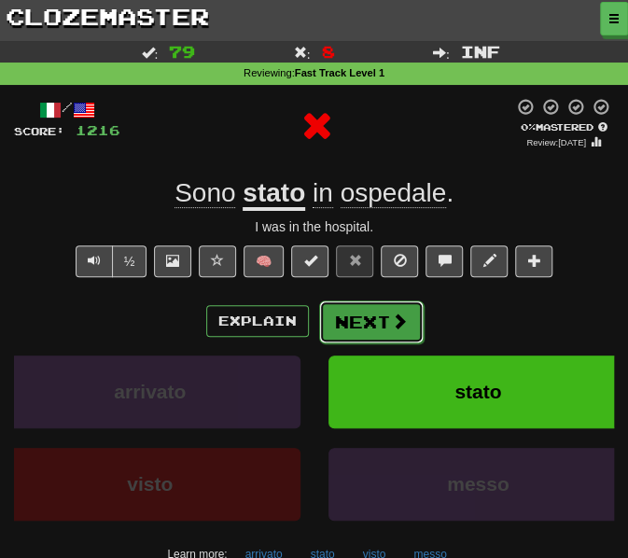
click at [364, 328] on button "Next" at bounding box center [371, 322] width 105 height 43
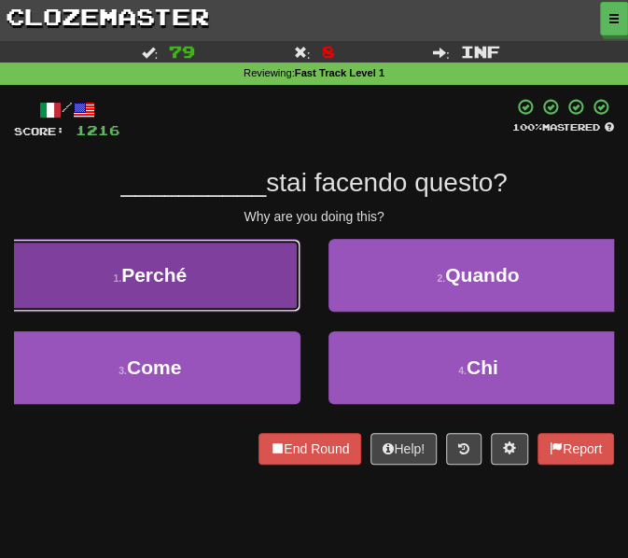
click at [243, 280] on button "1 . Perché" at bounding box center [150, 275] width 301 height 73
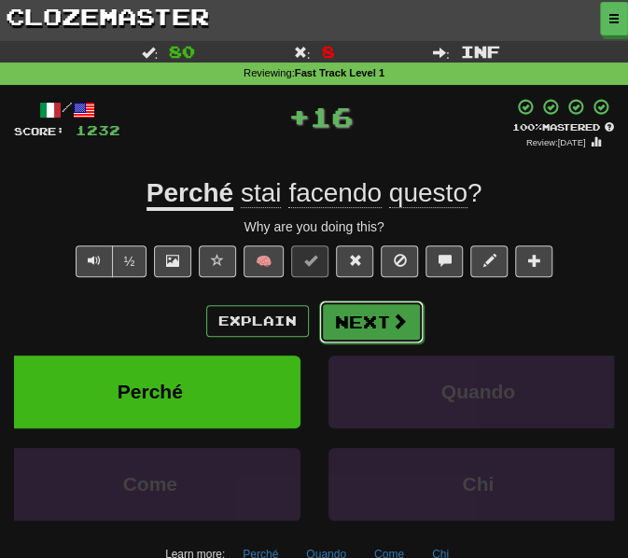
click at [350, 320] on button "Next" at bounding box center [371, 322] width 105 height 43
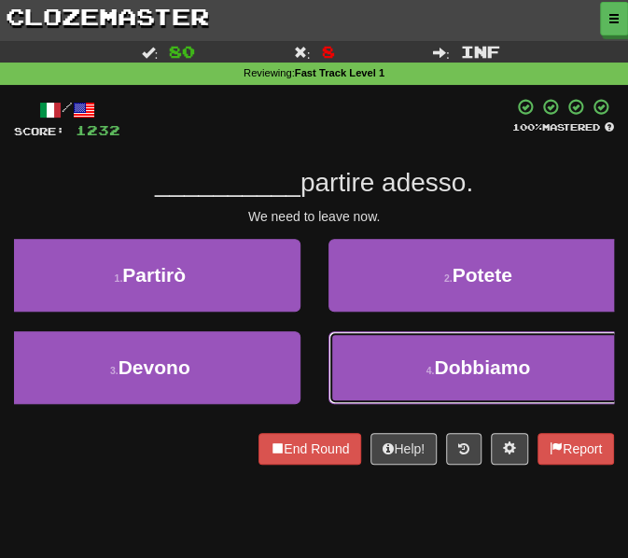
click at [360, 348] on button "4 . Dobbiamo" at bounding box center [479, 367] width 301 height 73
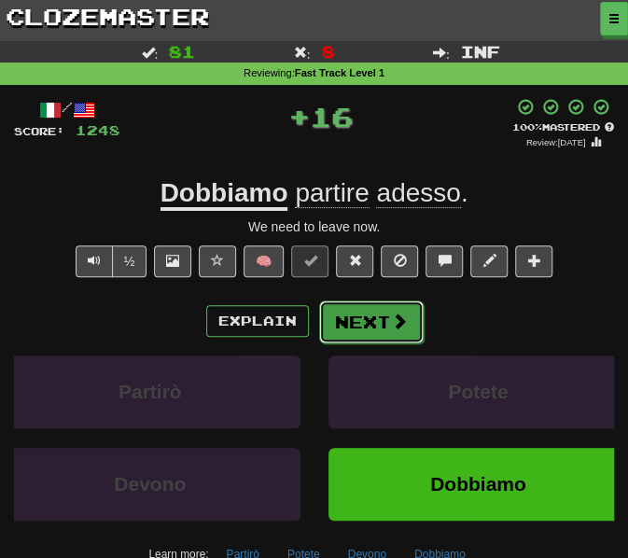
click at [338, 309] on button "Next" at bounding box center [371, 322] width 105 height 43
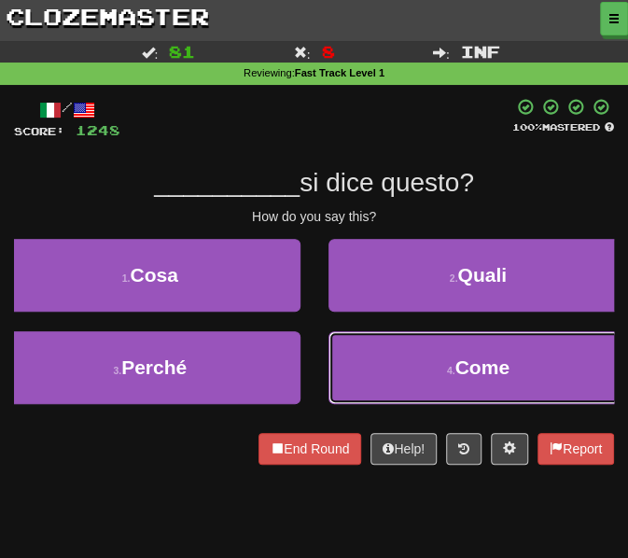
click at [361, 347] on button "4 . Come" at bounding box center [479, 367] width 301 height 73
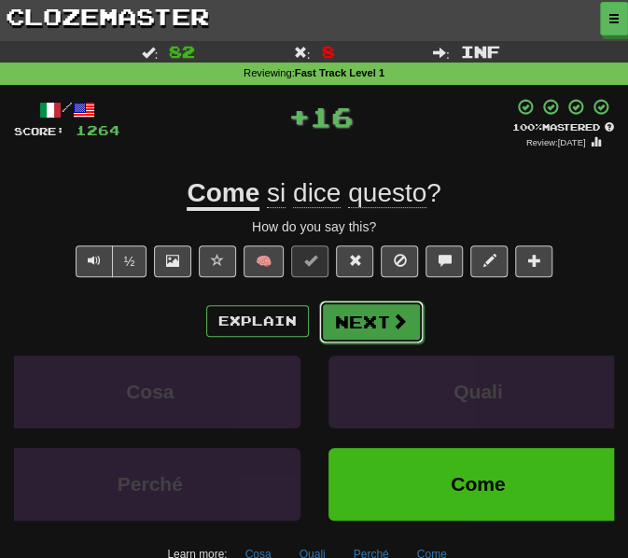
click at [361, 318] on button "Next" at bounding box center [371, 322] width 105 height 43
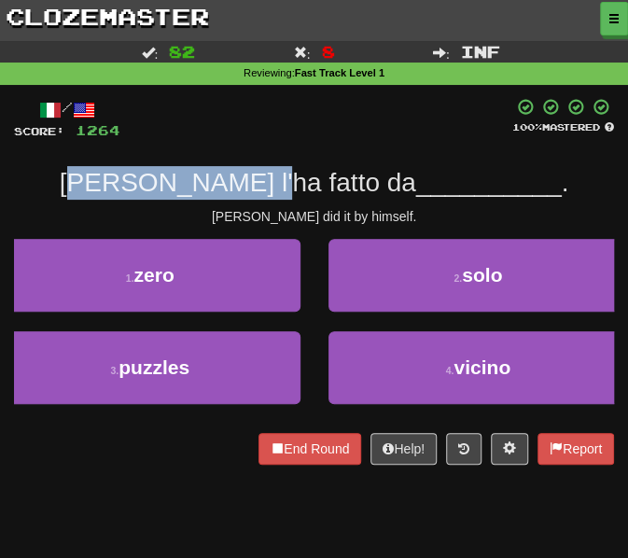
drag, startPoint x: 155, startPoint y: 166, endPoint x: 317, endPoint y: 181, distance: 163.1
click at [321, 178] on div "Tom l'ha fatto da __________ ." at bounding box center [314, 183] width 600 height 34
click at [102, 198] on div "Tom l'ha fatto da __________ ." at bounding box center [314, 183] width 600 height 34
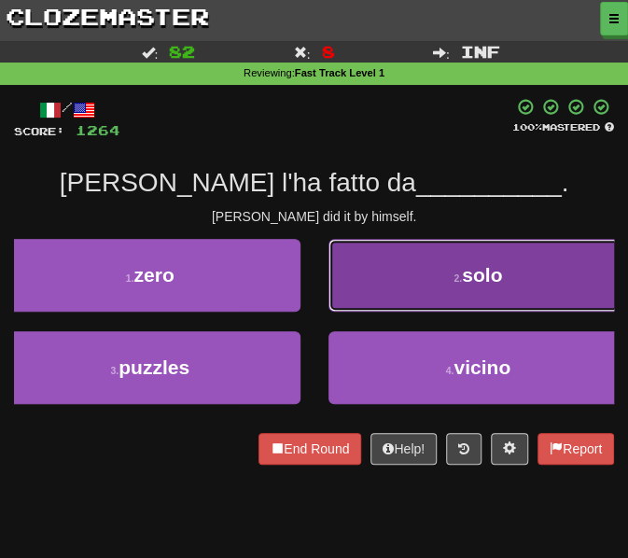
click at [386, 264] on button "2 . solo" at bounding box center [479, 275] width 301 height 73
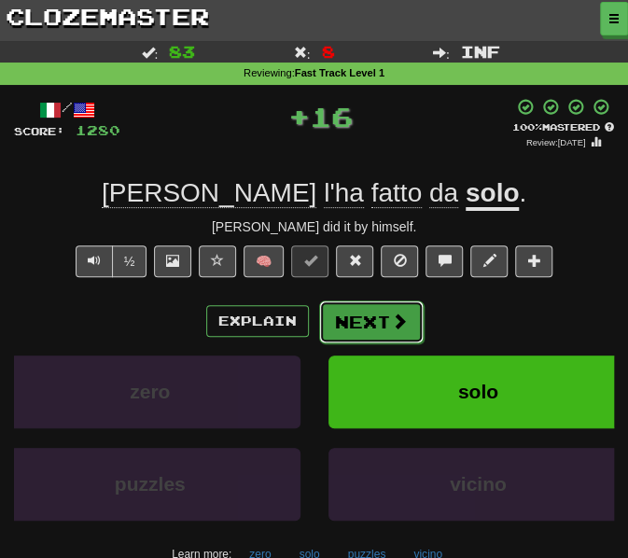
click at [355, 330] on button "Next" at bounding box center [371, 322] width 105 height 43
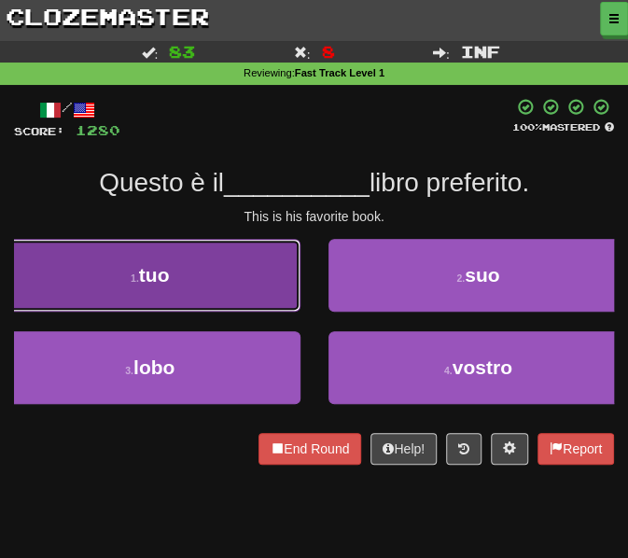
click at [268, 279] on button "1 . tuo" at bounding box center [150, 275] width 301 height 73
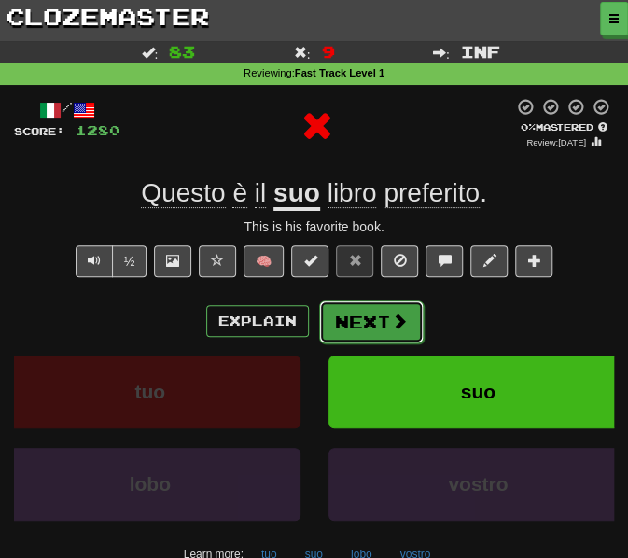
click at [358, 317] on button "Next" at bounding box center [371, 322] width 105 height 43
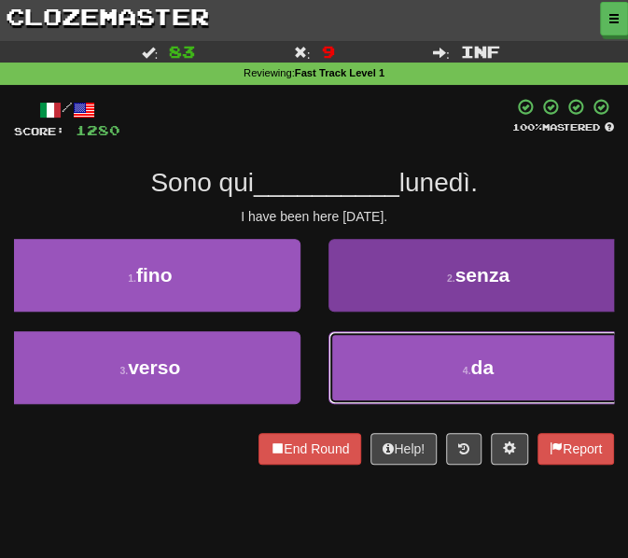
click at [358, 364] on button "4 . da" at bounding box center [479, 367] width 301 height 73
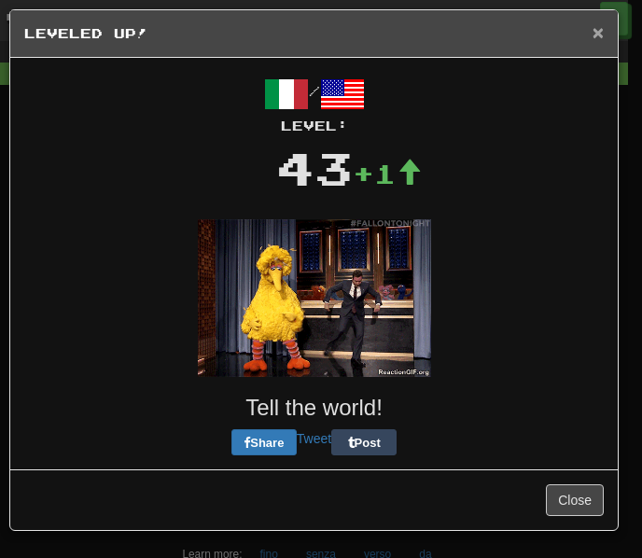
click at [602, 35] on span "×" at bounding box center [598, 31] width 11 height 21
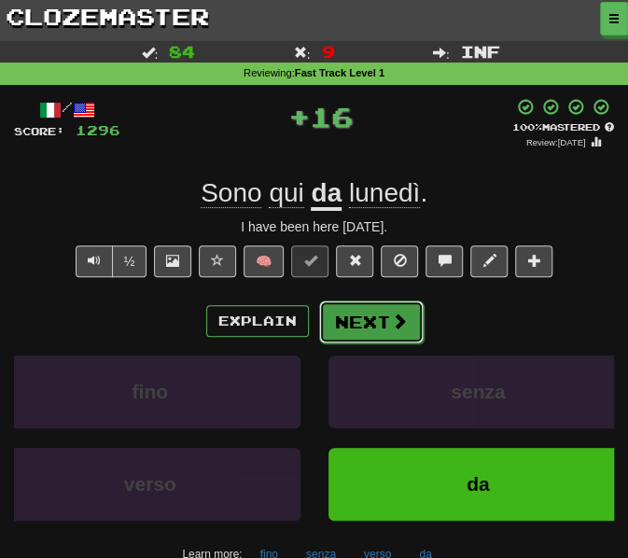
click at [366, 301] on button "Next" at bounding box center [371, 322] width 105 height 43
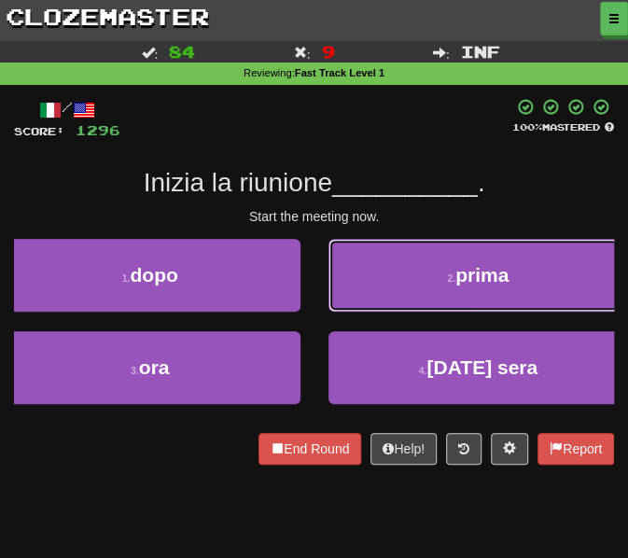
click at [358, 292] on button "2 . prima" at bounding box center [479, 275] width 301 height 73
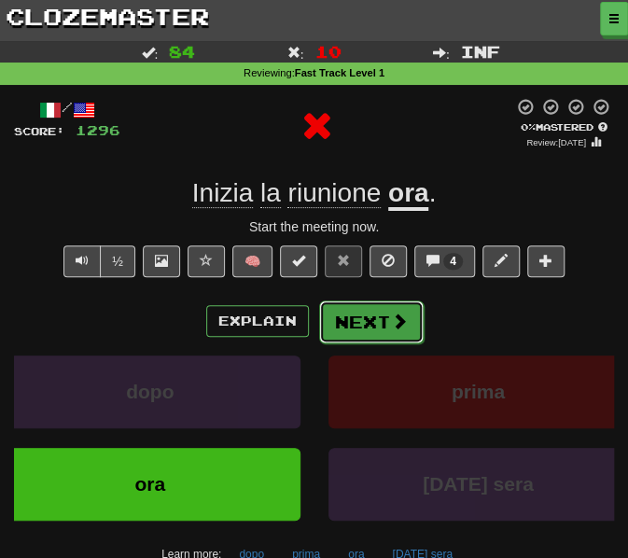
click at [340, 331] on button "Next" at bounding box center [371, 322] width 105 height 43
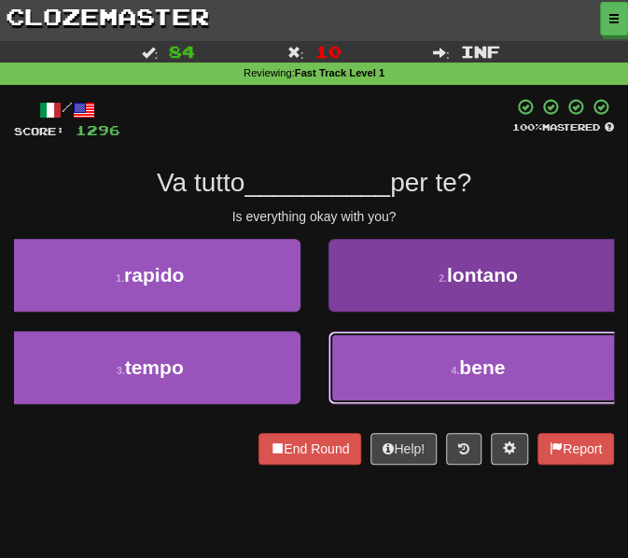
click at [358, 356] on button "4 . bene" at bounding box center [479, 367] width 301 height 73
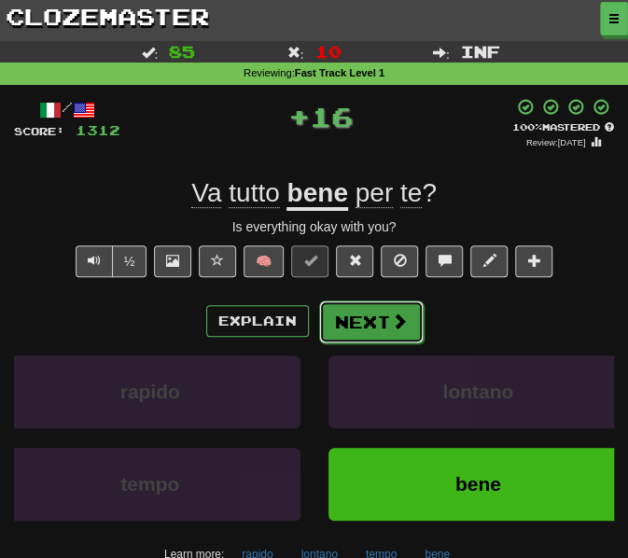
click at [369, 324] on button "Next" at bounding box center [371, 322] width 105 height 43
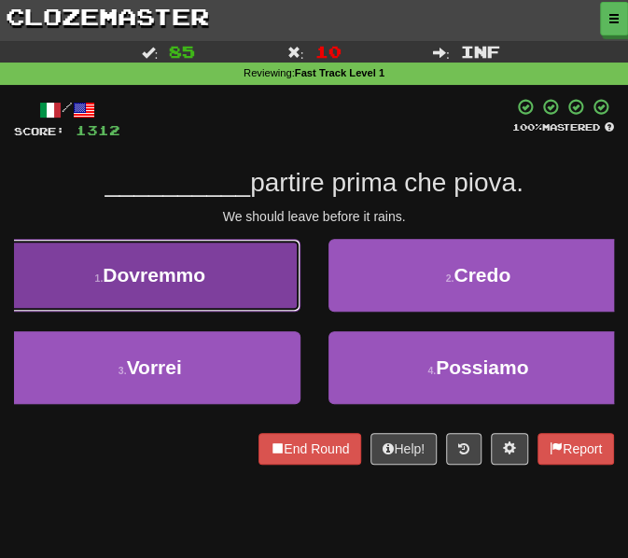
click at [175, 275] on span "Dovremmo" at bounding box center [154, 274] width 103 height 21
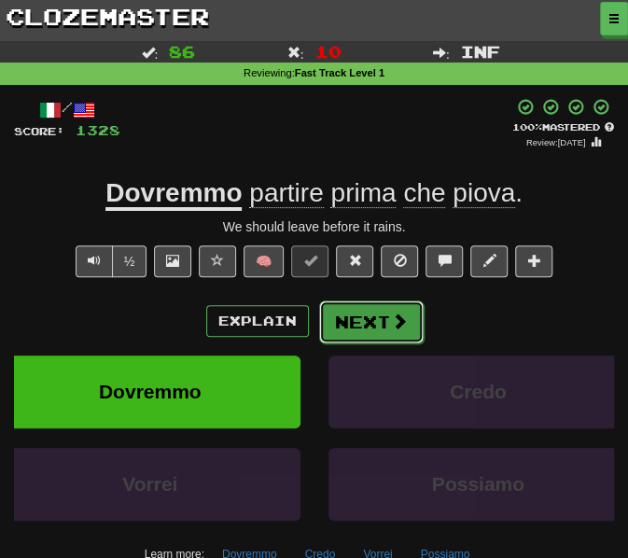
click at [384, 322] on button "Next" at bounding box center [371, 322] width 105 height 43
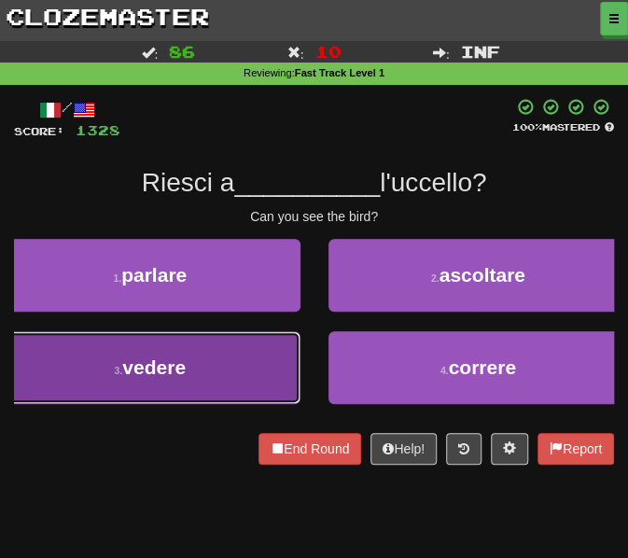
click at [182, 372] on span "vedere" at bounding box center [153, 367] width 63 height 21
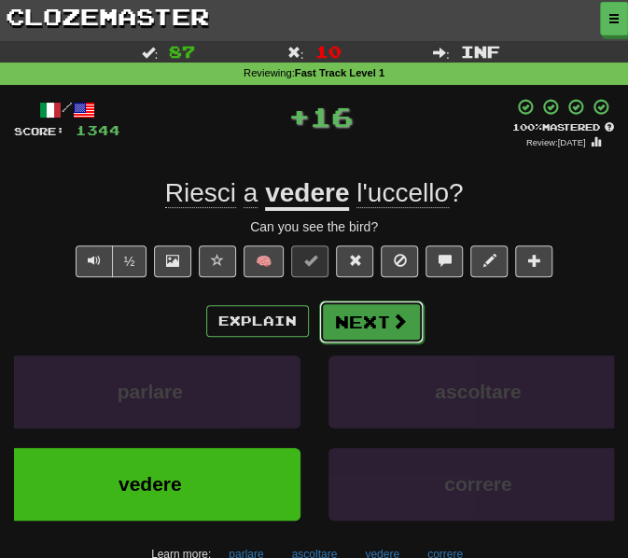
click at [376, 324] on button "Next" at bounding box center [371, 322] width 105 height 43
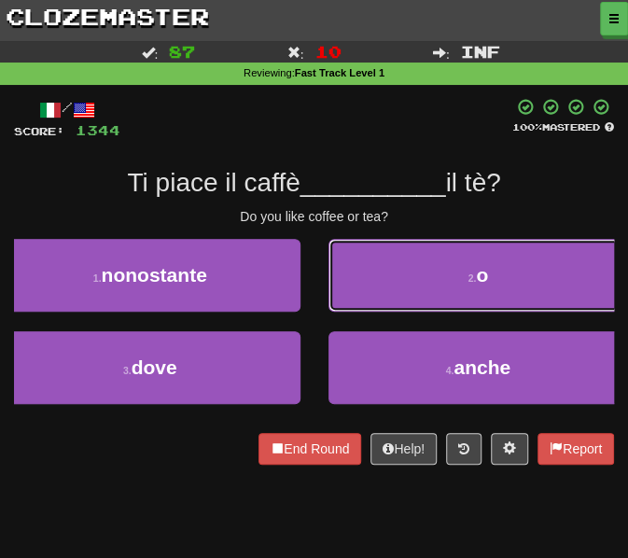
click at [400, 277] on button "2 . o" at bounding box center [479, 275] width 301 height 73
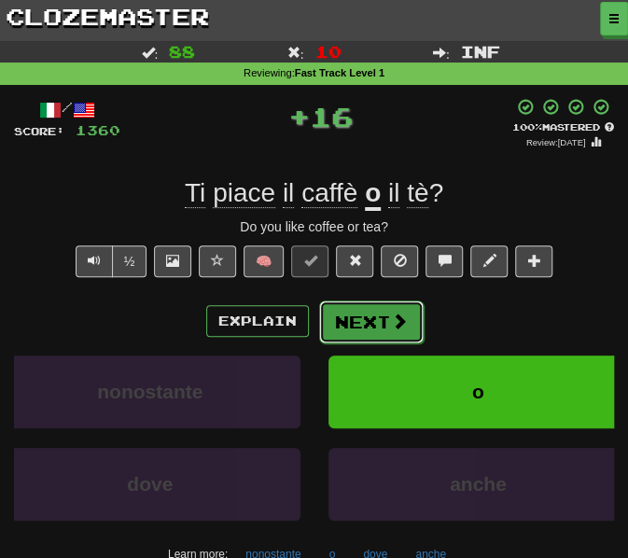
click at [358, 322] on button "Next" at bounding box center [371, 322] width 105 height 43
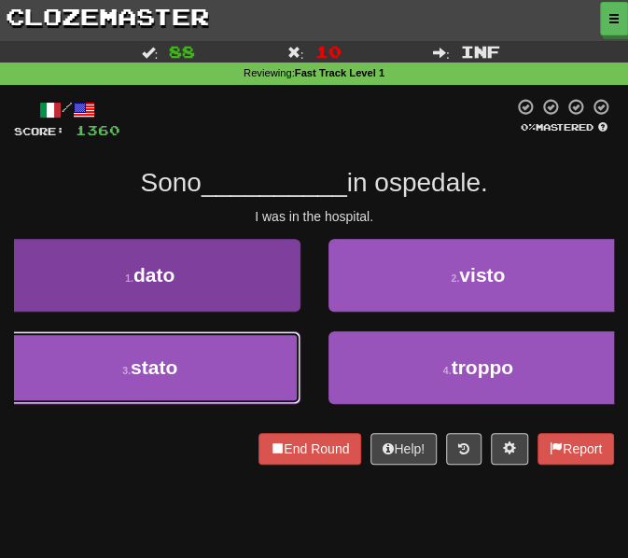
click at [239, 361] on button "3 . stato" at bounding box center [150, 367] width 301 height 73
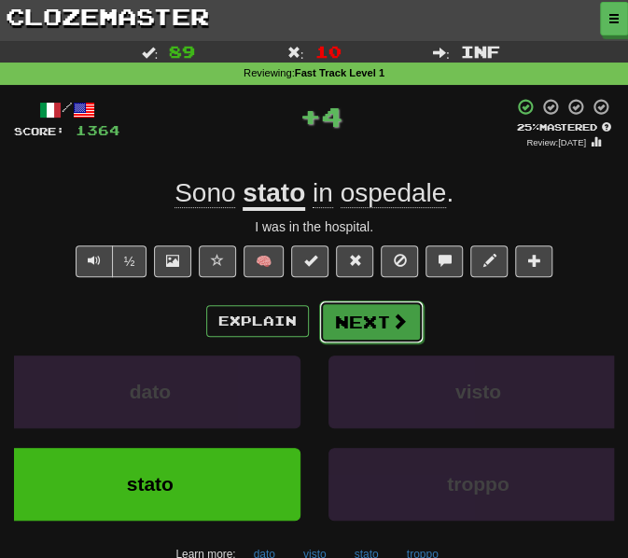
click at [335, 312] on button "Next" at bounding box center [371, 322] width 105 height 43
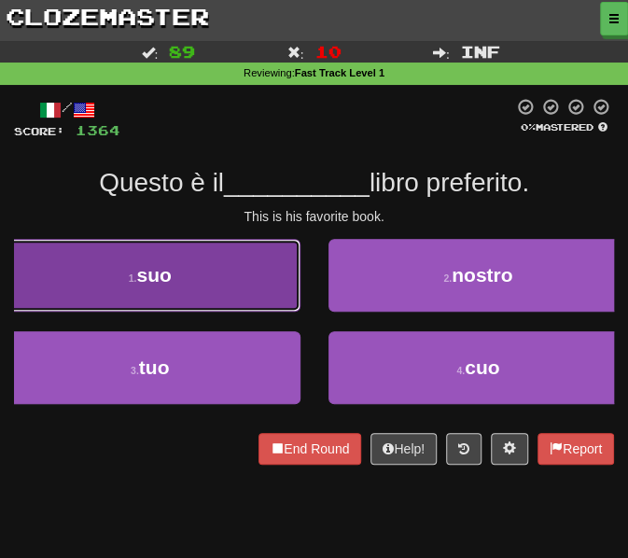
click at [225, 291] on button "1 . suo" at bounding box center [150, 275] width 301 height 73
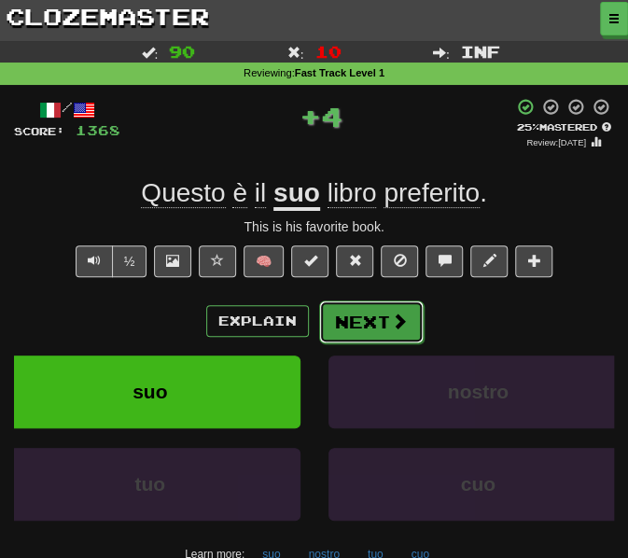
click at [358, 323] on button "Next" at bounding box center [371, 322] width 105 height 43
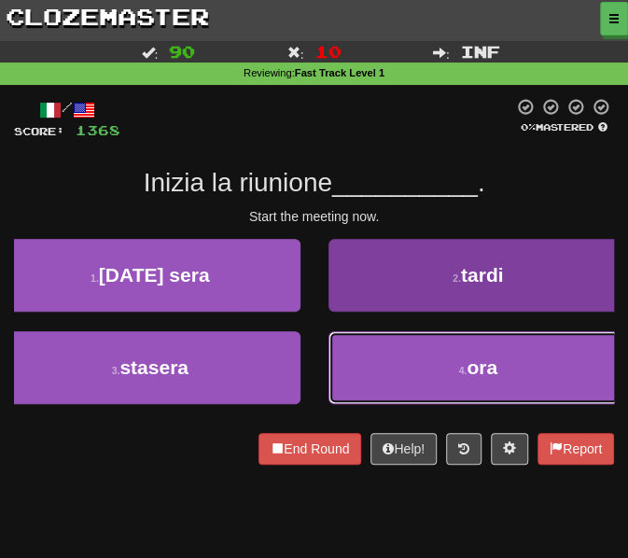
click at [365, 362] on button "4 . ora" at bounding box center [479, 367] width 301 height 73
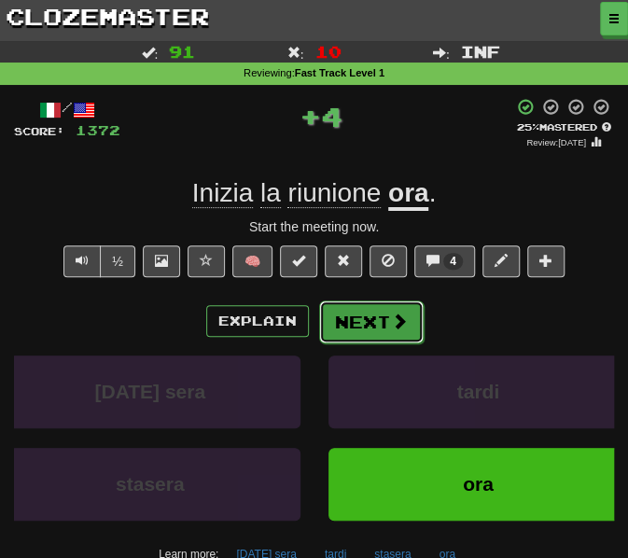
click at [334, 310] on button "Next" at bounding box center [371, 322] width 105 height 43
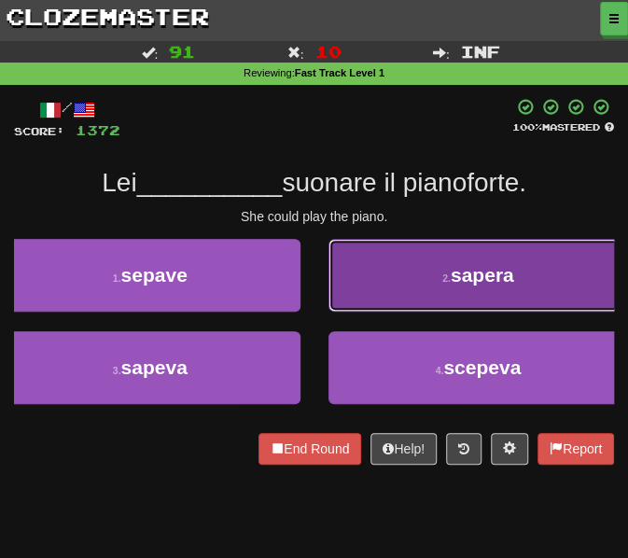
click at [352, 294] on button "2 . sapera" at bounding box center [479, 275] width 301 height 73
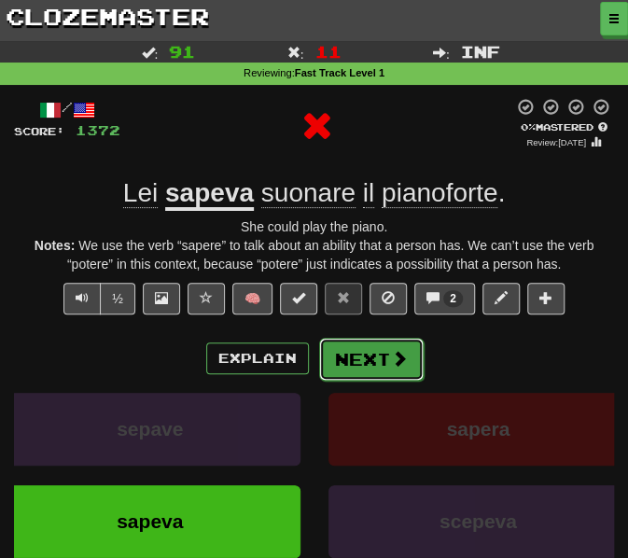
click at [358, 348] on button "Next" at bounding box center [371, 359] width 105 height 43
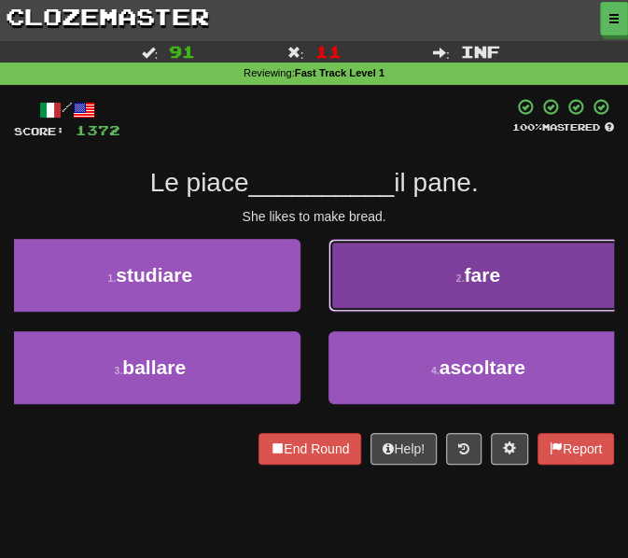
click at [362, 288] on button "2 . fare" at bounding box center [479, 275] width 301 height 73
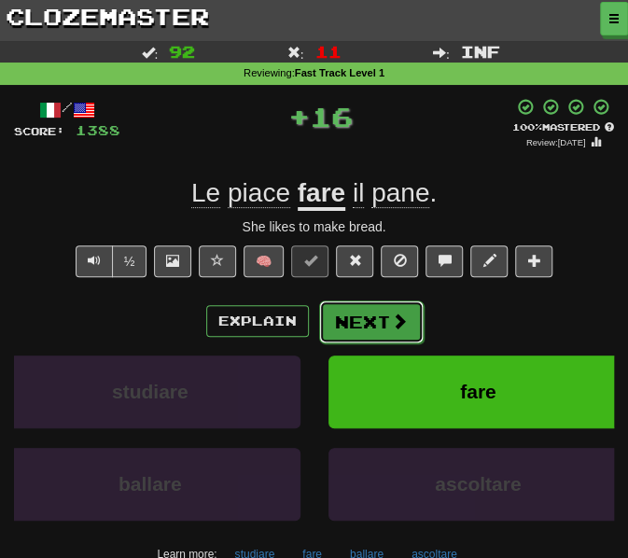
click at [364, 328] on button "Next" at bounding box center [371, 322] width 105 height 43
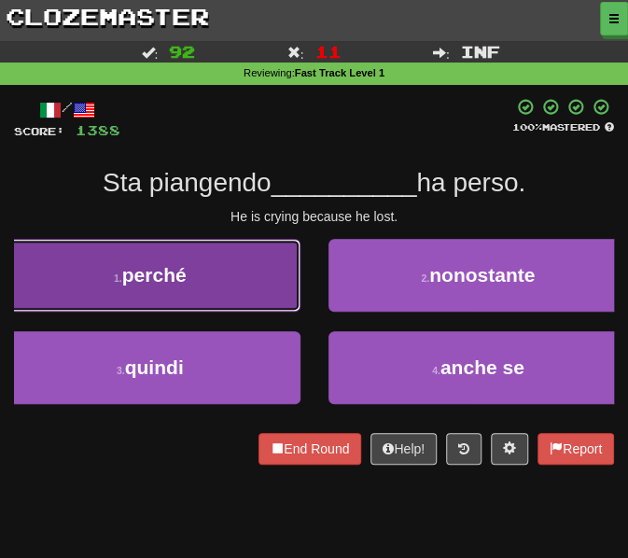
click at [231, 294] on button "1 . perché" at bounding box center [150, 275] width 301 height 73
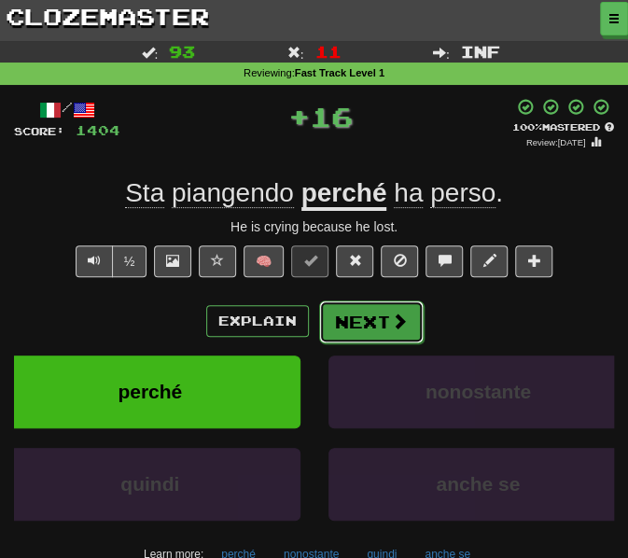
click at [345, 331] on button "Next" at bounding box center [371, 322] width 105 height 43
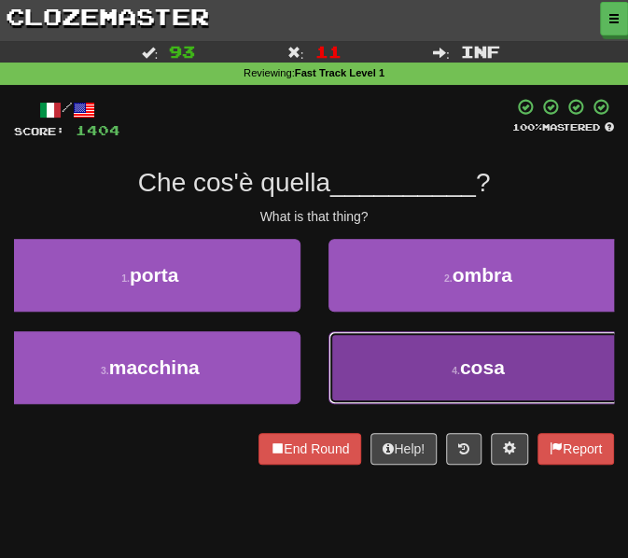
click at [388, 346] on button "4 . cosa" at bounding box center [479, 367] width 301 height 73
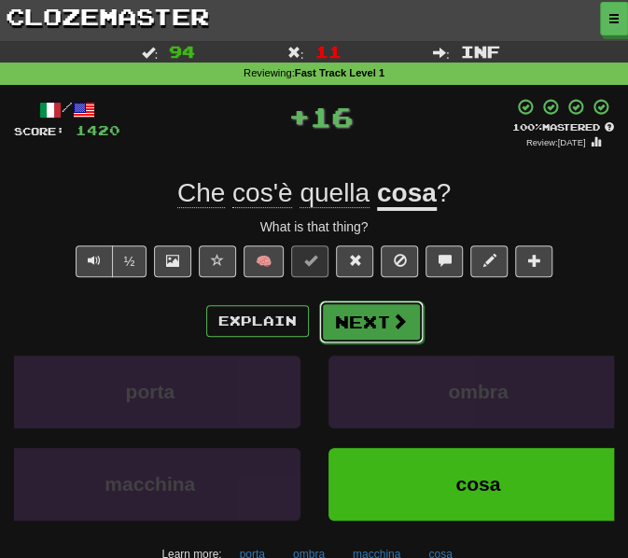
click at [357, 316] on button "Next" at bounding box center [371, 322] width 105 height 43
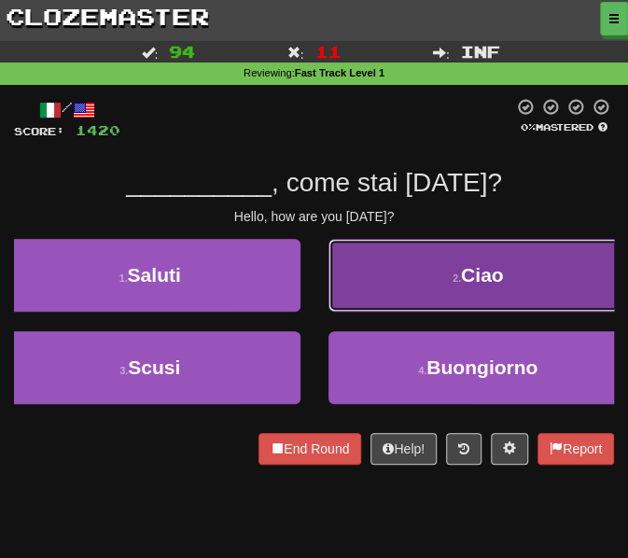
click at [402, 288] on button "2 . Ciao" at bounding box center [479, 275] width 301 height 73
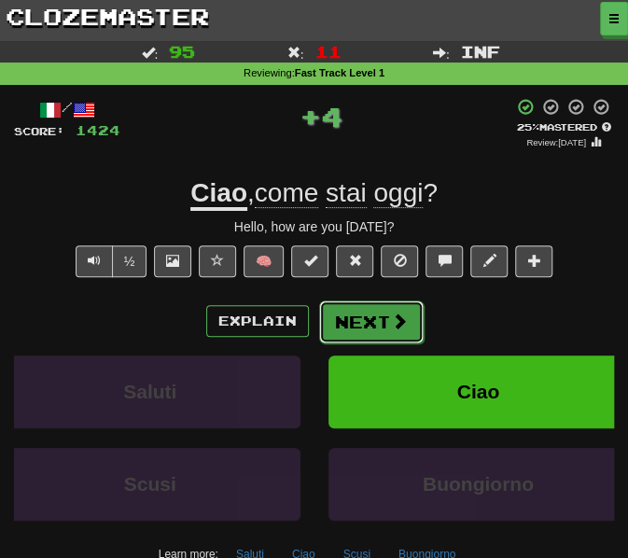
click at [344, 330] on button "Next" at bounding box center [371, 322] width 105 height 43
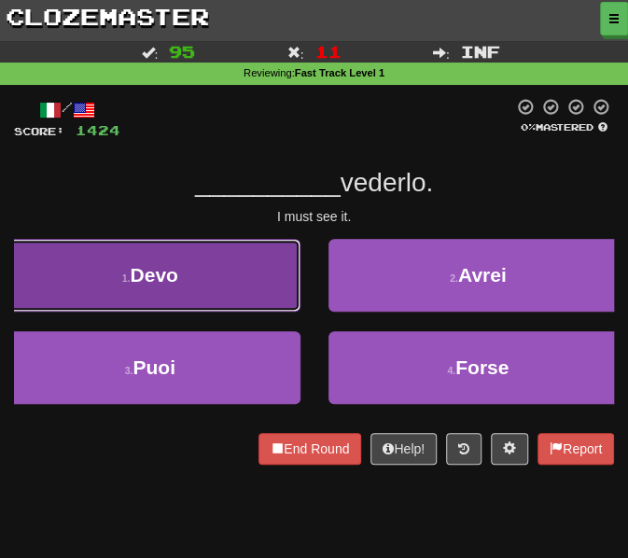
click at [261, 284] on button "1 . Devo" at bounding box center [150, 275] width 301 height 73
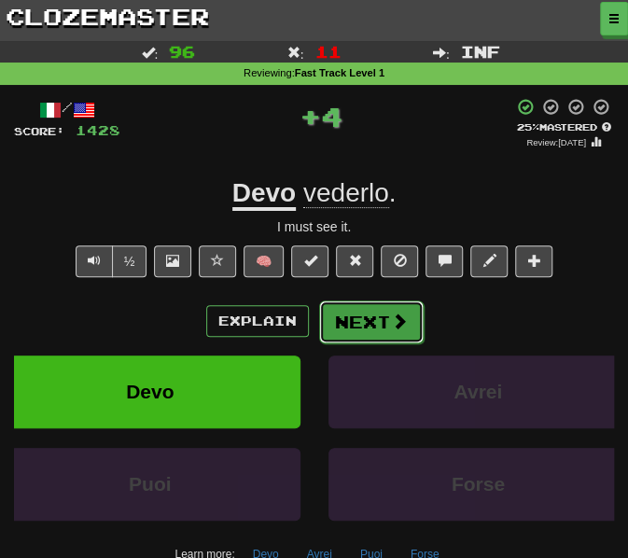
click at [362, 311] on button "Next" at bounding box center [371, 322] width 105 height 43
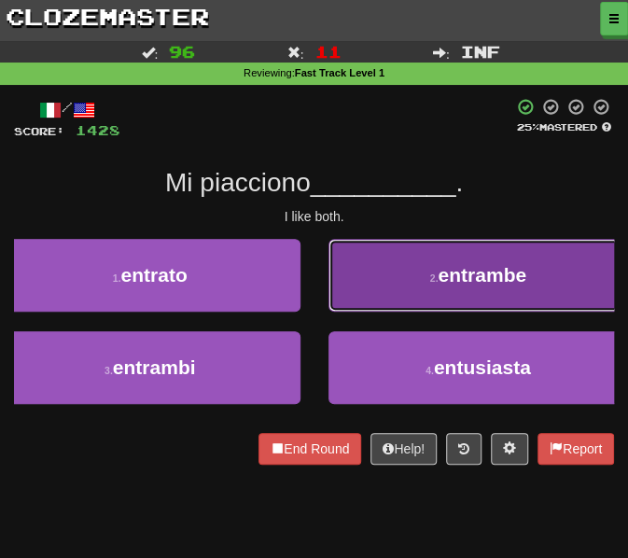
click at [381, 302] on button "2 . entrambe" at bounding box center [479, 275] width 301 height 73
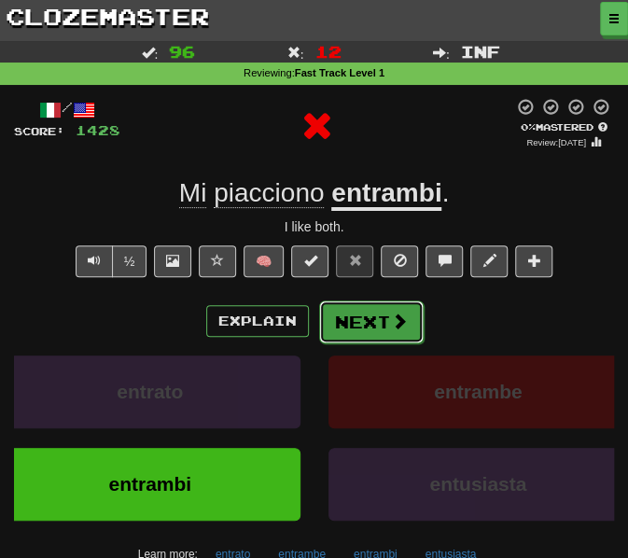
click at [360, 314] on button "Next" at bounding box center [371, 322] width 105 height 43
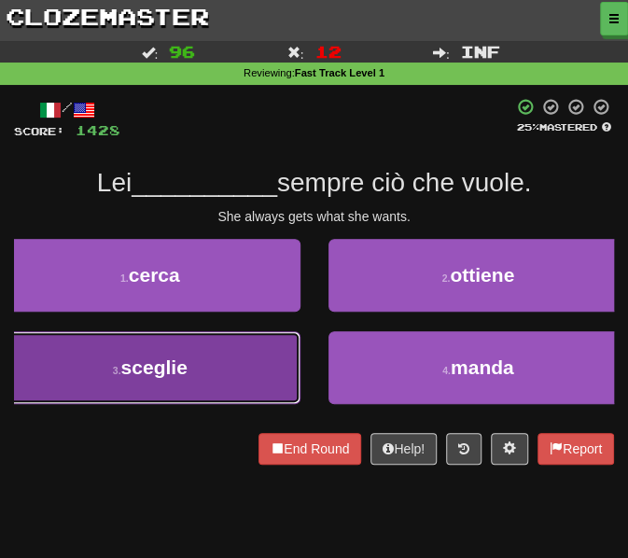
click at [226, 375] on button "3 . sceglie" at bounding box center [150, 367] width 301 height 73
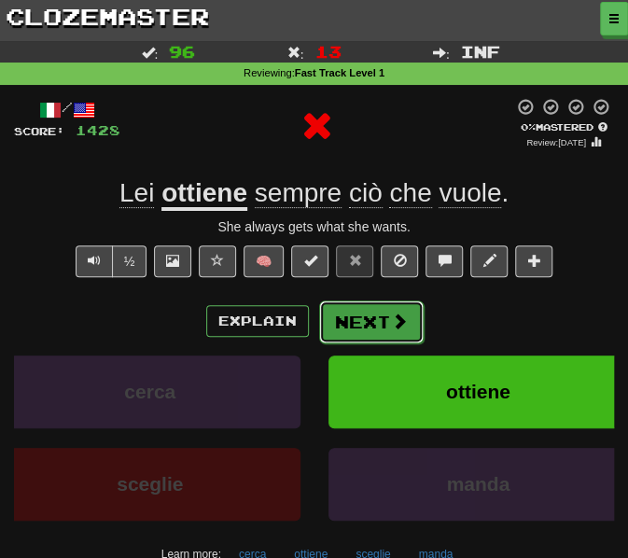
click at [370, 316] on button "Next" at bounding box center [371, 322] width 105 height 43
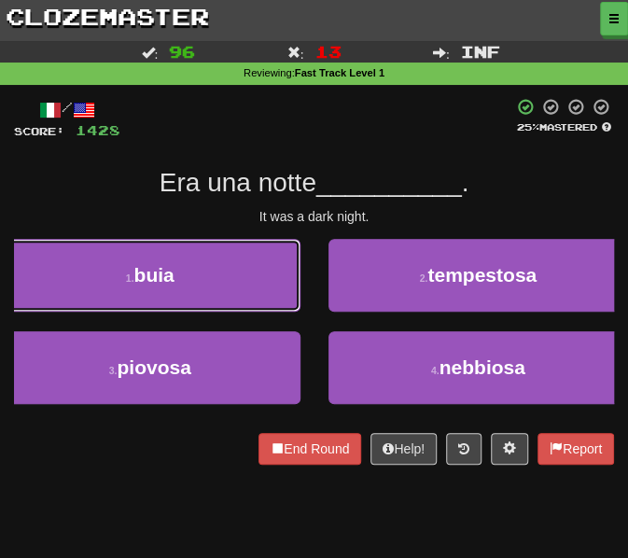
click at [242, 276] on button "1 . buia" at bounding box center [150, 275] width 301 height 73
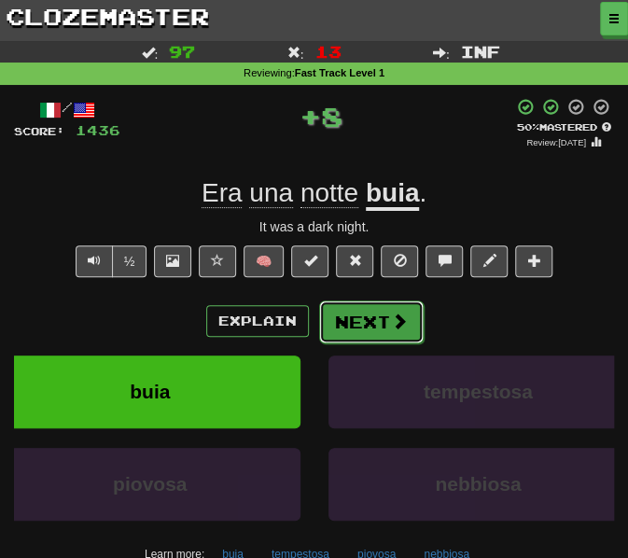
click at [371, 329] on button "Next" at bounding box center [371, 322] width 105 height 43
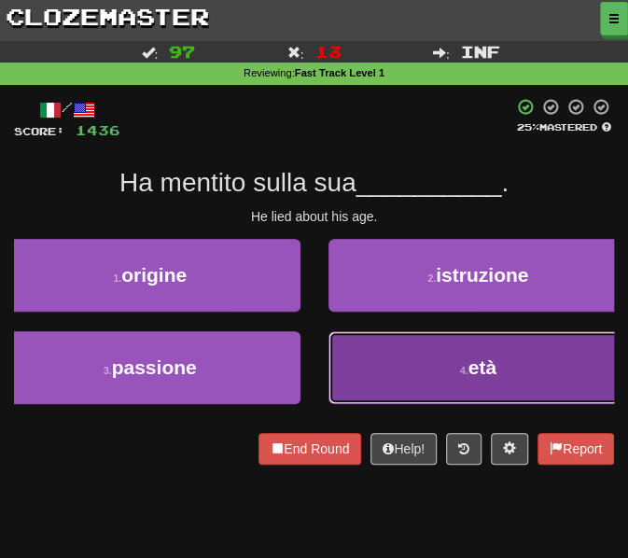
click at [389, 372] on button "4 . età" at bounding box center [479, 367] width 301 height 73
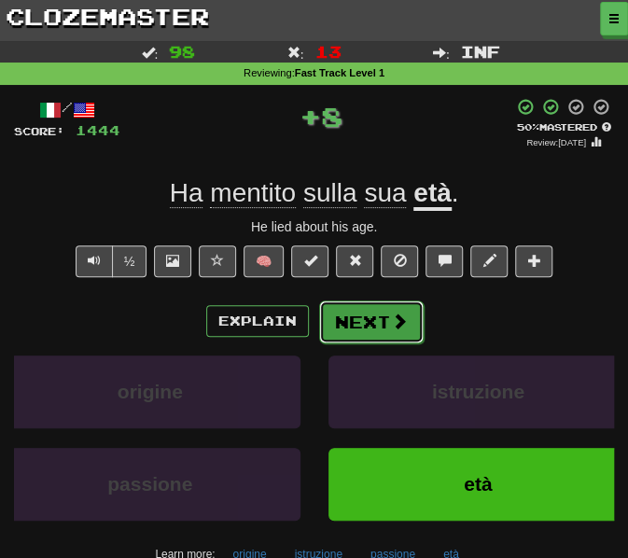
click at [353, 322] on button "Next" at bounding box center [371, 322] width 105 height 43
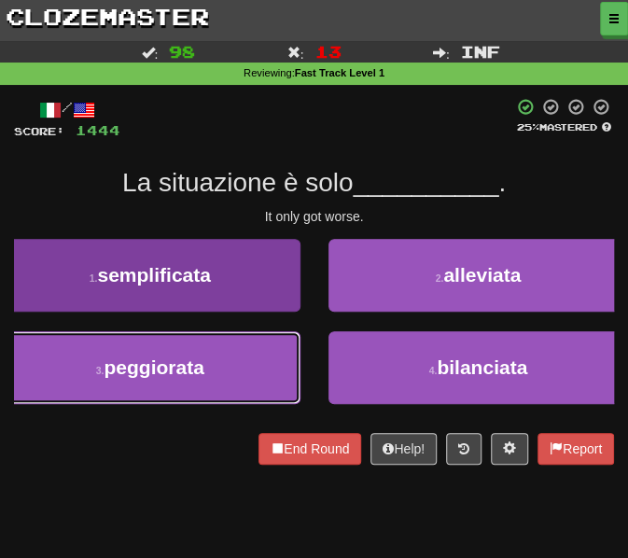
click at [194, 362] on span "peggiorata" at bounding box center [154, 367] width 100 height 21
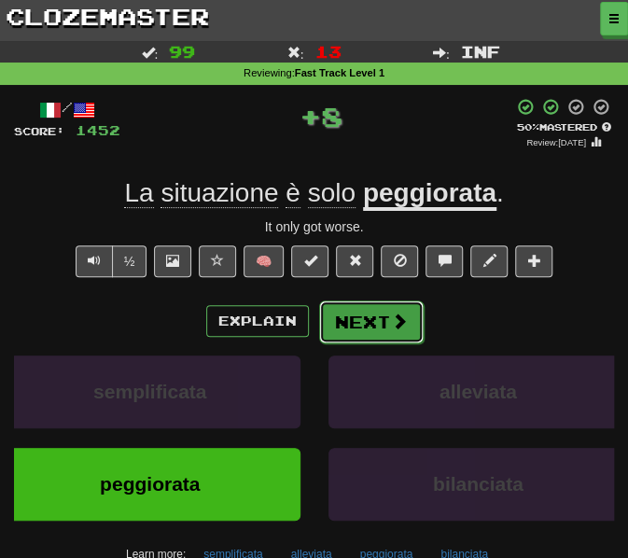
click at [372, 317] on button "Next" at bounding box center [371, 322] width 105 height 43
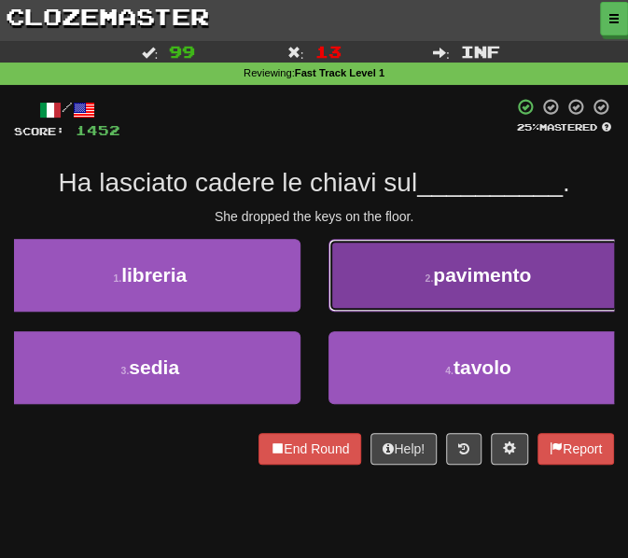
click at [400, 281] on button "2 . pavimento" at bounding box center [479, 275] width 301 height 73
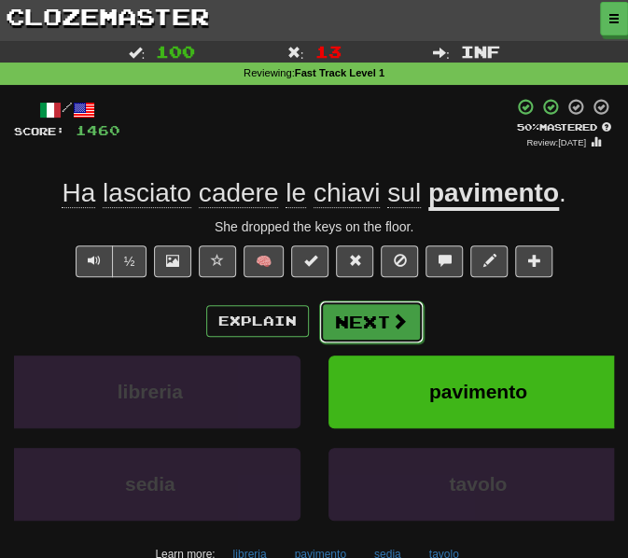
click at [371, 315] on button "Next" at bounding box center [371, 322] width 105 height 43
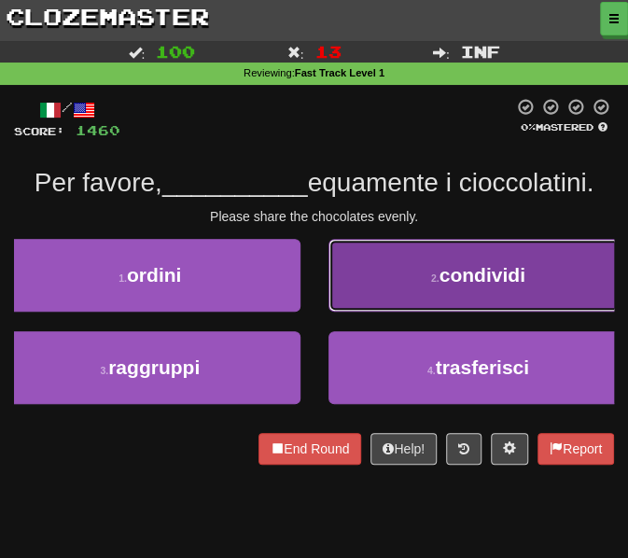
click at [429, 288] on button "2 . condividi" at bounding box center [479, 275] width 301 height 73
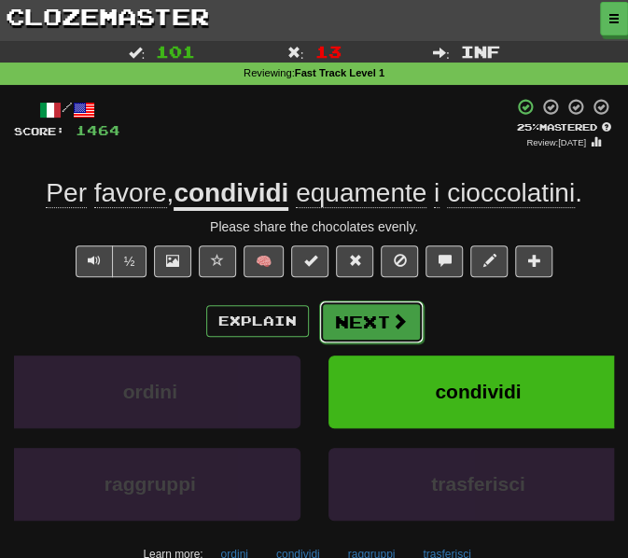
click at [372, 328] on button "Next" at bounding box center [371, 322] width 105 height 43
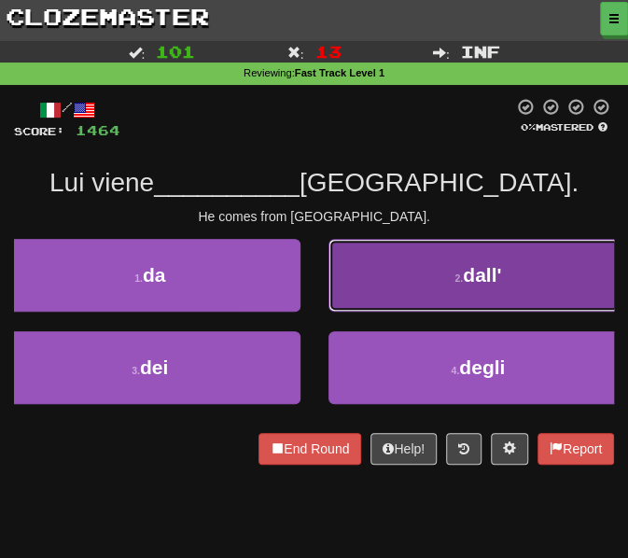
click at [372, 285] on button "2 . dall'" at bounding box center [479, 275] width 301 height 73
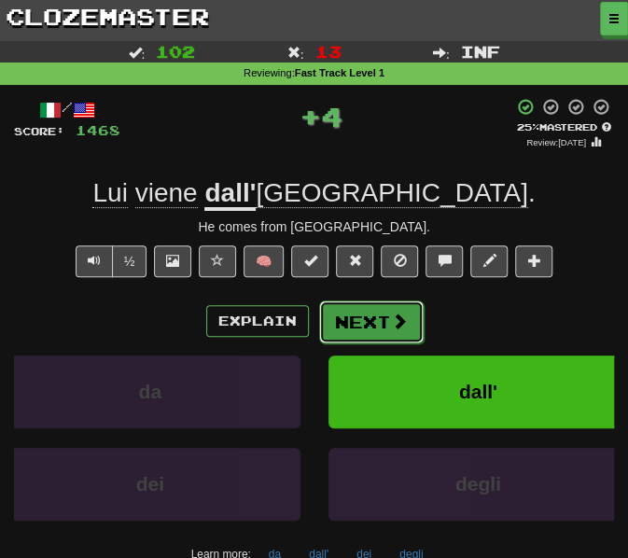
click at [354, 322] on button "Next" at bounding box center [371, 322] width 105 height 43
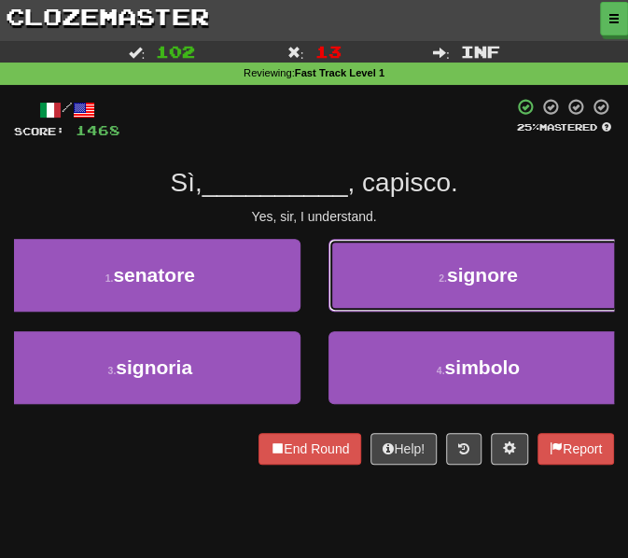
click at [383, 287] on button "2 . signore" at bounding box center [479, 275] width 301 height 73
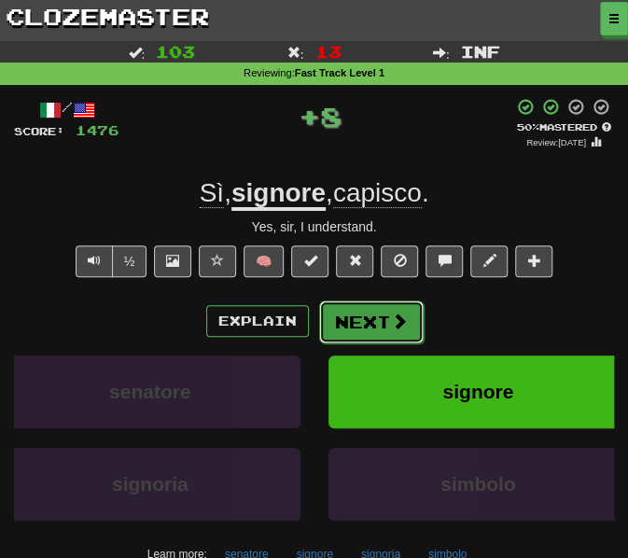
click at [368, 309] on button "Next" at bounding box center [371, 322] width 105 height 43
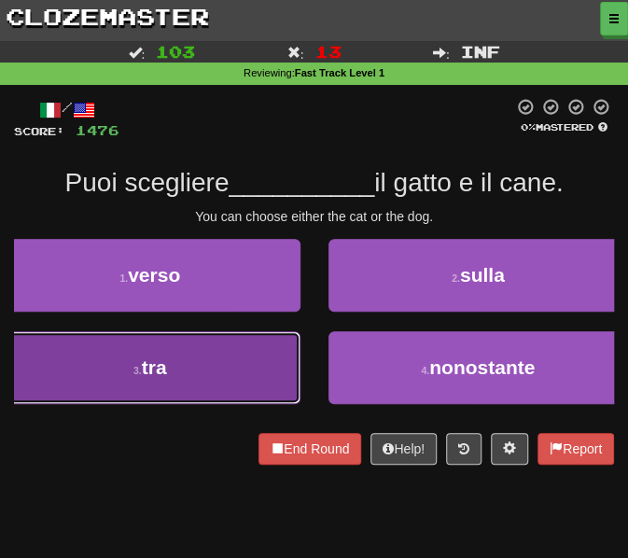
click at [208, 344] on button "3 . tra" at bounding box center [150, 367] width 301 height 73
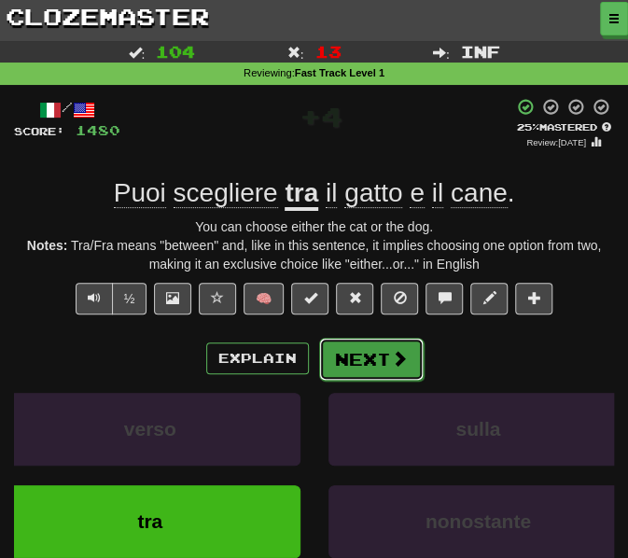
click at [372, 360] on button "Next" at bounding box center [371, 359] width 105 height 43
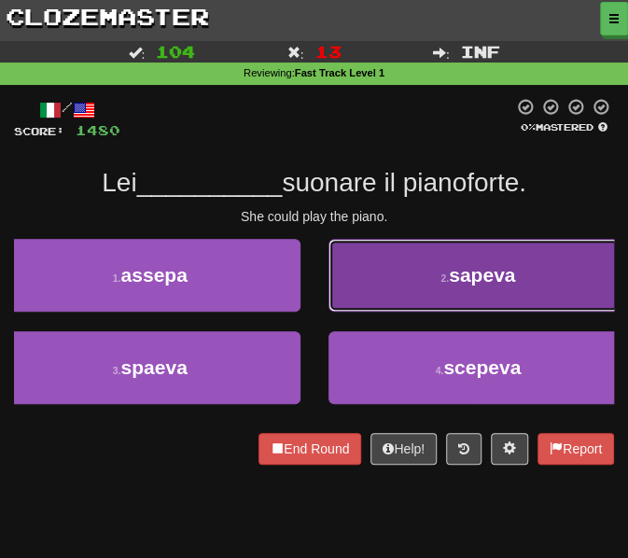
click at [401, 288] on button "2 . sapeva" at bounding box center [479, 275] width 301 height 73
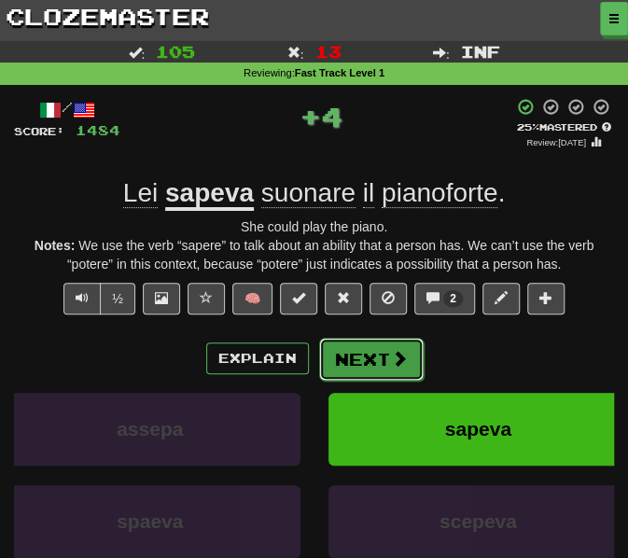
click at [368, 345] on button "Next" at bounding box center [371, 359] width 105 height 43
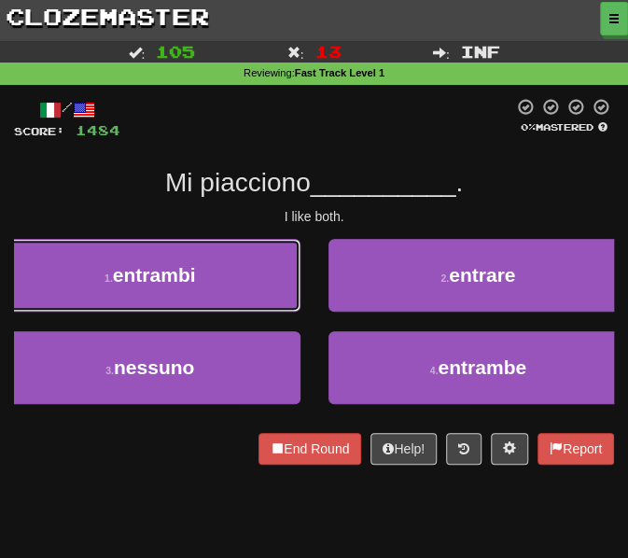
click at [239, 275] on button "1 . entrambi" at bounding box center [150, 275] width 301 height 73
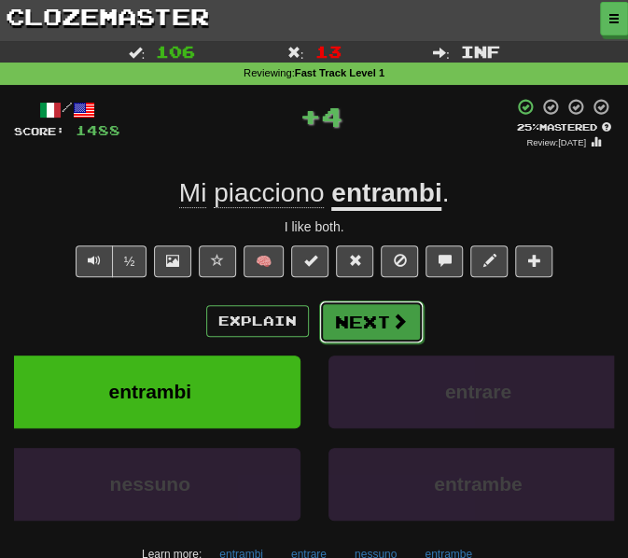
click at [372, 330] on button "Next" at bounding box center [371, 322] width 105 height 43
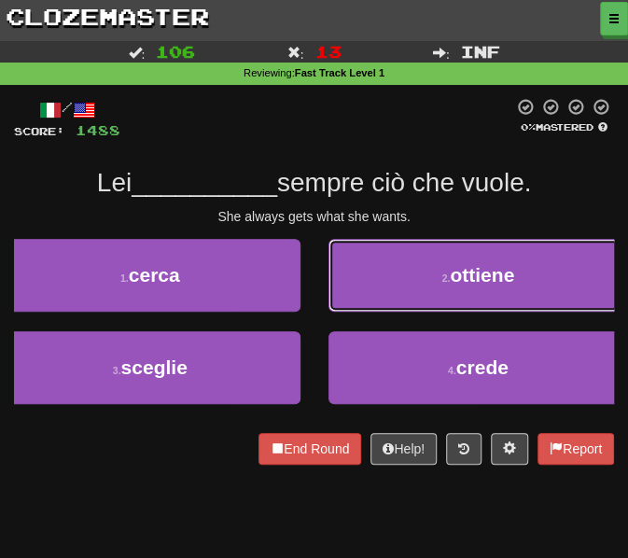
click at [364, 280] on button "2 . ottiene" at bounding box center [479, 275] width 301 height 73
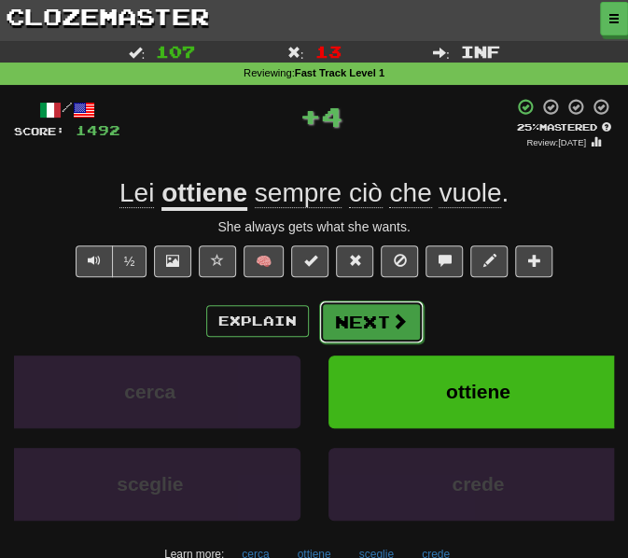
click at [368, 321] on button "Next" at bounding box center [371, 322] width 105 height 43
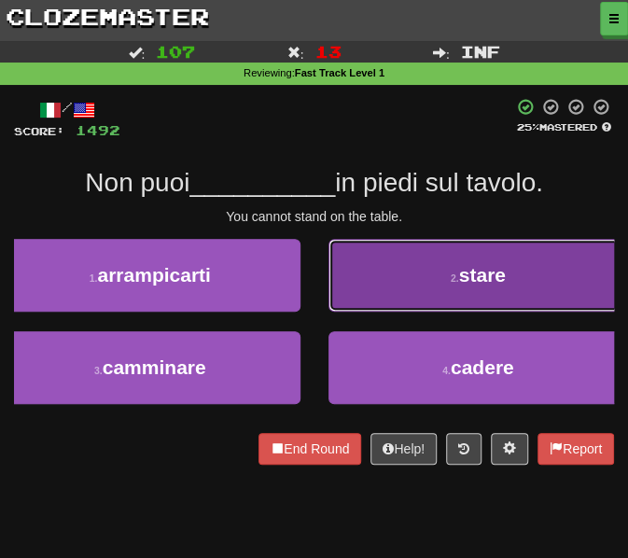
drag, startPoint x: 422, startPoint y: 269, endPoint x: 433, endPoint y: 282, distance: 17.2
click at [425, 274] on button "2 . stare" at bounding box center [479, 275] width 301 height 73
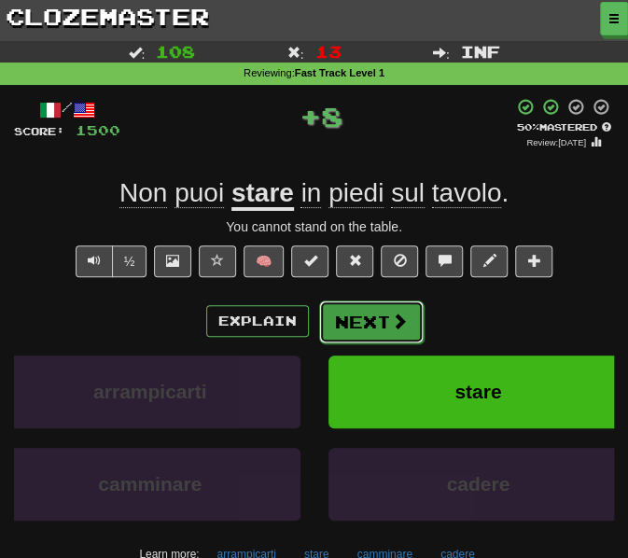
click at [375, 328] on button "Next" at bounding box center [371, 322] width 105 height 43
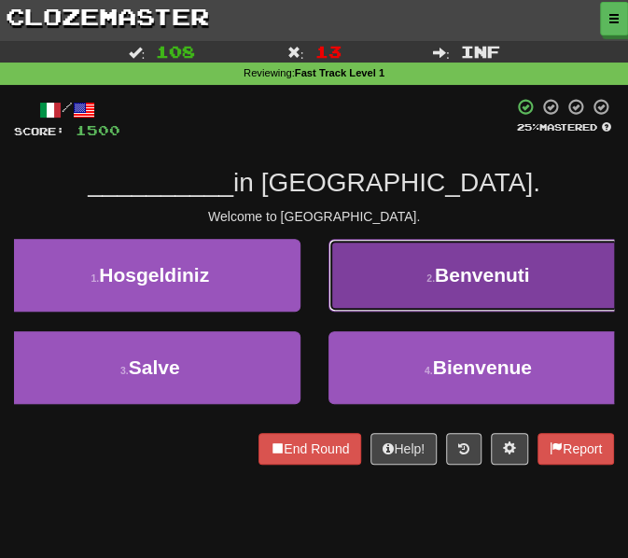
click at [376, 283] on button "2 . Benvenuti" at bounding box center [479, 275] width 301 height 73
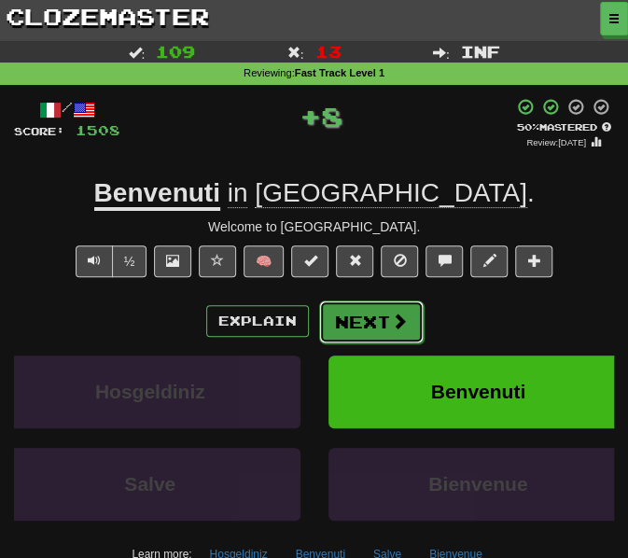
click at [358, 322] on button "Next" at bounding box center [371, 322] width 105 height 43
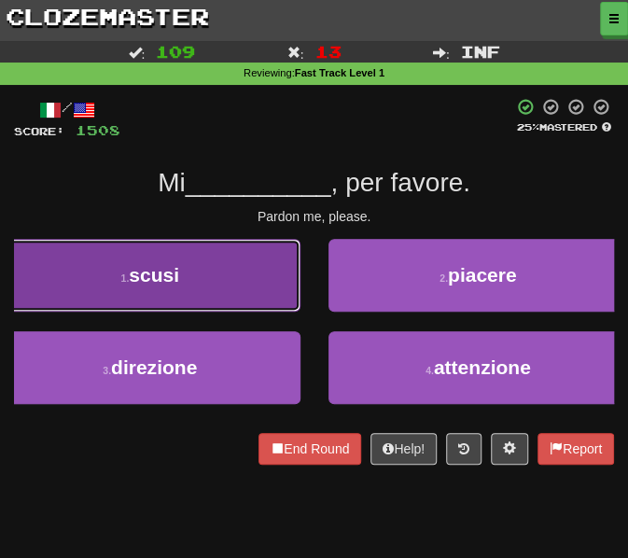
click at [238, 288] on button "1 . scusi" at bounding box center [150, 275] width 301 height 73
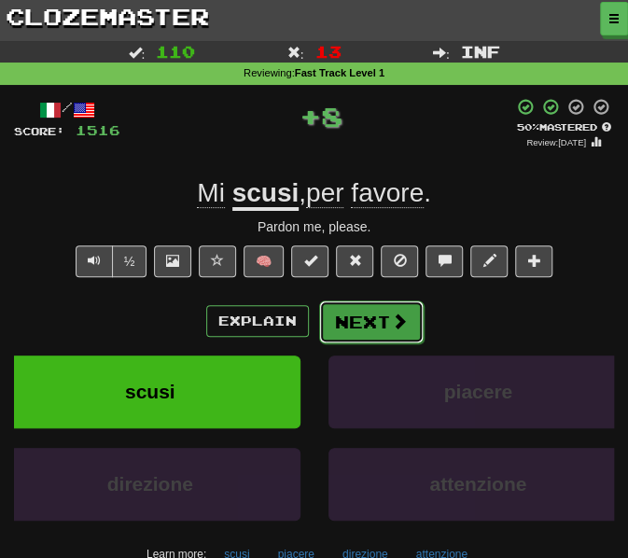
click at [358, 319] on button "Next" at bounding box center [371, 322] width 105 height 43
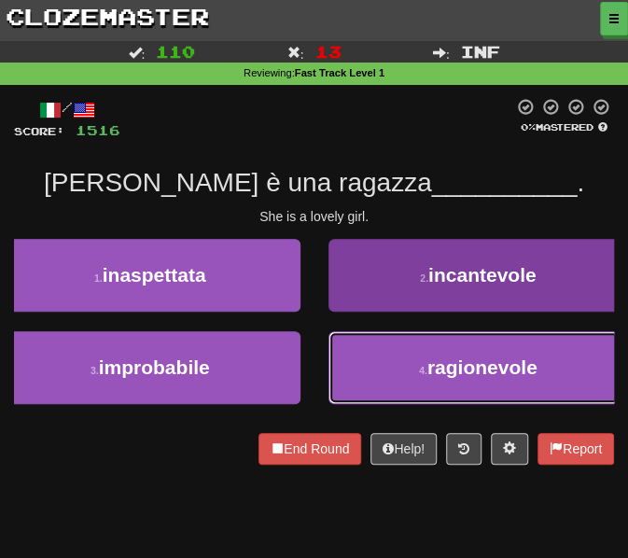
click at [366, 356] on button "4 . ragionevole" at bounding box center [479, 367] width 301 height 73
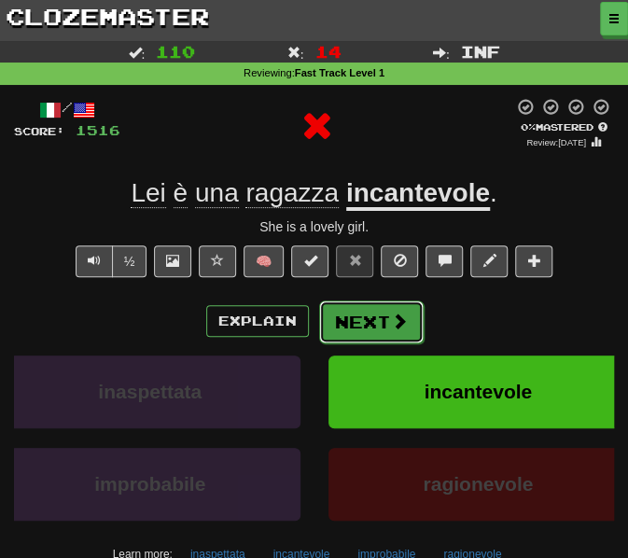
click at [364, 316] on button "Next" at bounding box center [371, 322] width 105 height 43
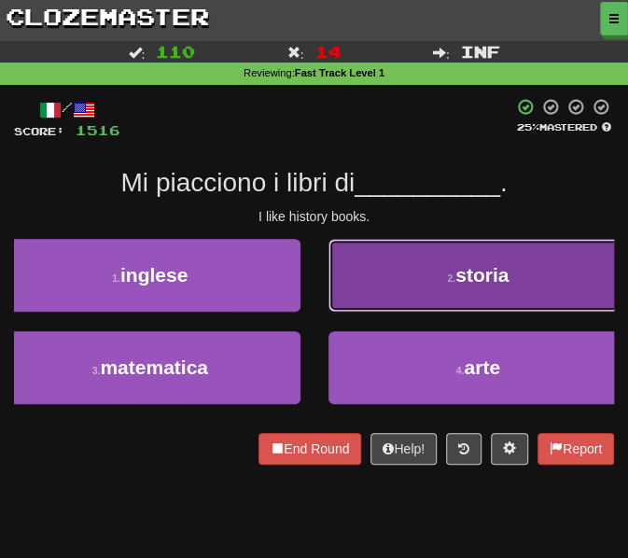
click at [375, 293] on button "2 . storia" at bounding box center [479, 275] width 301 height 73
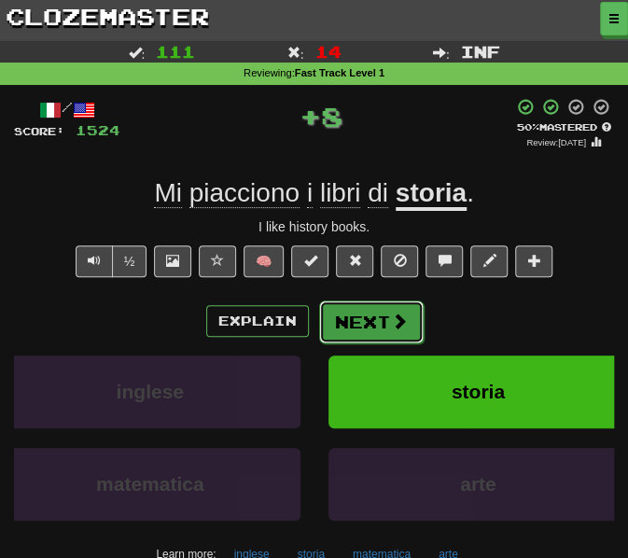
click at [358, 331] on button "Next" at bounding box center [371, 322] width 105 height 43
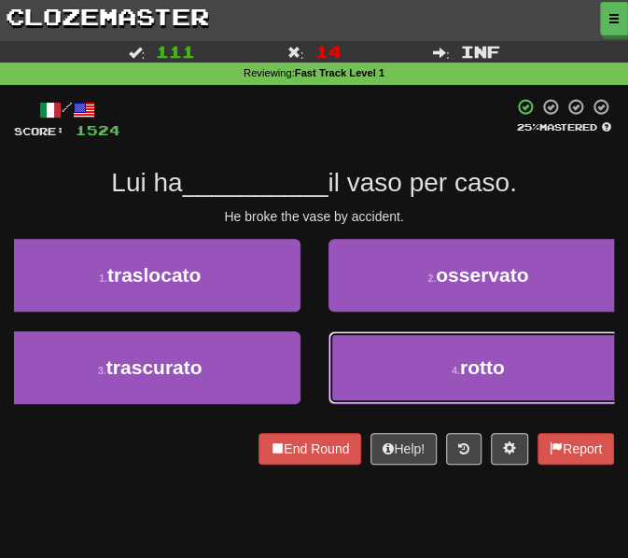
click at [345, 350] on button "4 . rotto" at bounding box center [479, 367] width 301 height 73
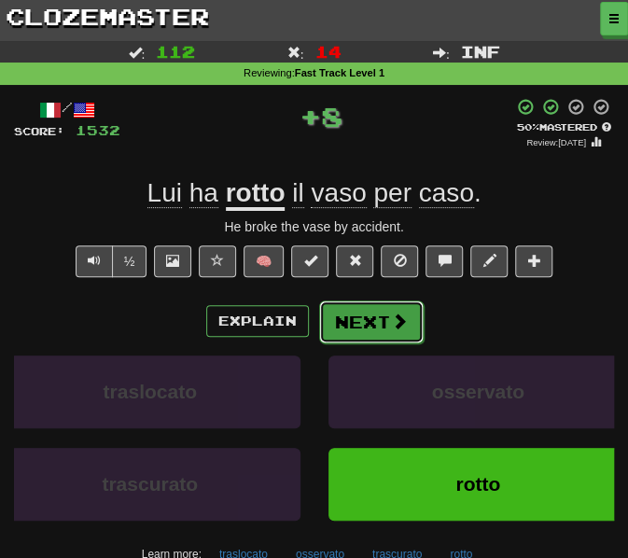
click at [364, 319] on button "Next" at bounding box center [371, 322] width 105 height 43
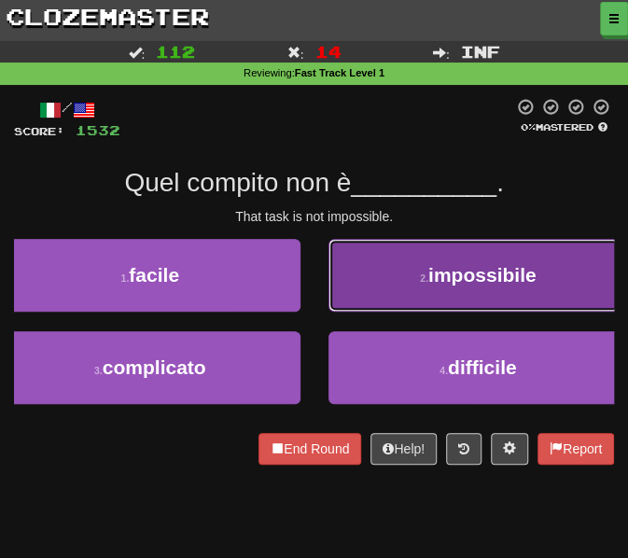
click at [392, 292] on button "2 . impossibile" at bounding box center [479, 275] width 301 height 73
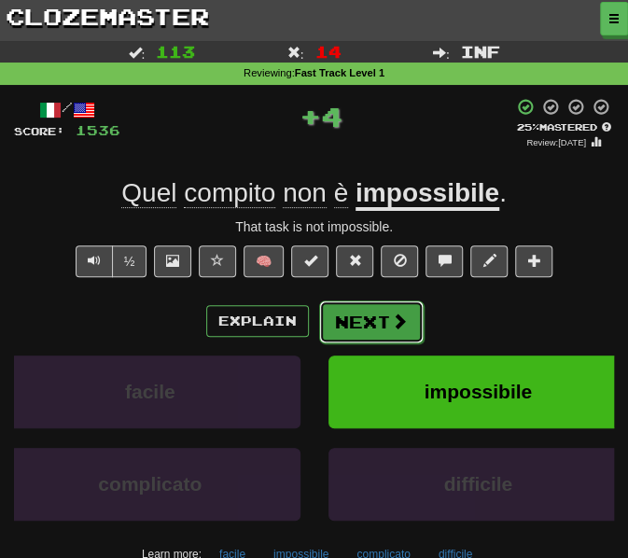
click at [379, 327] on button "Next" at bounding box center [371, 322] width 105 height 43
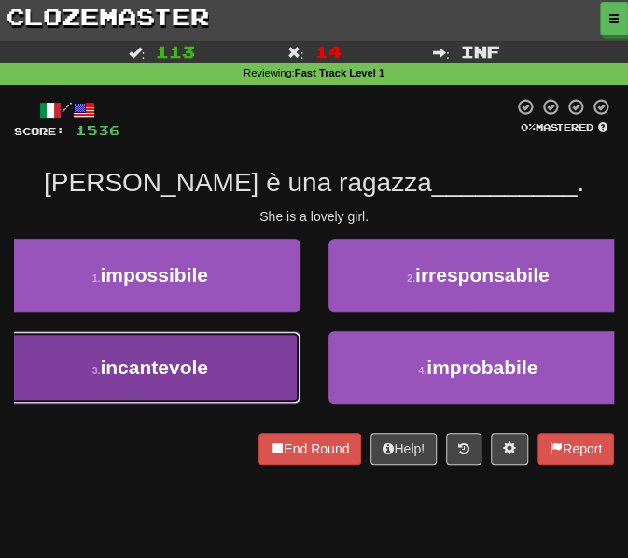
click at [273, 365] on button "3 . incantevole" at bounding box center [150, 367] width 301 height 73
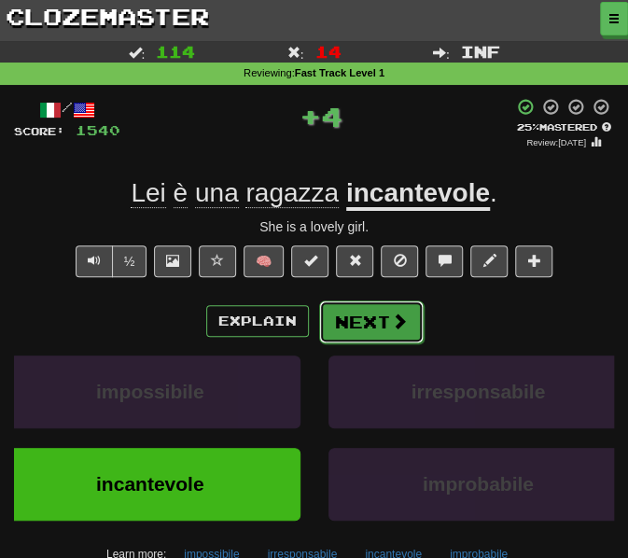
click at [376, 334] on button "Next" at bounding box center [371, 322] width 105 height 43
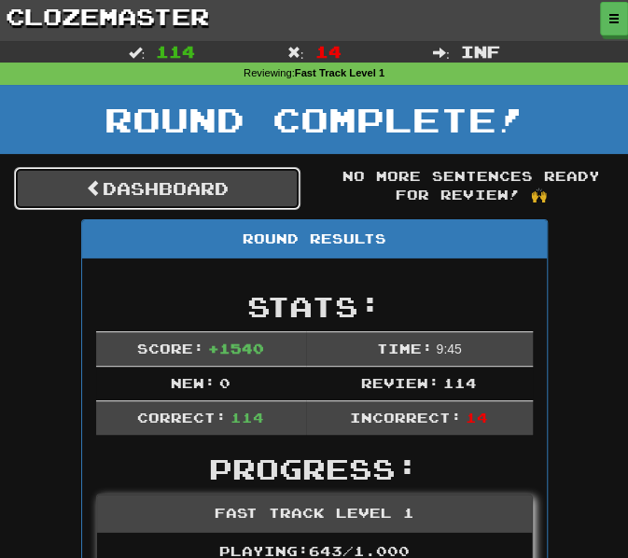
click at [193, 182] on link "Dashboard" at bounding box center [157, 188] width 287 height 43
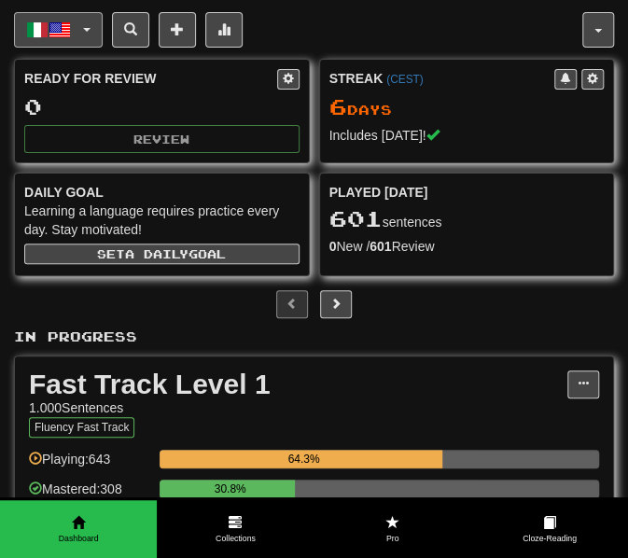
click at [84, 33] on button "Italiano / English" at bounding box center [58, 29] width 89 height 35
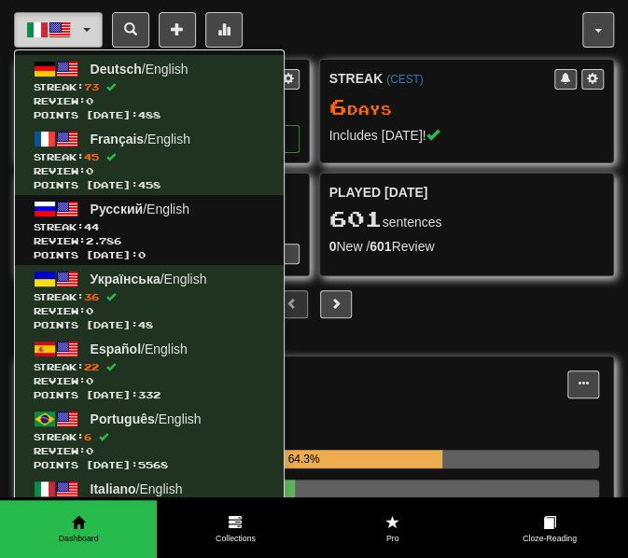
scroll to position [93, 0]
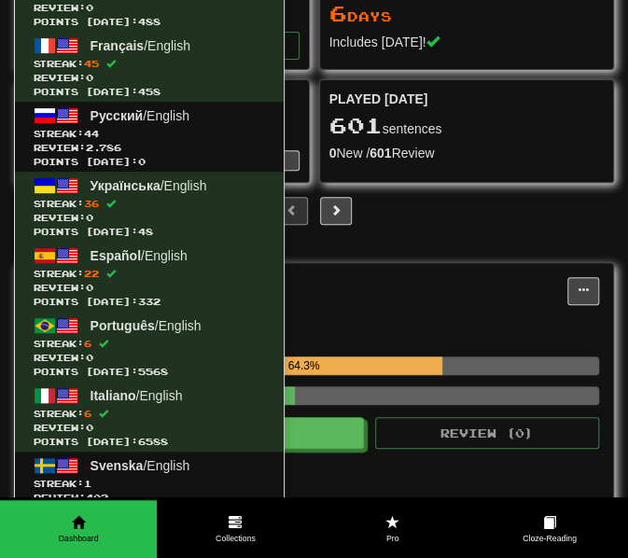
click at [474, 238] on p "In Progress" at bounding box center [314, 243] width 600 height 19
